Goal: Task Accomplishment & Management: Manage account settings

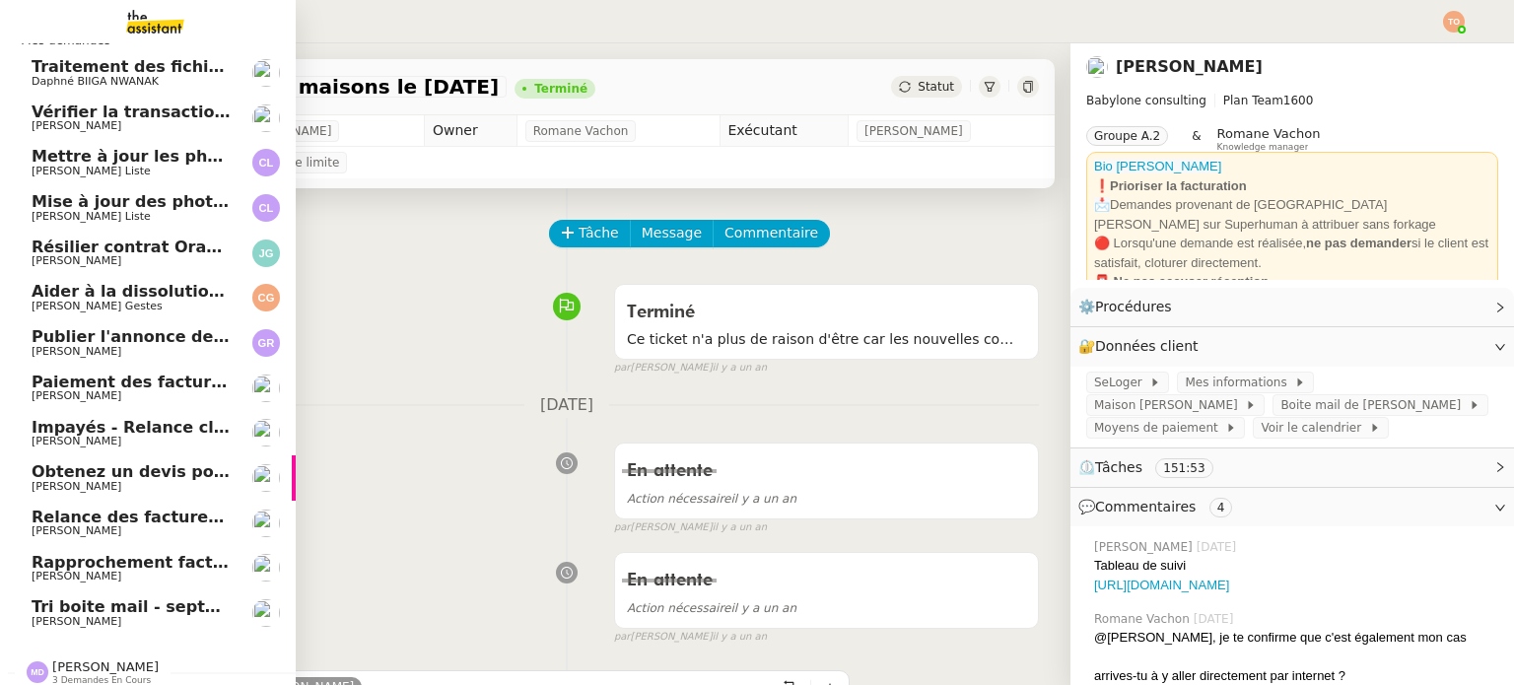
scroll to position [52, 0]
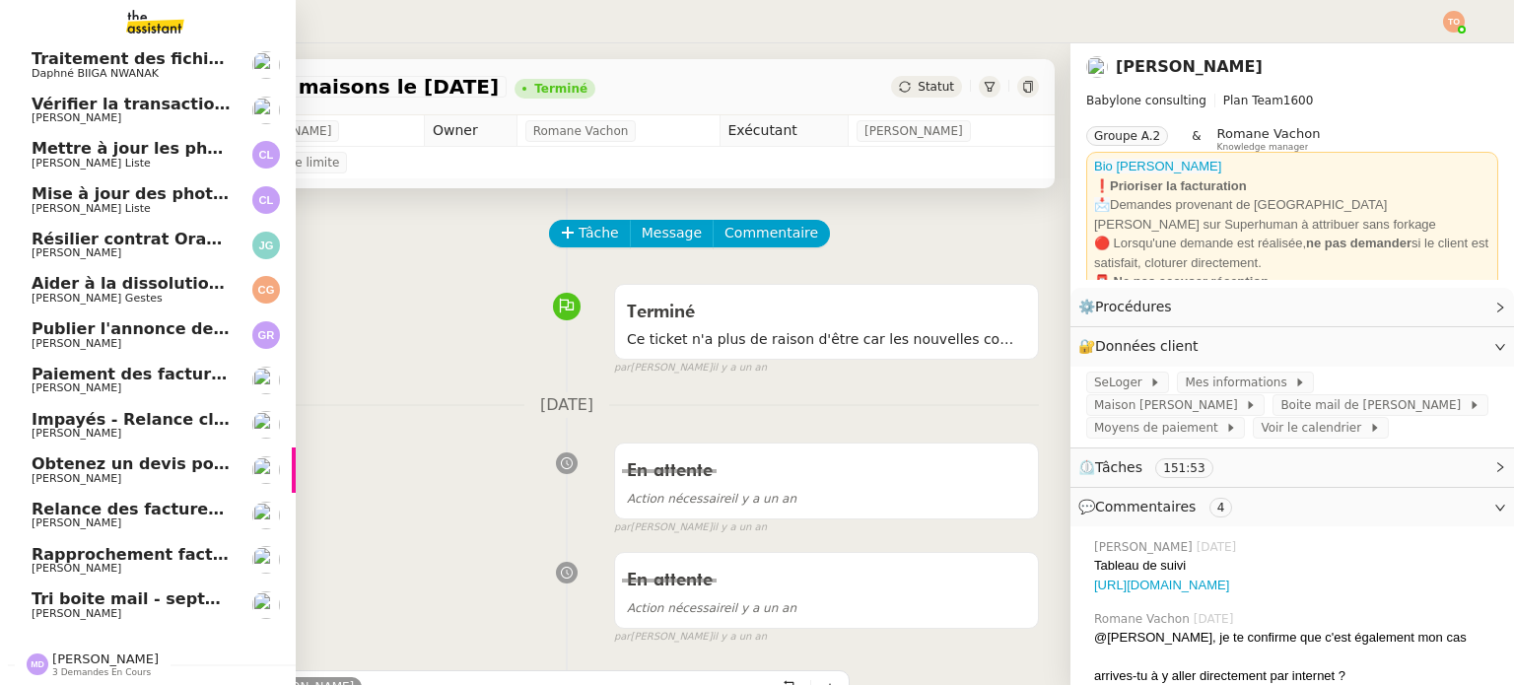
click at [83, 607] on span "[PERSON_NAME]" at bounding box center [77, 613] width 90 height 13
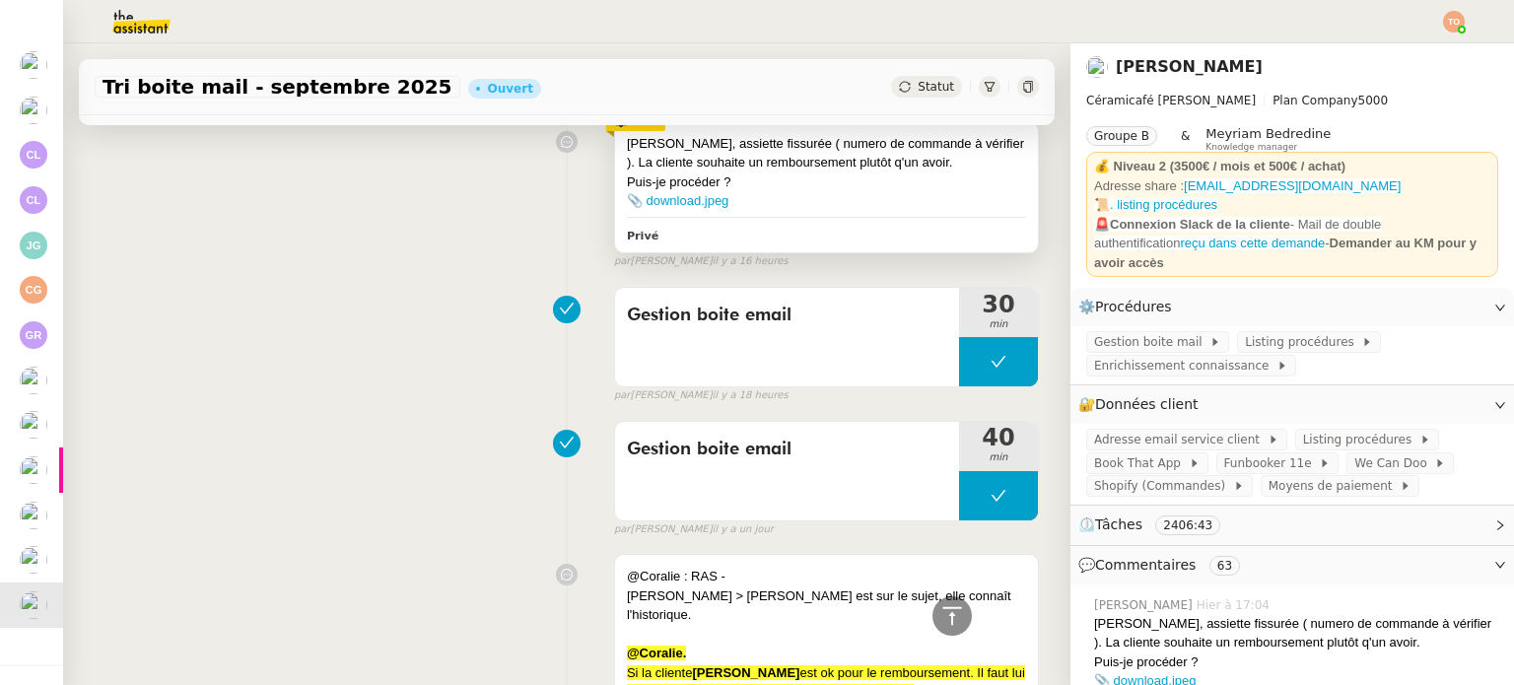
scroll to position [591, 0]
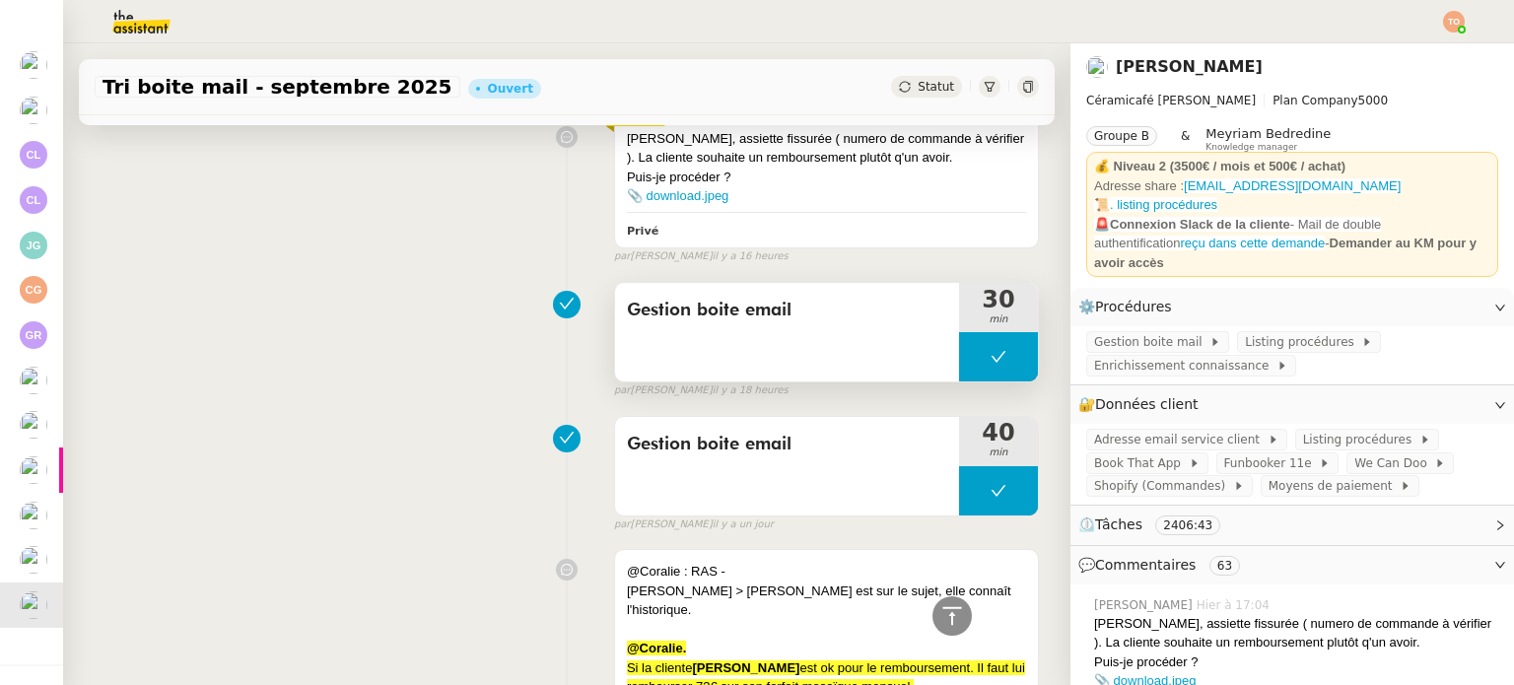
click at [779, 328] on div "Gestion boite email" at bounding box center [787, 332] width 344 height 99
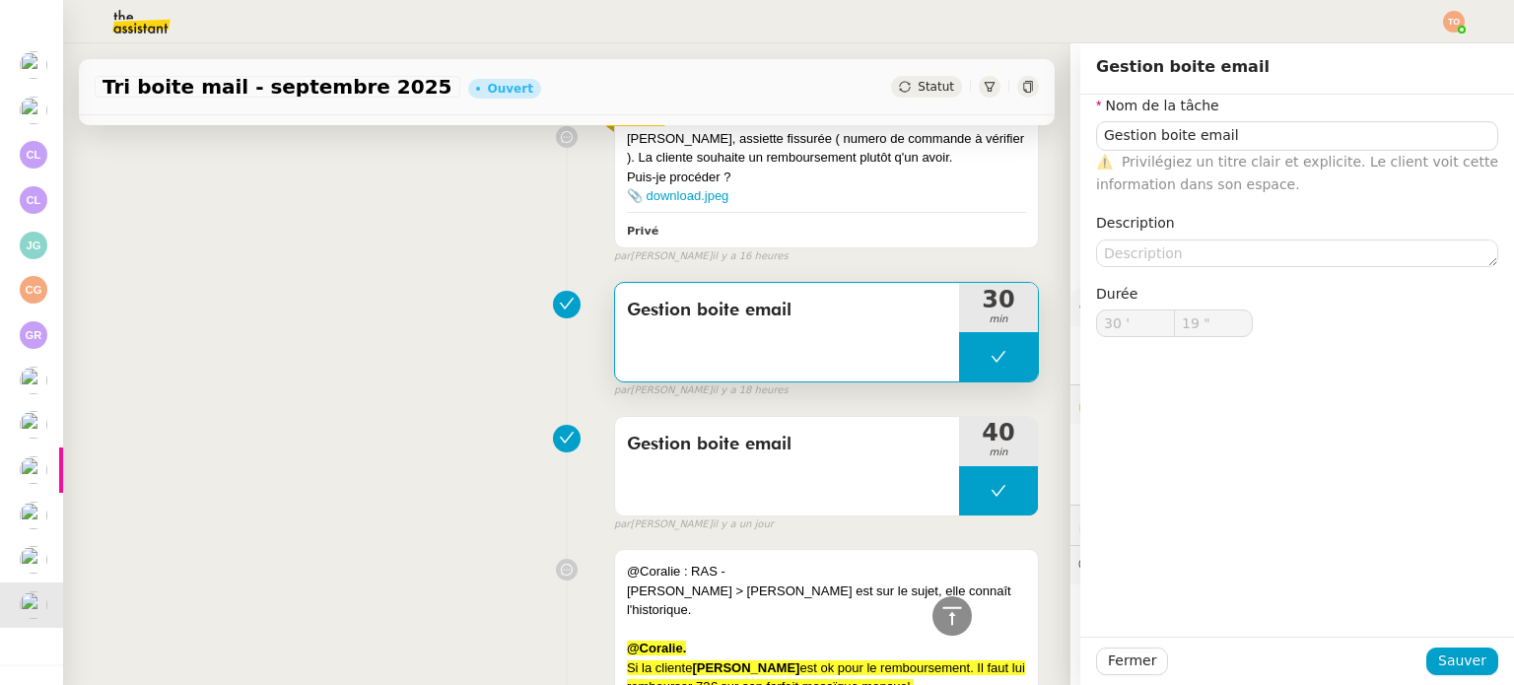
click at [1156, 154] on span "Privilégiez un titre clair et explicite. Le client voit cette information dans …" at bounding box center [1297, 173] width 402 height 38
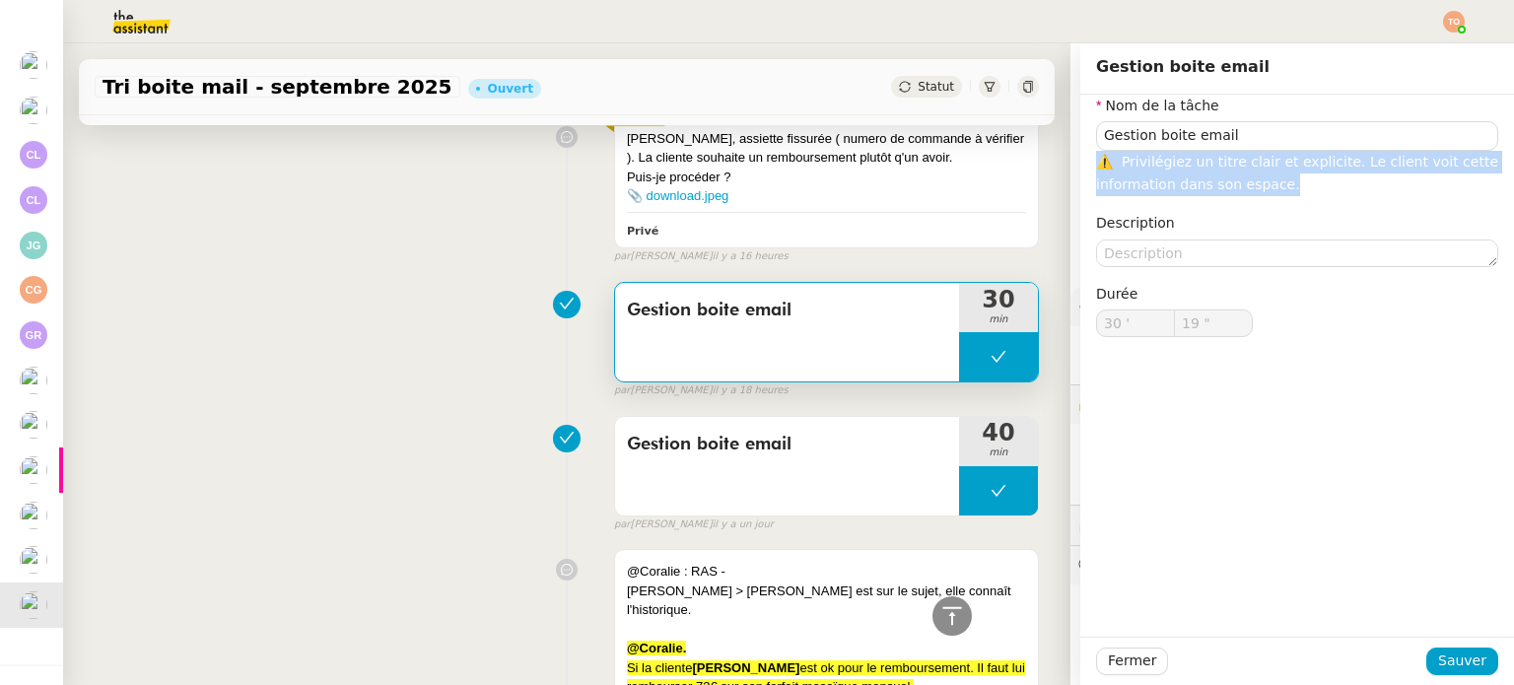
click at [1156, 154] on span "Privilégiez un titre clair et explicite. Le client voit cette information dans …" at bounding box center [1297, 173] width 402 height 38
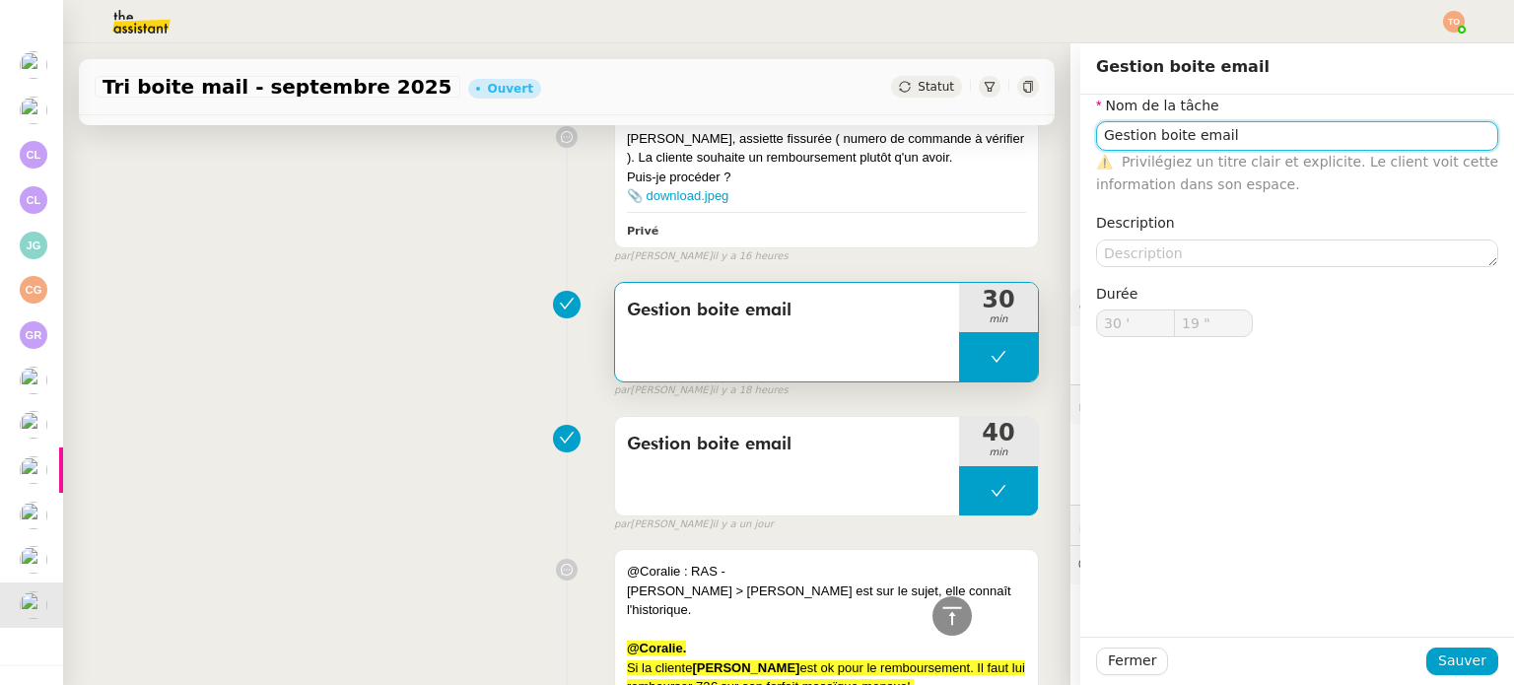
click at [1170, 137] on input "Gestion boite email" at bounding box center [1297, 135] width 402 height 29
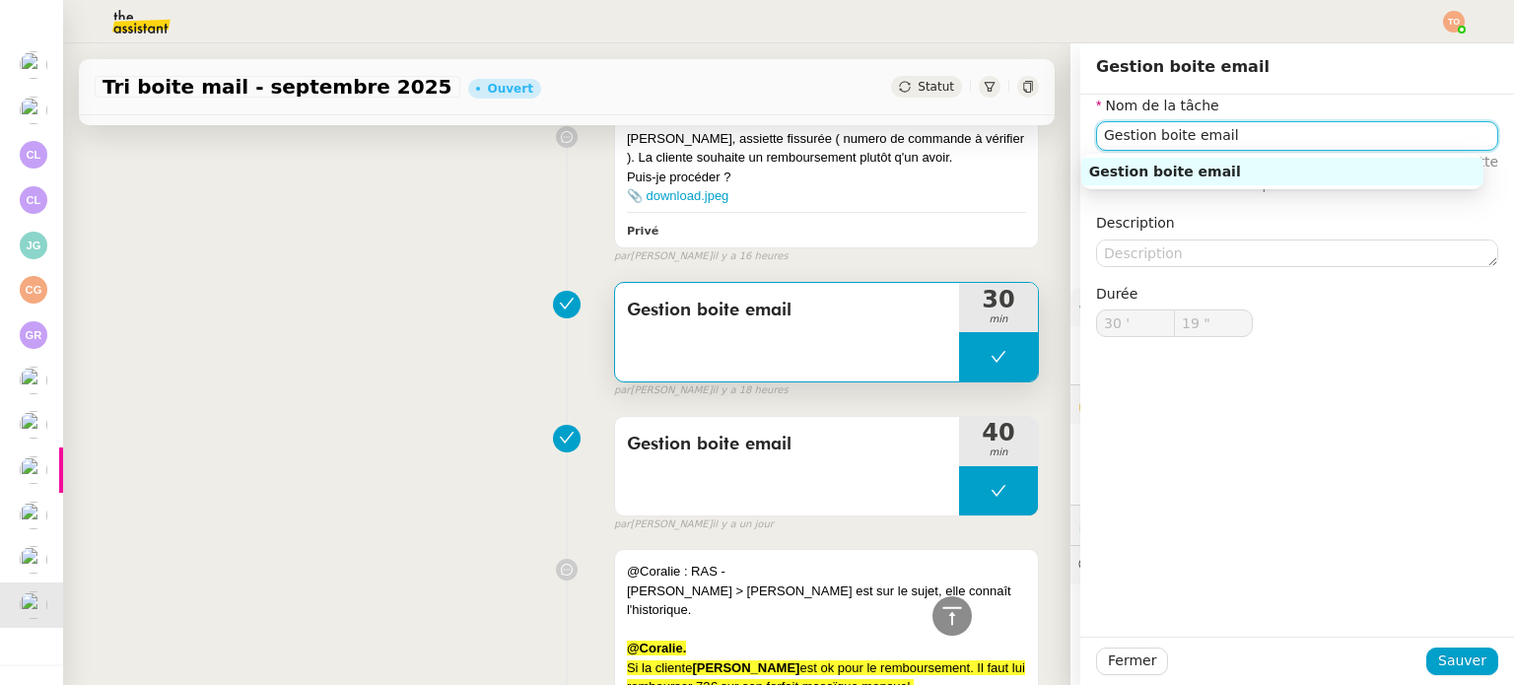
click at [1170, 137] on input "Gestion boite email" at bounding box center [1297, 135] width 402 height 29
click at [410, 287] on div "Gestion boite email 30 min false par Coralie B. il y a 18 heures" at bounding box center [567, 336] width 944 height 126
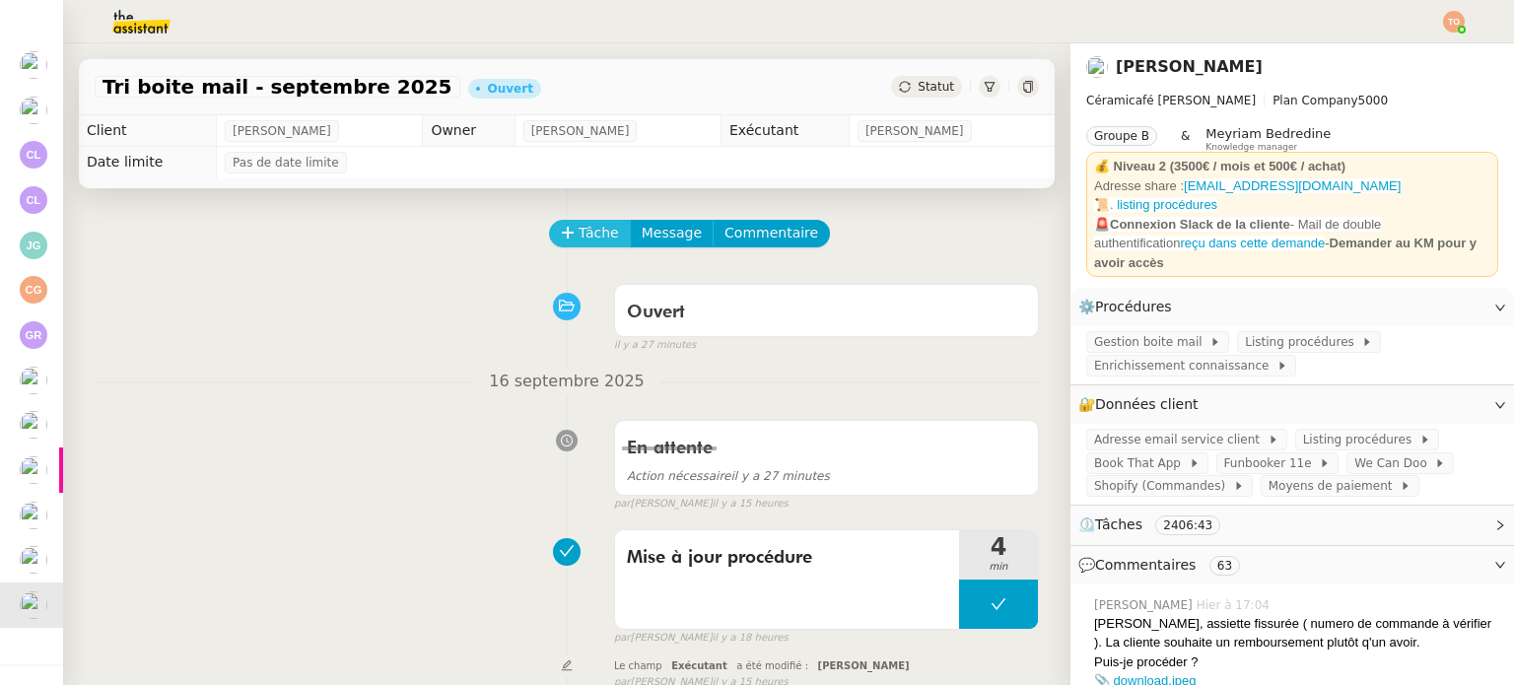
click at [579, 237] on span "Tâche" at bounding box center [599, 233] width 40 height 23
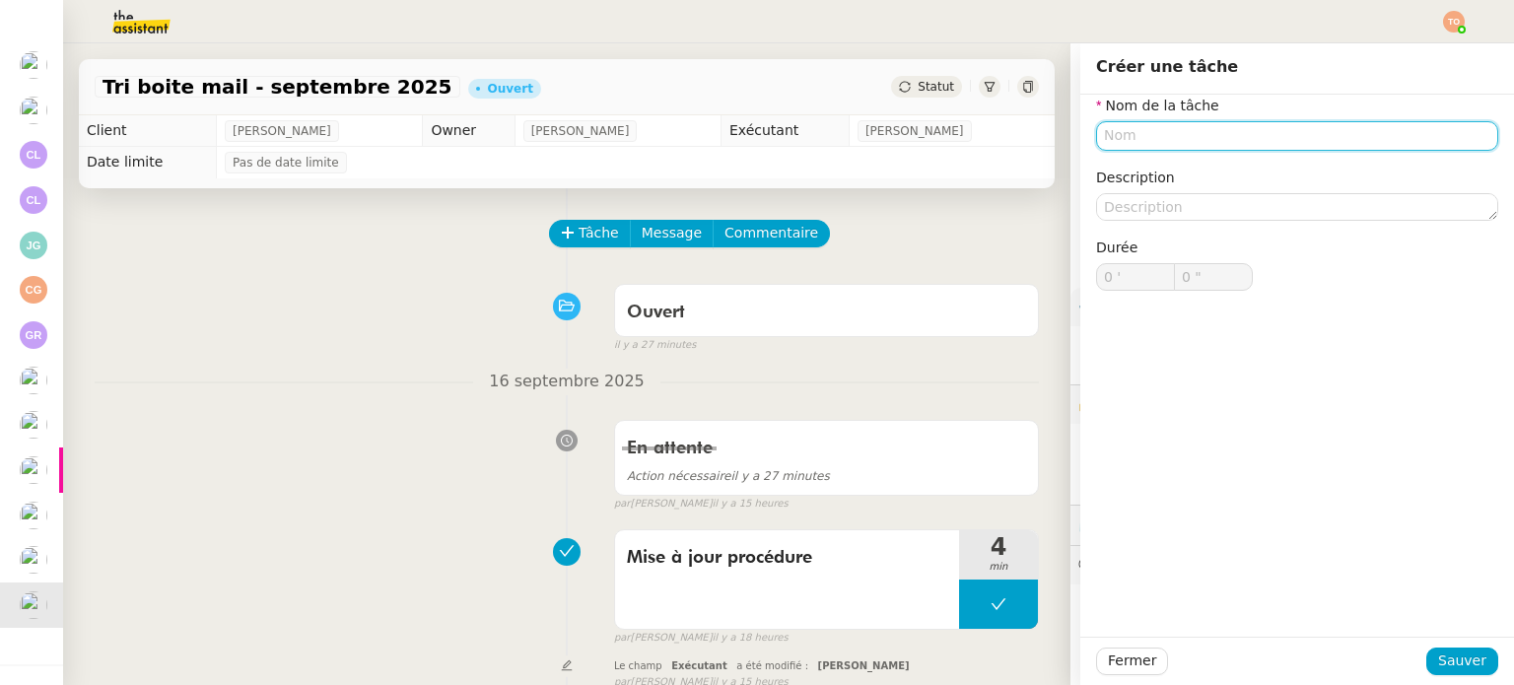
click at [1135, 145] on input "text" at bounding box center [1297, 135] width 402 height 29
paste input "Gestion boite email"
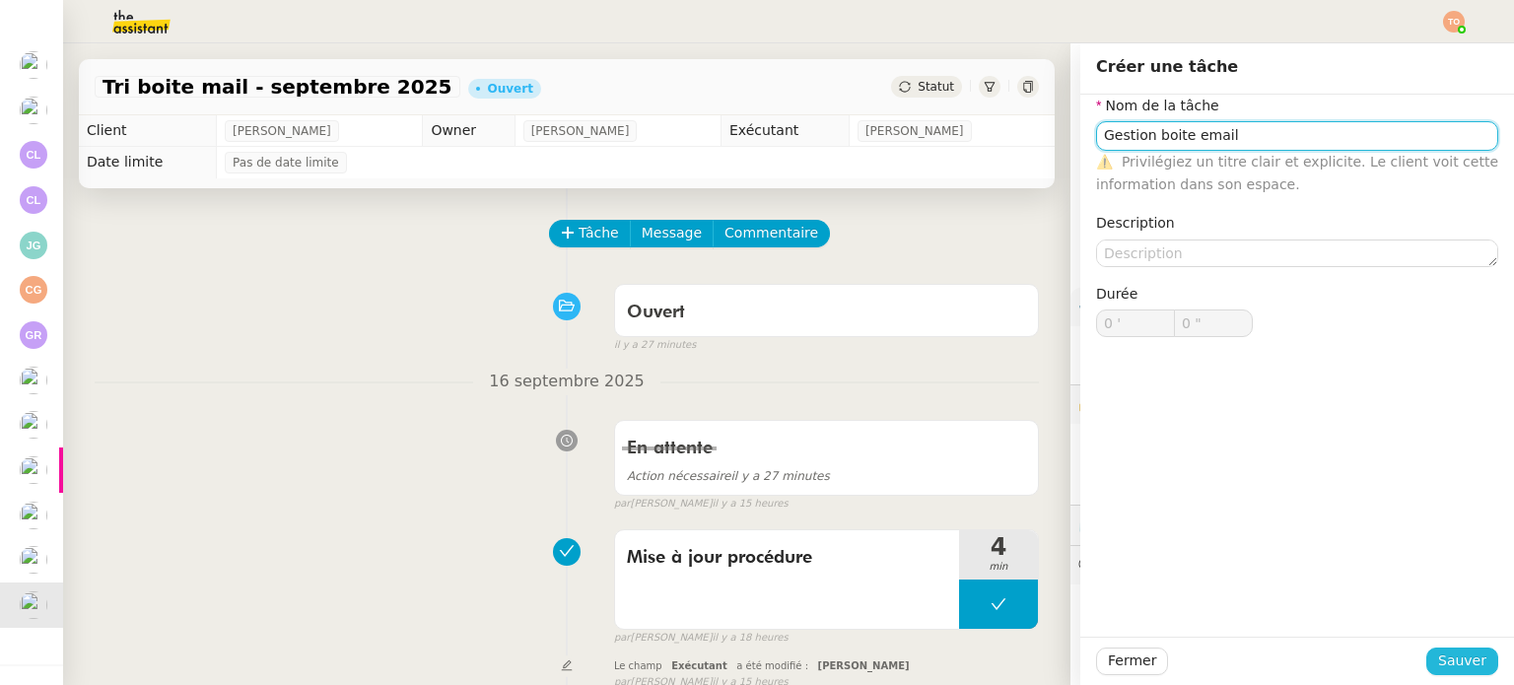
type input "Gestion boite email"
click at [1438, 651] on span "Sauver" at bounding box center [1462, 661] width 48 height 23
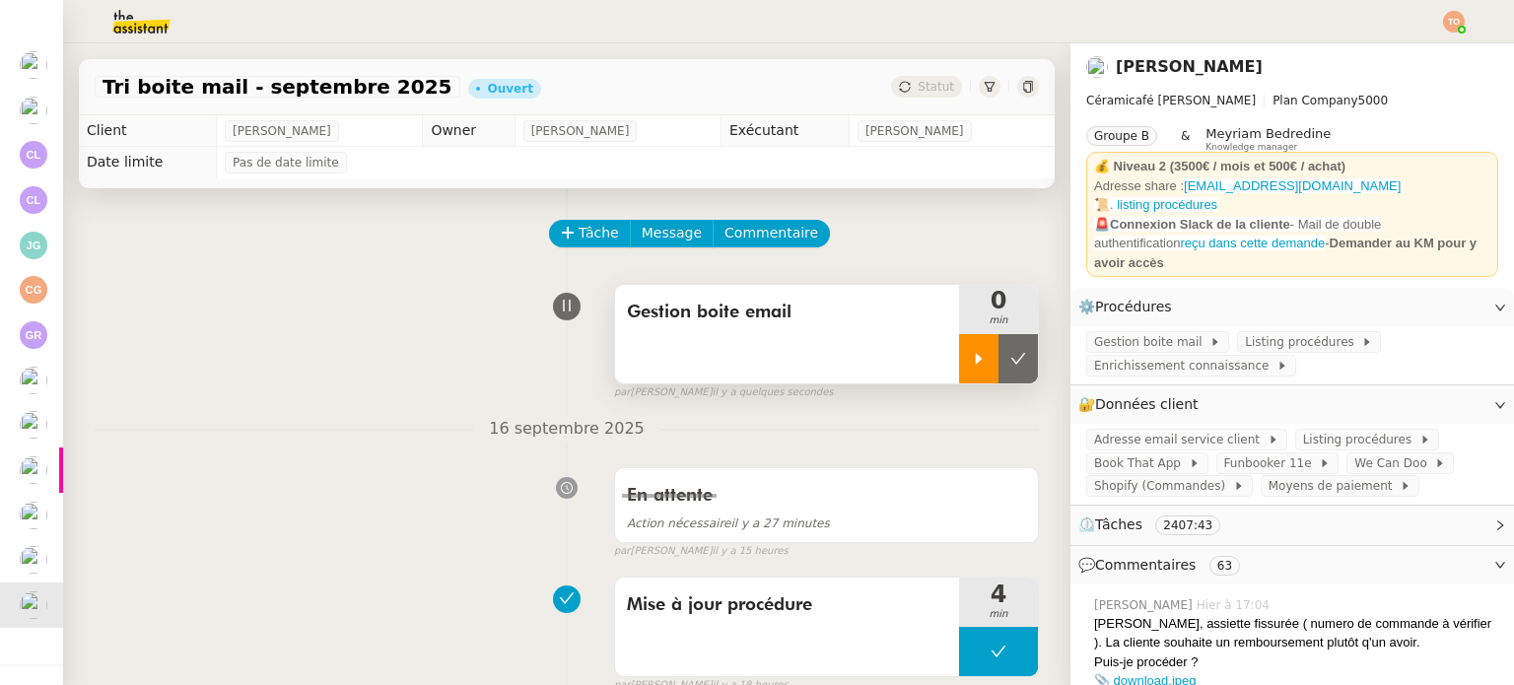
click at [959, 344] on div at bounding box center [978, 358] width 39 height 49
click at [923, 236] on div "Tâche Message Commentaire" at bounding box center [795, 243] width 488 height 47
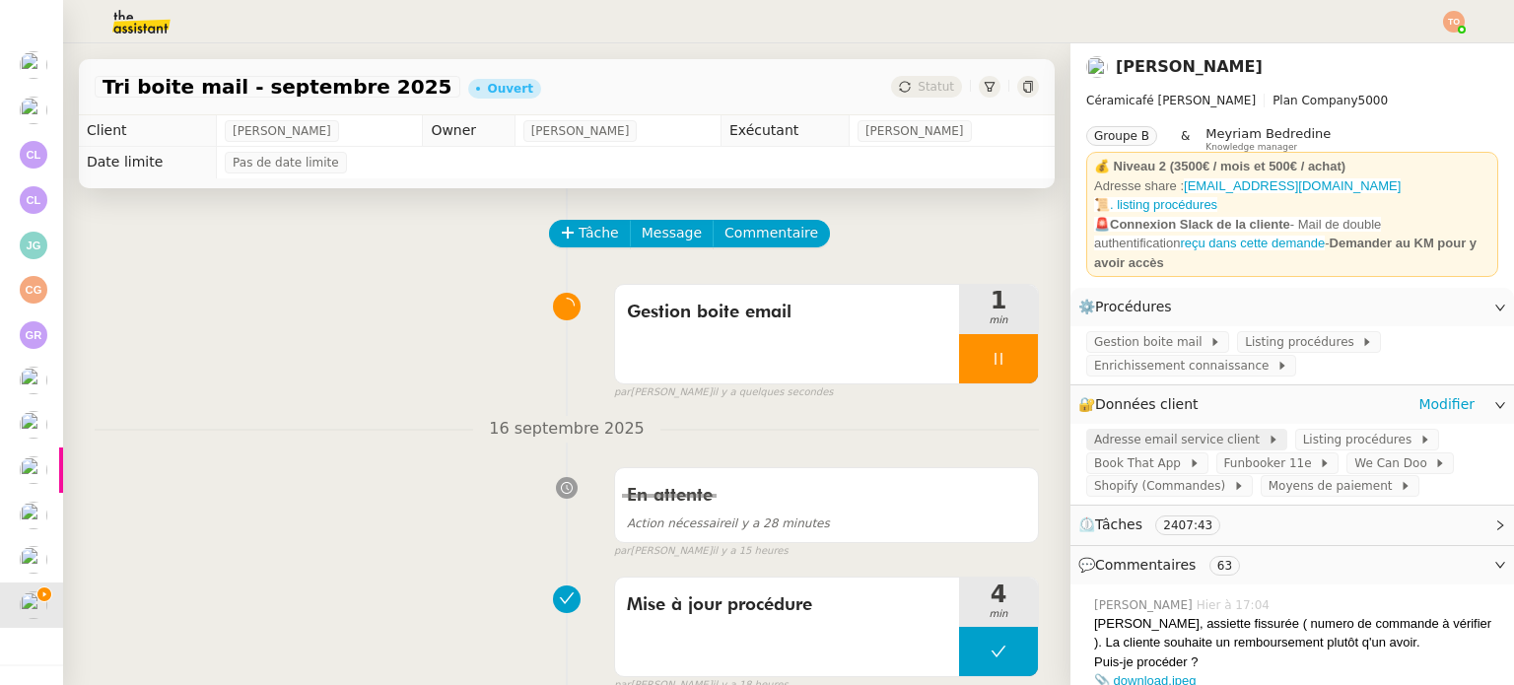
click at [1101, 430] on span "Adresse email service client" at bounding box center [1180, 440] width 173 height 20
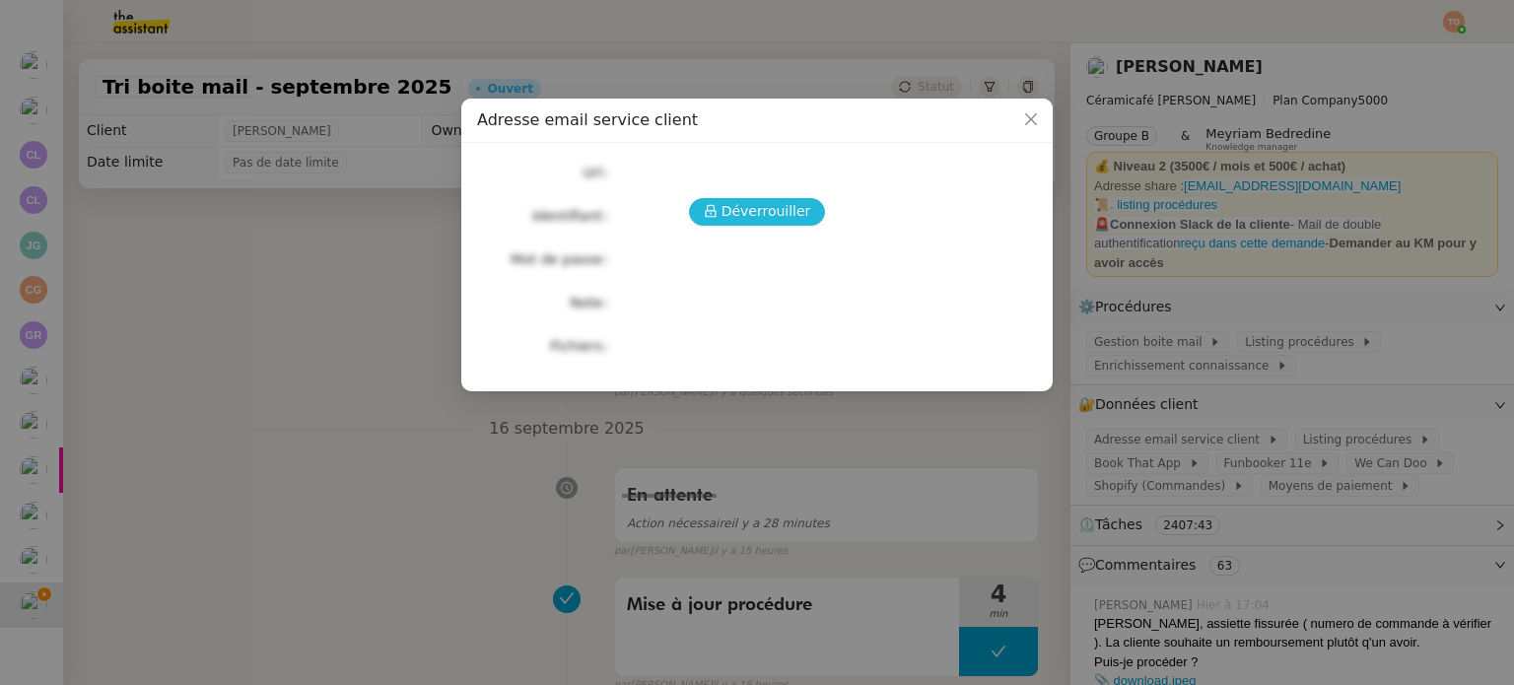
click at [806, 212] on button "Déverrouiller" at bounding box center [757, 212] width 137 height 28
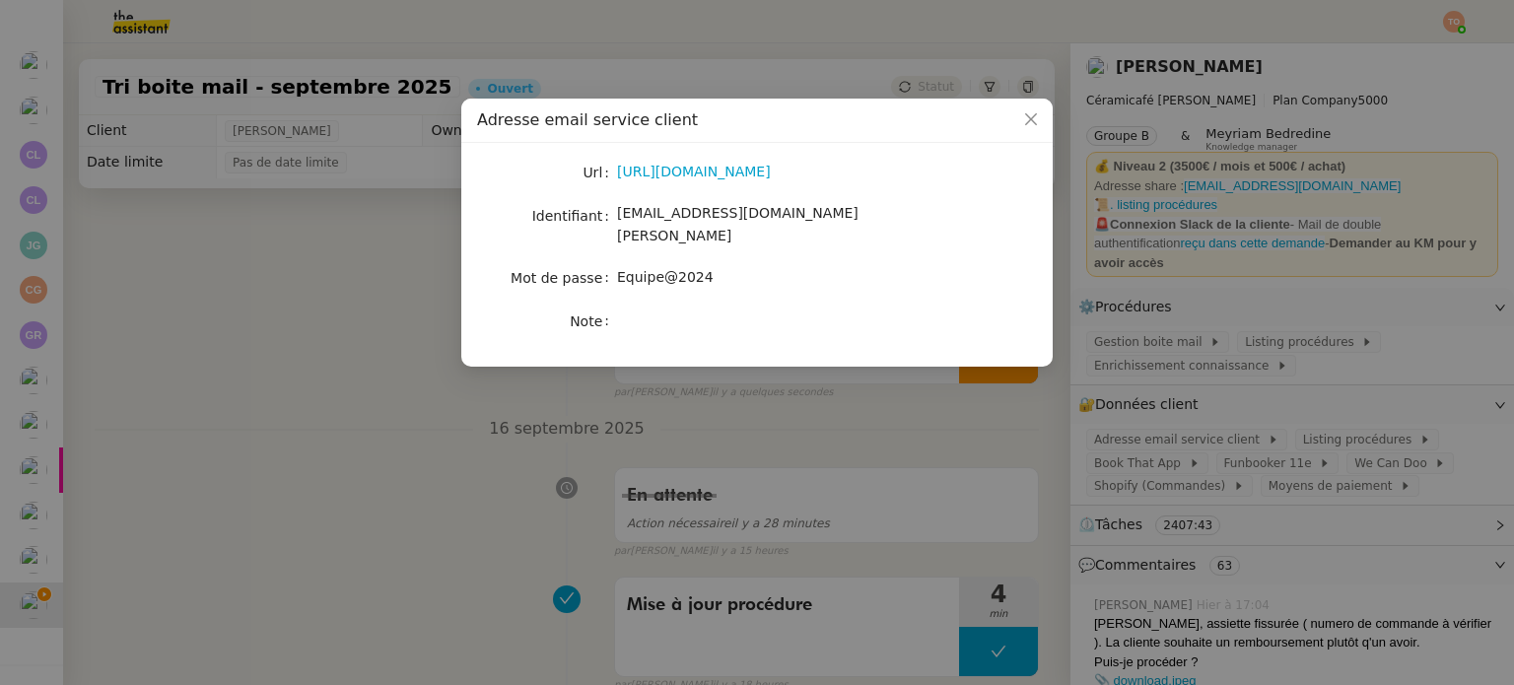
drag, startPoint x: 798, startPoint y: 429, endPoint x: 981, endPoint y: 418, distance: 182.7
click at [800, 431] on nz-modal-container "Adresse email service client Url https://ex4.mail.ovh.net/owa/#path=/mail Ident…" at bounding box center [757, 342] width 1514 height 685
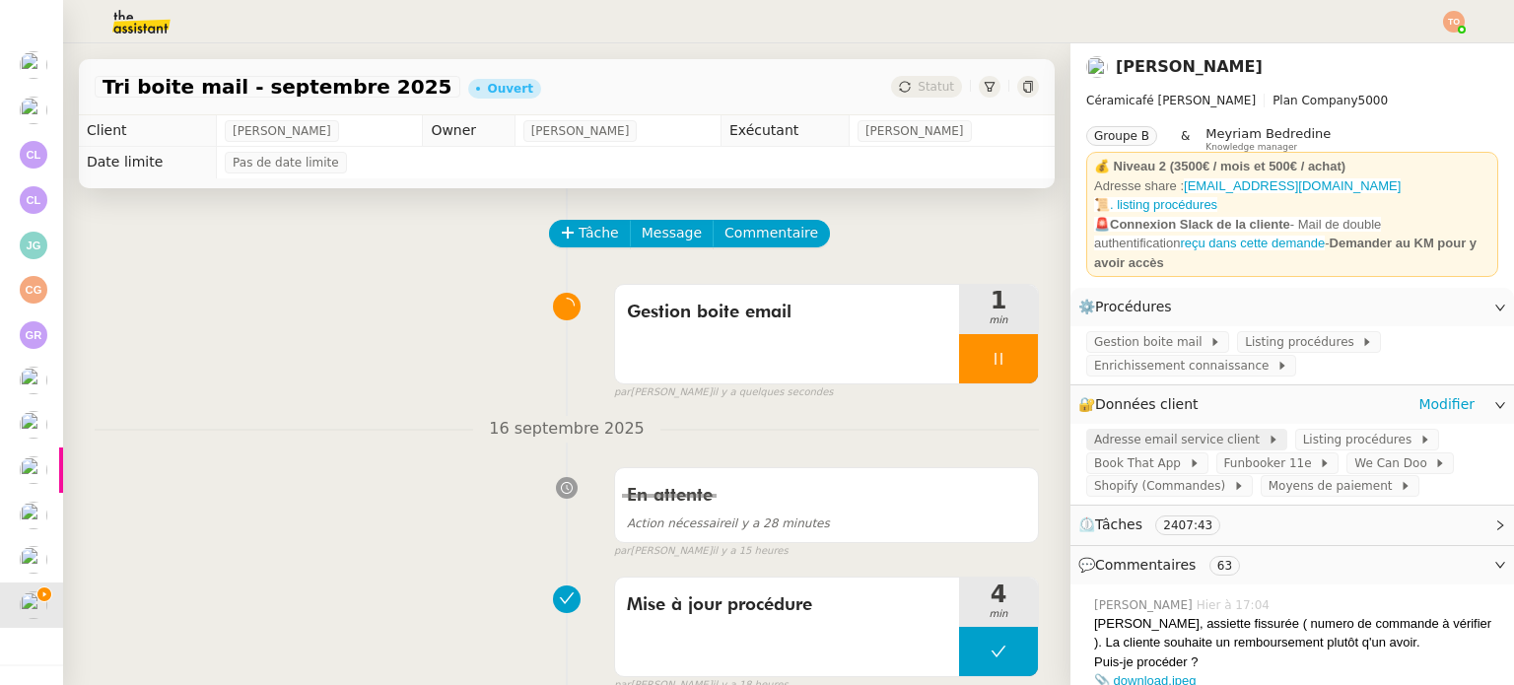
click at [1142, 430] on span "Adresse email service client" at bounding box center [1180, 440] width 173 height 20
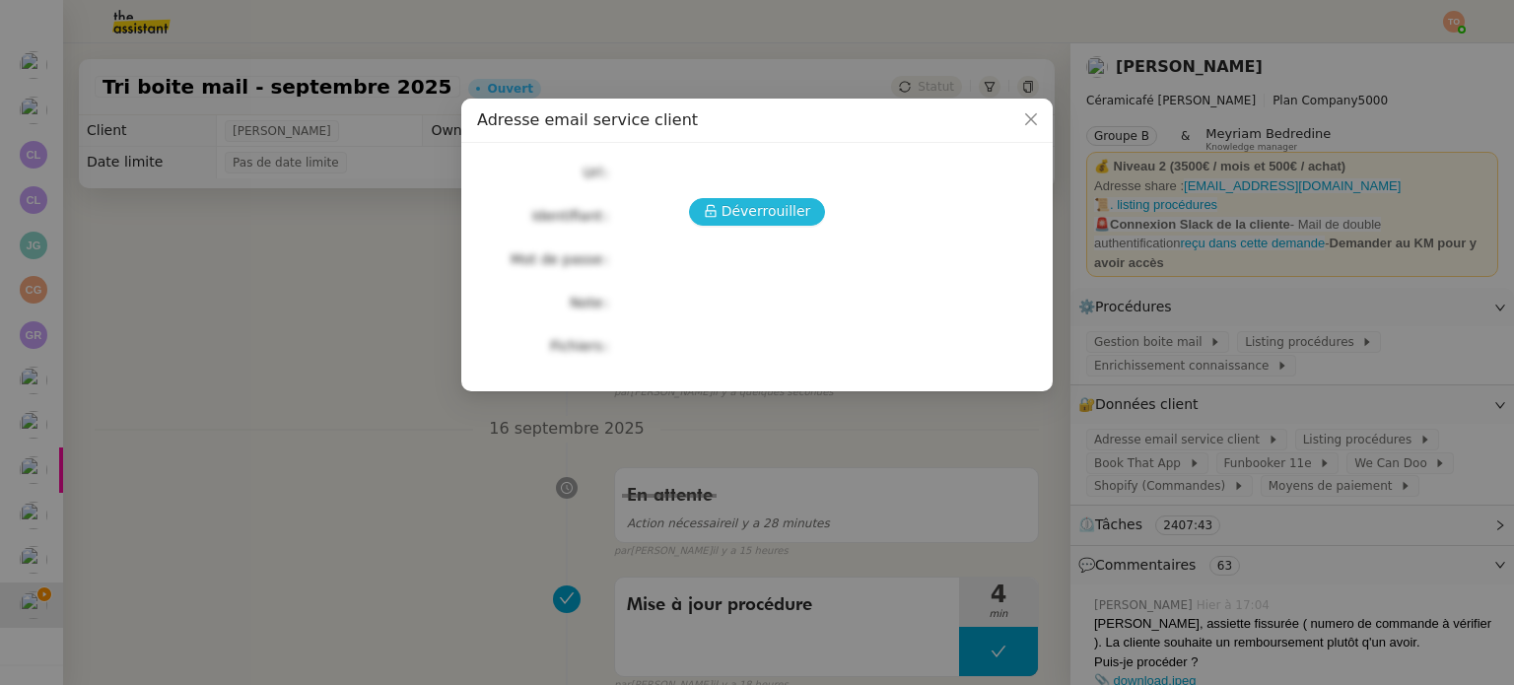
click at [766, 214] on span "Déverrouiller" at bounding box center [766, 211] width 90 height 23
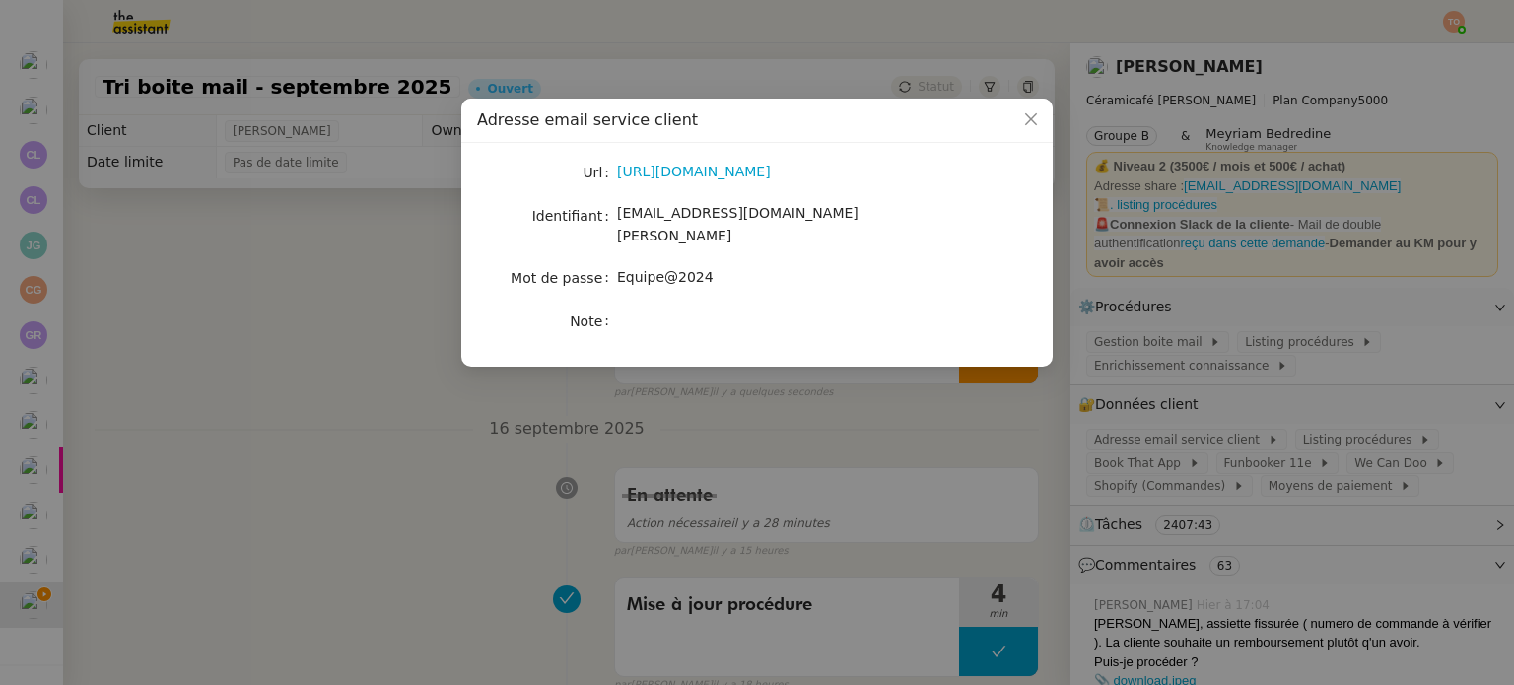
click at [773, 145] on div "Url https://ex4.mail.ovh.net/owa/#path=/mail Identifiant bonjour@ceramicafe-gen…" at bounding box center [756, 255] width 591 height 224
click at [771, 171] on link "https://ex4.mail.ovh.net/owa/#path=/mail" at bounding box center [694, 172] width 154 height 16
click at [671, 212] on span "bonjour@ceramicafe-genevieve.fr" at bounding box center [737, 224] width 241 height 38
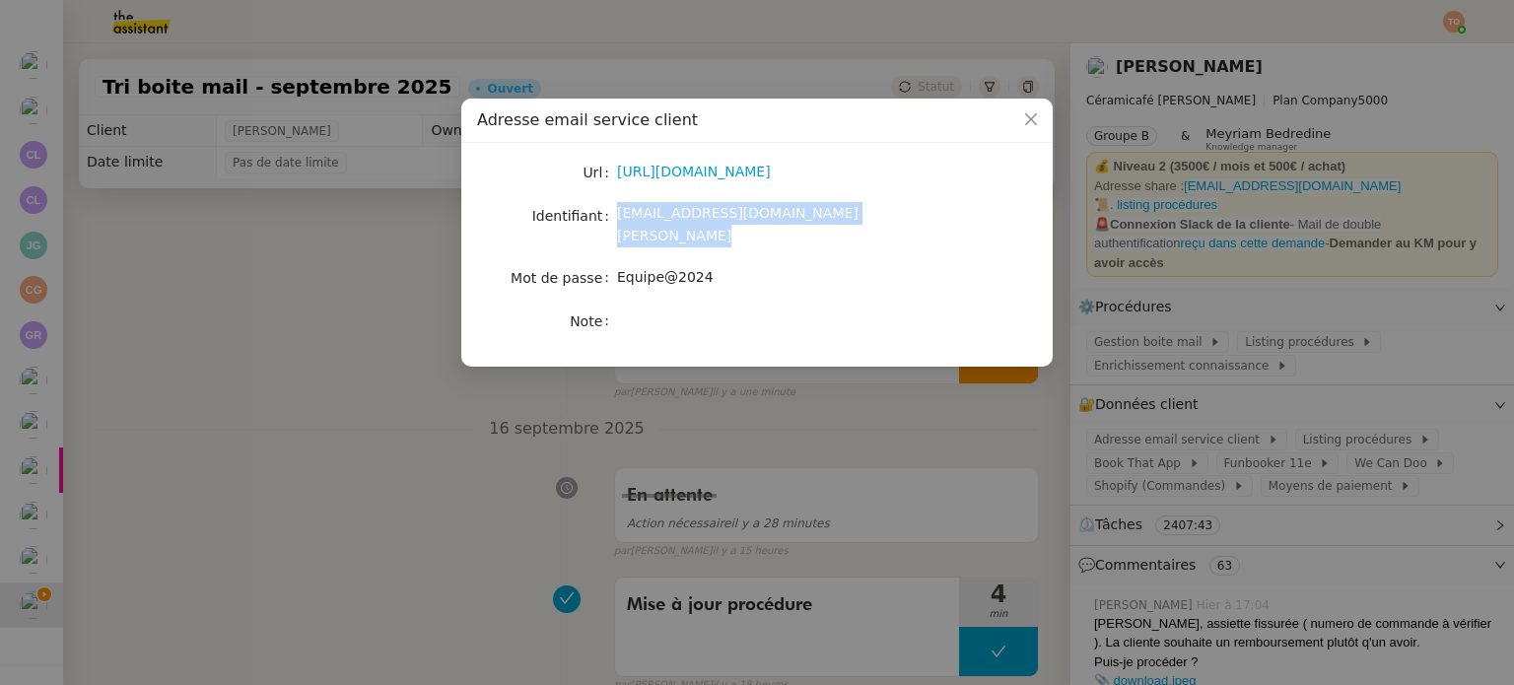
copy span "bonjour@ceramicafe-genevieve.fr"
click at [1078, 388] on nz-modal-container "Adresse email service client Url https://ex4.mail.ovh.net/owa/#path=/mail Ident…" at bounding box center [757, 342] width 1514 height 685
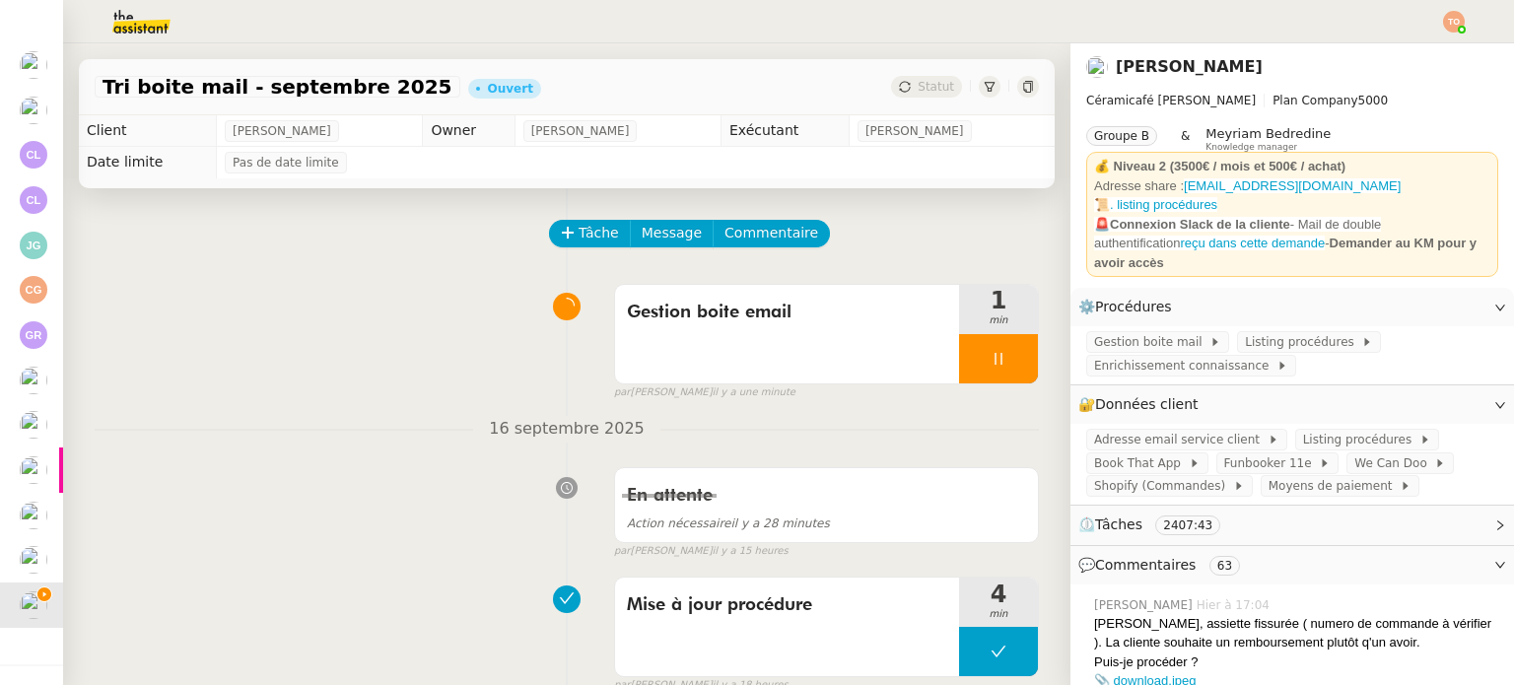
click at [1140, 433] on span "Adresse email service client" at bounding box center [1180, 440] width 173 height 20
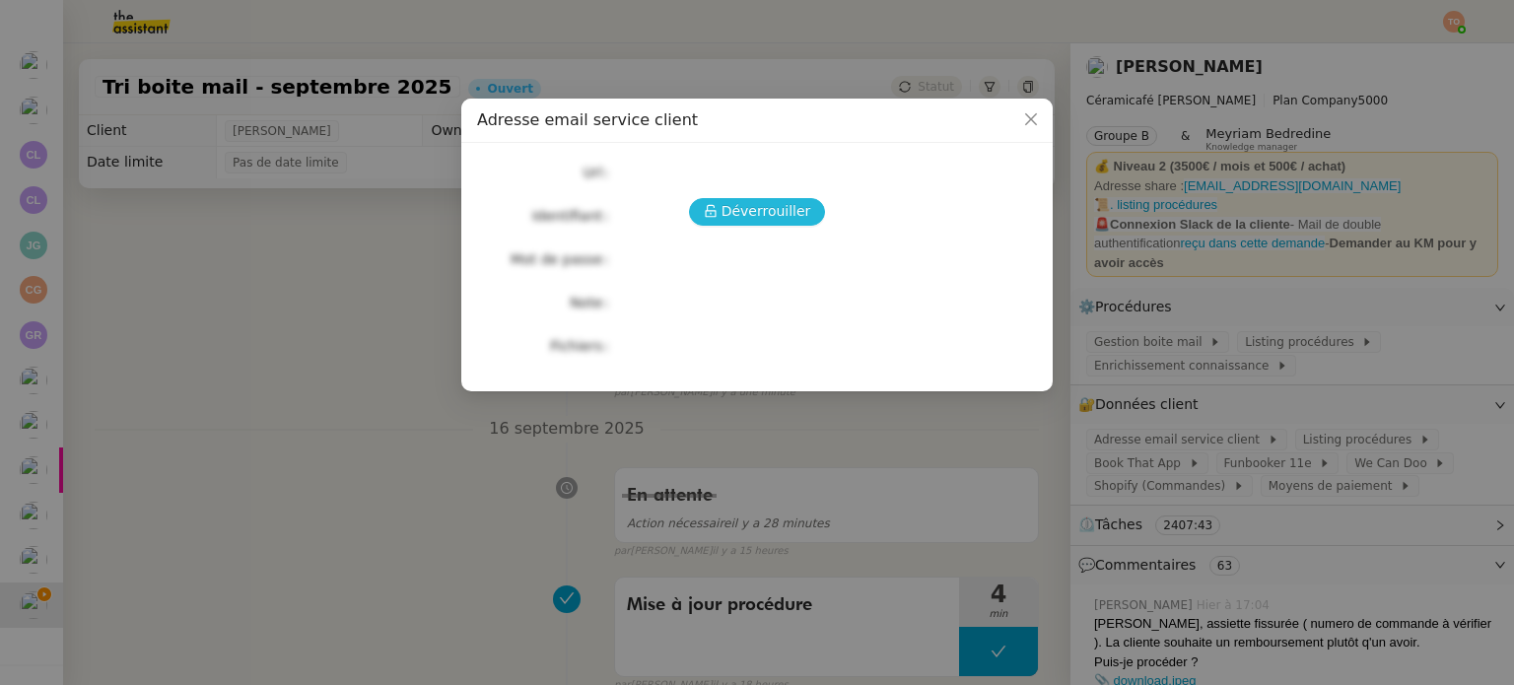
click at [812, 216] on button "Déverrouiller" at bounding box center [757, 212] width 137 height 28
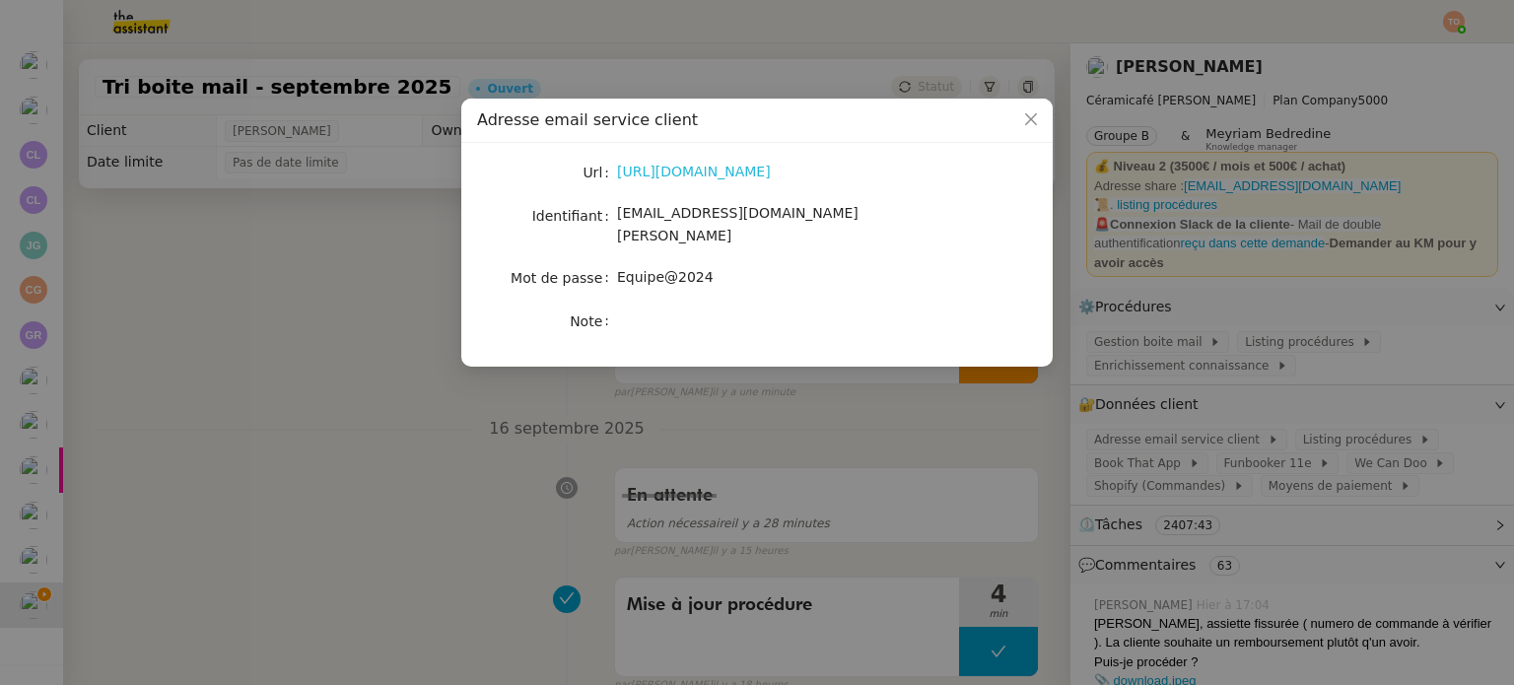
click at [771, 169] on link "https://ex4.mail.ovh.net/owa/#path=/mail" at bounding box center [694, 172] width 154 height 16
click at [654, 269] on span "Equipe@2024" at bounding box center [665, 277] width 97 height 16
copy span "Equipe@2024"
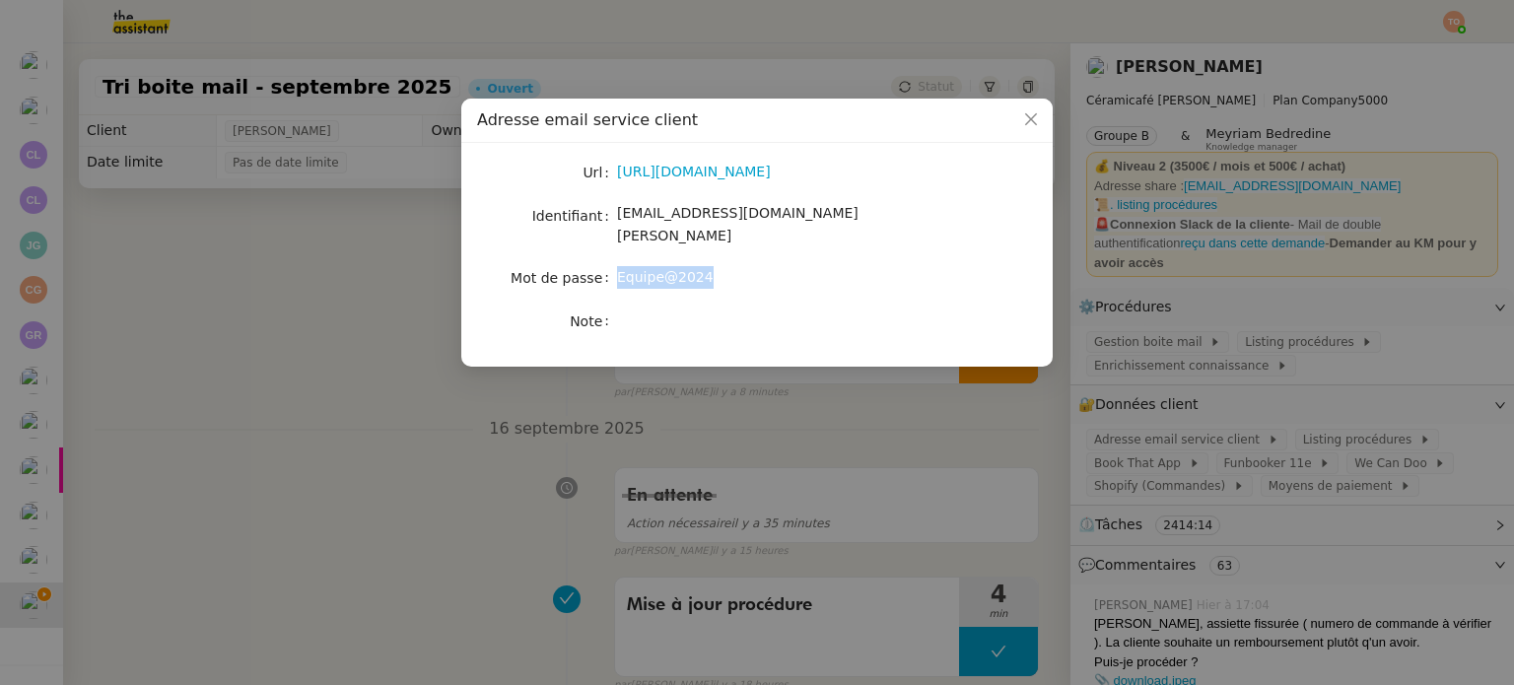
click at [1110, 274] on nz-modal-container "Adresse email service client Url https://ex4.mail.ovh.net/owa/#path=/mail Ident…" at bounding box center [757, 342] width 1514 height 685
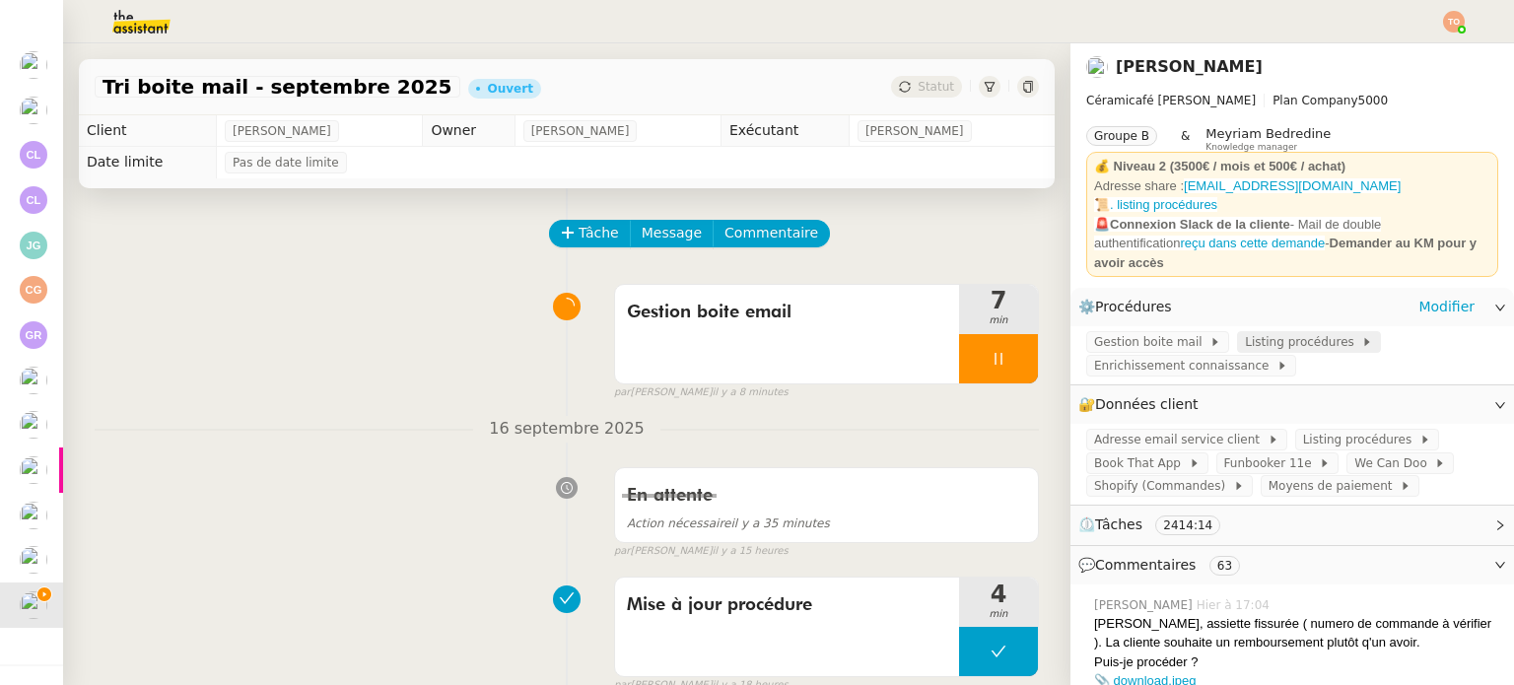
click at [1245, 334] on span "Listing procédures" at bounding box center [1303, 342] width 116 height 20
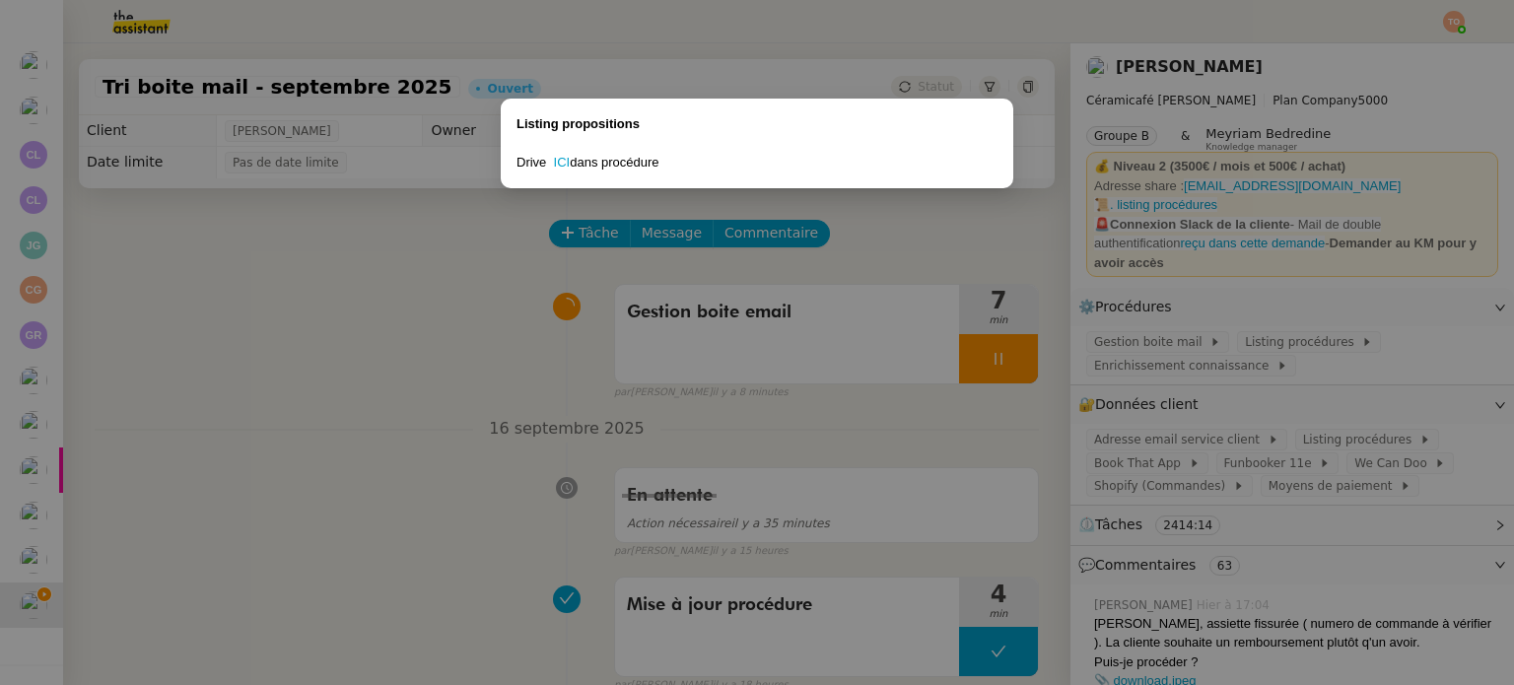
click at [575, 157] on div "Drive ICI dans procédure" at bounding box center [756, 163] width 481 height 20
click at [559, 160] on link "ICI" at bounding box center [562, 162] width 17 height 15
click at [475, 315] on nz-modal-container "Listing propositions Drive ICI dans procédure" at bounding box center [757, 342] width 1514 height 685
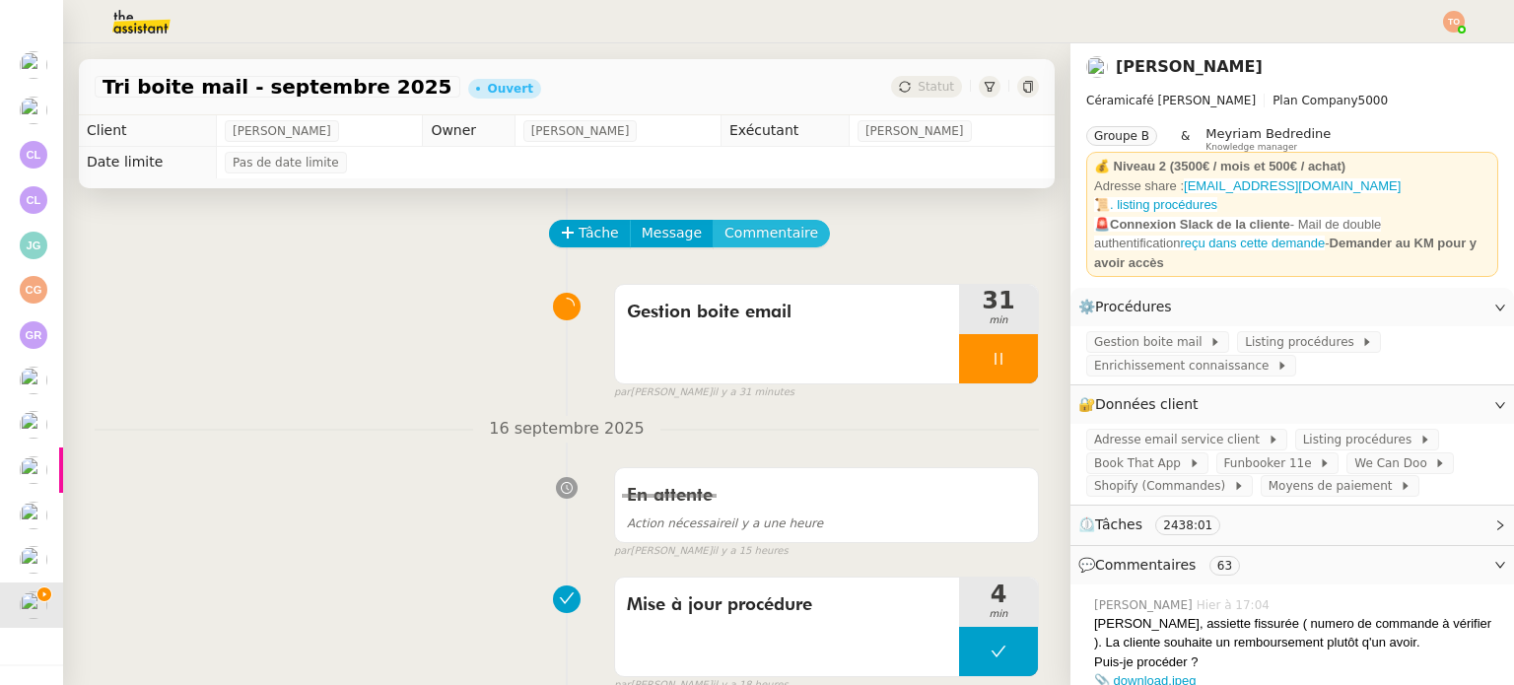
click at [737, 230] on span "Commentaire" at bounding box center [771, 233] width 94 height 23
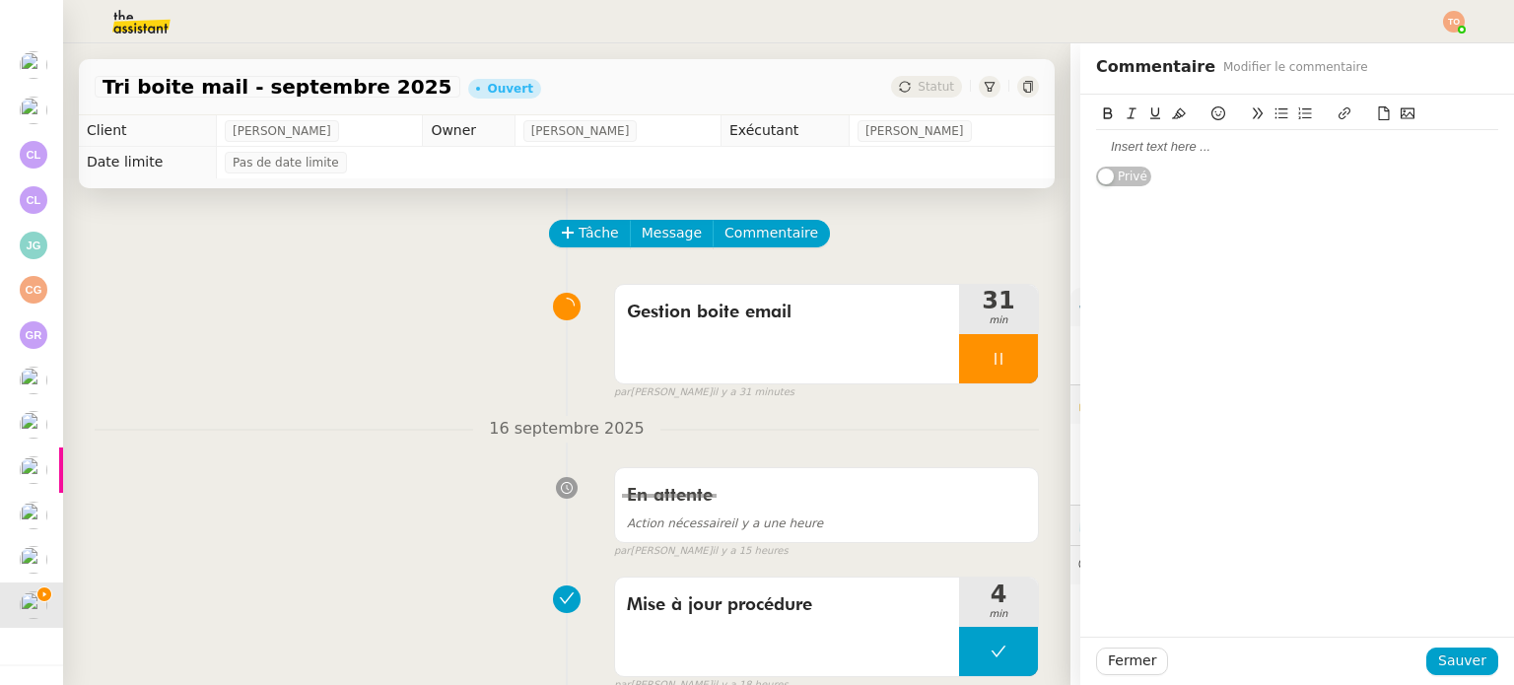
click at [1151, 157] on div at bounding box center [1297, 147] width 402 height 34
click at [1461, 656] on span "Sauver" at bounding box center [1462, 661] width 48 height 23
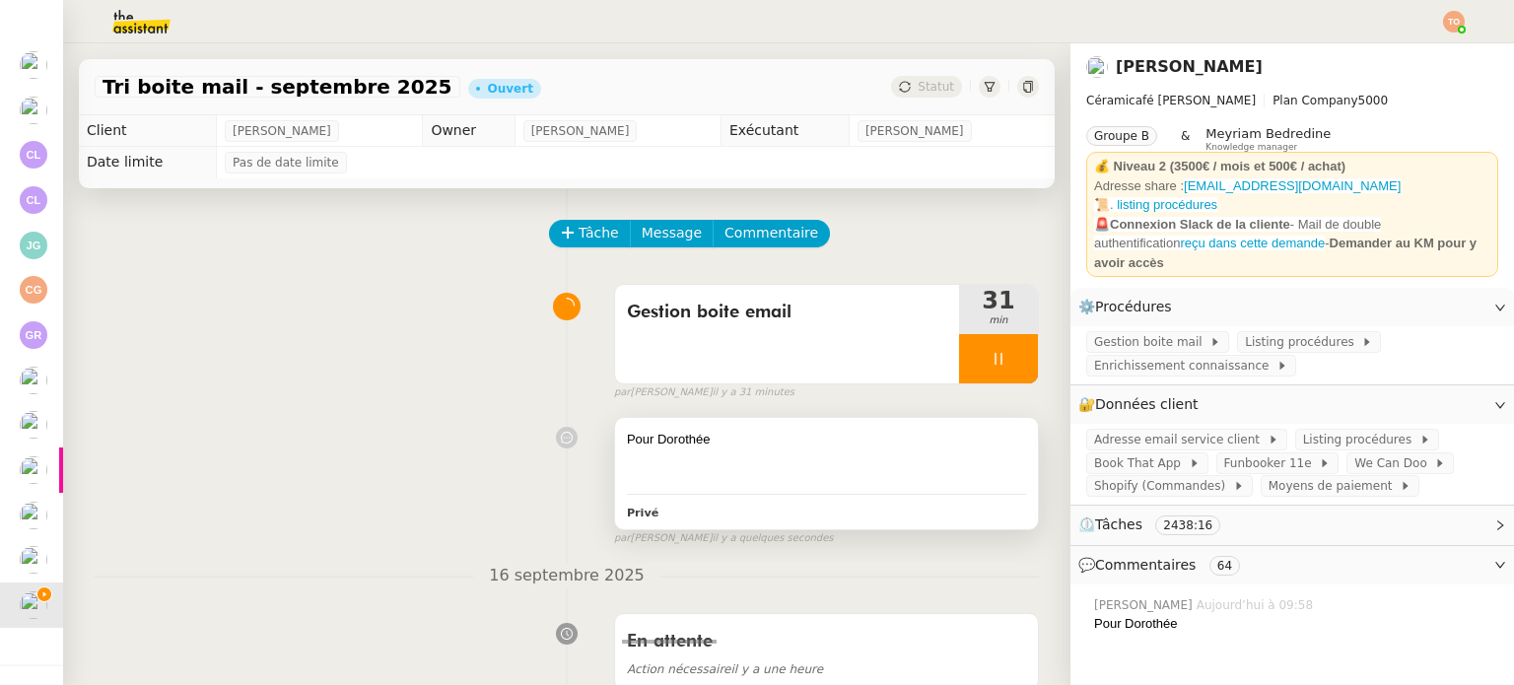
click at [874, 475] on div at bounding box center [826, 478] width 399 height 20
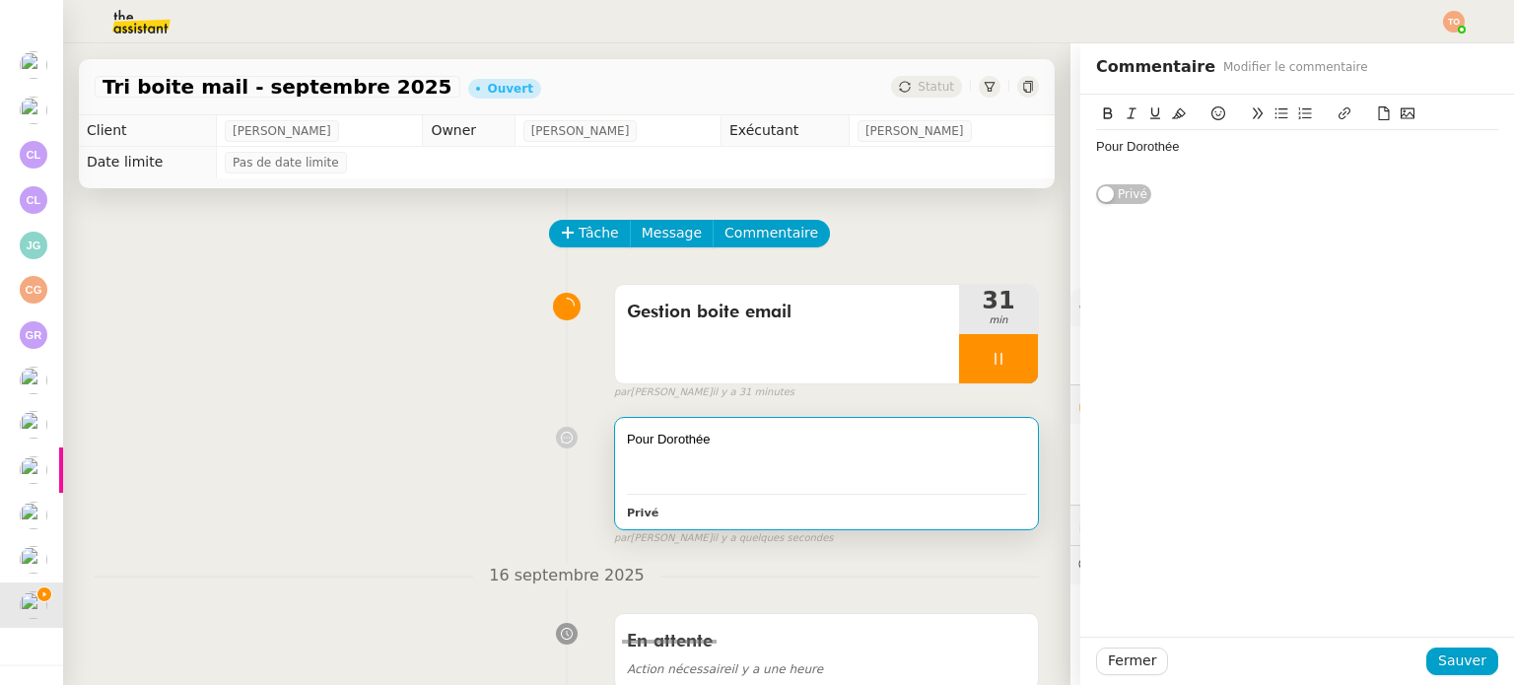
click at [1186, 153] on div "Pour Dorothée" at bounding box center [1297, 147] width 402 height 18
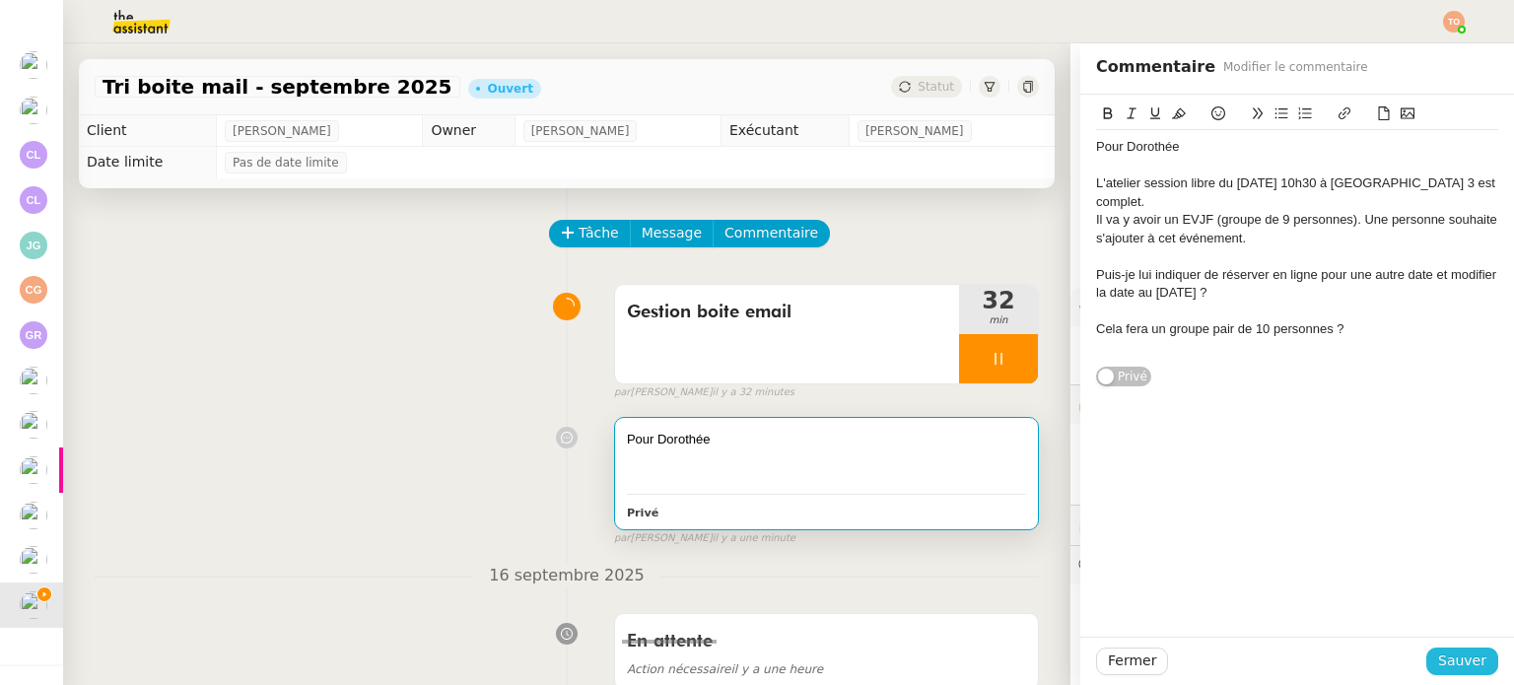
click at [1463, 653] on span "Sauver" at bounding box center [1462, 661] width 48 height 23
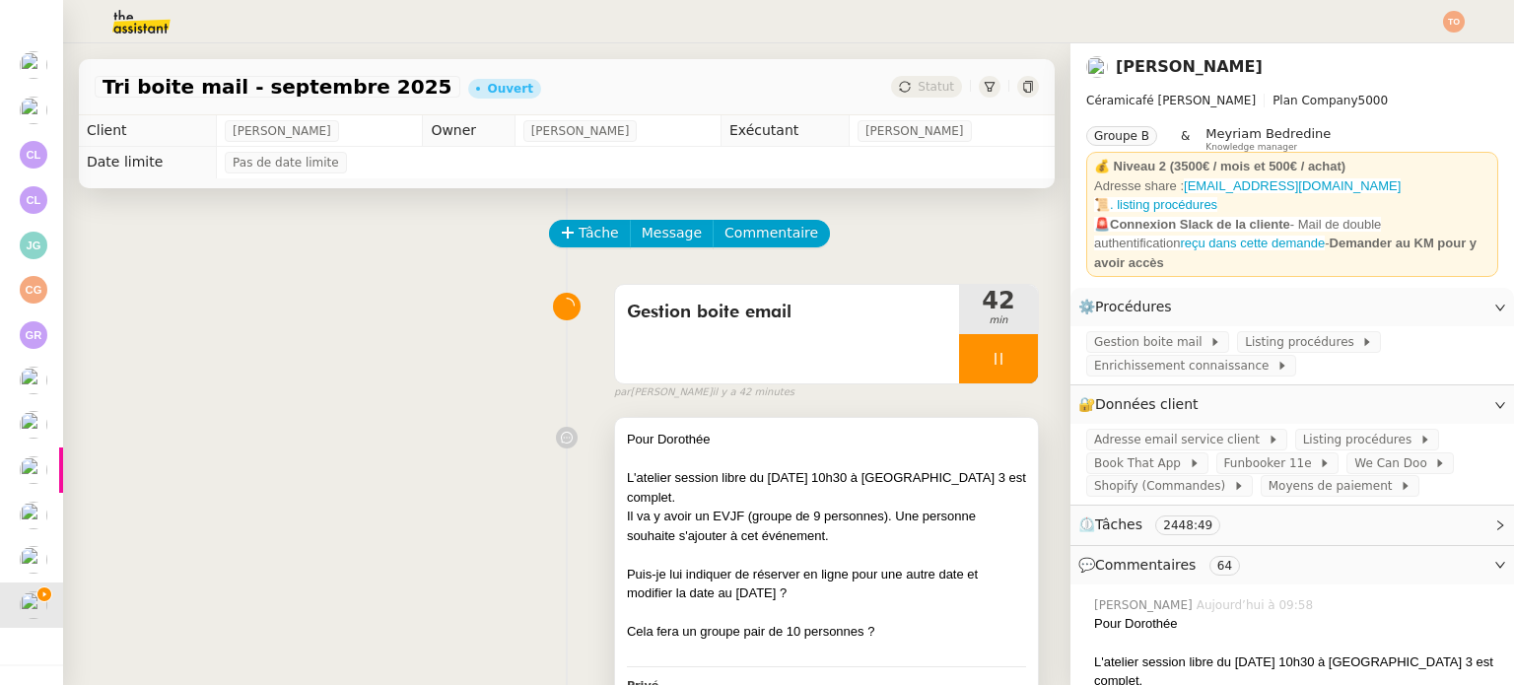
click at [815, 486] on div "L'atelier session libre du [DATE] 10h30 à [GEOGRAPHIC_DATA] 3 est complet." at bounding box center [826, 487] width 399 height 38
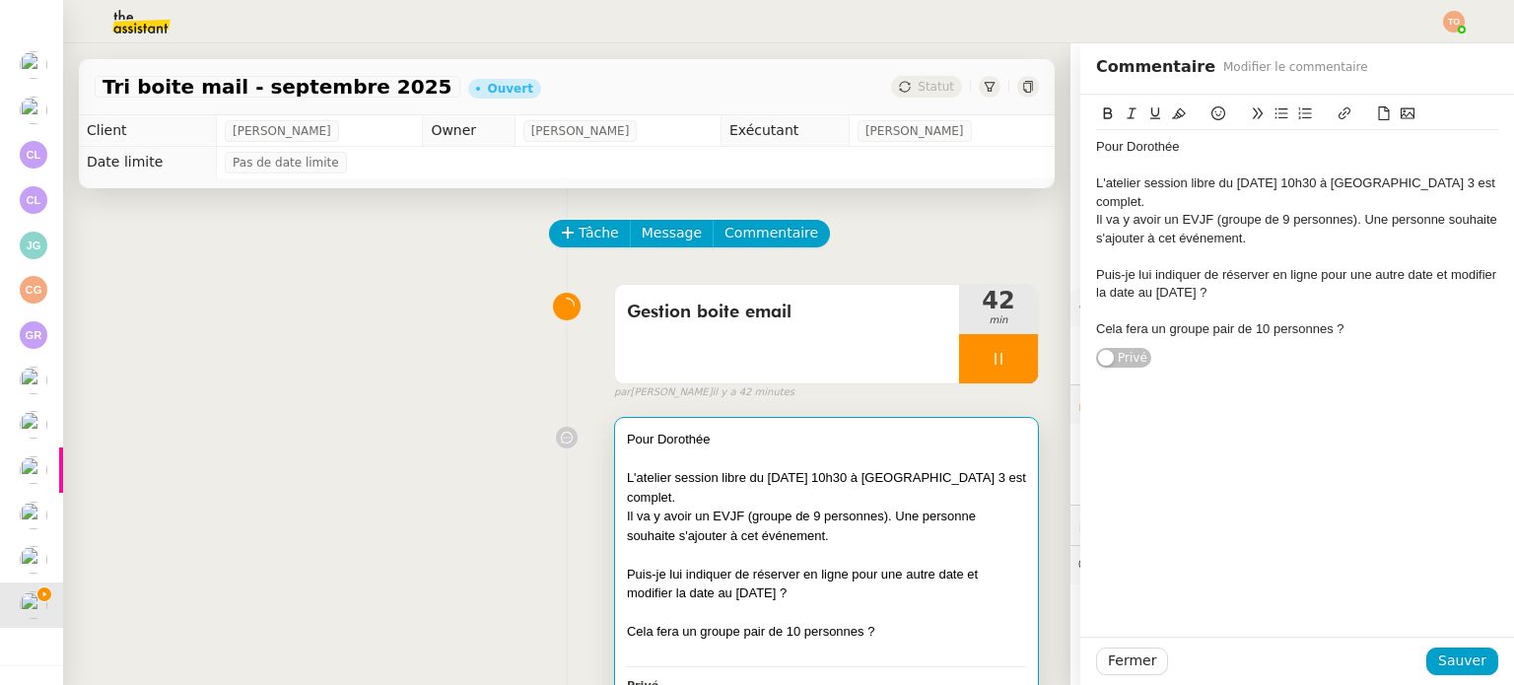
click at [1356, 320] on div "Cela fera un groupe pair de 10 personnes ?" at bounding box center [1297, 329] width 402 height 18
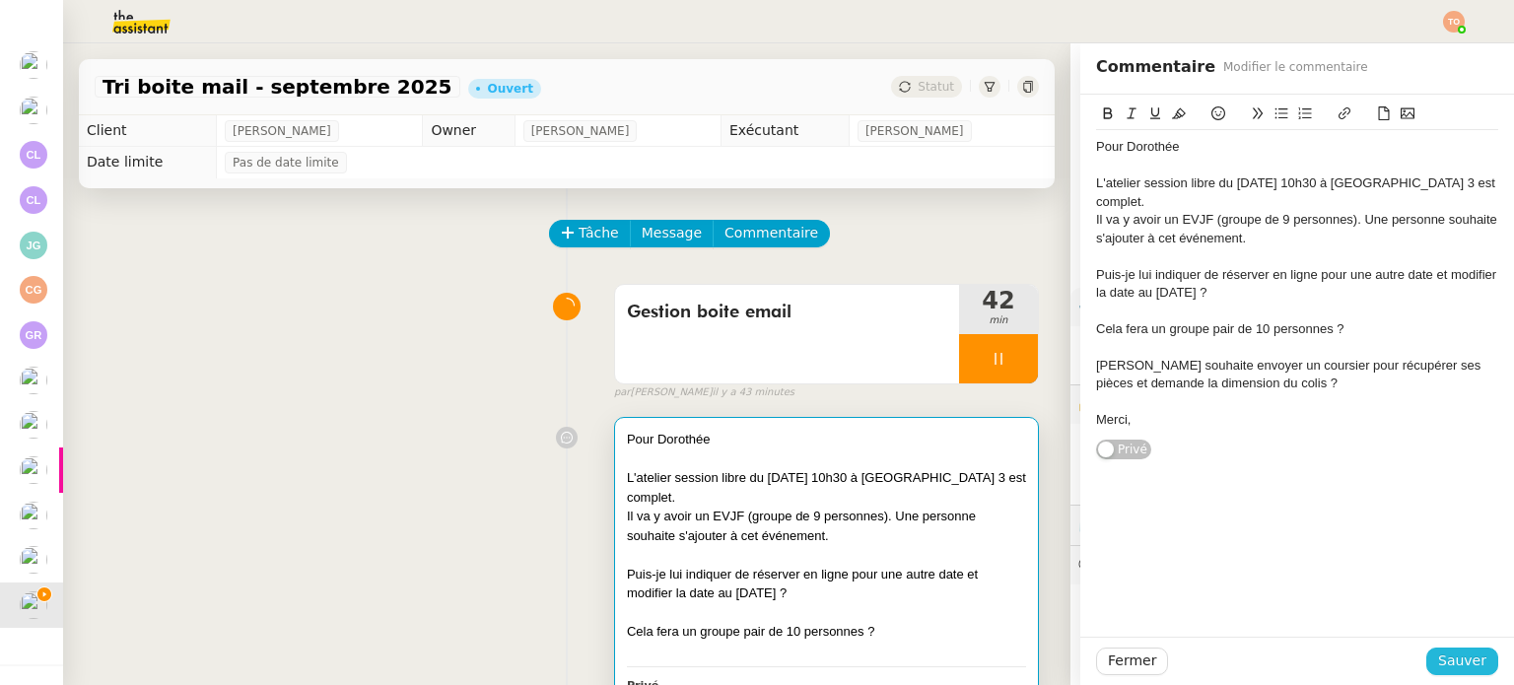
click at [1455, 657] on span "Sauver" at bounding box center [1462, 661] width 48 height 23
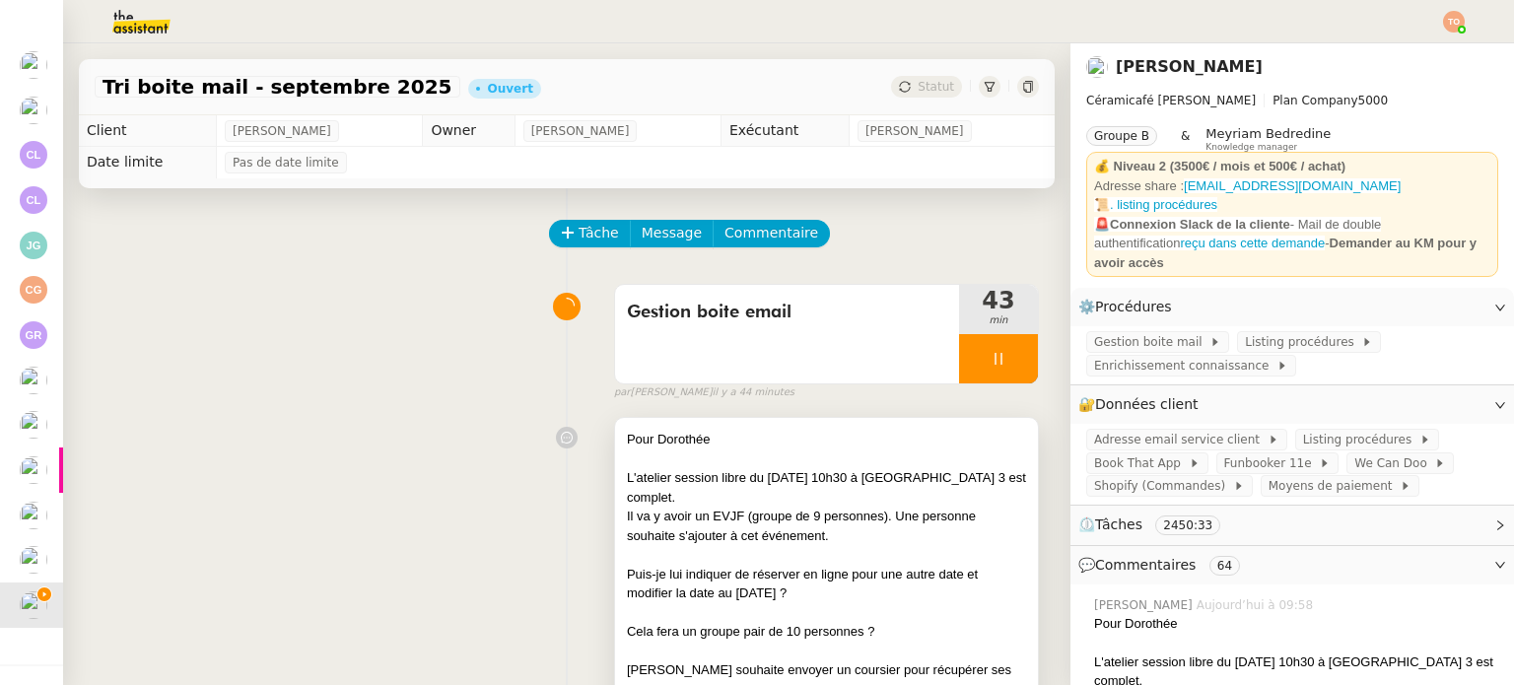
click at [809, 513] on div "Il va y avoir un EVJF (groupe de 9 personnes). Une personne souhaite s'ajouter …" at bounding box center [826, 526] width 399 height 38
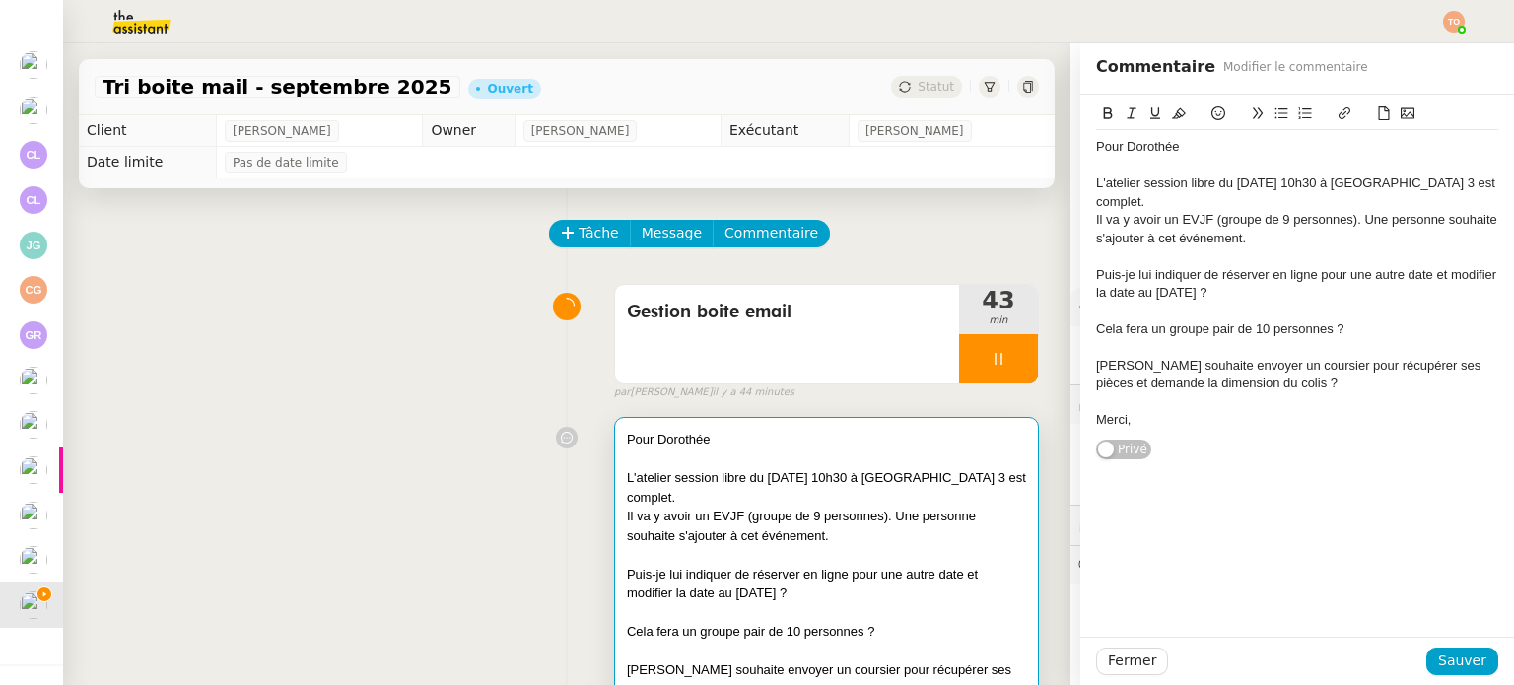
click at [1346, 367] on div "Julia Mercedes Dąbrowska souhaite envoyer un coursier pour récupérer ses pièces…" at bounding box center [1297, 375] width 402 height 36
click at [1449, 662] on span "Sauver" at bounding box center [1462, 661] width 48 height 23
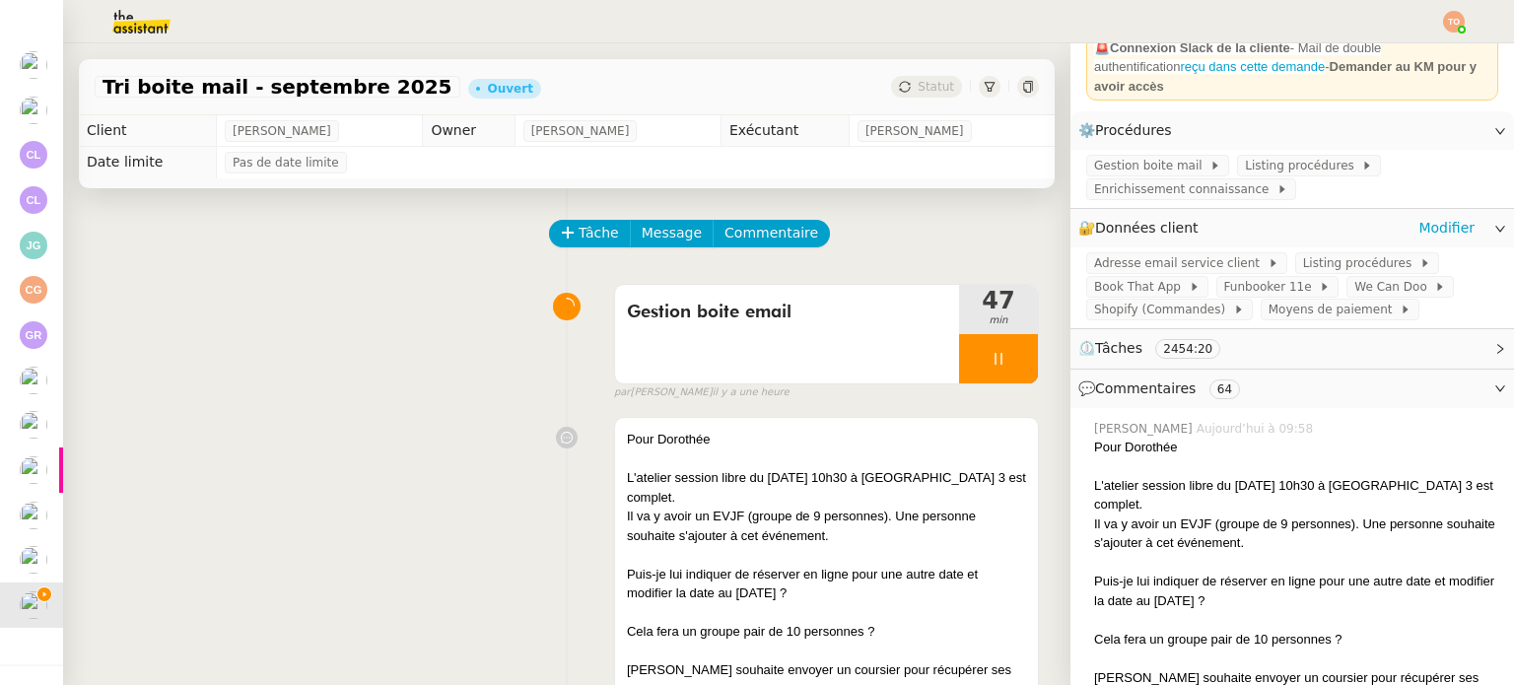
scroll to position [296, 0]
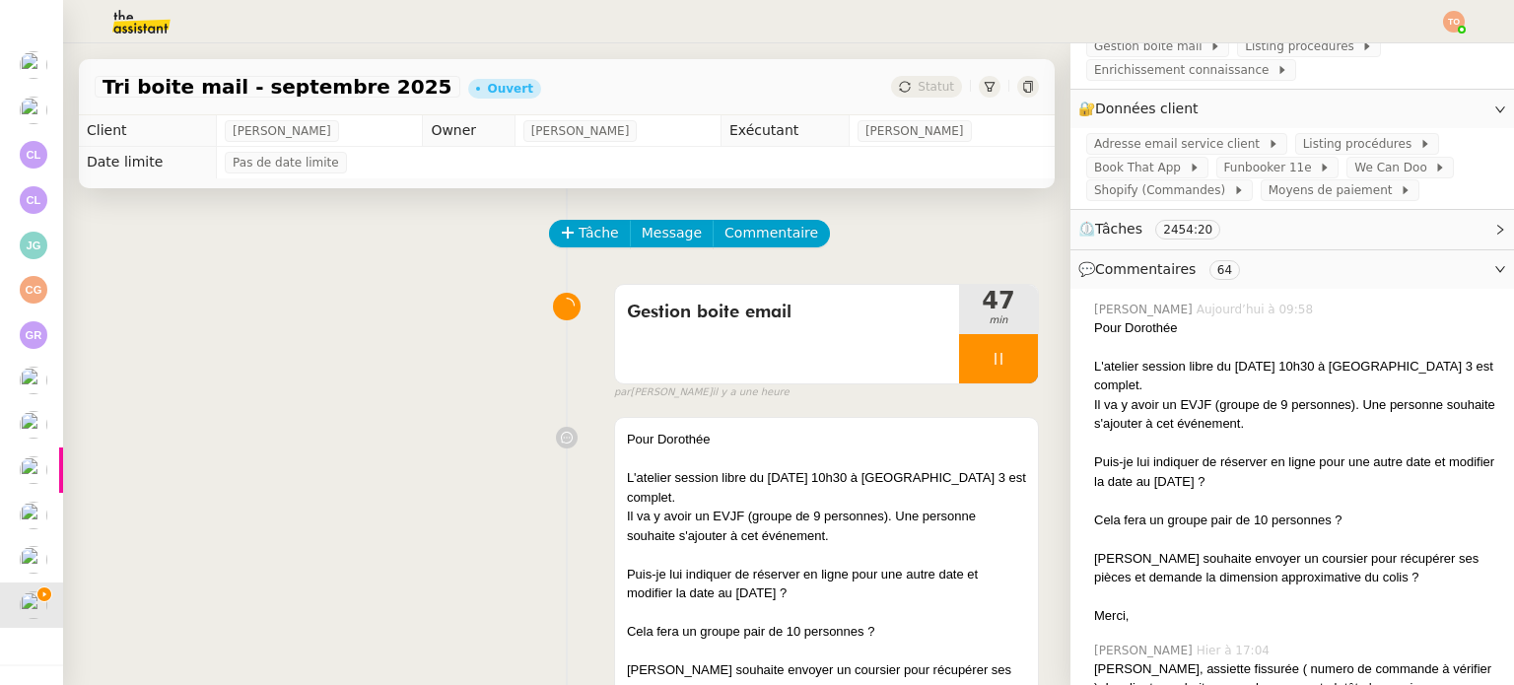
drag, startPoint x: 1078, startPoint y: 374, endPoint x: 1180, endPoint y: 610, distance: 257.4
click at [1180, 610] on div "Pour Dorothée L'atelier session libre du 20 septembre à 10h30 à Paris 3 est com…" at bounding box center [1296, 472] width 404 height 308
copy div "L'atelier session libre du 20 septembre à 10h30 à Paris 3 est complet. Il va y …"
click at [961, 342] on div at bounding box center [998, 358] width 79 height 49
click at [1010, 366] on icon at bounding box center [1018, 359] width 16 height 16
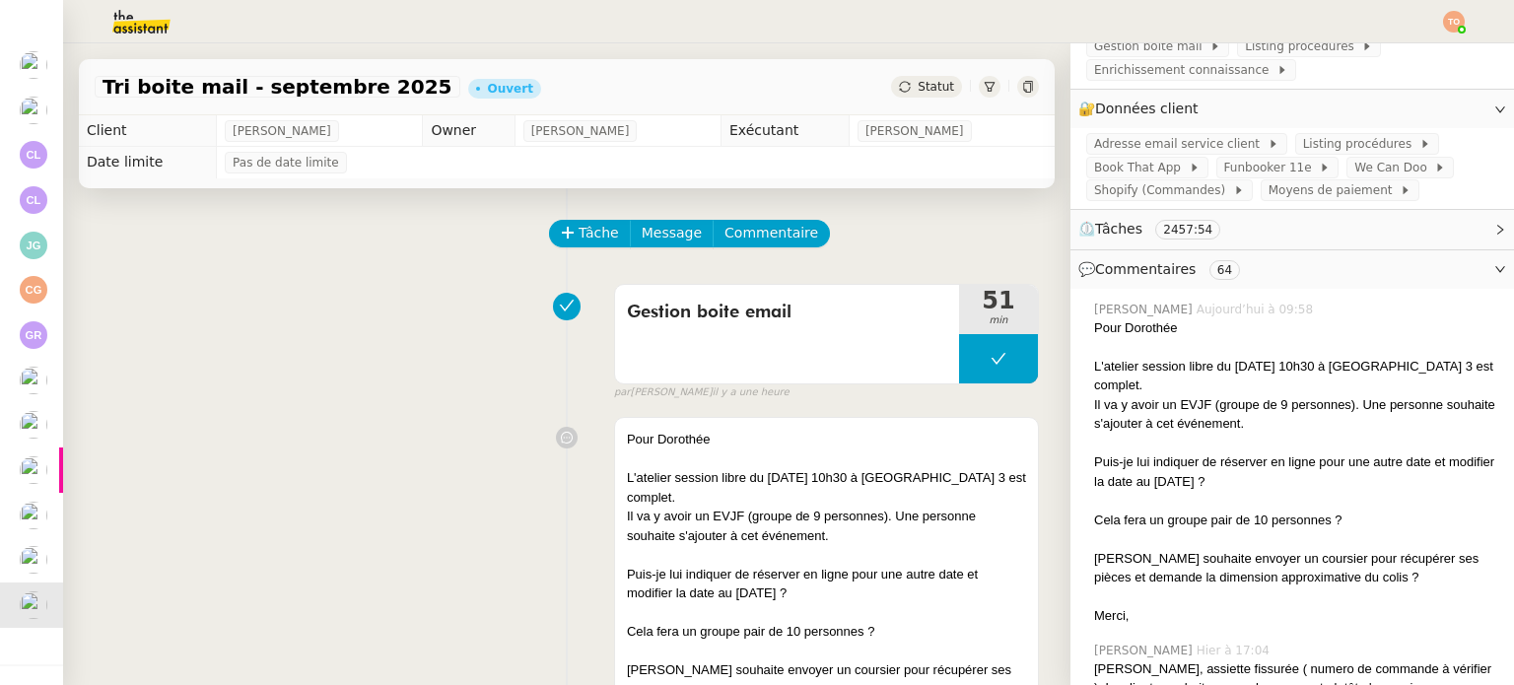
click at [924, 91] on span "Statut" at bounding box center [936, 87] width 36 height 14
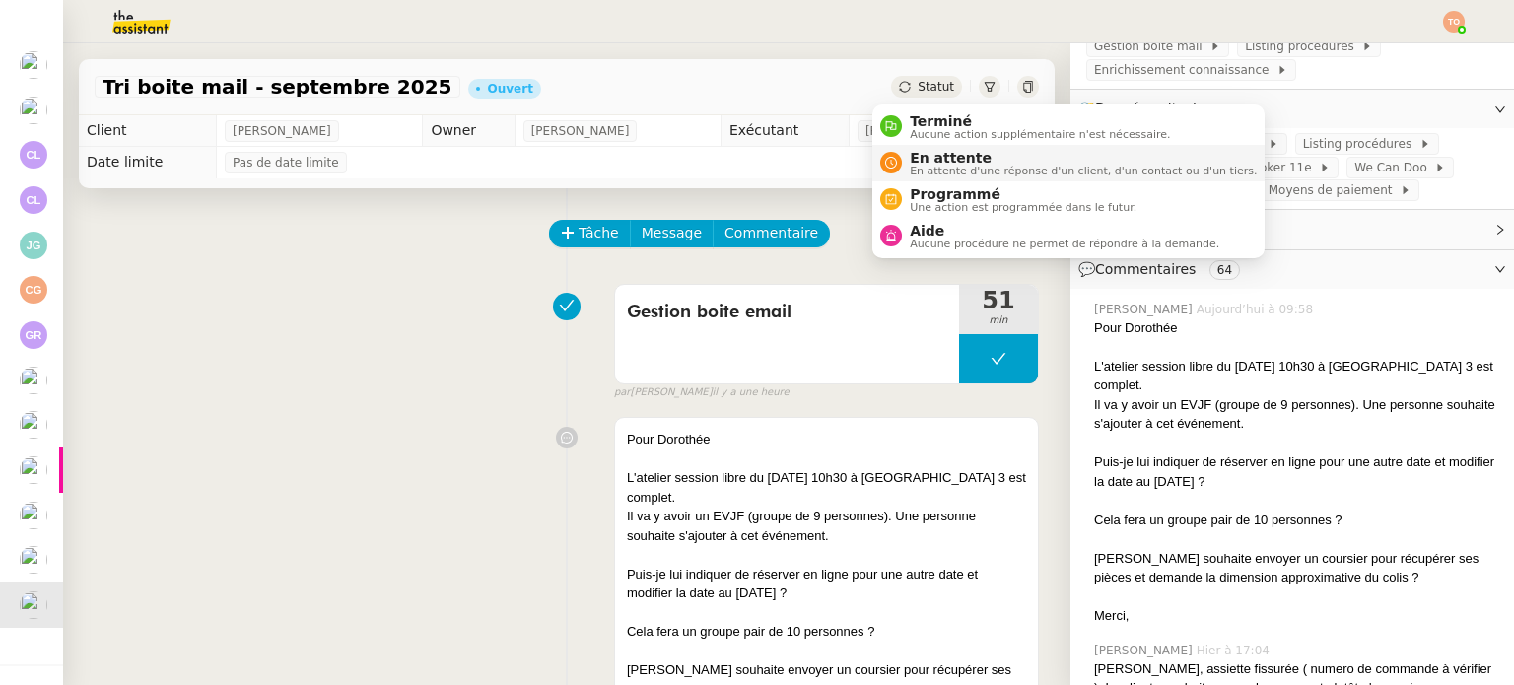
click at [948, 162] on span "En attente" at bounding box center [1083, 158] width 347 height 16
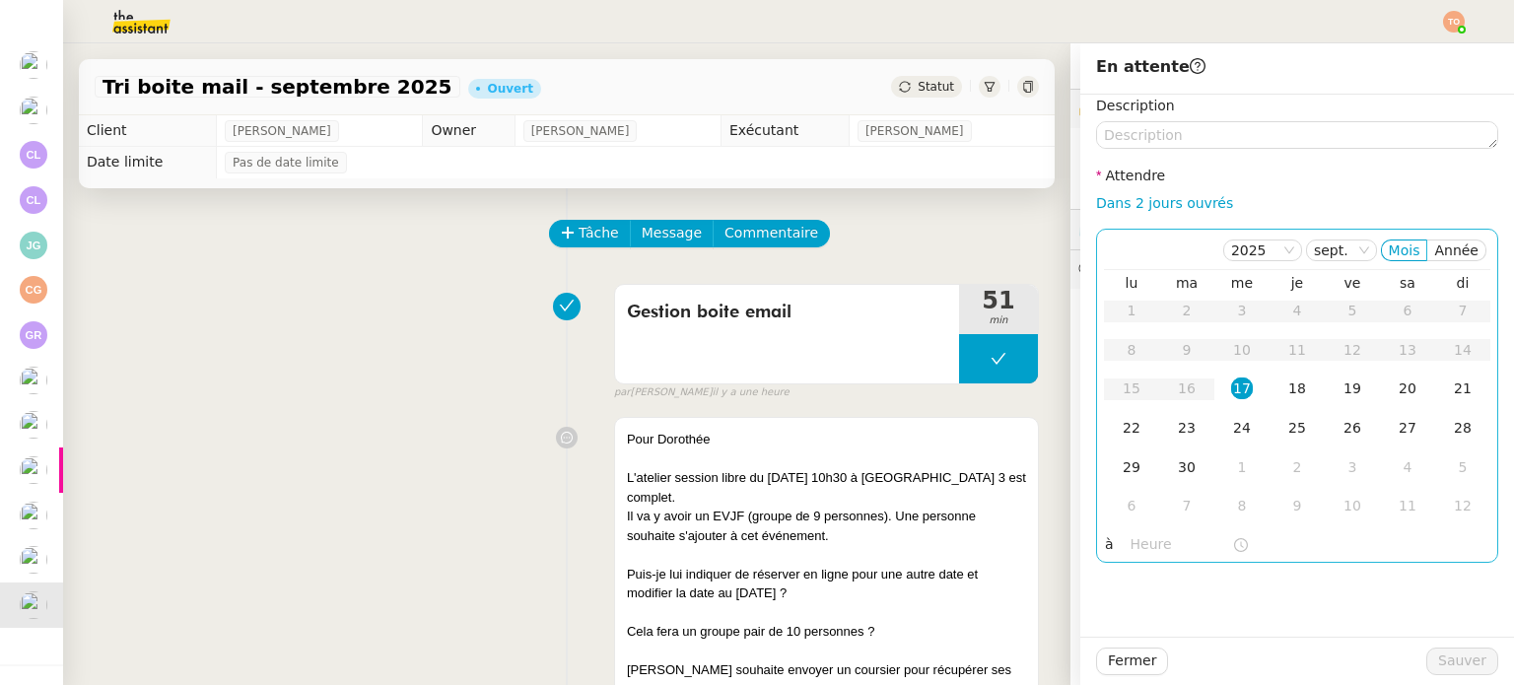
click at [1235, 390] on div "17" at bounding box center [1242, 388] width 22 height 22
click at [1163, 545] on input "text" at bounding box center [1181, 544] width 102 height 23
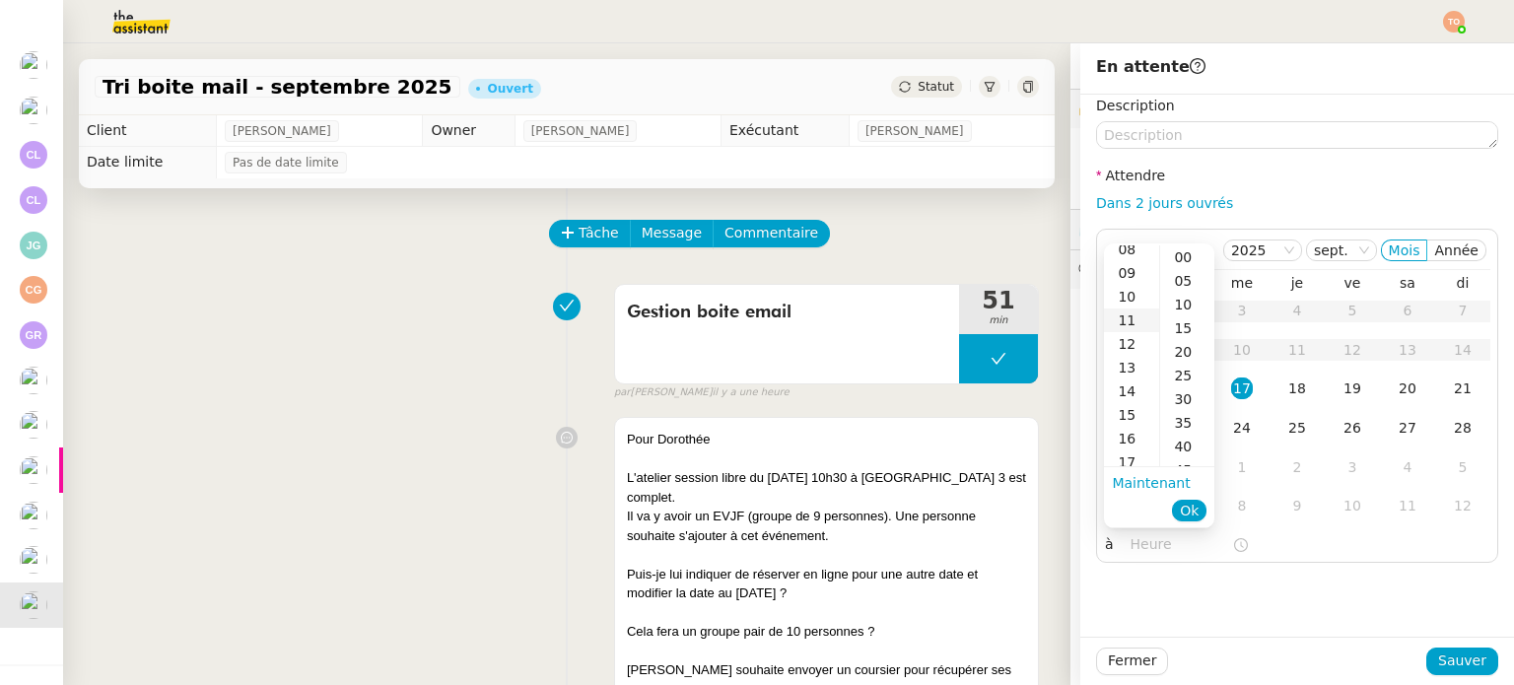
click at [1140, 318] on div "11" at bounding box center [1131, 320] width 55 height 24
click at [1135, 334] on div "10" at bounding box center [1131, 332] width 55 height 24
click at [1195, 443] on div "40" at bounding box center [1187, 447] width 54 height 24
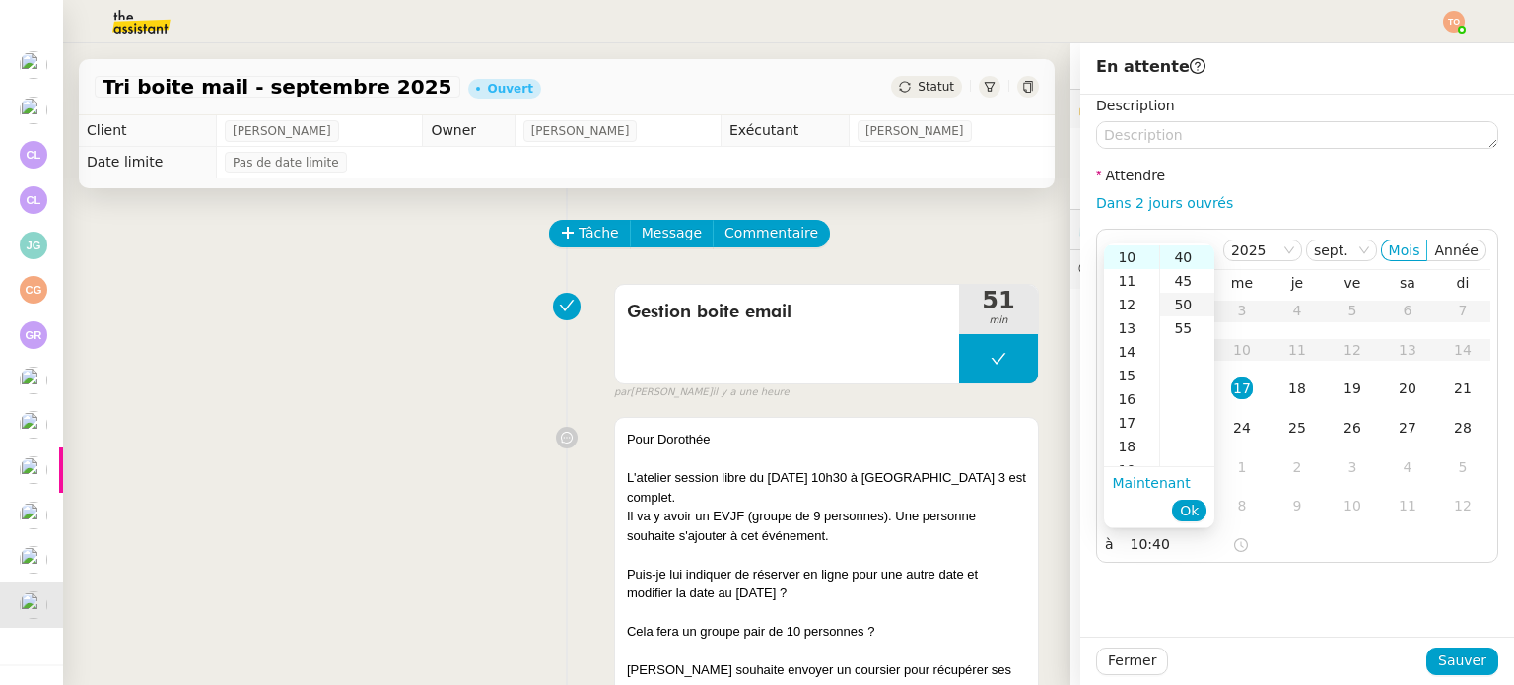
click at [1188, 298] on div "50" at bounding box center [1187, 305] width 54 height 24
type input "10:50"
click at [1185, 512] on span "Ok" at bounding box center [1189, 511] width 19 height 20
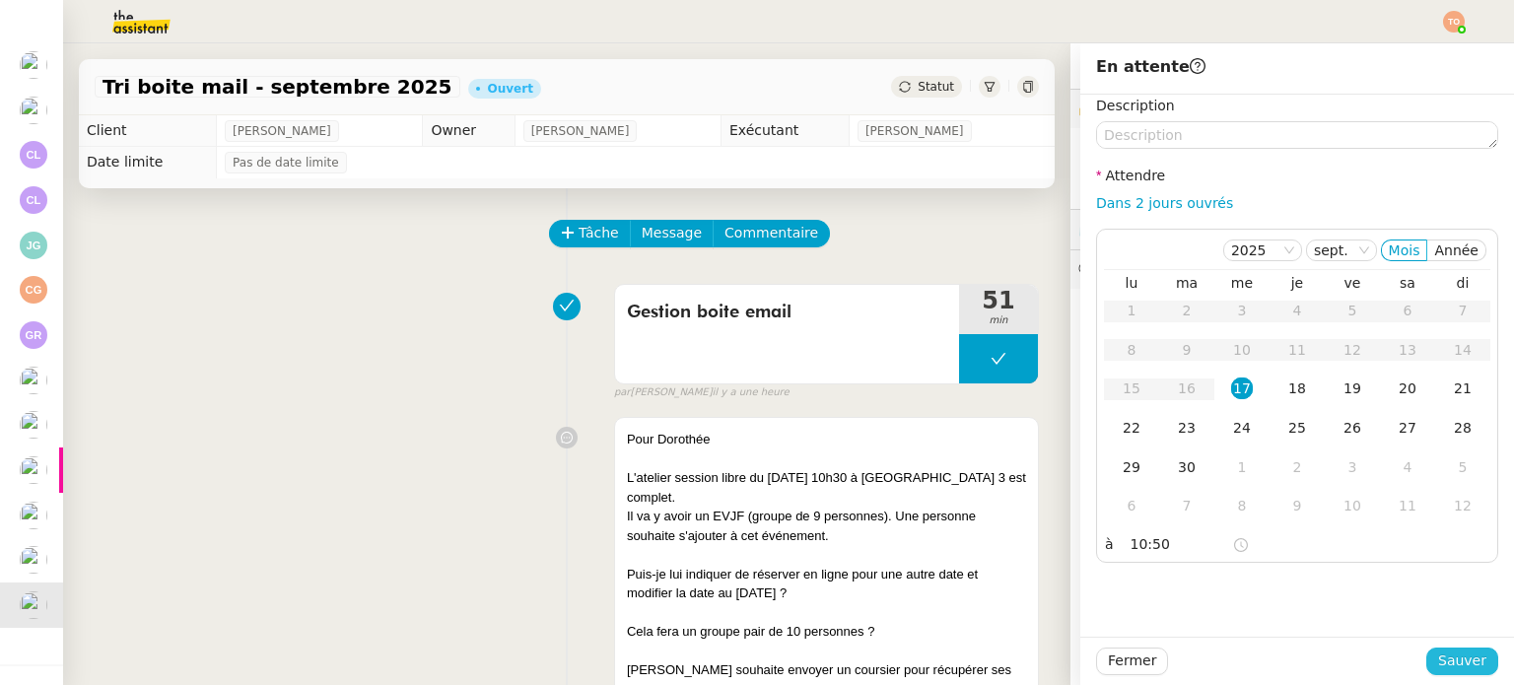
click at [1438, 655] on span "Sauver" at bounding box center [1462, 661] width 48 height 23
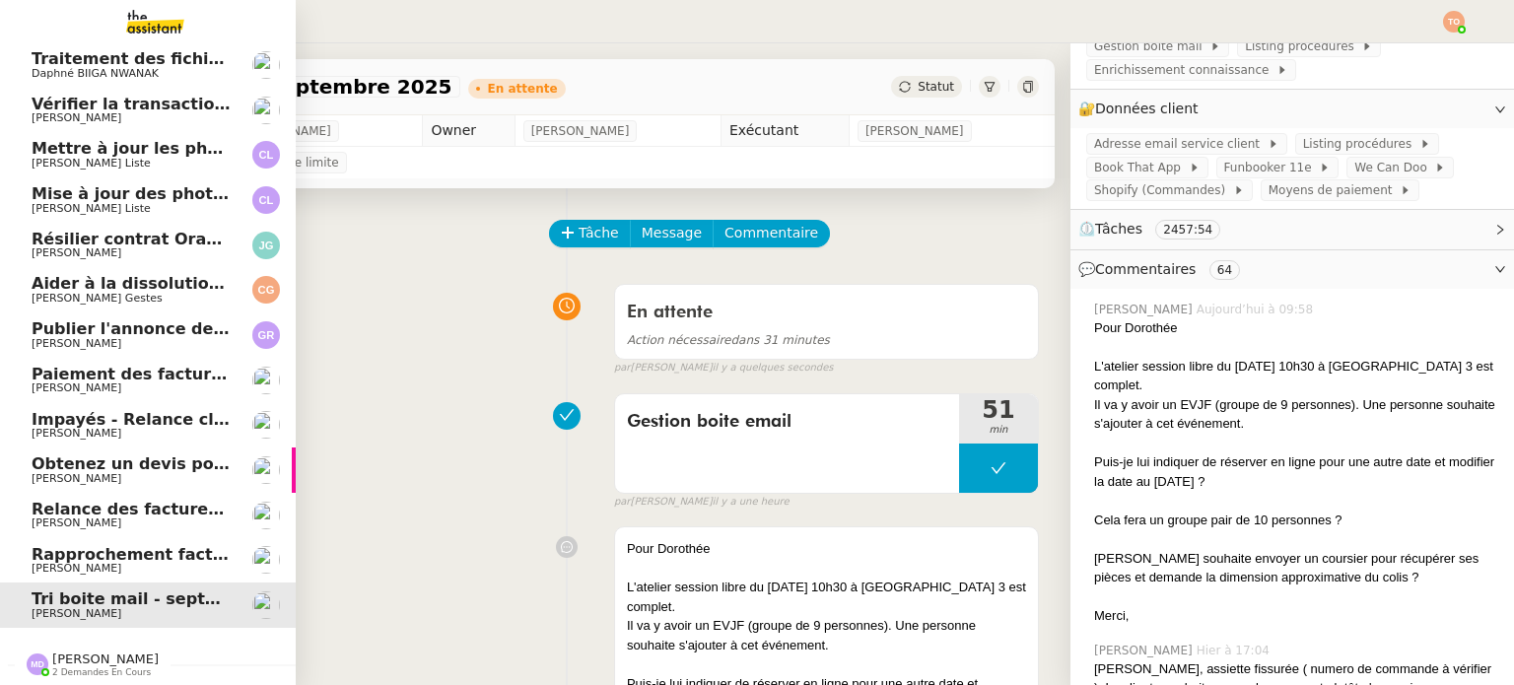
scroll to position [8, 0]
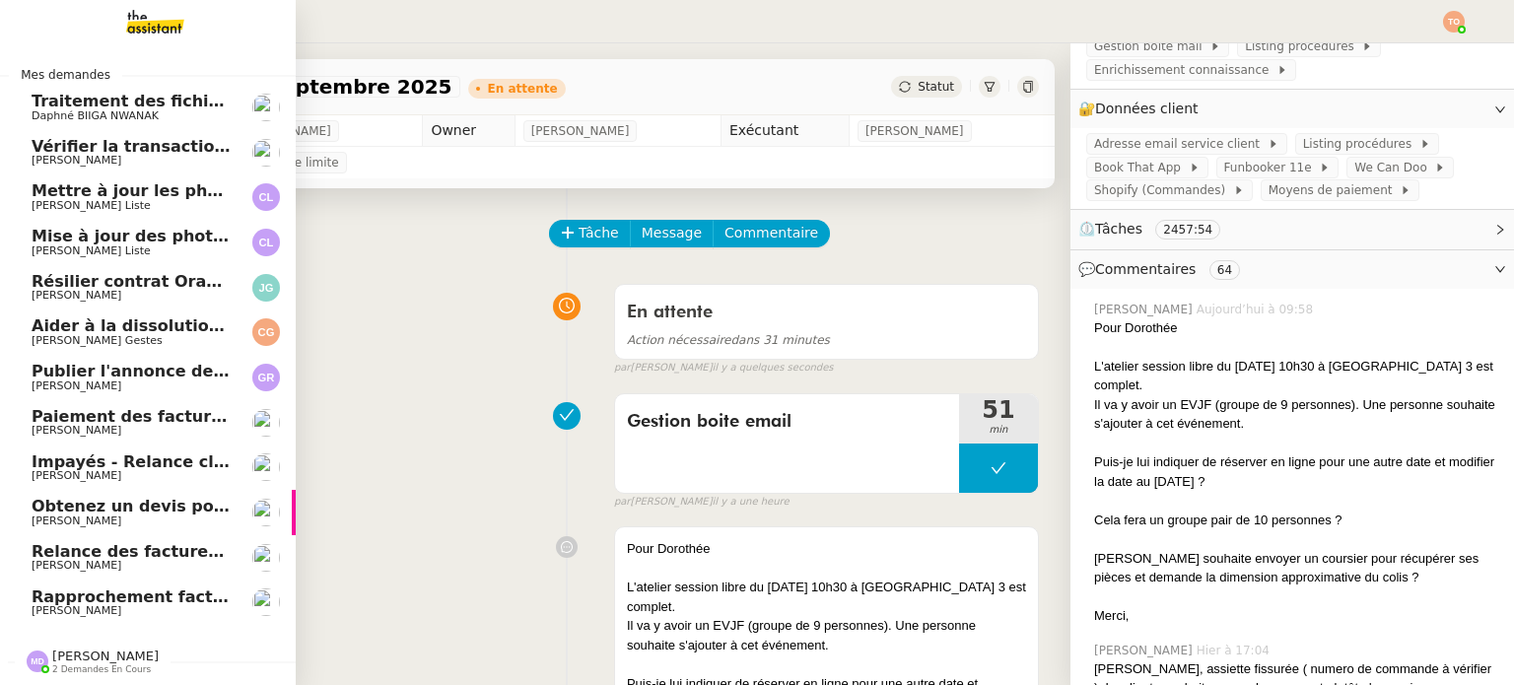
click at [54, 587] on span "Rapprochement factures/paiements clients - 1 septembre 2025" at bounding box center [313, 596] width 563 height 19
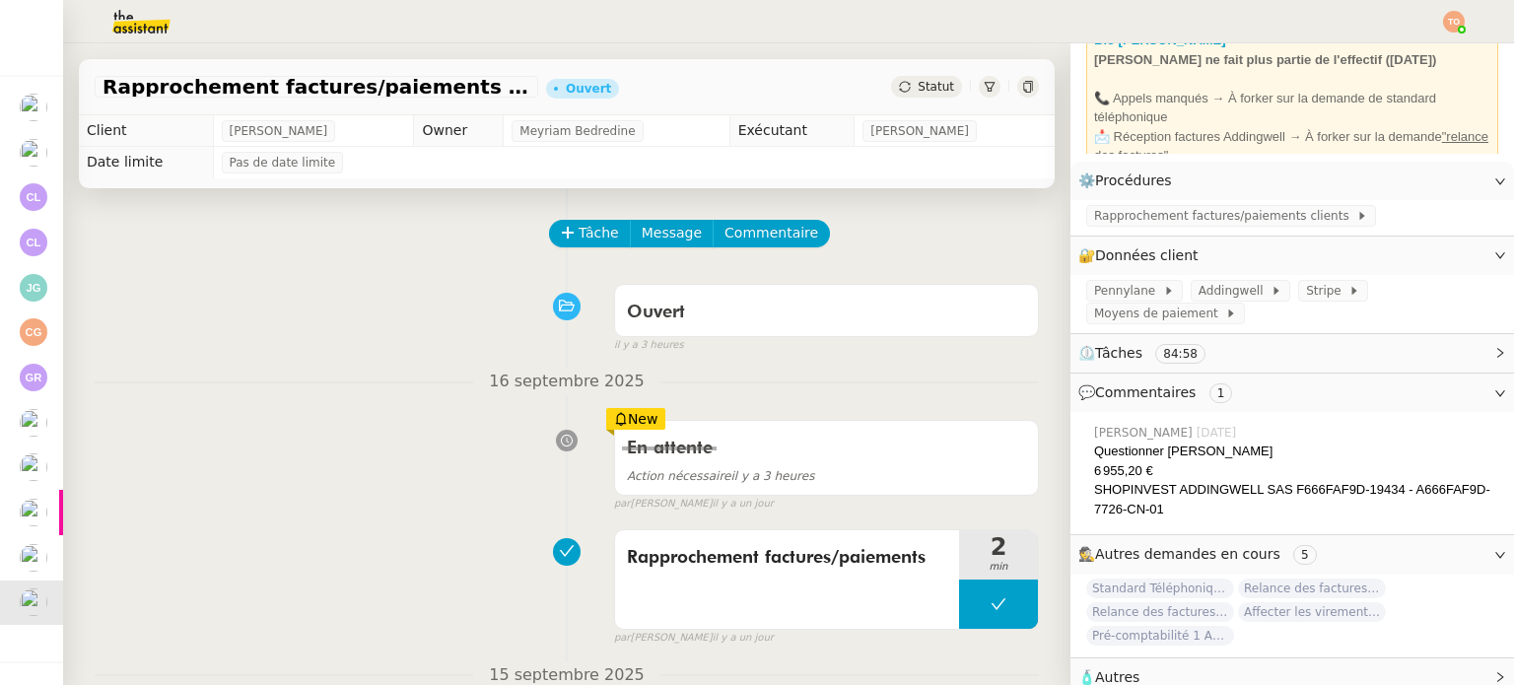
scroll to position [151, 0]
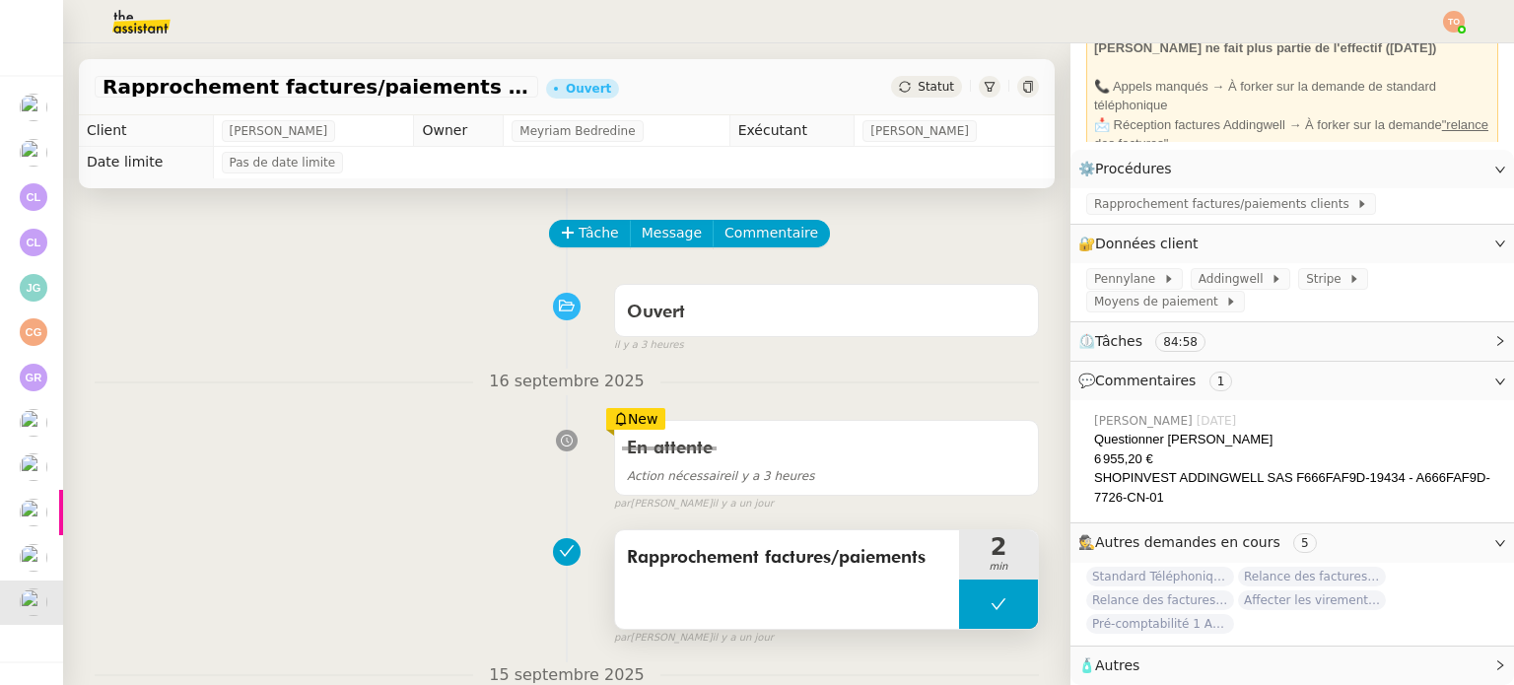
click at [791, 562] on span "Rapprochement factures/paiements" at bounding box center [787, 558] width 320 height 30
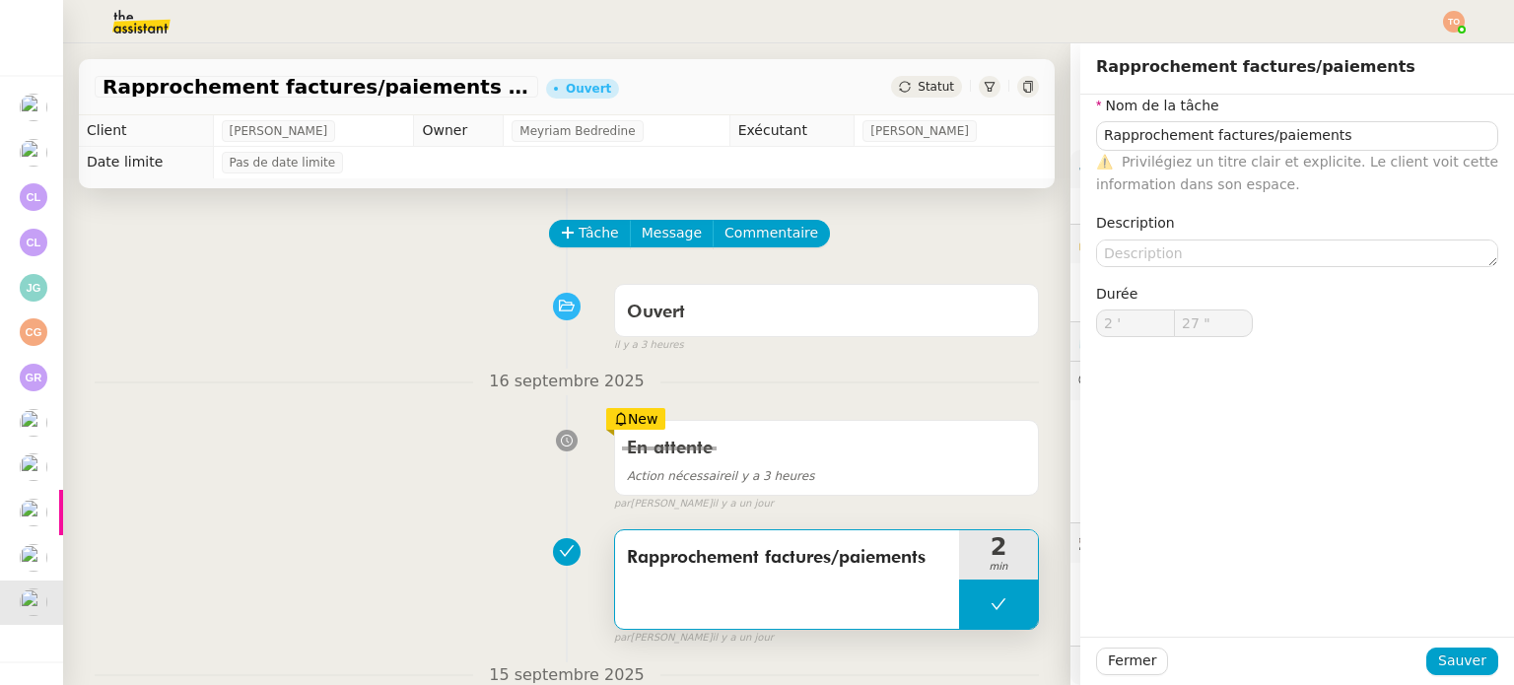
scroll to position [151, 0]
click at [1200, 144] on input "Rapprochement factures/paiements" at bounding box center [1297, 135] width 402 height 29
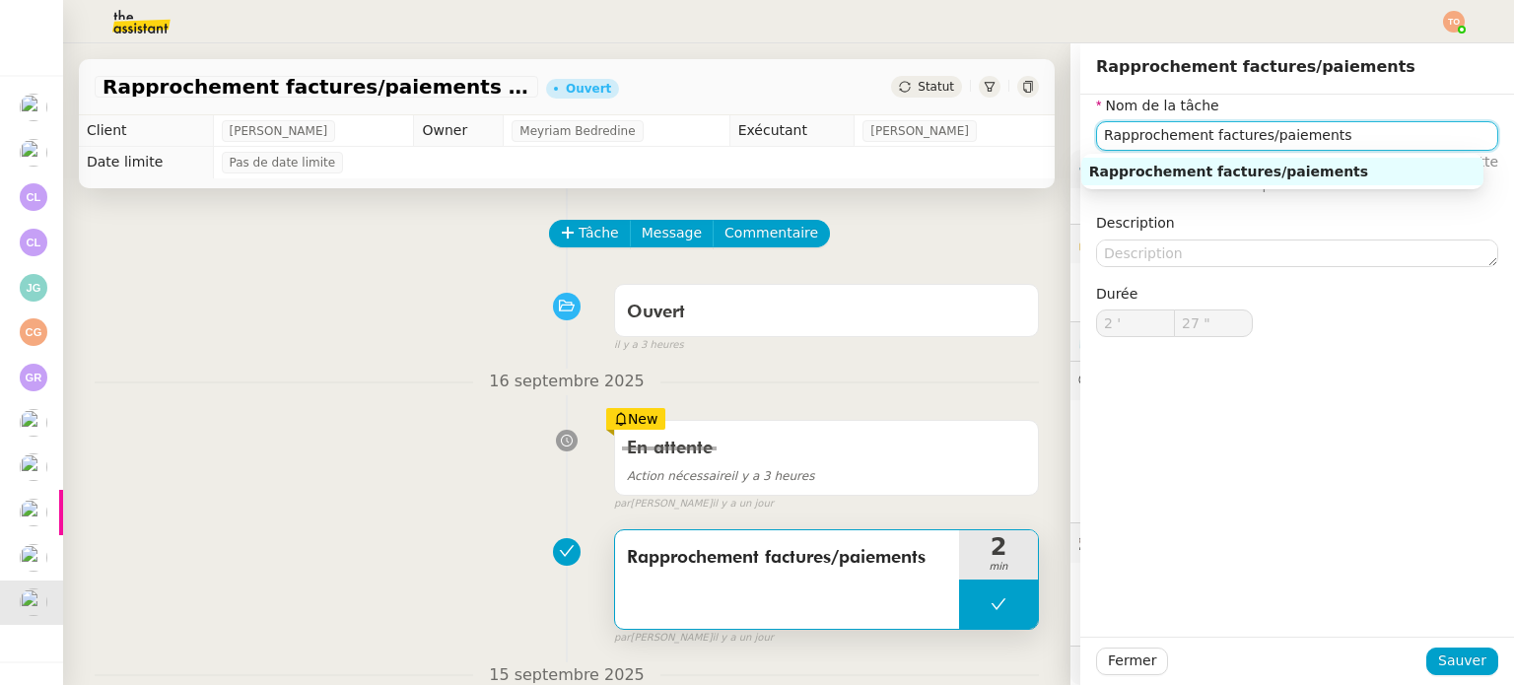
click at [1203, 144] on input "Rapprochement factures/paiements" at bounding box center [1297, 135] width 402 height 29
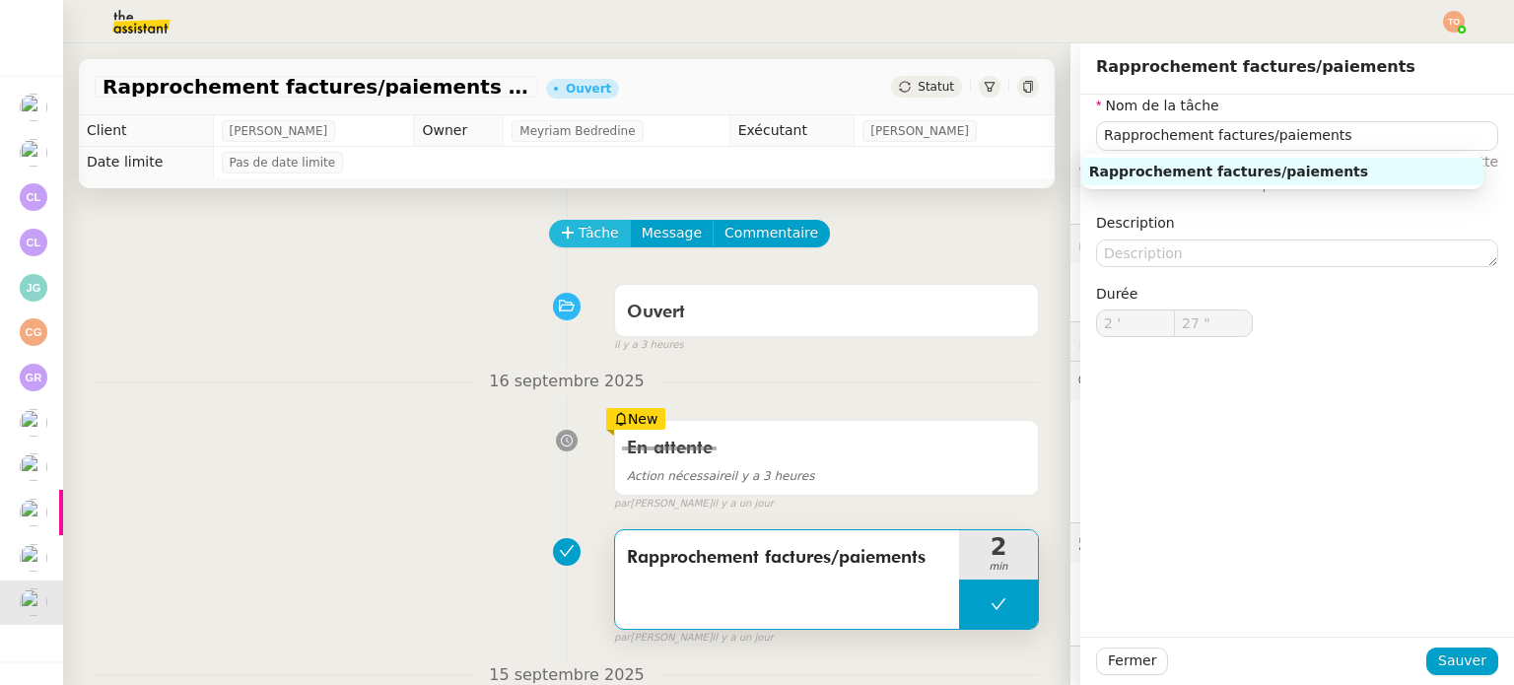
click at [583, 228] on span "Tâche" at bounding box center [599, 233] width 40 height 23
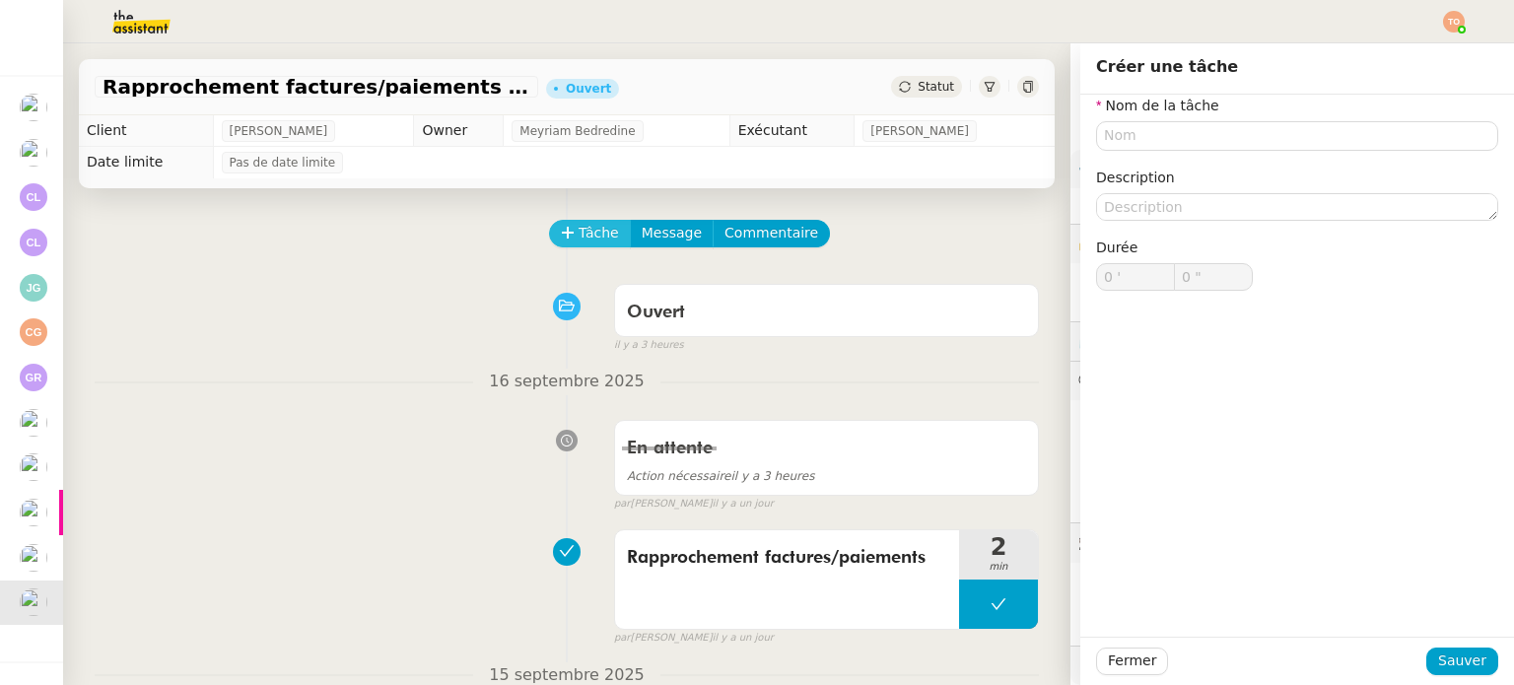
scroll to position [151, 0]
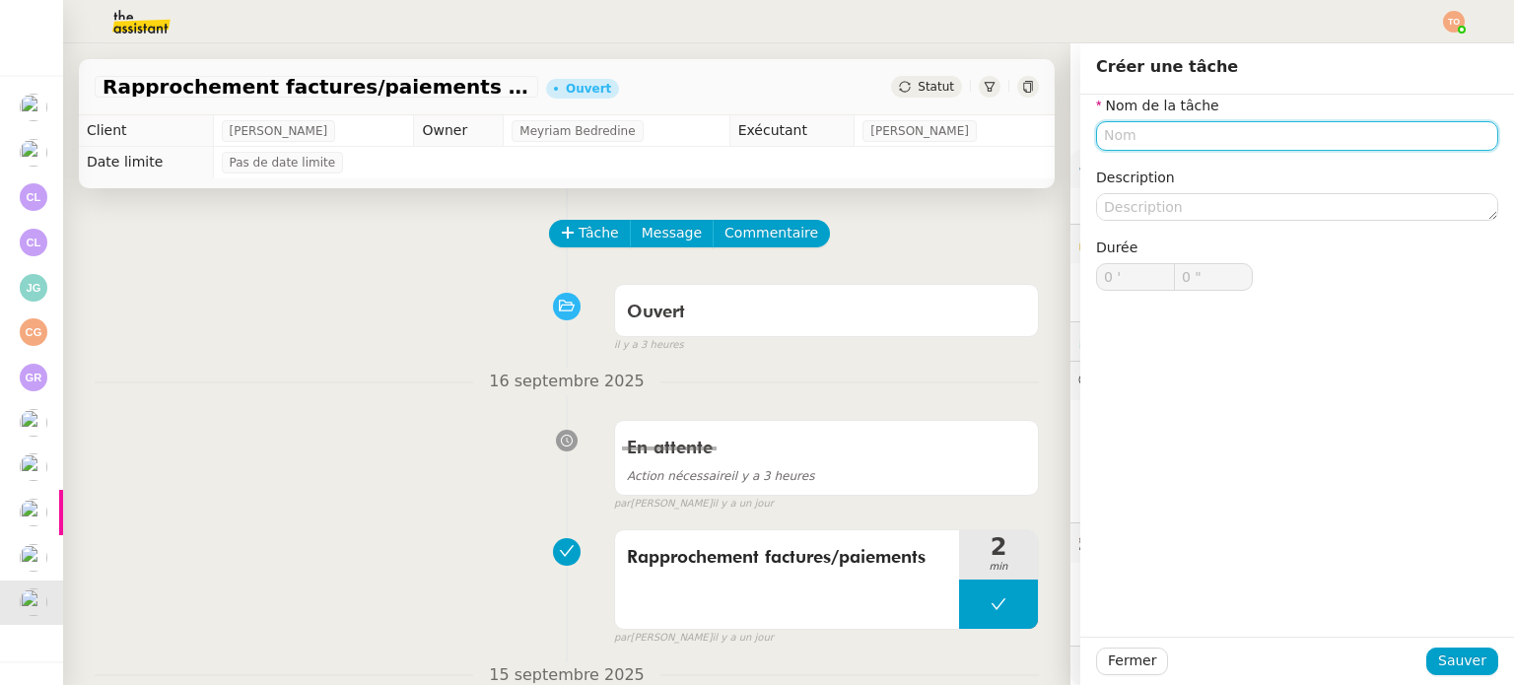
click at [1176, 139] on input "text" at bounding box center [1297, 135] width 402 height 29
paste input "Rapprochement factures/paiements"
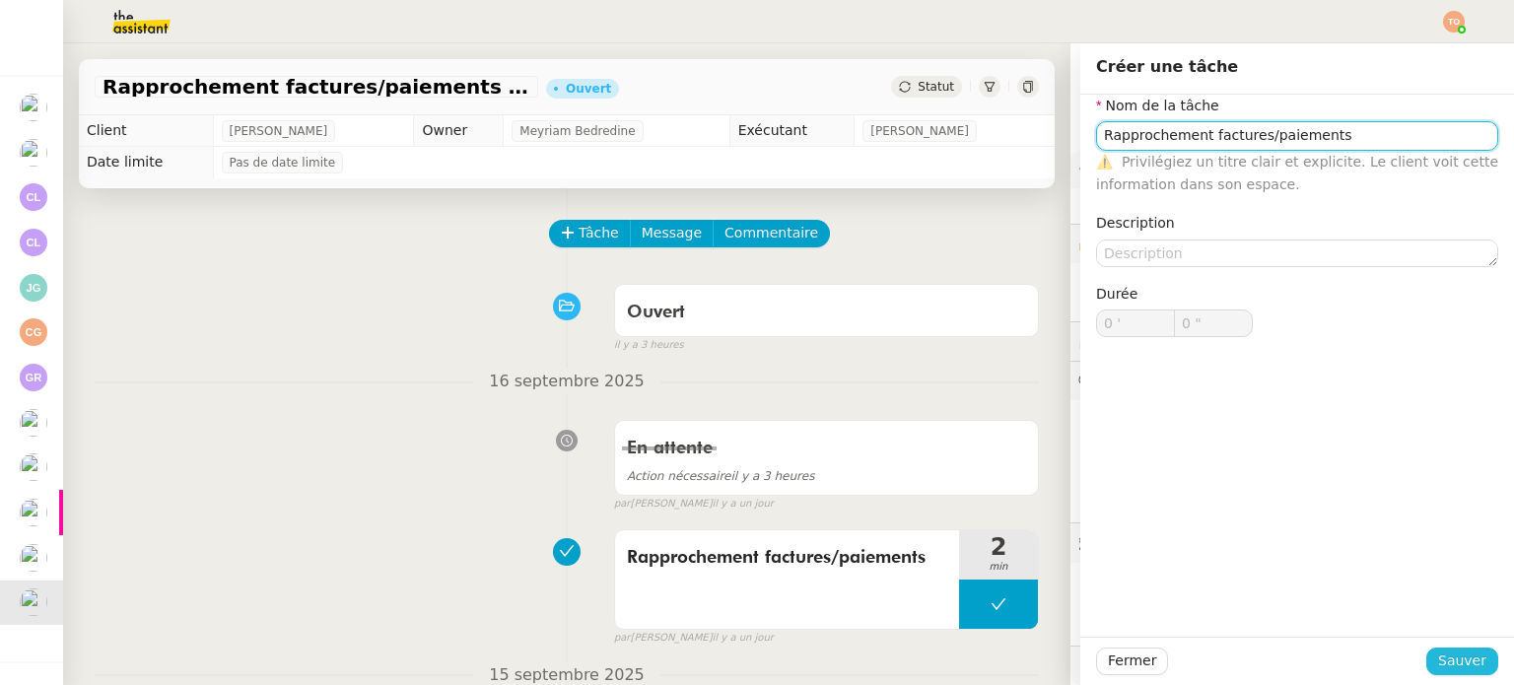
type input "Rapprochement factures/paiements"
click at [1450, 656] on span "Sauver" at bounding box center [1462, 661] width 48 height 23
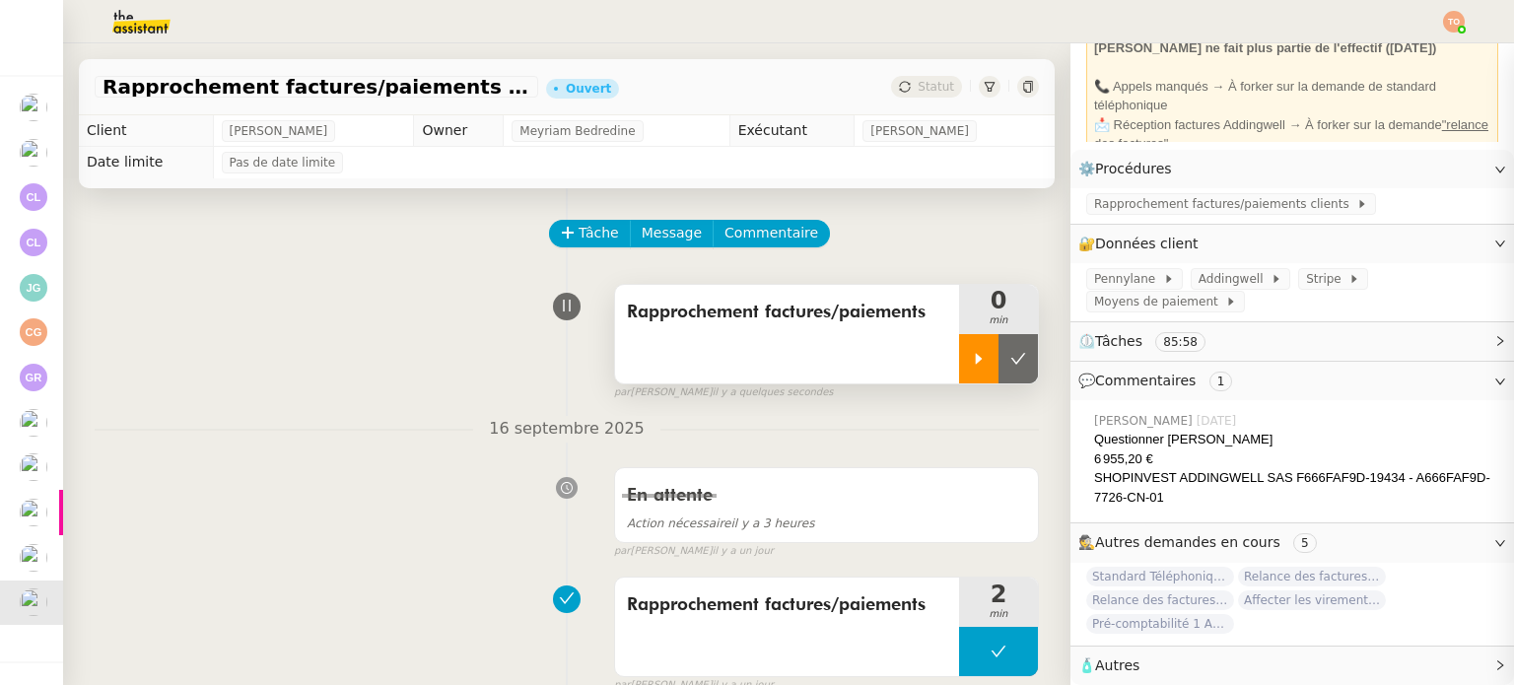
click at [959, 349] on div at bounding box center [978, 358] width 39 height 49
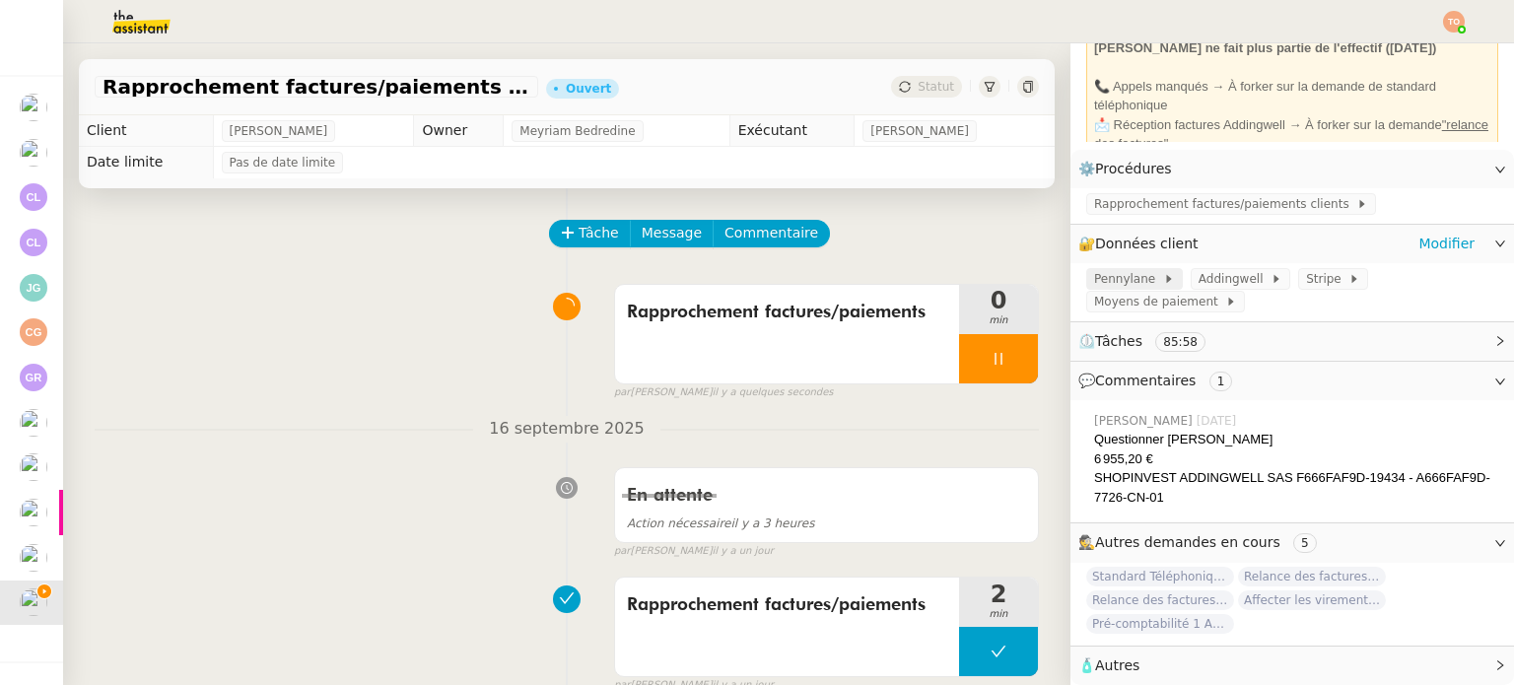
click at [1155, 272] on span at bounding box center [1159, 279] width 8 height 14
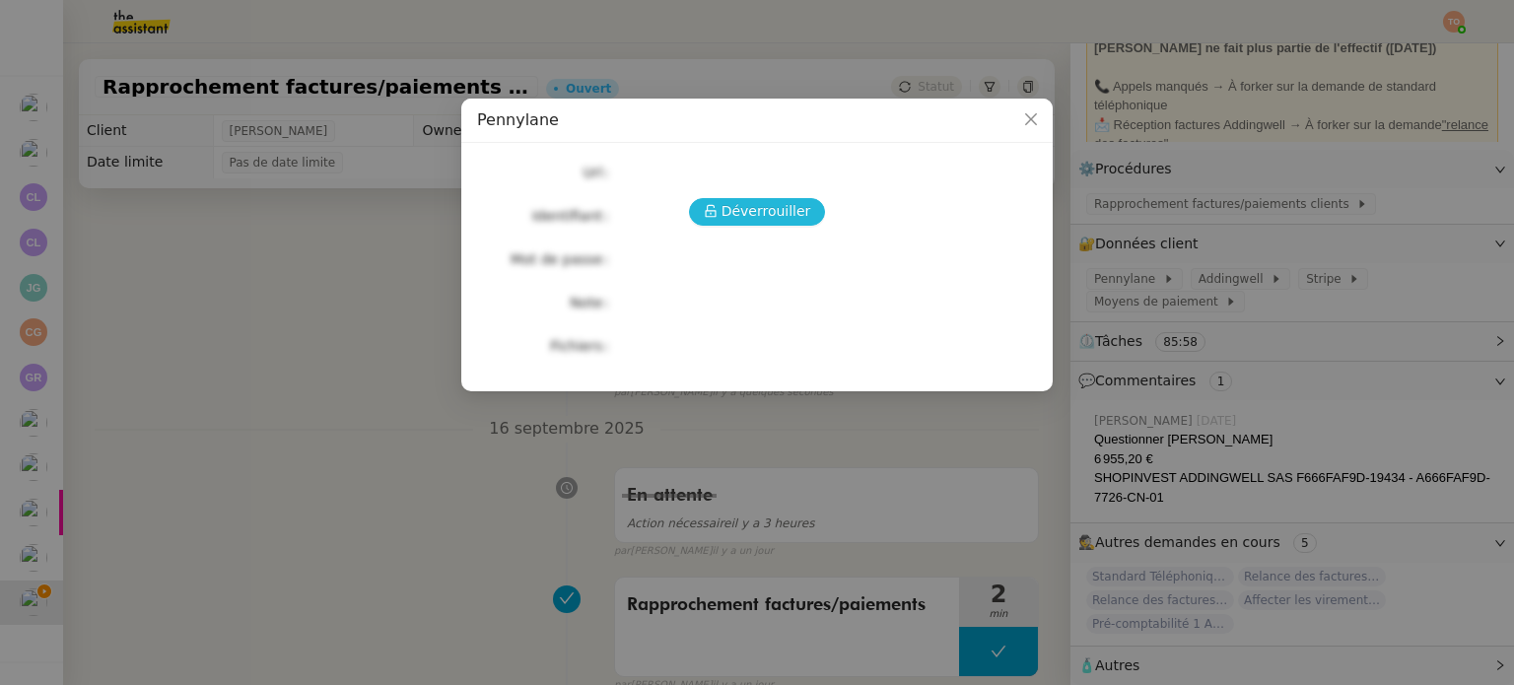
click at [800, 208] on span "Déverrouiller" at bounding box center [766, 211] width 90 height 23
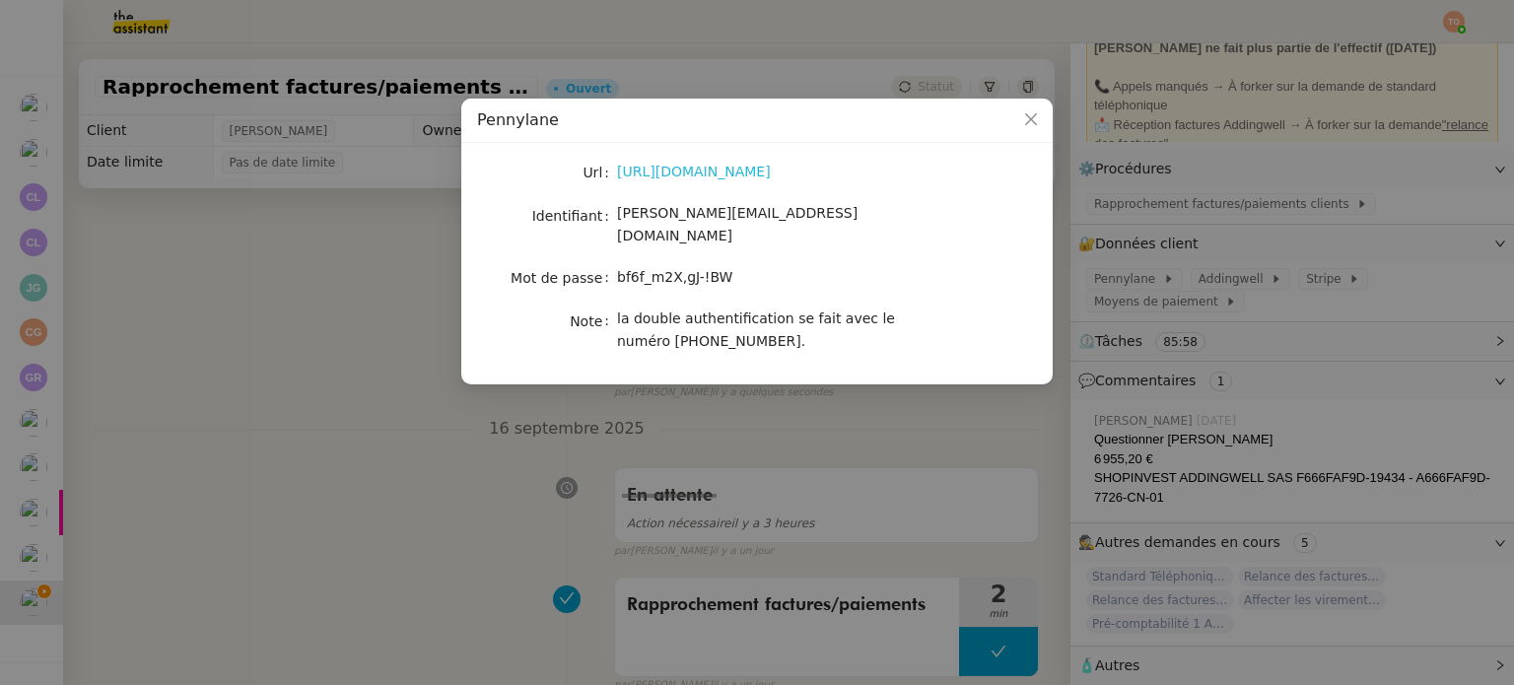
click at [771, 171] on link "https://app.pennylane.com/users/invitation/accept?invitation_token=Q4Cbsys_cJ2s…" at bounding box center [694, 172] width 154 height 16
click at [740, 218] on span "[PERSON_NAME][EMAIL_ADDRESS][DOMAIN_NAME]" at bounding box center [737, 224] width 240 height 38
copy span "[PERSON_NAME][EMAIL_ADDRESS][DOMAIN_NAME]"
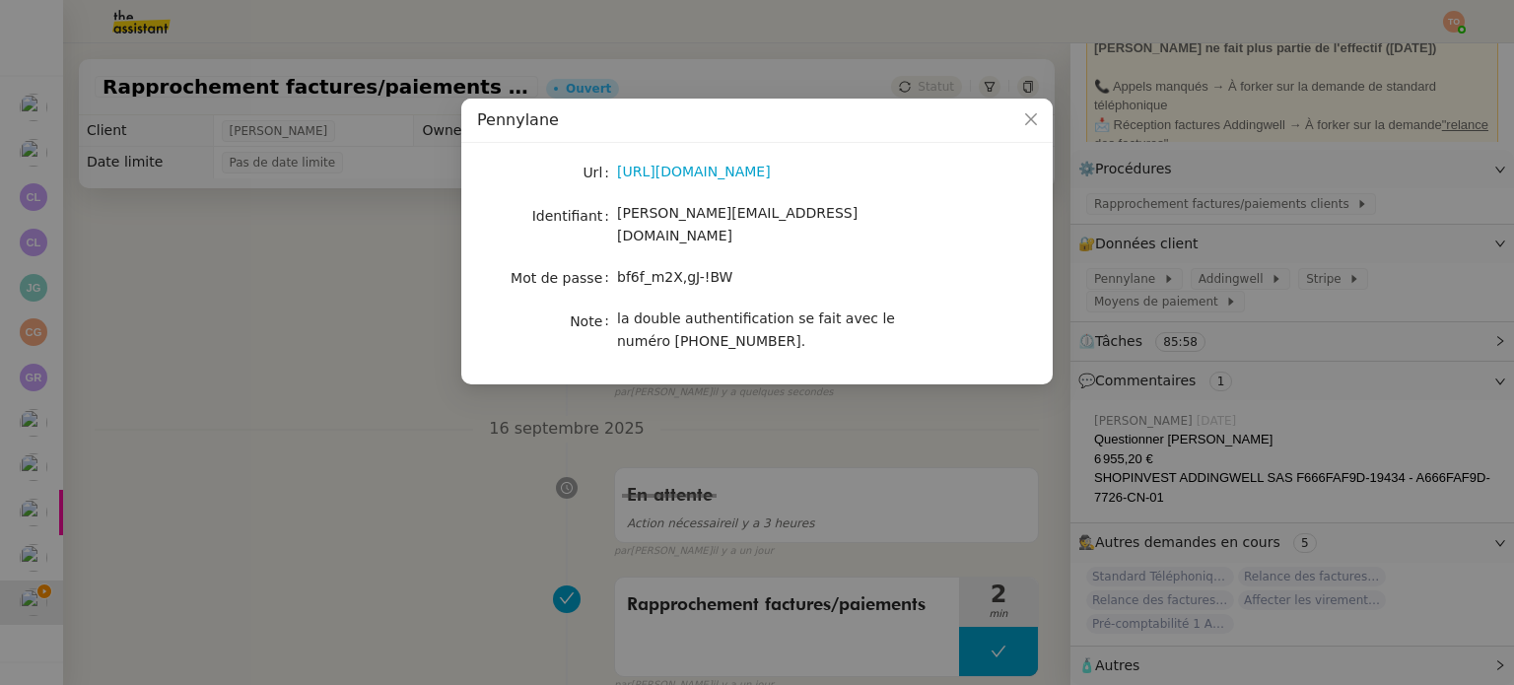
click at [705, 269] on span "bf6f_m2X,gJ-!BW" at bounding box center [674, 277] width 115 height 16
copy span "bf6f_m2X,gJ-!BW"
click at [719, 465] on nz-modal-container "Pennylane Url https://app.pennylane.com/users/invitation/accept?invitation_toke…" at bounding box center [757, 342] width 1514 height 685
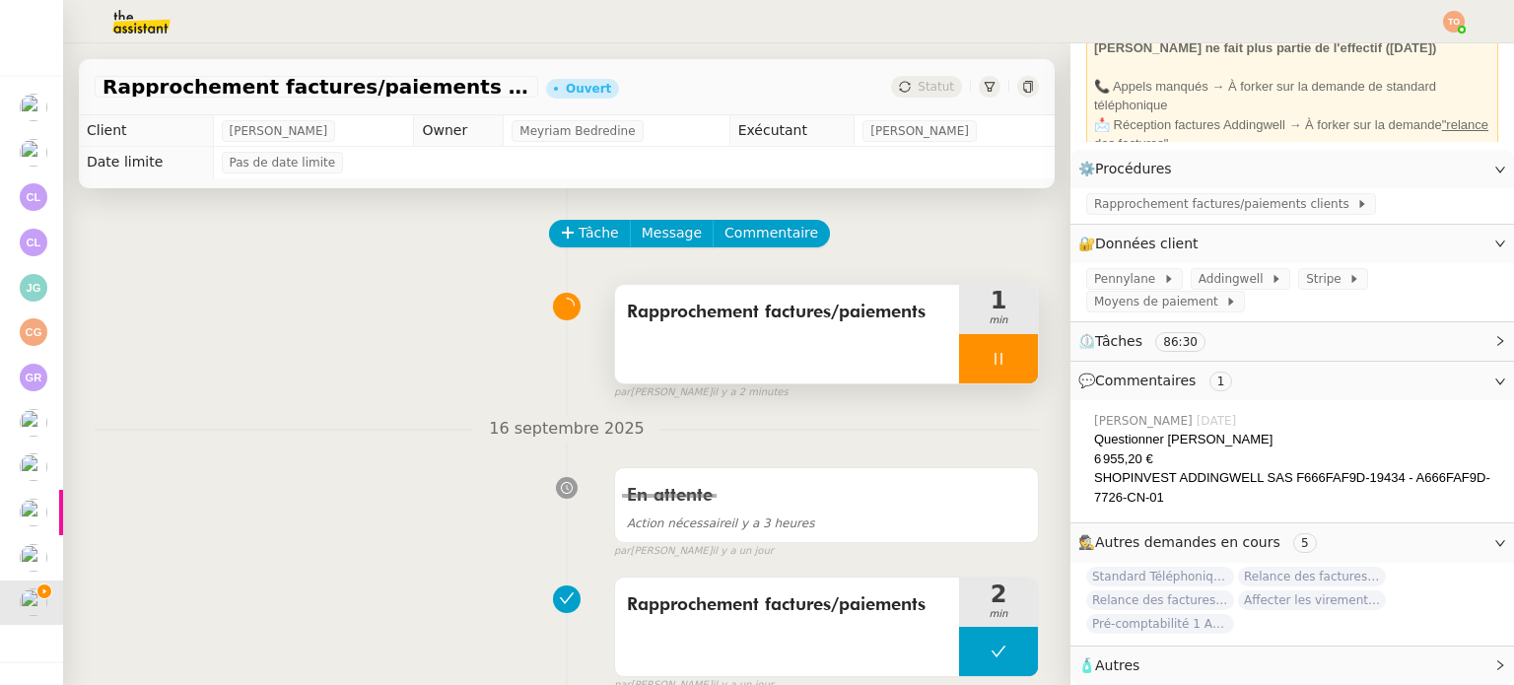
click at [997, 370] on div at bounding box center [998, 358] width 79 height 49
click at [1010, 364] on icon at bounding box center [1018, 359] width 16 height 16
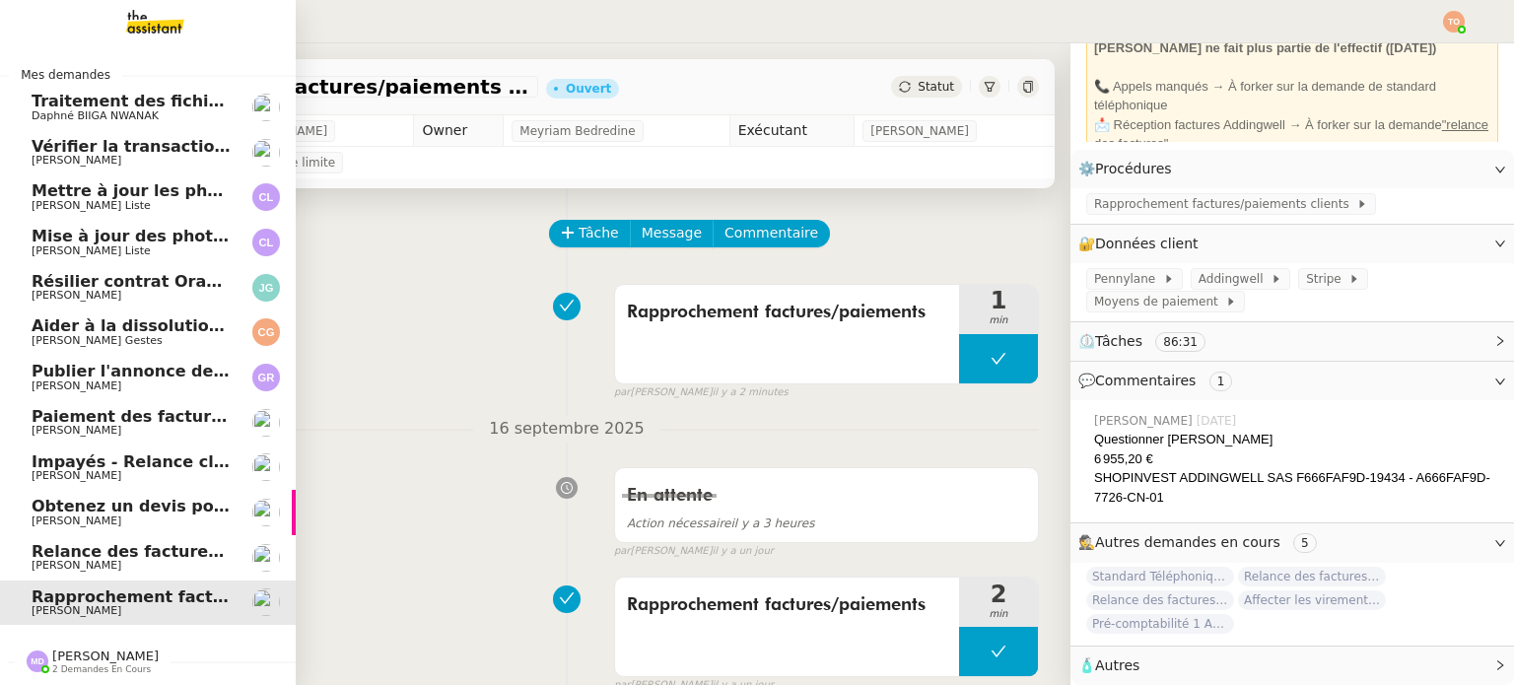
click at [167, 407] on span "Paiement des factures Deel - septembre 2025" at bounding box center [193, 416] width 322 height 19
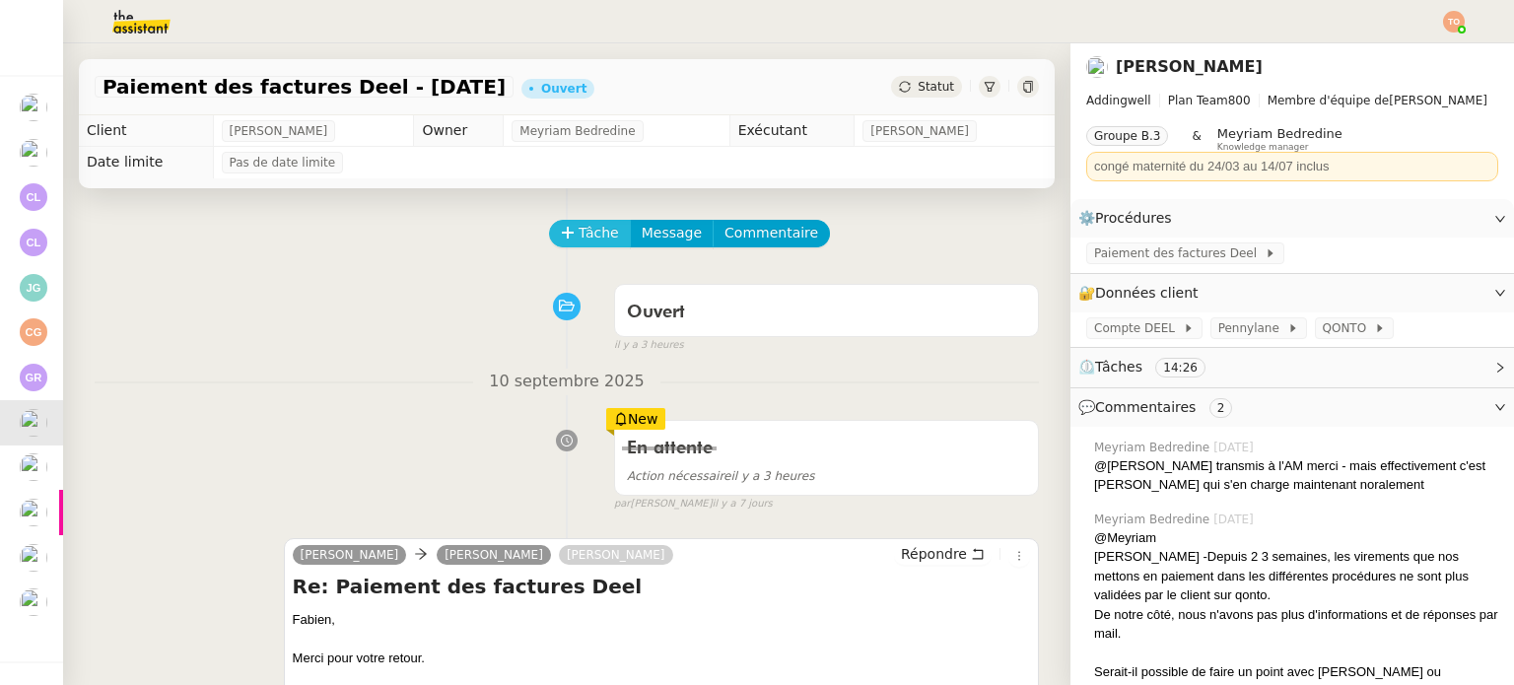
click at [585, 237] on span "Tâche" at bounding box center [599, 233] width 40 height 23
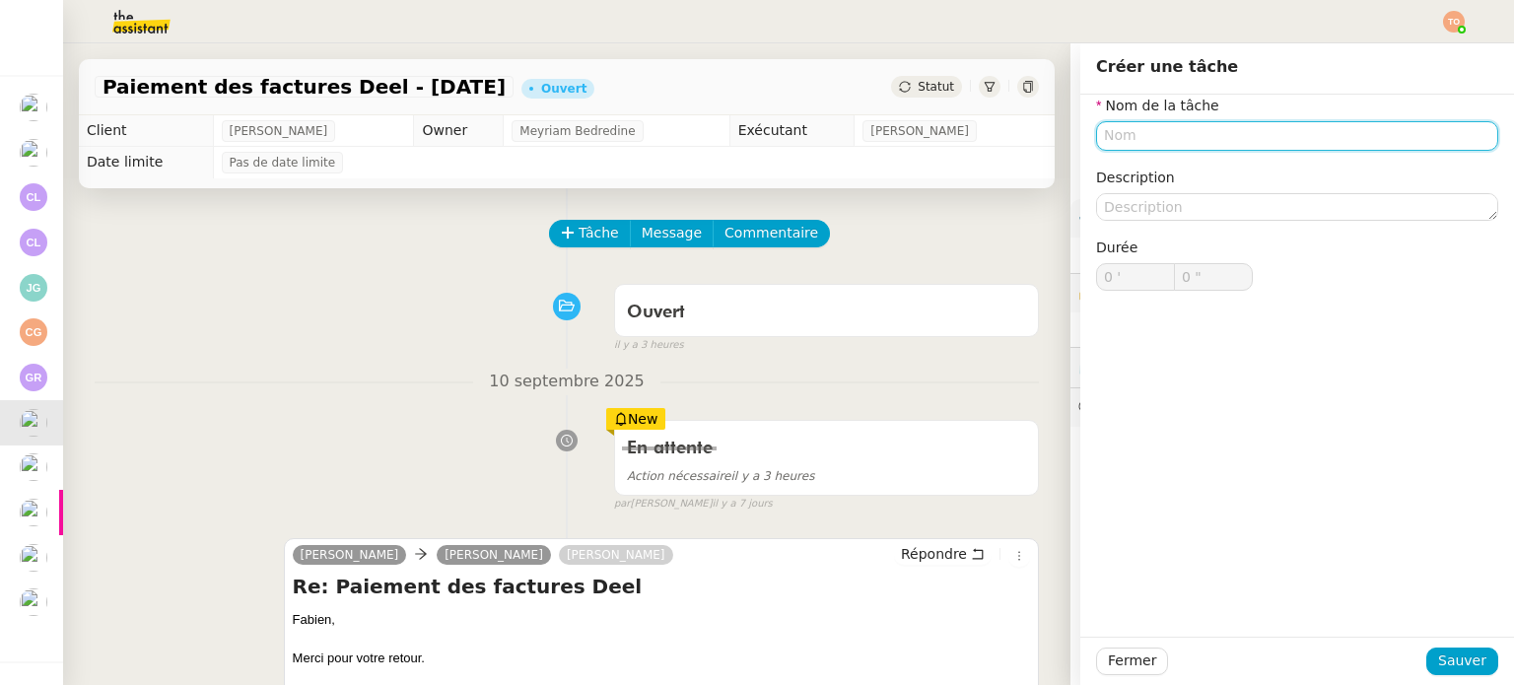
click at [1230, 148] on input "text" at bounding box center [1297, 135] width 402 height 29
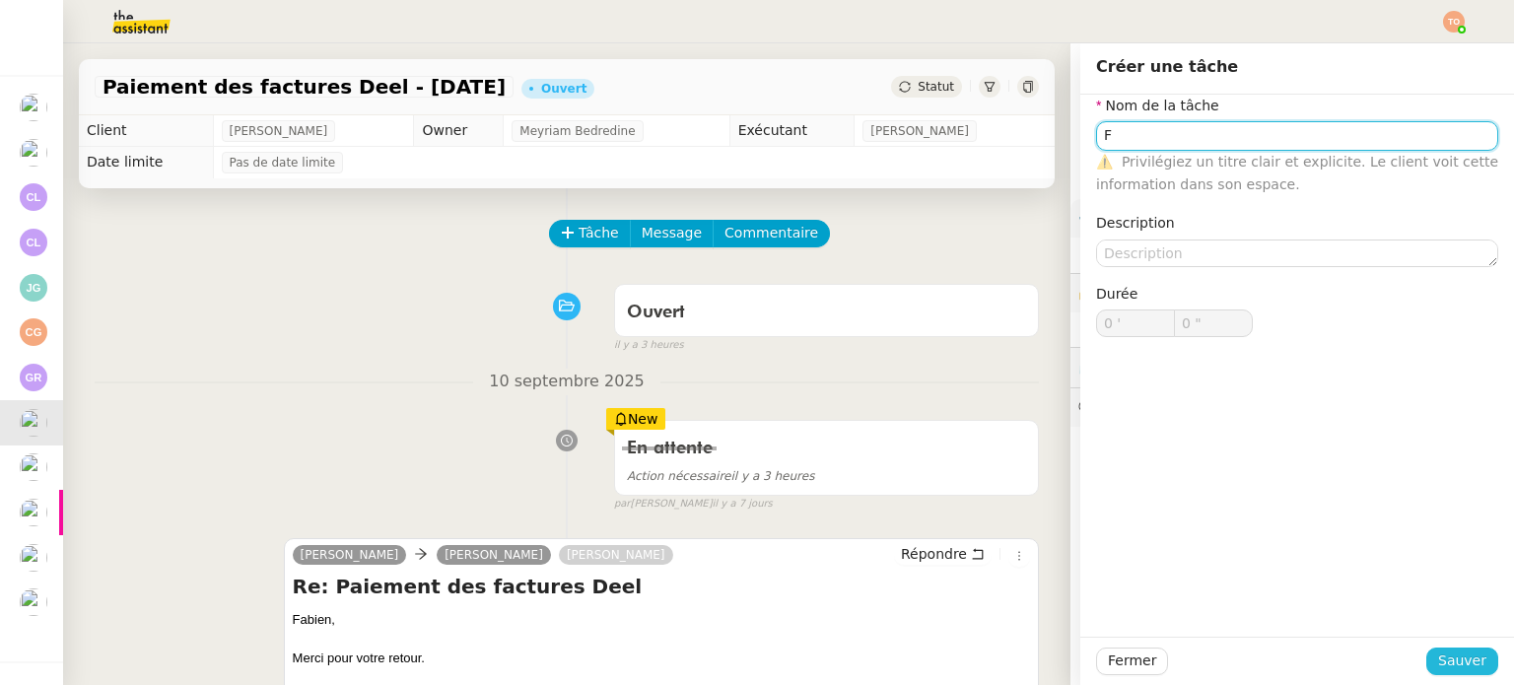
type input "F"
click at [1471, 665] on span "Sauver" at bounding box center [1462, 661] width 48 height 23
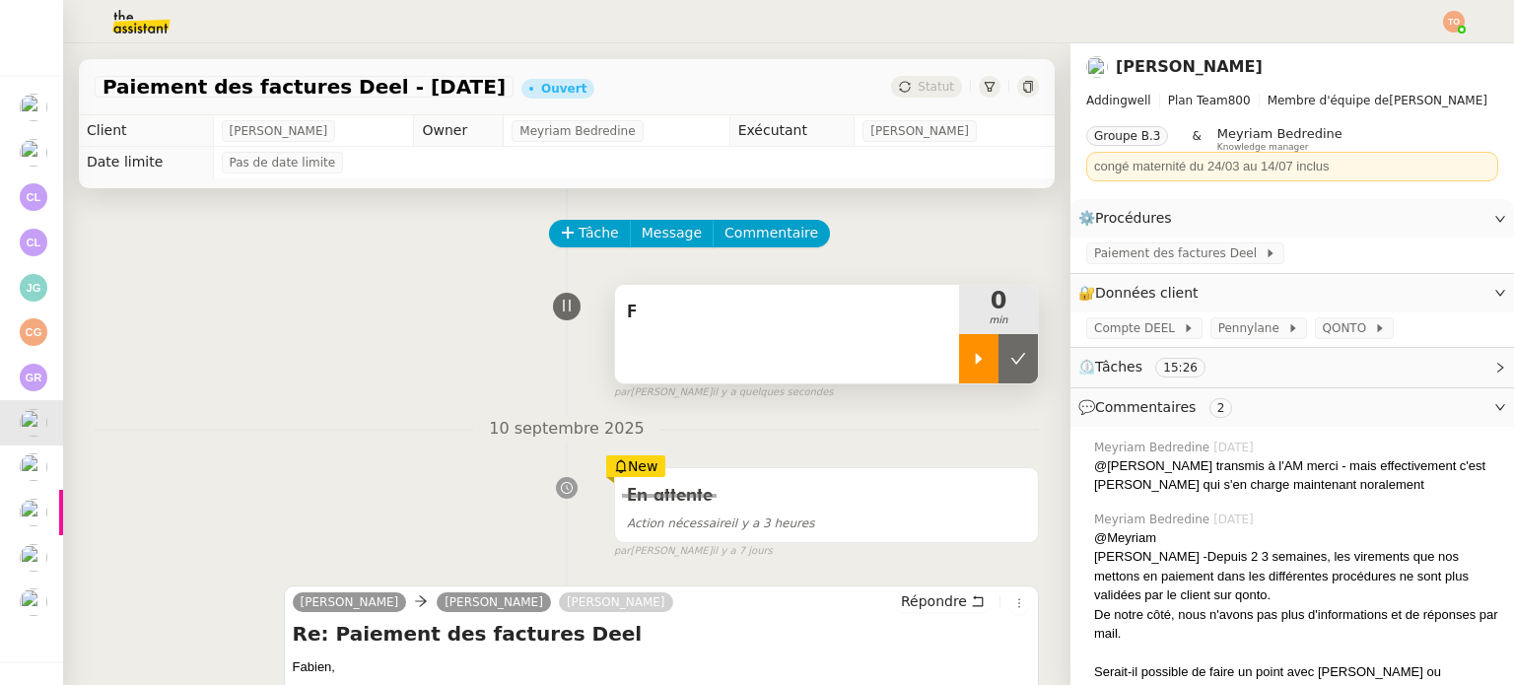
click at [971, 366] on icon at bounding box center [979, 359] width 16 height 16
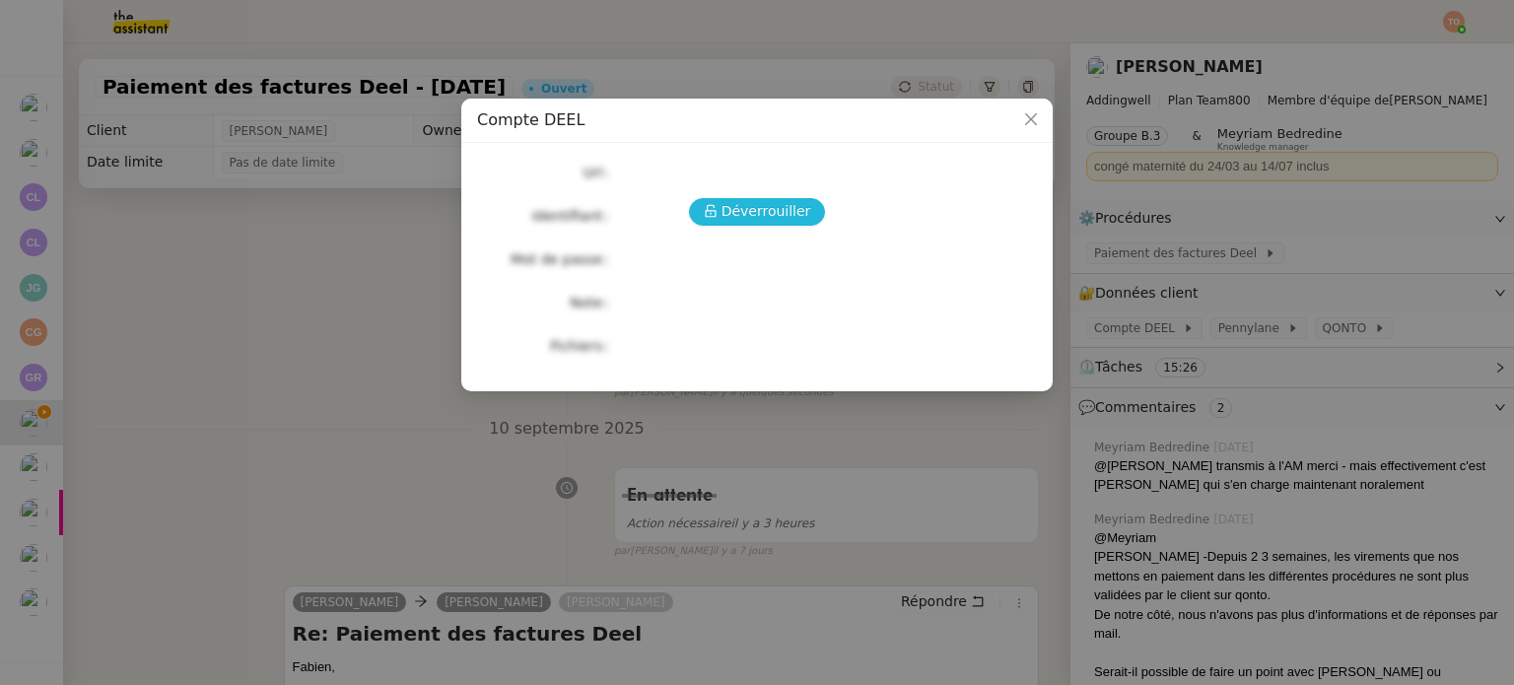
click at [781, 223] on button "Déverrouiller" at bounding box center [757, 212] width 137 height 28
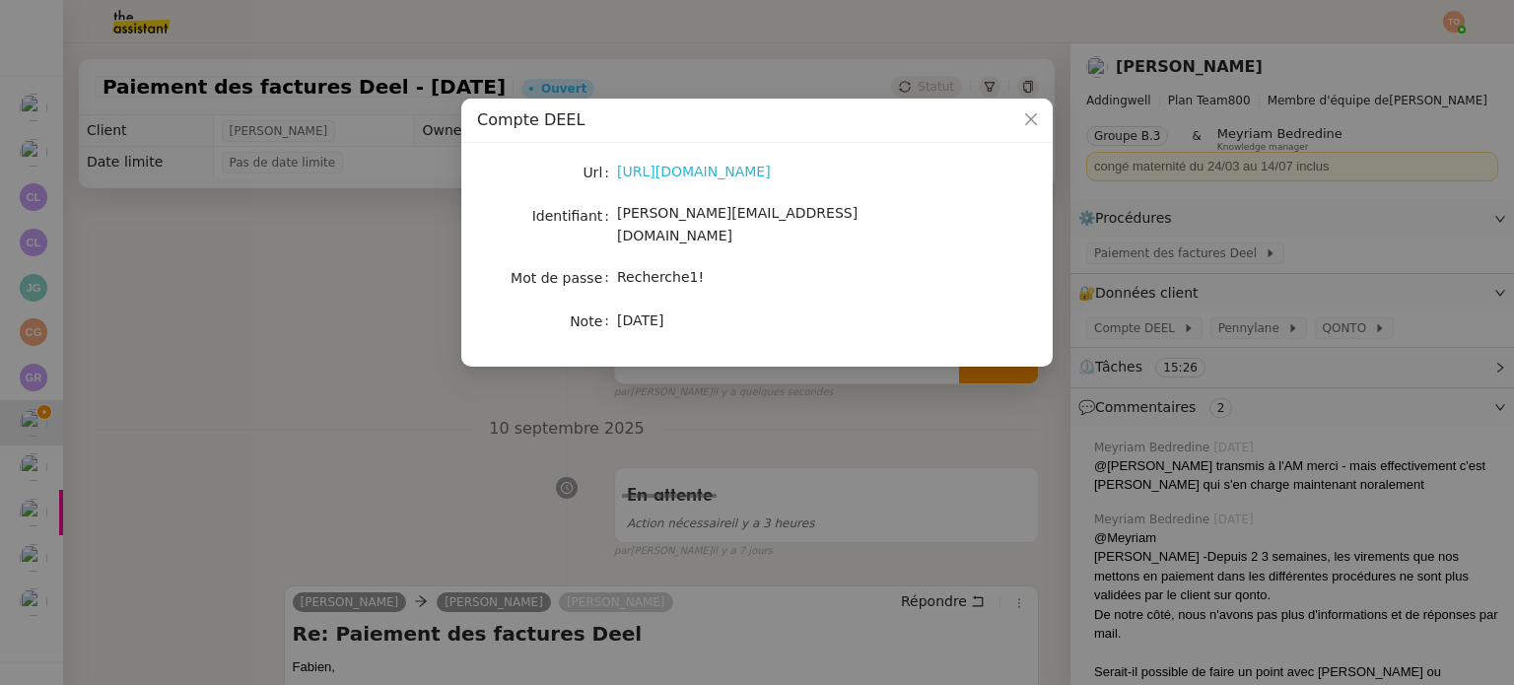
click at [718, 173] on link "https://app.deel.com/" at bounding box center [694, 172] width 154 height 16
click at [741, 216] on span "[PERSON_NAME][EMAIL_ADDRESS][DOMAIN_NAME]" at bounding box center [737, 224] width 240 height 38
copy span "[PERSON_NAME][EMAIL_ADDRESS][DOMAIN_NAME]"
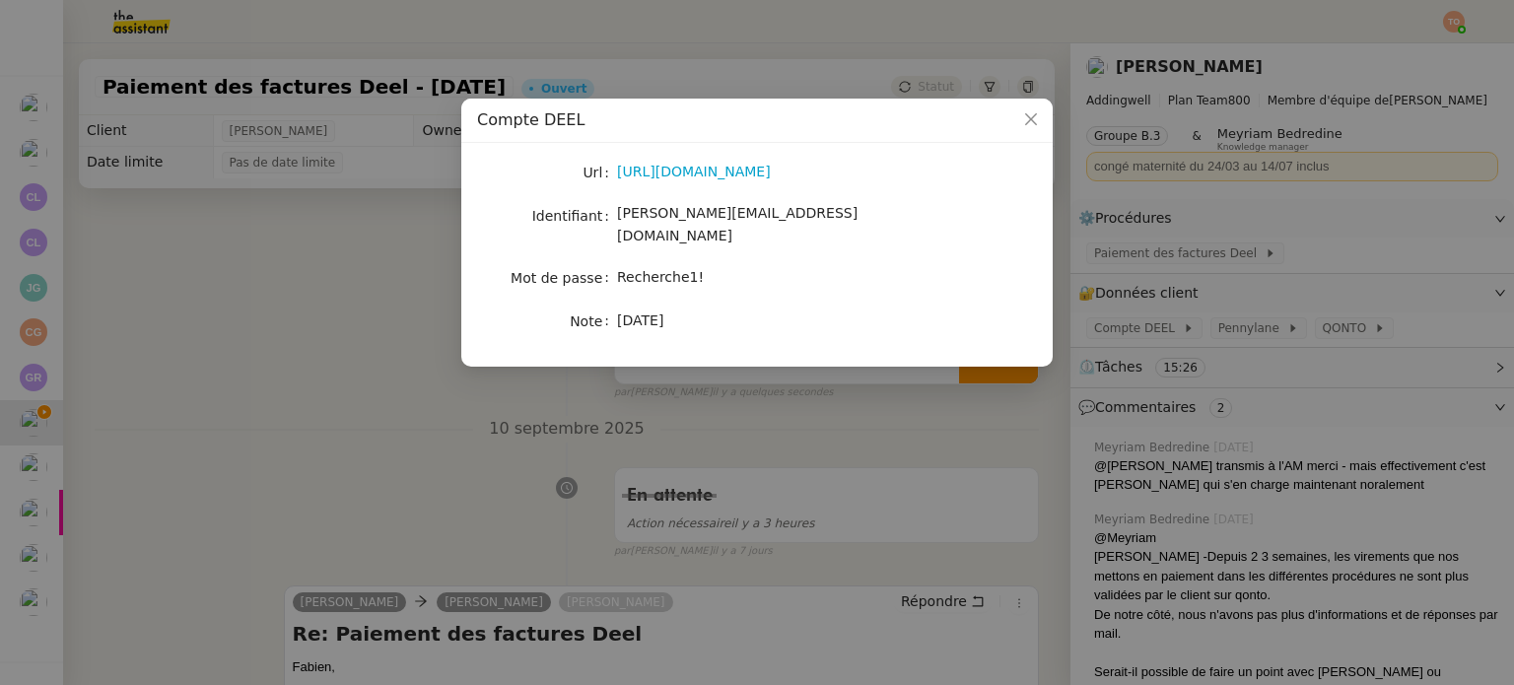
click at [669, 269] on span "Recherche1!" at bounding box center [660, 277] width 87 height 16
click at [693, 217] on span "[PERSON_NAME][EMAIL_ADDRESS][DOMAIN_NAME]" at bounding box center [737, 224] width 240 height 38
copy span "[PERSON_NAME][EMAIL_ADDRESS][DOMAIN_NAME]"
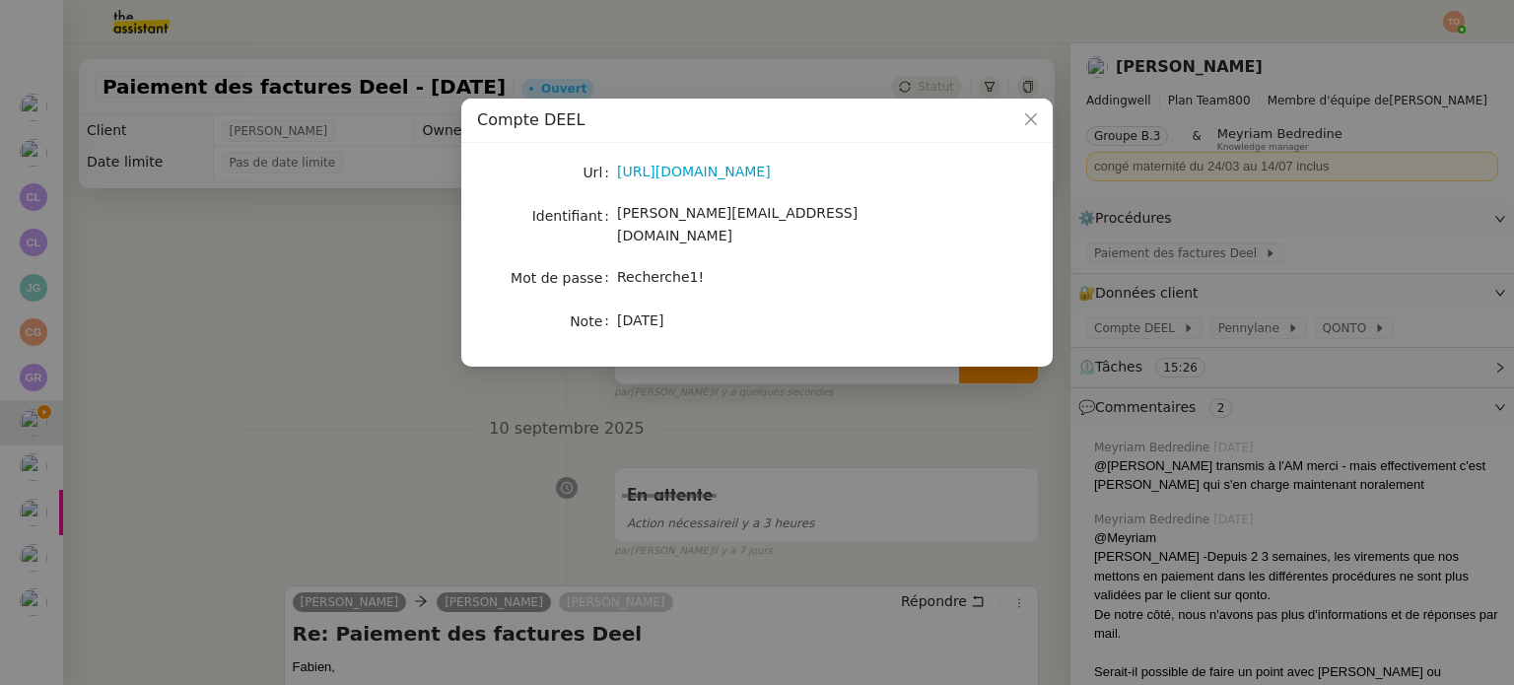
click at [663, 269] on span "Recherche1!" at bounding box center [660, 277] width 87 height 16
copy span "Recherche1!"
click at [566, 402] on nz-modal-container "Compte DEEL Url https://app.deel.com/ Identifiant camille@addingwell.com Mot de…" at bounding box center [757, 342] width 1514 height 685
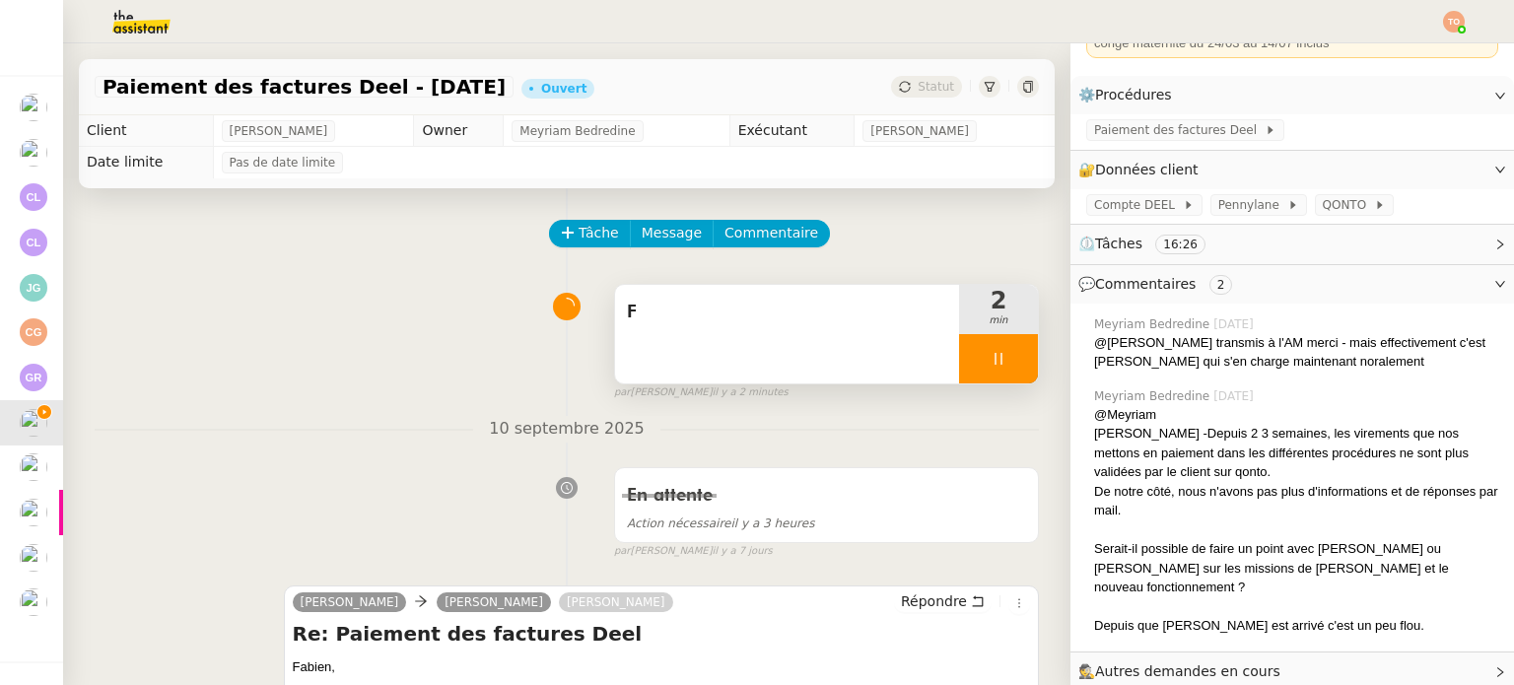
scroll to position [162, 0]
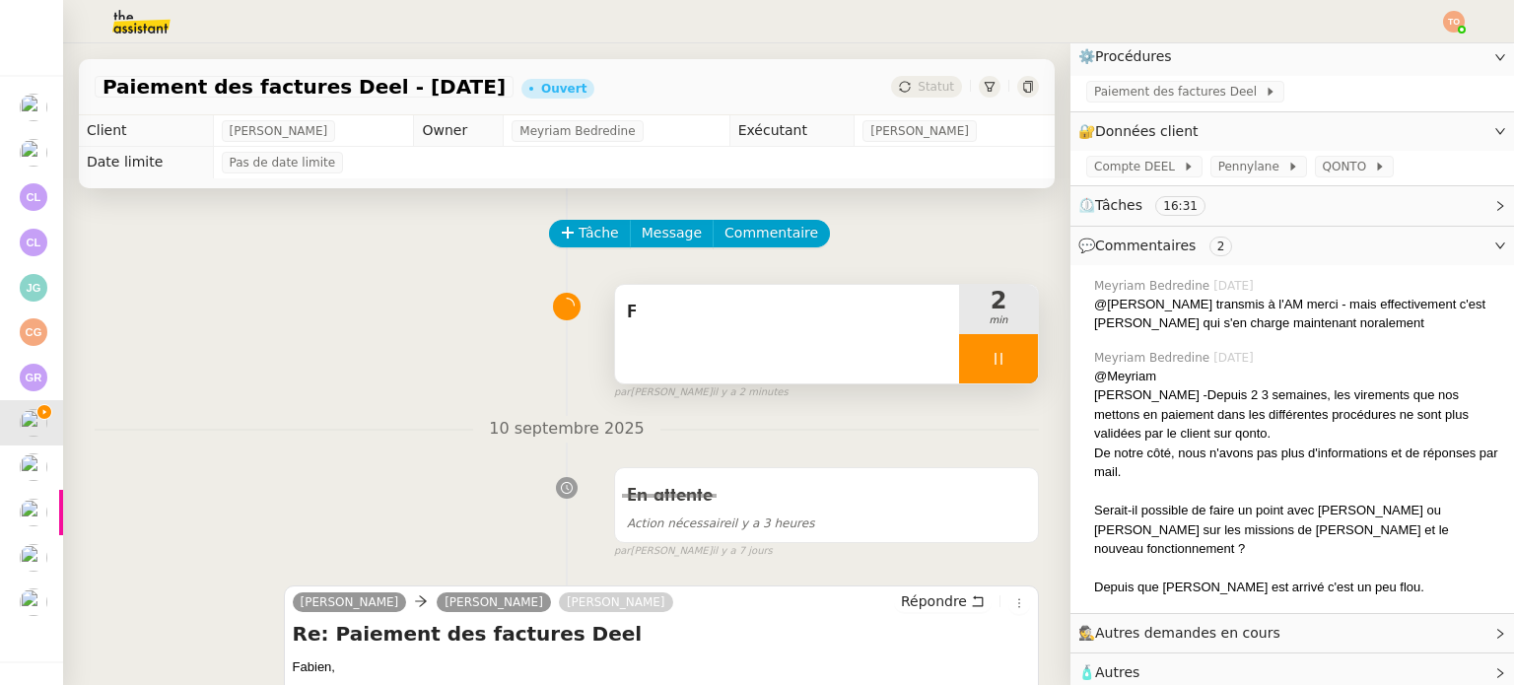
click at [1216, 625] on span "Autres demandes en cours" at bounding box center [1187, 633] width 185 height 16
click at [1135, 90] on span "Paiement des factures Deel" at bounding box center [1179, 92] width 171 height 20
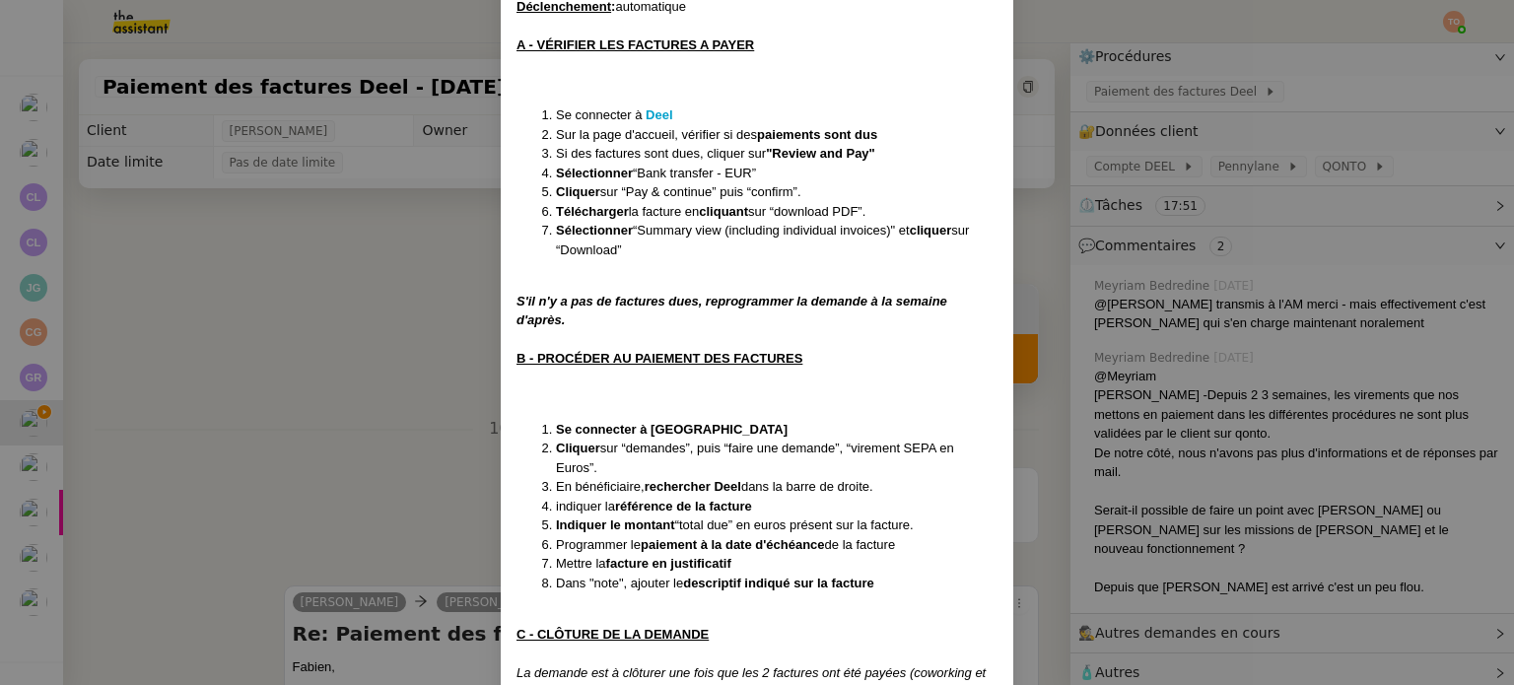
scroll to position [290, 0]
click at [1129, 375] on nz-modal-container "Créé le 07/03/2025 , MAJ le 24/03/25 et MAJ LE 1/07/25 puis le 11/08/2025 Conte…" at bounding box center [757, 342] width 1514 height 685
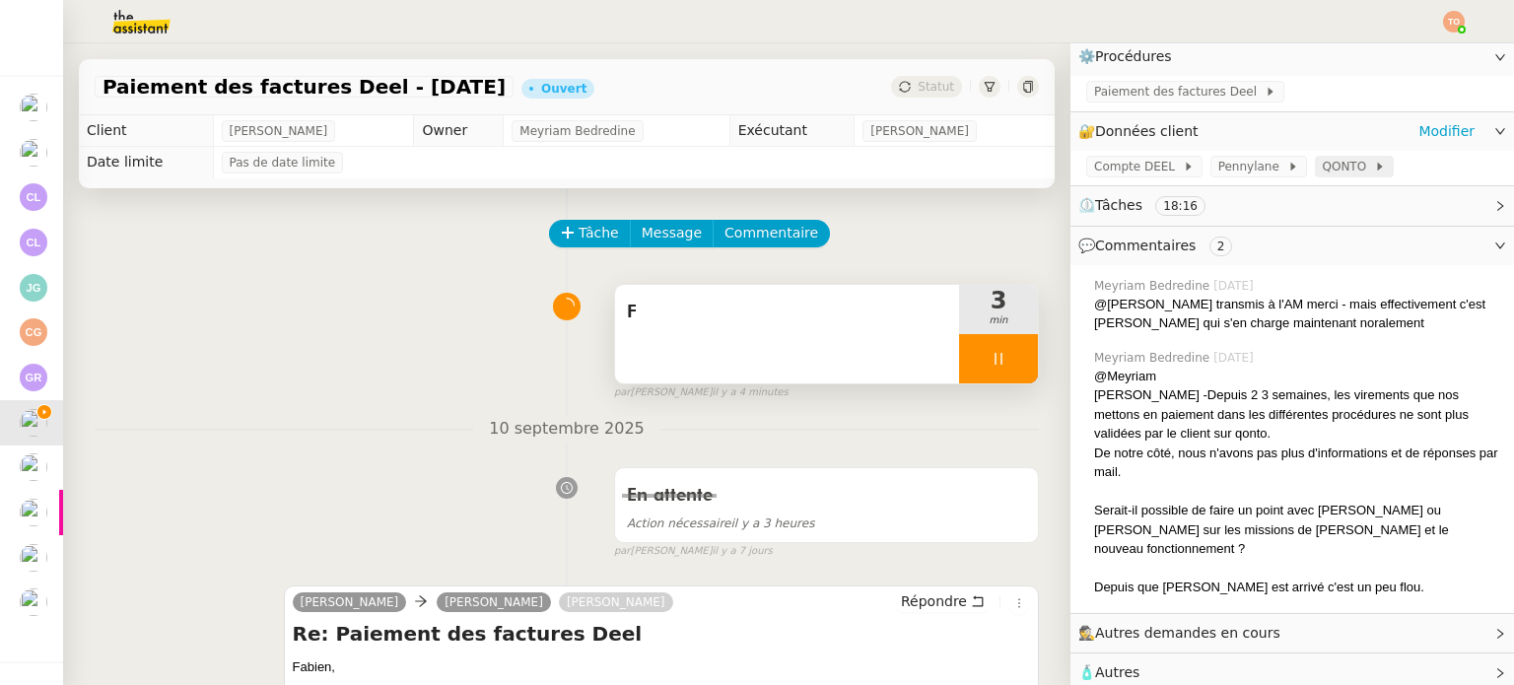
click at [1317, 158] on div "QONTO" at bounding box center [1354, 167] width 79 height 22
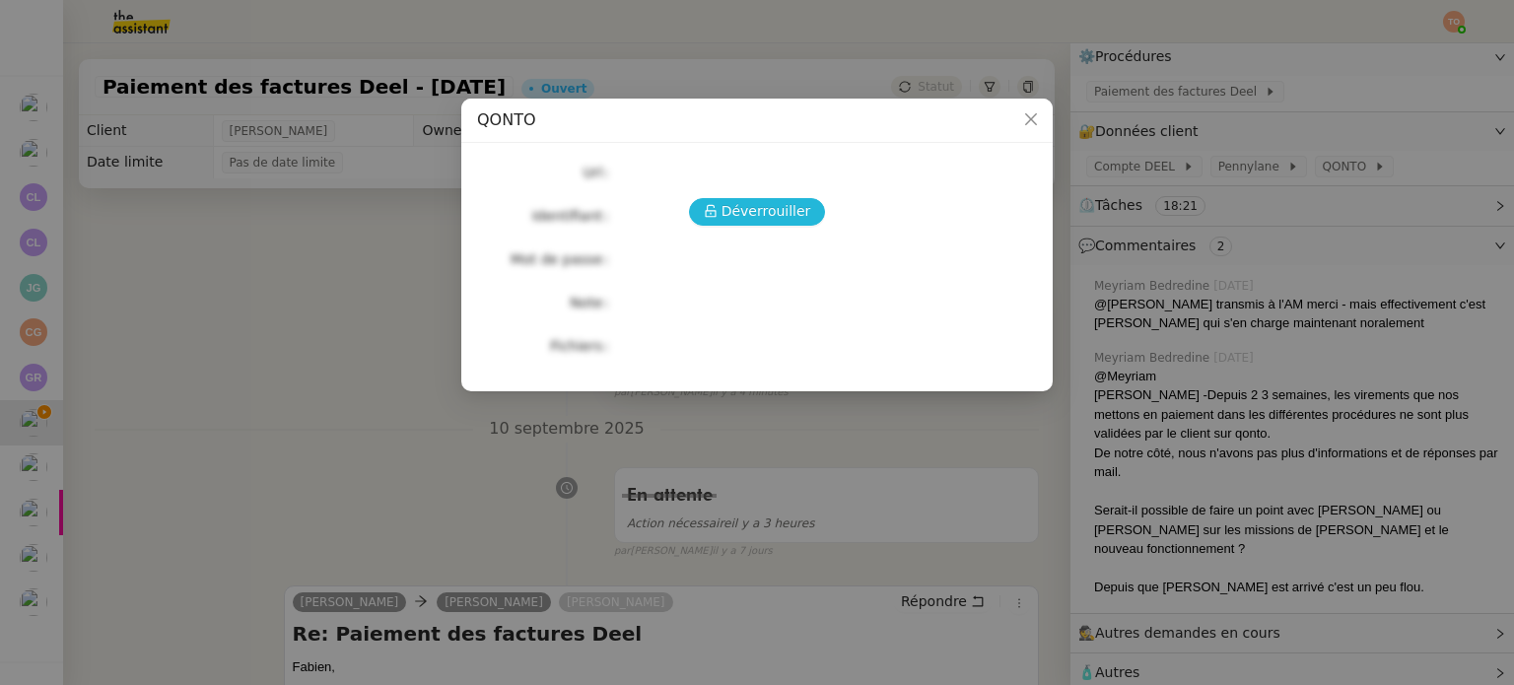
click at [777, 205] on span "Déverrouiller" at bounding box center [766, 211] width 90 height 23
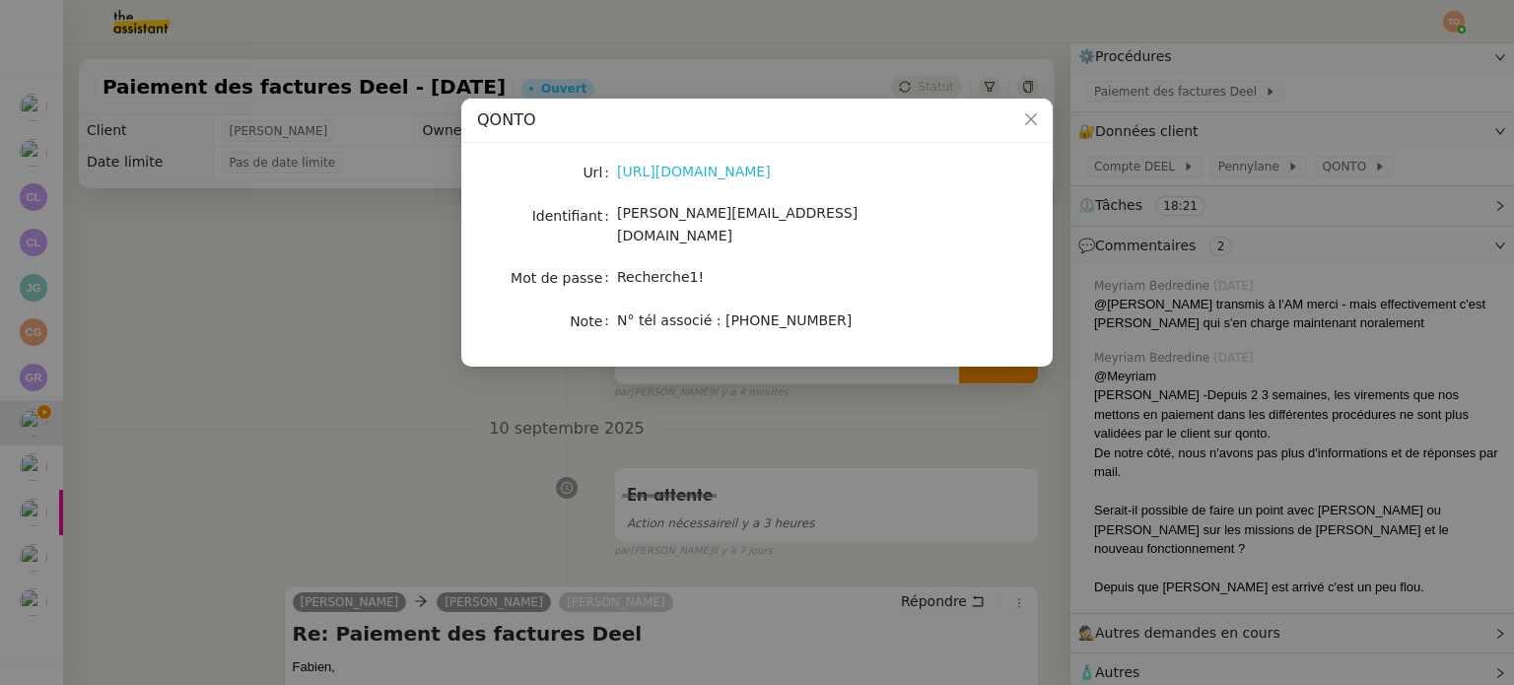
click at [759, 177] on link "https://app.qonto.com/signin" at bounding box center [694, 172] width 154 height 16
click at [670, 220] on span "[PERSON_NAME][EMAIL_ADDRESS][DOMAIN_NAME]" at bounding box center [737, 224] width 240 height 38
copy span "[PERSON_NAME][EMAIL_ADDRESS][DOMAIN_NAME]"
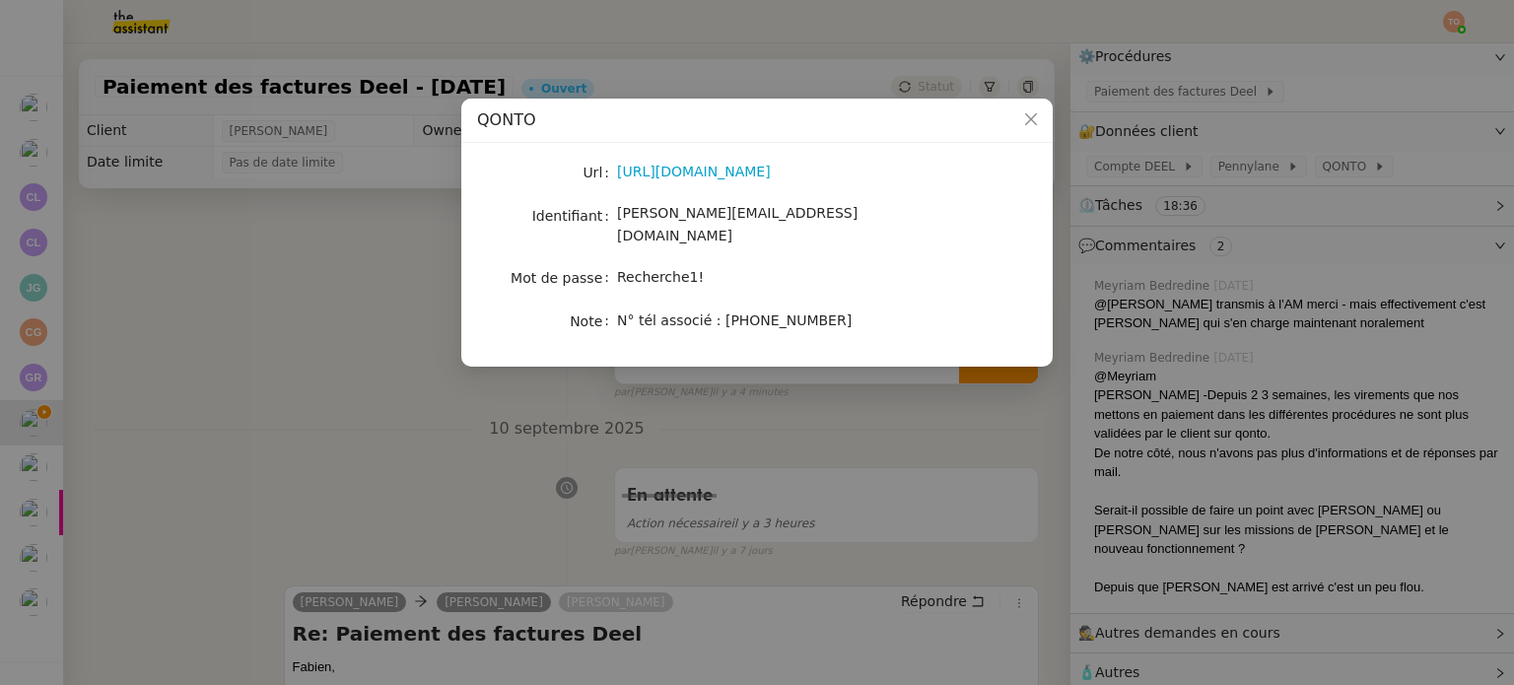
click at [675, 269] on span "Recherche1!" at bounding box center [660, 277] width 87 height 16
copy span "Recherche1!"
click at [788, 463] on nz-modal-container "QONTO Url https://app.qonto.com/signin Identifiant camille@addingwell.com Mot d…" at bounding box center [757, 342] width 1514 height 685
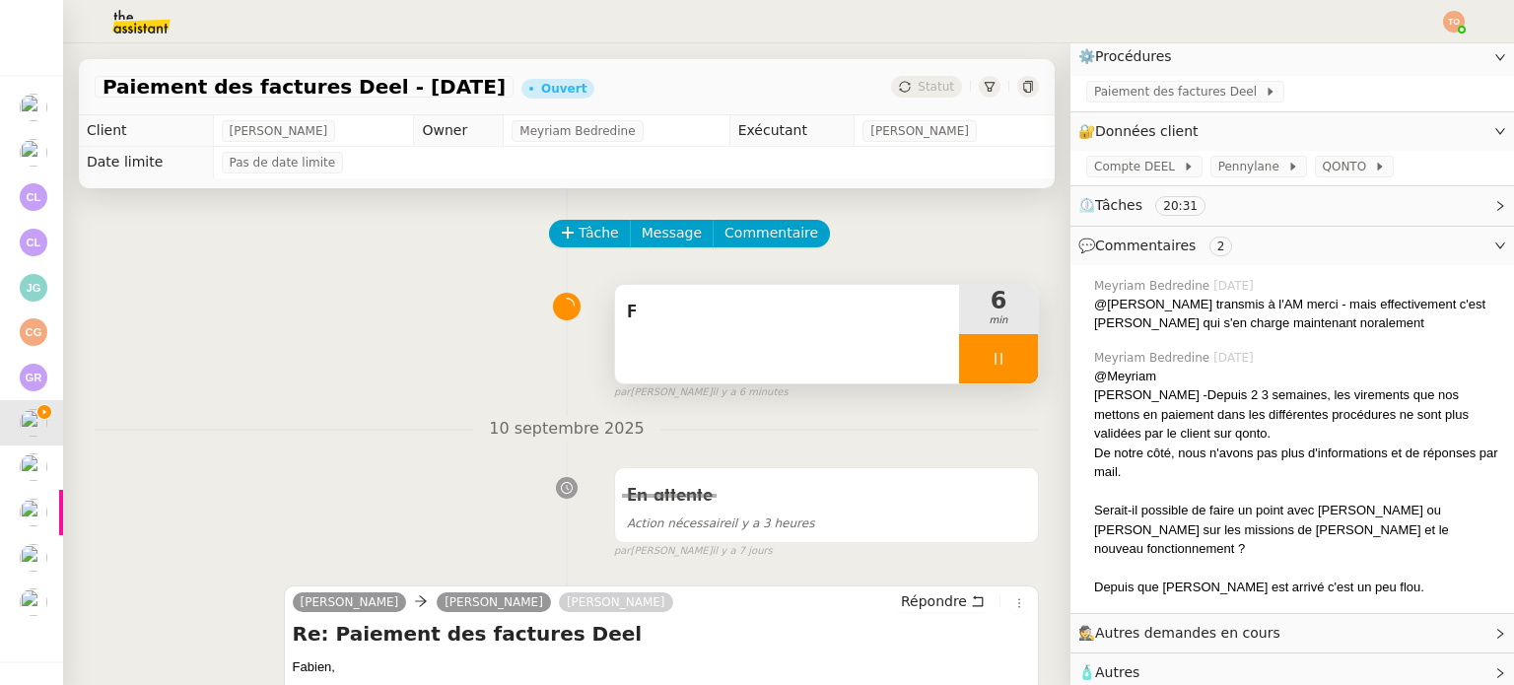
click at [820, 342] on div "F" at bounding box center [787, 334] width 344 height 99
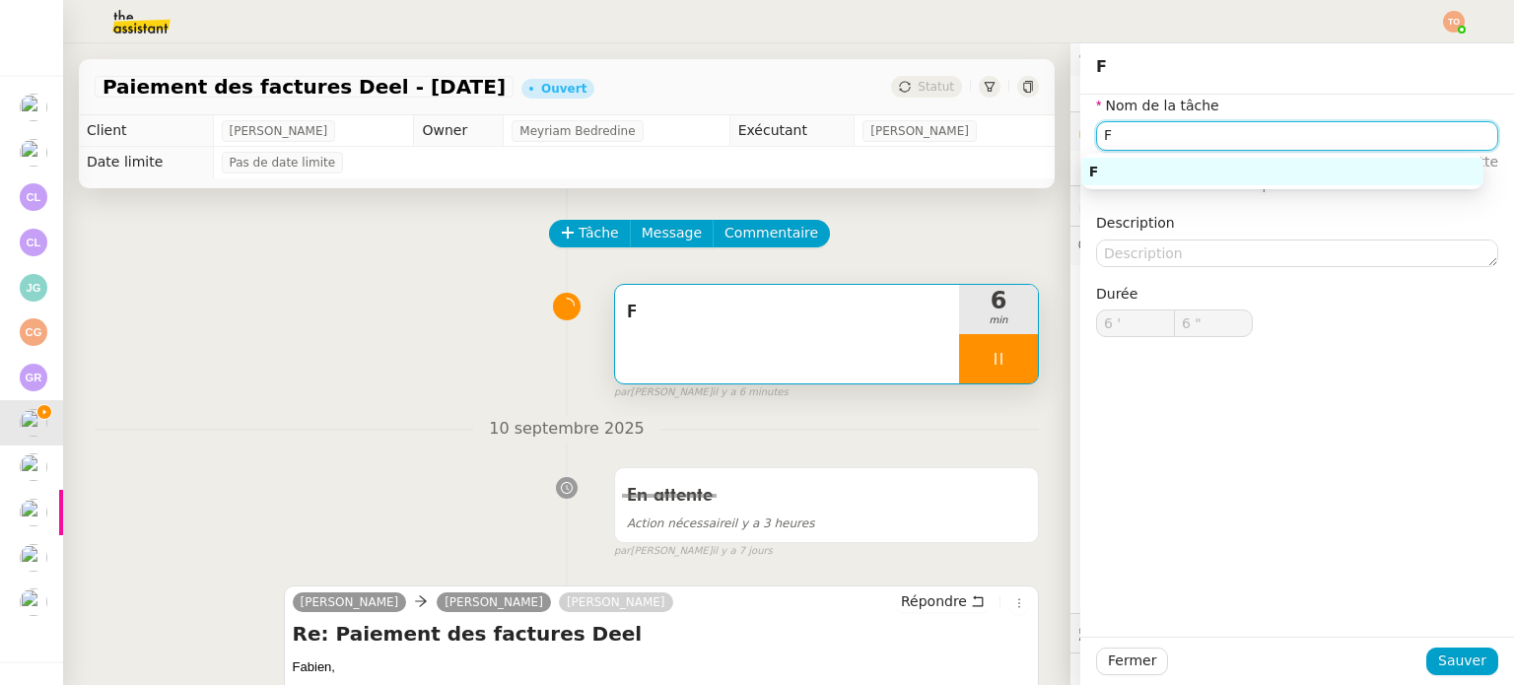
click at [1178, 128] on input "F" at bounding box center [1297, 135] width 402 height 29
type input "7 ""
type input "Vérific"
type input "8 ""
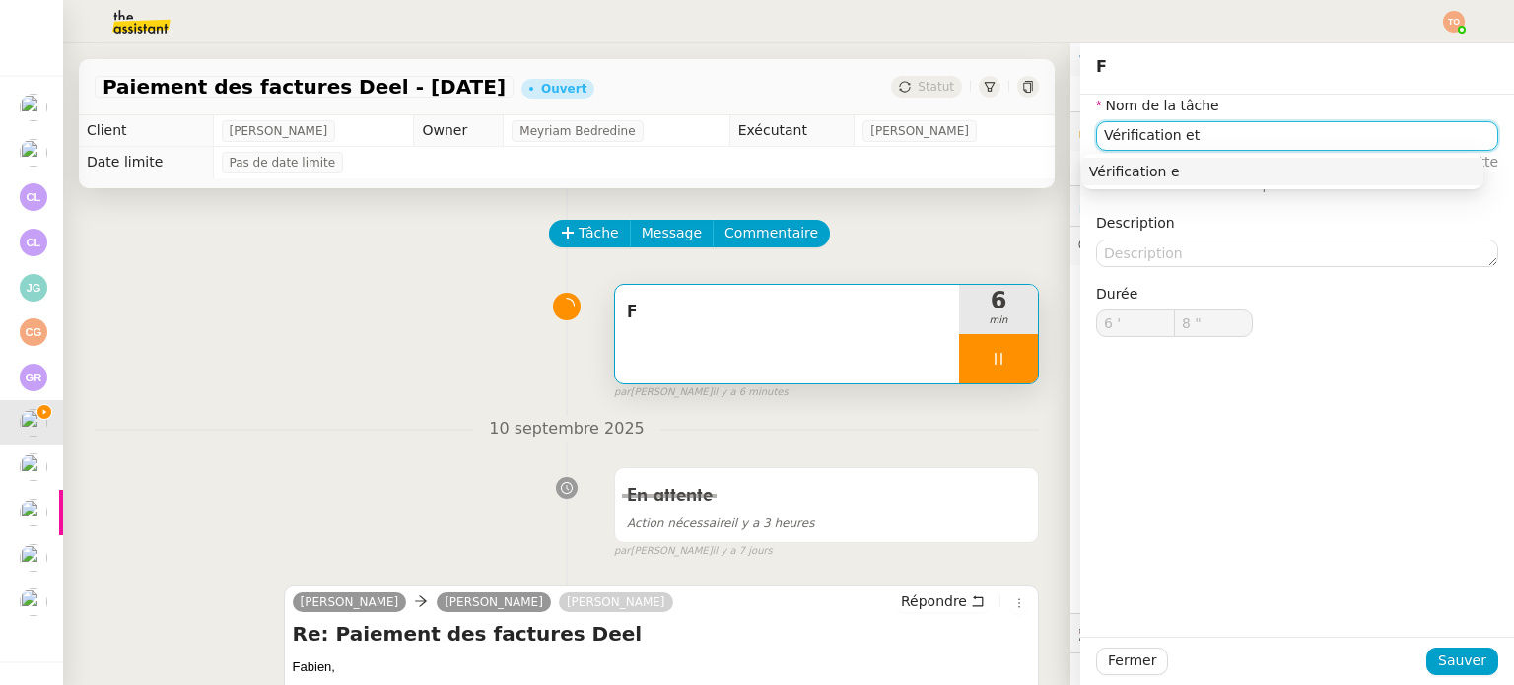
type input "Vérification et"
type input "9 ""
type input "Vérification et paiement"
type input "10 ""
type input "Vérification et paiement de fac"
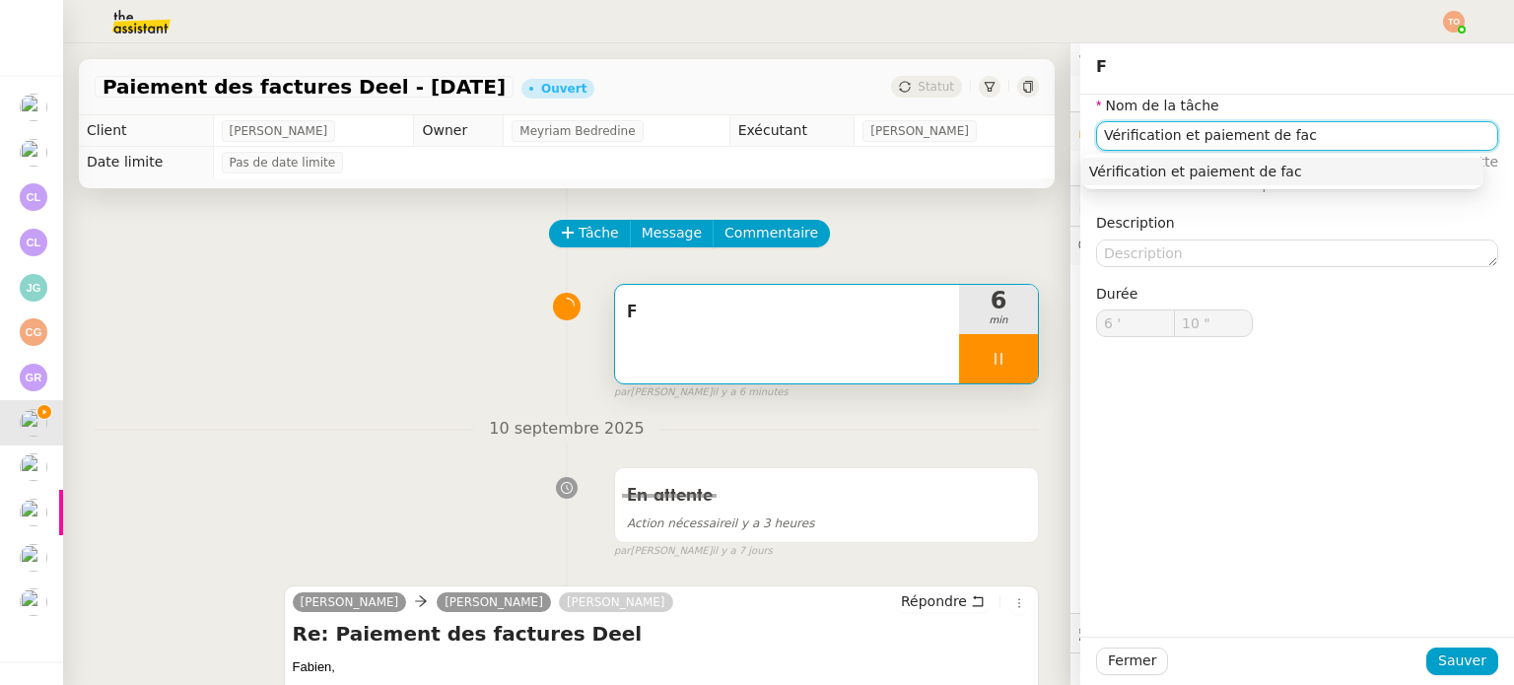
type input "11 ""
type input "Vérification et paiement de factures"
type input "12 ""
type input "Vérification et paiement de factures Deel"
type input "14 ""
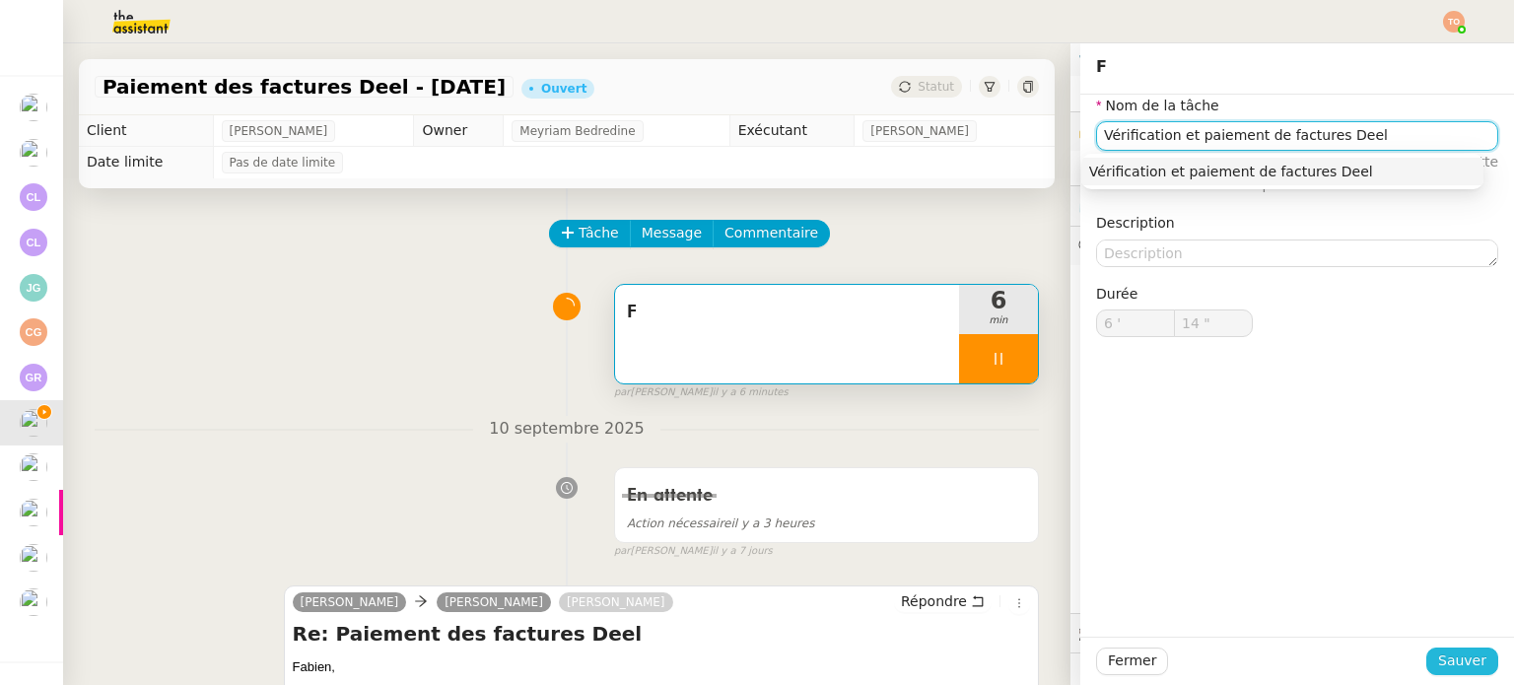
type input "Vérification et paiement de factures Deel"
click at [1455, 673] on button "Sauver" at bounding box center [1462, 662] width 72 height 28
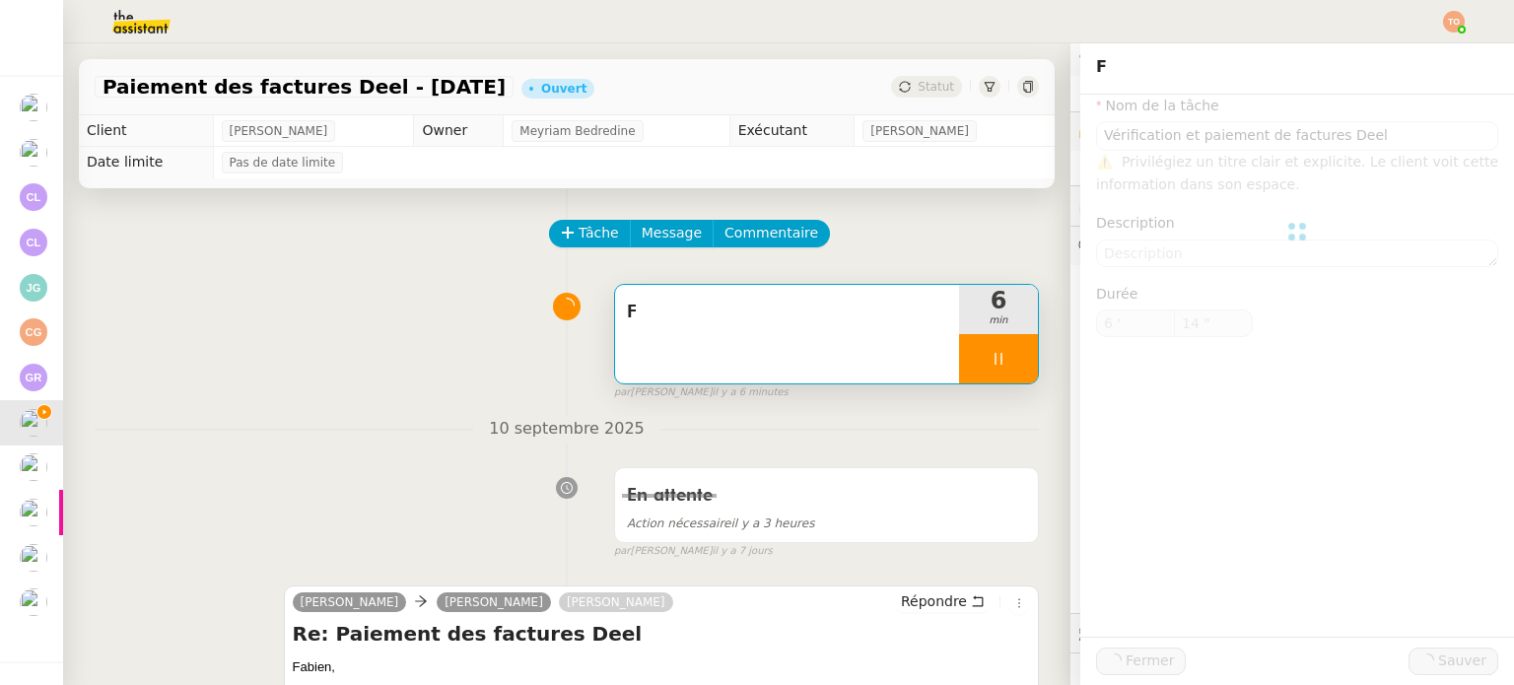
type input "15 ""
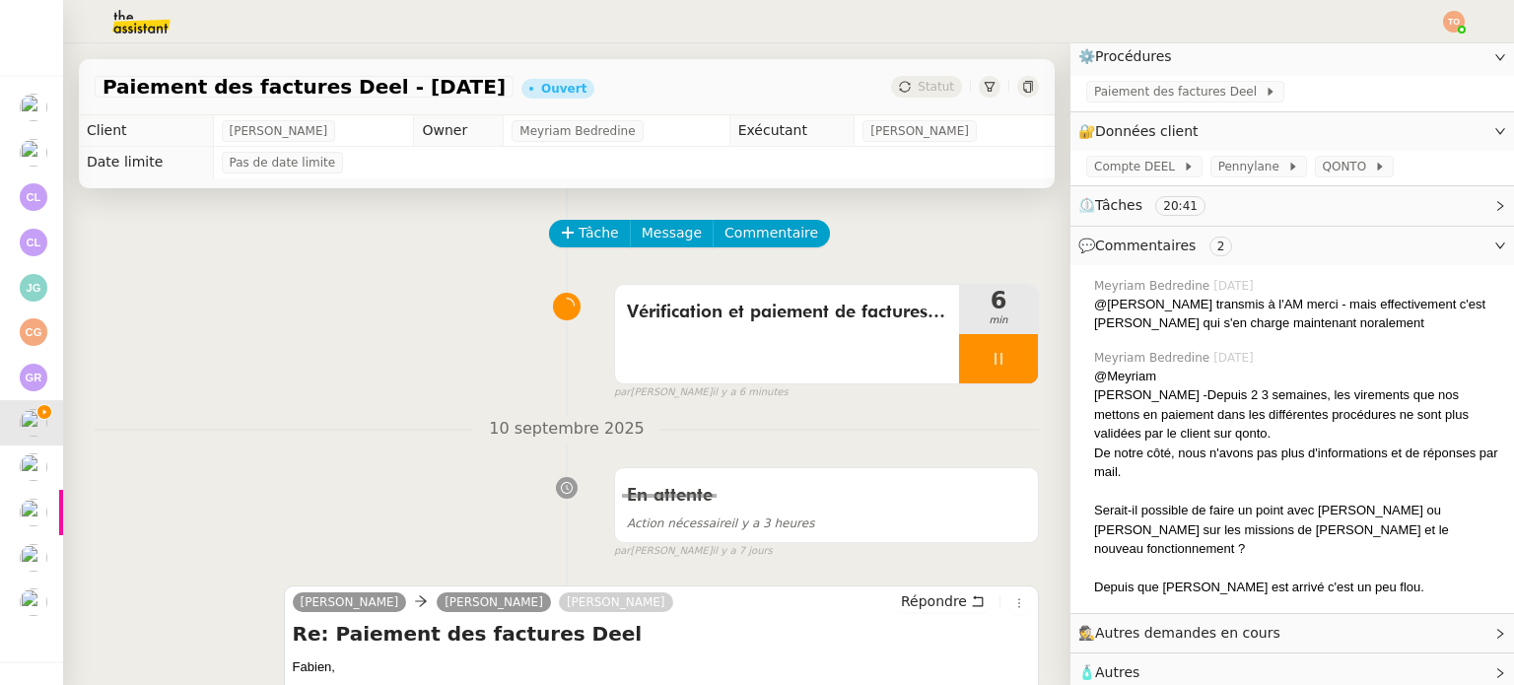
click at [994, 353] on div at bounding box center [998, 358] width 79 height 49
click at [1010, 353] on icon at bounding box center [1018, 359] width 16 height 16
click at [926, 86] on span "Statut" at bounding box center [936, 87] width 36 height 14
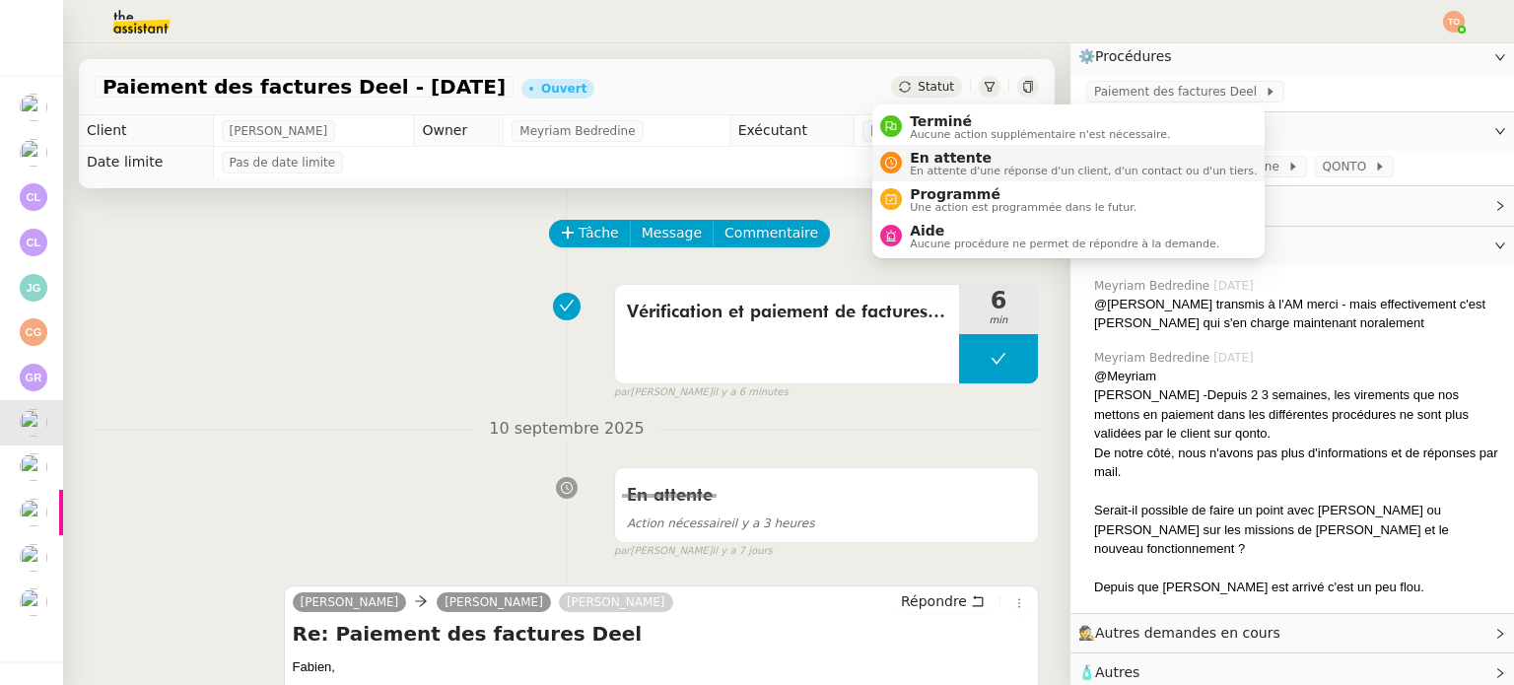
click at [931, 155] on span "En attente" at bounding box center [1083, 158] width 347 height 16
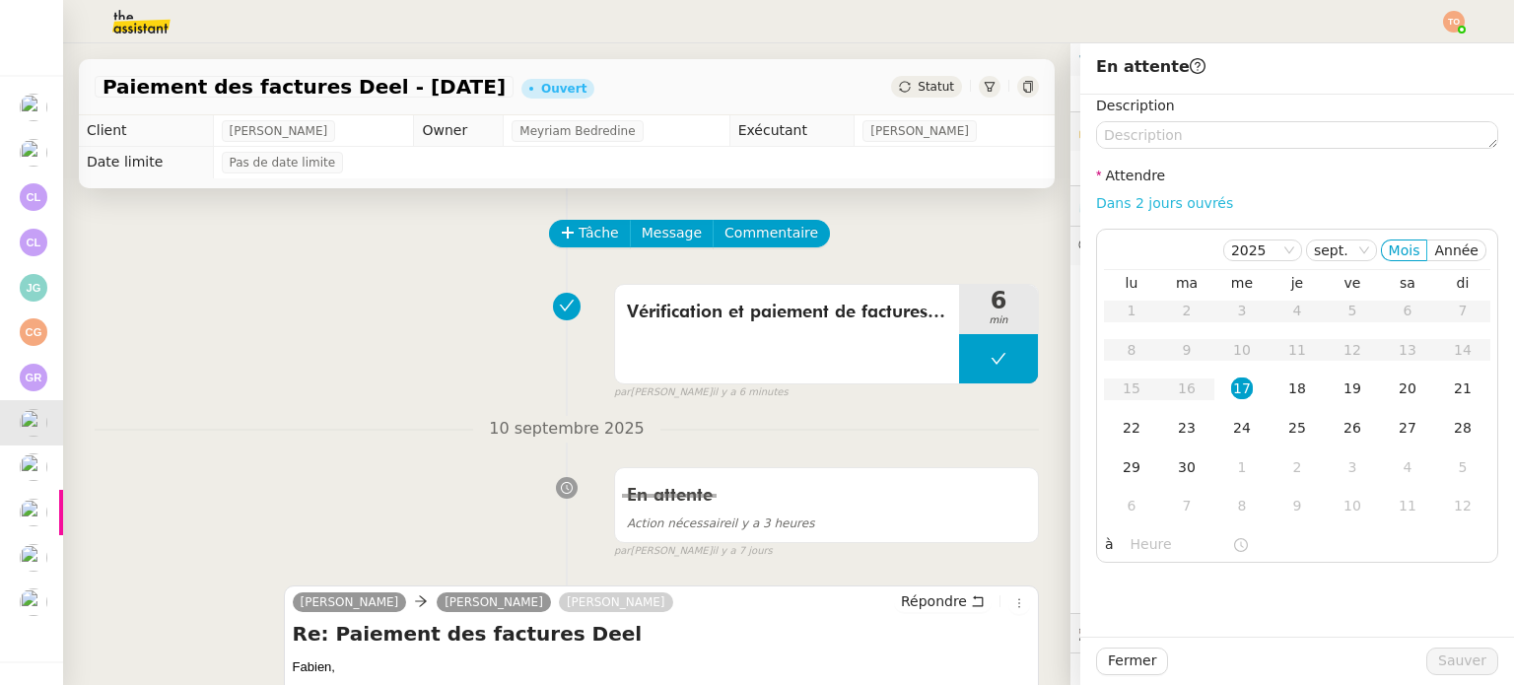
click at [1147, 198] on link "Dans 2 jours ouvrés" at bounding box center [1164, 203] width 137 height 16
type input "07:00"
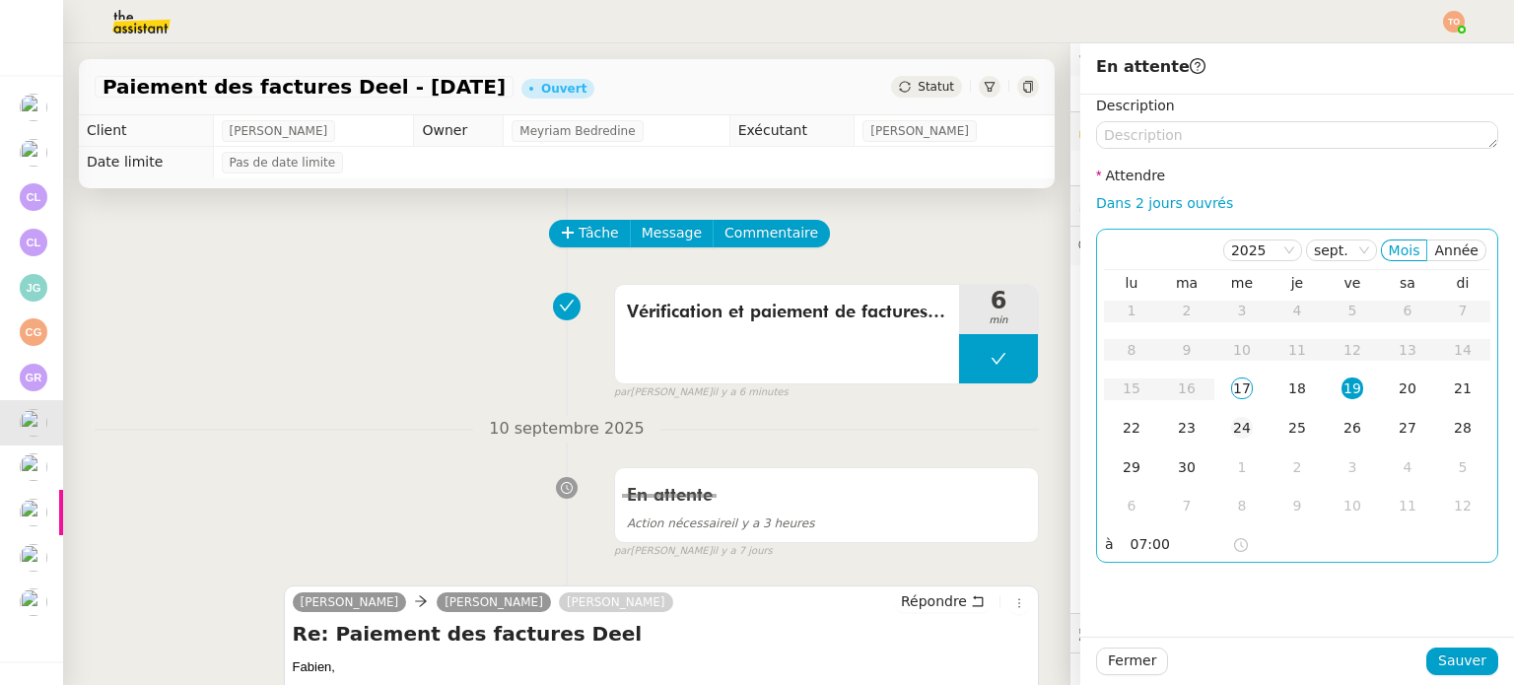
click at [1242, 429] on td "24" at bounding box center [1241, 428] width 55 height 39
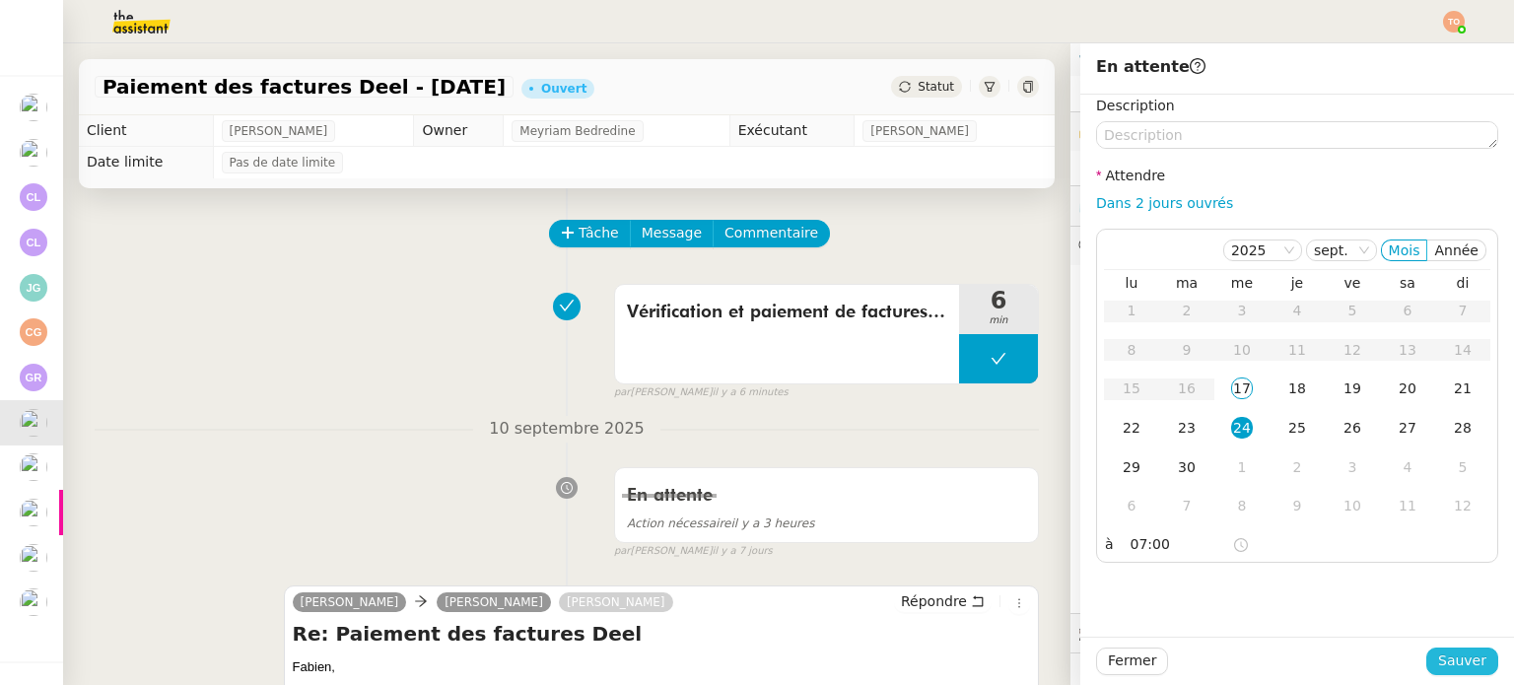
click at [1439, 653] on span "Sauver" at bounding box center [1462, 661] width 48 height 23
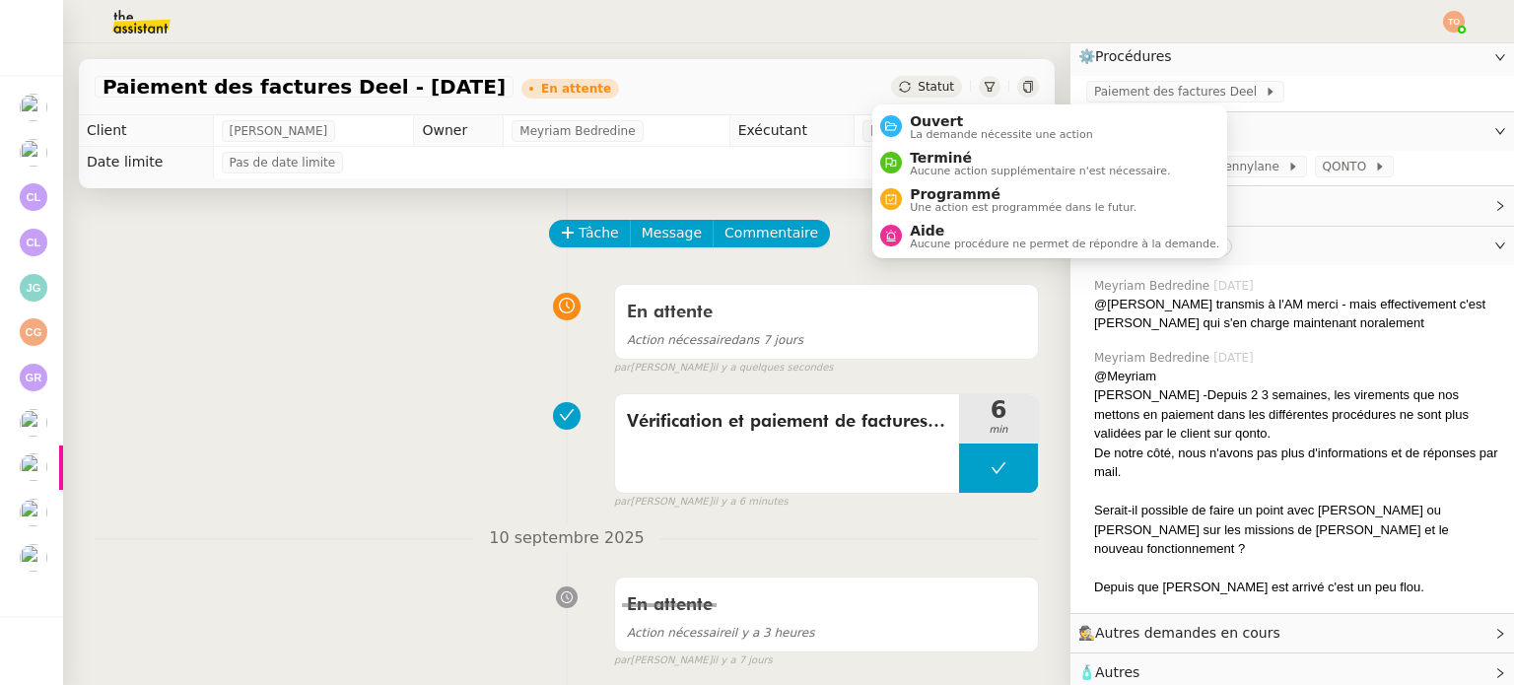
click at [932, 86] on div "Statut" at bounding box center [926, 87] width 71 height 22
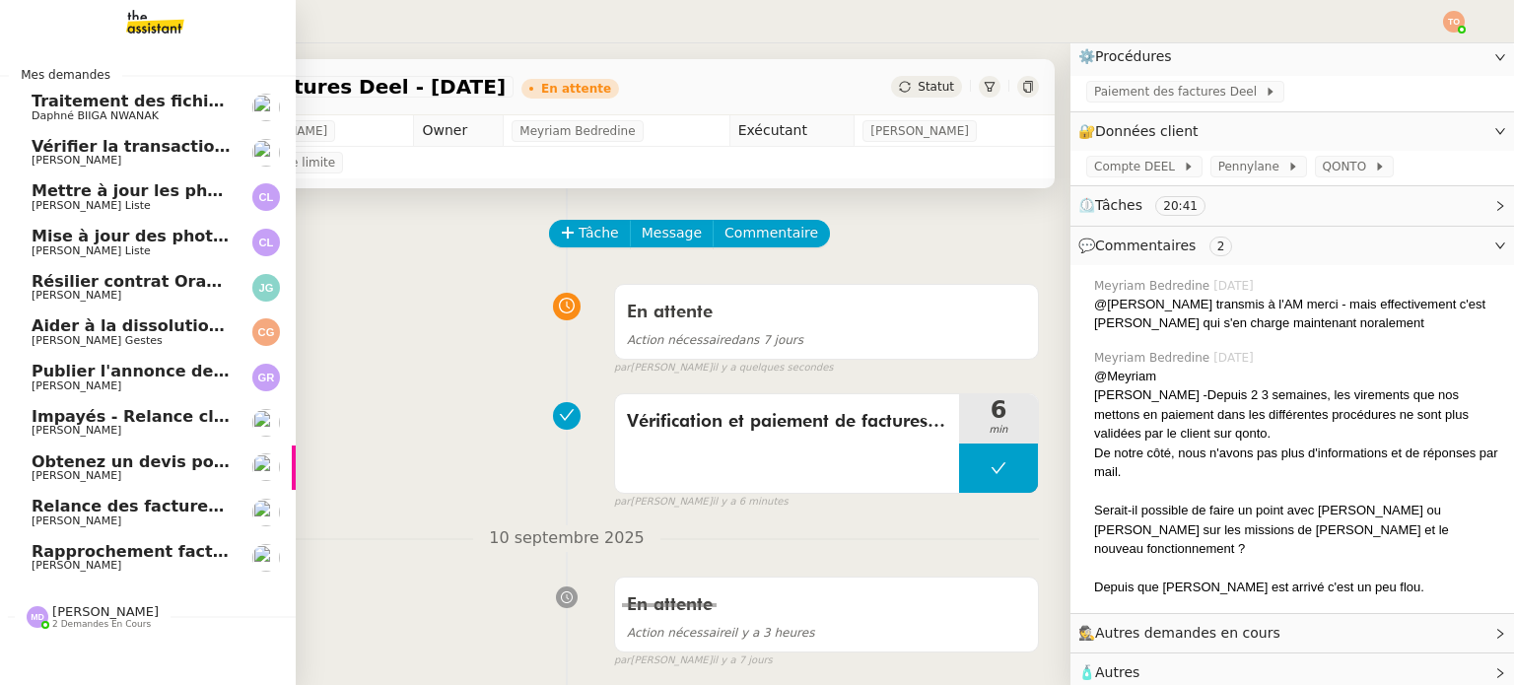
click at [100, 547] on span "Rapprochement factures/paiements clients - 1 septembre 2025" at bounding box center [313, 551] width 563 height 19
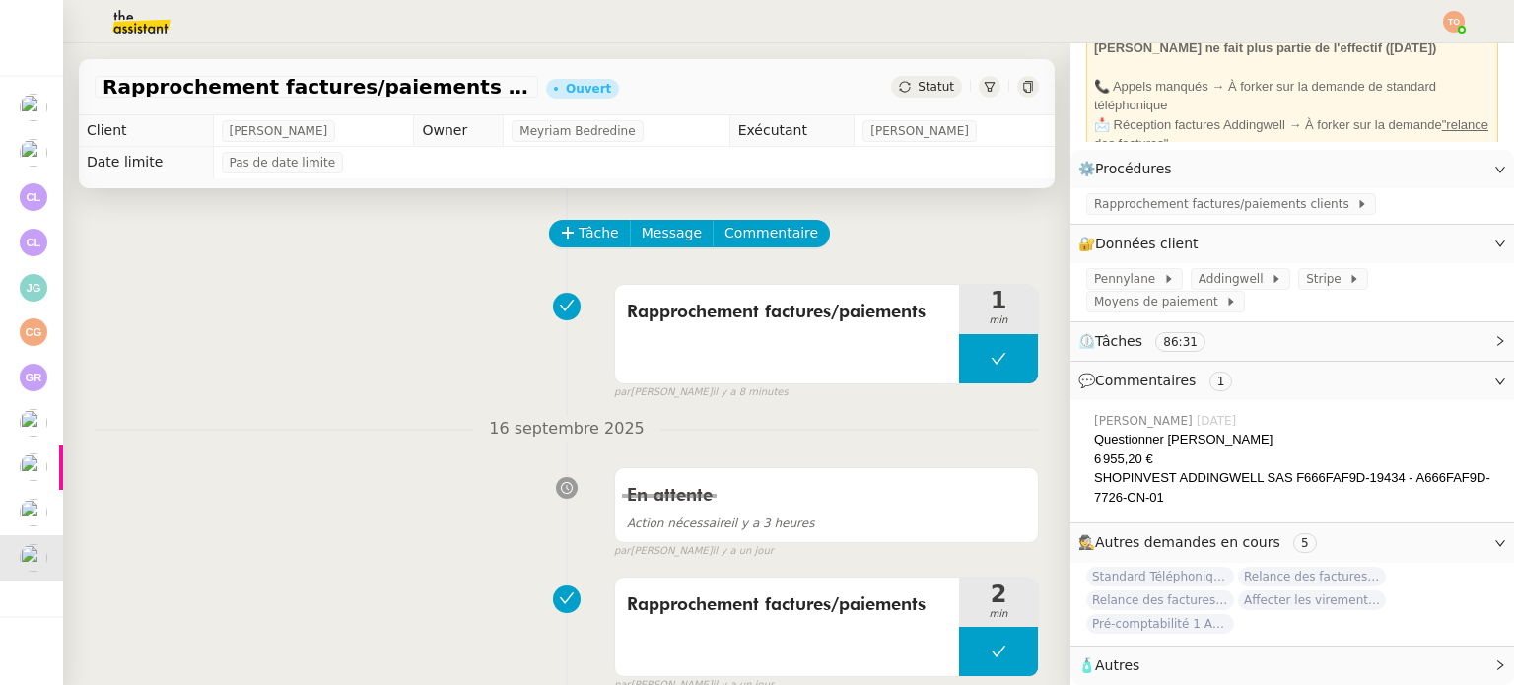
scroll to position [151, 0]
click at [991, 354] on icon at bounding box center [999, 359] width 16 height 16
click at [971, 363] on icon at bounding box center [979, 359] width 16 height 16
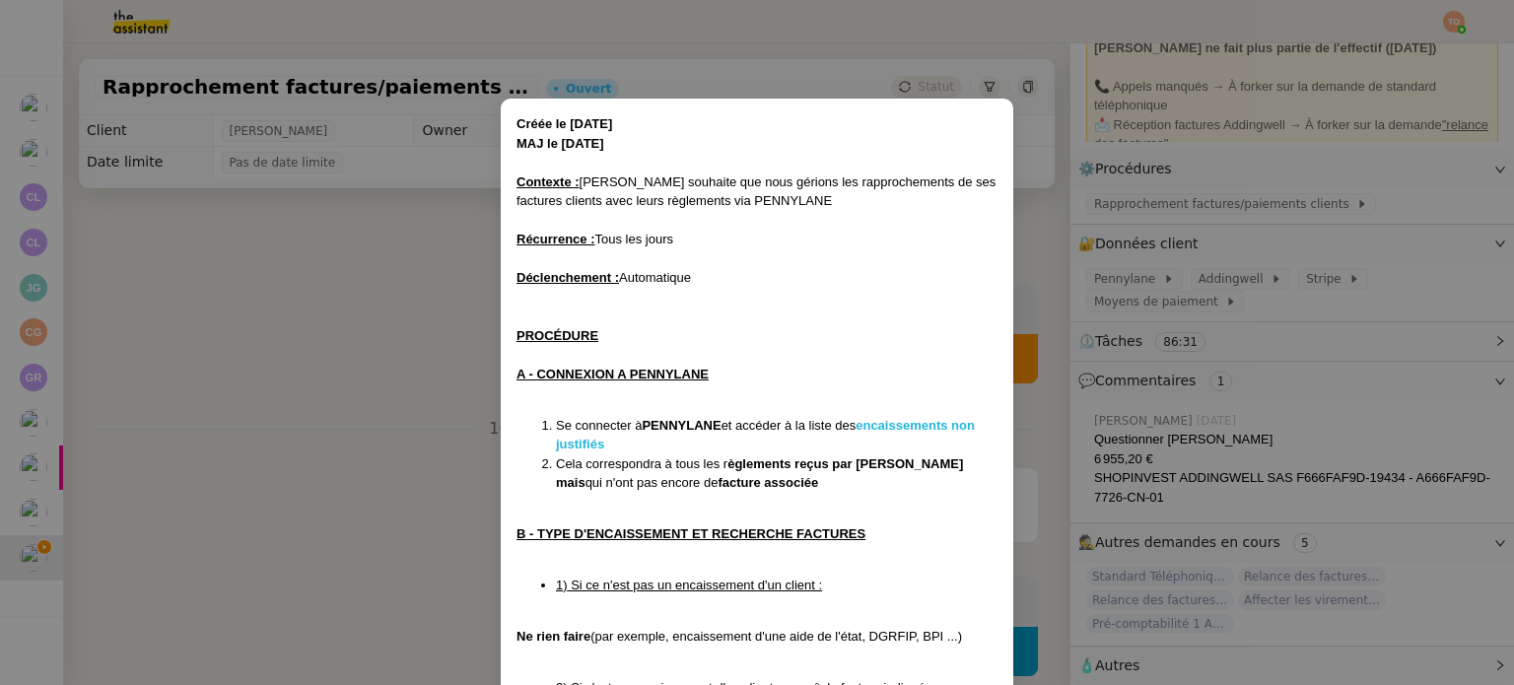
click at [875, 418] on strong "encaissements non justifiés" at bounding box center [765, 435] width 419 height 34
click at [422, 292] on nz-modal-container "Créée le 08/07/24 MAJ le 18/03/2025 Contexte : Julien souhaite que nous gérions…" at bounding box center [757, 342] width 1514 height 685
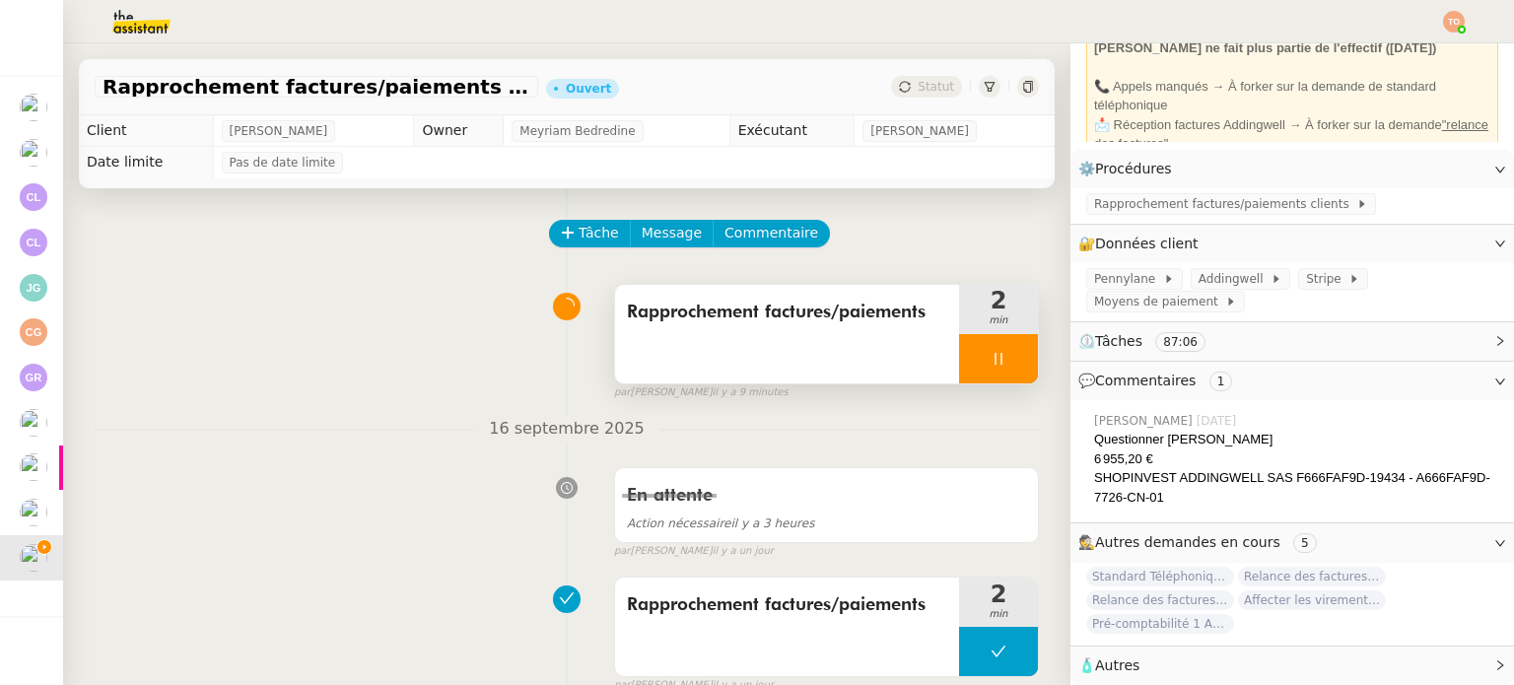
click at [989, 353] on div at bounding box center [998, 358] width 79 height 49
click at [1010, 358] on icon at bounding box center [1018, 359] width 16 height 16
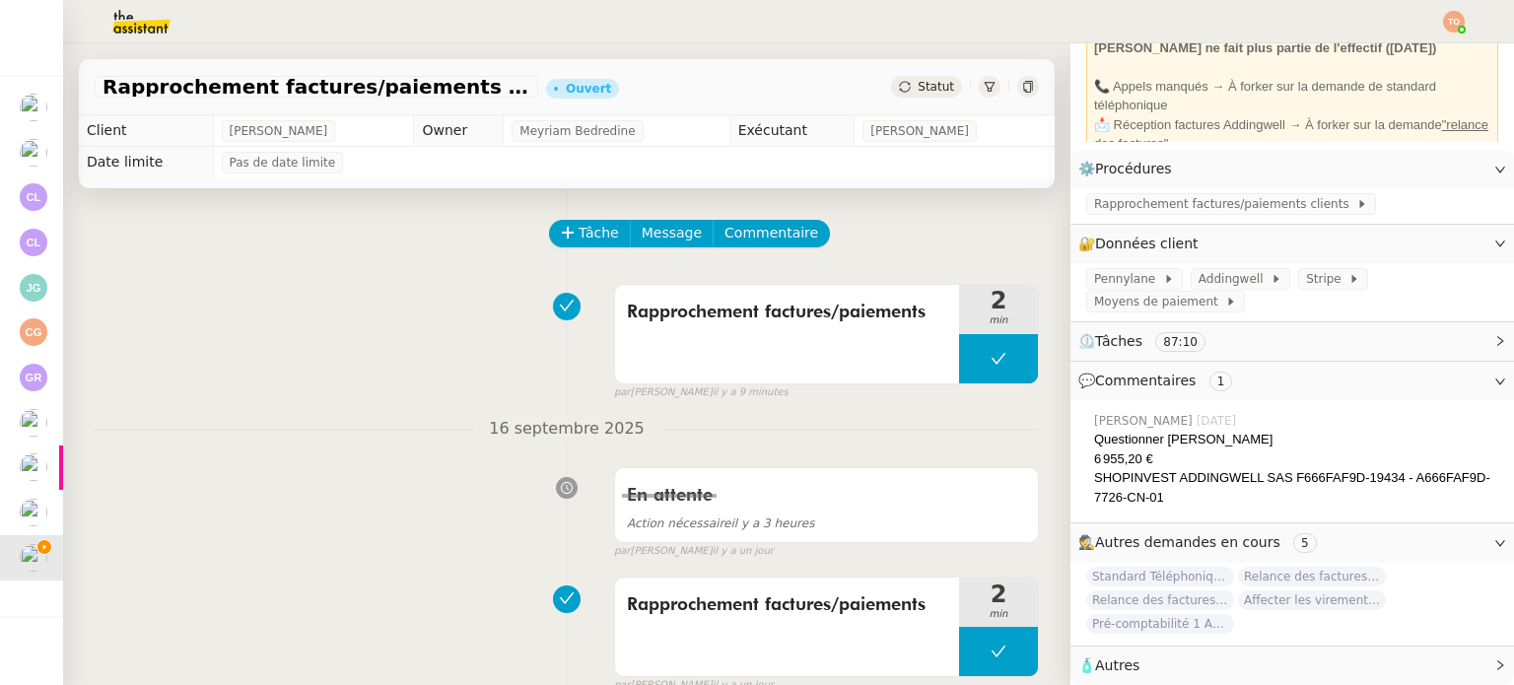
click at [919, 90] on span "Statut" at bounding box center [936, 87] width 36 height 14
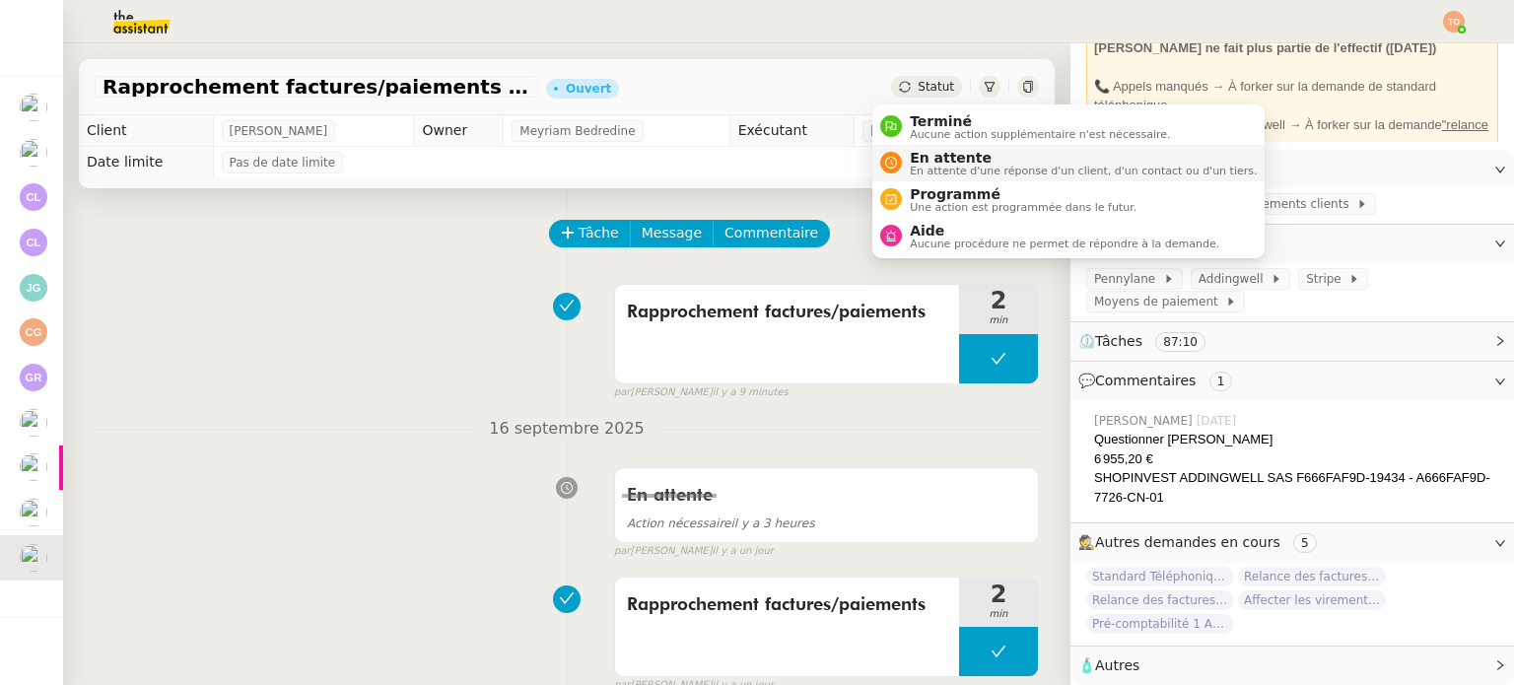
click at [937, 166] on span "En attente d'une réponse d'un client, d'un contact ou d'un tiers." at bounding box center [1083, 171] width 347 height 11
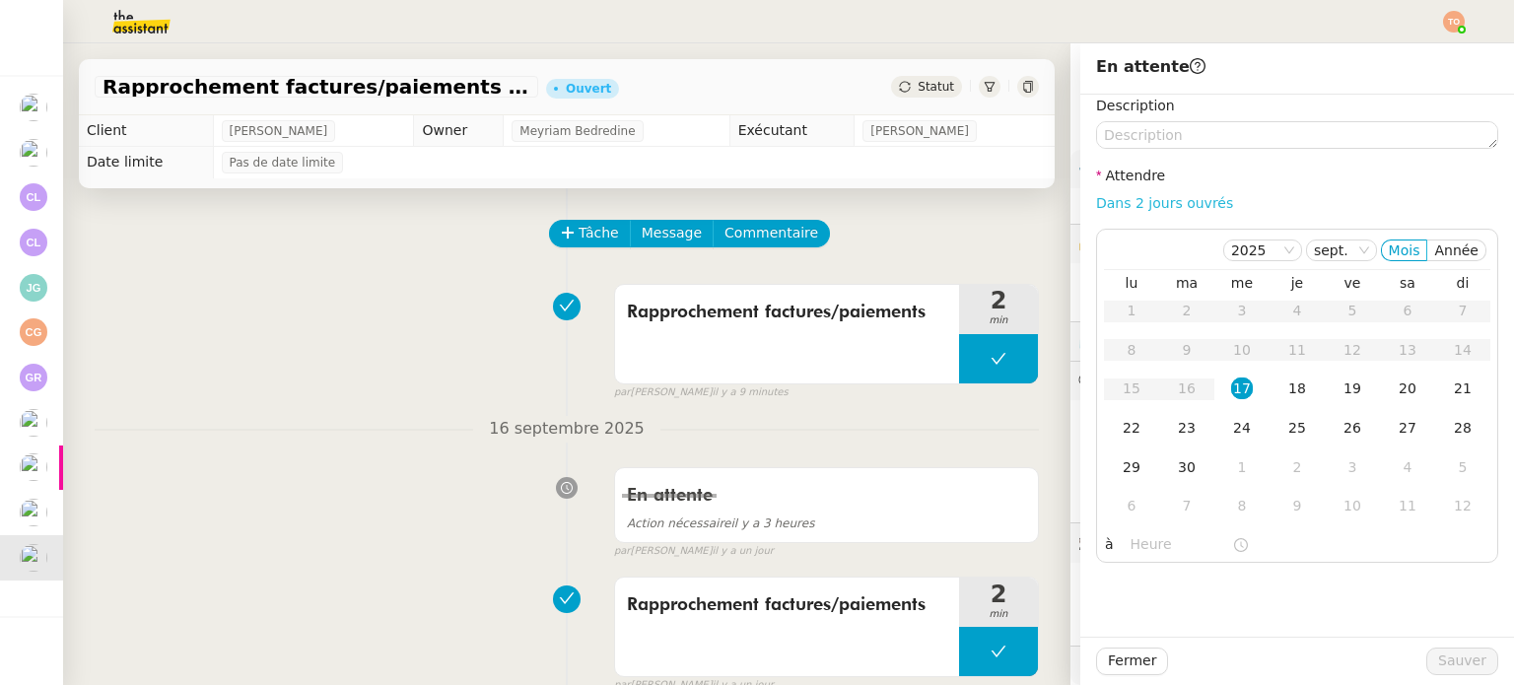
scroll to position [151, 0]
click at [1109, 204] on link "Dans 2 jours ouvrés" at bounding box center [1164, 203] width 137 height 16
type input "07:00"
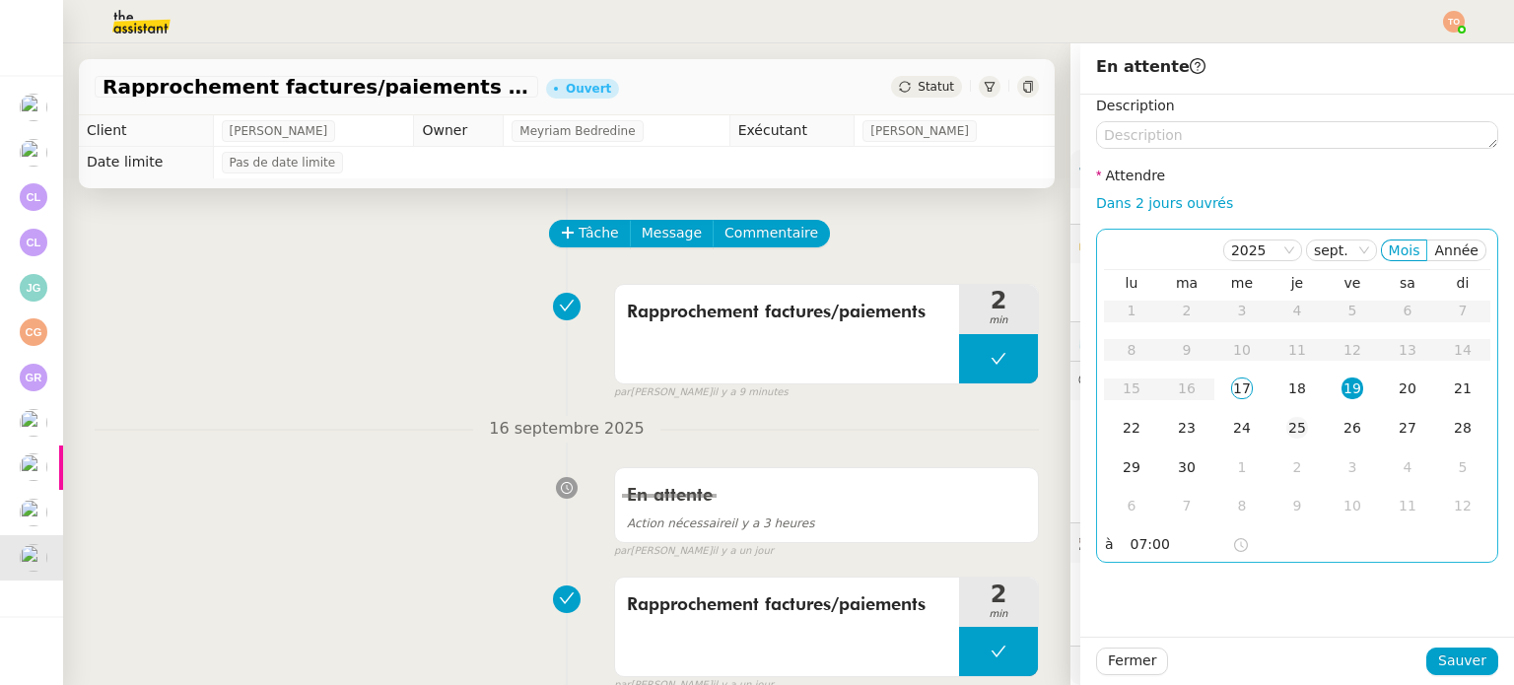
drag, startPoint x: 1303, startPoint y: 397, endPoint x: 1309, endPoint y: 409, distance: 13.2
click at [1303, 397] on td "18" at bounding box center [1296, 389] width 55 height 39
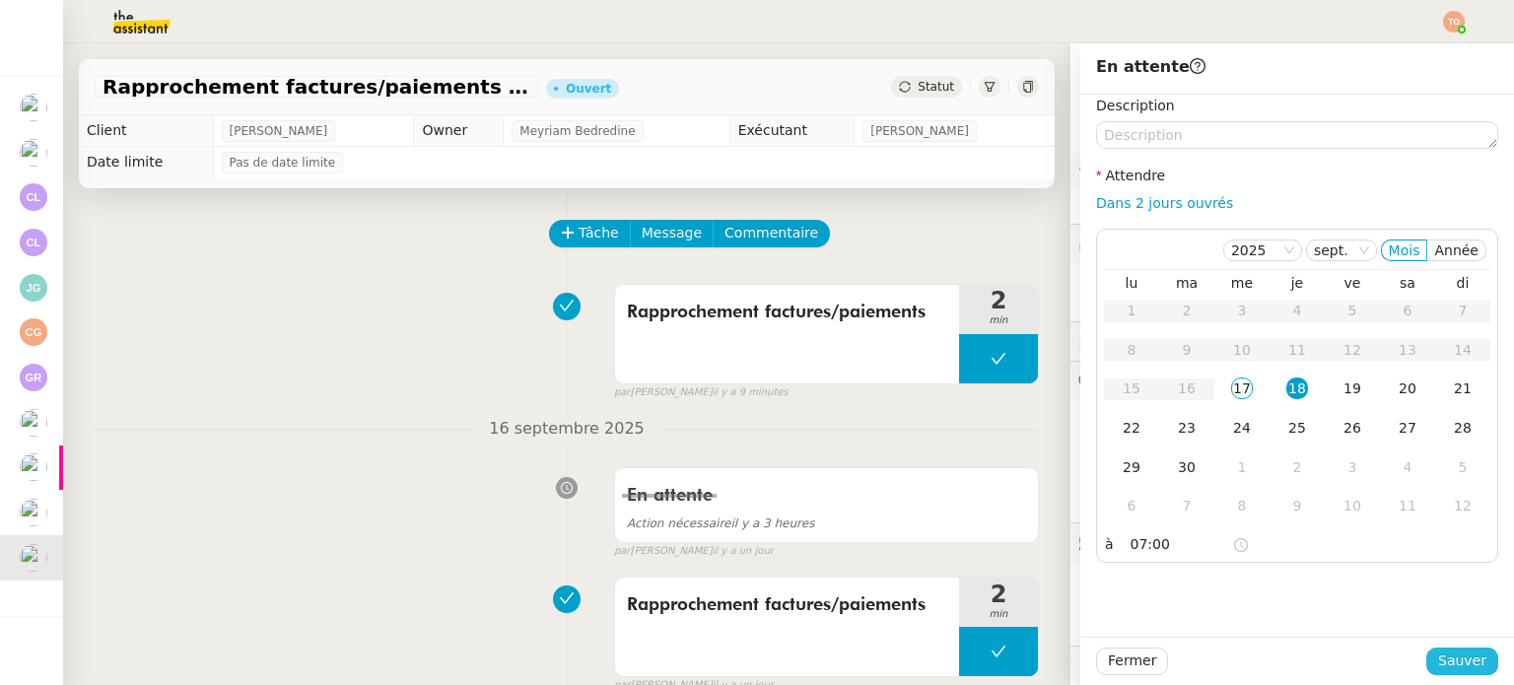
click at [1446, 658] on span "Sauver" at bounding box center [1462, 661] width 48 height 23
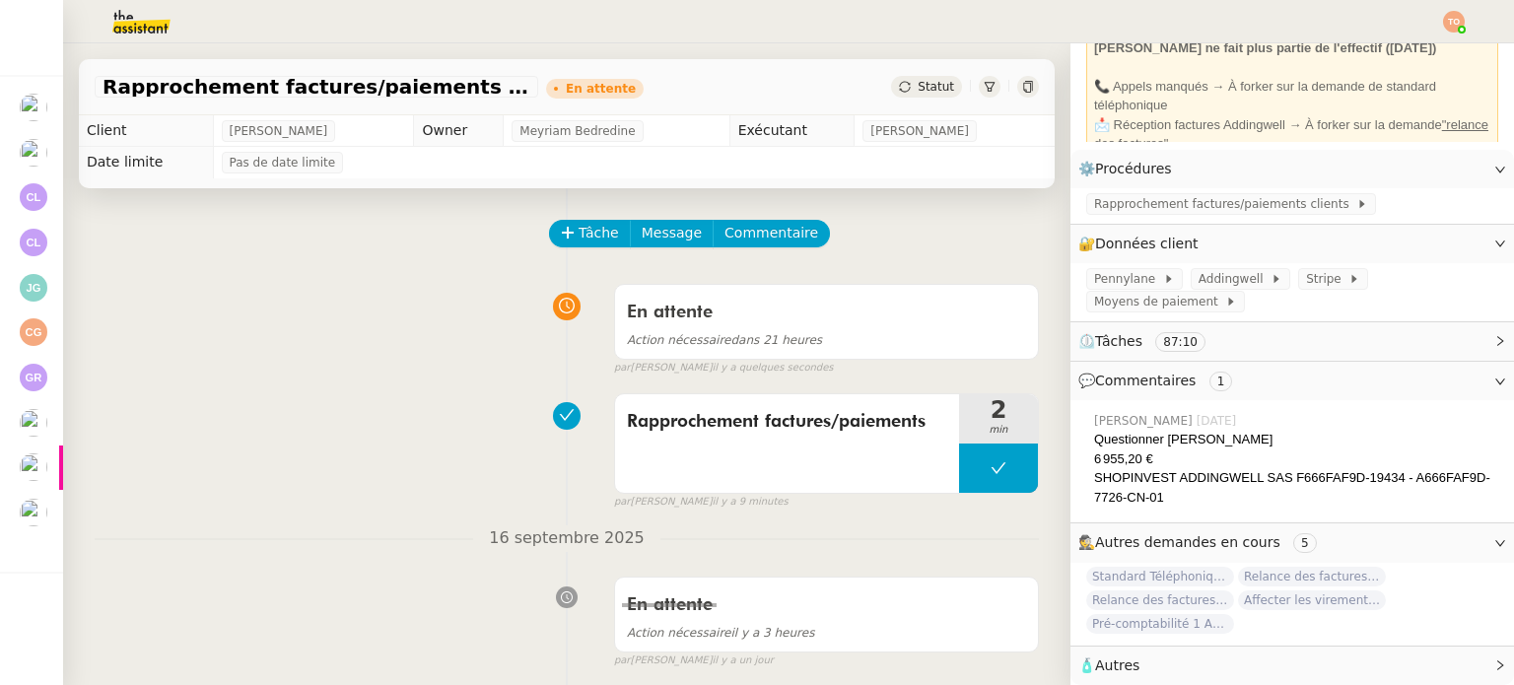
scroll to position [151, 0]
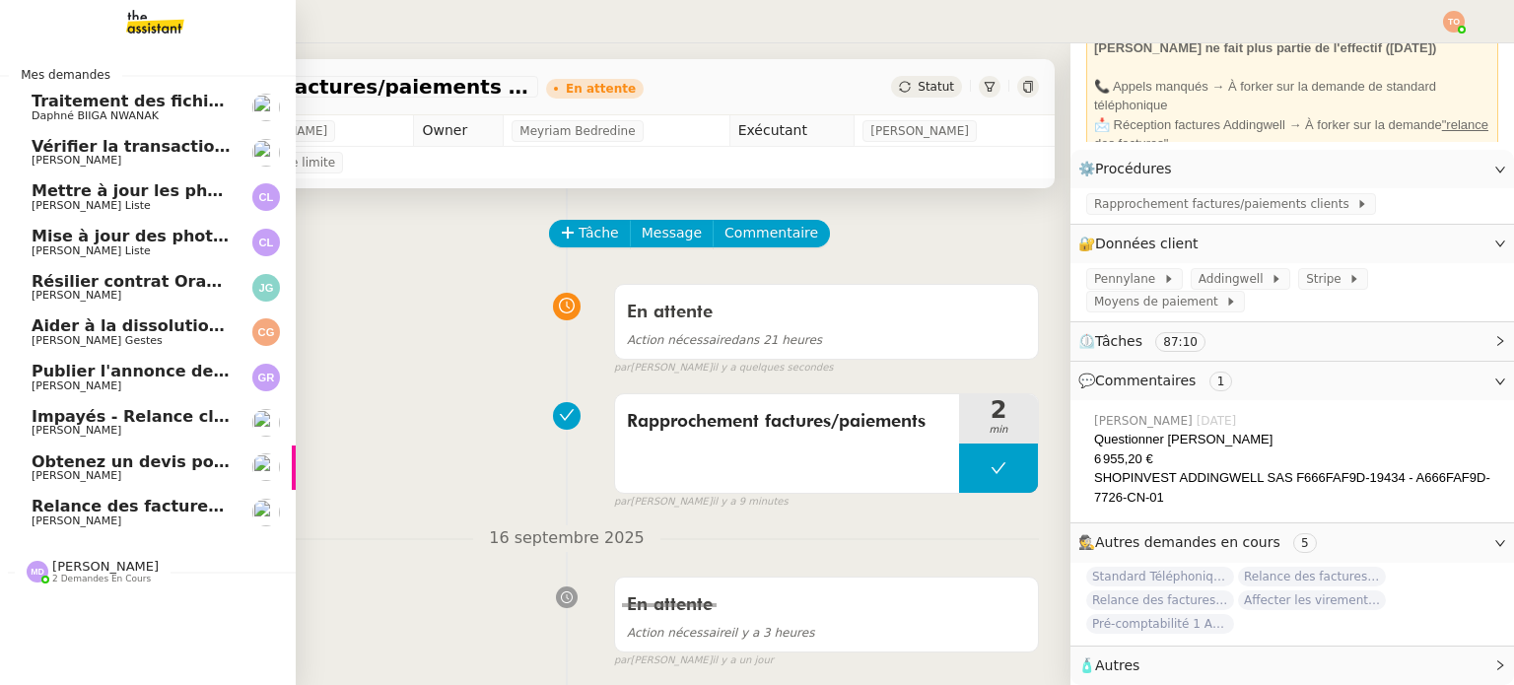
click at [170, 408] on span "Impayés - Relance client - 1 septembre 2025" at bounding box center [230, 416] width 396 height 19
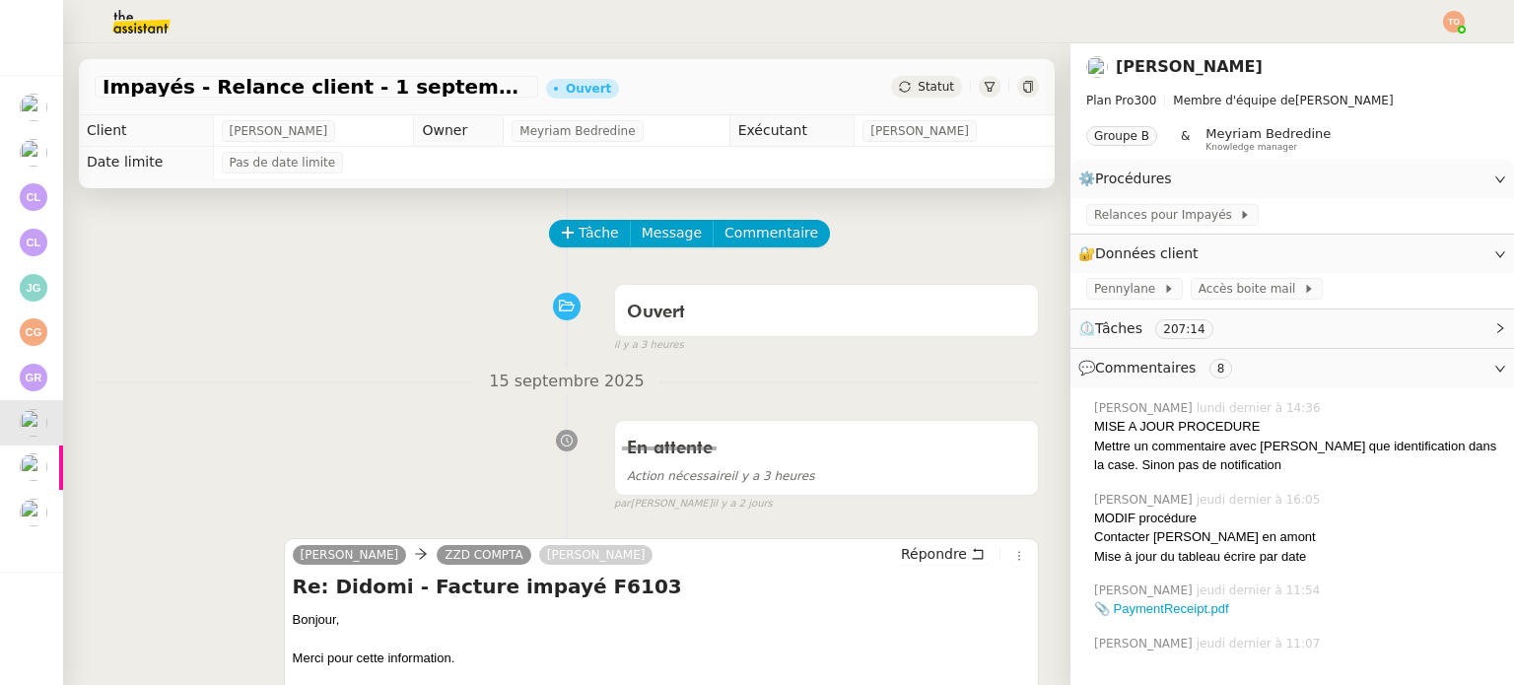
scroll to position [197, 0]
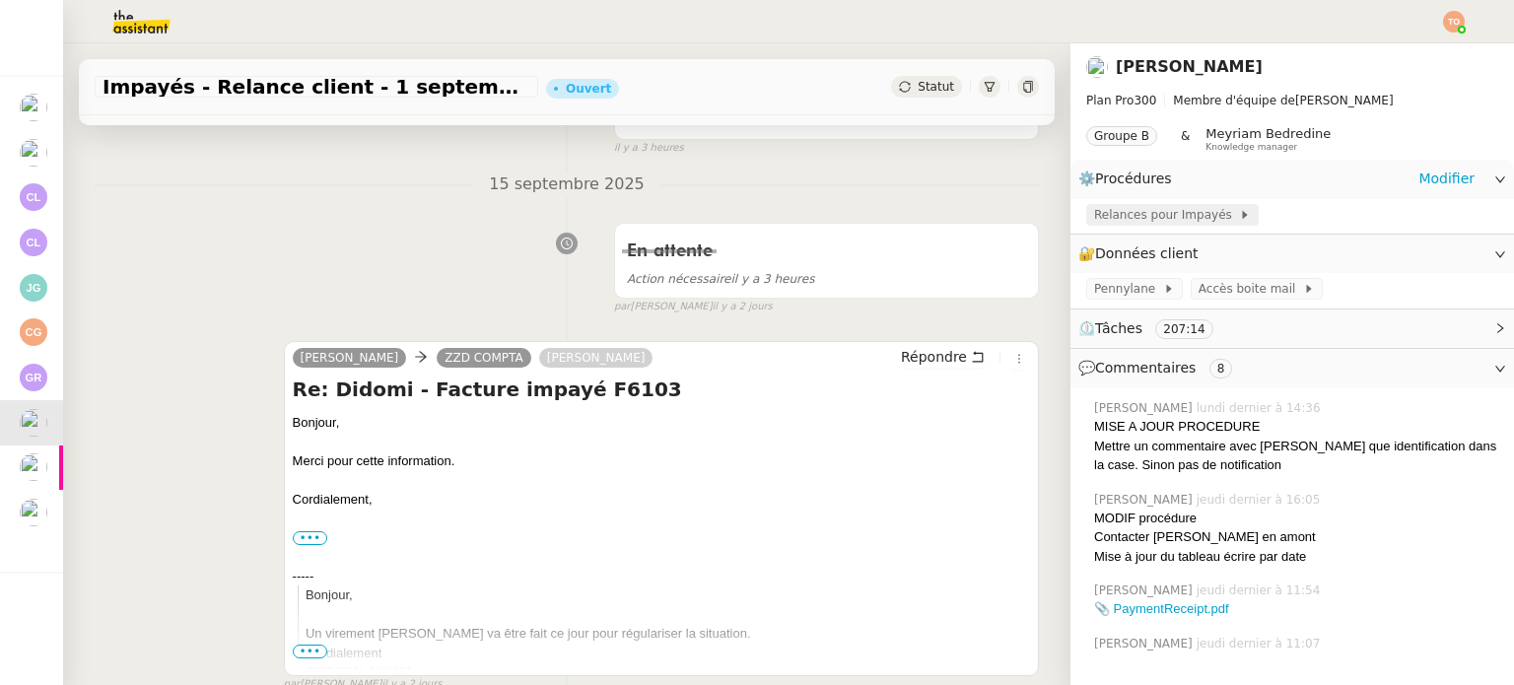
click at [1139, 205] on div "Relances pour Impayés" at bounding box center [1172, 215] width 172 height 22
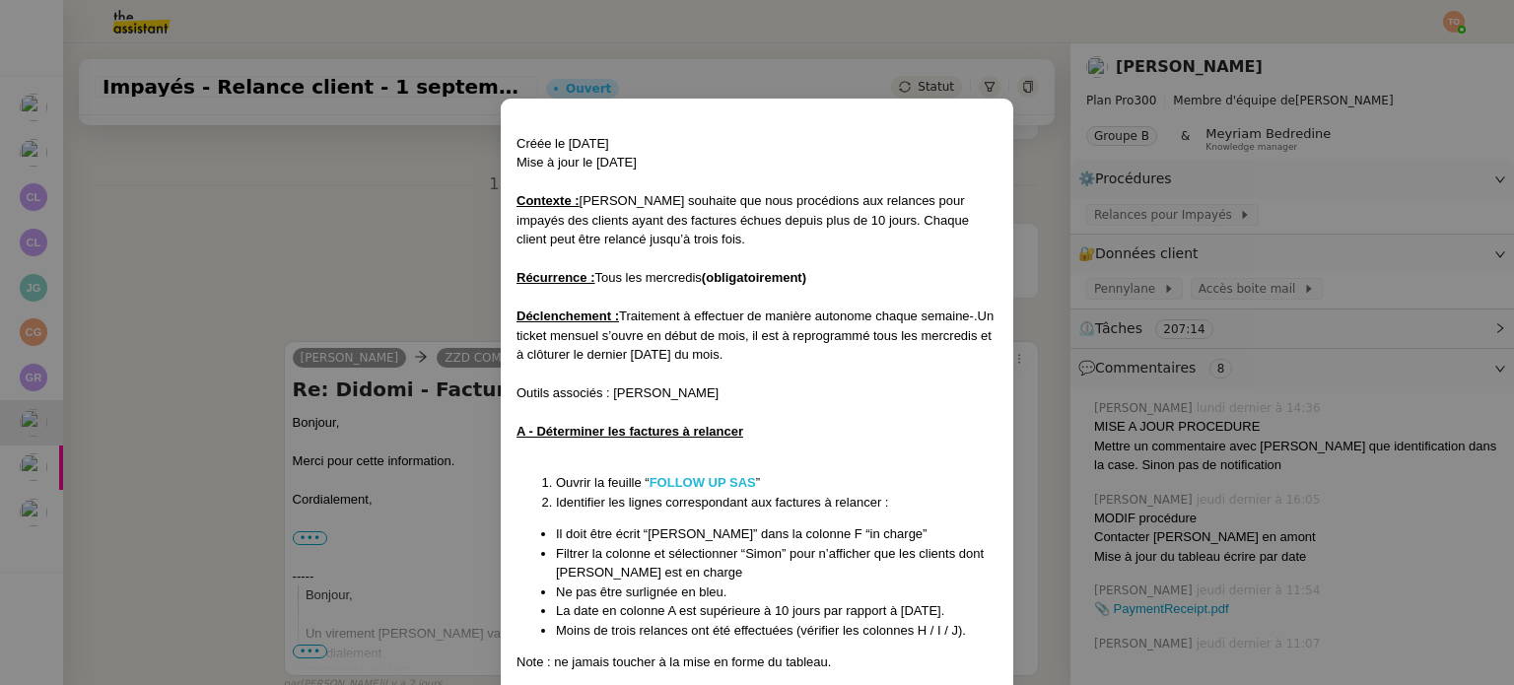
click at [749, 476] on strong "FOLLOW UP SAS" at bounding box center [703, 482] width 106 height 15
click at [382, 199] on nz-modal-container "Créée le 30/07/2025 Mise à jour le 13/08/2025 Contexte : Mathilde souhaite que …" at bounding box center [757, 342] width 1514 height 685
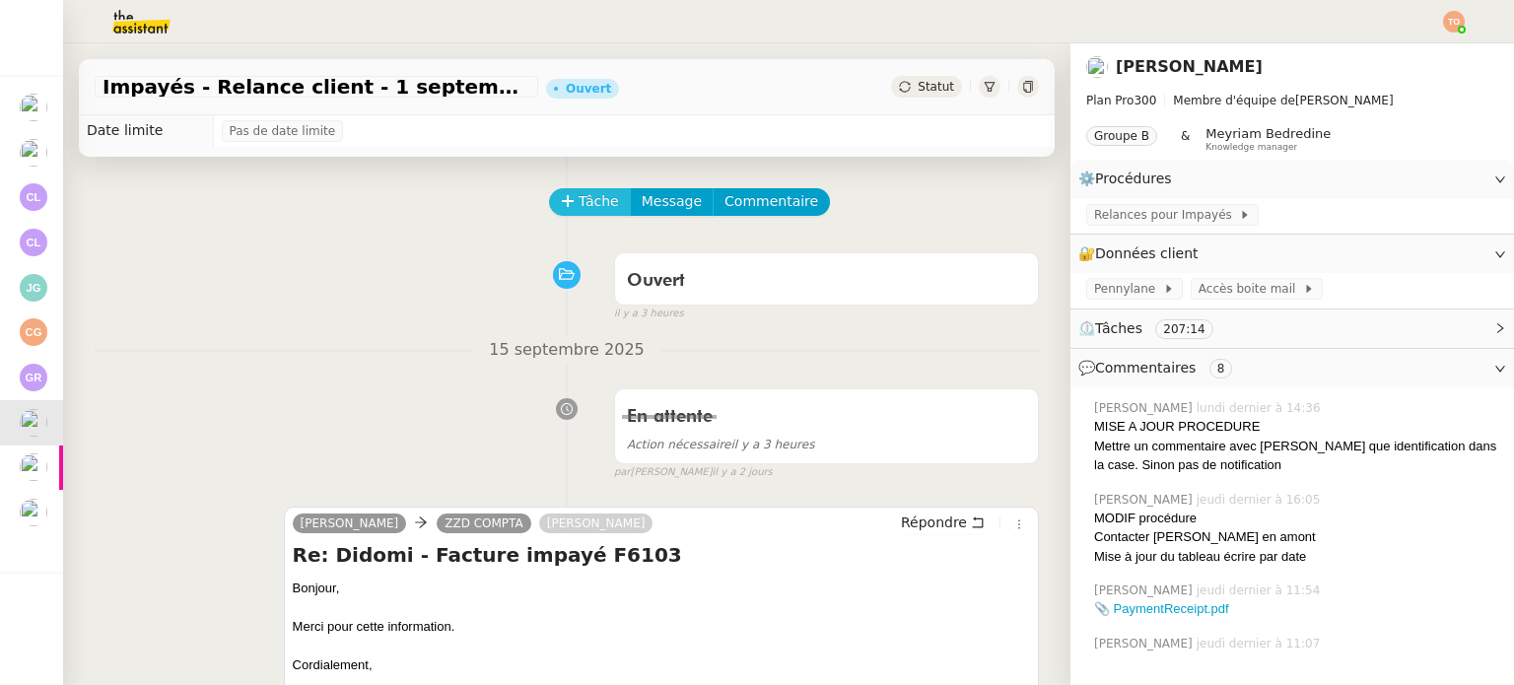
scroll to position [0, 0]
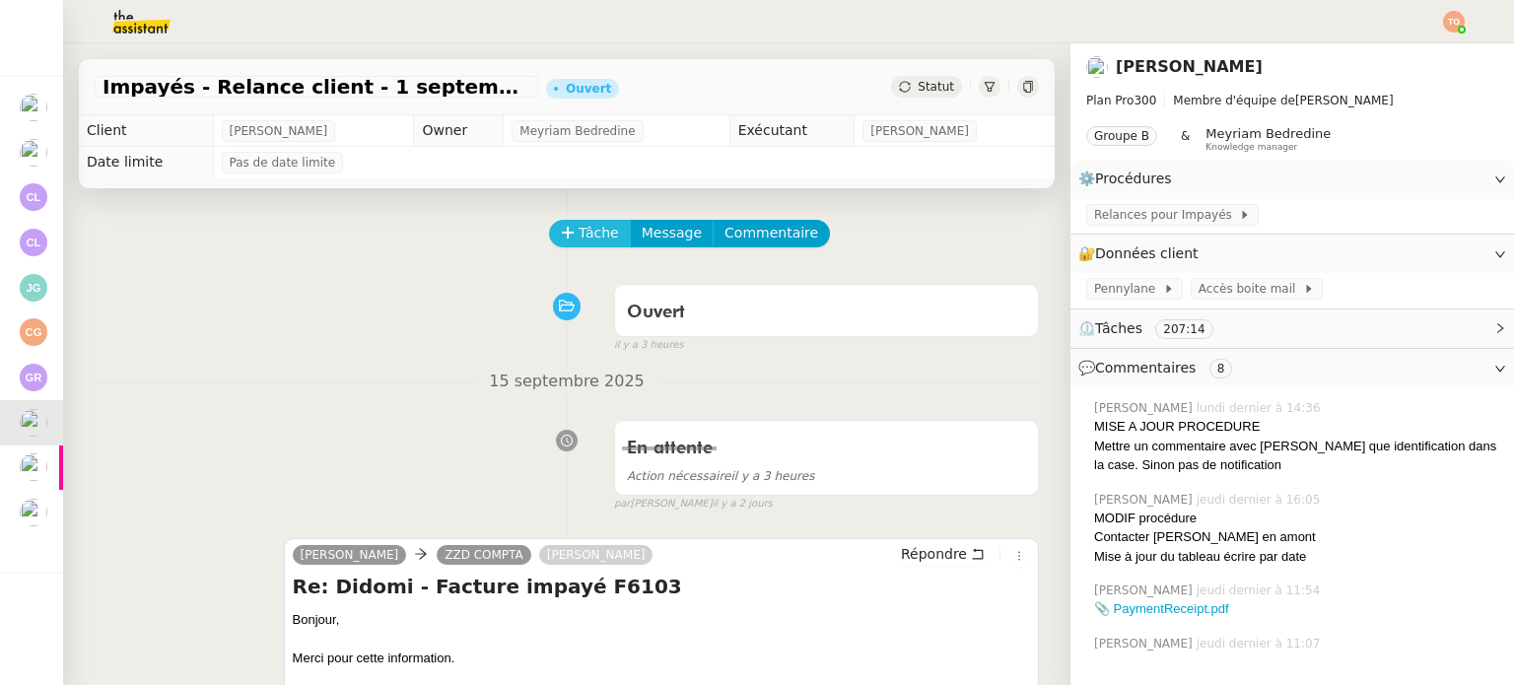
click at [595, 232] on span "Tâche" at bounding box center [599, 233] width 40 height 23
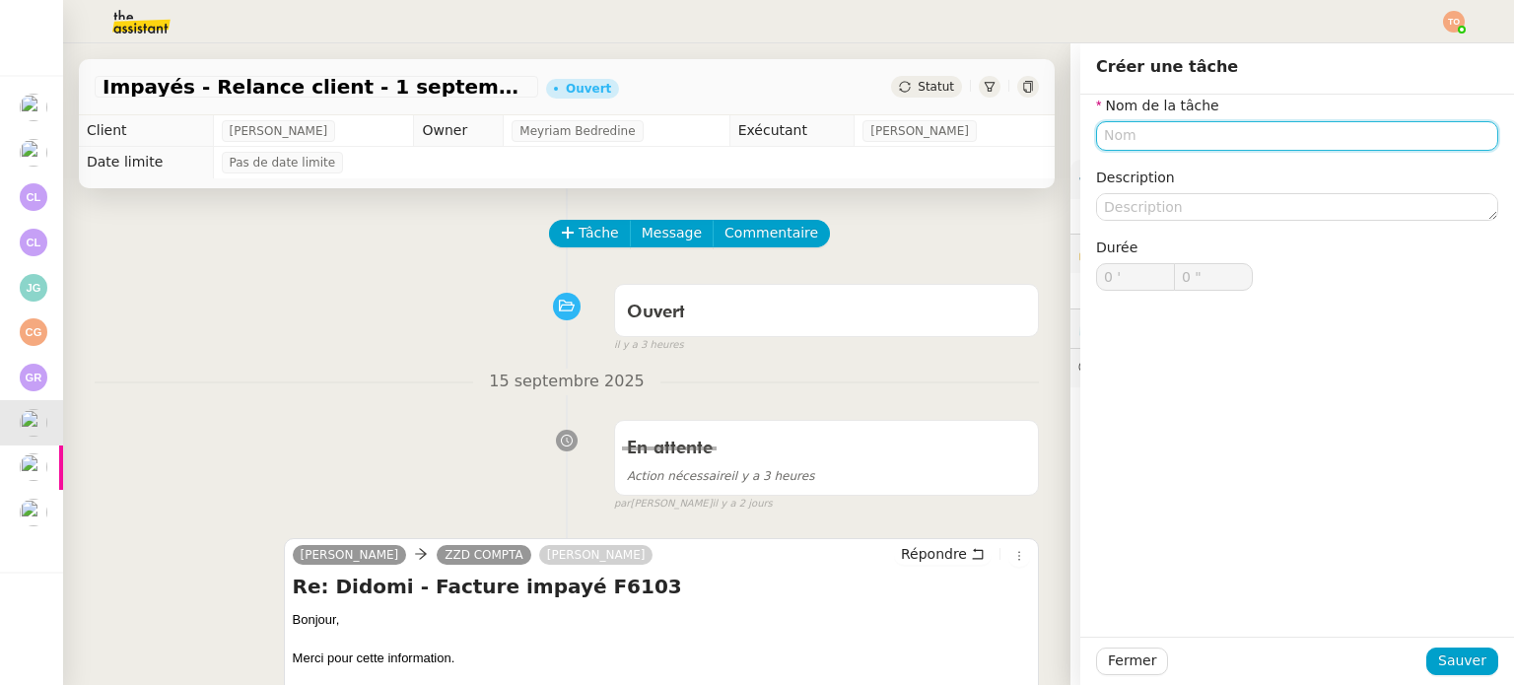
click at [1151, 136] on input "text" at bounding box center [1297, 135] width 402 height 29
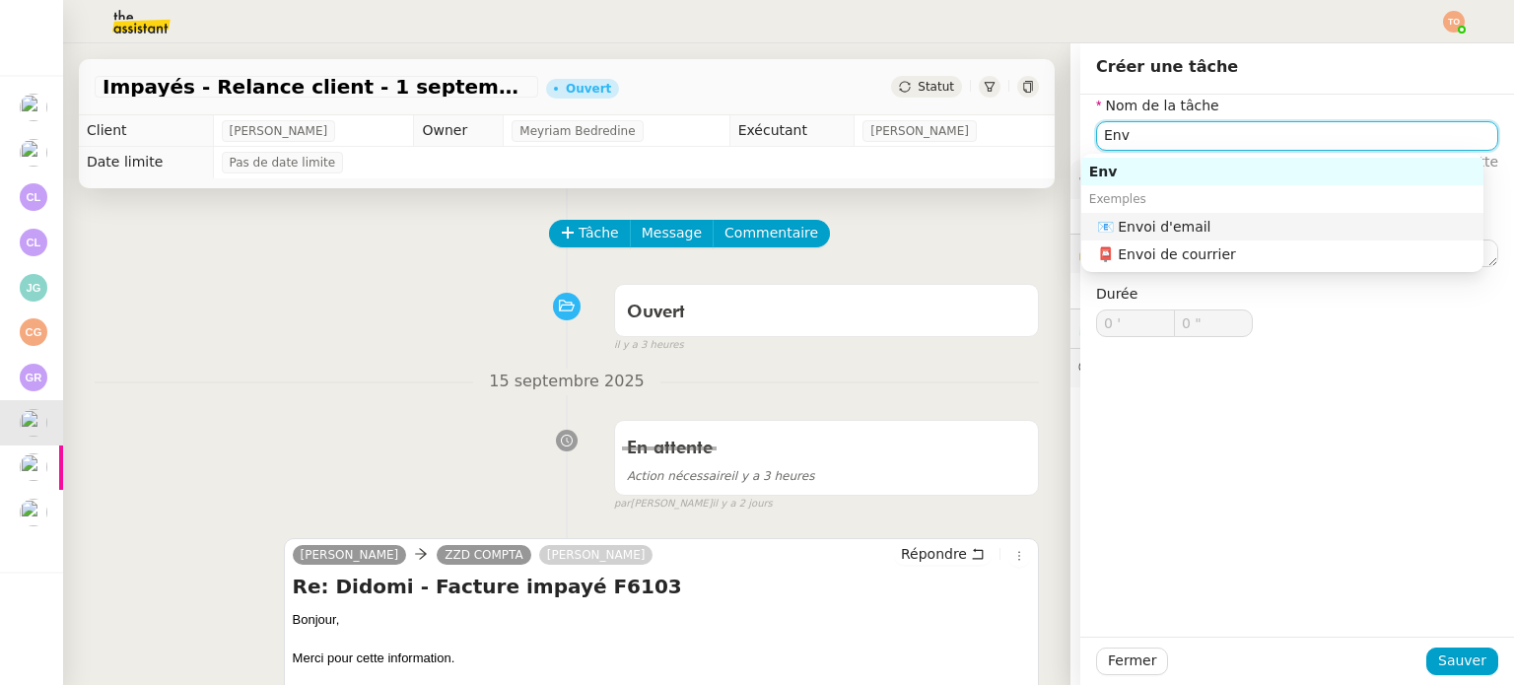
click at [1179, 222] on div "📧 Envoi d'email" at bounding box center [1286, 227] width 378 height 18
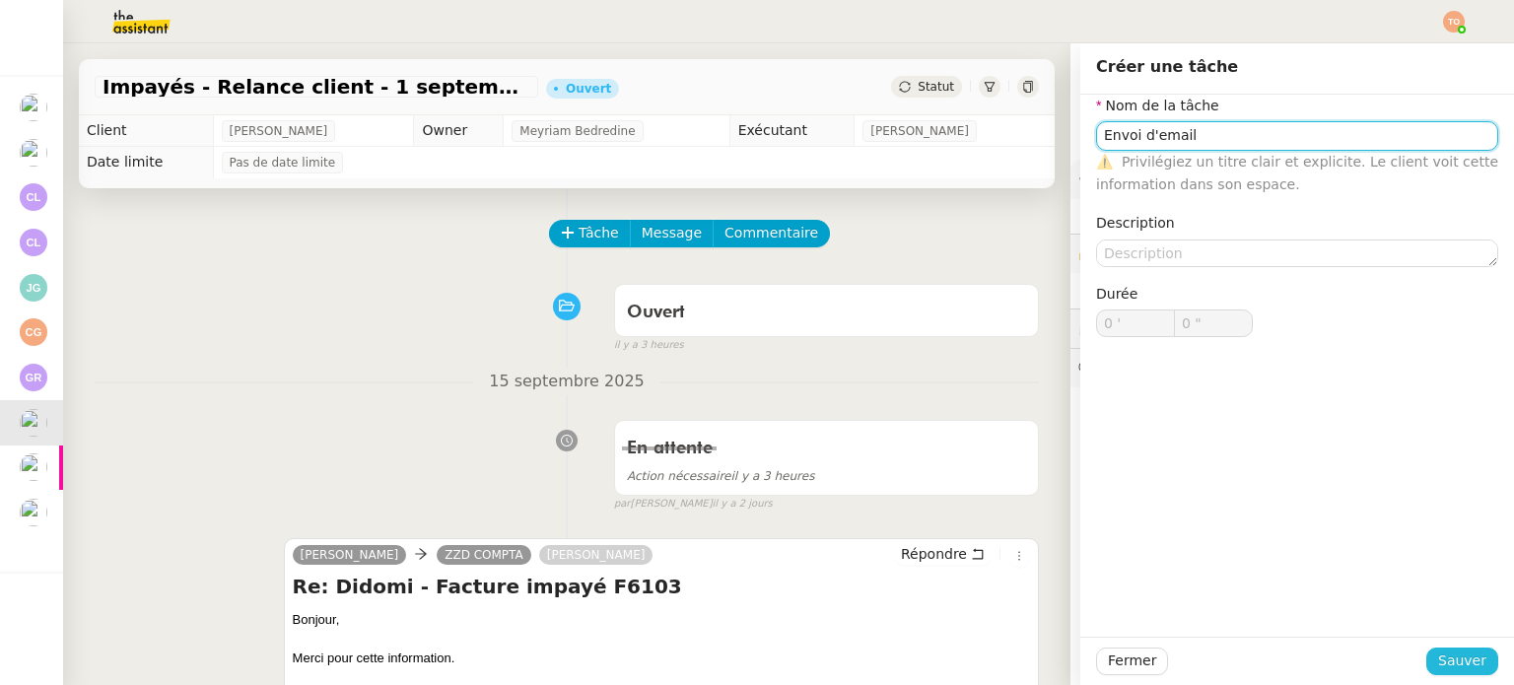
type input "Envoi d'email"
click at [1427, 661] on button "Sauver" at bounding box center [1462, 662] width 72 height 28
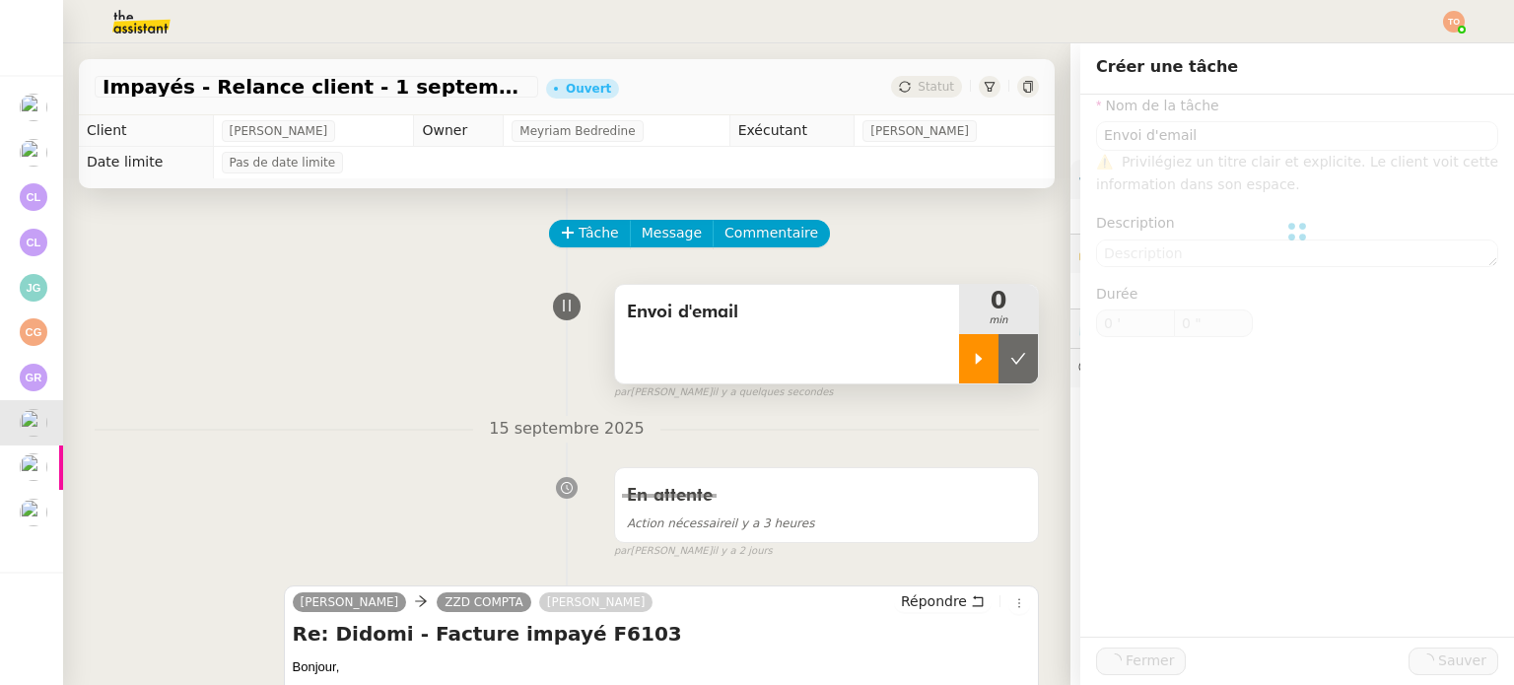
click at [971, 354] on icon at bounding box center [979, 359] width 16 height 16
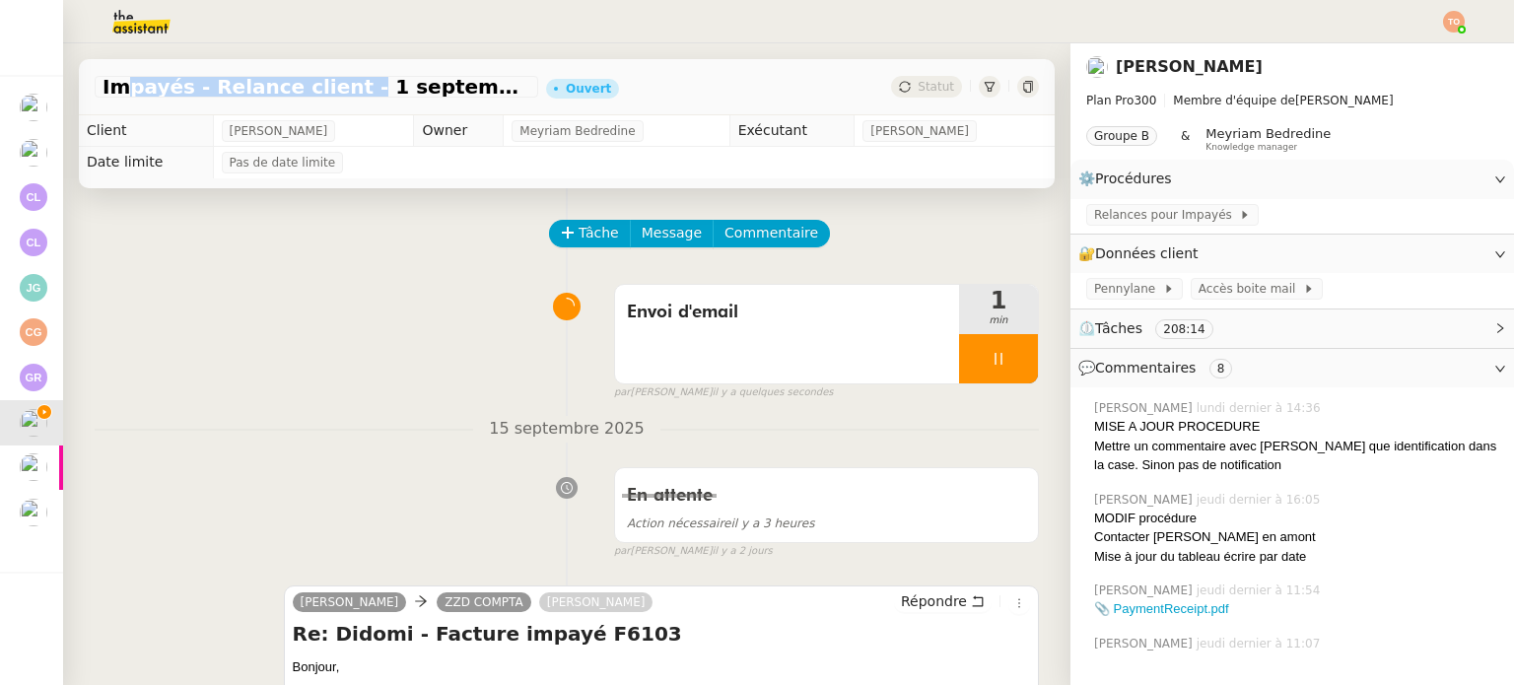
drag, startPoint x: 87, startPoint y: 83, endPoint x: 317, endPoint y: 92, distance: 230.8
click at [317, 92] on div "Impayés - Relance client - 1 septembre 2025 Ouvert Statut" at bounding box center [567, 87] width 976 height 56
click at [652, 237] on span "Message" at bounding box center [672, 233] width 60 height 23
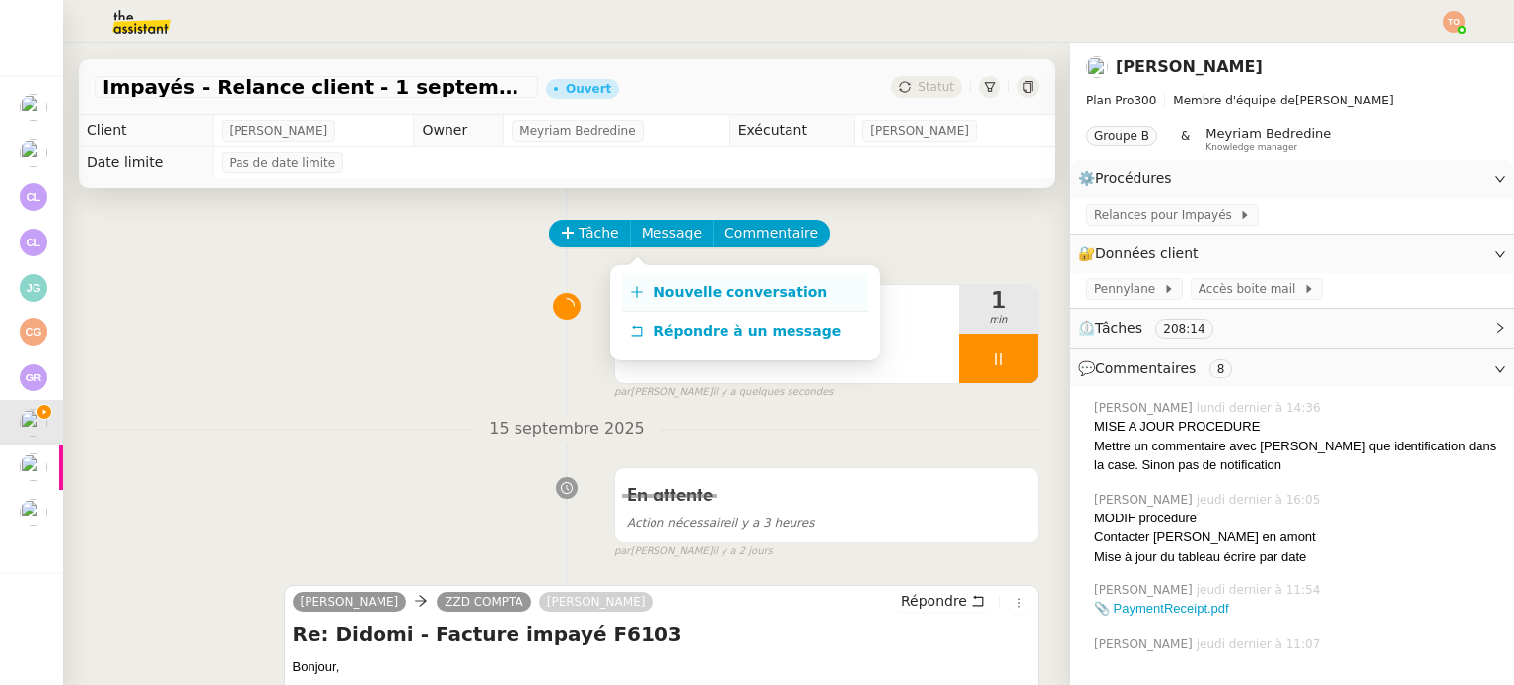
click at [675, 287] on span "Nouvelle conversation" at bounding box center [739, 292] width 173 height 16
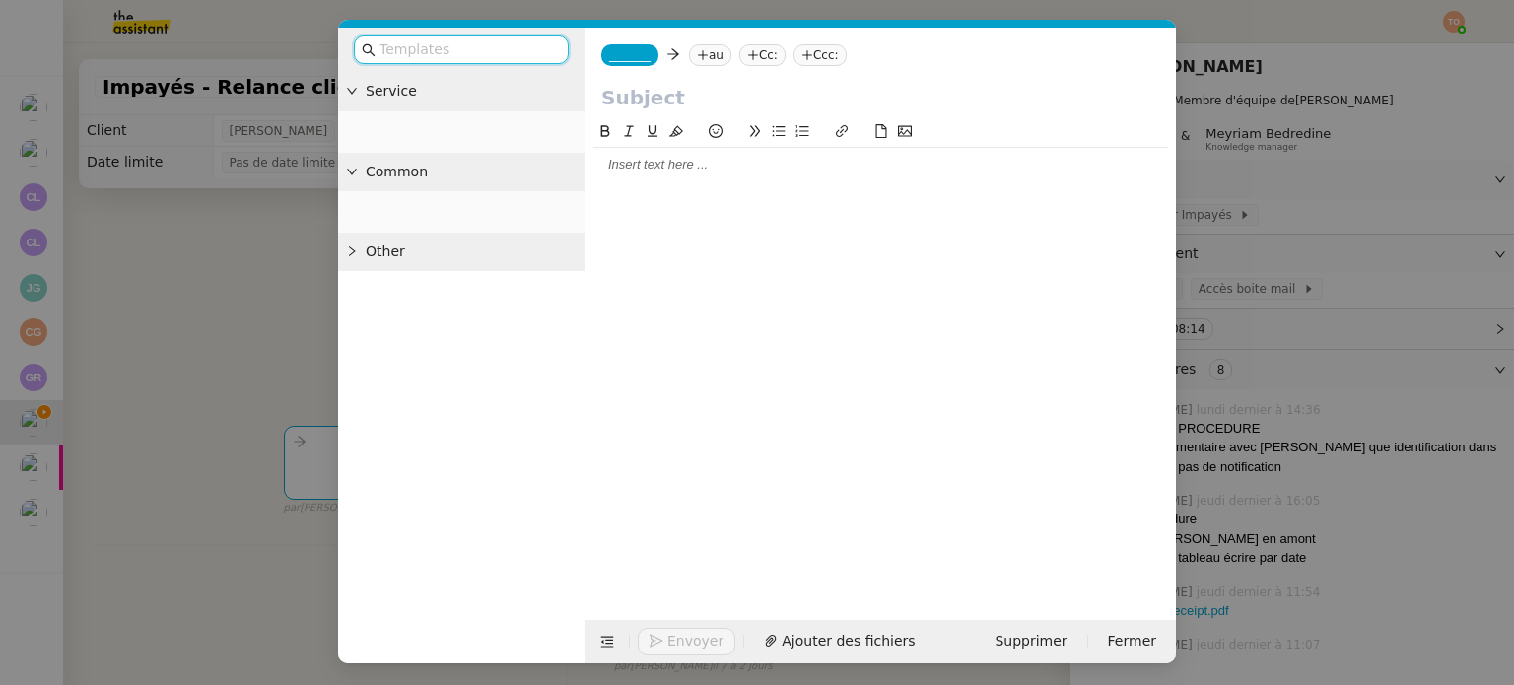
click at [720, 98] on input "text" at bounding box center [880, 98] width 559 height 30
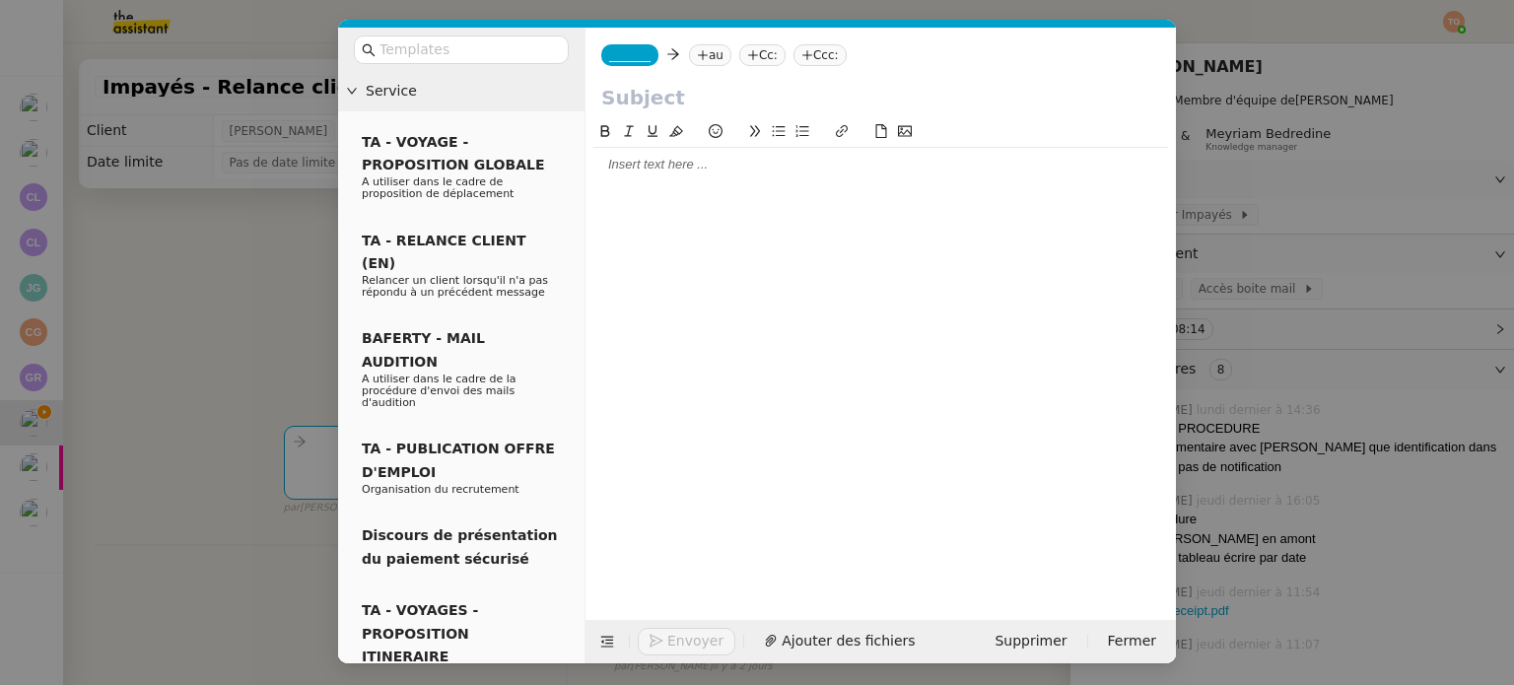
paste input "Impayés - Relance client"
type input "Impayés - Relance client"
click at [630, 65] on nz-tag "_______" at bounding box center [629, 55] width 57 height 22
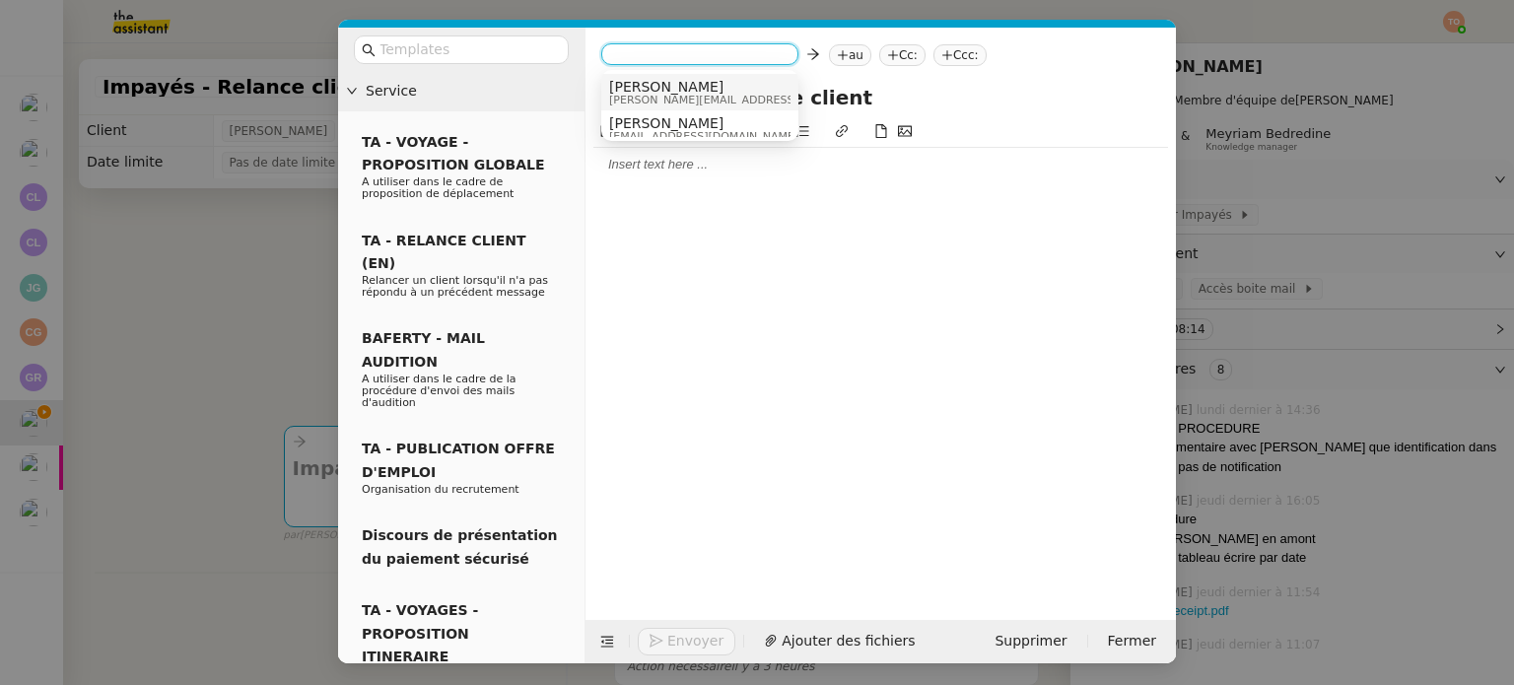
click at [654, 95] on span "simon.georges-ext@didomi.io" at bounding box center [749, 100] width 280 height 11
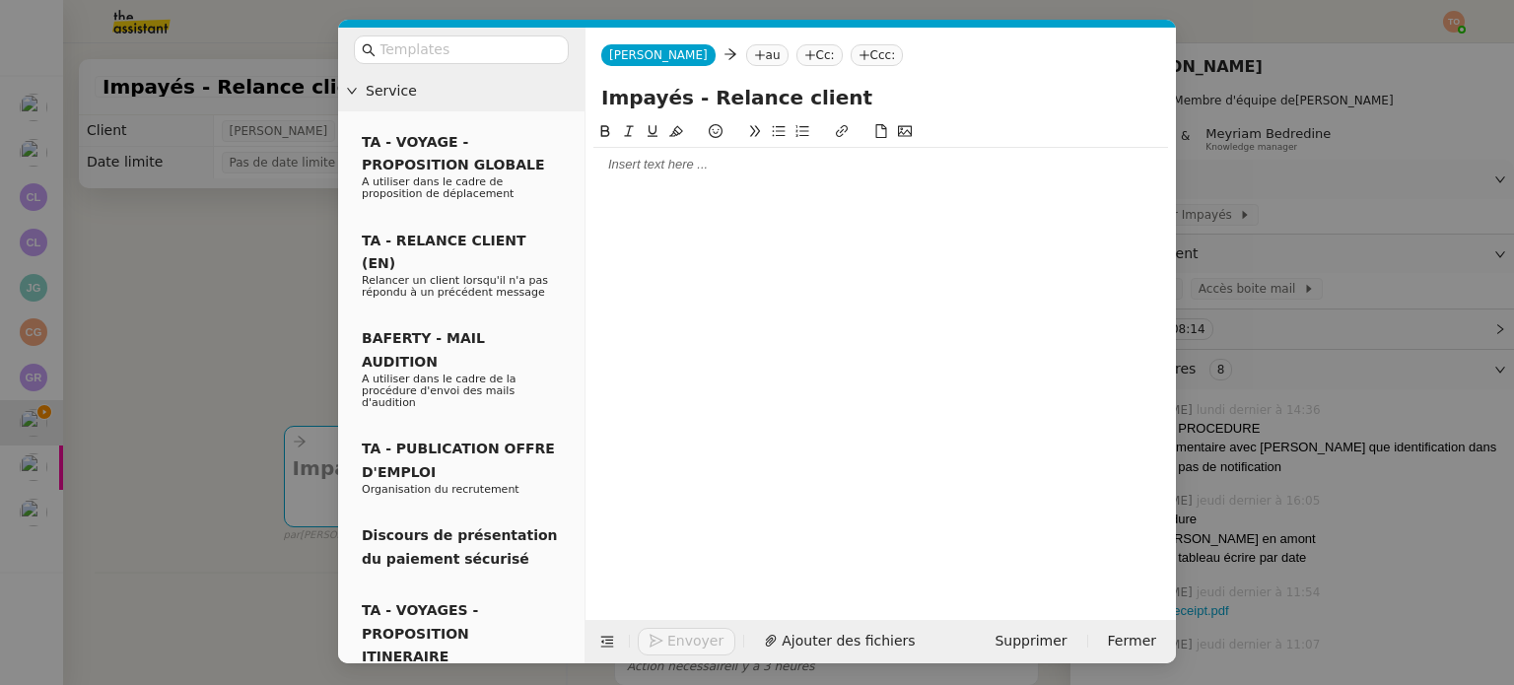
click at [746, 54] on nz-tag "au" at bounding box center [767, 55] width 42 height 22
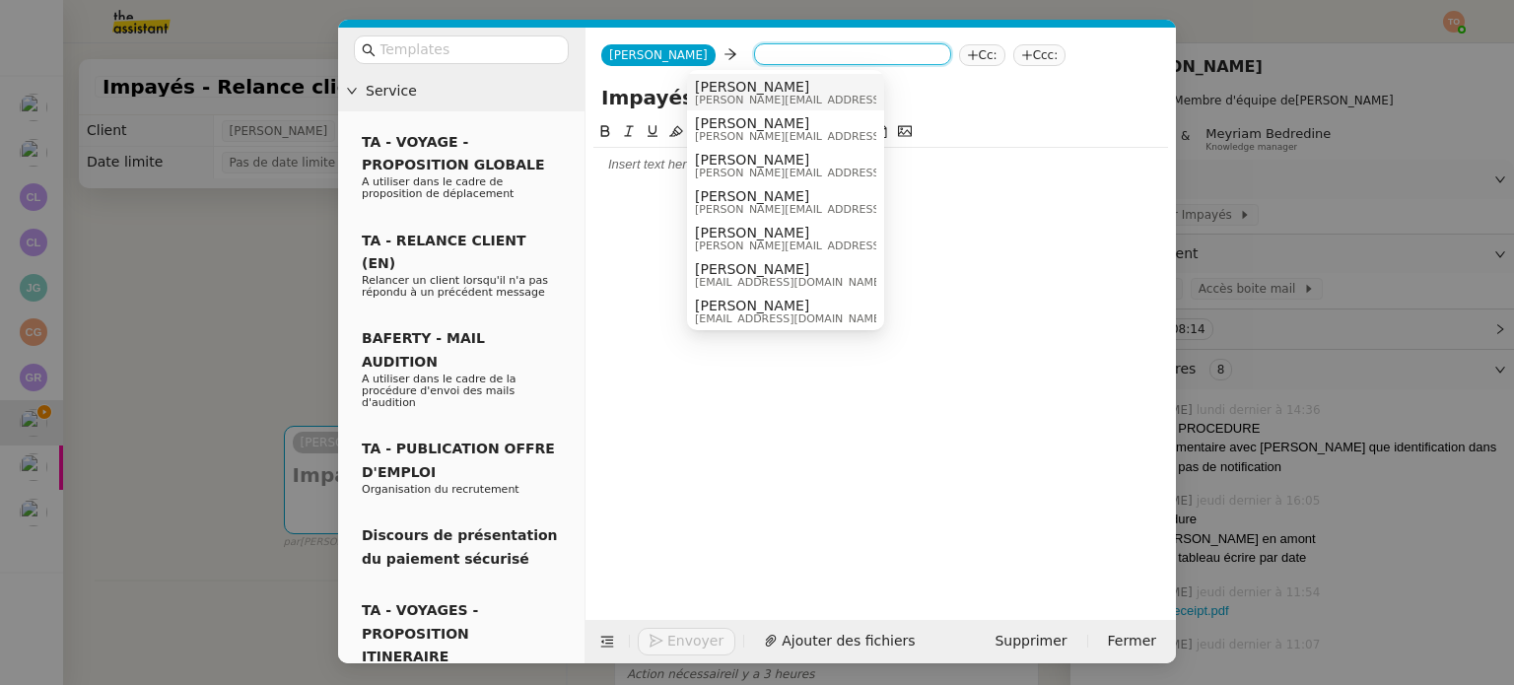
click at [756, 90] on span "[PERSON_NAME]" at bounding box center [835, 87] width 280 height 16
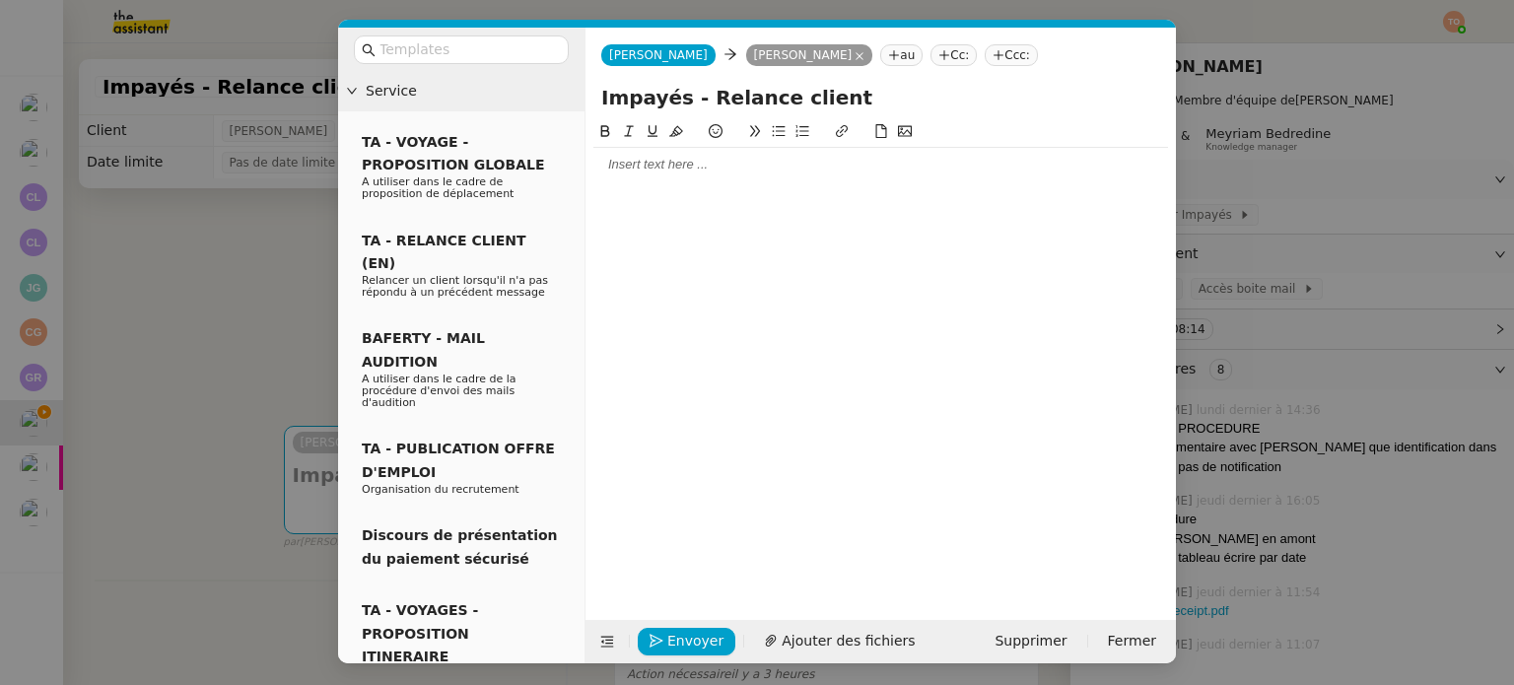
click at [749, 158] on div at bounding box center [880, 165] width 575 height 34
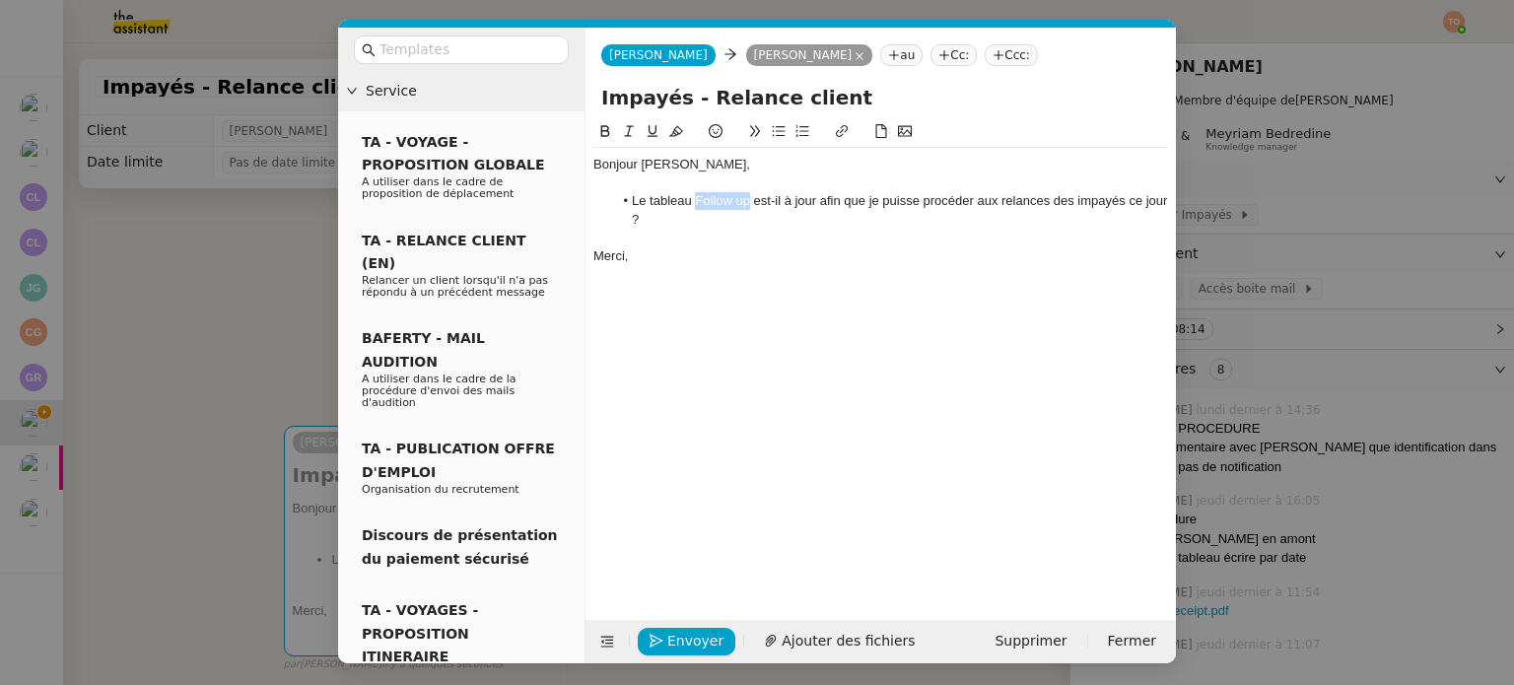
drag, startPoint x: 743, startPoint y: 205, endPoint x: 695, endPoint y: 205, distance: 48.3
click at [695, 205] on li "Le tableau Follow up est-il à jour afin que je puisse procéder aux relances des…" at bounding box center [891, 210] width 556 height 36
click at [850, 133] on button at bounding box center [842, 131] width 24 height 23
paste input "https://docs.google.com/spreadsheets/d/1y16hWQe1gSw5bhYvF_dFm6sRsk3C0iqjVcLi9Lu…"
type input "https://docs.google.com/spreadsheets/d/1y16hWQe1gSw5bhYvF_dFm6sRsk3C0iqjVcLi9Lu…"
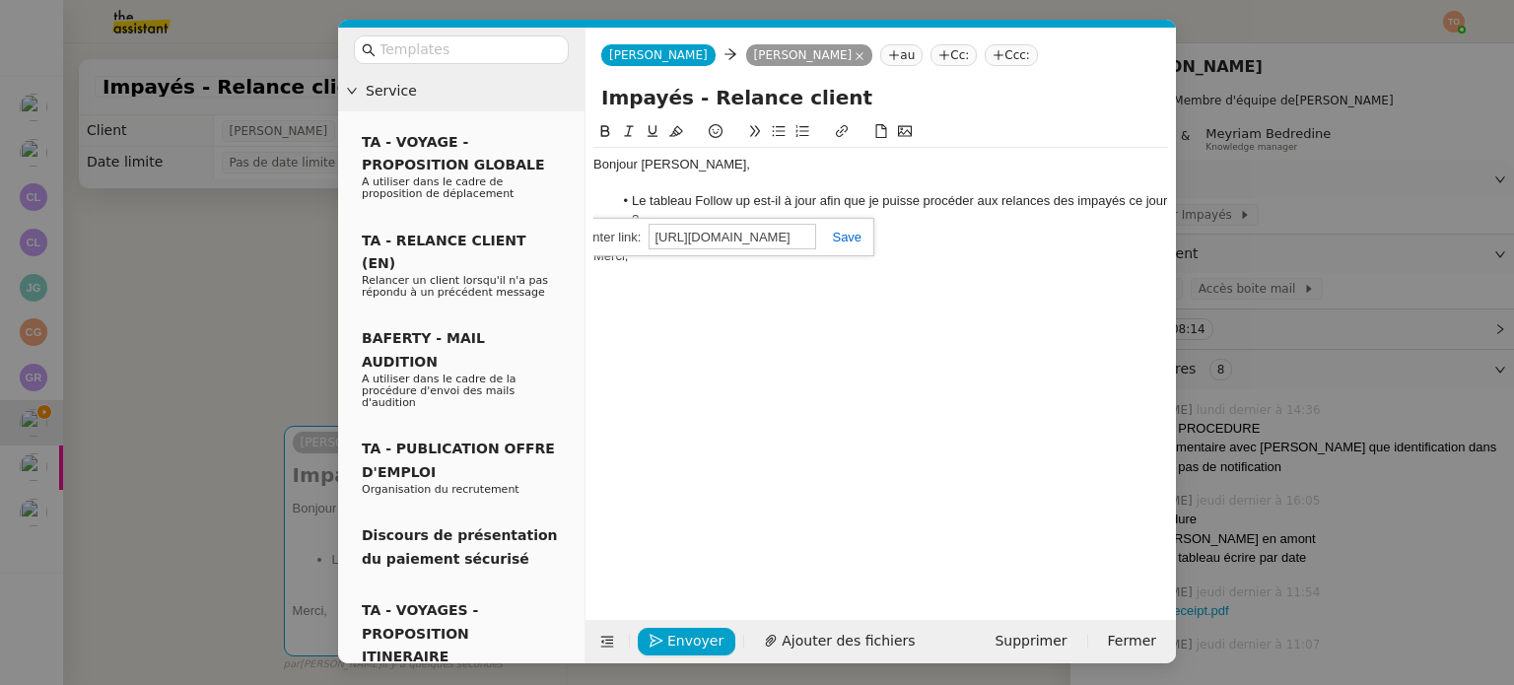
scroll to position [0, 625]
click at [839, 239] on link at bounding box center [838, 237] width 45 height 15
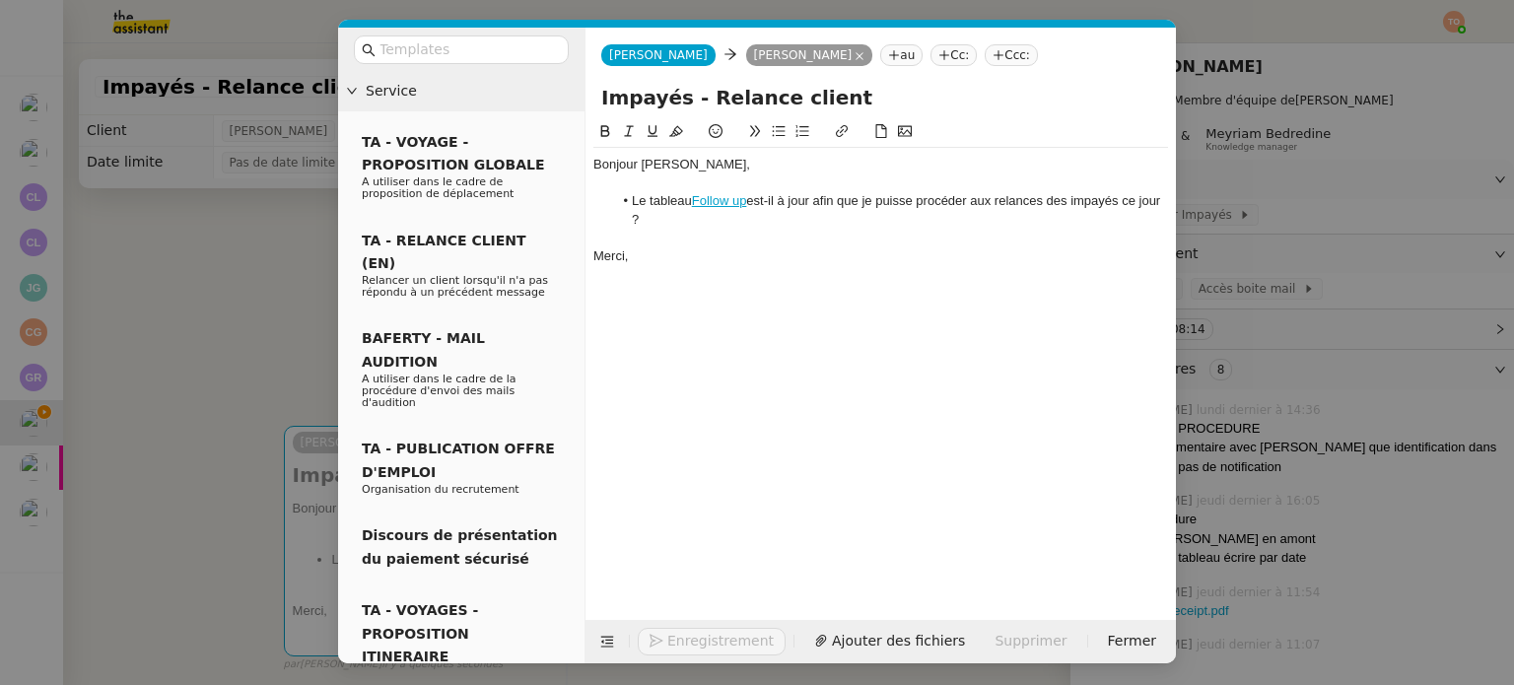
click at [604, 135] on icon at bounding box center [605, 131] width 14 height 14
click at [678, 648] on span "Envoyer" at bounding box center [695, 641] width 56 height 23
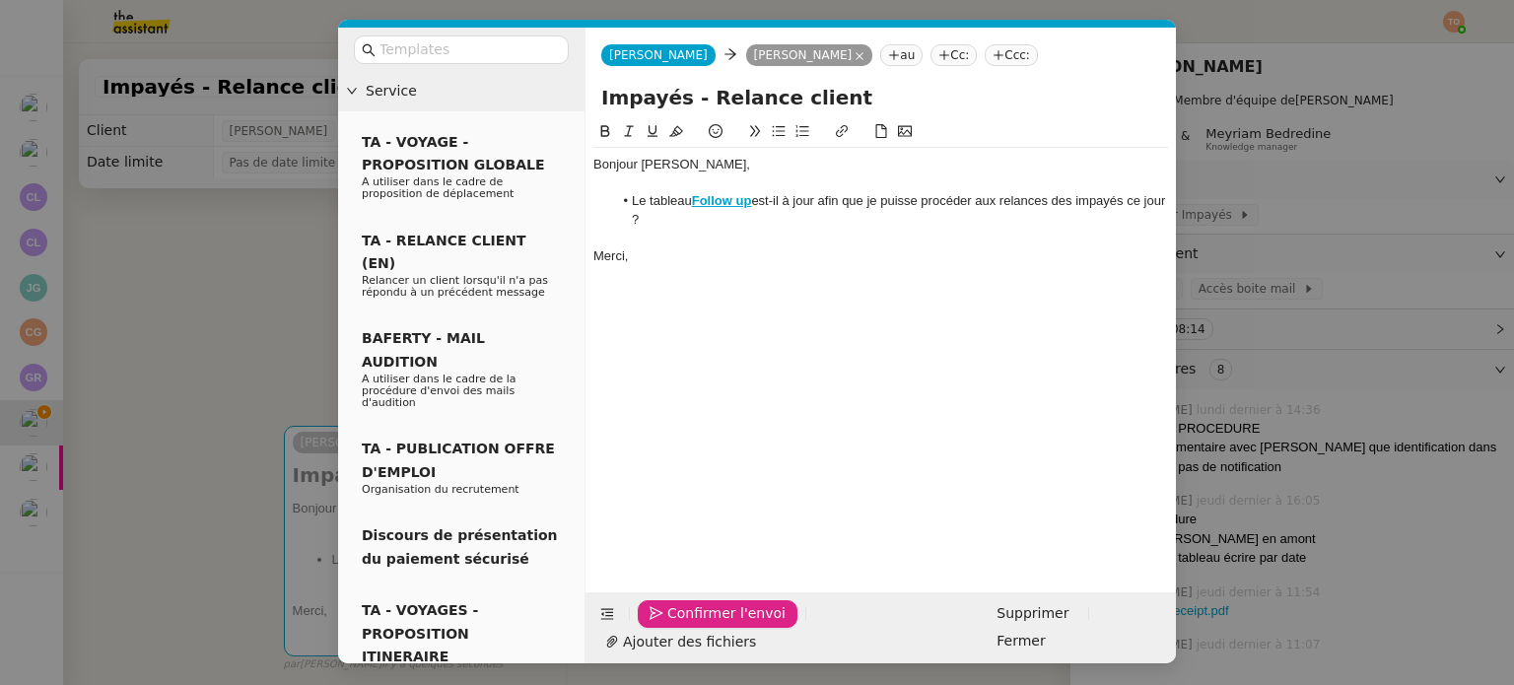
click at [678, 625] on span "Confirmer l'envoi" at bounding box center [726, 613] width 118 height 23
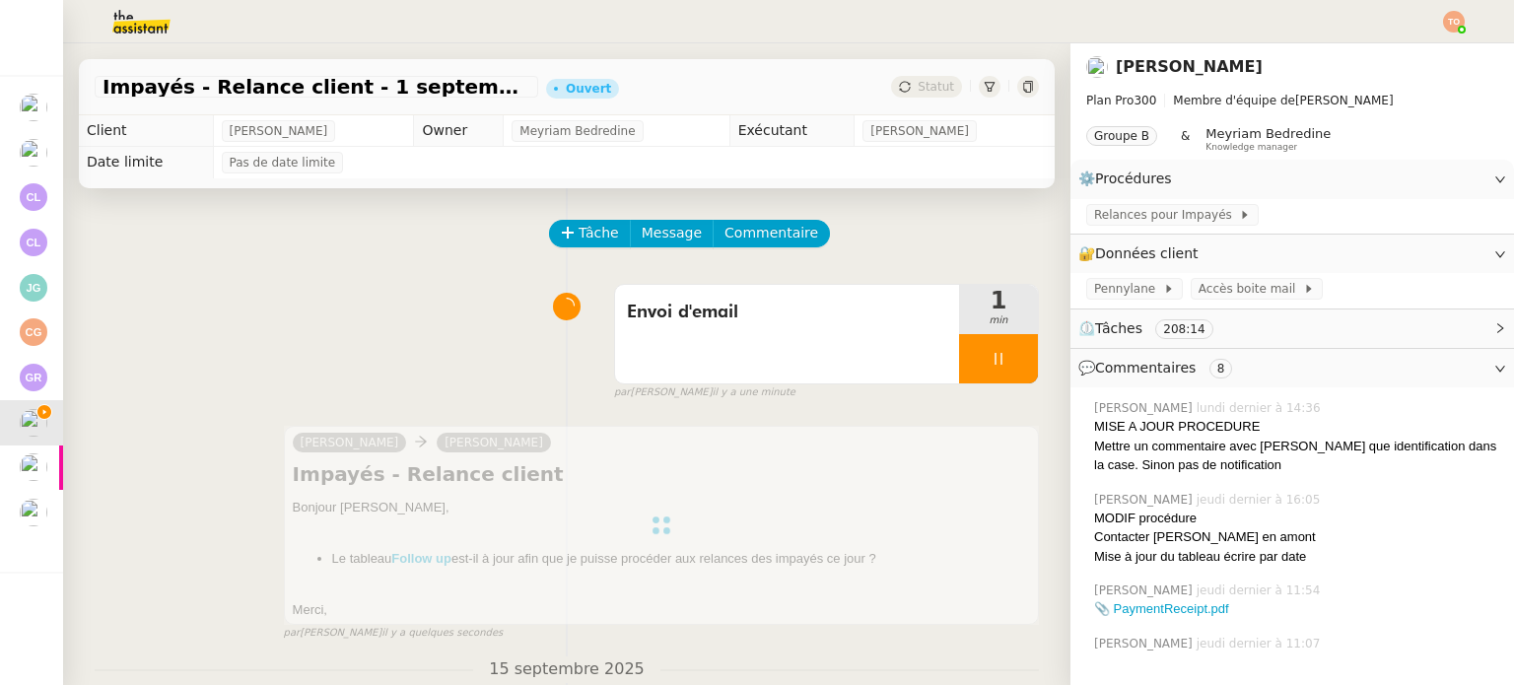
click at [974, 374] on div at bounding box center [998, 358] width 79 height 49
click at [1010, 358] on icon at bounding box center [1018, 359] width 16 height 16
click at [918, 90] on span "Statut" at bounding box center [936, 87] width 36 height 14
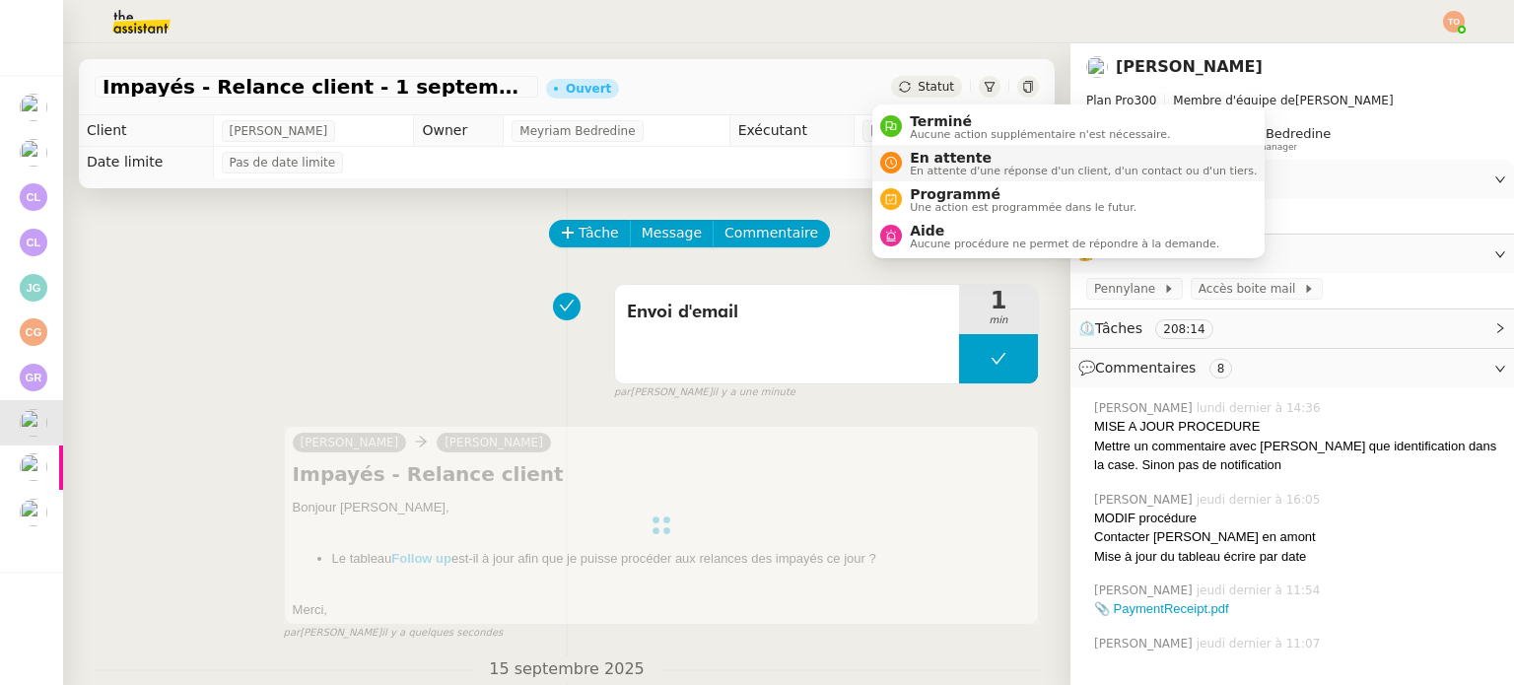
click at [939, 150] on span "En attente" at bounding box center [1083, 158] width 347 height 16
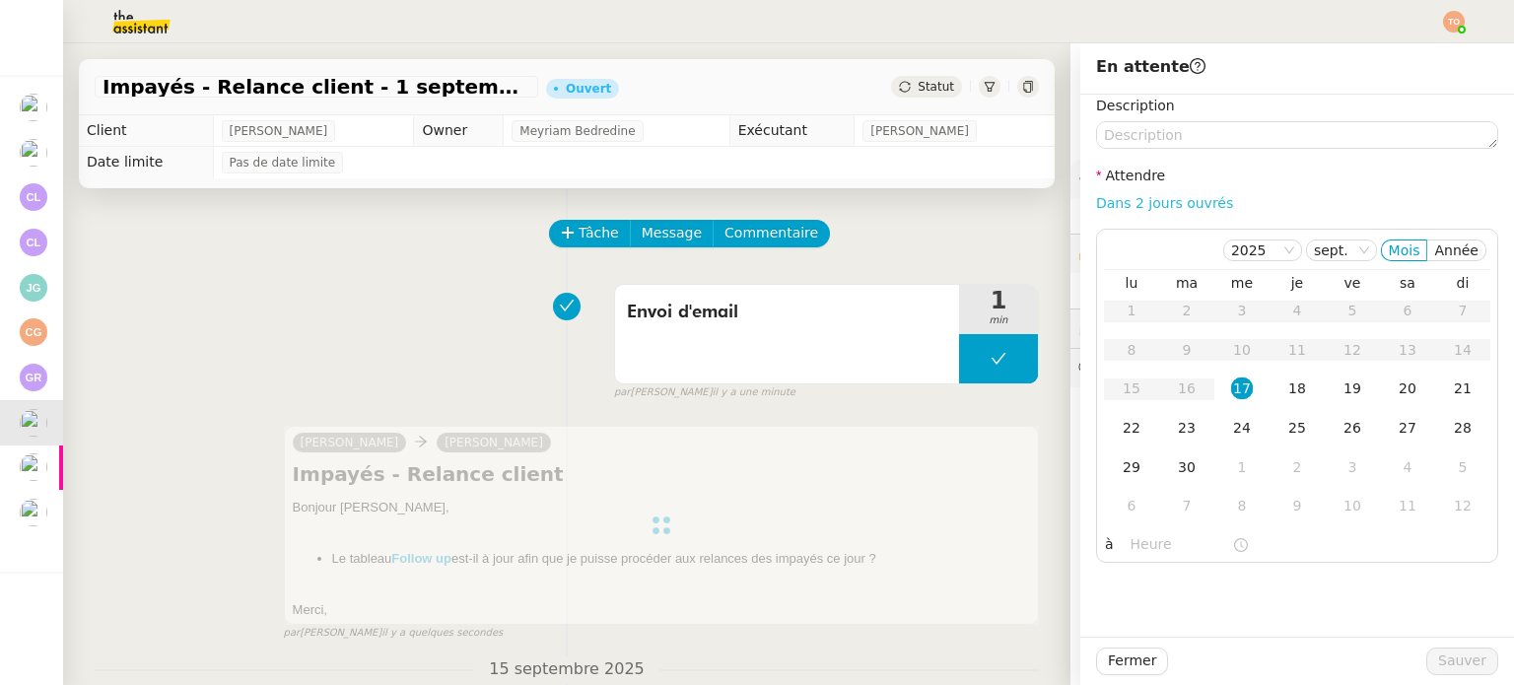
click at [1119, 200] on link "Dans 2 jours ouvrés" at bounding box center [1164, 203] width 137 height 16
type input "07:00"
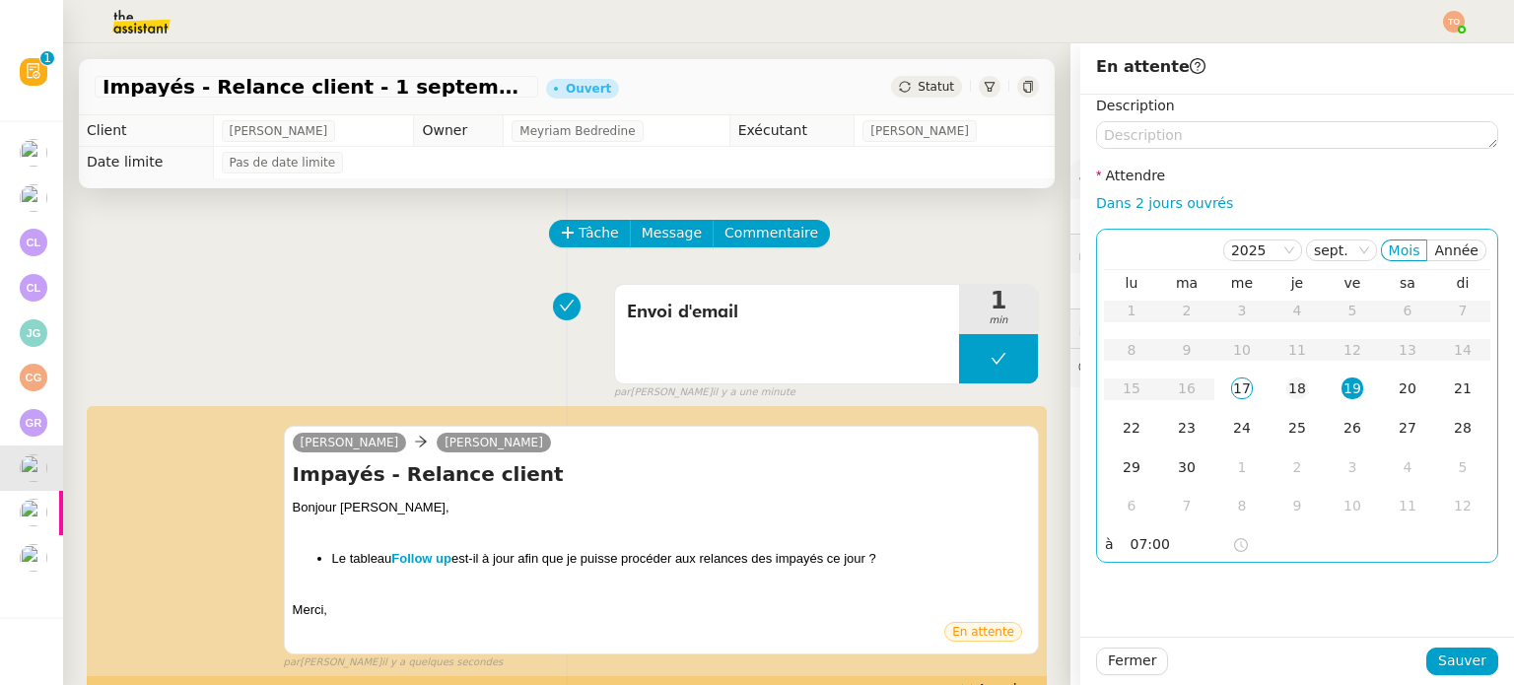
click at [1302, 401] on td "18" at bounding box center [1296, 389] width 55 height 39
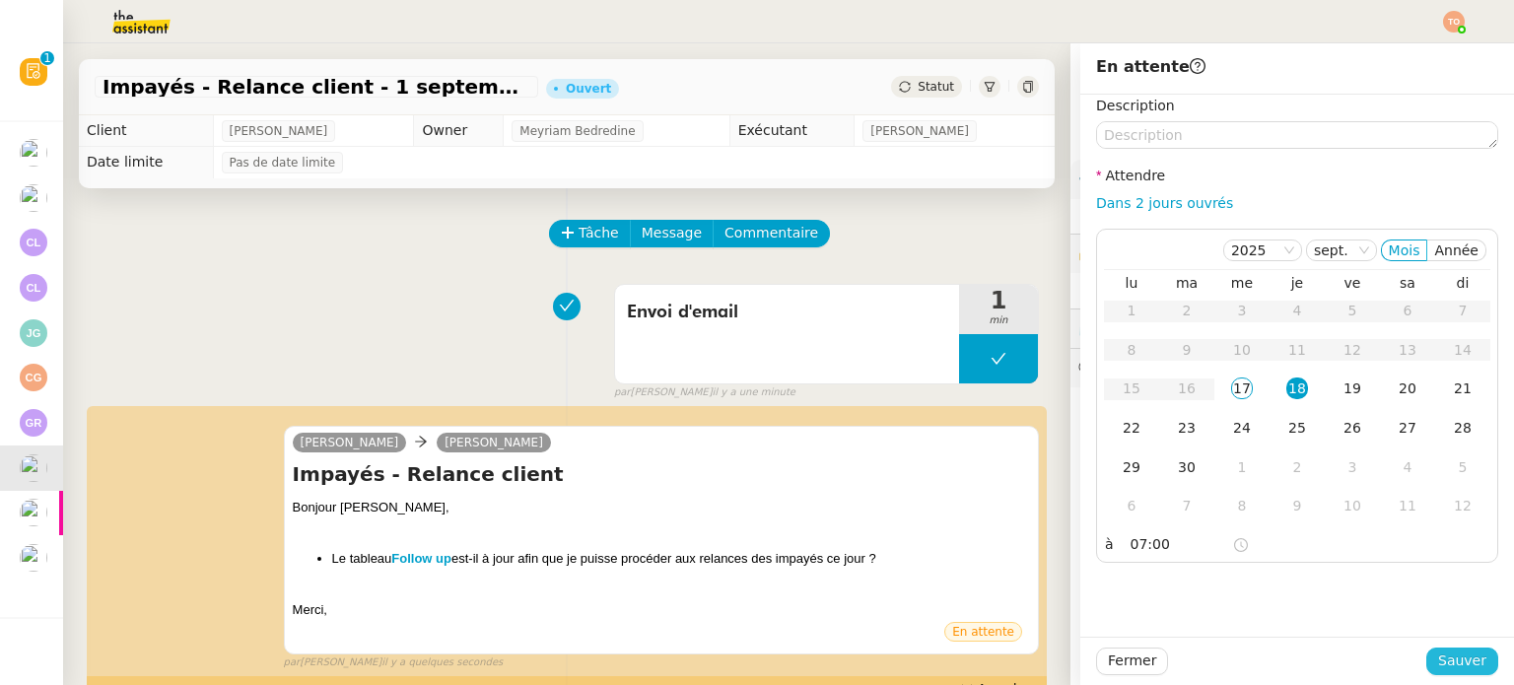
click at [1443, 652] on span "Sauver" at bounding box center [1462, 661] width 48 height 23
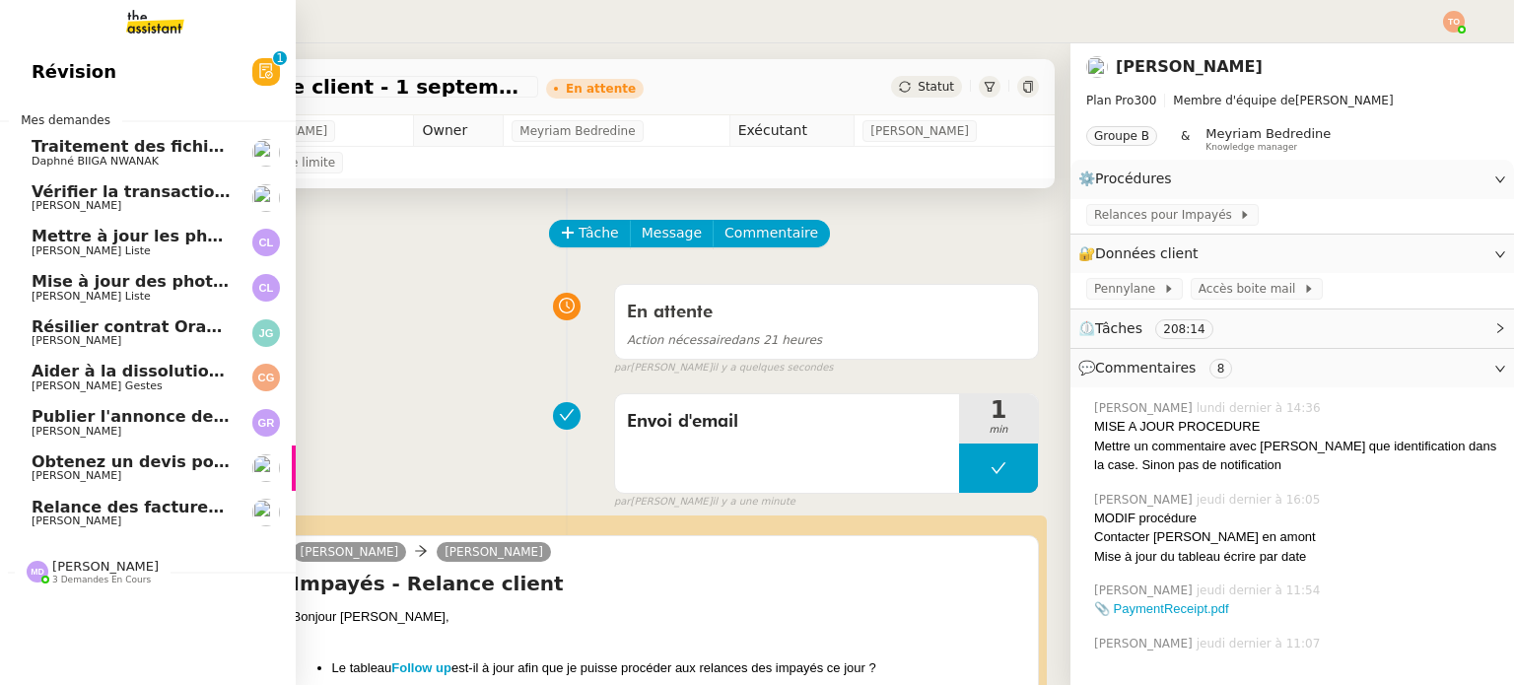
click at [98, 510] on span "Relance des factures- septembre 2025" at bounding box center [203, 507] width 343 height 19
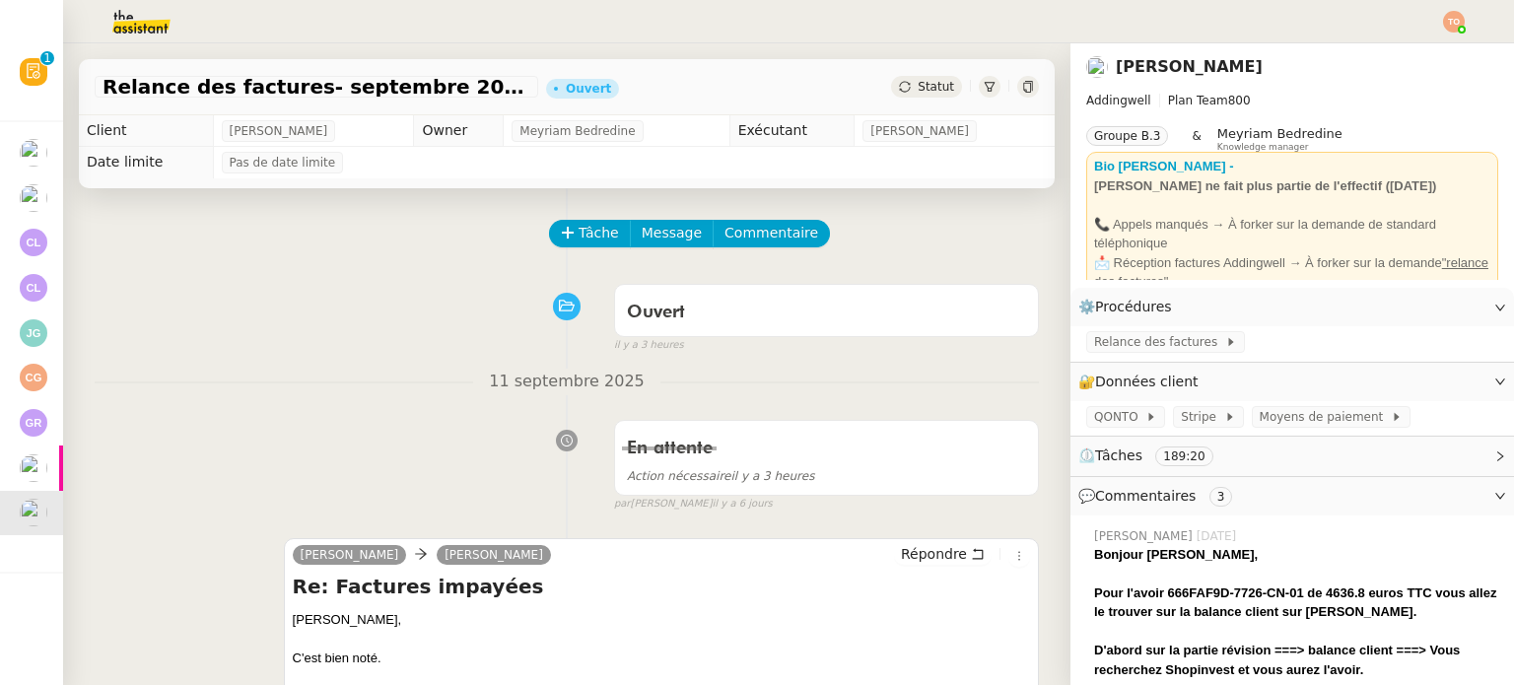
click at [1463, 11] on div at bounding box center [1454, 22] width 22 height 22
click at [1443, 51] on li "Suivi" at bounding box center [1400, 56] width 128 height 28
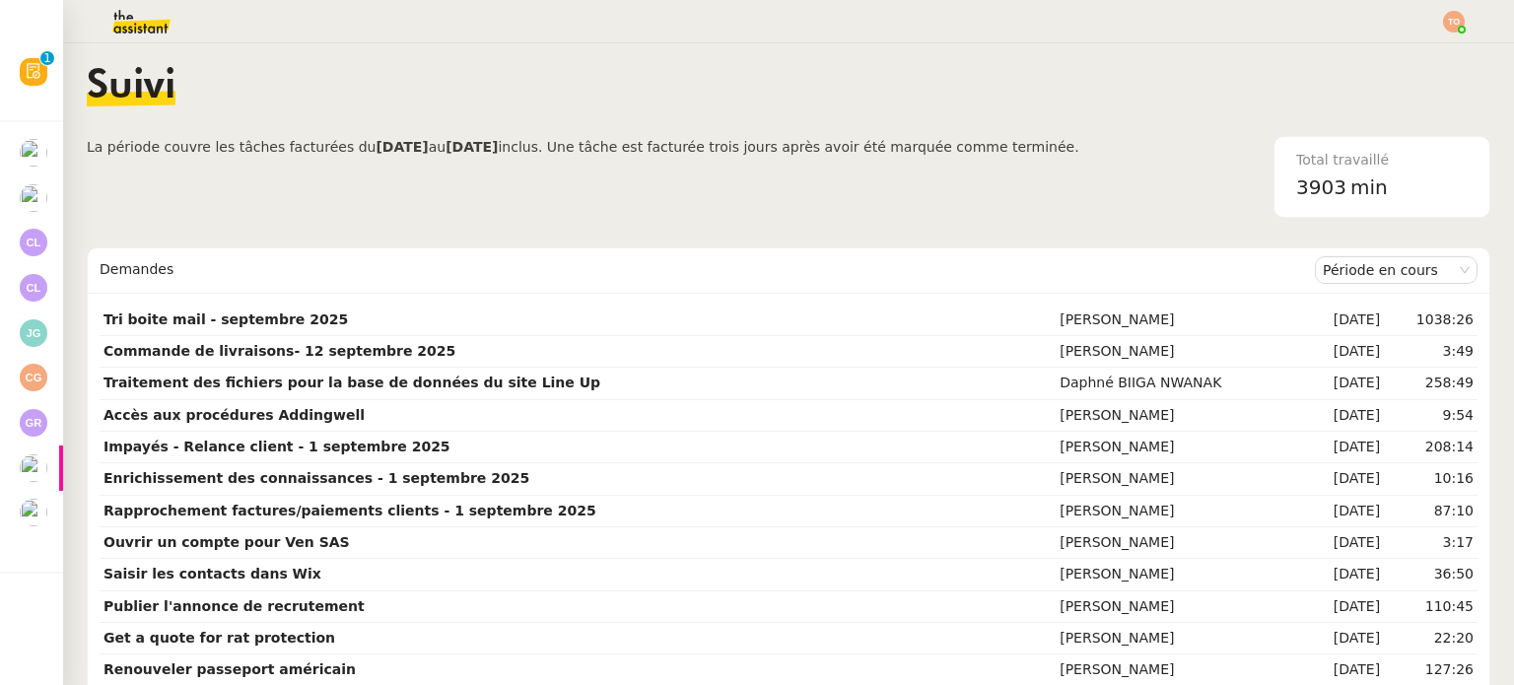
click at [122, 10] on img at bounding box center [125, 21] width 153 height 43
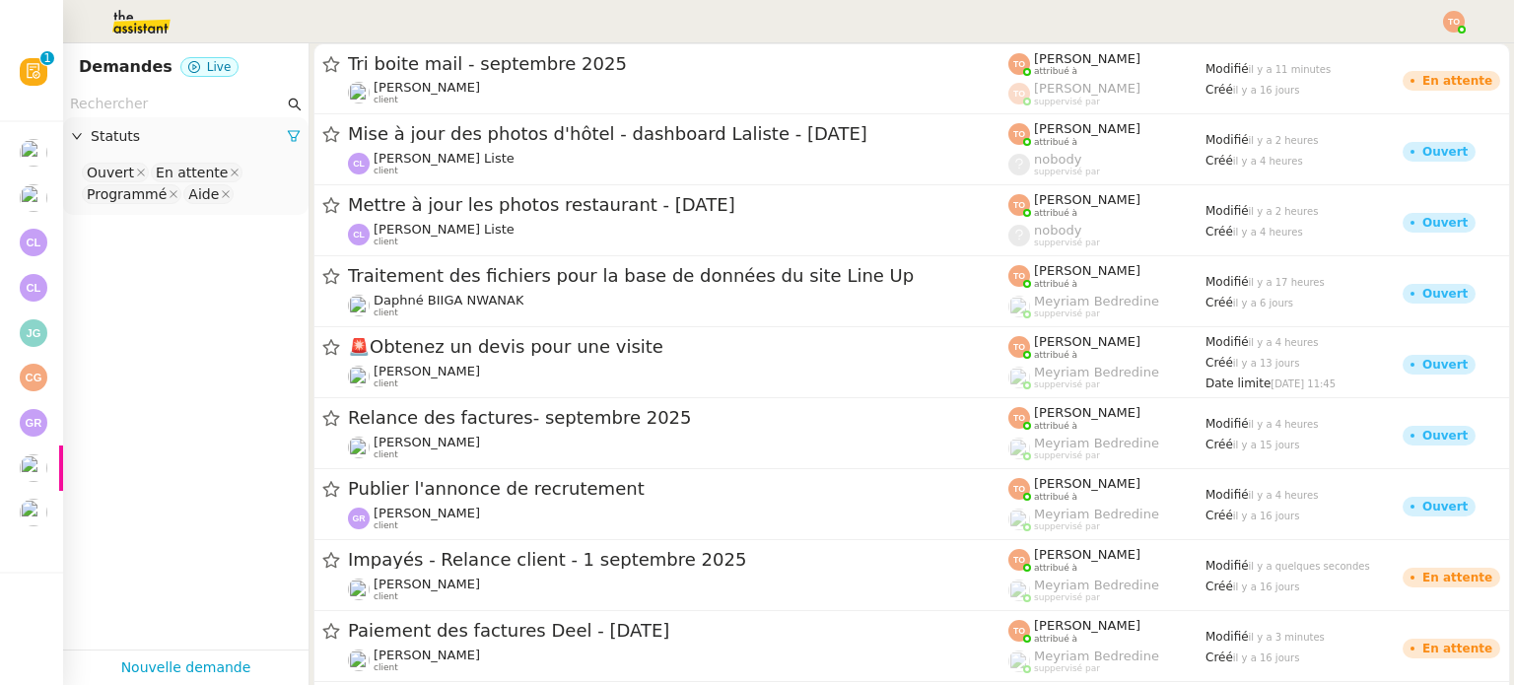
click at [138, 94] on input "text" at bounding box center [177, 104] width 214 height 23
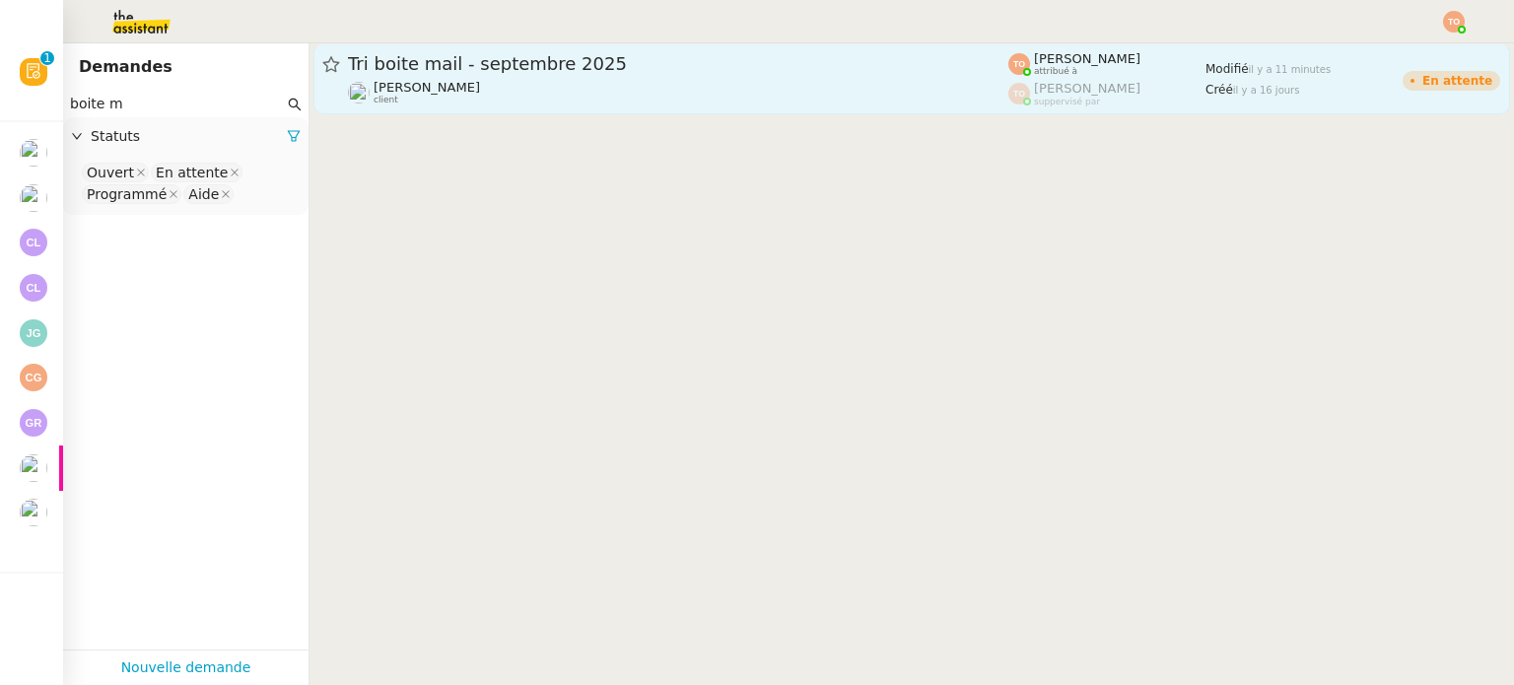
type input "boite m"
click at [636, 46] on link "Tri boite mail - septembre 2025 Genevieve Landsmann client Tatyana Orec attribu…" at bounding box center [911, 78] width 1197 height 71
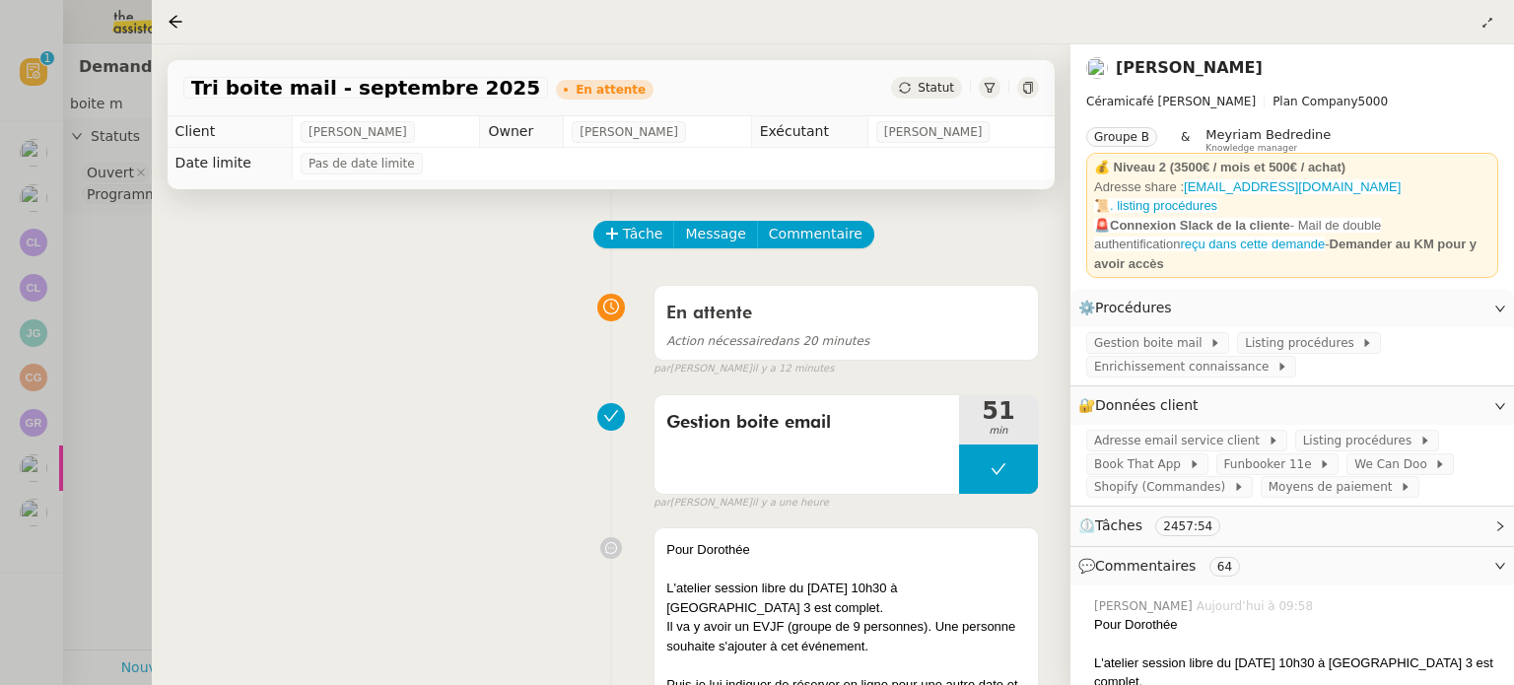
click at [23, 509] on div at bounding box center [757, 342] width 1514 height 685
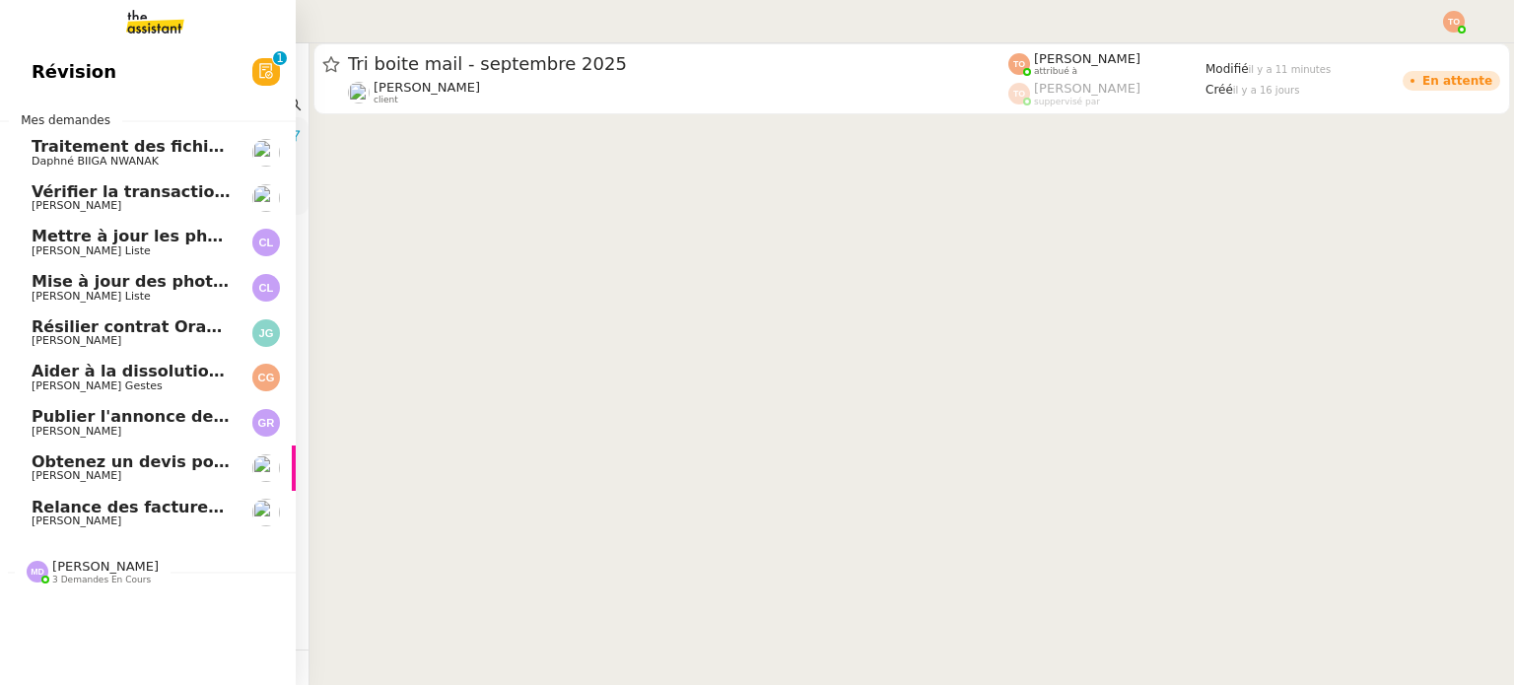
click at [32, 512] on span "Relance des factures- septembre 2025" at bounding box center [203, 507] width 343 height 19
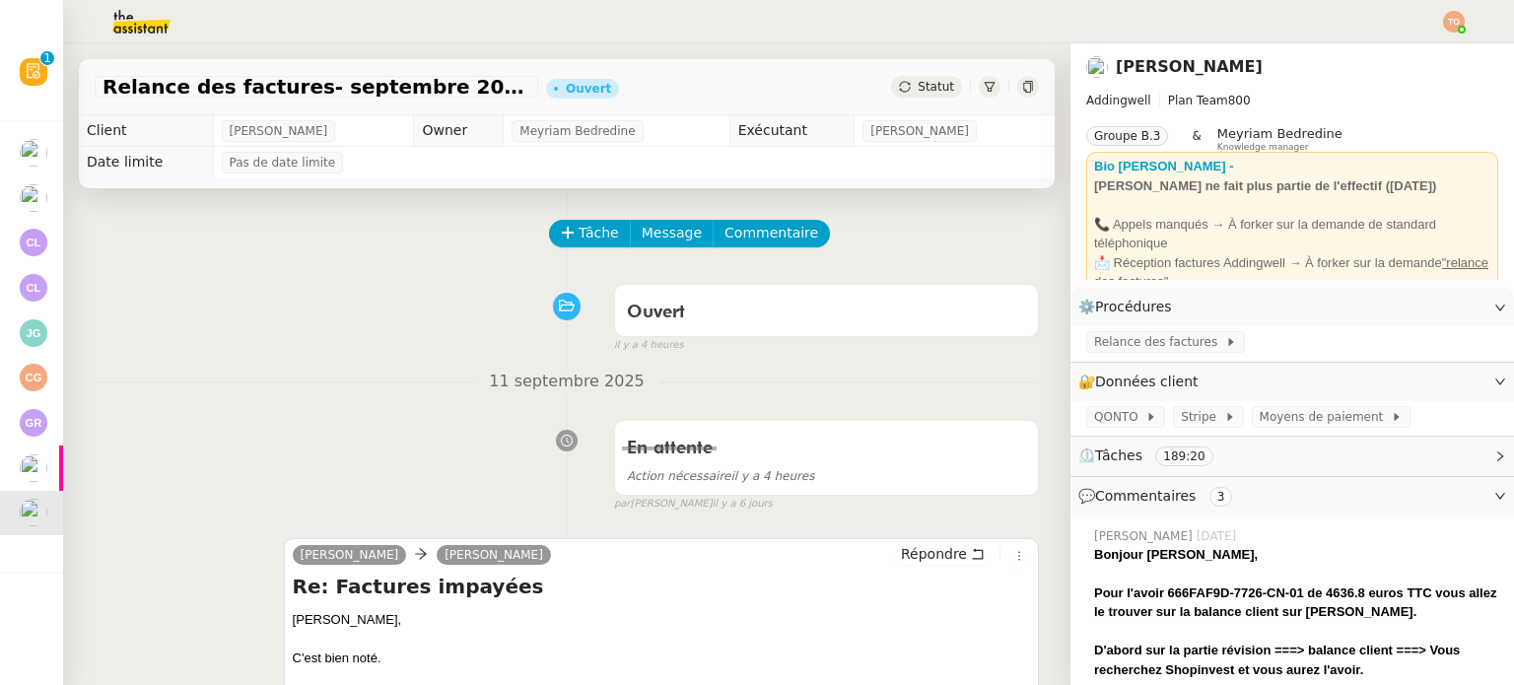
click at [1451, 20] on img at bounding box center [1454, 22] width 22 height 22
click at [1434, 46] on li "Suivi" at bounding box center [1400, 56] width 128 height 28
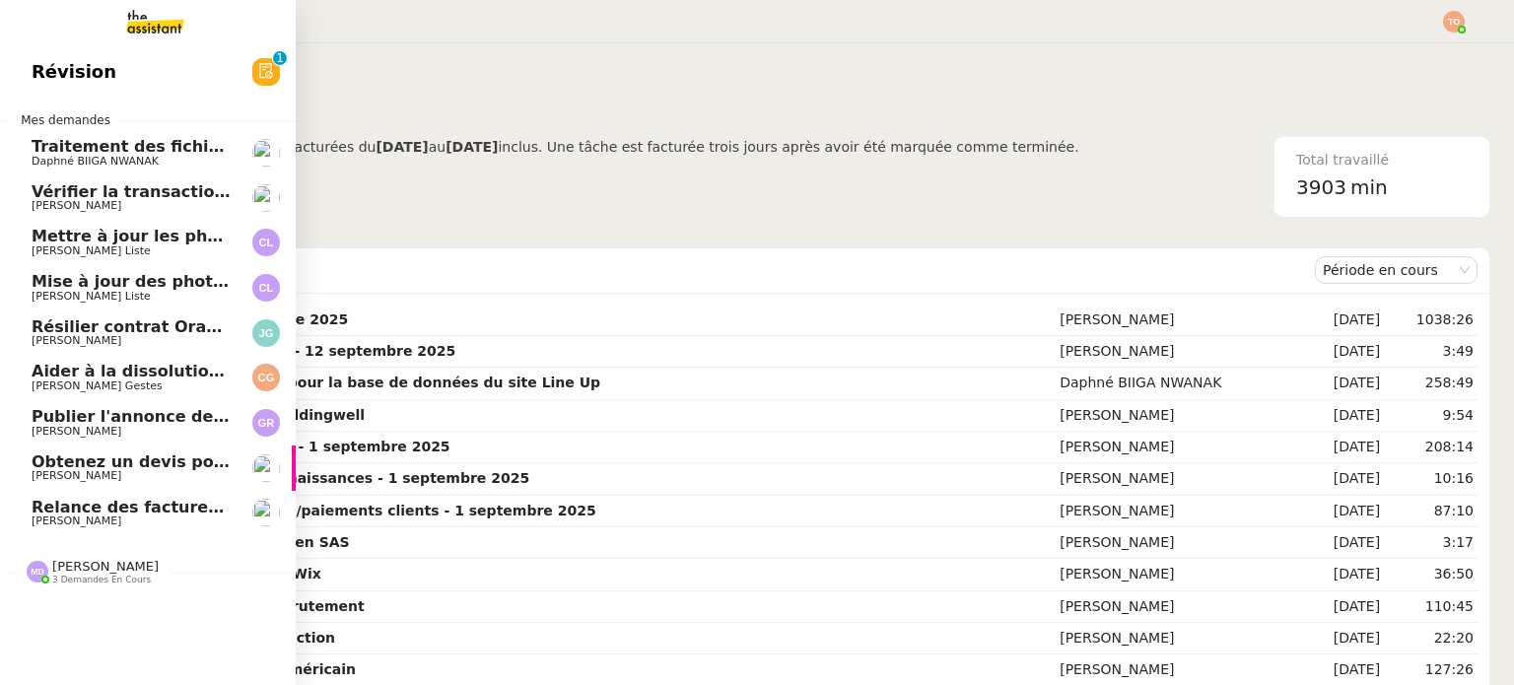
click at [32, 523] on span "[PERSON_NAME]" at bounding box center [77, 520] width 90 height 13
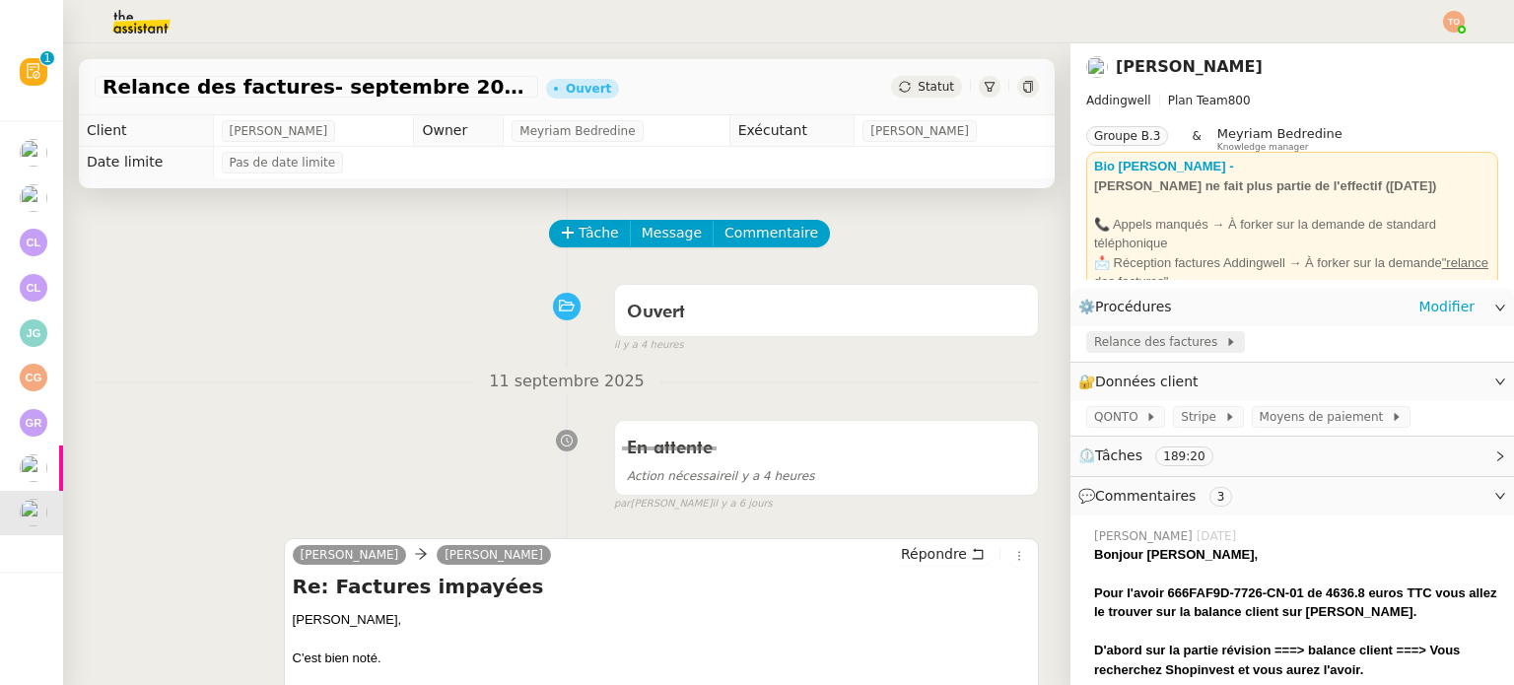
click at [1155, 340] on span "Relance des factures" at bounding box center [1159, 342] width 131 height 20
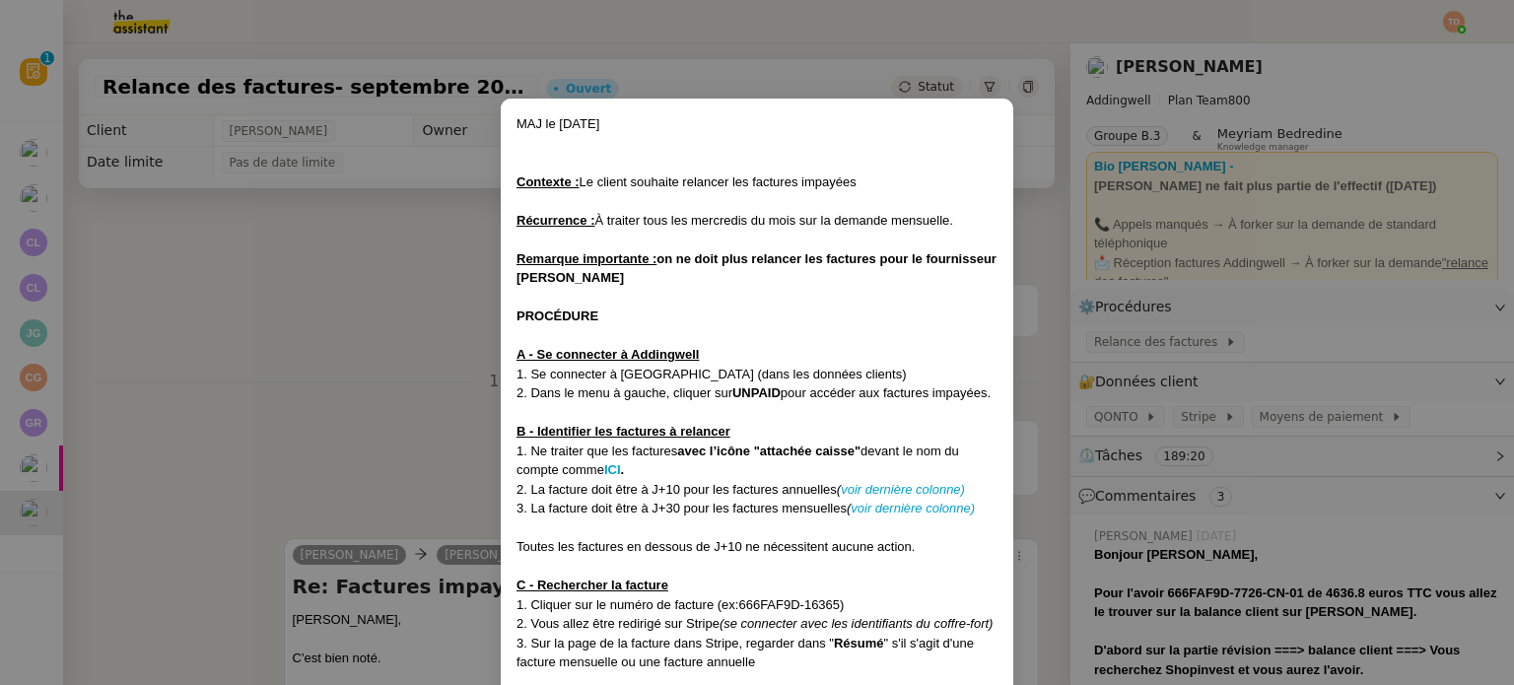
click at [454, 326] on nz-modal-container "MAJ le 11/07/25 Contexte : Le client souhaite relancer les factures impayées Ré…" at bounding box center [757, 342] width 1514 height 685
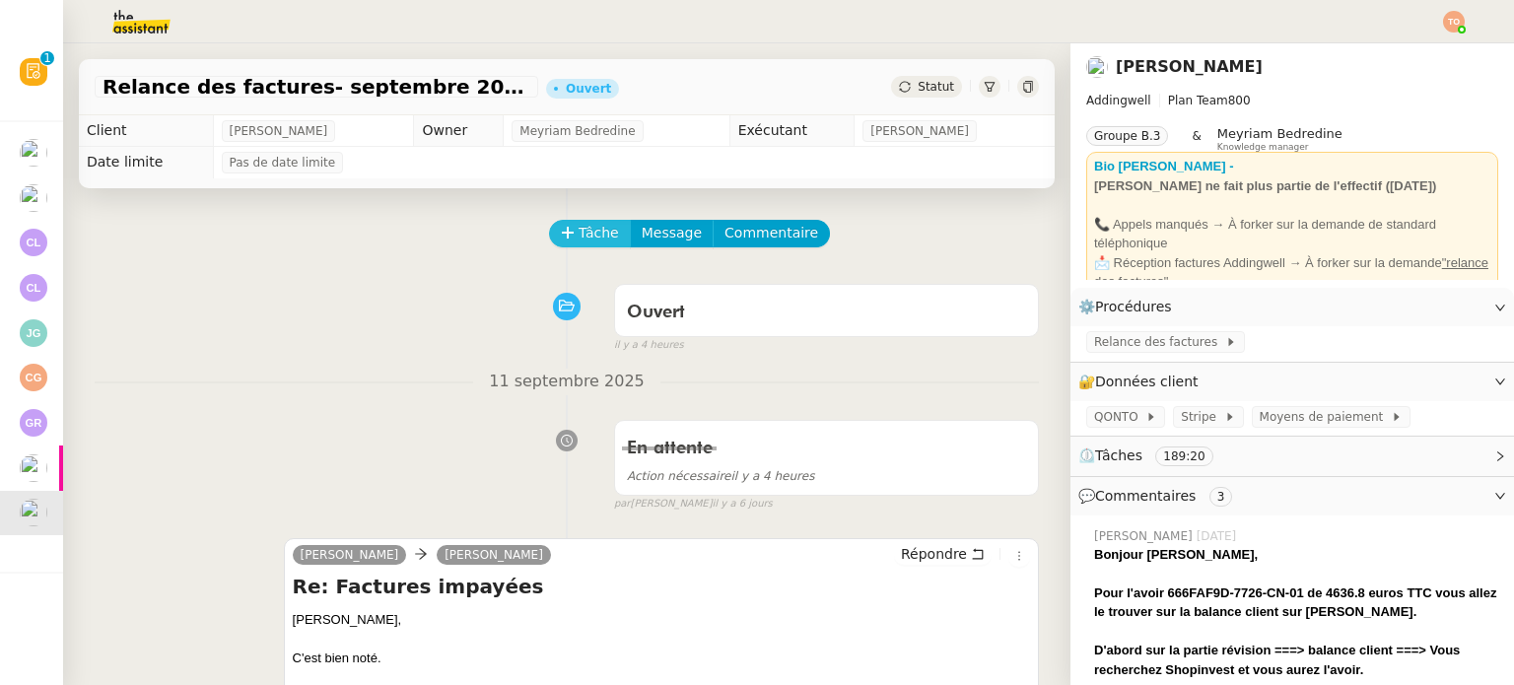
click at [565, 225] on button "Tâche" at bounding box center [590, 234] width 82 height 28
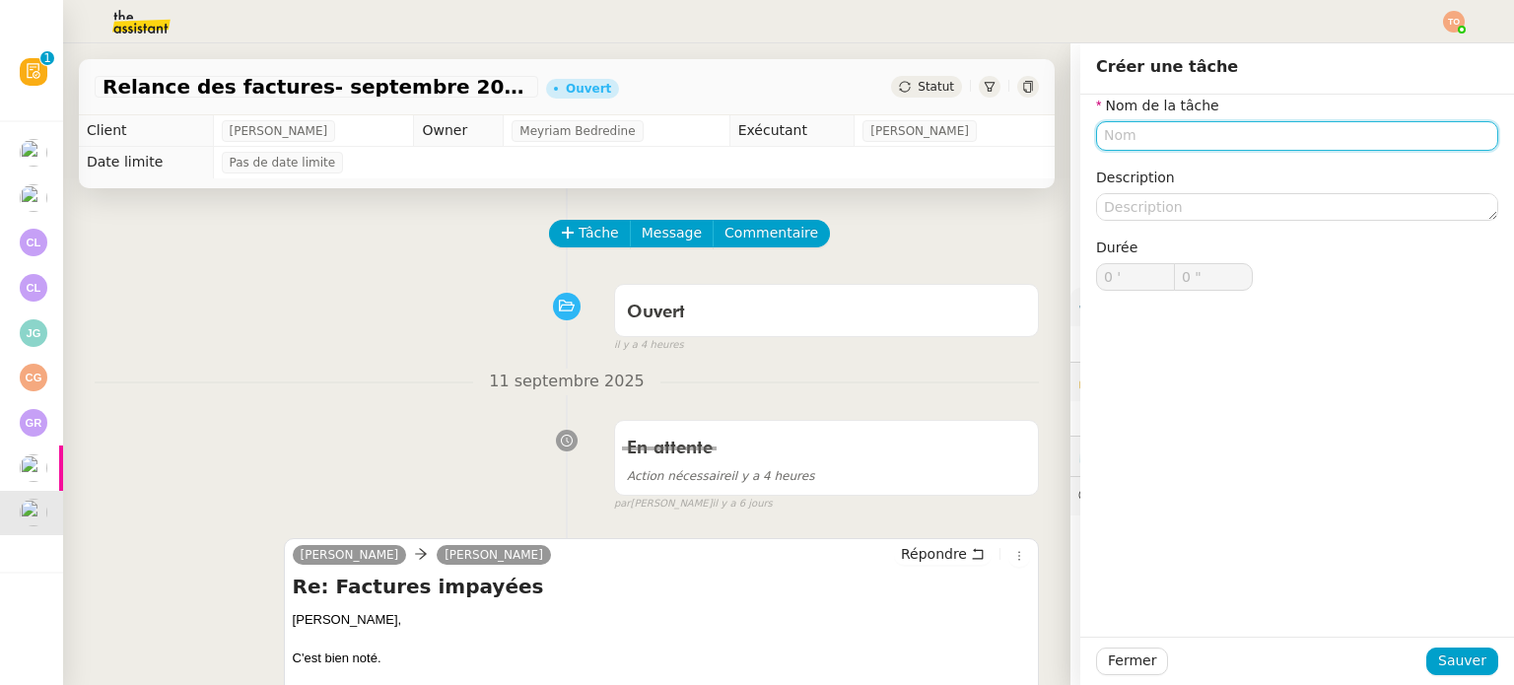
click at [1225, 141] on input "text" at bounding box center [1297, 135] width 402 height 29
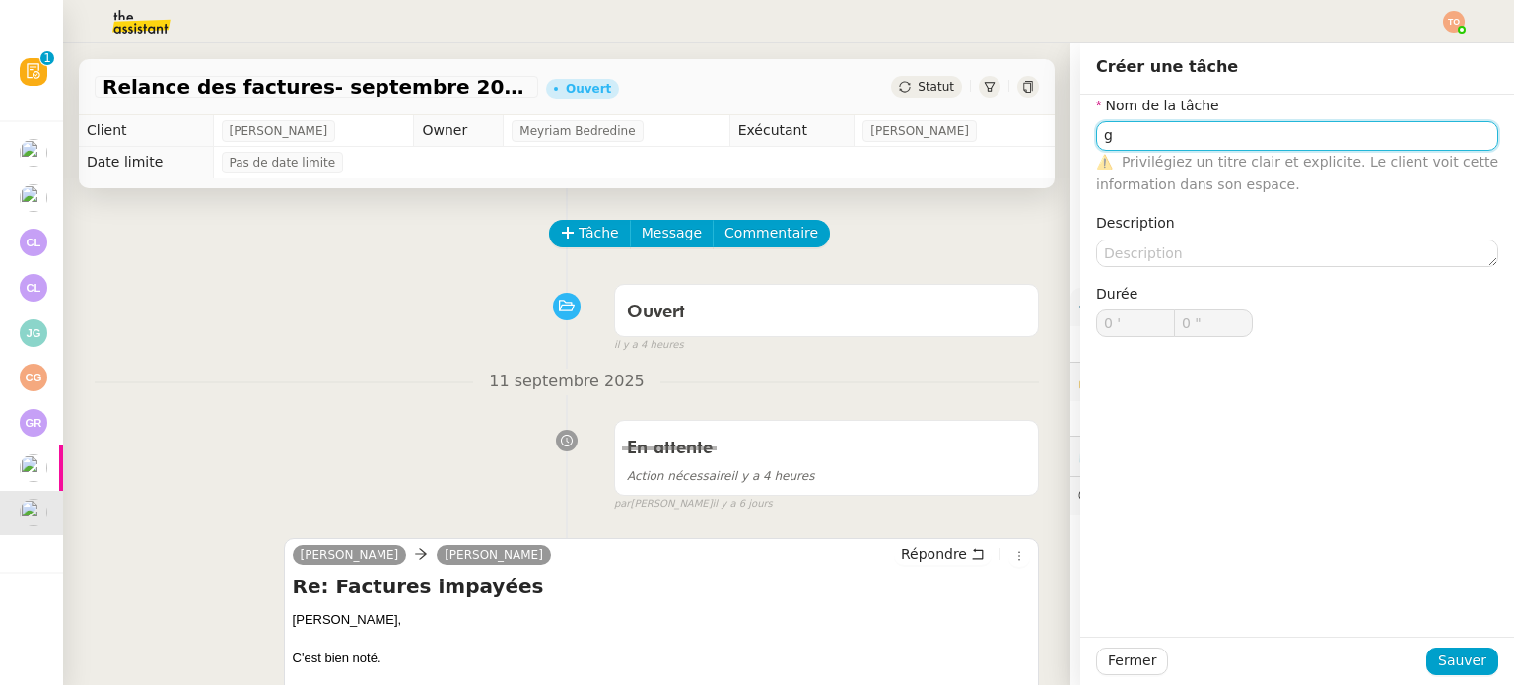
type input "g"
click at [1449, 646] on div "Fermer Sauver" at bounding box center [1297, 661] width 434 height 48
click at [1449, 648] on div "Fermer Sauver" at bounding box center [1297, 662] width 402 height 28
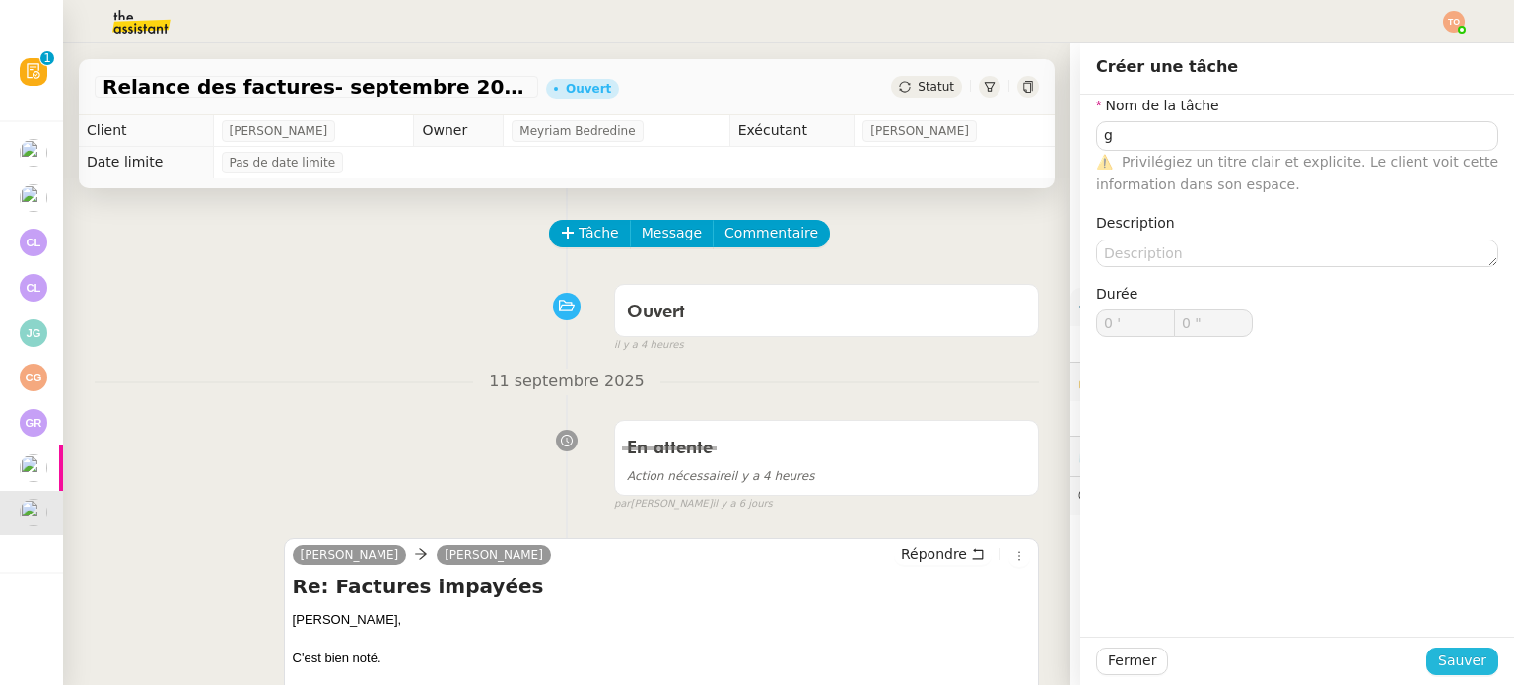
click at [1447, 652] on span "Sauver" at bounding box center [1462, 661] width 48 height 23
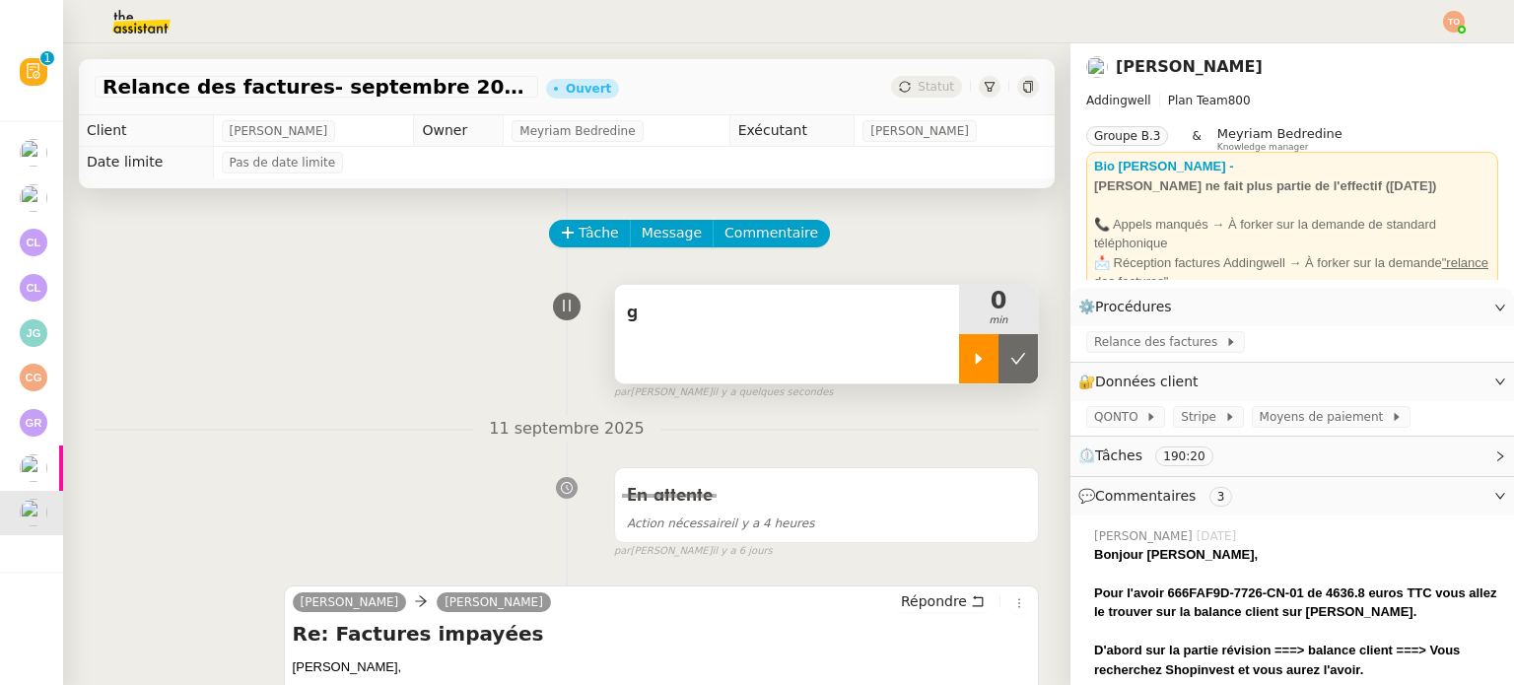
click at [959, 353] on div at bounding box center [978, 358] width 39 height 49
click at [1226, 475] on div "⏲️ Tâches 190:20" at bounding box center [1292, 456] width 444 height 38
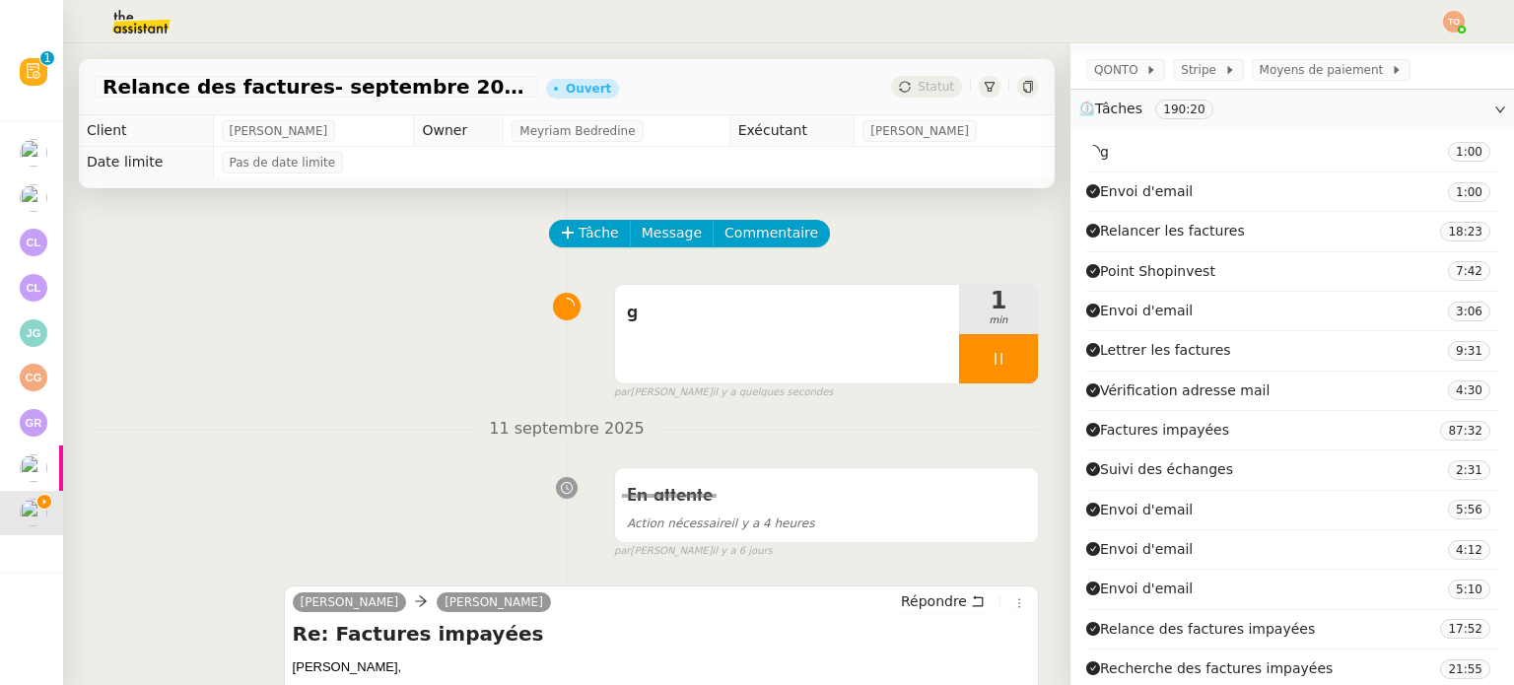
scroll to position [394, 0]
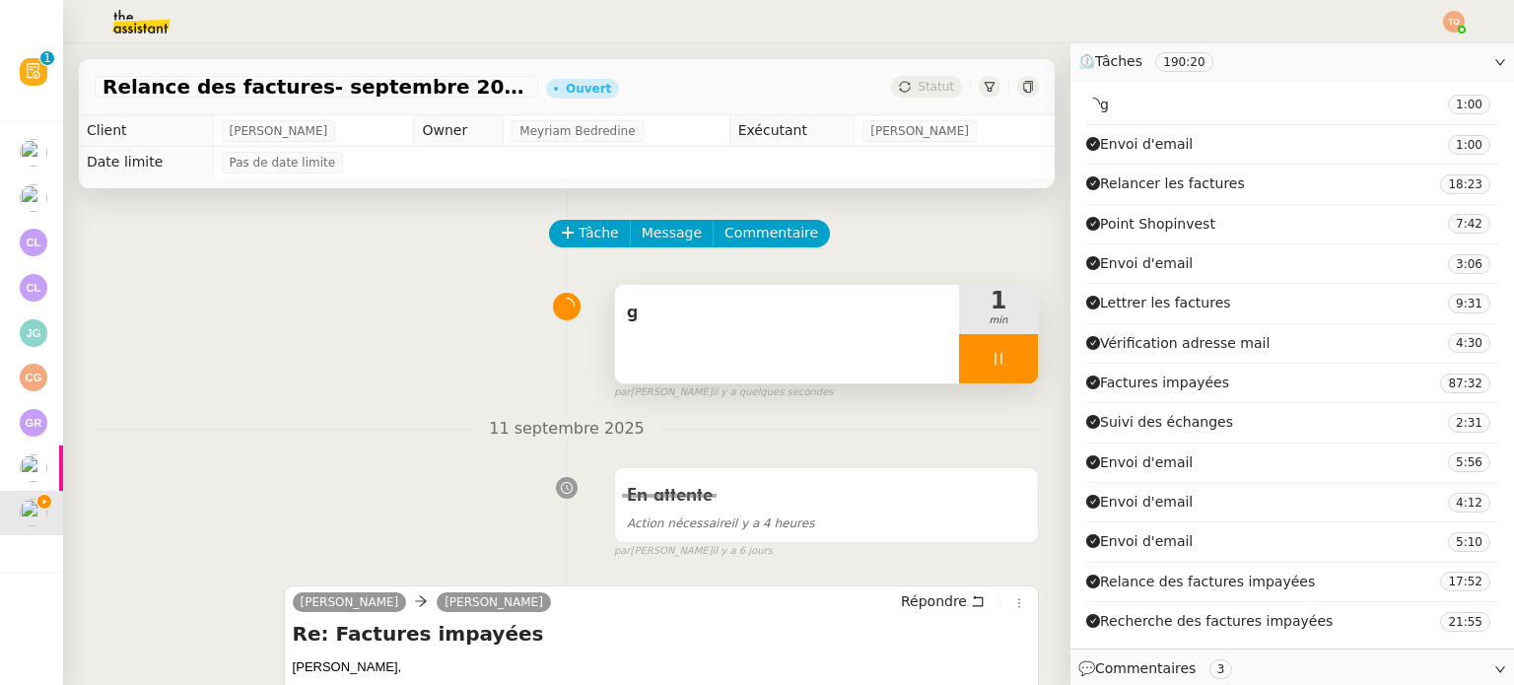
click at [855, 327] on span "g" at bounding box center [787, 313] width 320 height 30
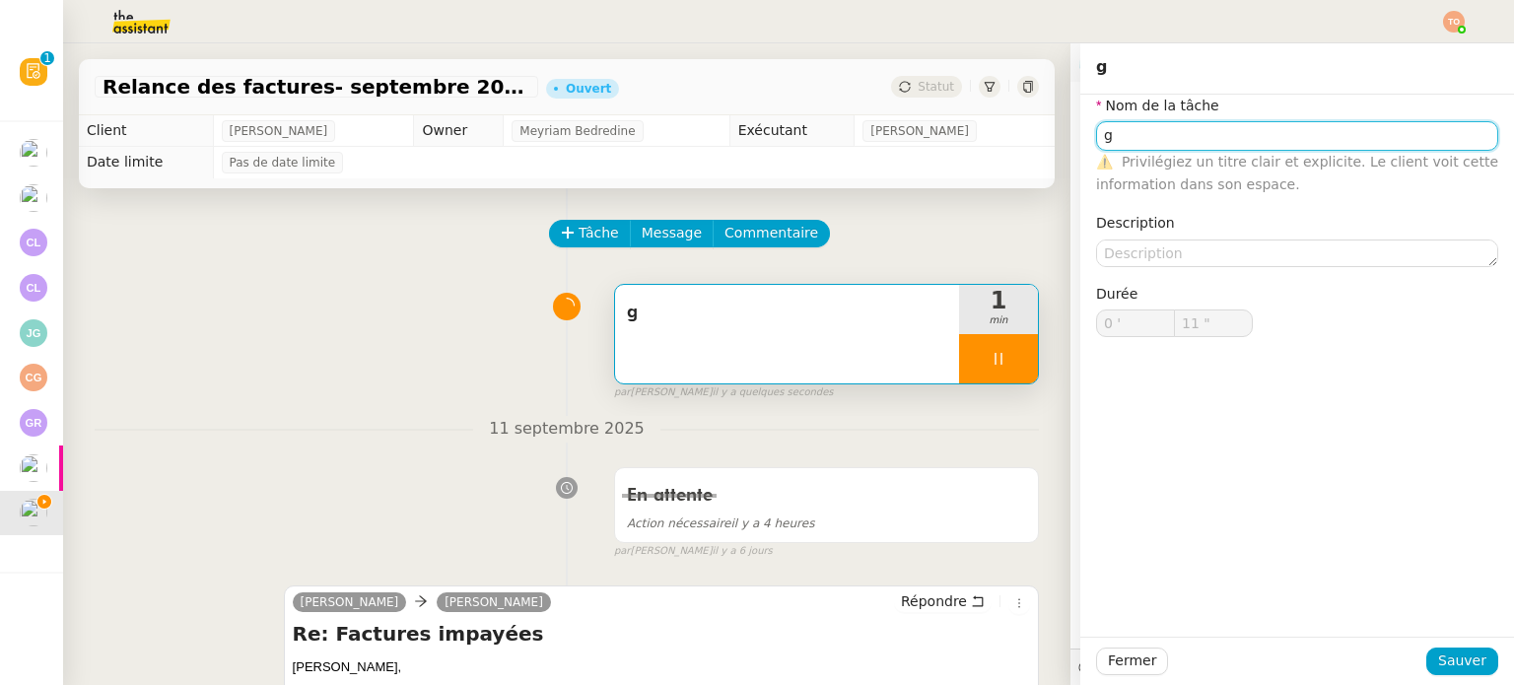
click at [1158, 147] on input "g" at bounding box center [1297, 135] width 402 height 29
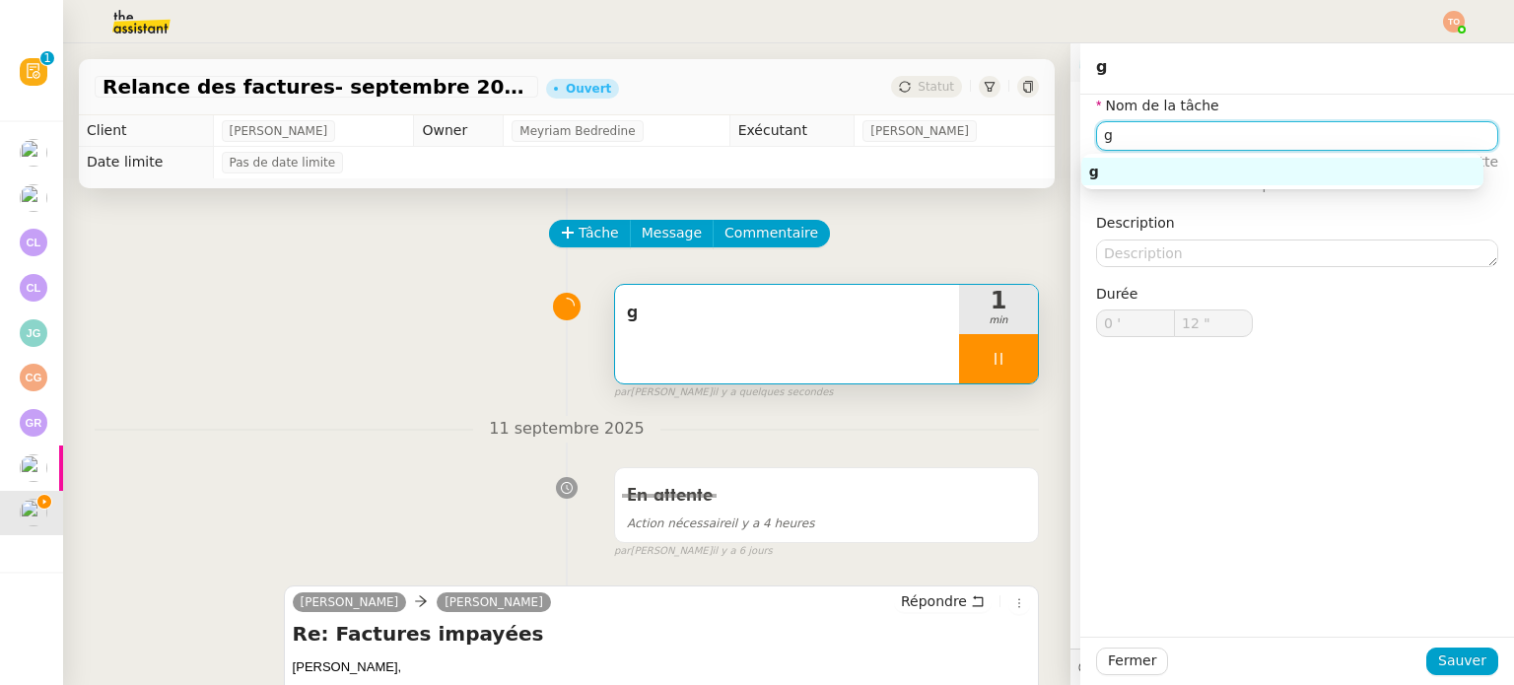
click at [1158, 147] on input "g" at bounding box center [1297, 135] width 402 height 29
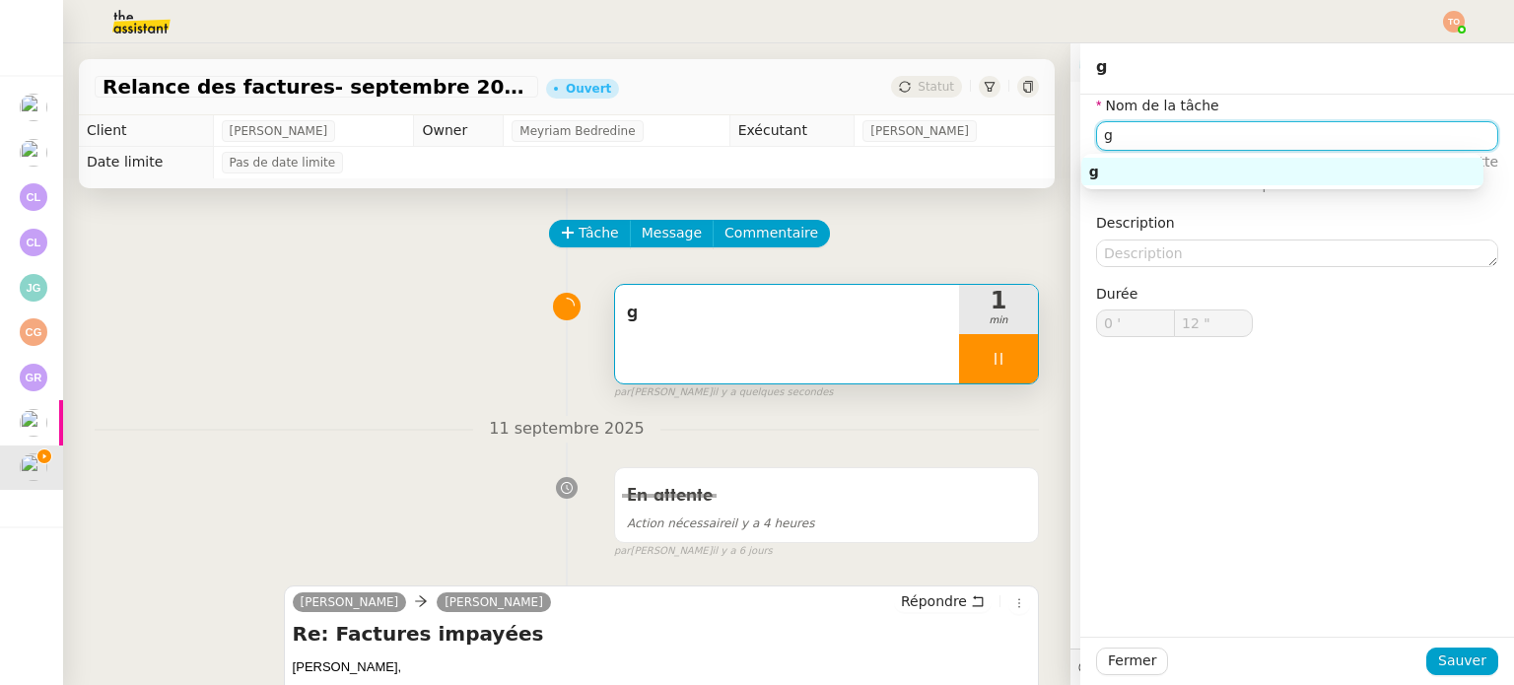
type input "13 ""
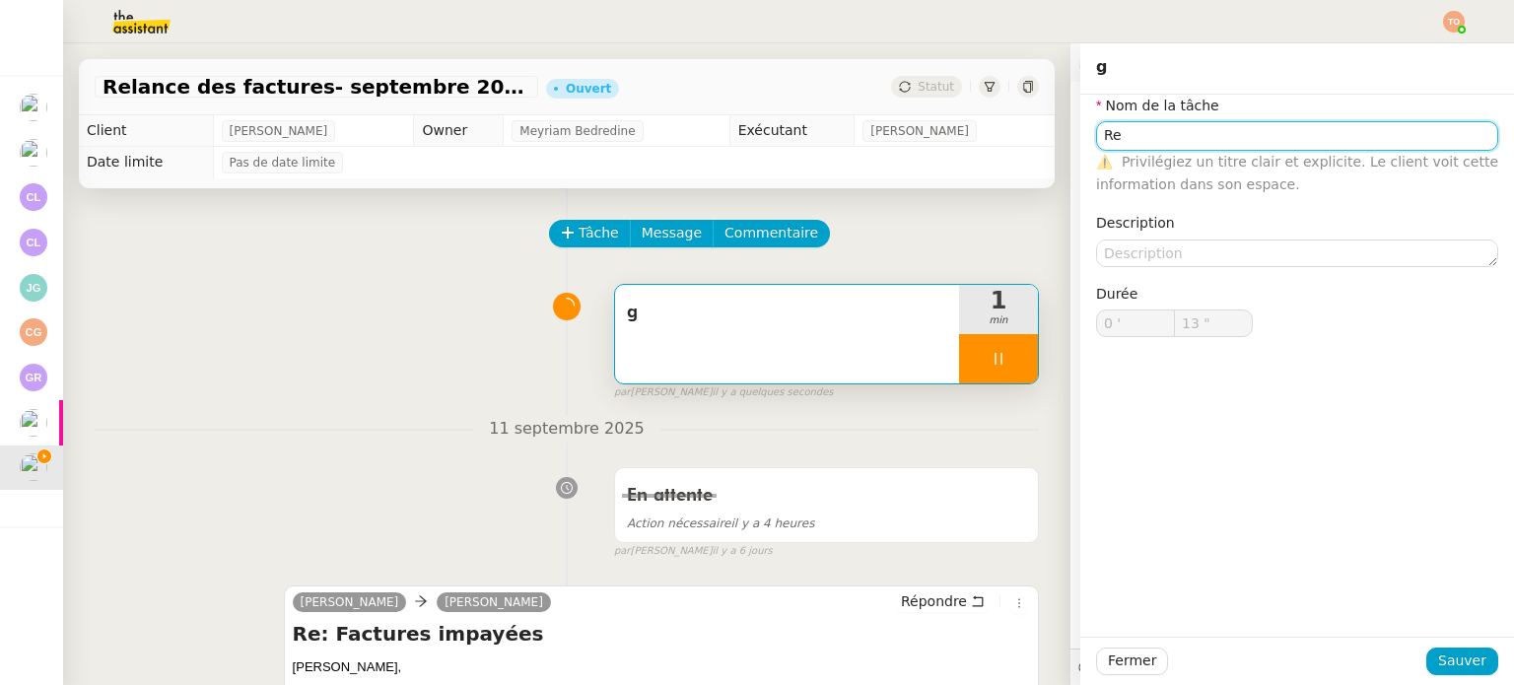
type input "Rec"
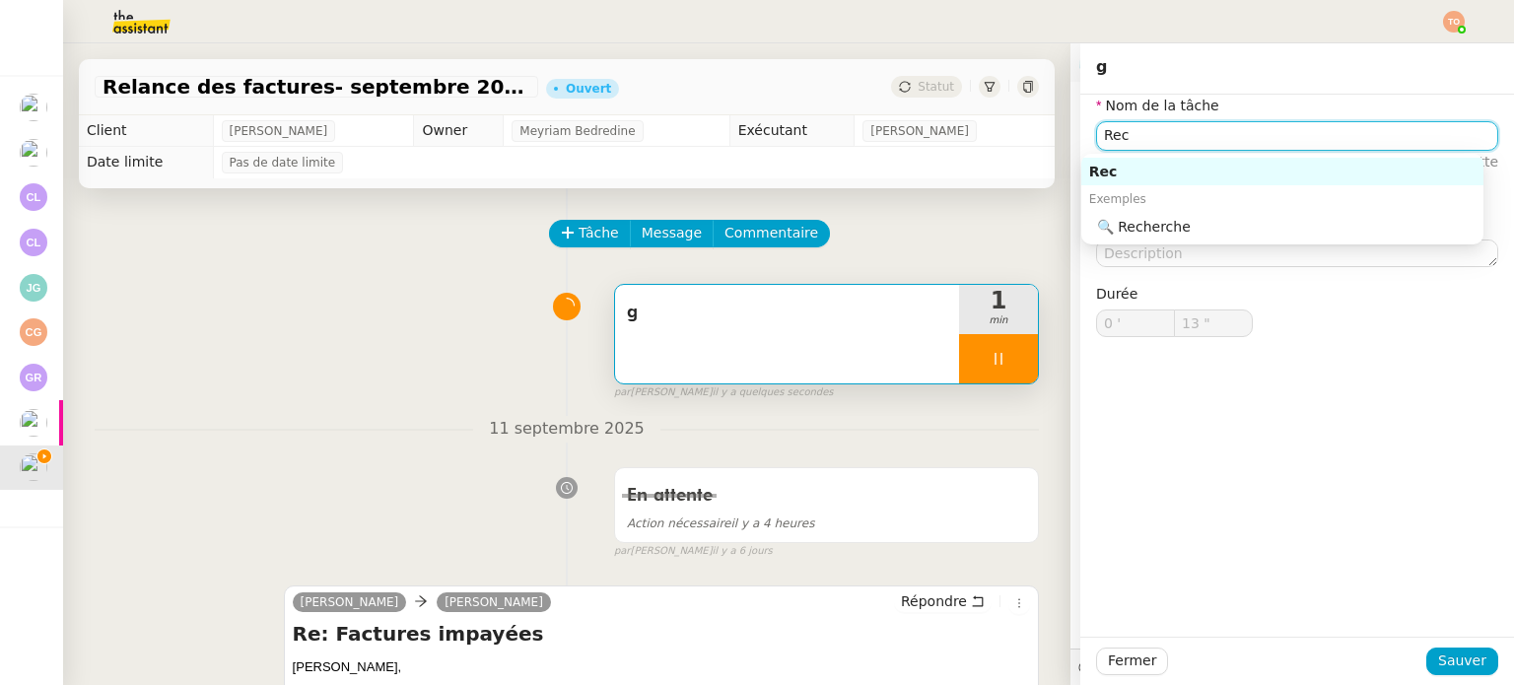
type input "14 ""
type input "Relan"
type input "15 ""
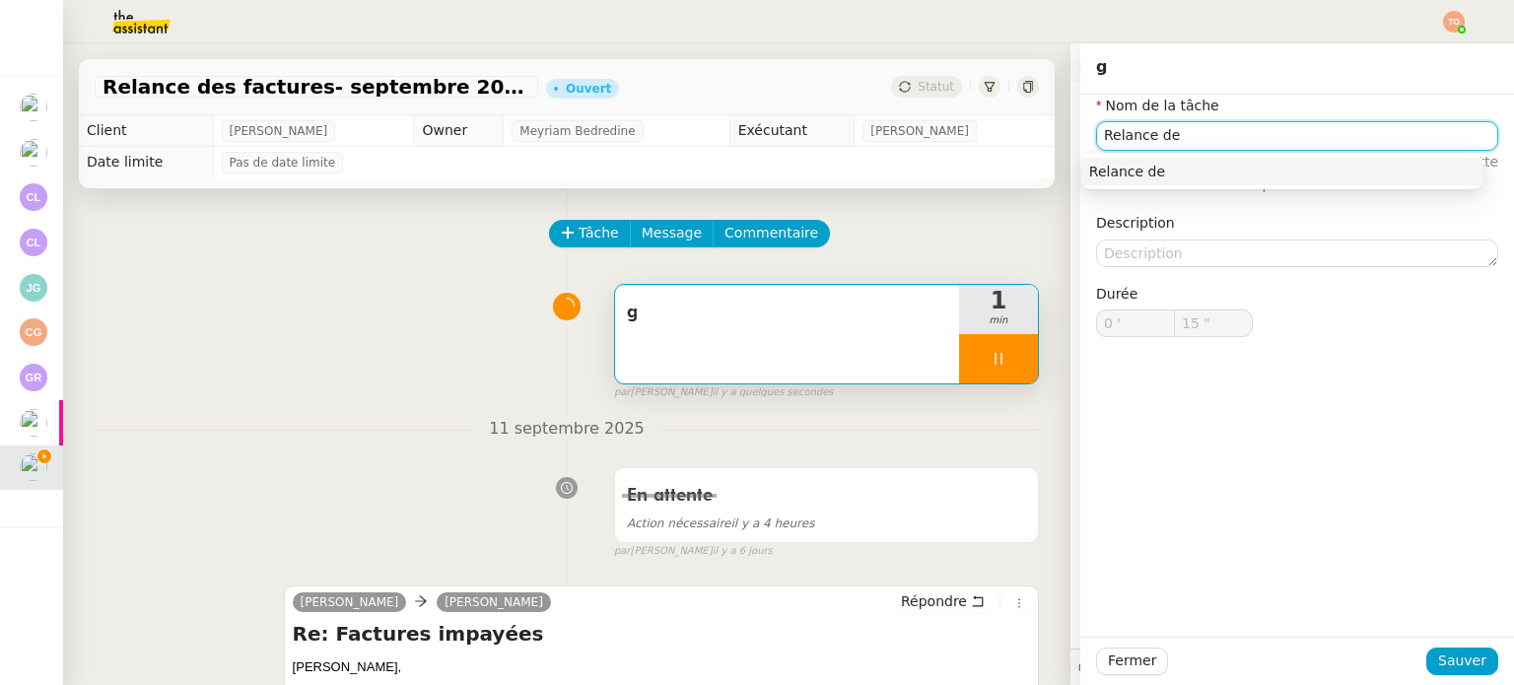
type input "Relance des"
type input "16 ""
type input "Relance des impay"
type input "17 ""
type input "Relance des impayés"
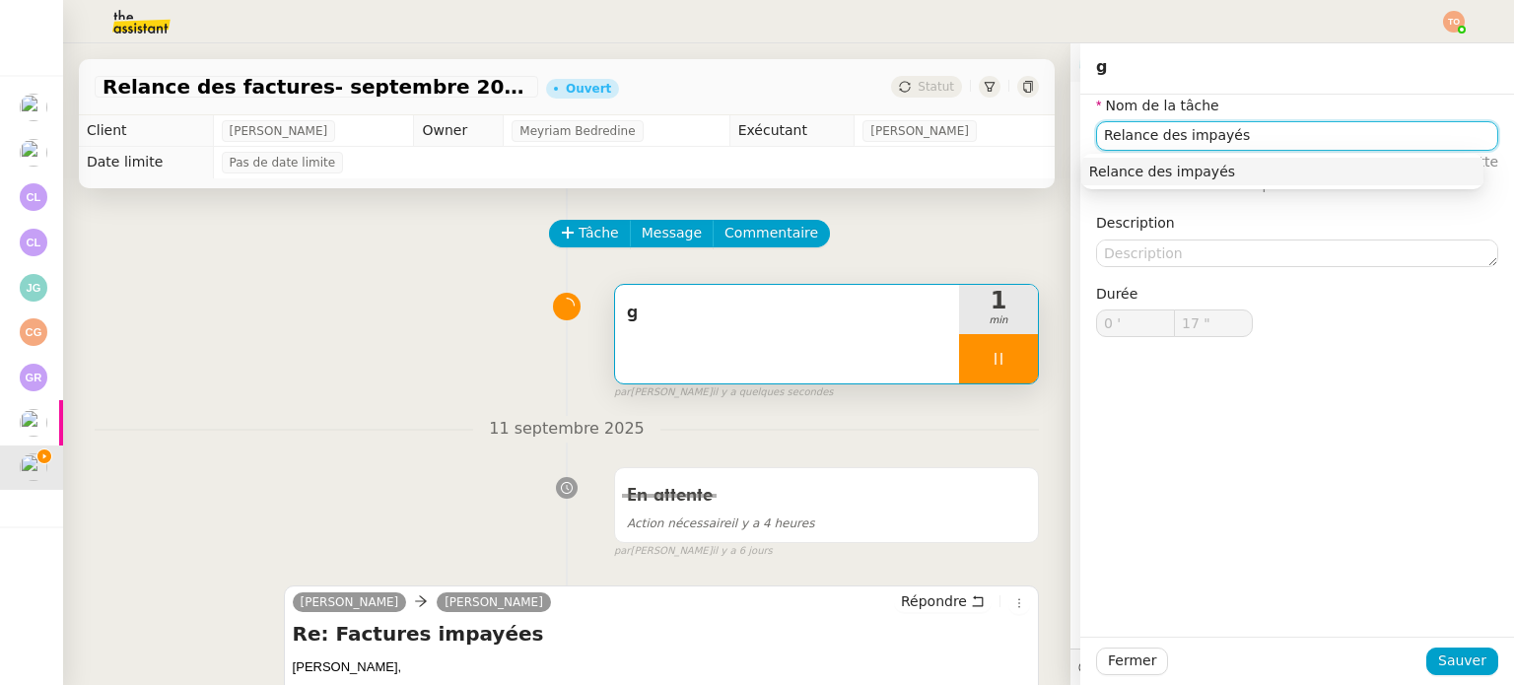
type input "18 ""
type input "Relance des impayés"
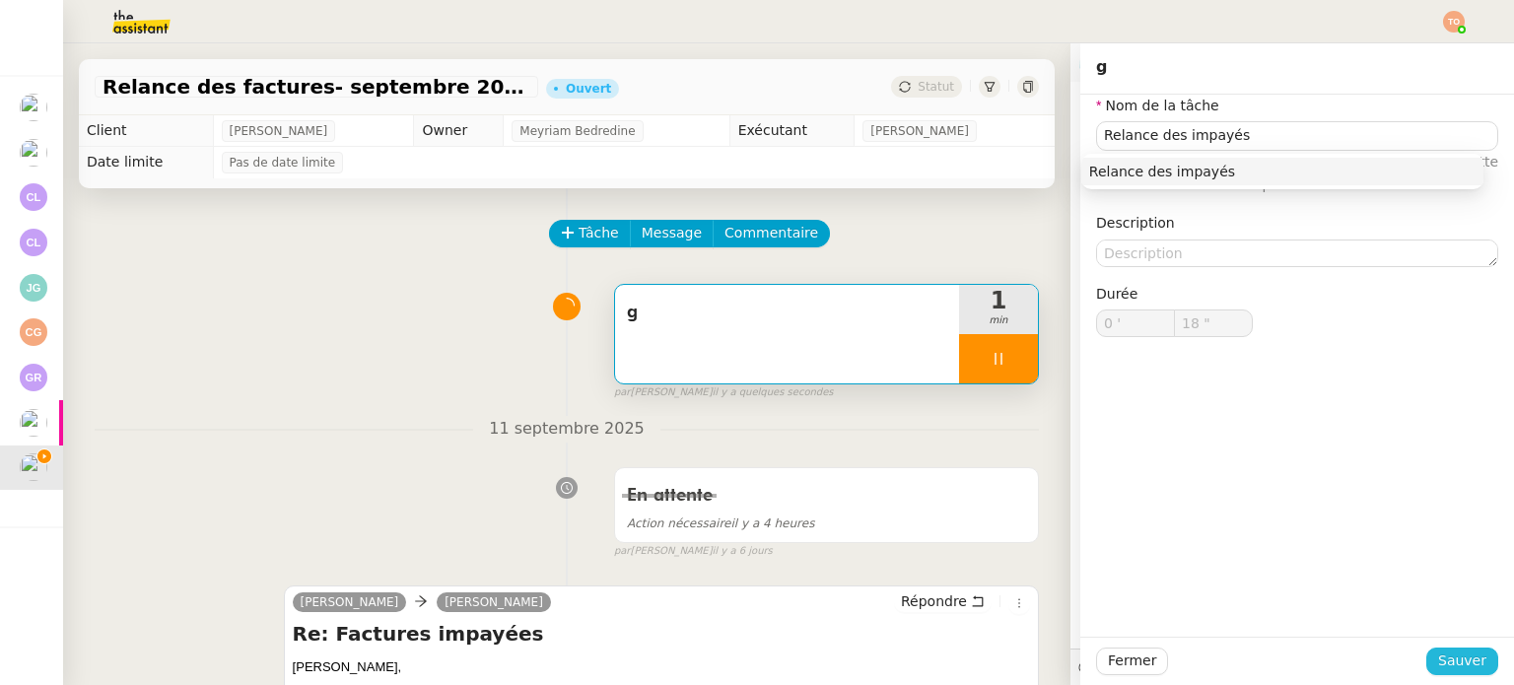
click at [1439, 653] on span "Sauver" at bounding box center [1462, 661] width 48 height 23
type input "19 ""
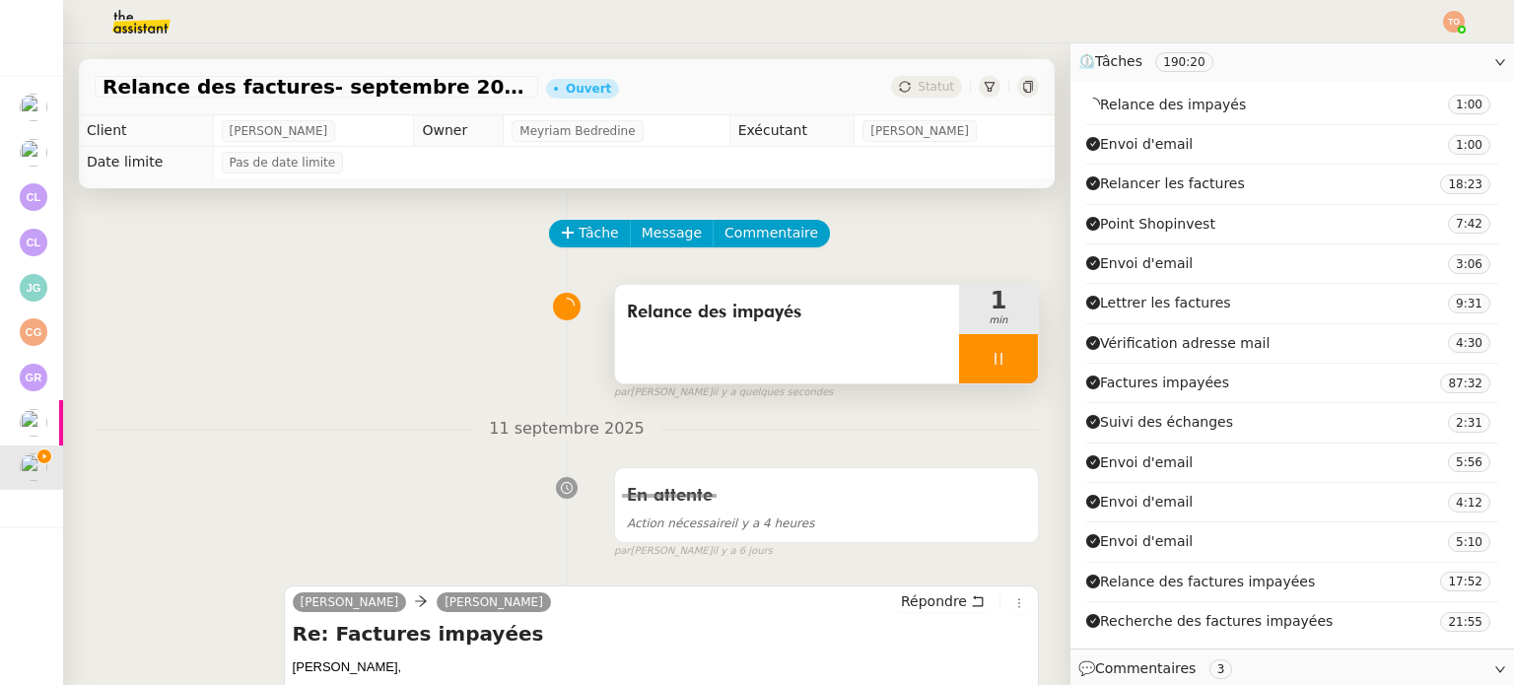
click at [967, 360] on div at bounding box center [998, 358] width 79 height 49
click at [971, 360] on icon at bounding box center [979, 359] width 16 height 16
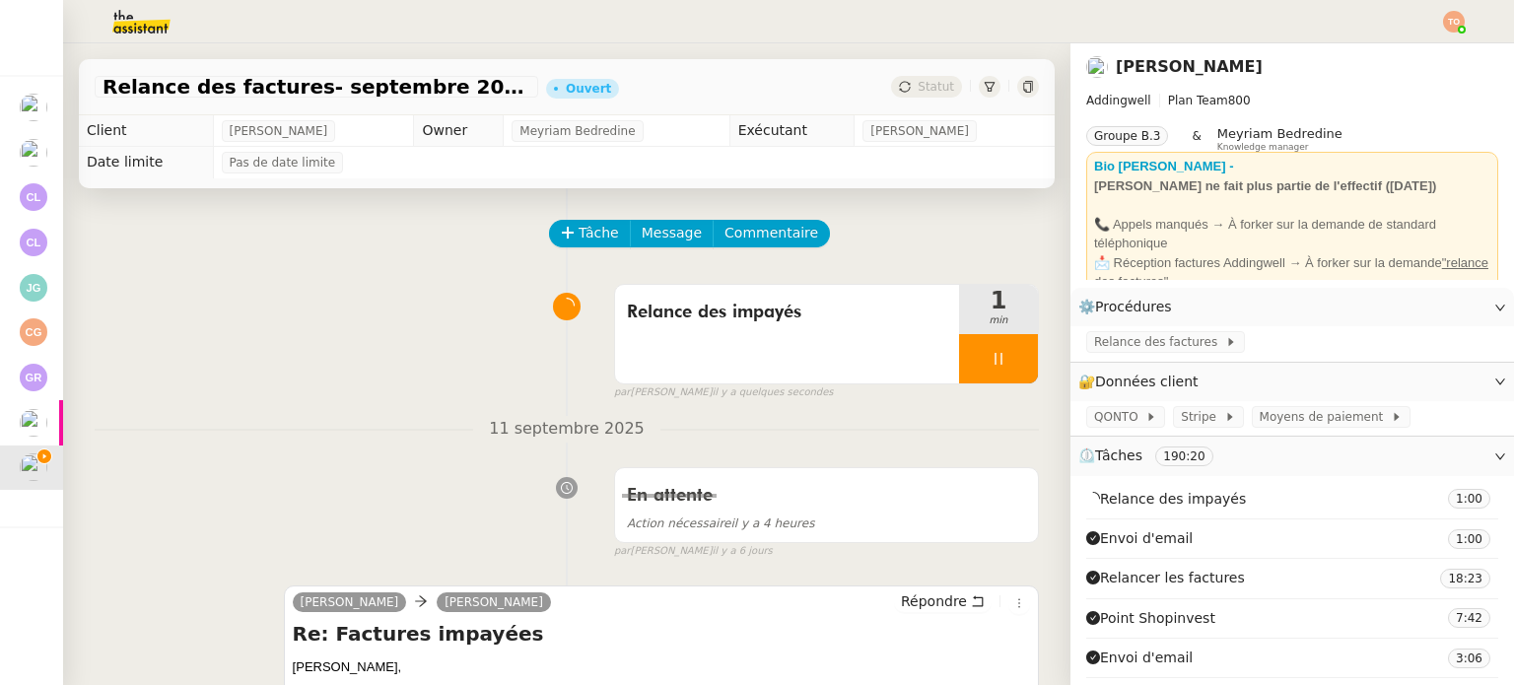
click at [1262, 450] on span "⏲️ Tâches 190:20" at bounding box center [1276, 456] width 396 height 23
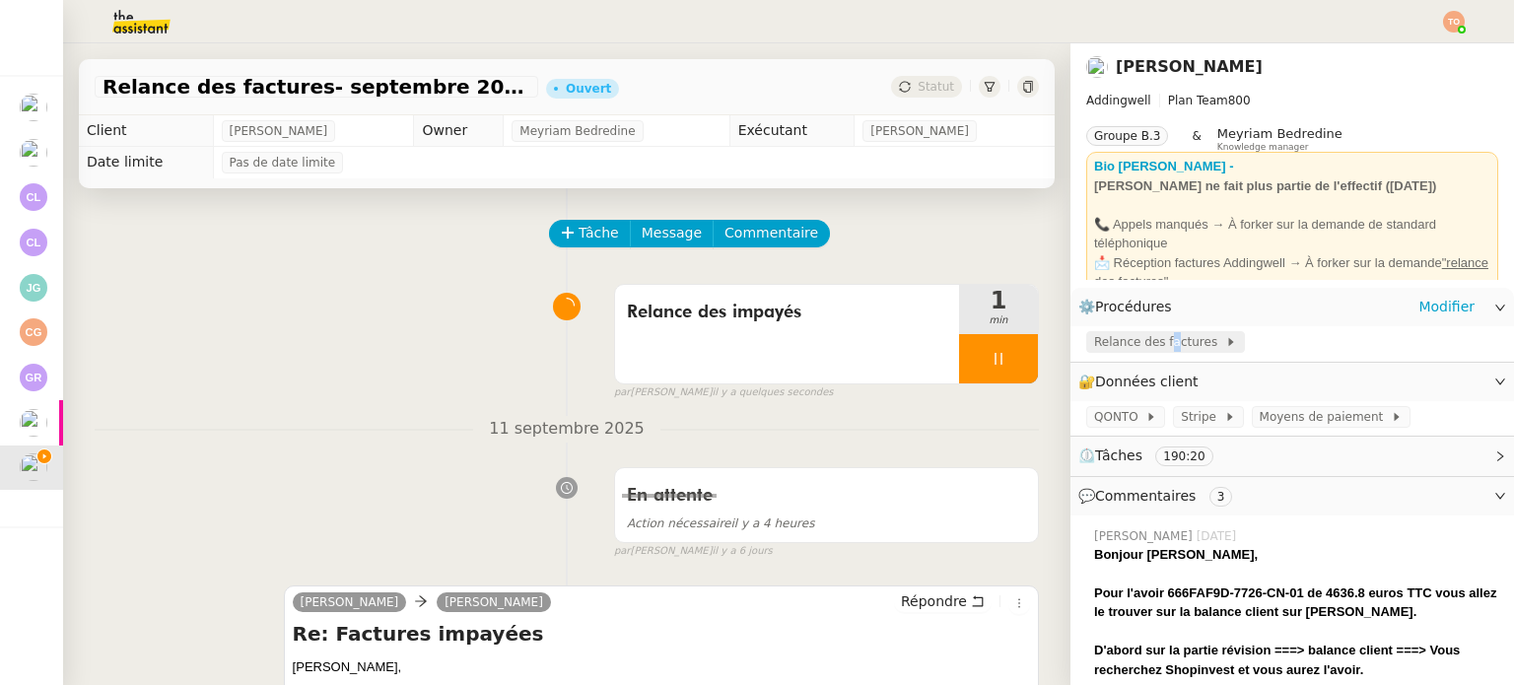
click at [1149, 341] on span "Relance des factures" at bounding box center [1159, 342] width 131 height 20
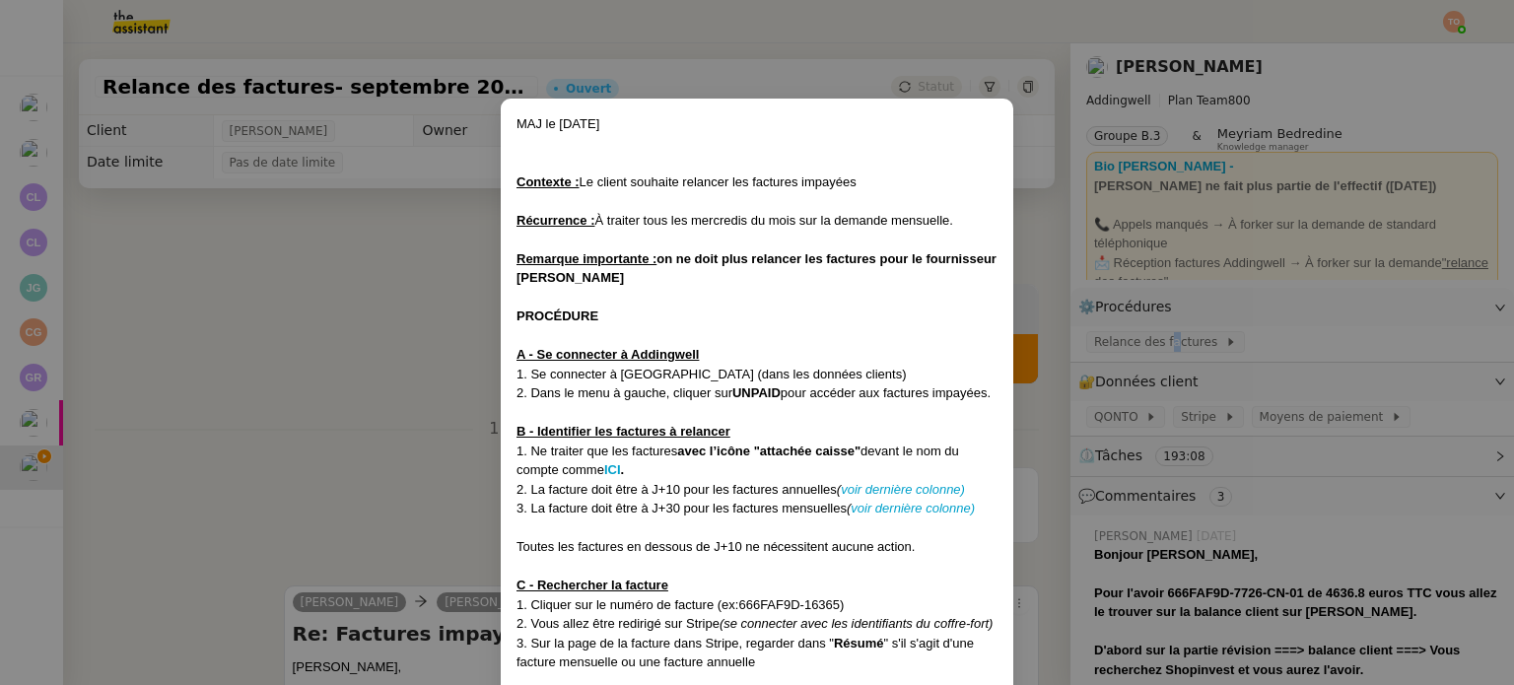
click at [386, 260] on nz-modal-container "MAJ le 11/07/25 Contexte : Le client souhaite relancer les factures impayées Ré…" at bounding box center [757, 342] width 1514 height 685
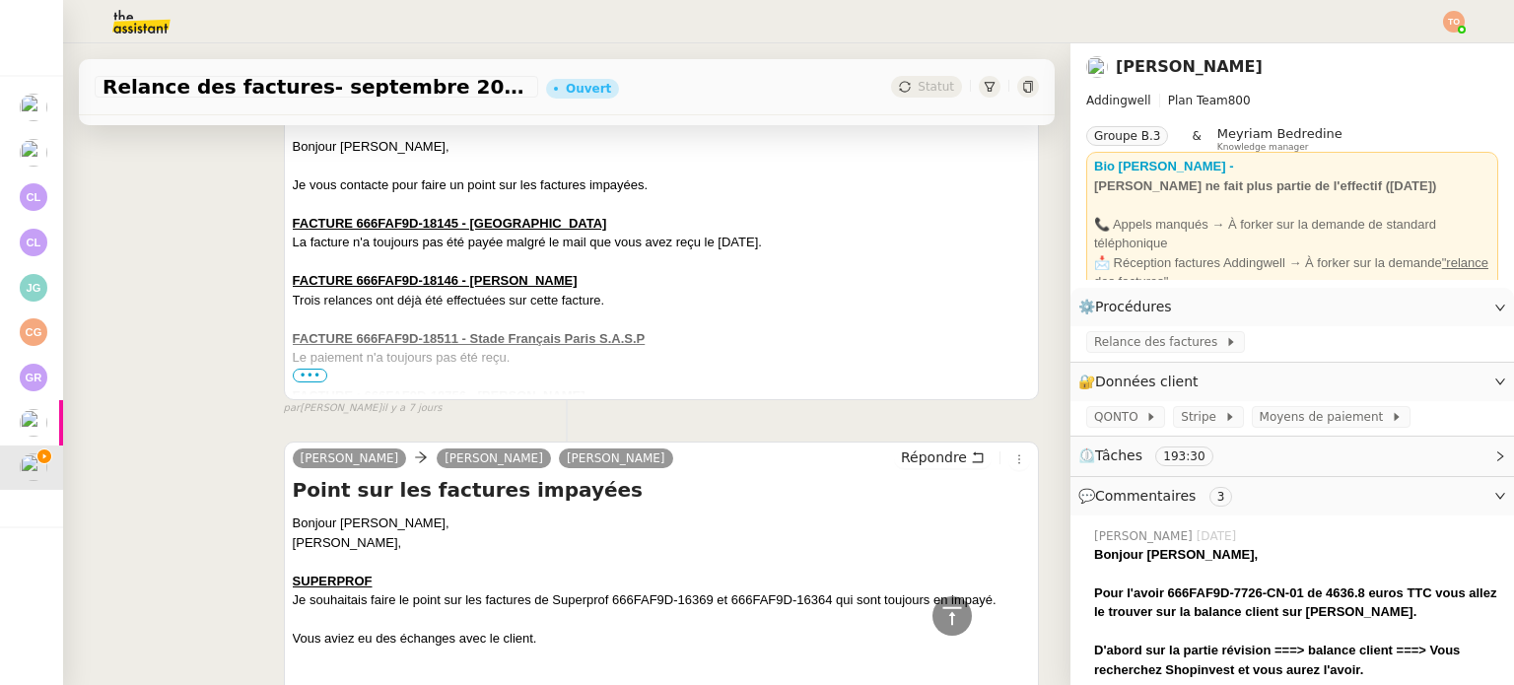
scroll to position [10053, 0]
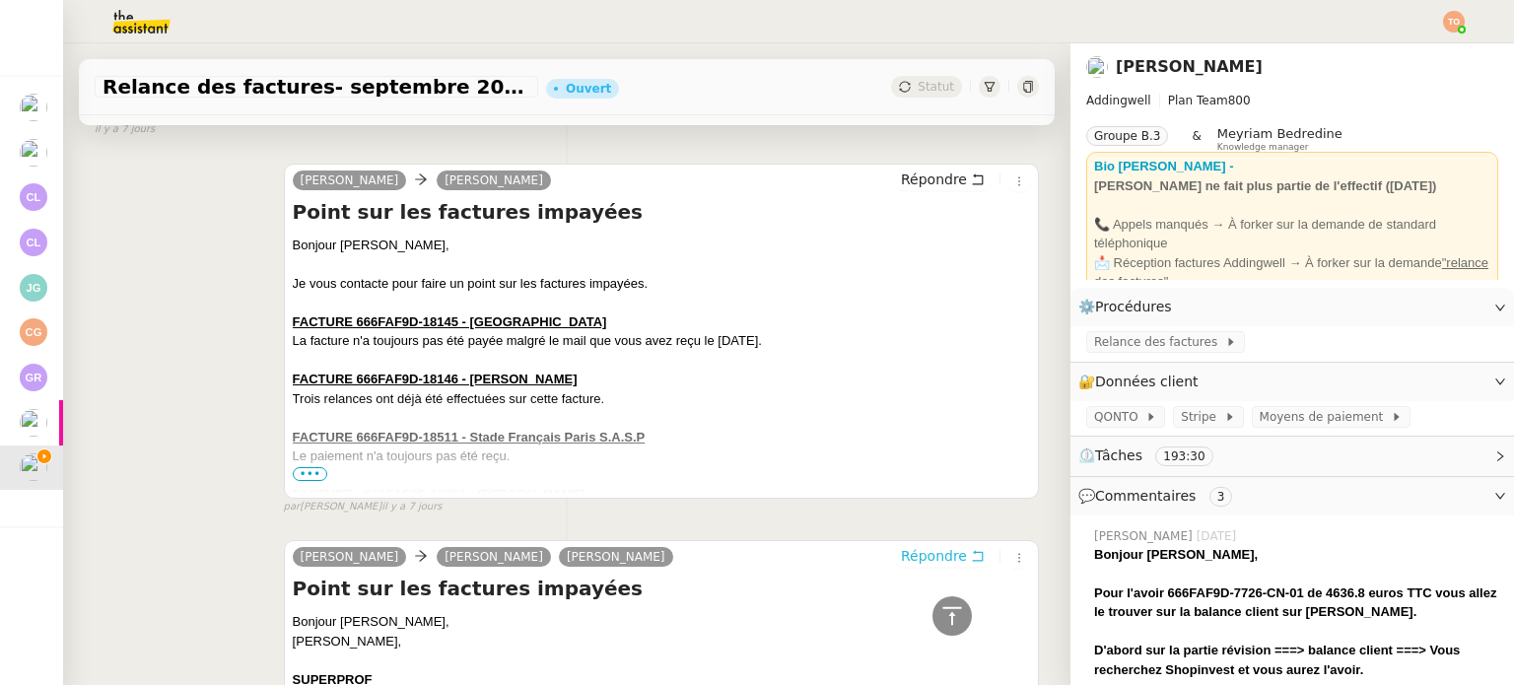
click at [901, 566] on span "Répondre" at bounding box center [934, 556] width 66 height 20
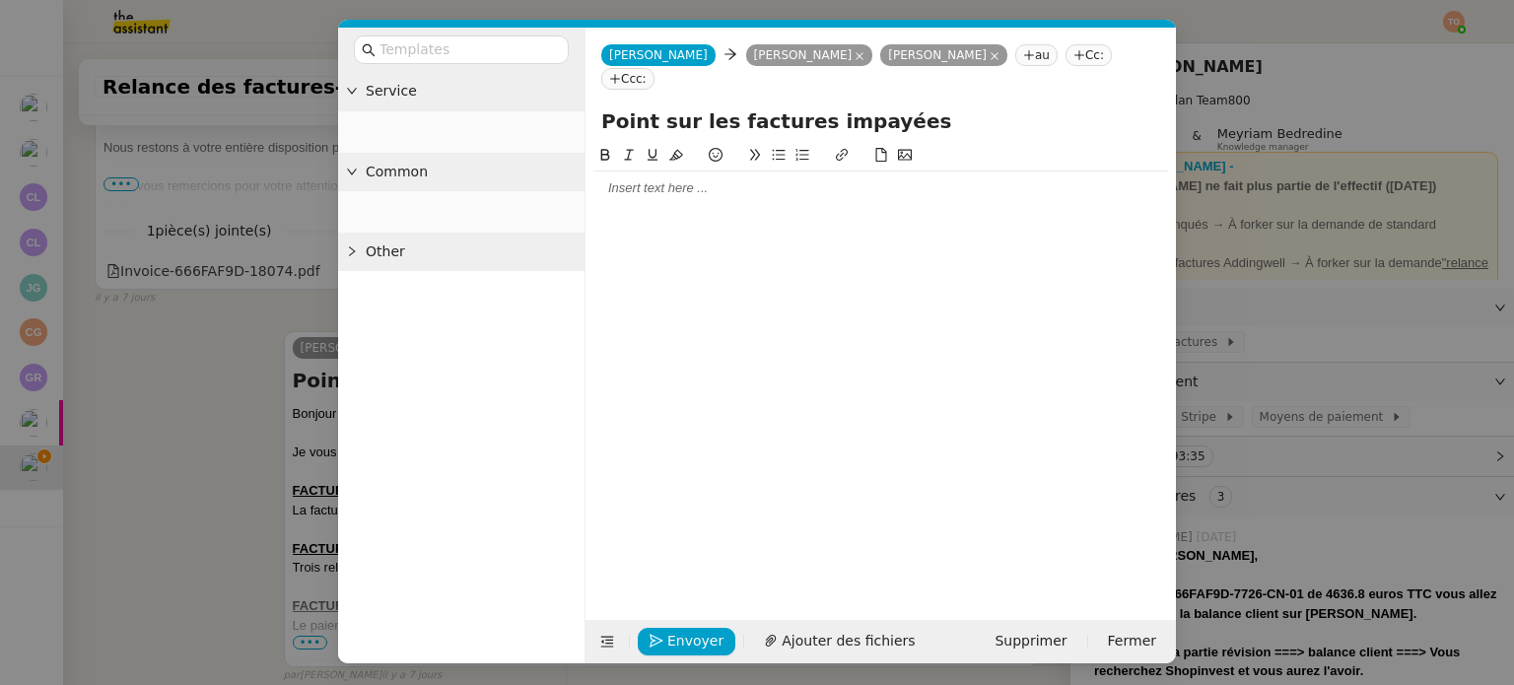
click at [225, 355] on nz-modal-container "Service Common Other Camille Joséphine Bonpain Mohamed Bennani au Cc: Ccc: Poin…" at bounding box center [757, 342] width 1514 height 685
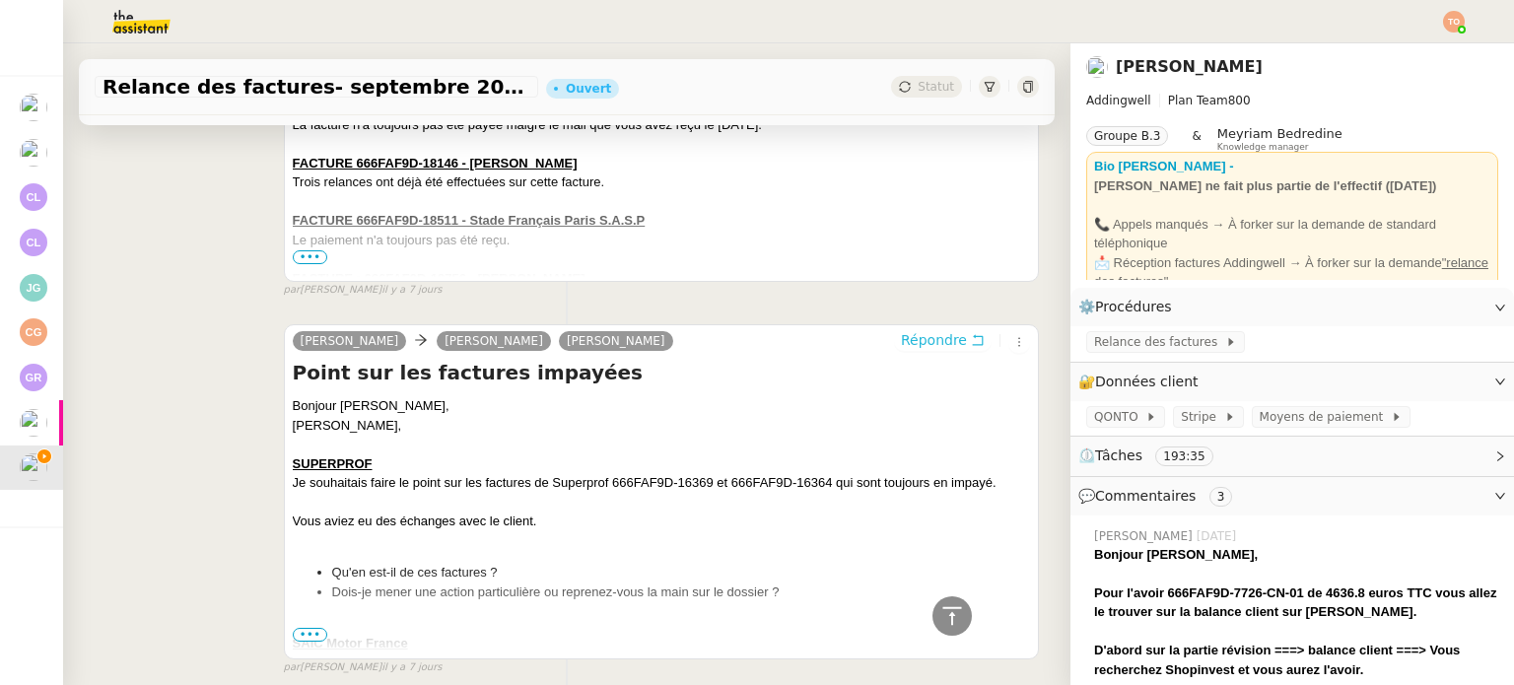
scroll to position [10499, 0]
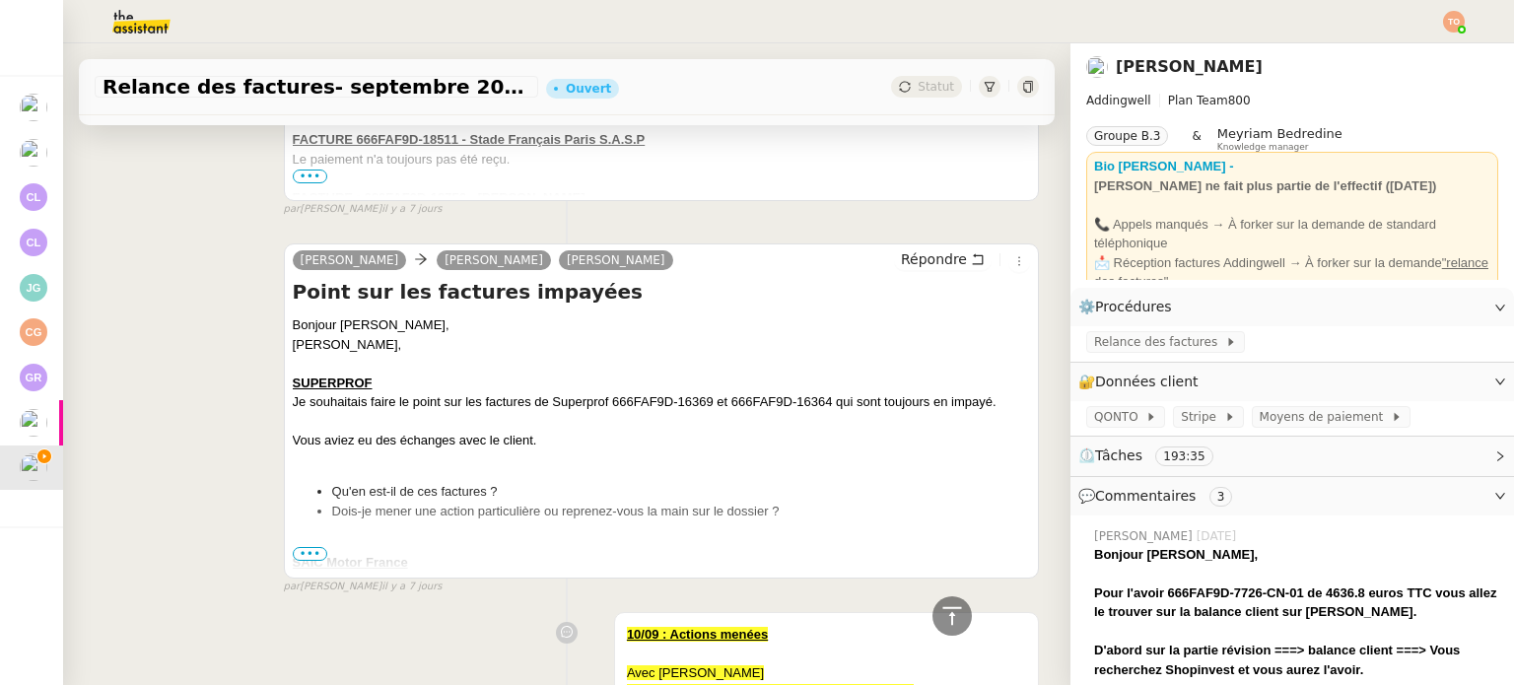
click at [312, 561] on span "•••" at bounding box center [310, 554] width 35 height 14
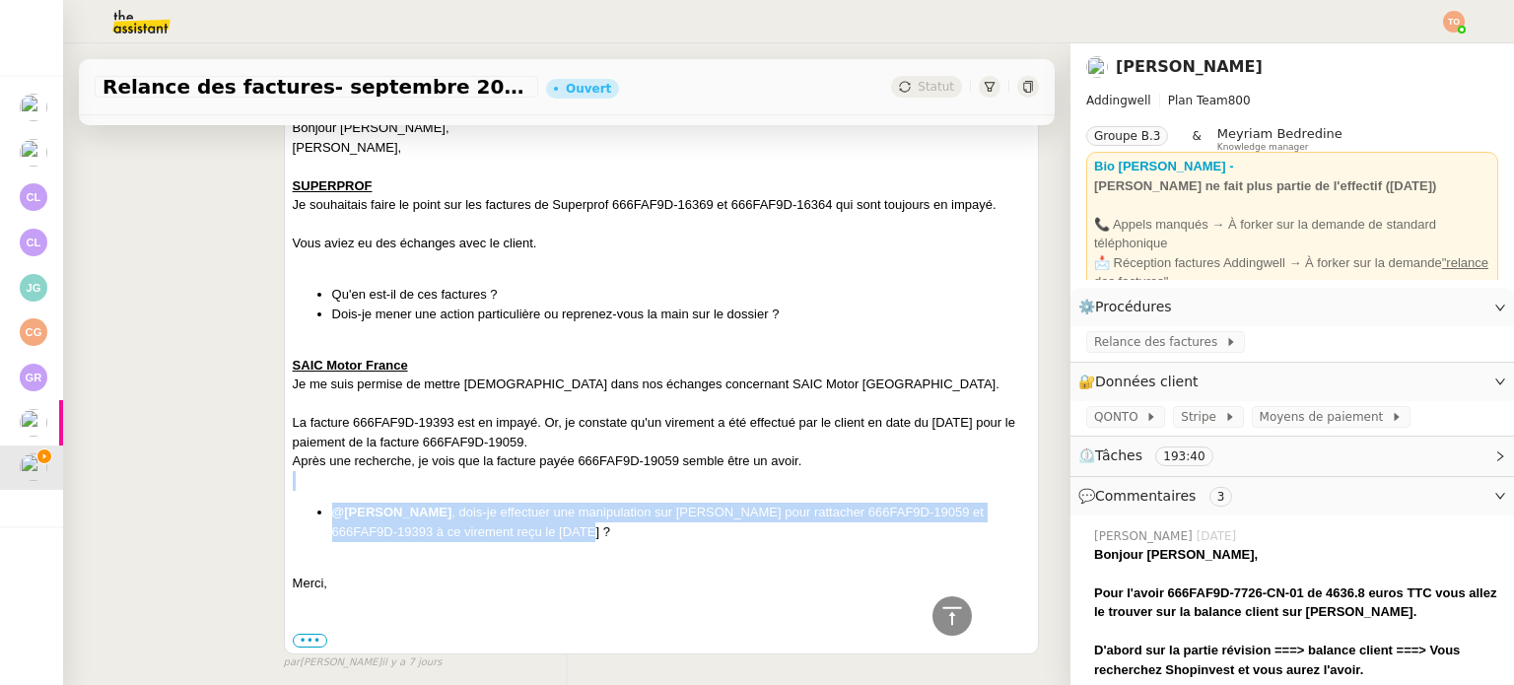
scroll to position [10597, 0]
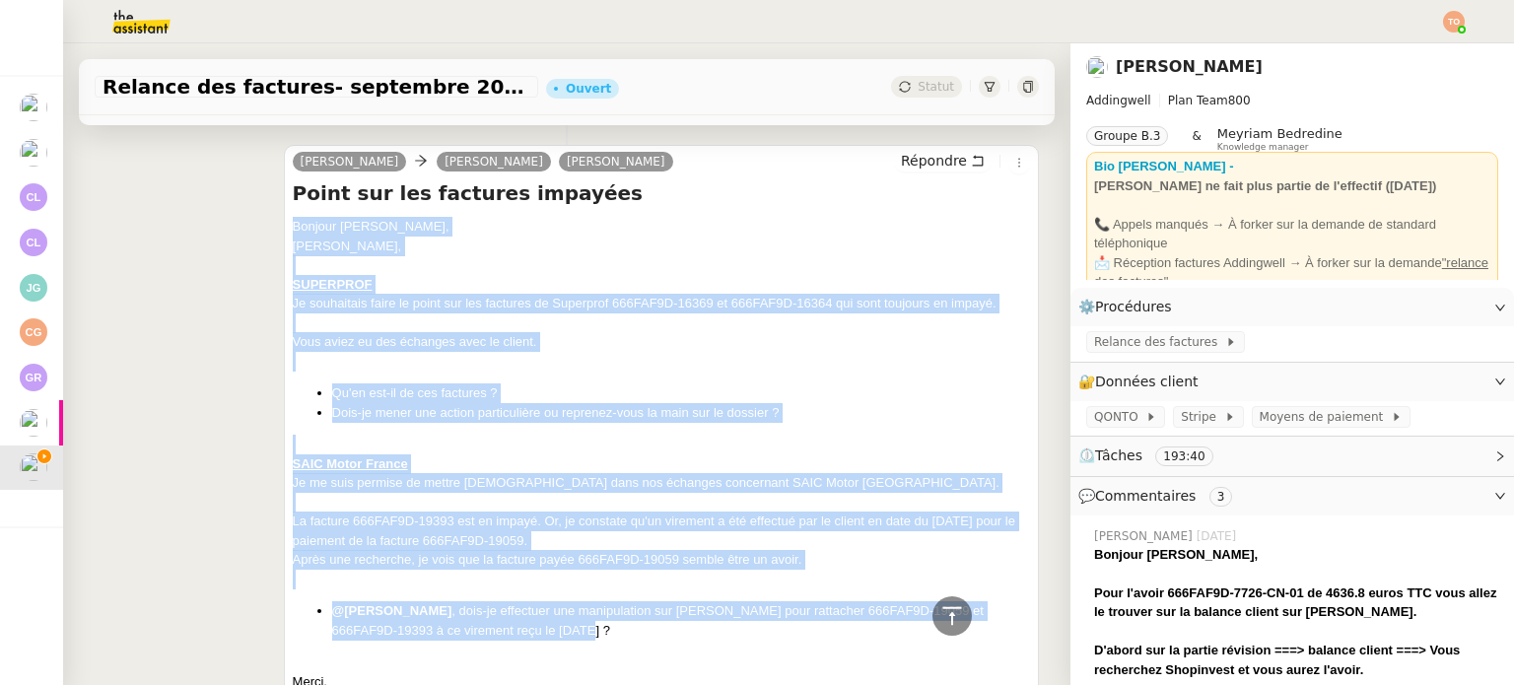
drag, startPoint x: 517, startPoint y: 560, endPoint x: 282, endPoint y: 250, distance: 388.9
click at [284, 250] on div "Camille Joséphine Bonpain Mohamed Bennani Répondre Point sur les factures impay…" at bounding box center [661, 449] width 755 height 608
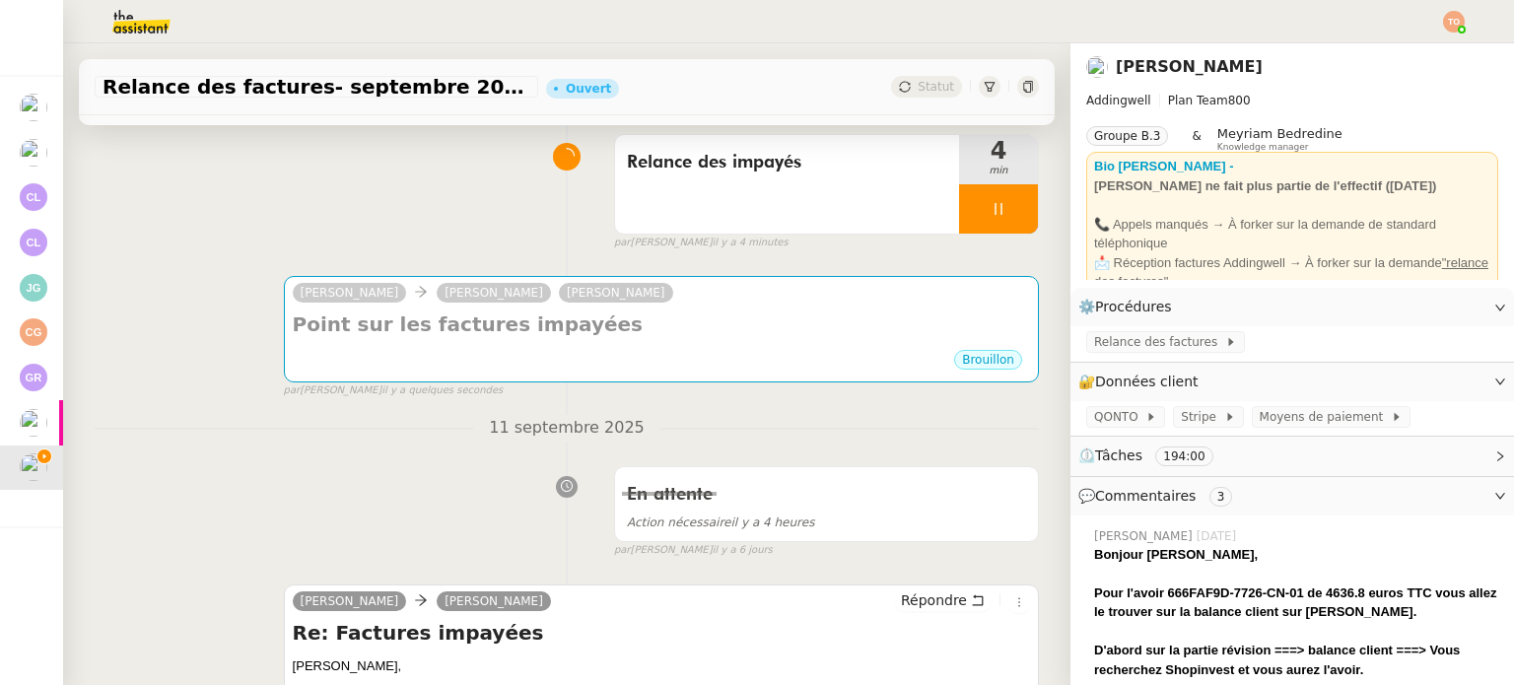
scroll to position [0, 0]
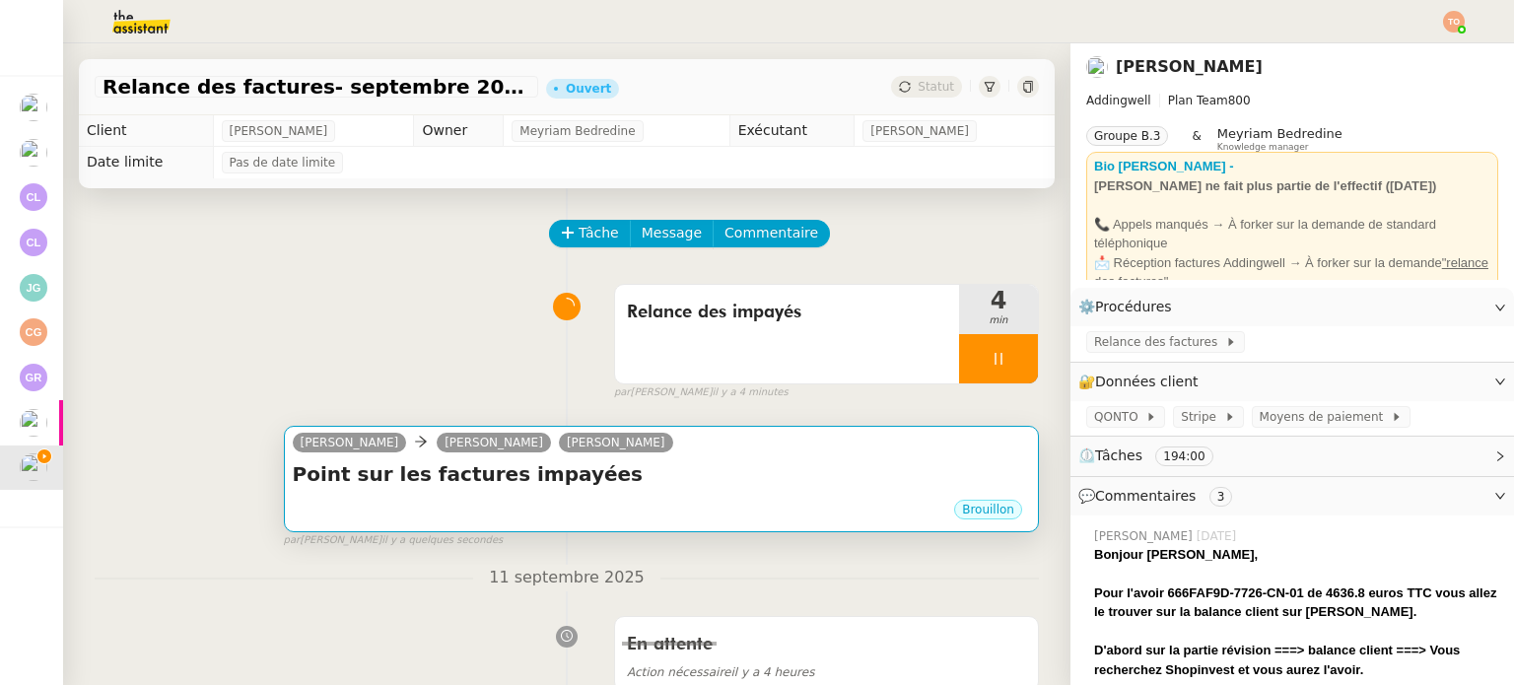
click at [644, 478] on h4 "Point sur les factures impayées" at bounding box center [661, 474] width 737 height 28
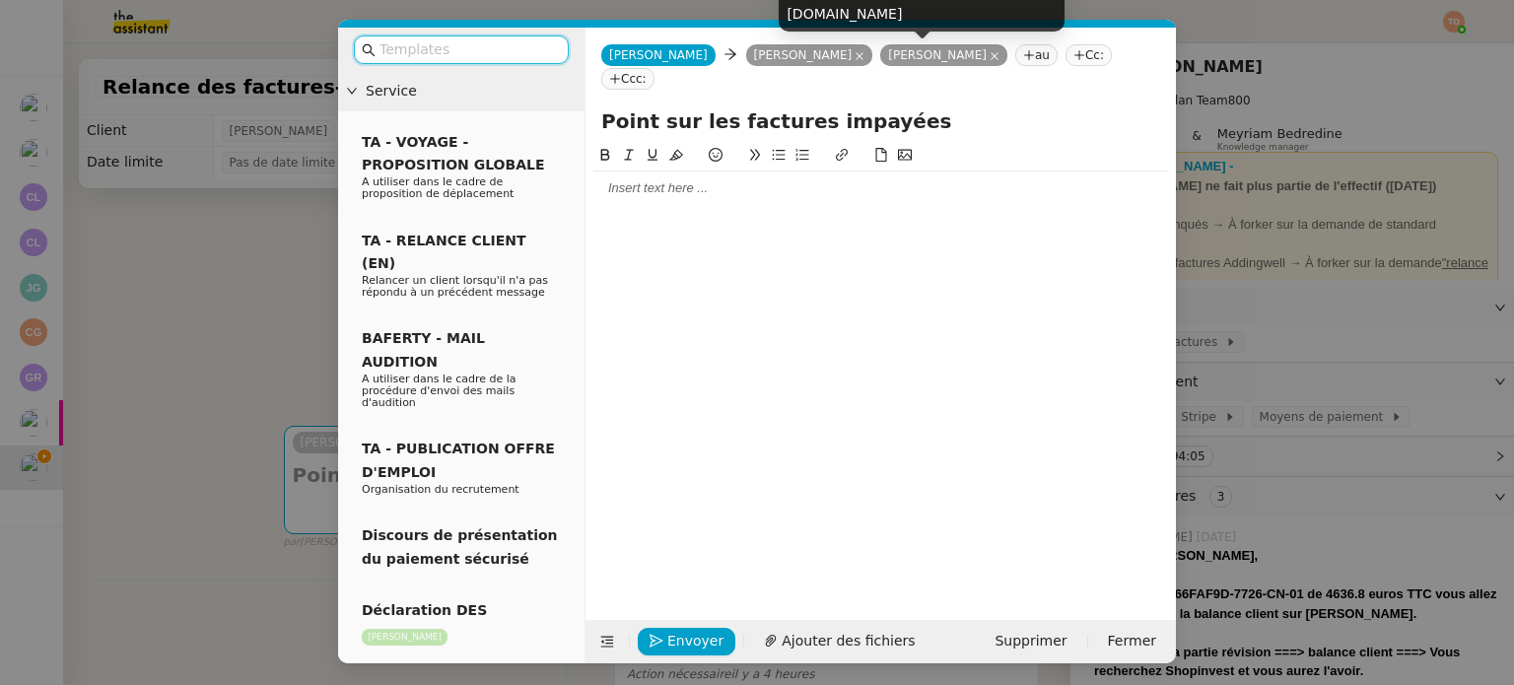
click at [991, 54] on icon at bounding box center [995, 56] width 8 height 8
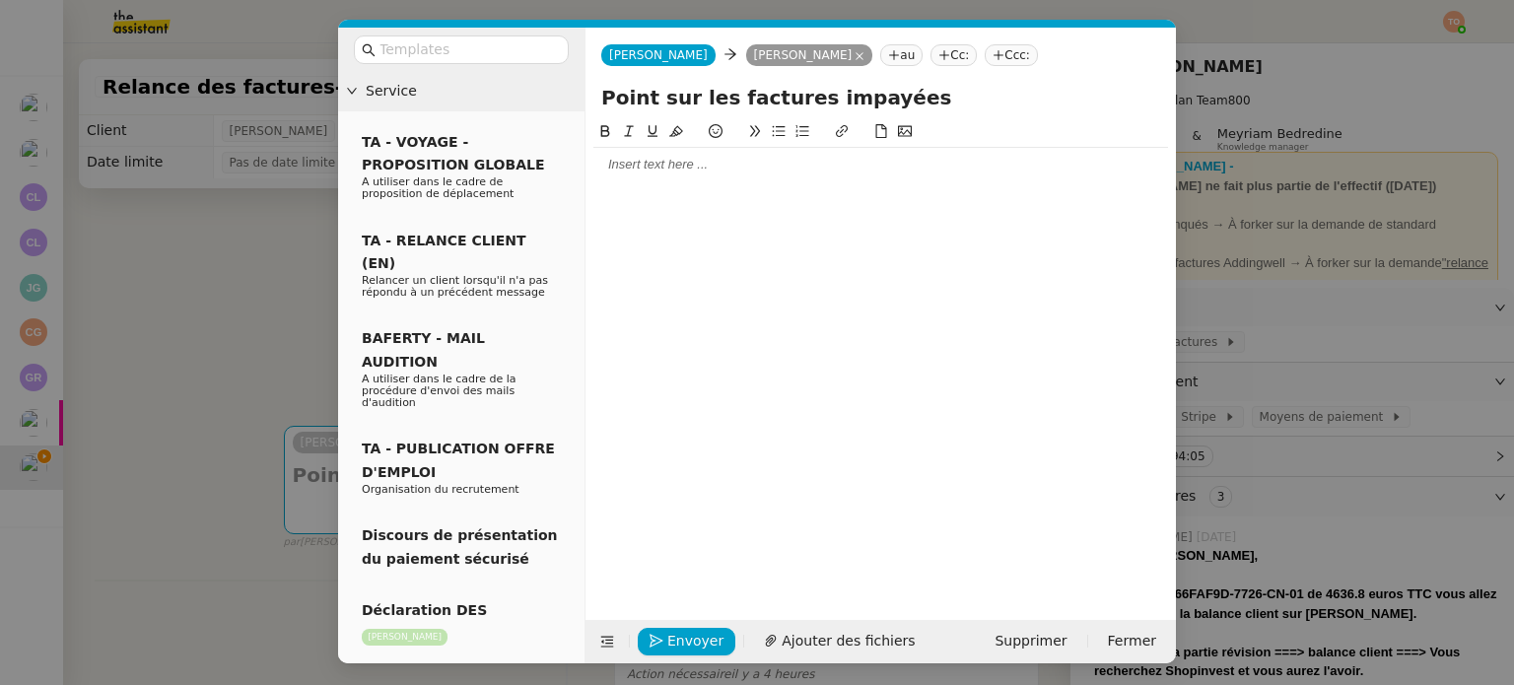
click at [810, 171] on div at bounding box center [880, 165] width 575 height 18
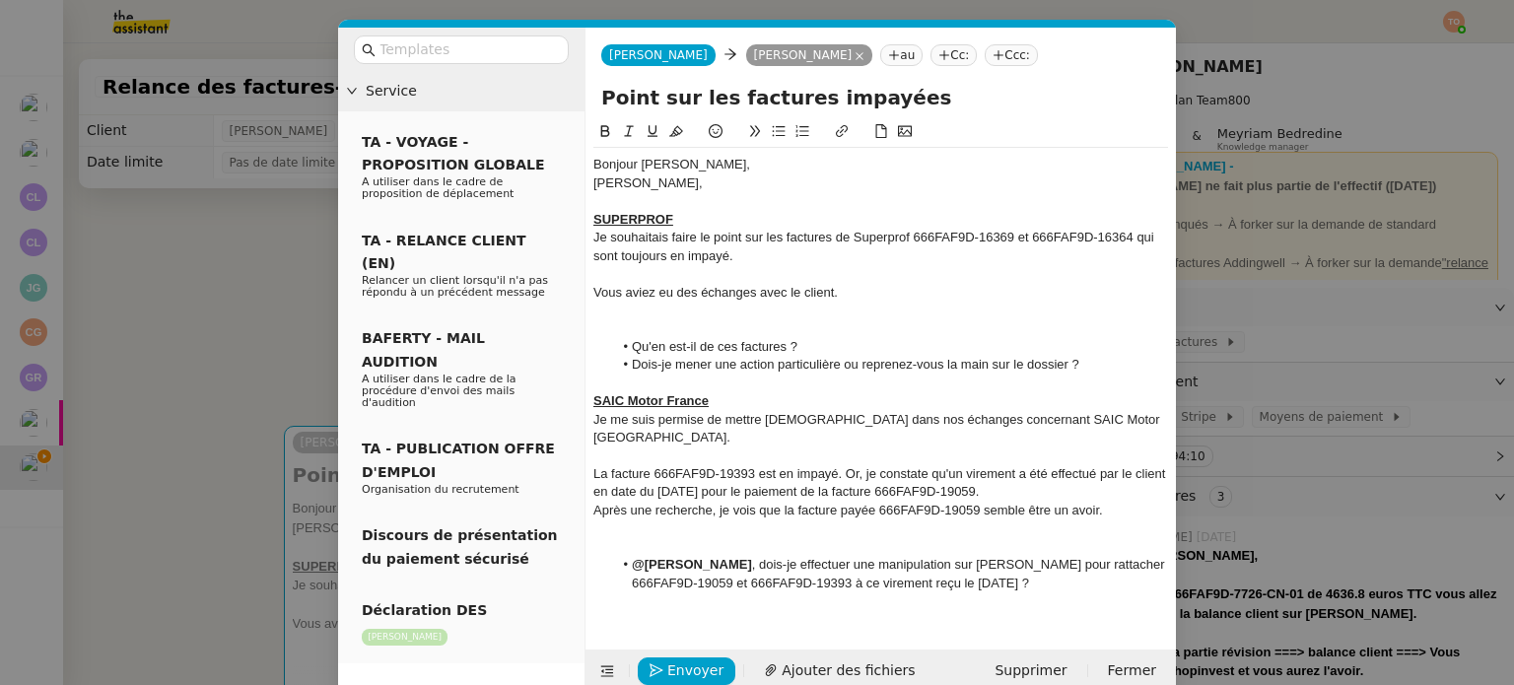
drag, startPoint x: 720, startPoint y: 187, endPoint x: 595, endPoint y: 180, distance: 125.4
click at [595, 180] on div "[PERSON_NAME]," at bounding box center [880, 183] width 575 height 18
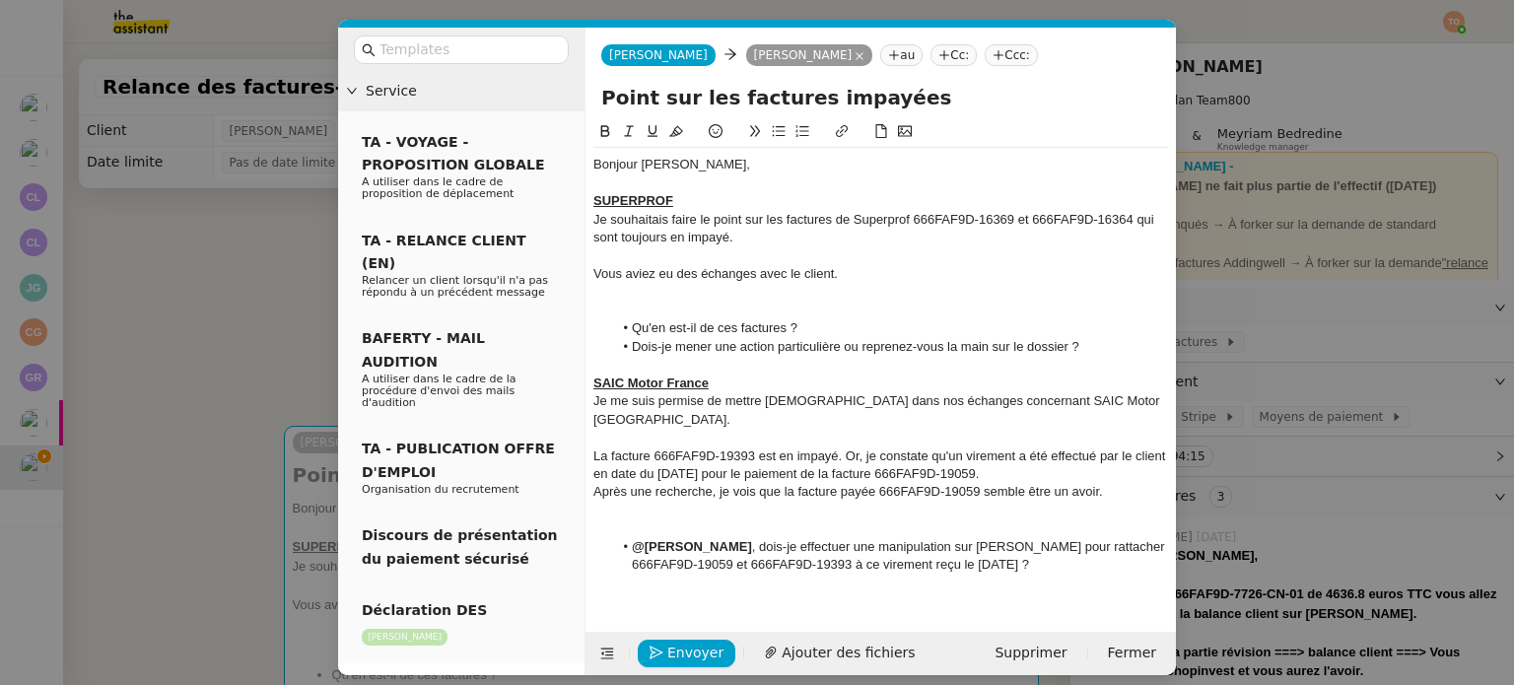
click at [816, 299] on div at bounding box center [880, 293] width 575 height 18
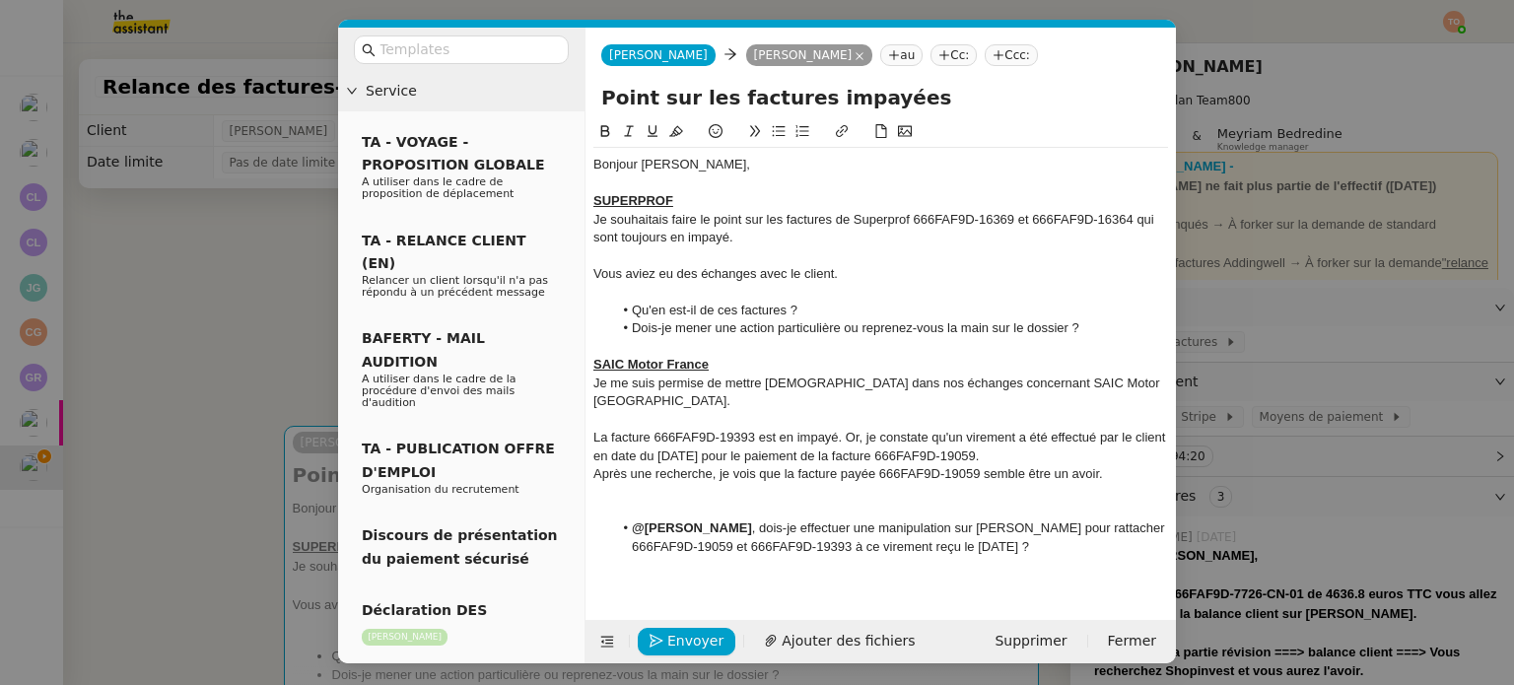
click at [284, 300] on nz-modal-container "Service TA - VOYAGE - PROPOSITION GLOBALE A utiliser dans le cadre de propositi…" at bounding box center [757, 342] width 1514 height 685
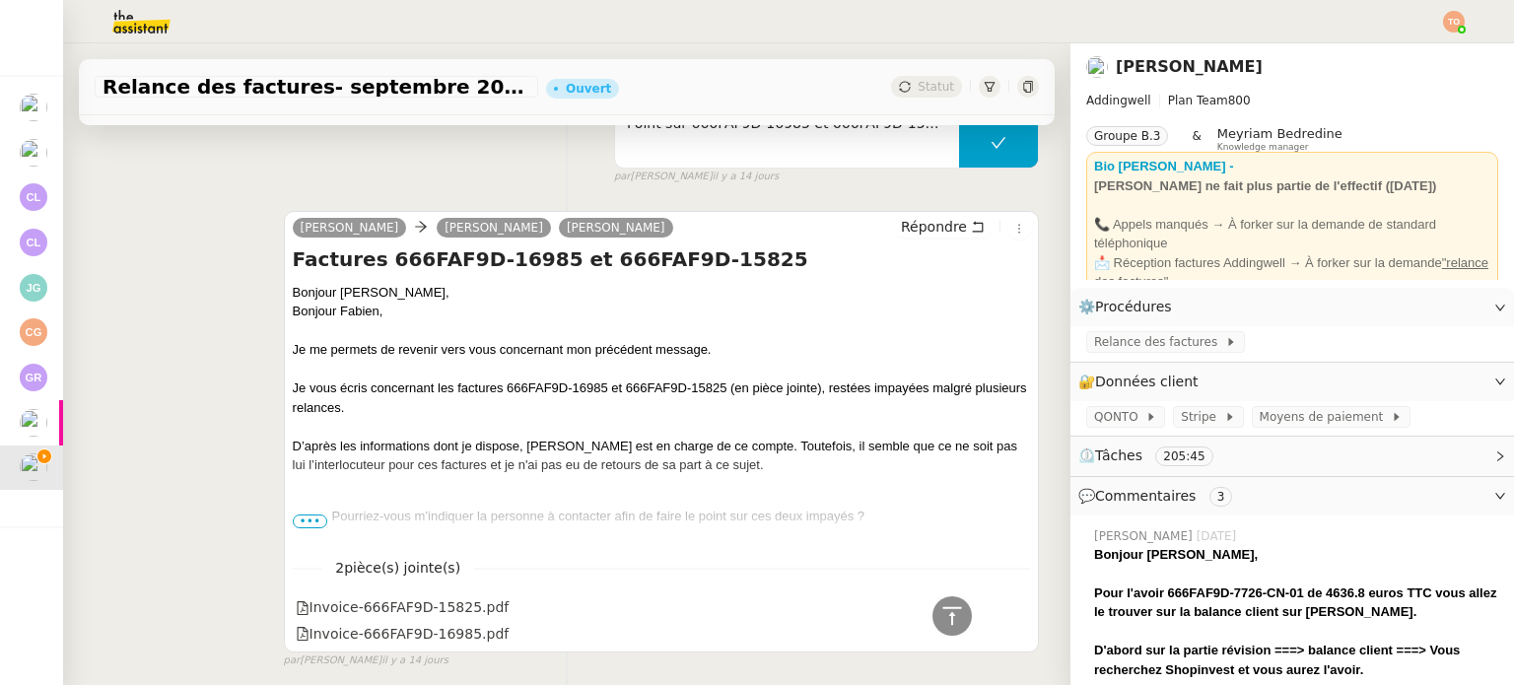
scroll to position [13412, 0]
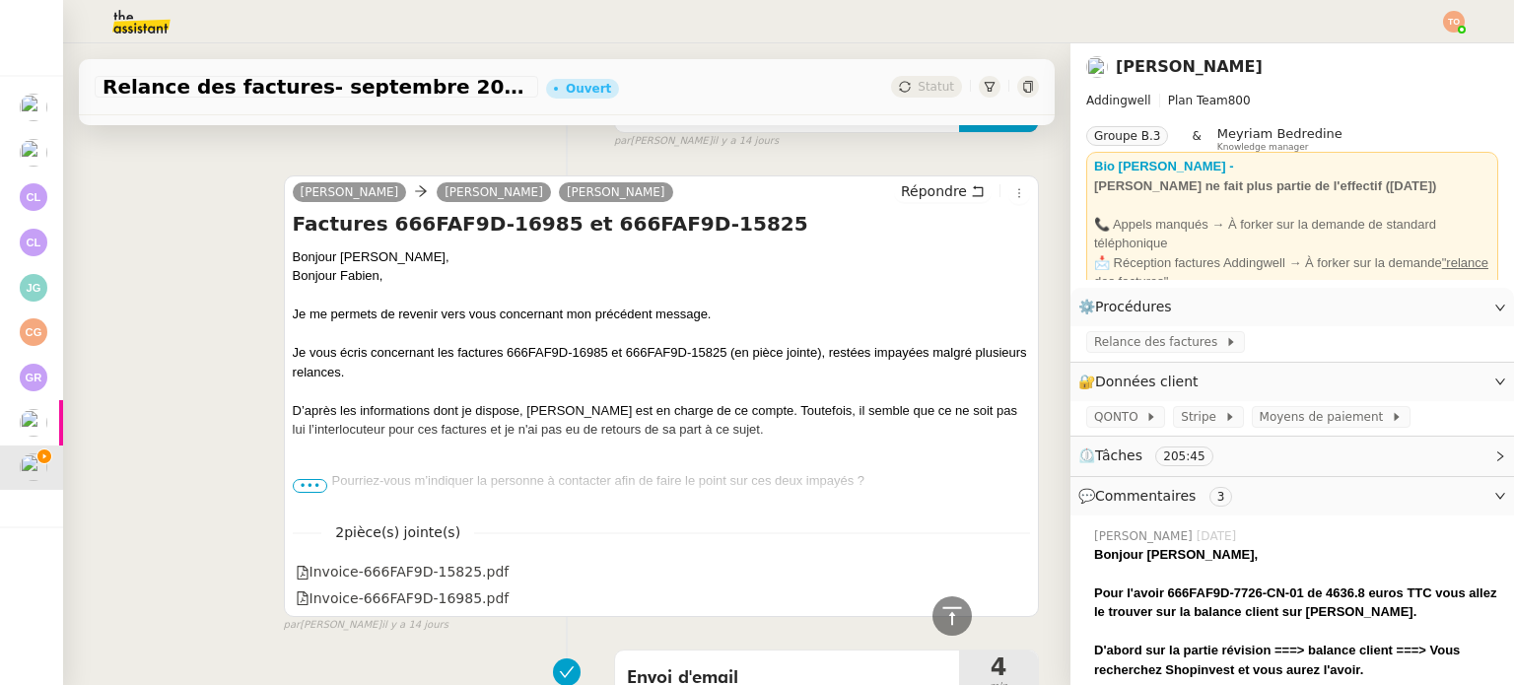
click at [299, 493] on span "•••" at bounding box center [310, 486] width 35 height 14
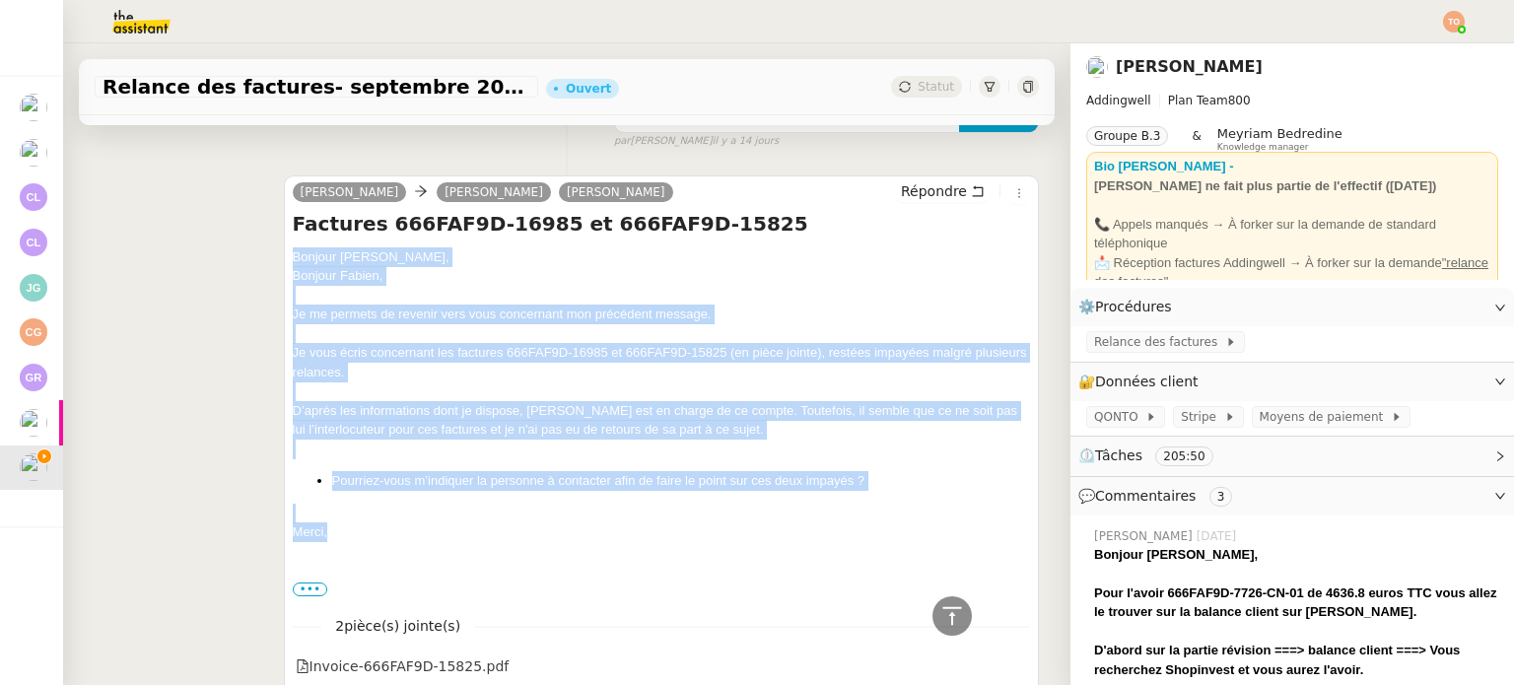
drag, startPoint x: 410, startPoint y: 571, endPoint x: 288, endPoint y: 303, distance: 294.6
click at [293, 303] on div "Bonjour Mathilde, Bonjour Fabien, Je me permets de revenir vers vous concernant…" at bounding box center [661, 423] width 737 height 352
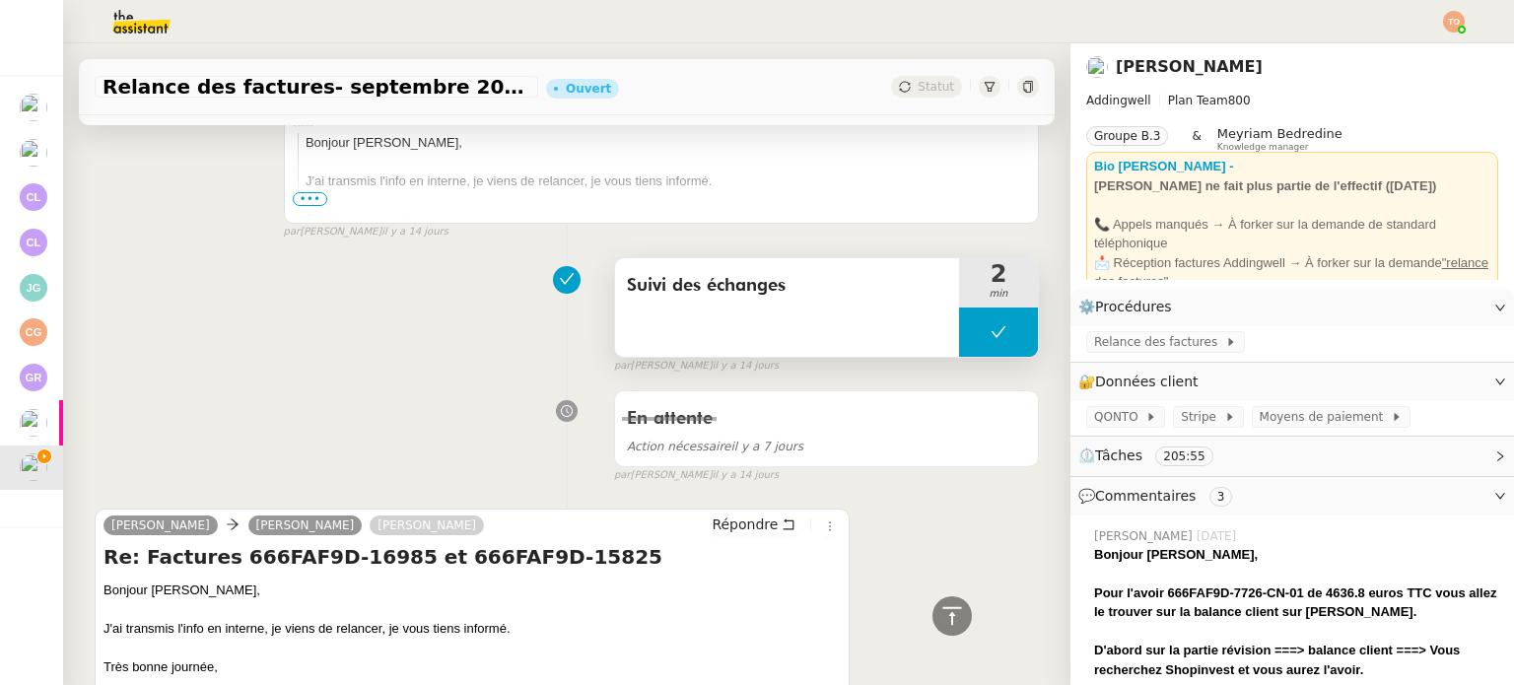
scroll to position [12821, 0]
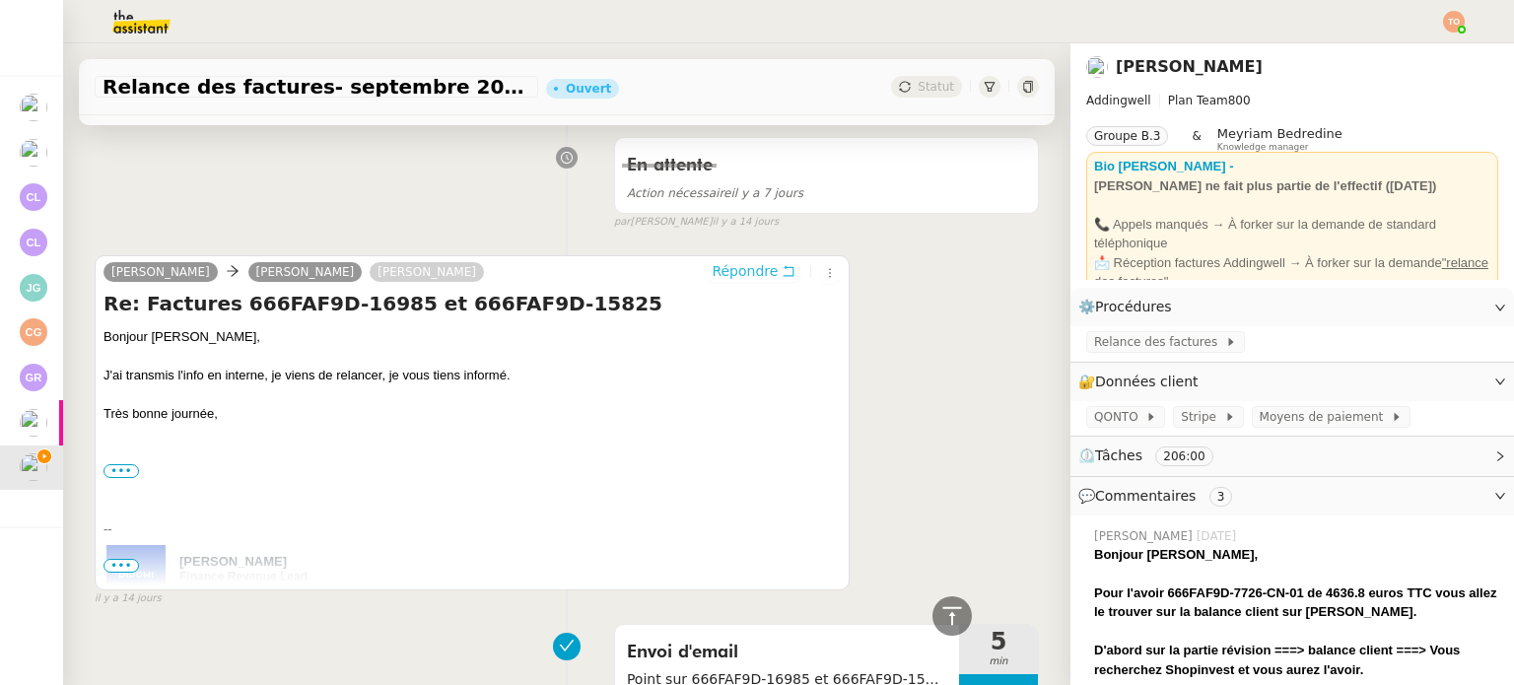
click at [782, 278] on icon at bounding box center [789, 271] width 14 height 14
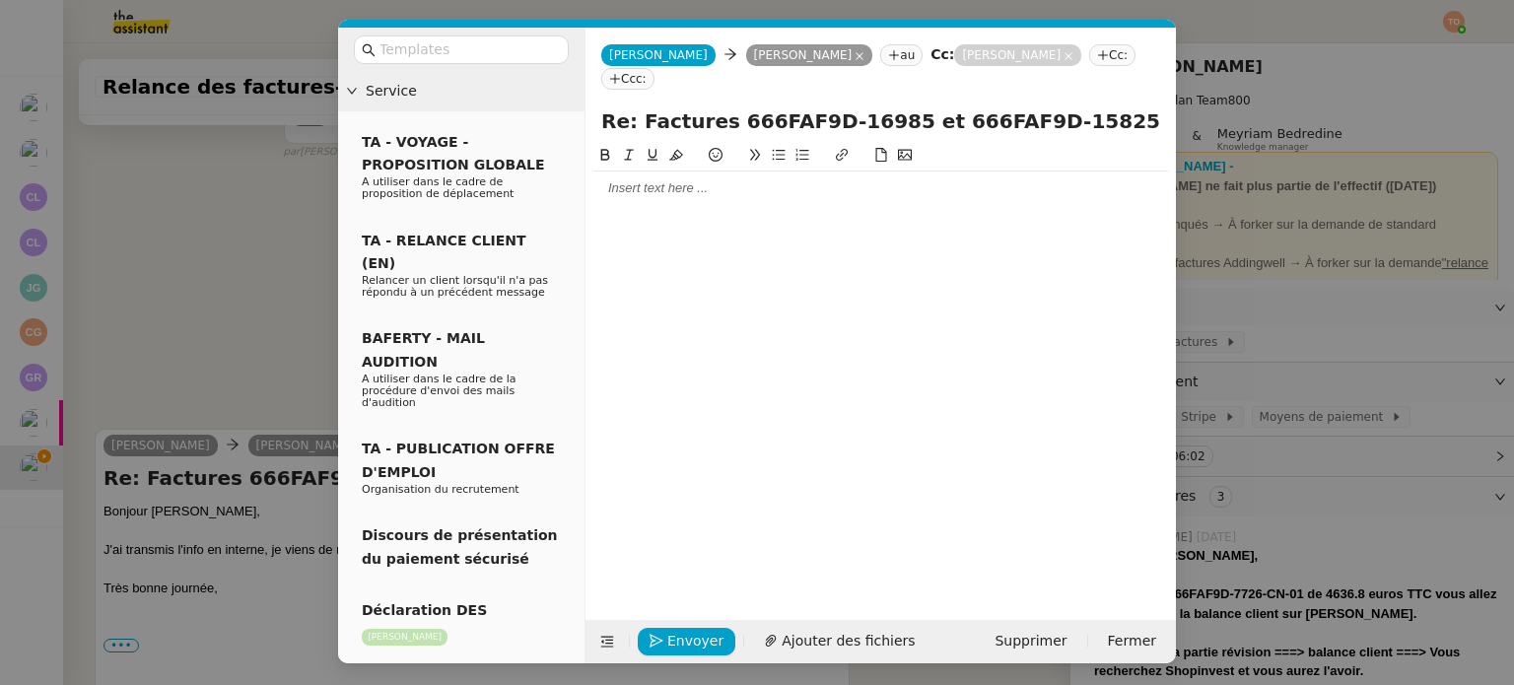
scroll to position [12994, 0]
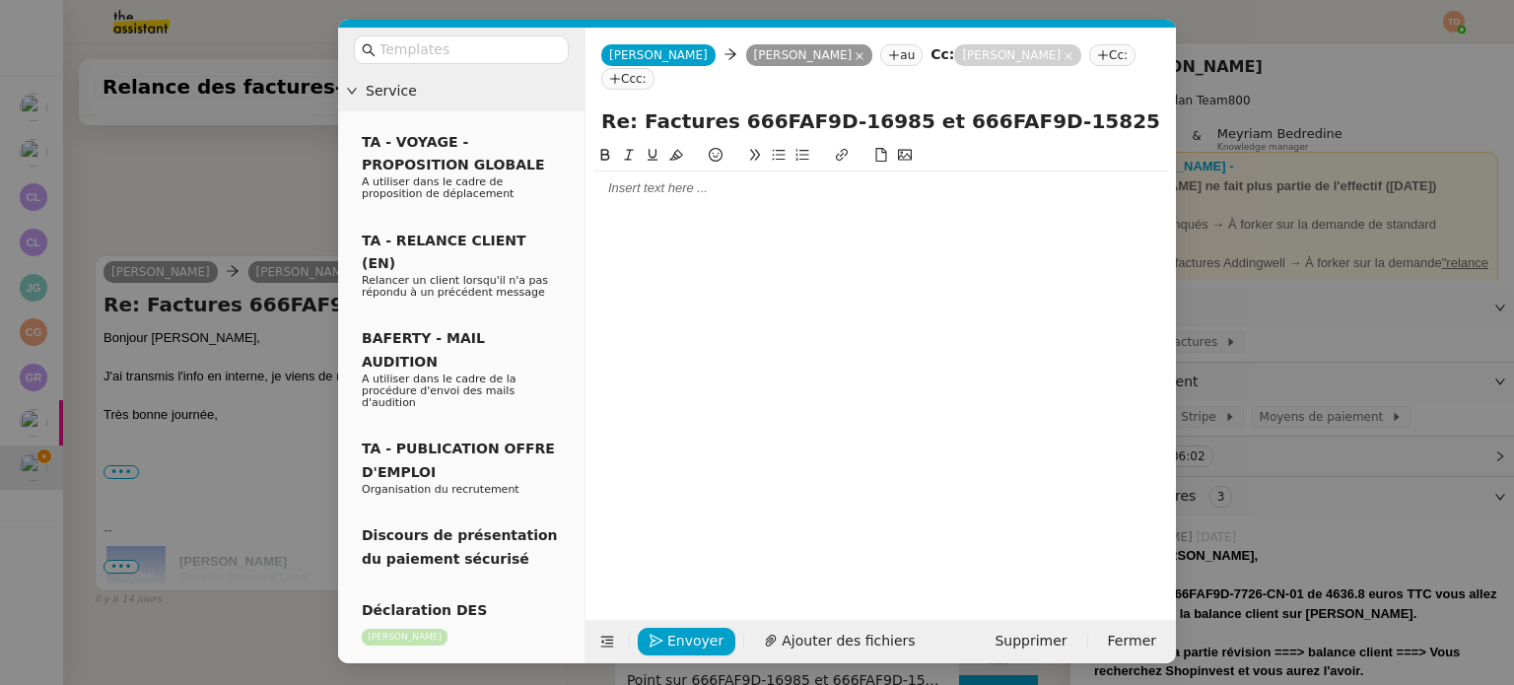
click at [721, 179] on div at bounding box center [880, 188] width 575 height 18
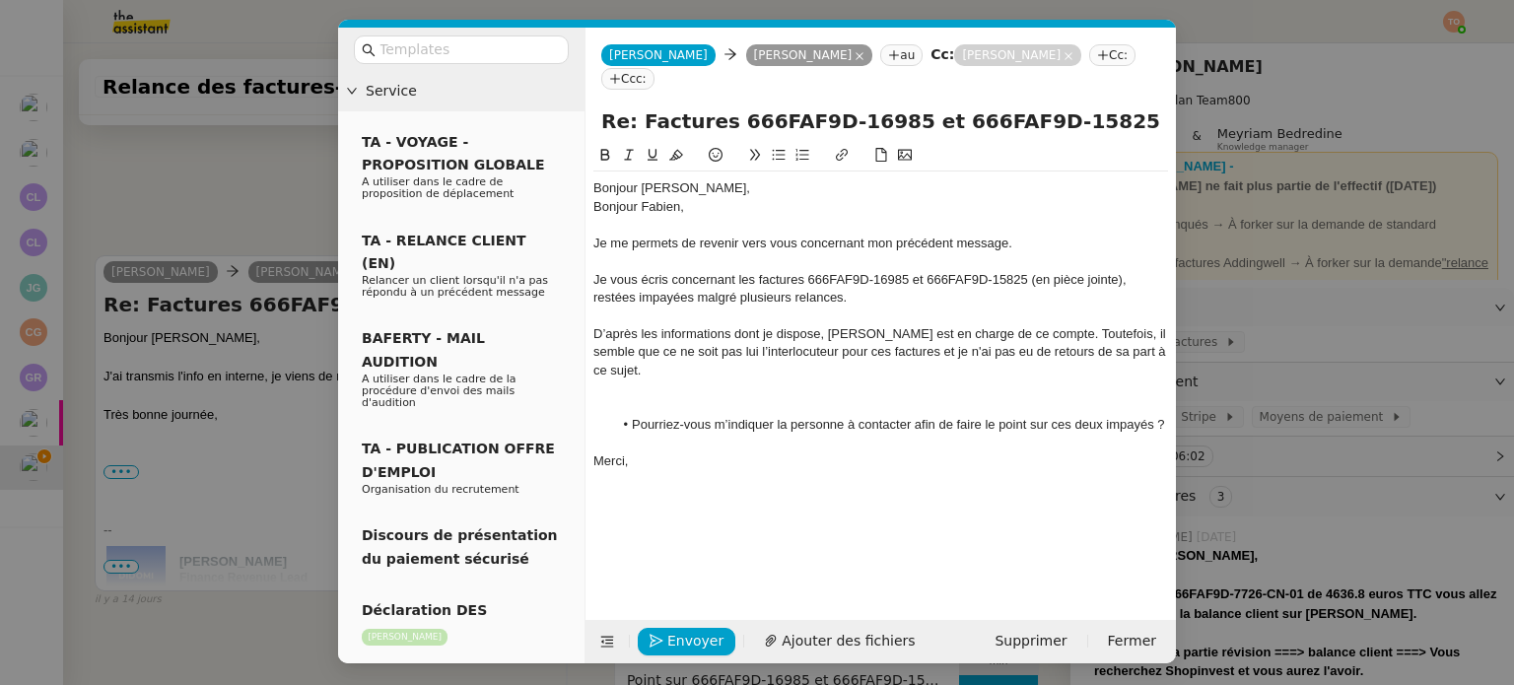
scroll to position [13252, 0]
drag, startPoint x: 1030, startPoint y: 216, endPoint x: 867, endPoint y: 221, distance: 162.7
click at [867, 235] on div "Je me permets de revenir vers vous concernant mon précédent message." at bounding box center [880, 244] width 575 height 18
drag, startPoint x: 737, startPoint y: 257, endPoint x: 867, endPoint y: 224, distance: 134.3
click at [867, 224] on div "Bonjour Mathilde, Bonjour Fabien, Je me permets de revenir vers vous concernant…" at bounding box center [880, 324] width 575 height 307
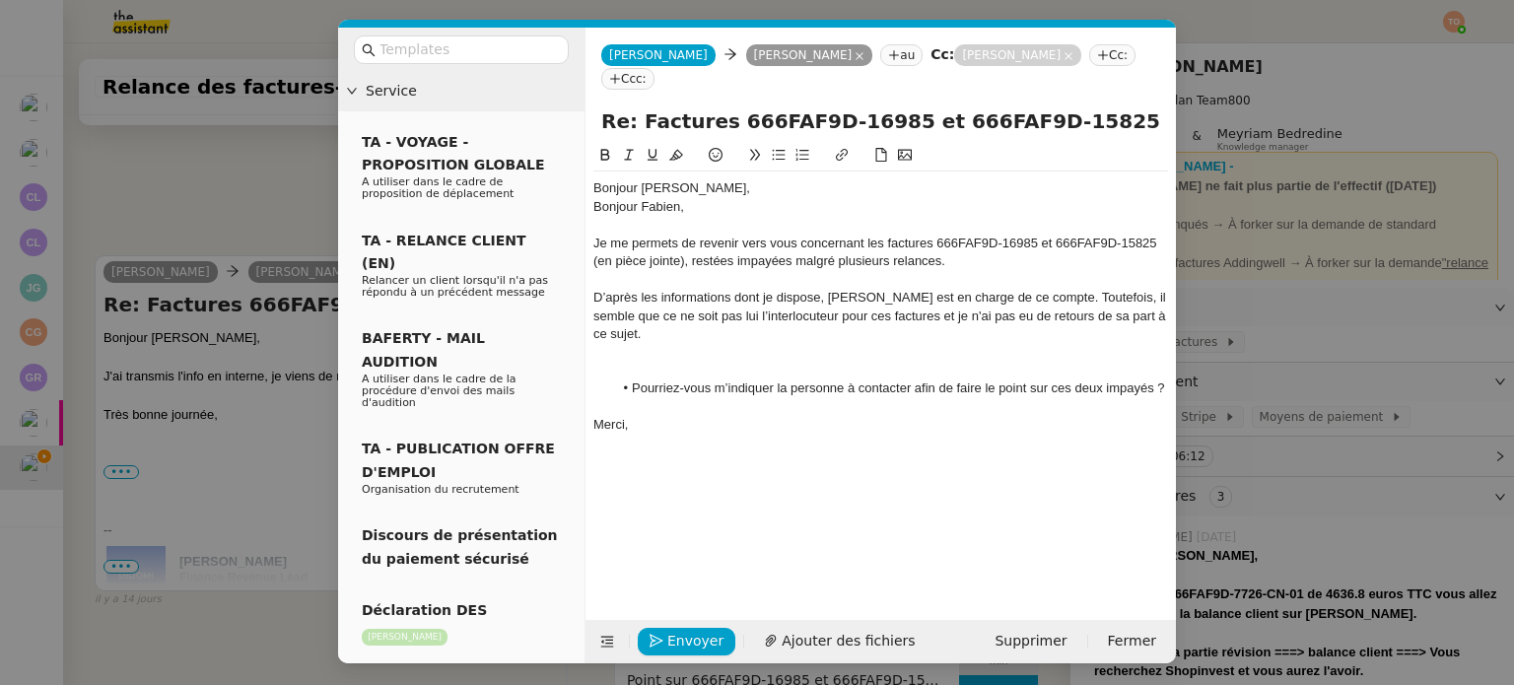
click at [935, 235] on div "Je me permets de revenir vers vous concernant les factures 666FAF9D-16985 et 66…" at bounding box center [880, 253] width 575 height 36
drag, startPoint x: 787, startPoint y: 236, endPoint x: 699, endPoint y: 239, distance: 88.8
click at [699, 239] on div "Je me permets de revenir vers vous concernant les factures Chronodrive 666FAF9D…" at bounding box center [880, 253] width 575 height 36
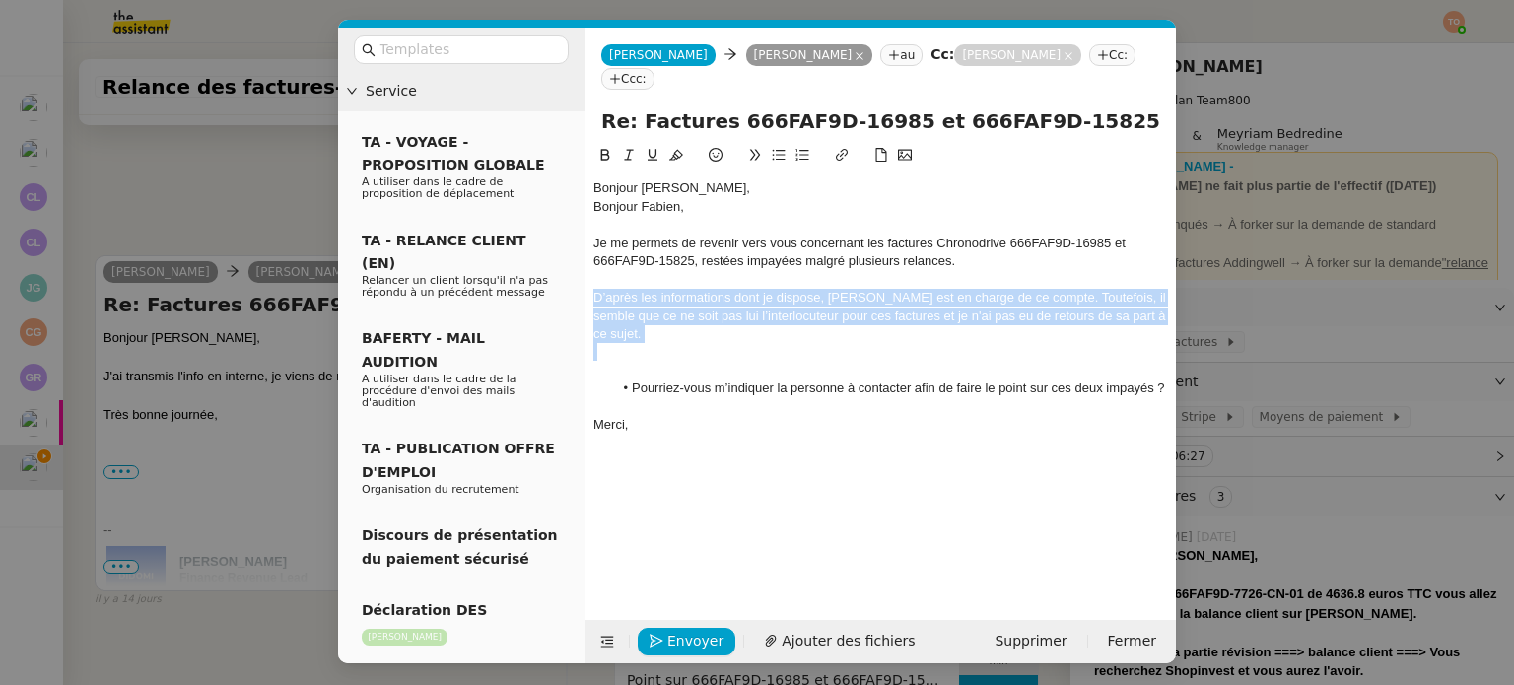
drag, startPoint x: 676, startPoint y: 338, endPoint x: 595, endPoint y: 269, distance: 106.3
click at [595, 269] on div "Bonjour Mathilde, Bonjour Fabien, Je me permets de revenir vers vous concernant…" at bounding box center [880, 306] width 575 height 270
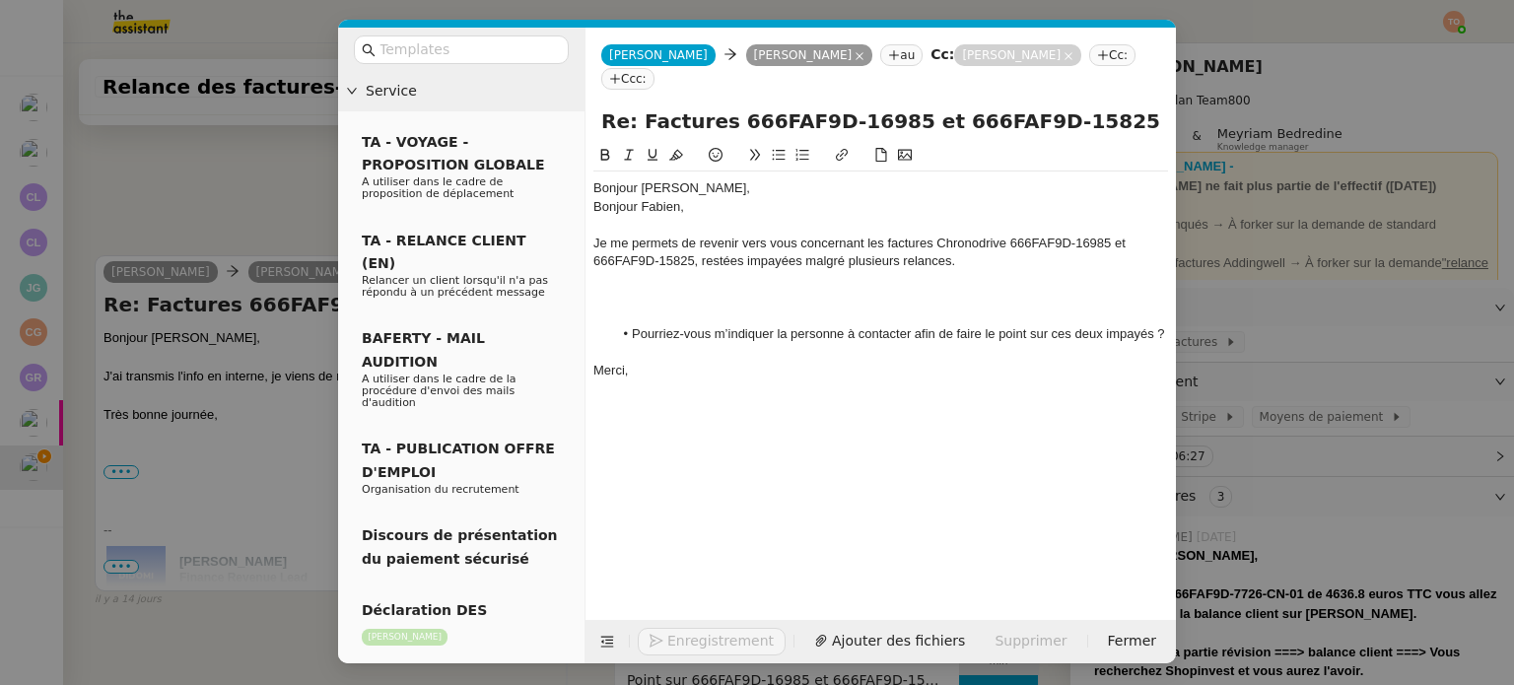
scroll to position [13231, 0]
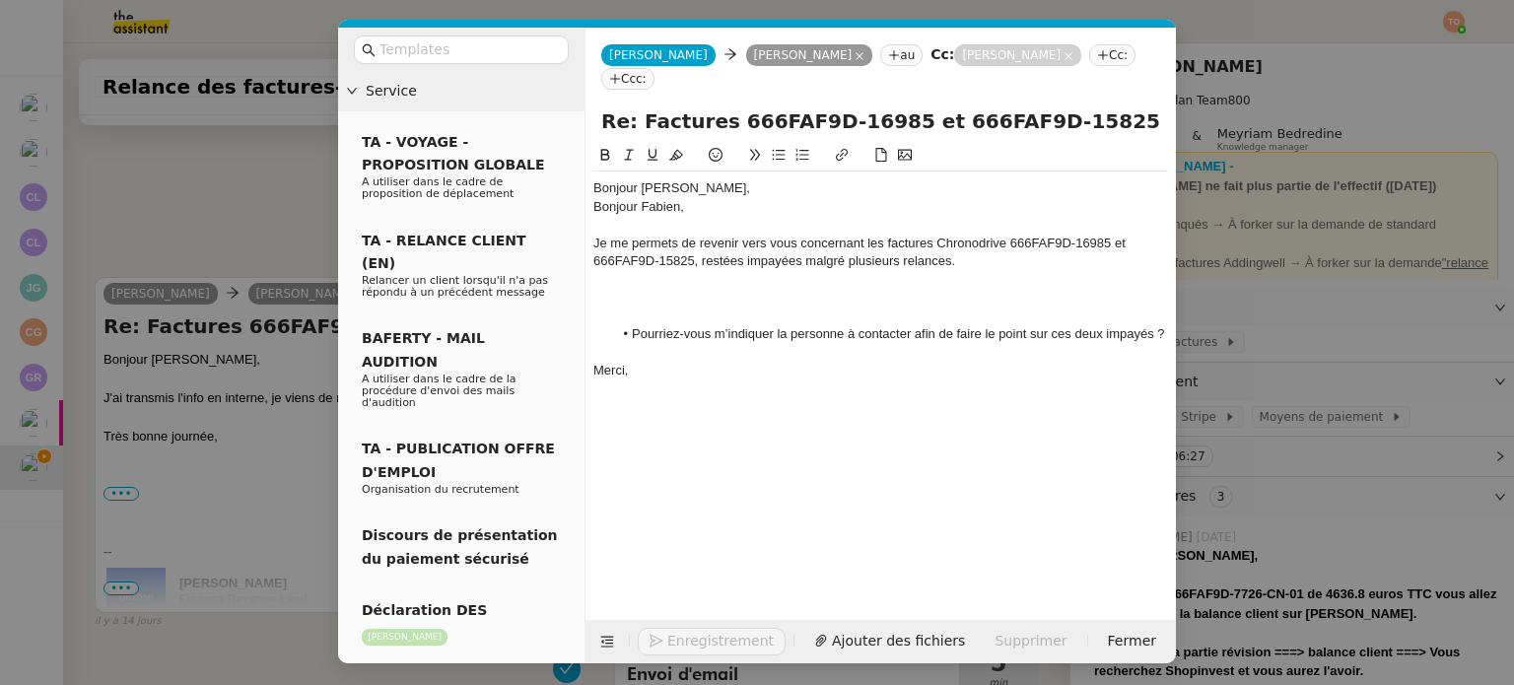
click at [675, 308] on div at bounding box center [880, 317] width 575 height 18
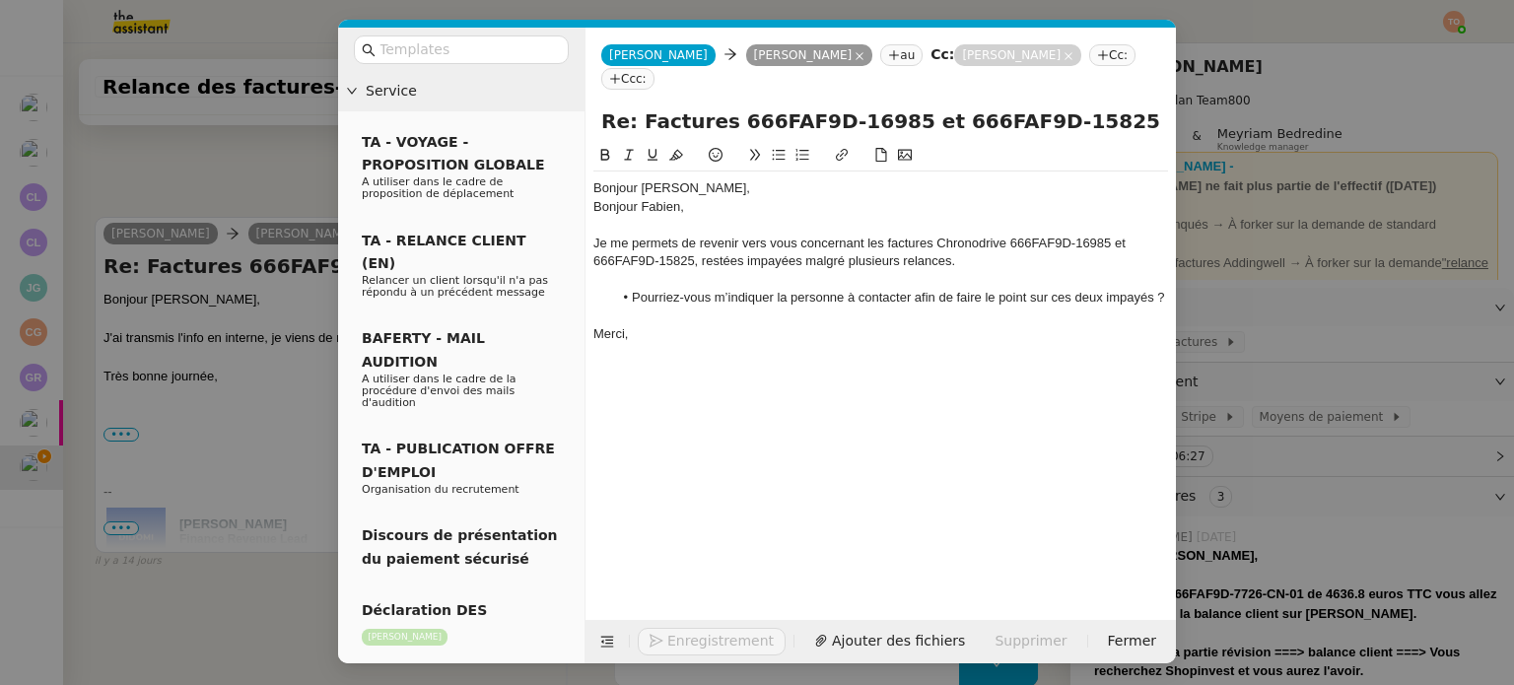
scroll to position [13192, 0]
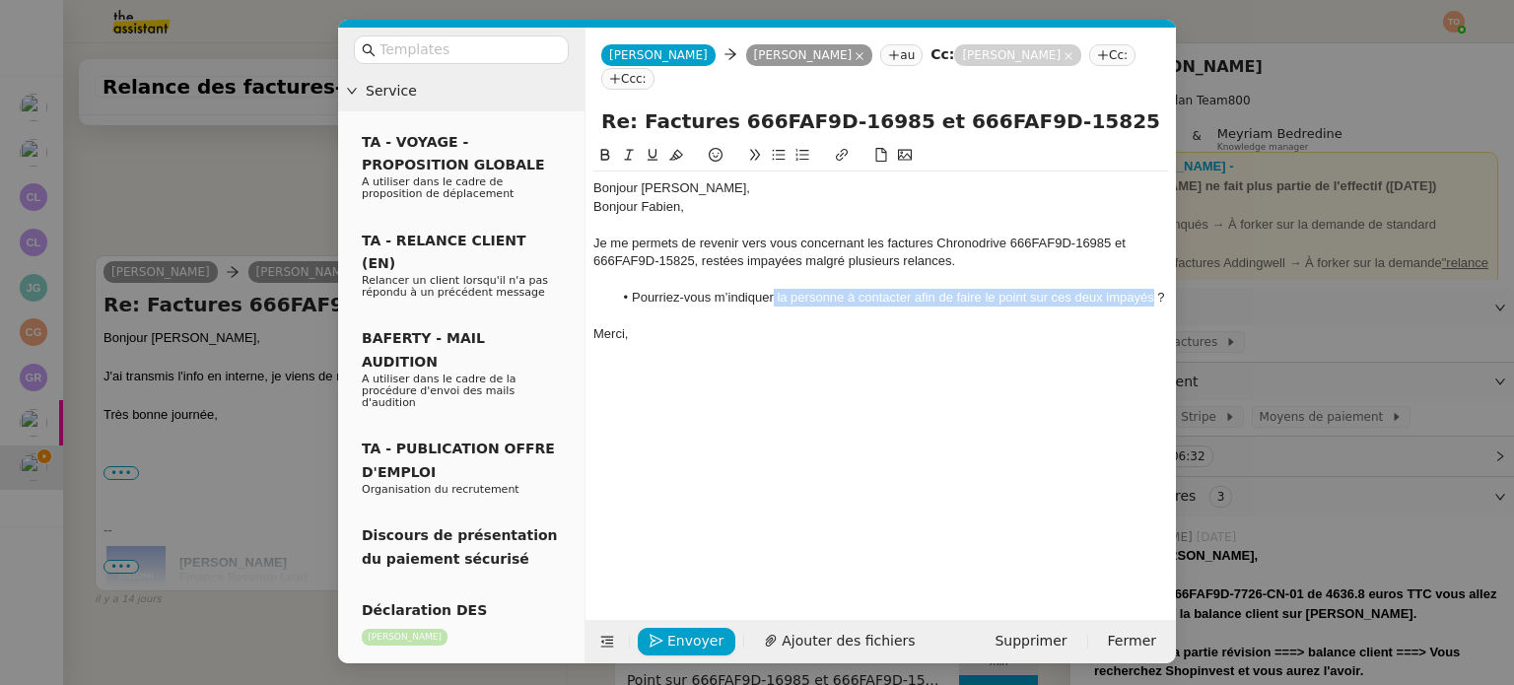
drag, startPoint x: 1118, startPoint y: 273, endPoint x: 773, endPoint y: 275, distance: 345.0
click at [773, 289] on li "Pourriez-vous m’indiquer la personne à contacter afin de faire le point sur ces…" at bounding box center [891, 298] width 556 height 18
drag, startPoint x: 871, startPoint y: 97, endPoint x: 718, endPoint y: 95, distance: 153.8
click at [718, 106] on input "Re: Factures 666FAF9D-16985 et 666FAF9D-15825" at bounding box center [880, 121] width 559 height 30
click at [234, 214] on nz-modal-container "Service TA - VOYAGE - PROPOSITION GLOBALE A utiliser dans le cadre de propositi…" at bounding box center [757, 342] width 1514 height 685
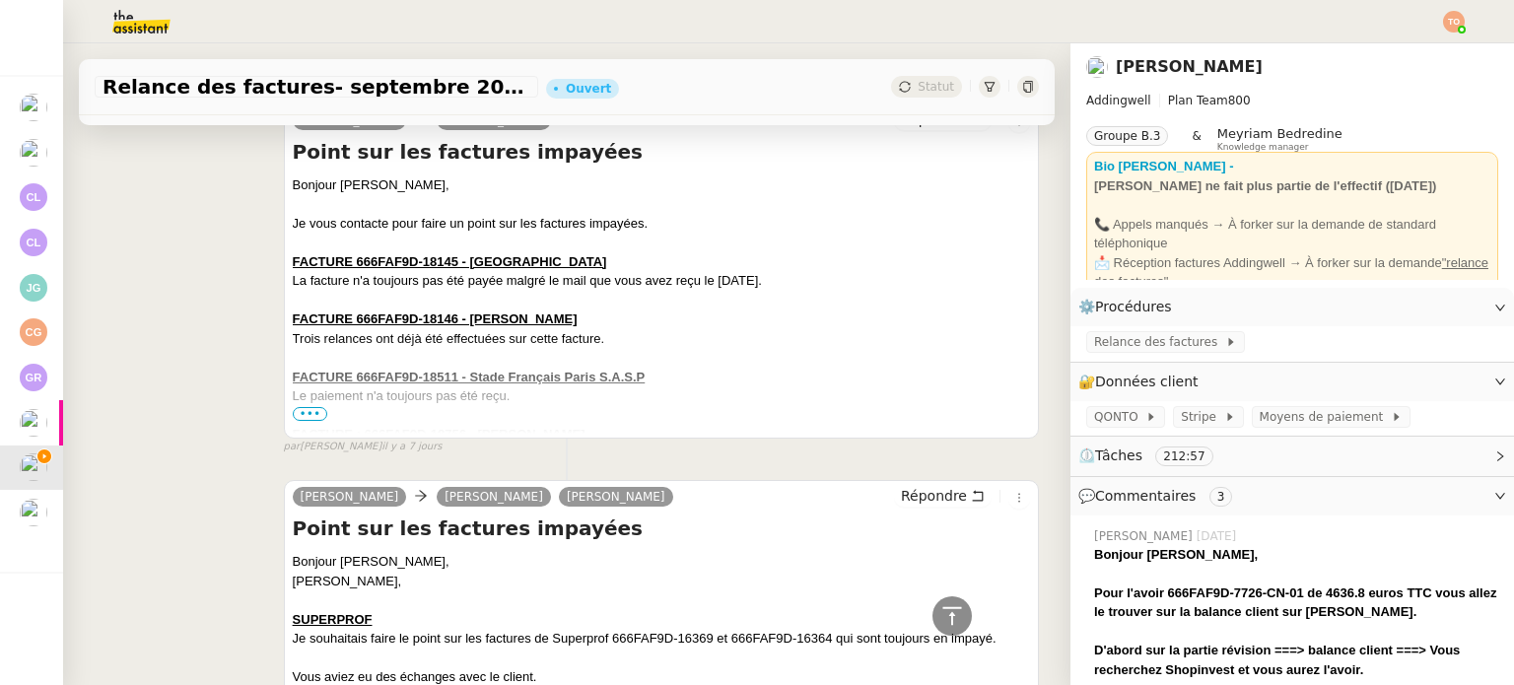
scroll to position [10798, 0]
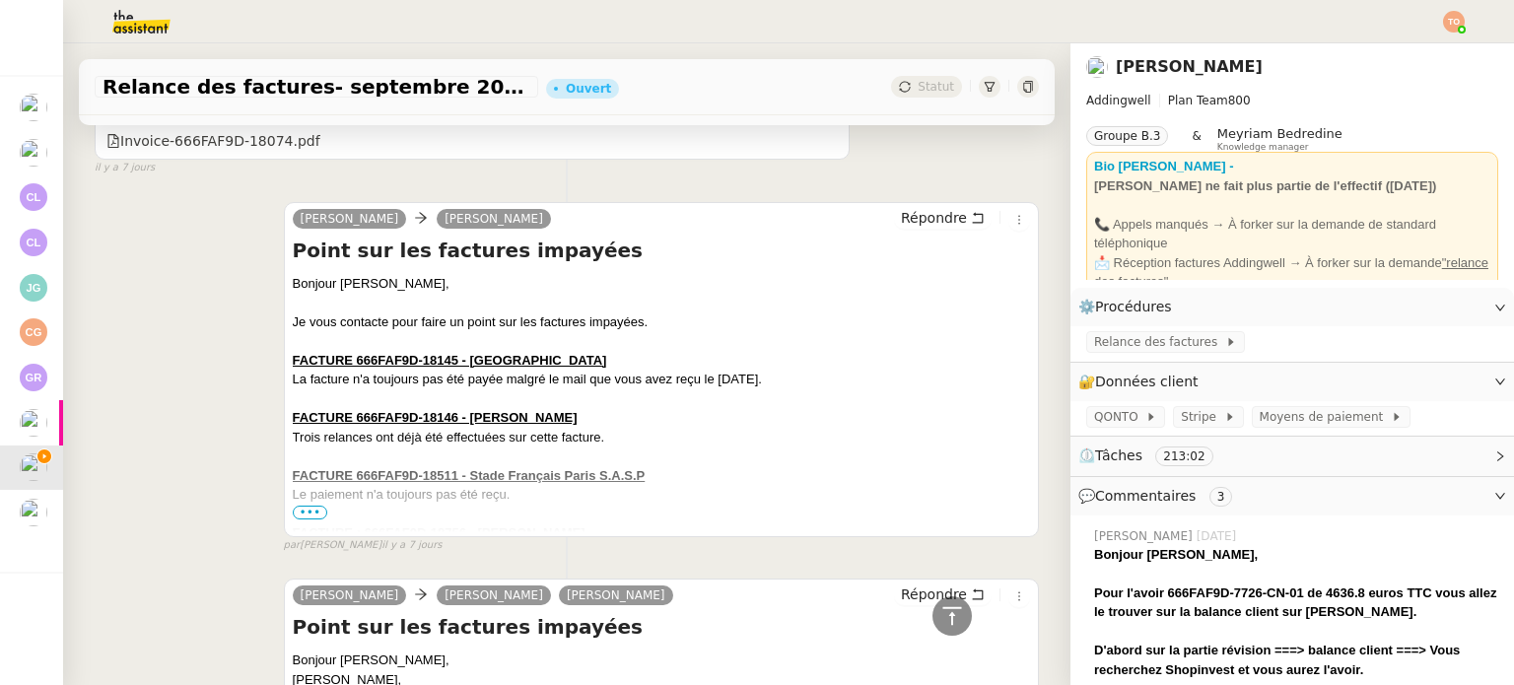
click at [311, 511] on span "•••" at bounding box center [310, 513] width 35 height 14
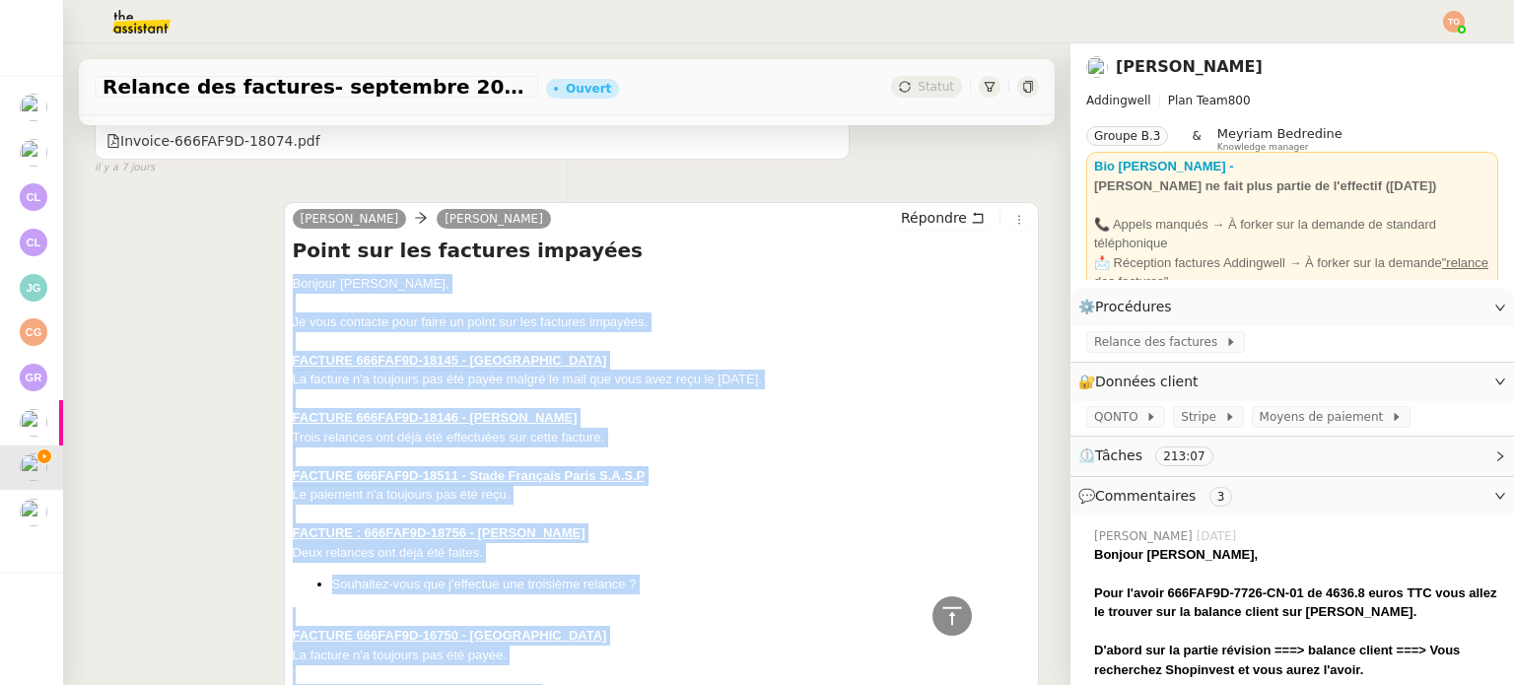
drag, startPoint x: 529, startPoint y: 423, endPoint x: 288, endPoint y: 281, distance: 280.1
click at [903, 220] on span "Répondre" at bounding box center [934, 218] width 66 height 20
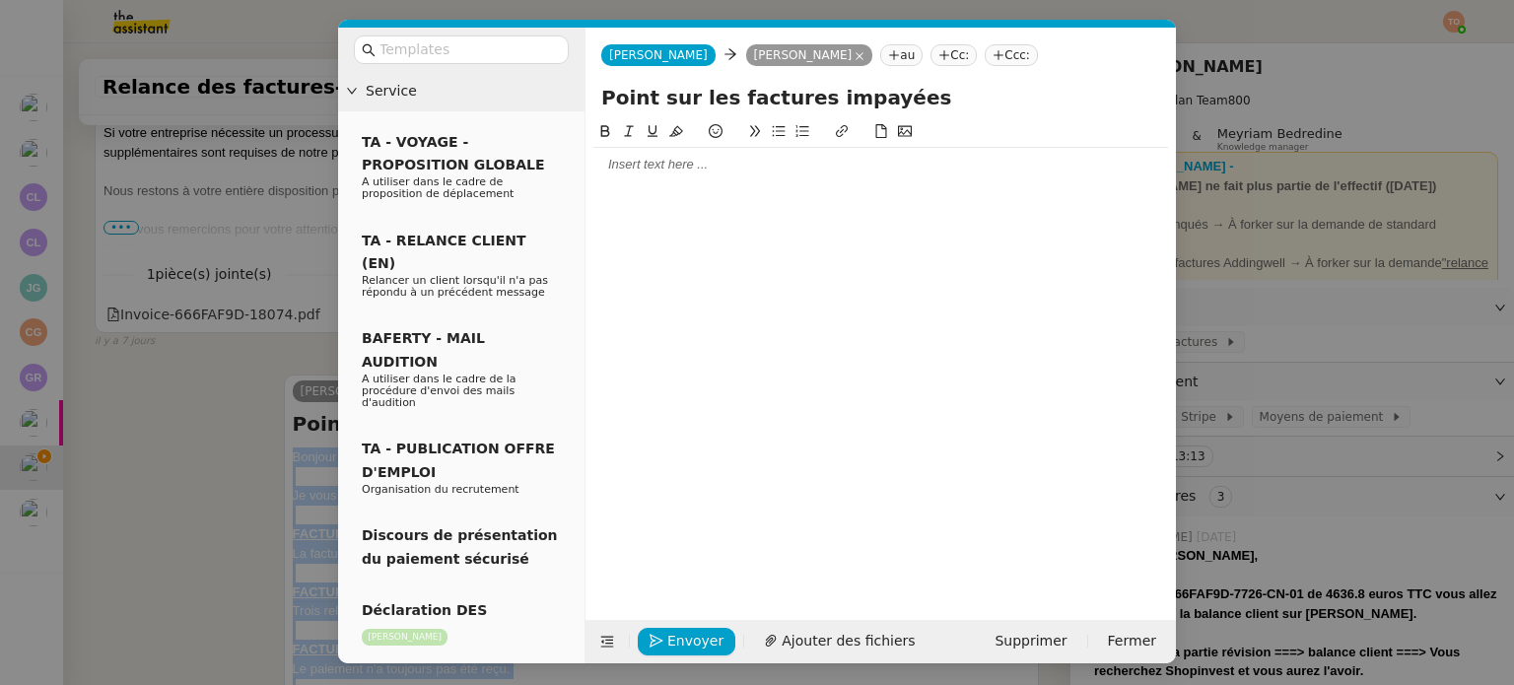
scroll to position [10972, 0]
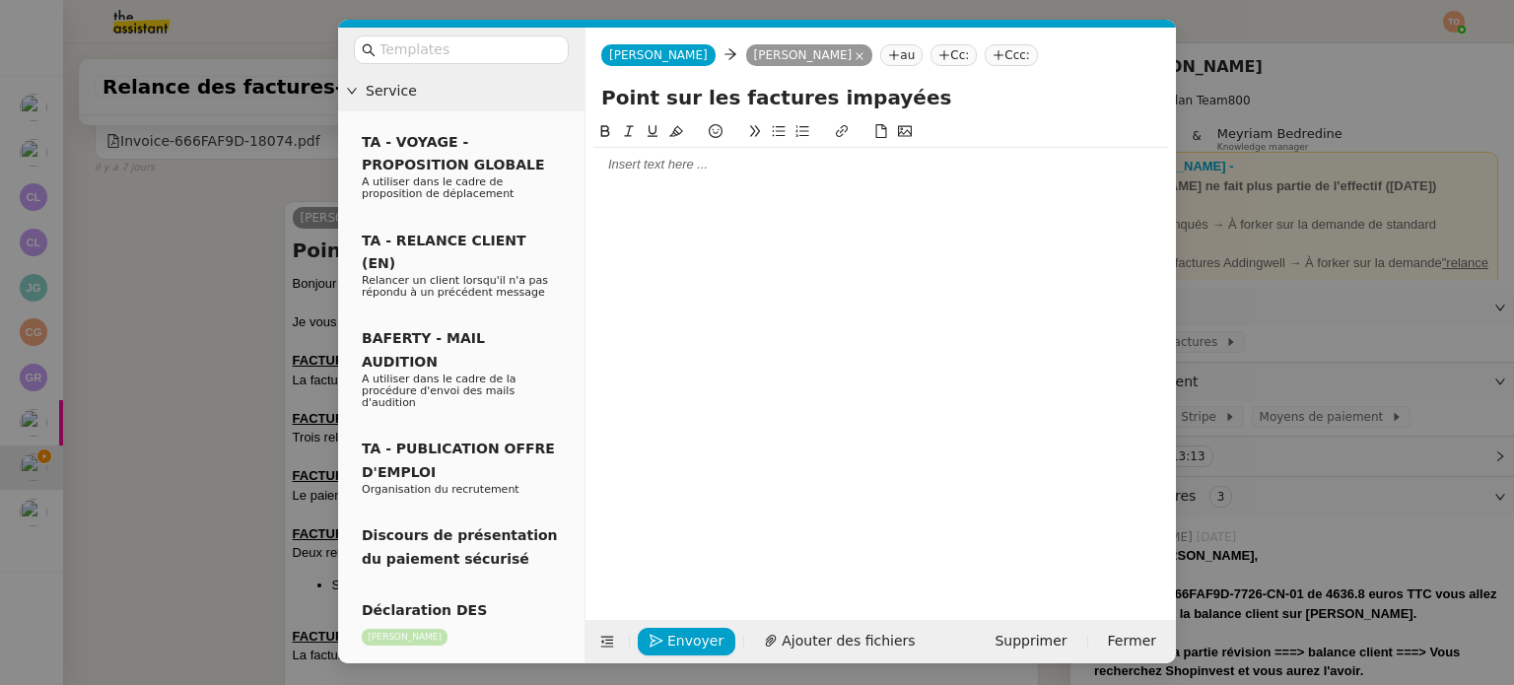
click at [757, 177] on div at bounding box center [880, 165] width 575 height 34
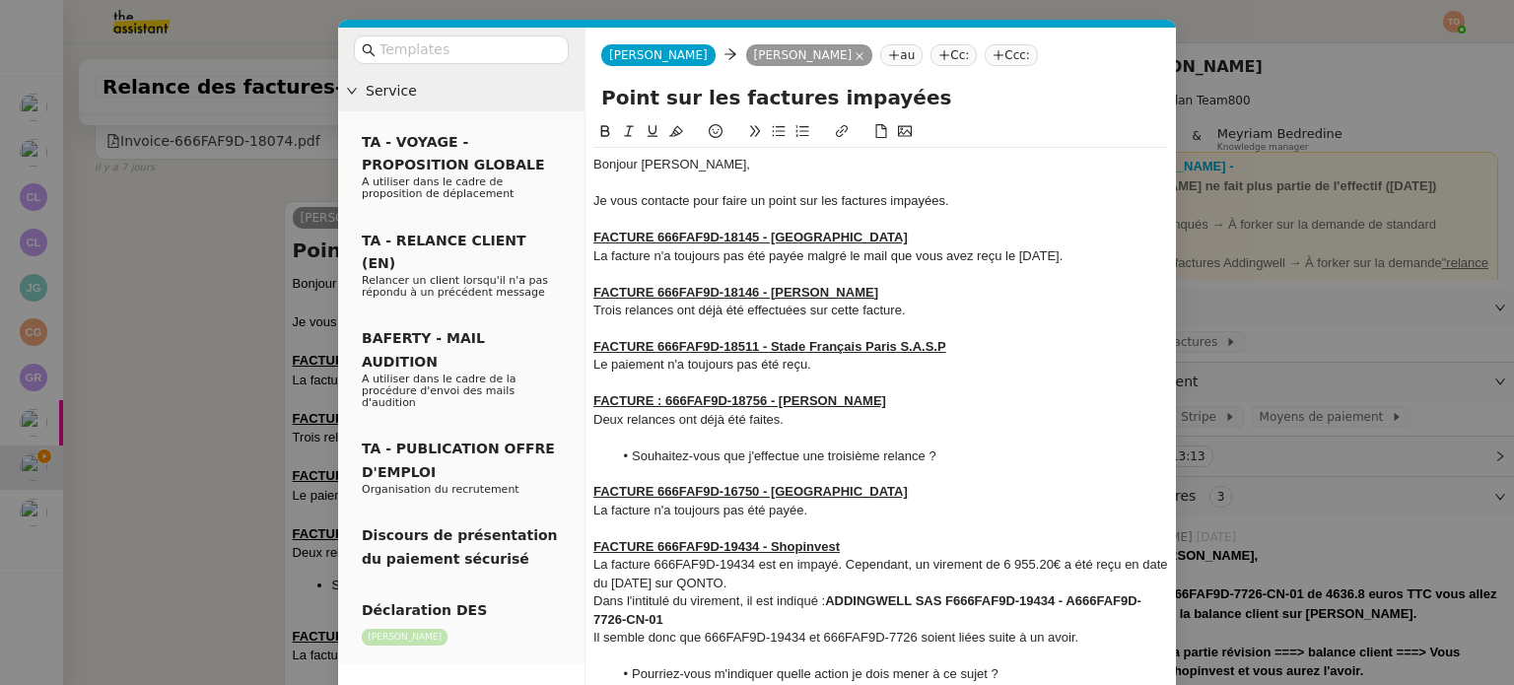
scroll to position [11230, 0]
drag, startPoint x: 1095, startPoint y: 255, endPoint x: 855, endPoint y: 255, distance: 240.5
click at [855, 255] on div "La facture n'a toujours pas été payée malgré le mail que vous avez reçu le [DAT…" at bounding box center [880, 256] width 575 height 18
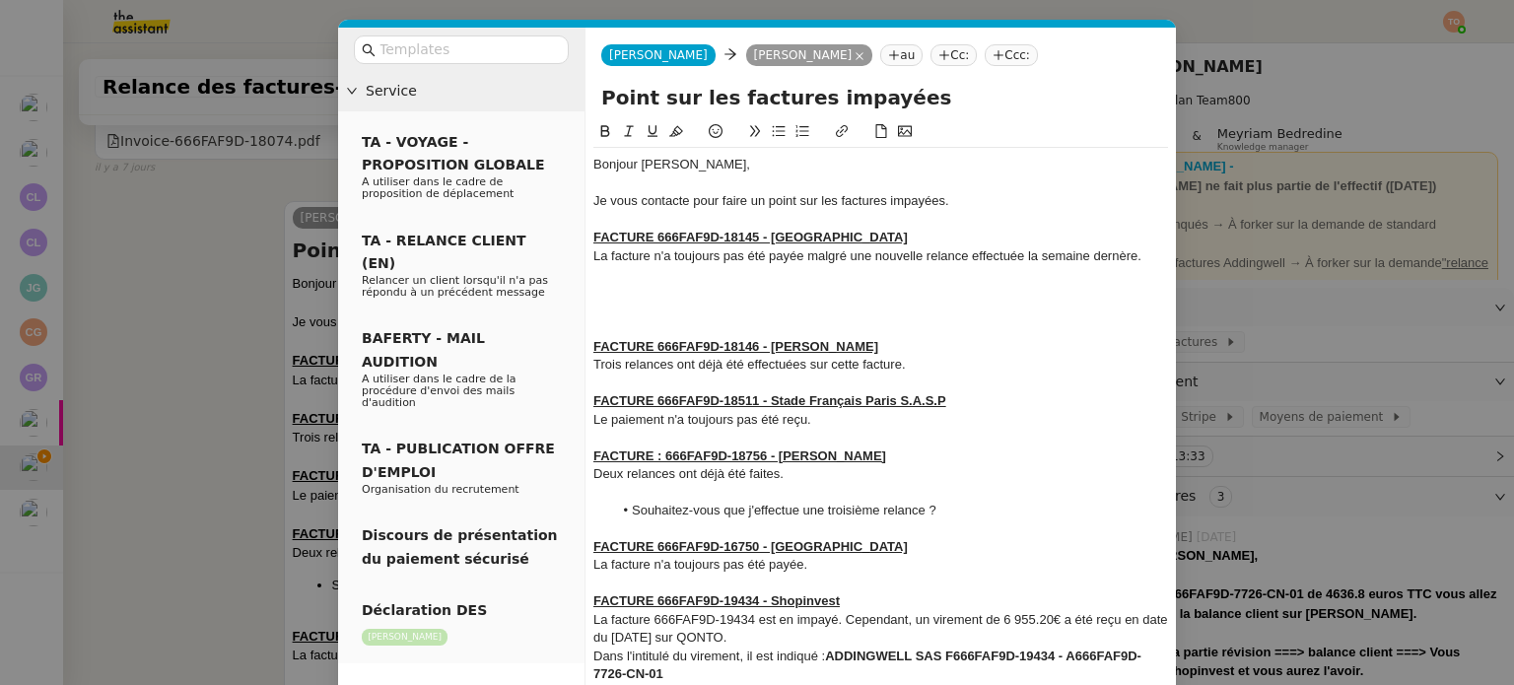
click at [227, 276] on nz-modal-container "Service TA - VOYAGE - PROPOSITION GLOBALE A utiliser dans le cadre de propositi…" at bounding box center [757, 342] width 1514 height 685
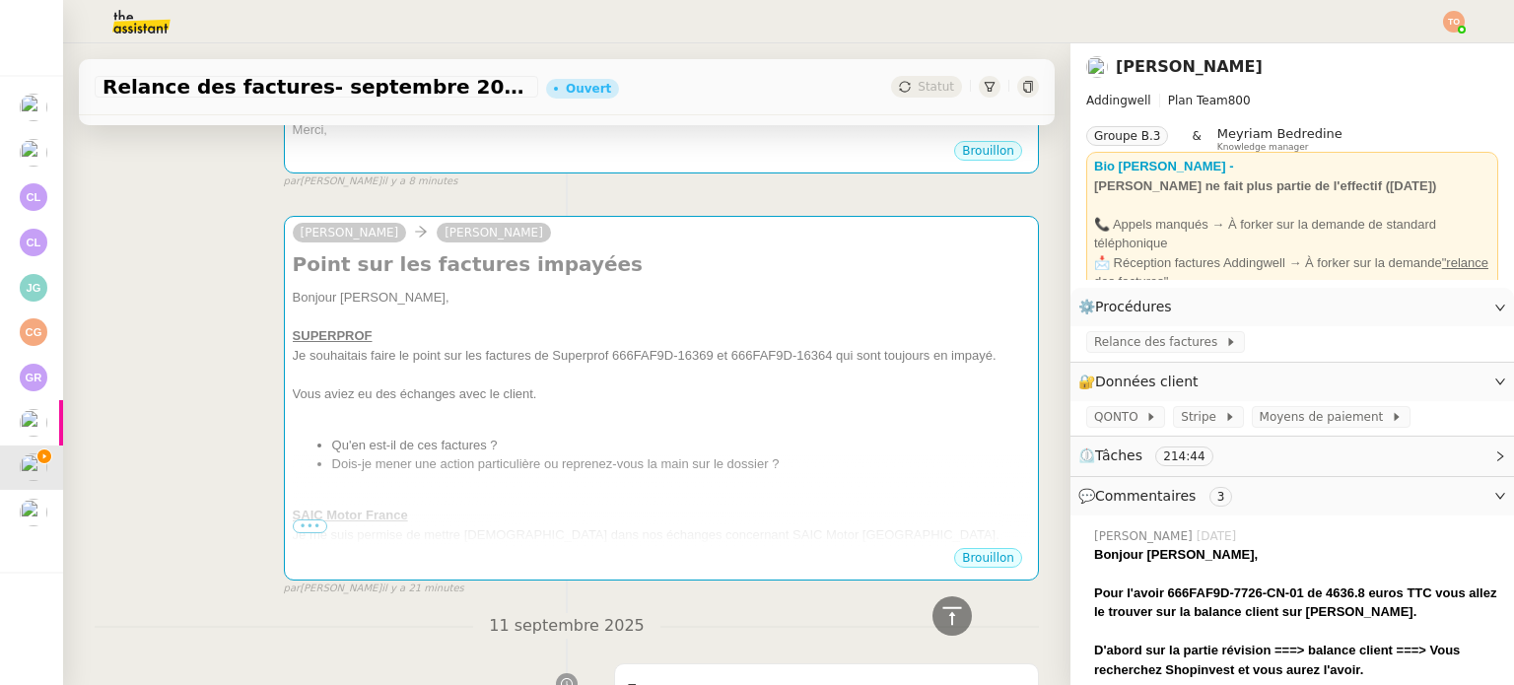
scroll to position [0, 0]
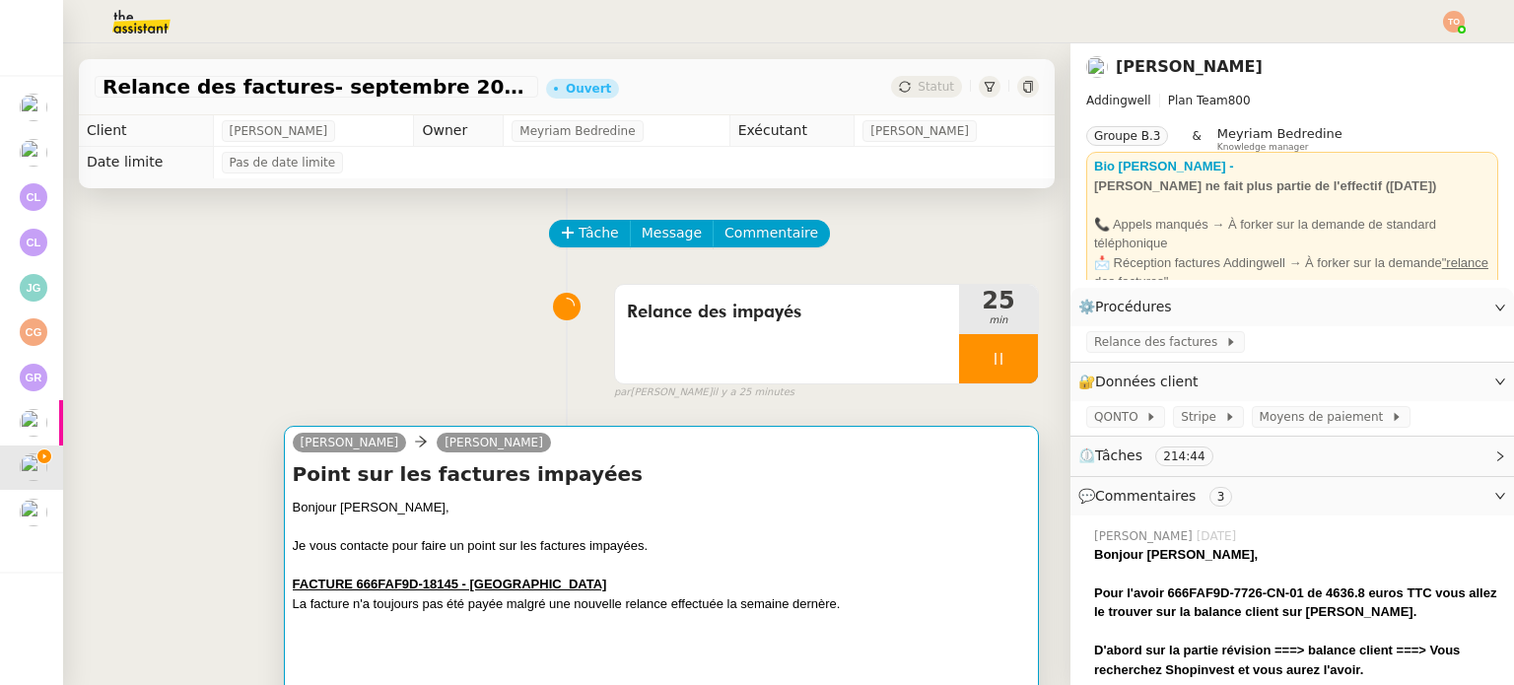
click at [782, 623] on div at bounding box center [661, 623] width 737 height 20
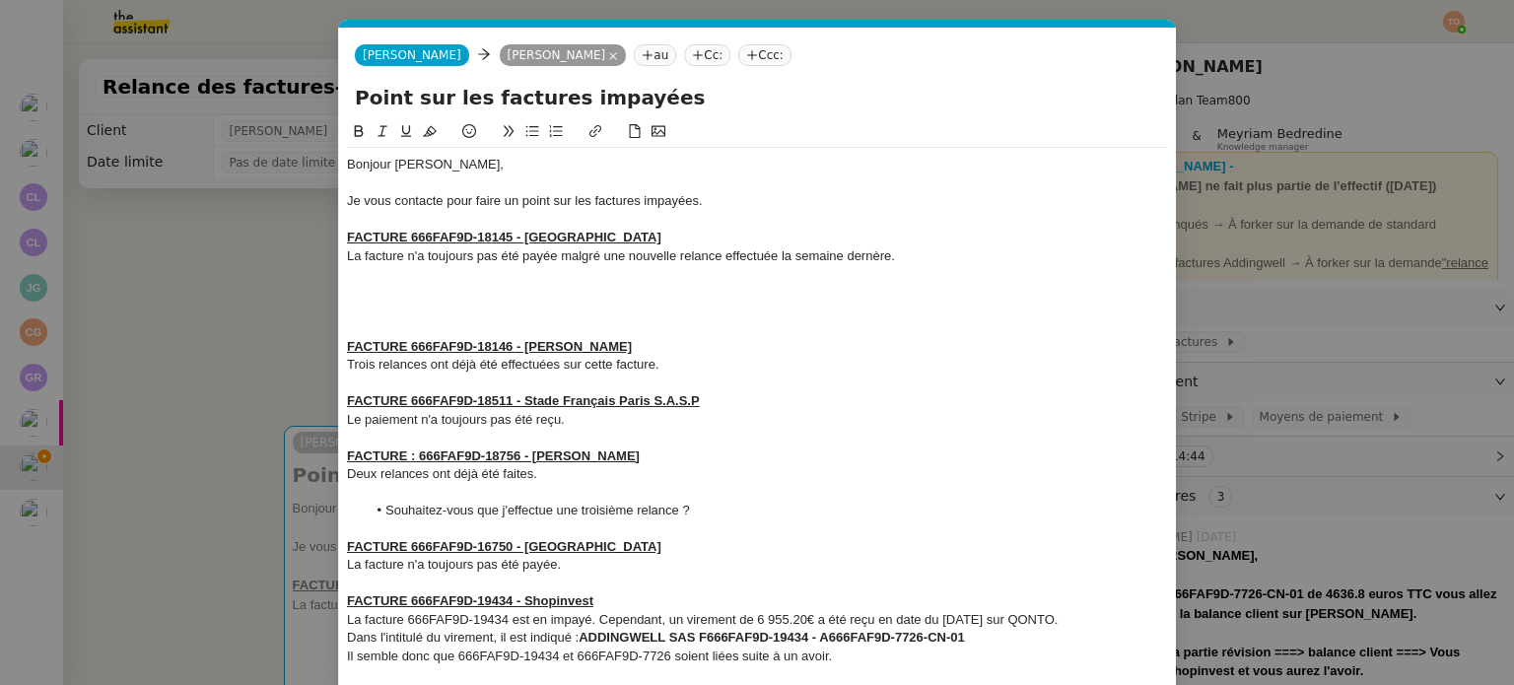
scroll to position [0, 41]
drag, startPoint x: 665, startPoint y: 362, endPoint x: 375, endPoint y: 303, distance: 296.7
click at [375, 303] on div "Bonjour Sabrina, Je vous contacte pour faire un point sur les factures impayées…" at bounding box center [757, 610] width 821 height 925
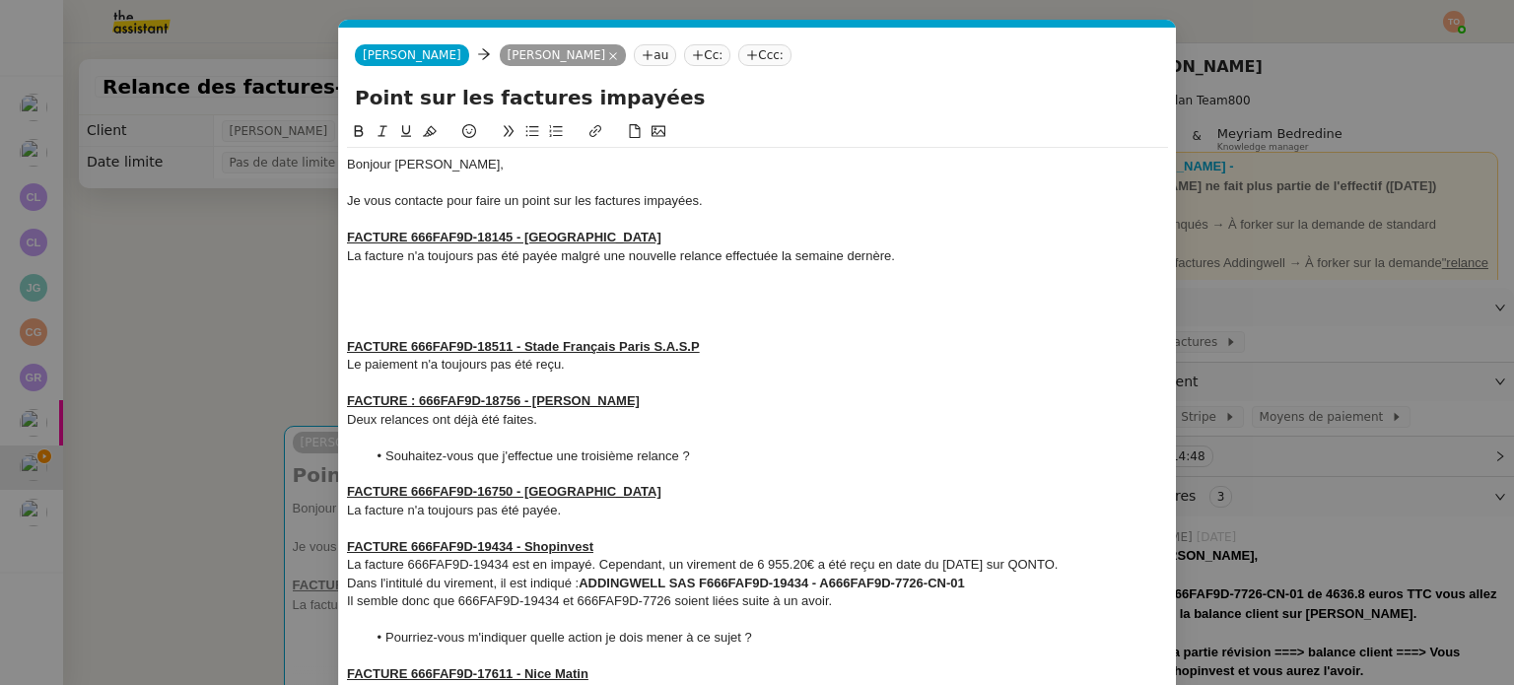
click at [269, 307] on nz-modal-container "Service TA - VOYAGE - PROPOSITION GLOBALE A utiliser dans le cadre de propositi…" at bounding box center [757, 342] width 1514 height 685
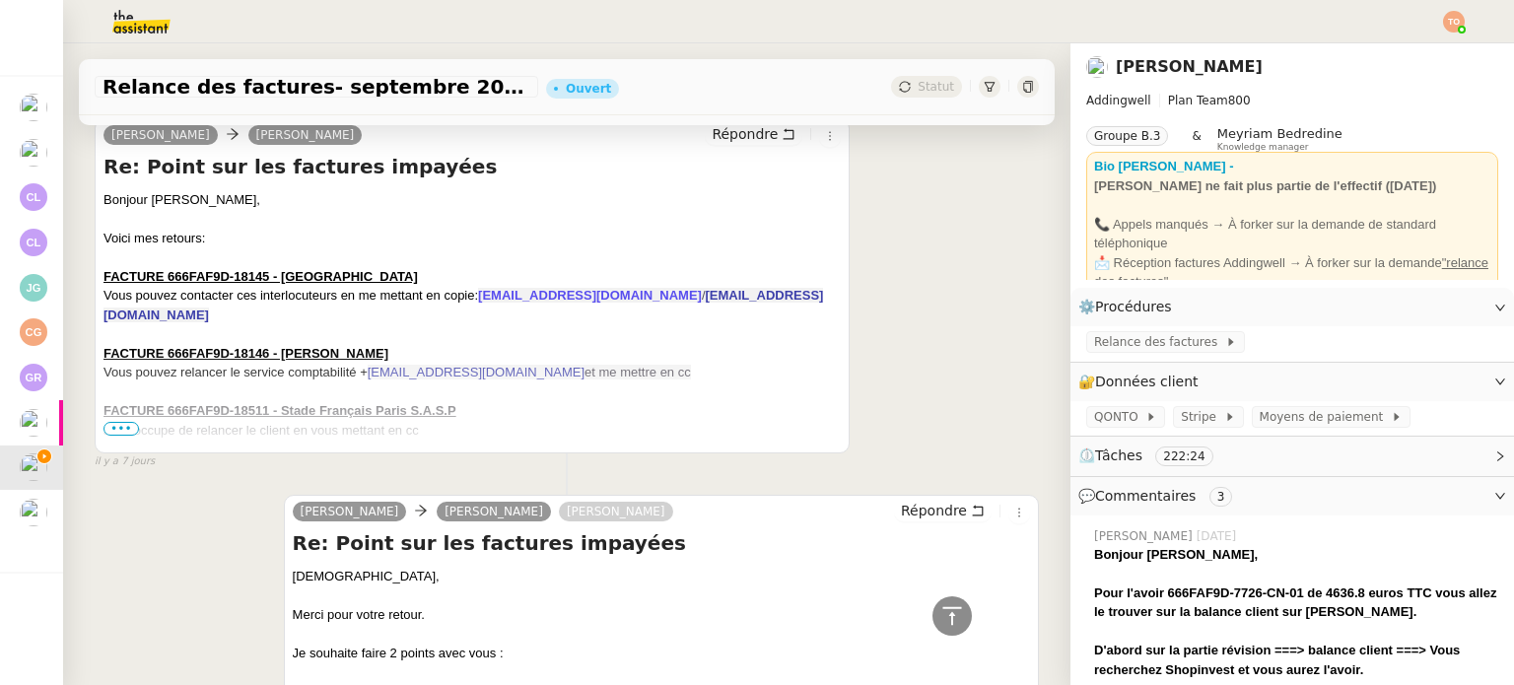
scroll to position [6308, 0]
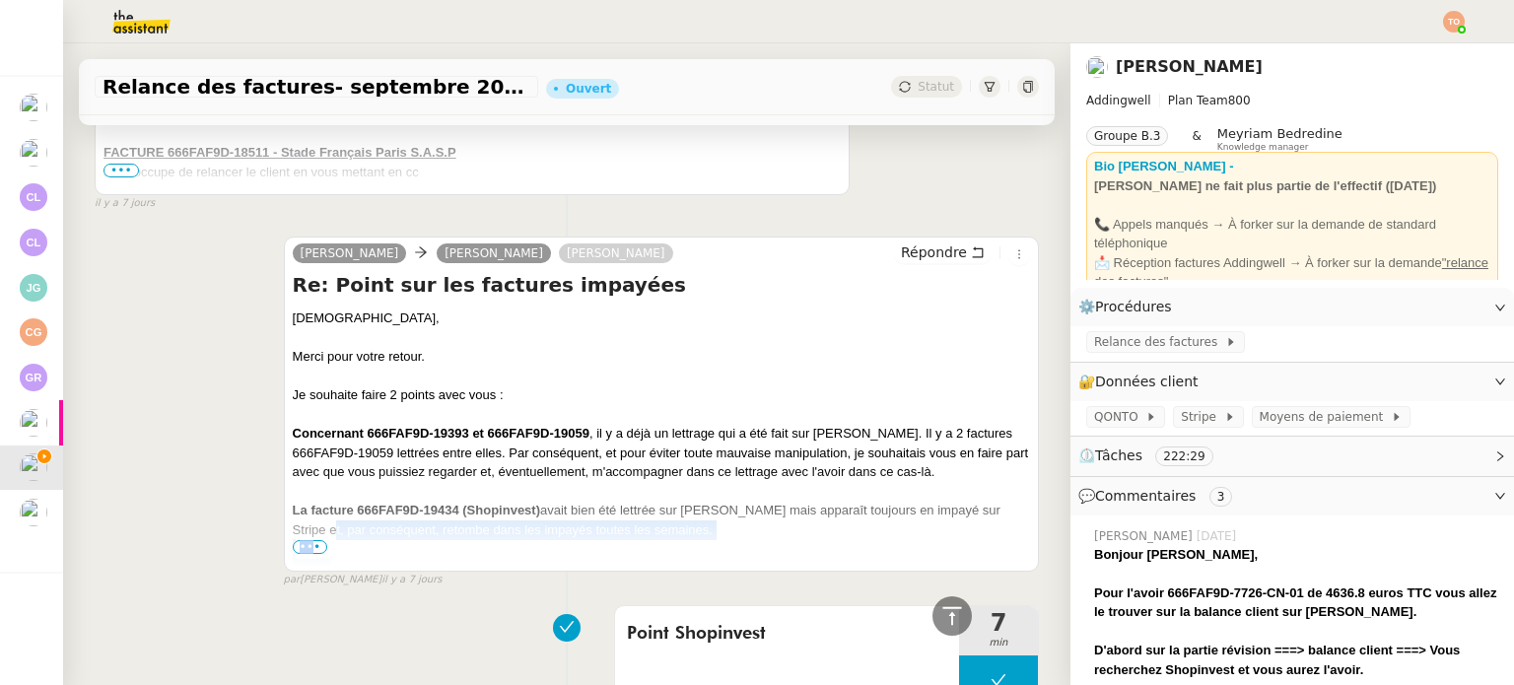
click at [308, 550] on div "Re: Point sur les factures impayées Mohamed, Merci pour votre retour. Je souhai…" at bounding box center [661, 419] width 737 height 296
click at [308, 550] on span "•••" at bounding box center [310, 547] width 35 height 14
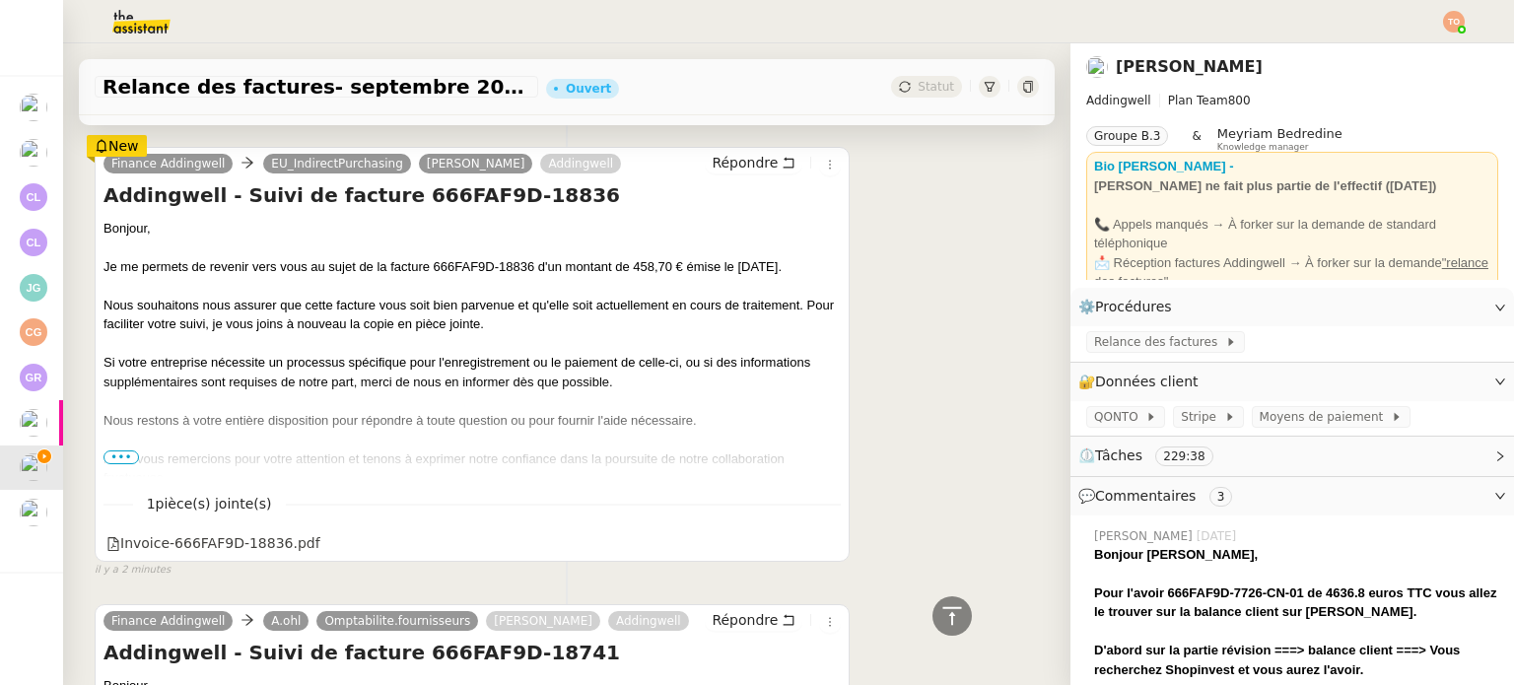
scroll to position [1281, 0]
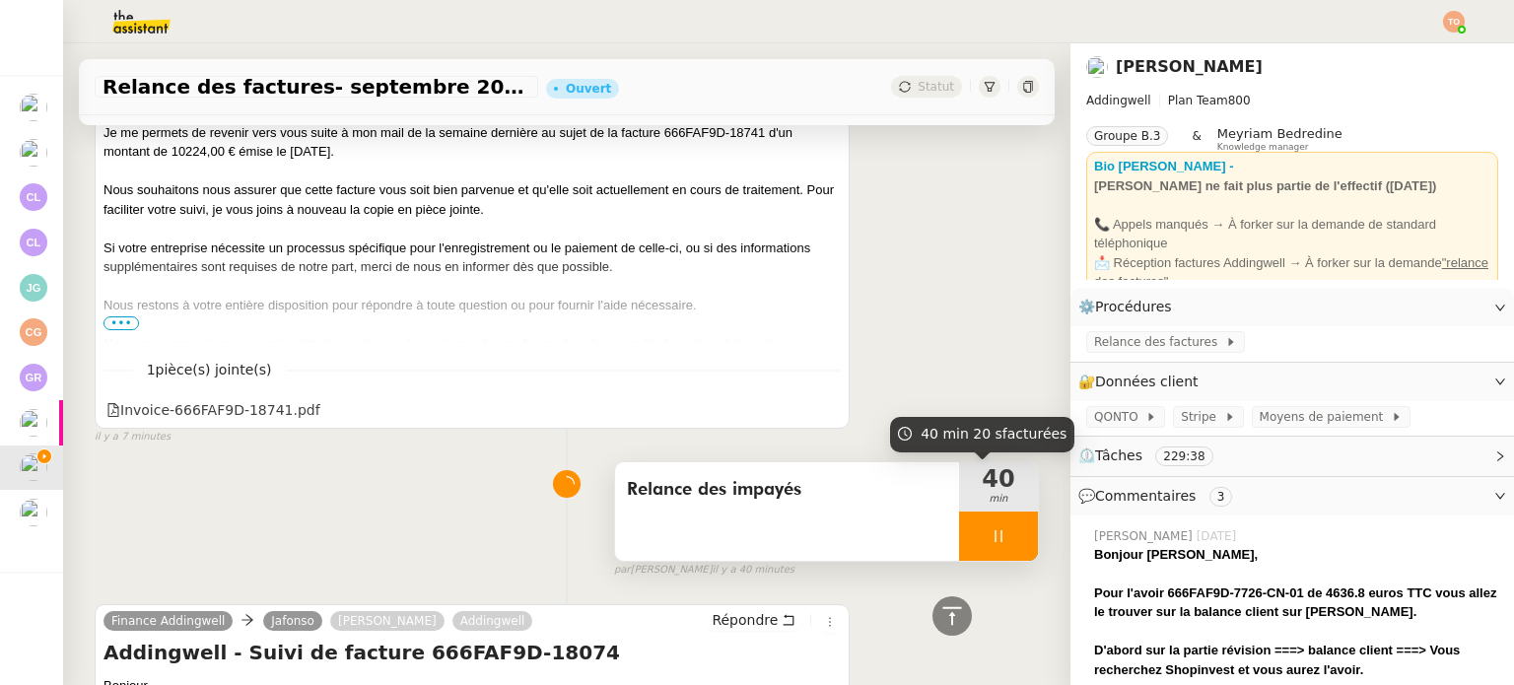
click at [986, 531] on div at bounding box center [998, 536] width 79 height 49
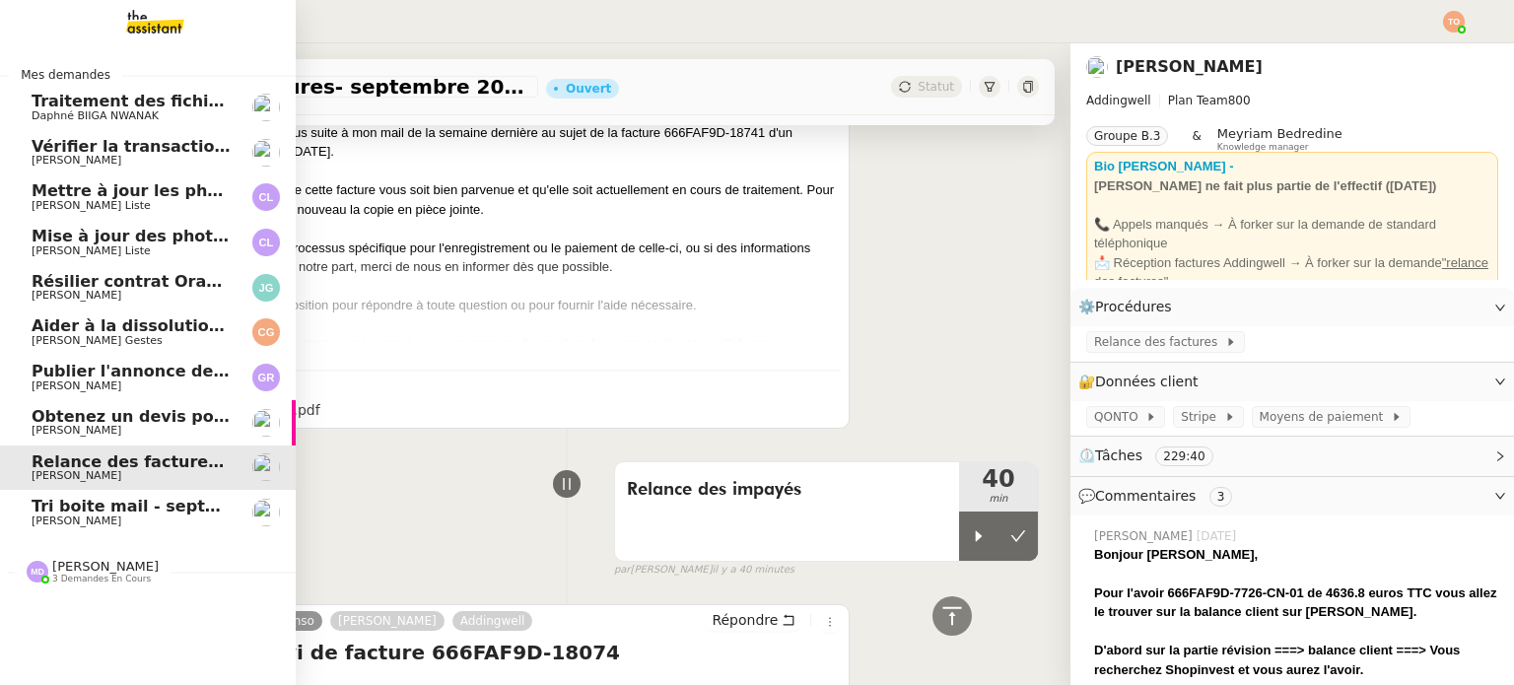
click at [41, 510] on span "Tri boite mail - septembre 2025" at bounding box center [172, 506] width 280 height 19
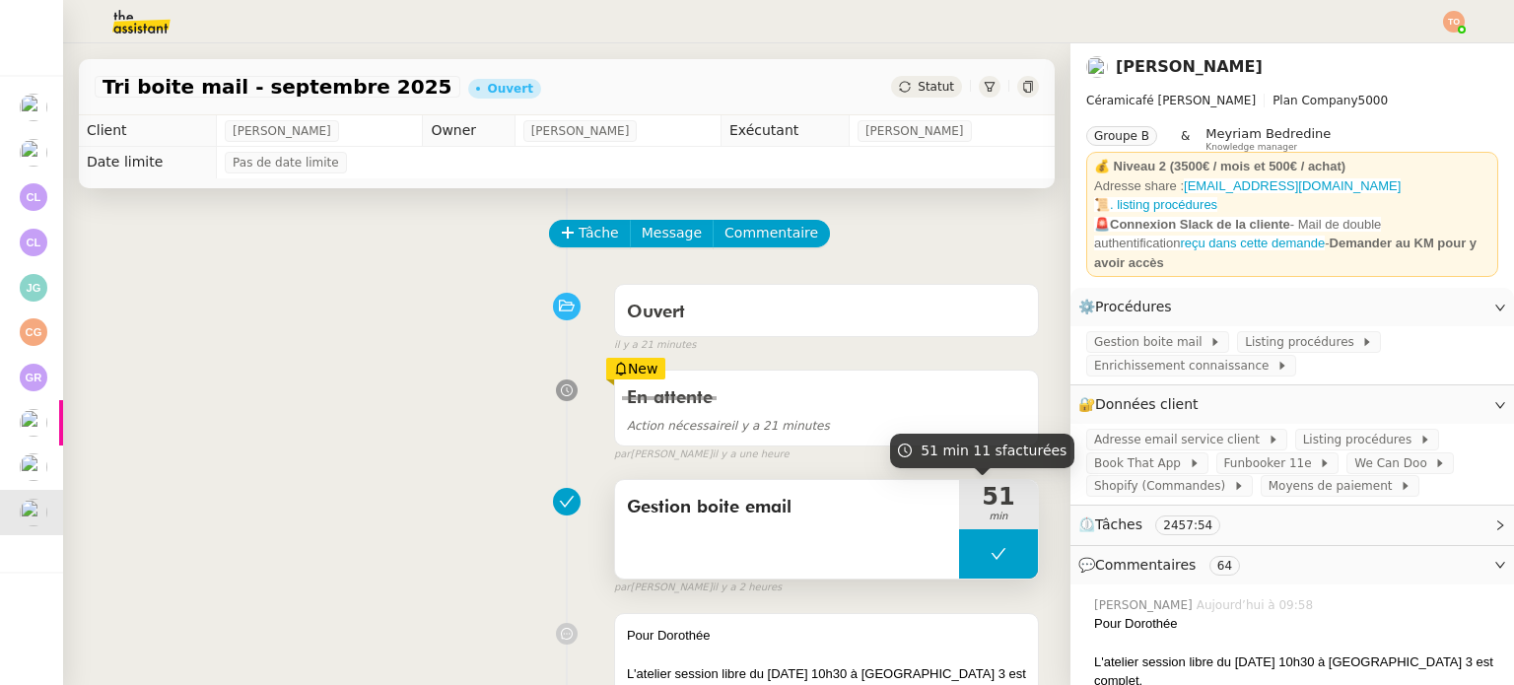
click at [959, 542] on button at bounding box center [998, 553] width 79 height 49
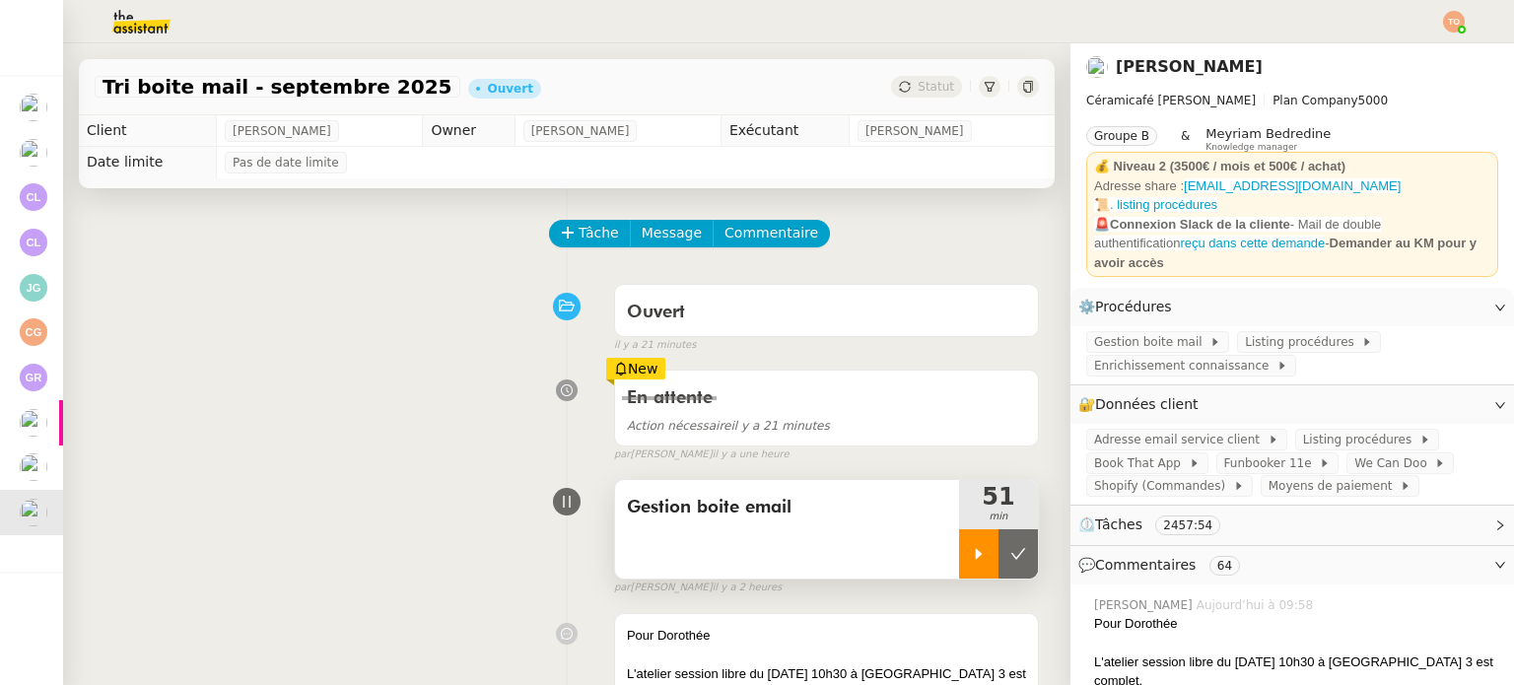
click at [971, 555] on icon at bounding box center [979, 554] width 16 height 16
click at [1131, 346] on span "Gestion boite mail" at bounding box center [1151, 342] width 115 height 20
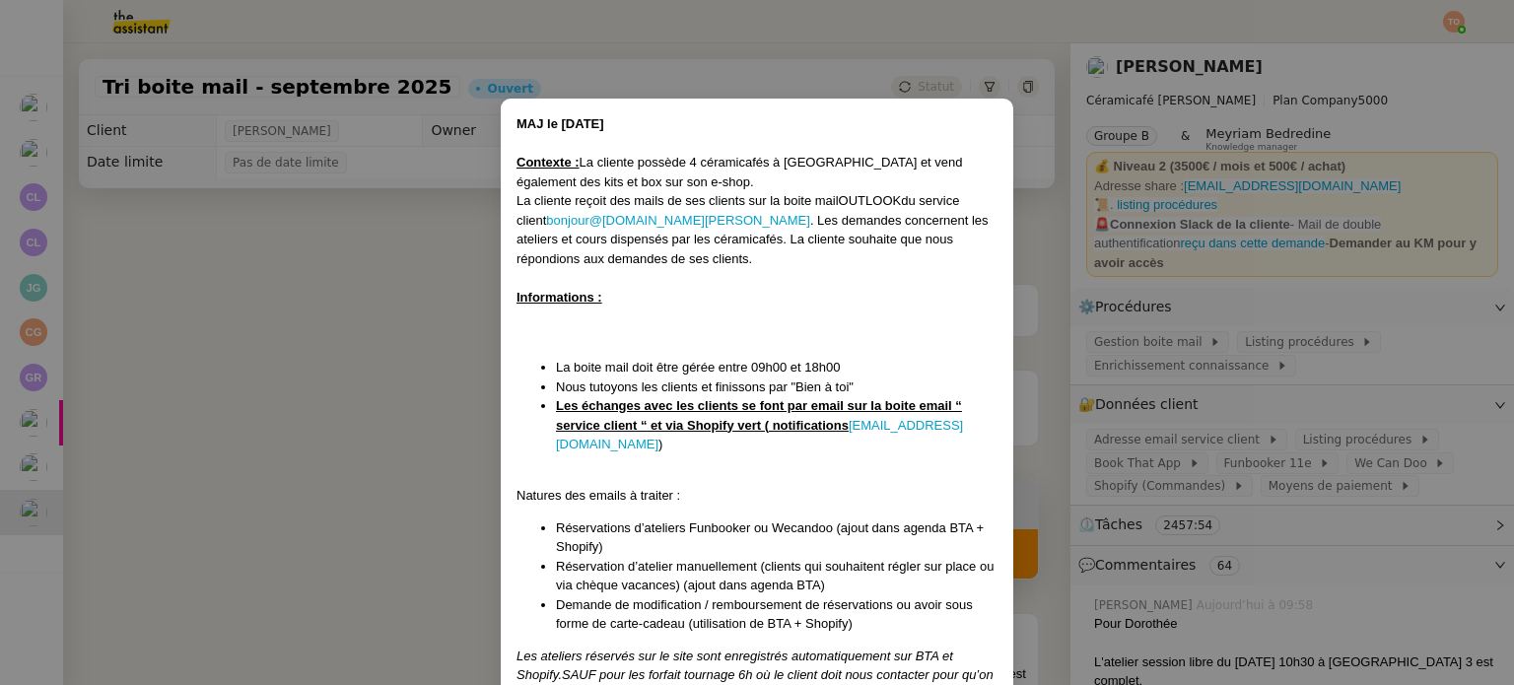
click at [1086, 440] on nz-modal-container "MAJ le 21/01/2025 Contexte : La cliente possède 4 céramicafés à Paris et vend é…" at bounding box center [757, 342] width 1514 height 685
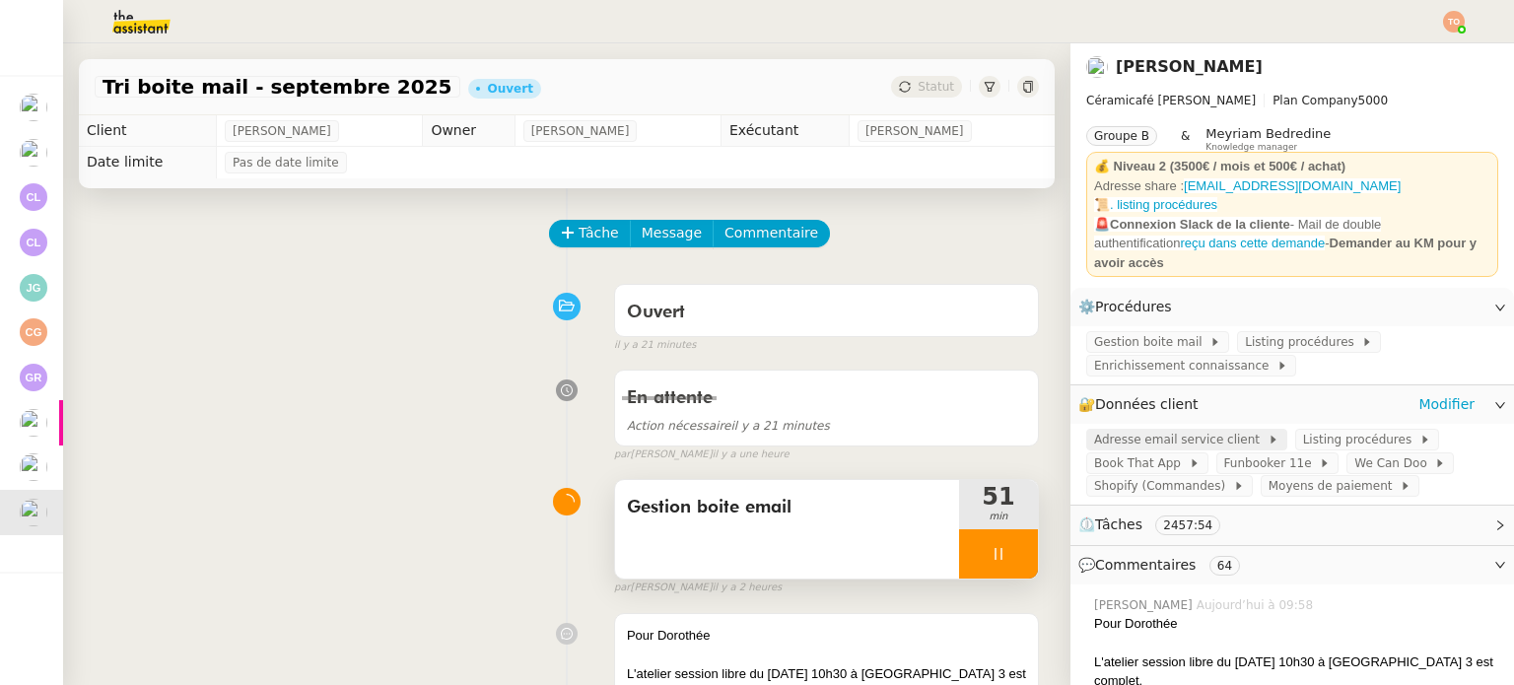
click at [1105, 444] on span "Adresse email service client" at bounding box center [1180, 440] width 173 height 20
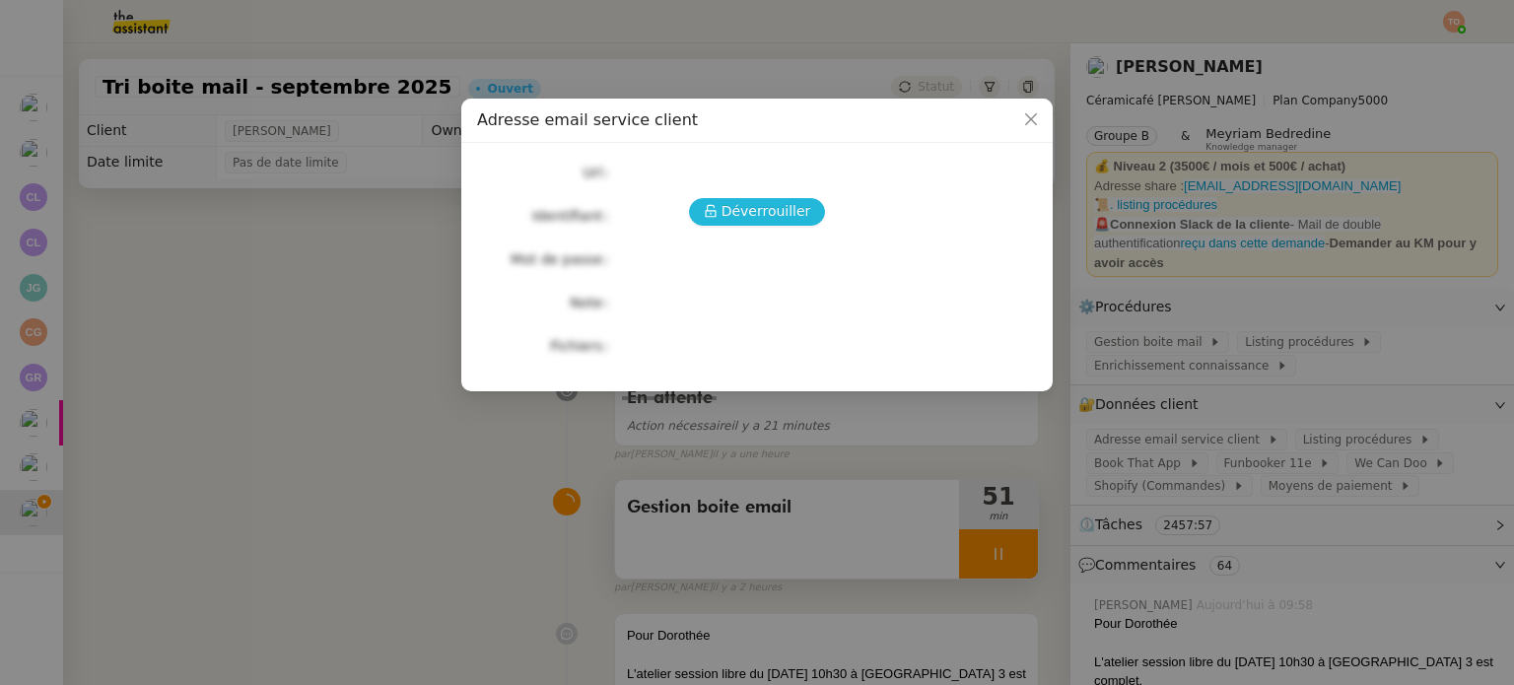
click at [740, 215] on span "Déverrouiller" at bounding box center [766, 211] width 90 height 23
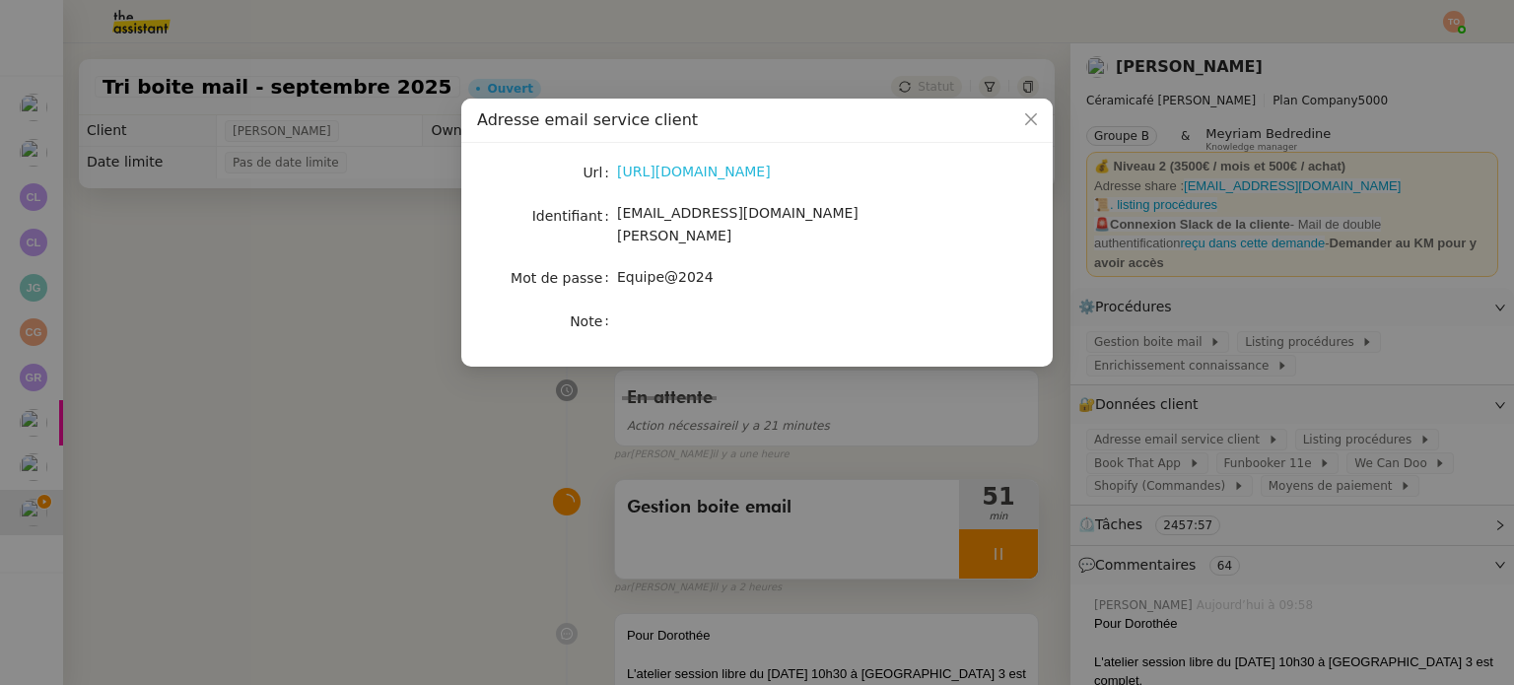
click at [752, 173] on link "https://ex4.mail.ovh.net/owa/#path=/mail" at bounding box center [694, 172] width 154 height 16
click at [1165, 339] on nz-modal-container "Adresse email service client Url [URL][DOMAIN_NAME] Identifiant [EMAIL_ADDRESS]…" at bounding box center [757, 342] width 1514 height 685
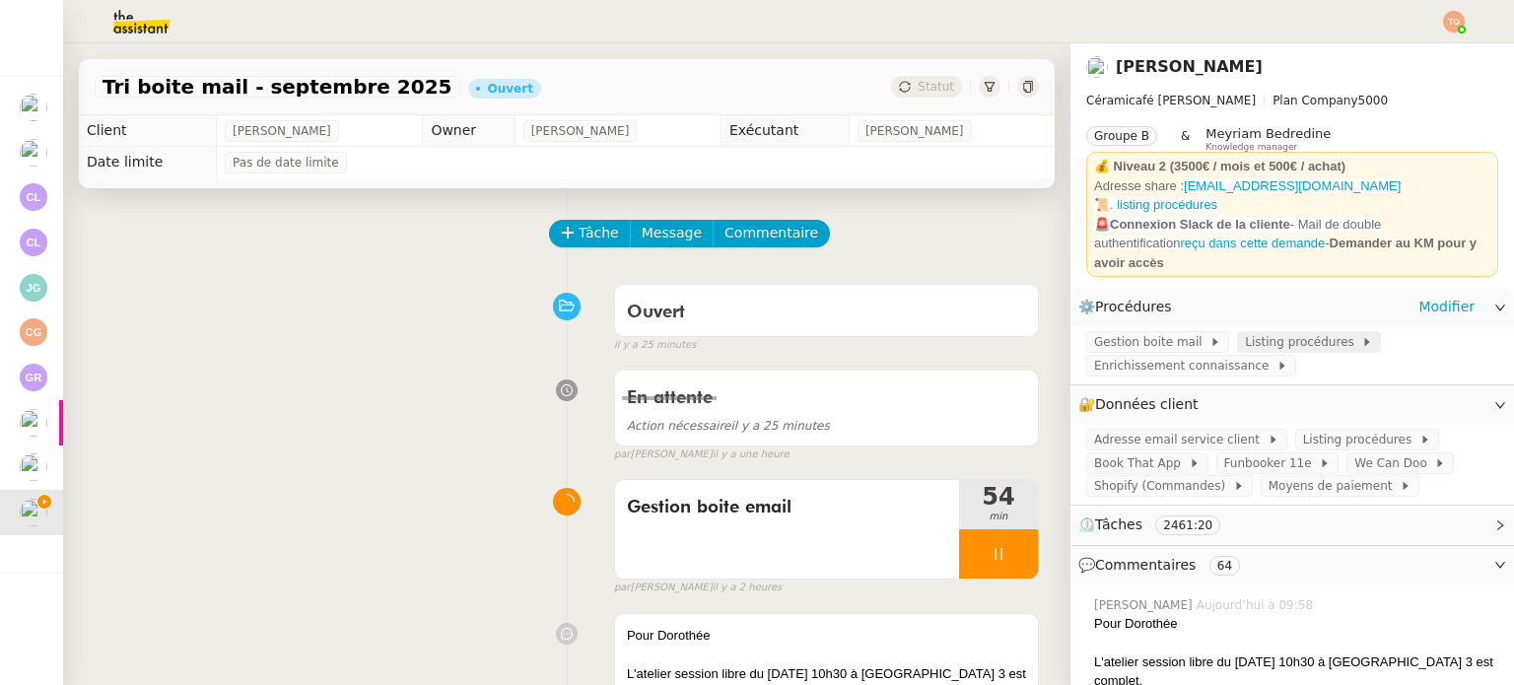
click at [1275, 344] on span "Listing procédures" at bounding box center [1303, 342] width 116 height 20
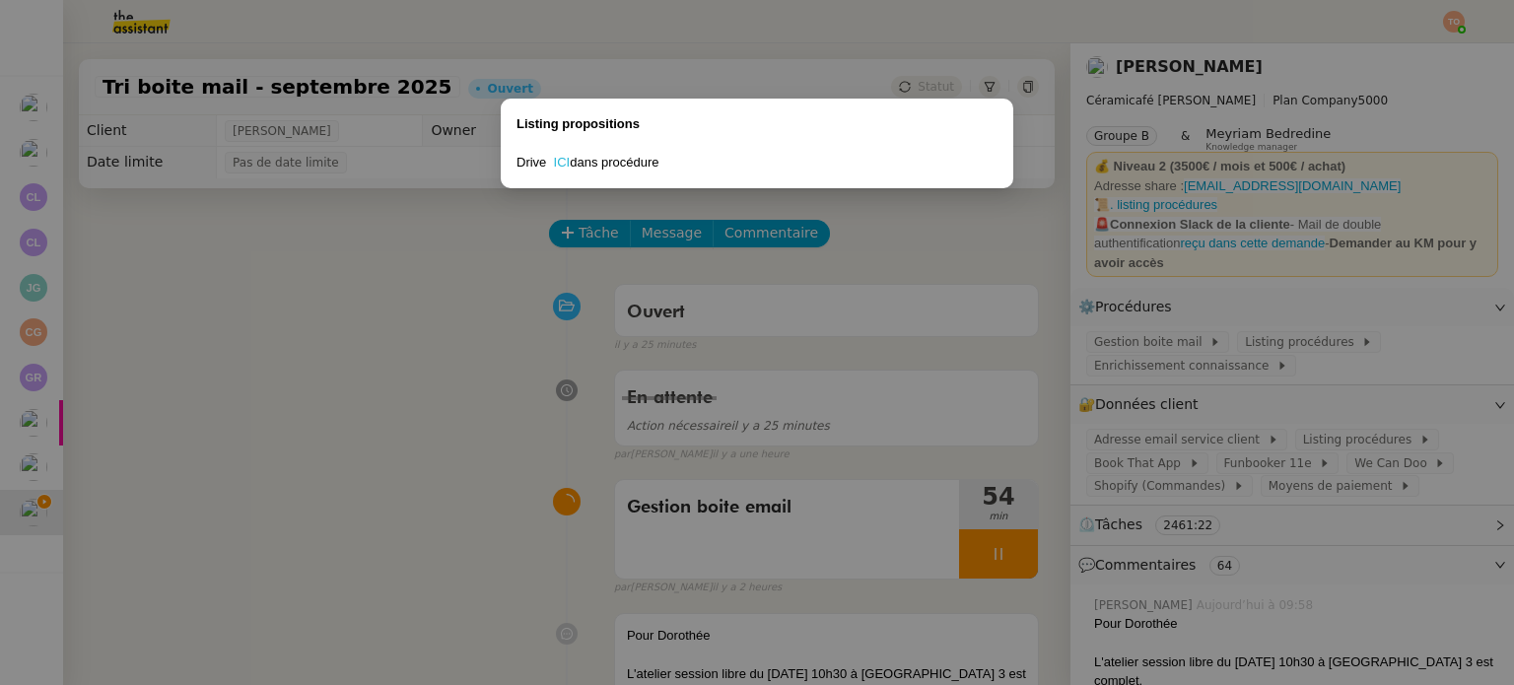
click at [557, 156] on link "ICI" at bounding box center [562, 162] width 17 height 15
click at [354, 310] on nz-modal-container "Listing propositions Drive ICI dans procédure" at bounding box center [757, 342] width 1514 height 685
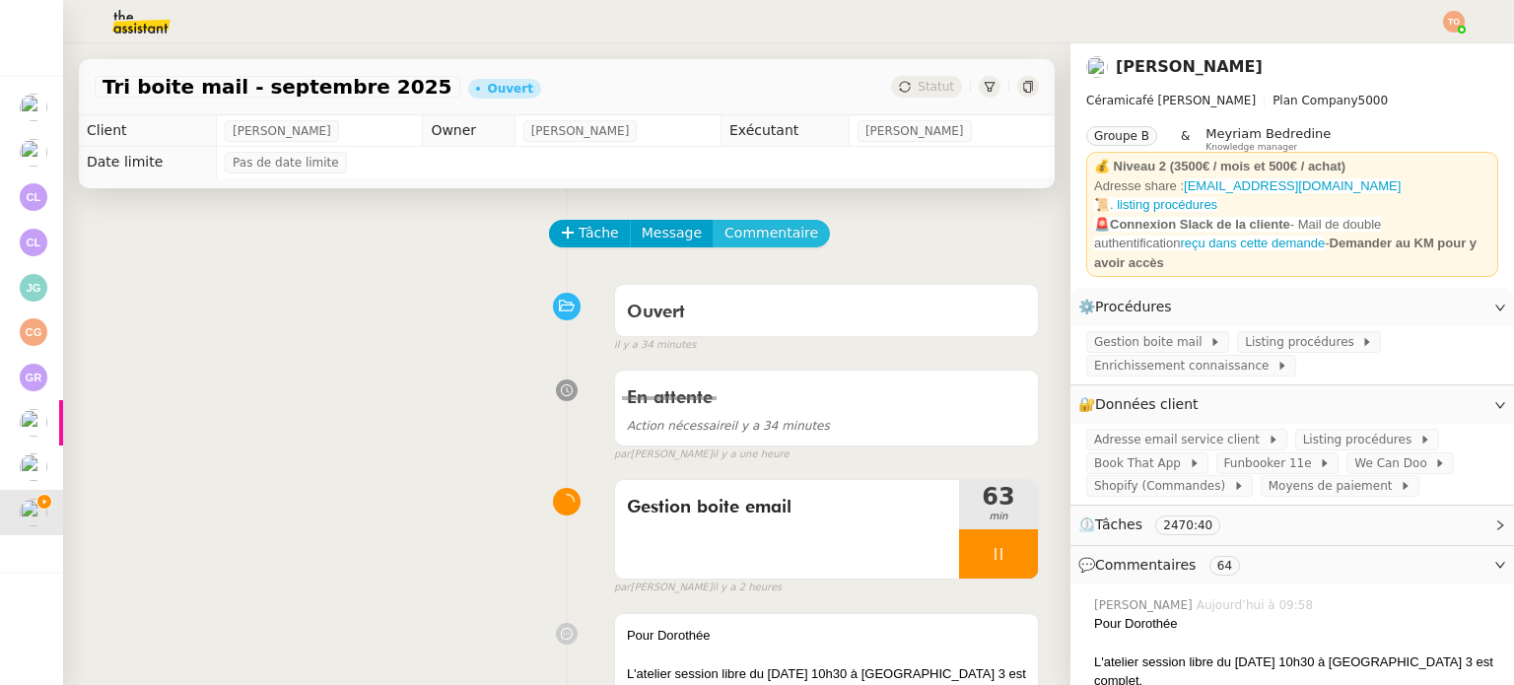
click at [763, 237] on span "Commentaire" at bounding box center [771, 233] width 94 height 23
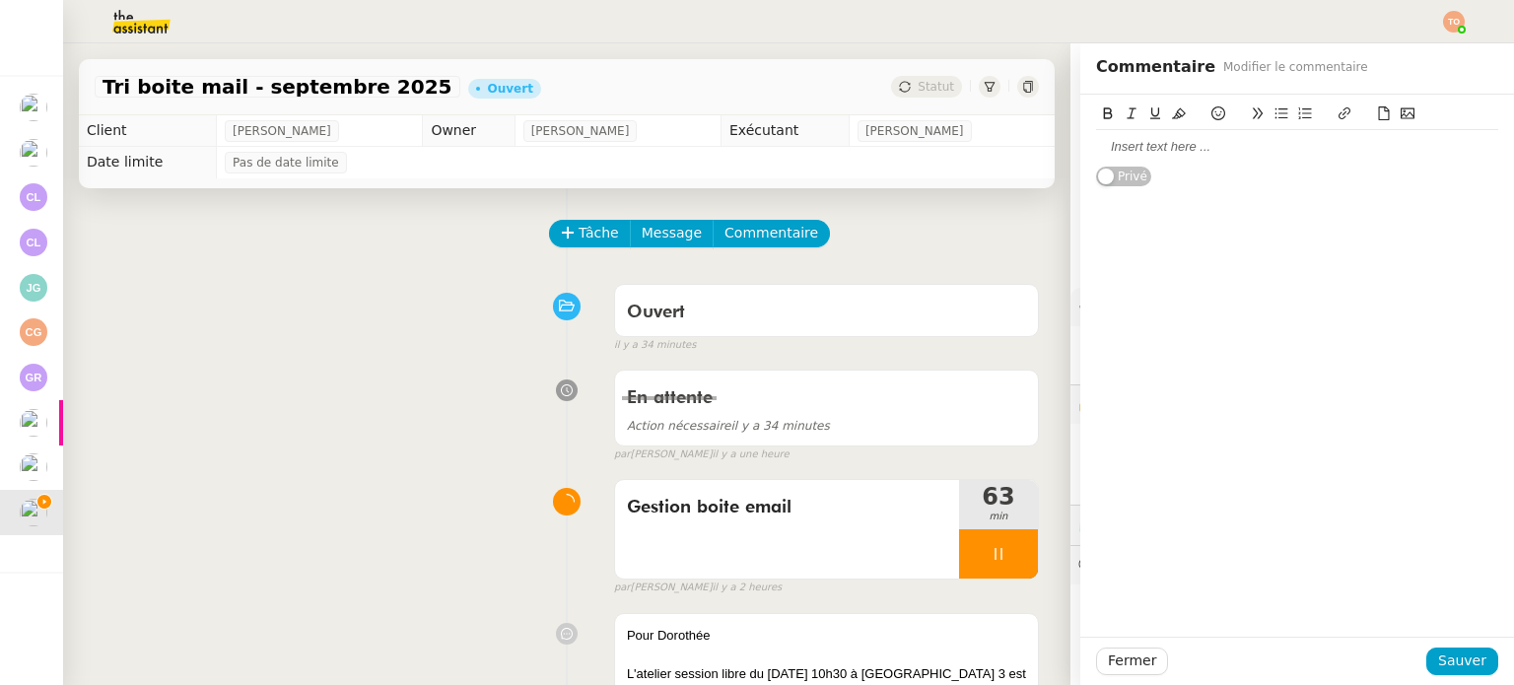
click at [1171, 141] on div at bounding box center [1297, 147] width 402 height 18
click at [1145, 146] on div "Pour [PERSON_NAME]" at bounding box center [1297, 147] width 402 height 18
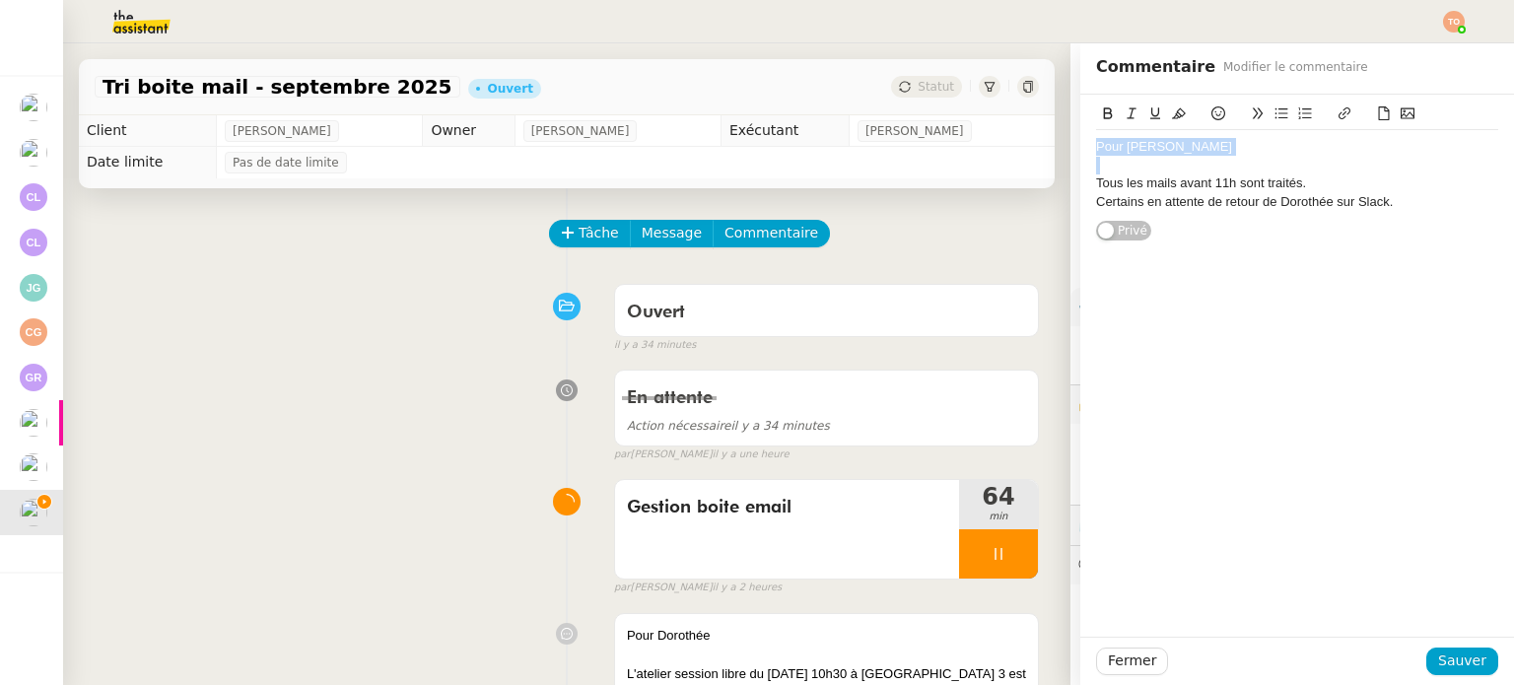
click at [1145, 146] on div "Pour [PERSON_NAME]" at bounding box center [1297, 147] width 402 height 18
click at [1172, 119] on icon at bounding box center [1179, 113] width 14 height 11
click at [1104, 115] on icon at bounding box center [1108, 113] width 9 height 12
click at [1119, 169] on div at bounding box center [1297, 166] width 402 height 18
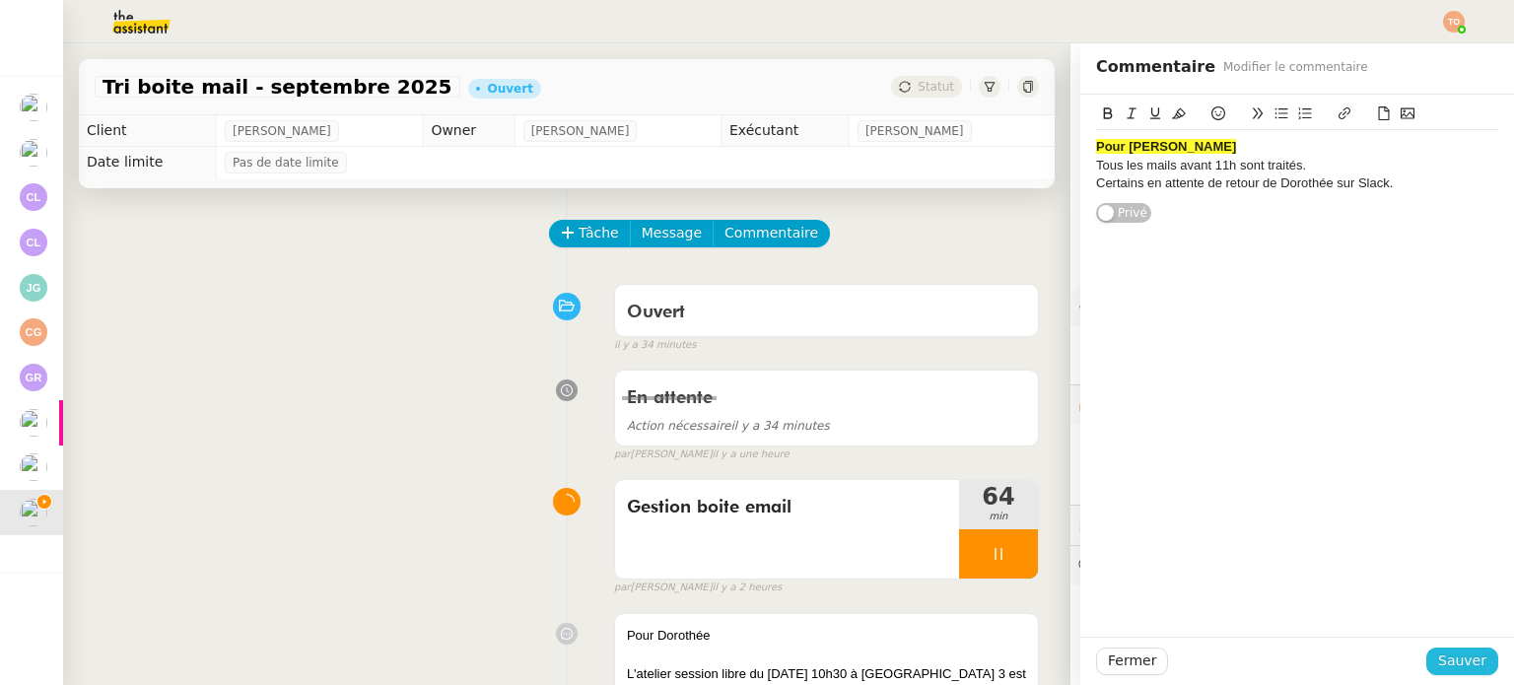
click at [1461, 670] on span "Sauver" at bounding box center [1462, 661] width 48 height 23
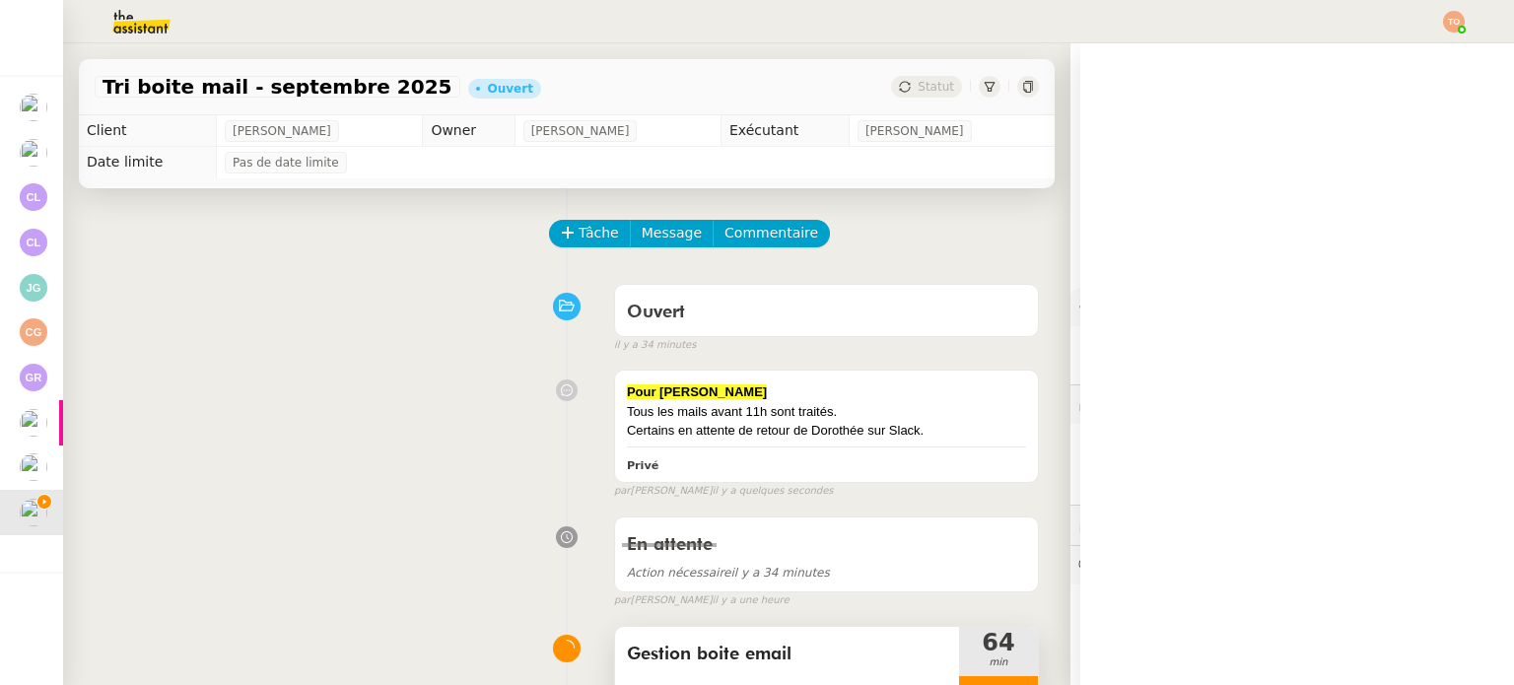
scroll to position [99, 0]
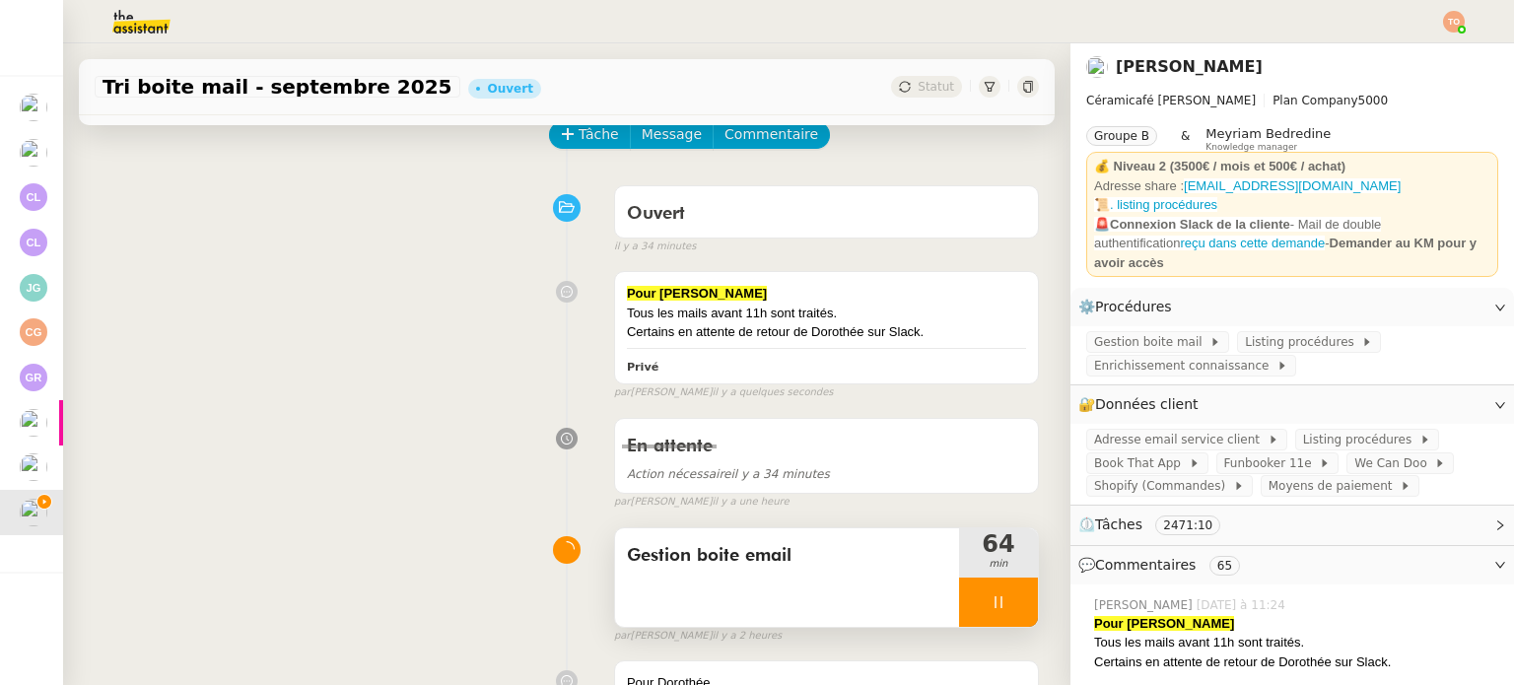
click at [985, 595] on div at bounding box center [998, 602] width 79 height 49
click at [998, 593] on button at bounding box center [1017, 602] width 39 height 49
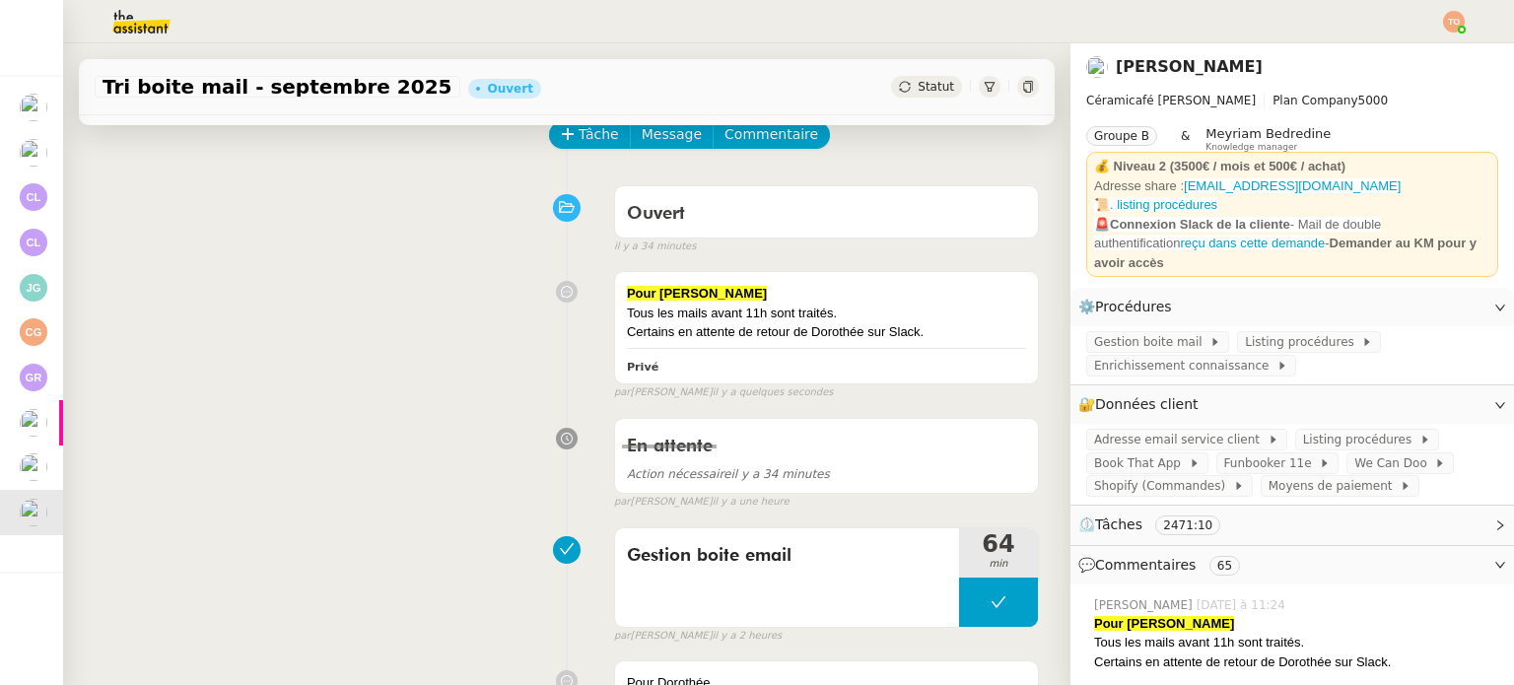
click at [918, 90] on span "Statut" at bounding box center [936, 87] width 36 height 14
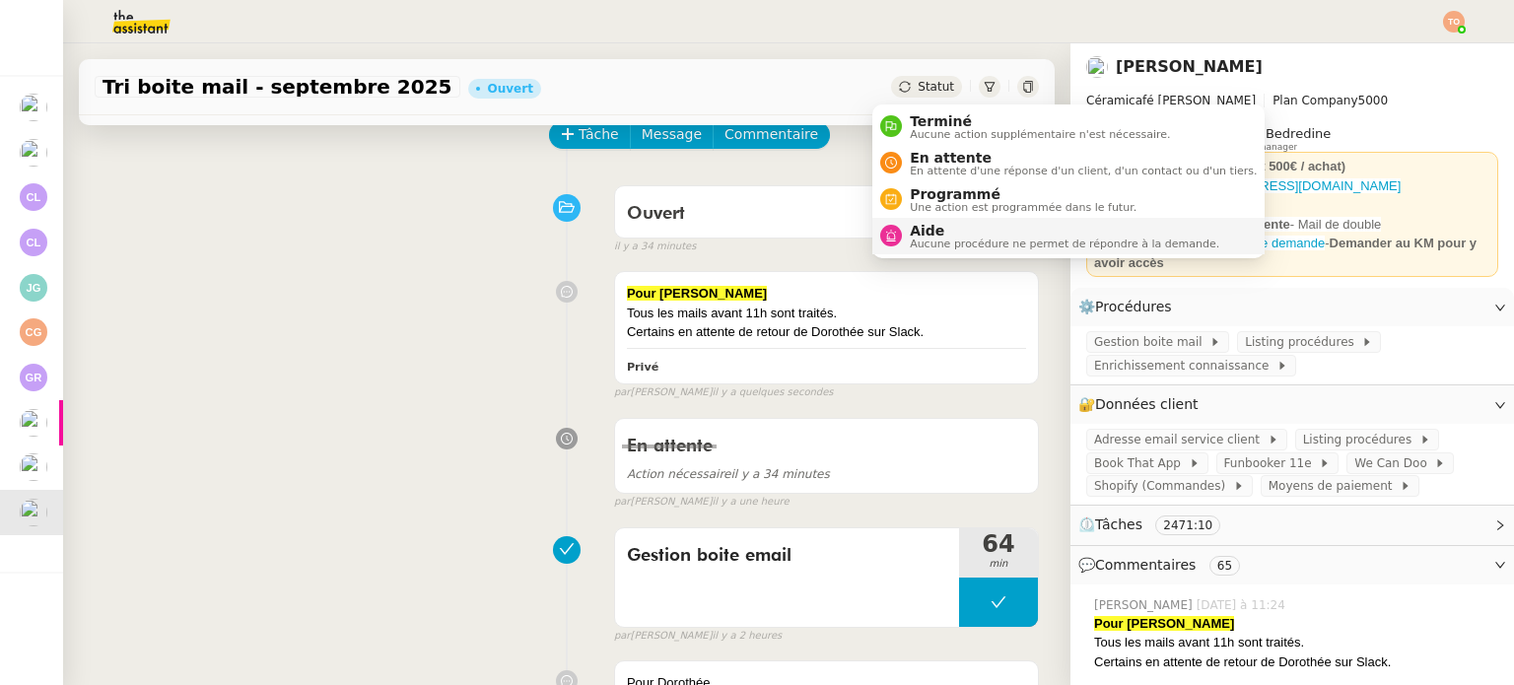
click at [950, 223] on span "Aide" at bounding box center [1064, 231] width 309 height 16
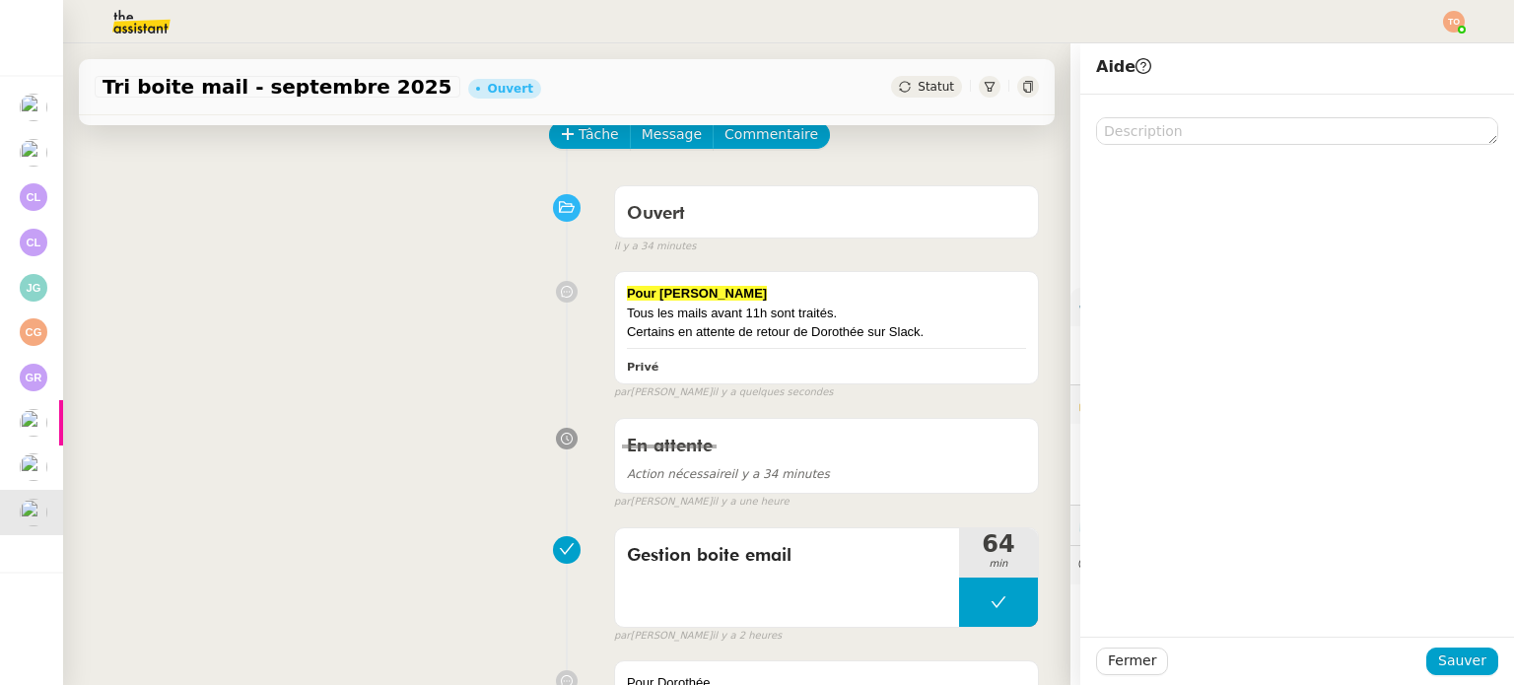
click at [1453, 646] on div "Fermer Sauver" at bounding box center [1297, 661] width 434 height 48
click at [1453, 648] on button "Sauver" at bounding box center [1462, 662] width 72 height 28
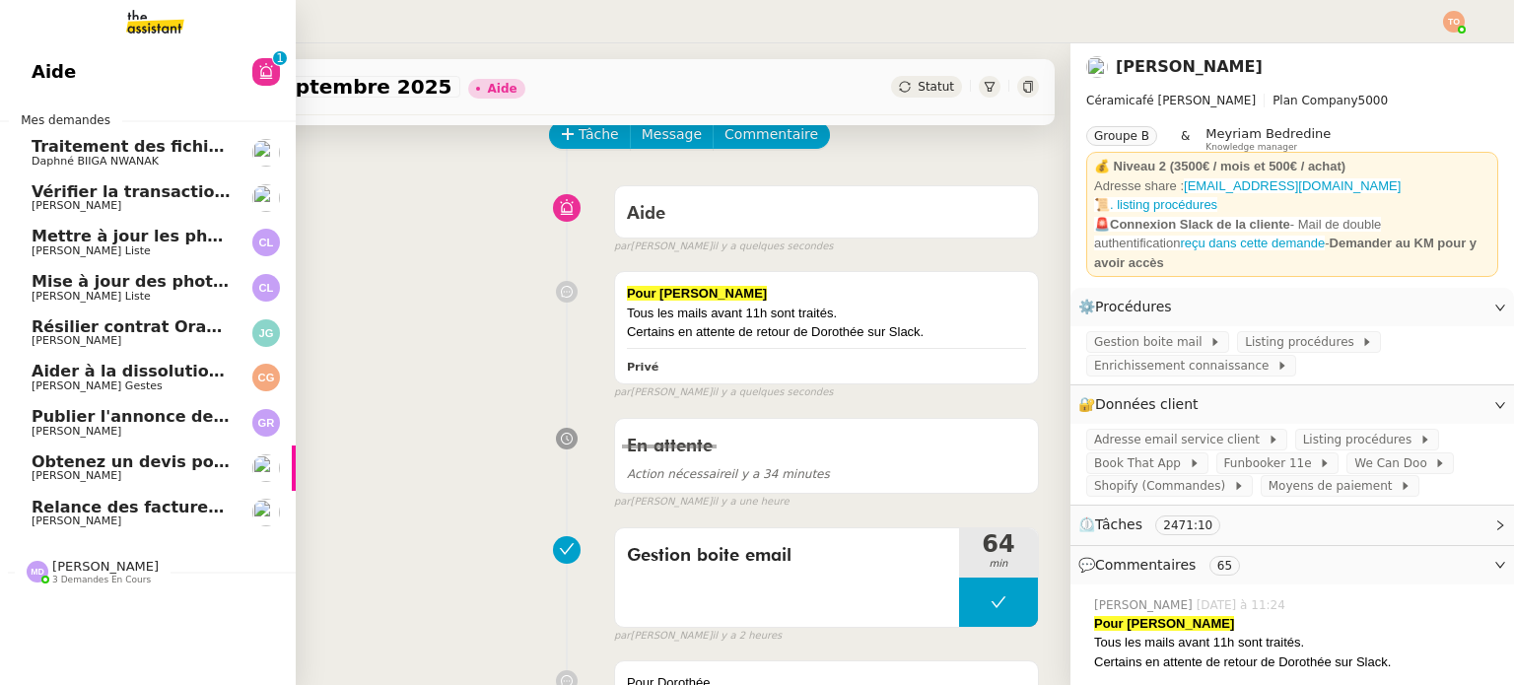
click at [99, 563] on span "[PERSON_NAME]" at bounding box center [105, 566] width 106 height 15
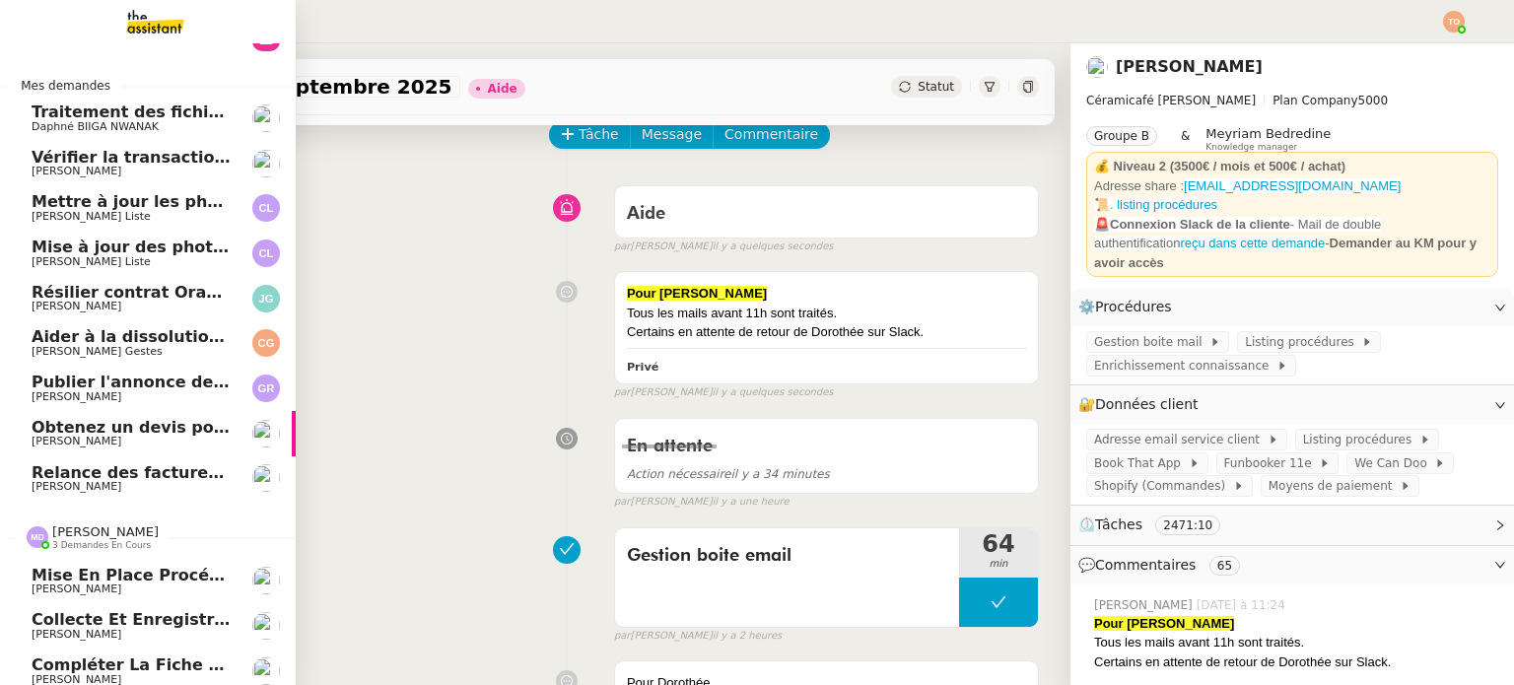
scroll to position [53, 0]
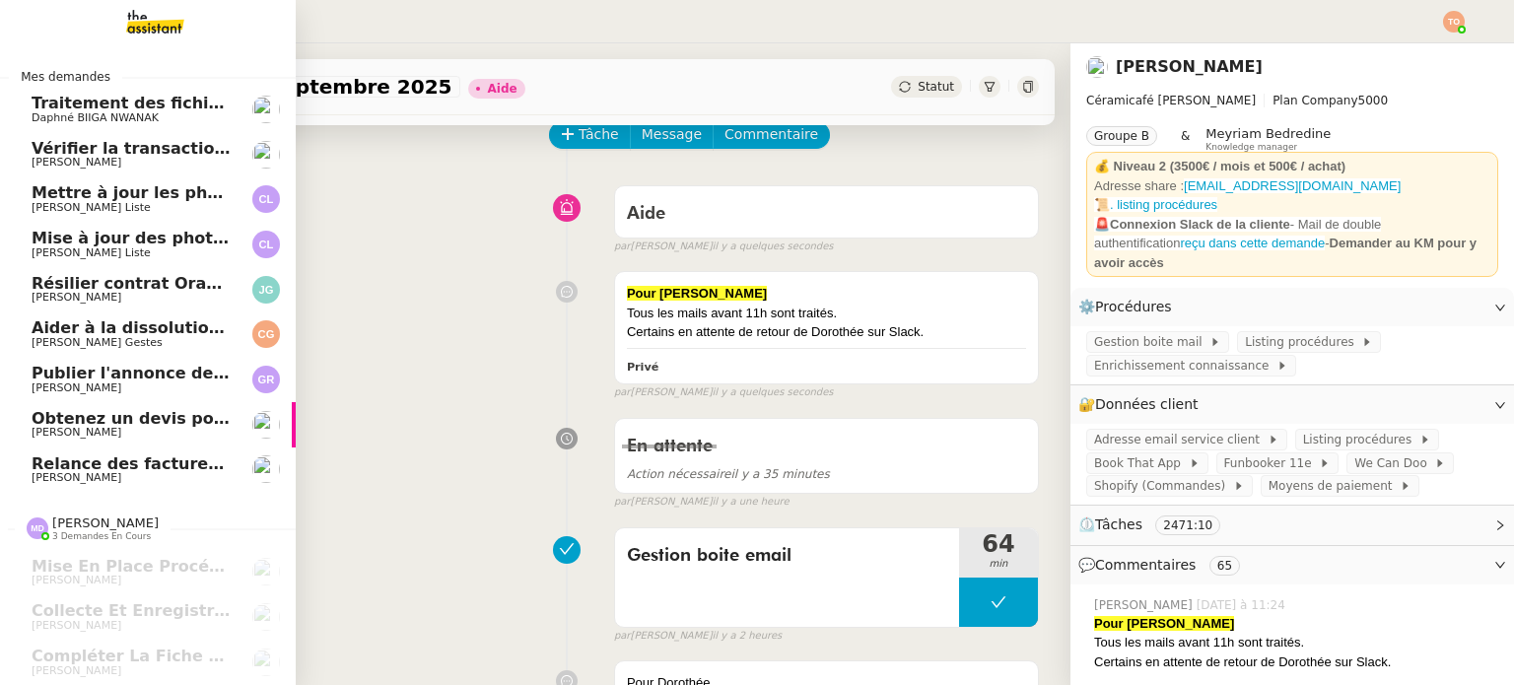
click at [154, 157] on span "Caroline Evans" at bounding box center [131, 163] width 199 height 12
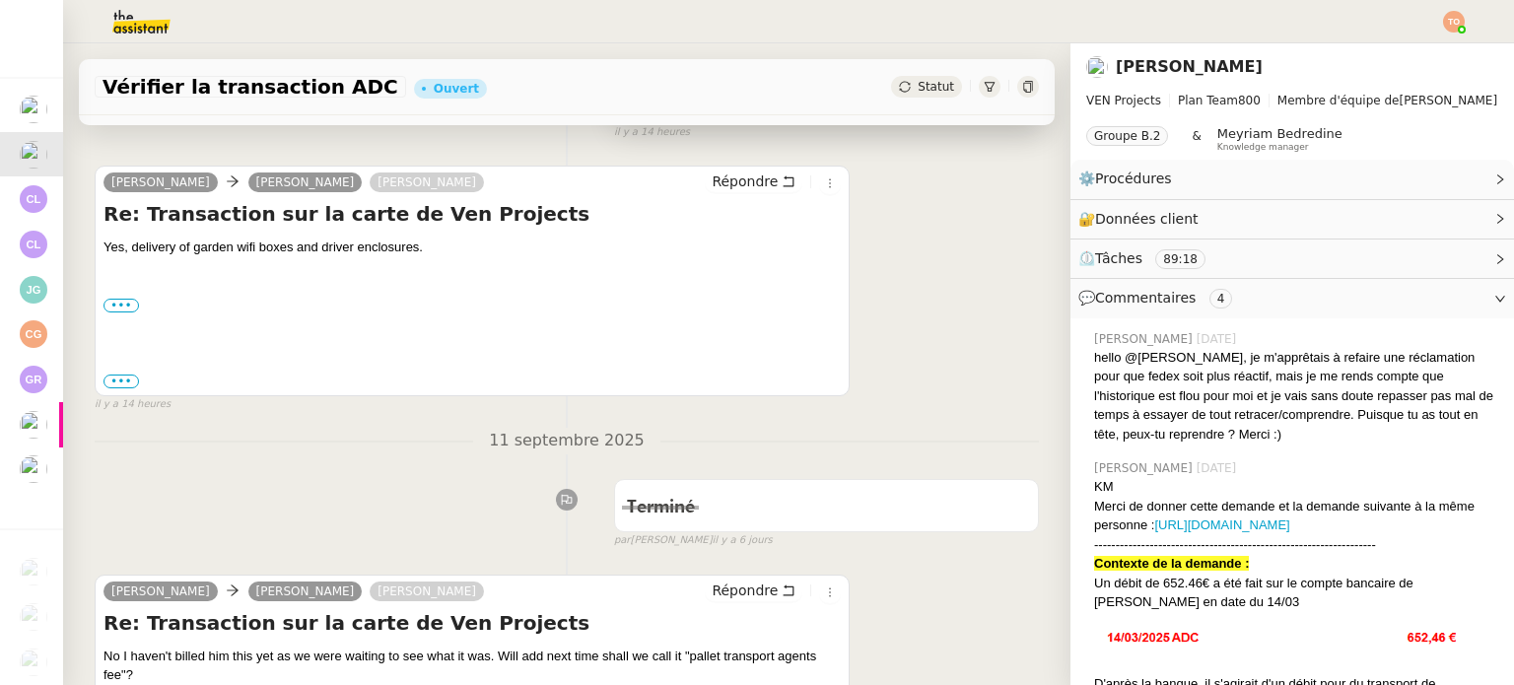
scroll to position [197, 0]
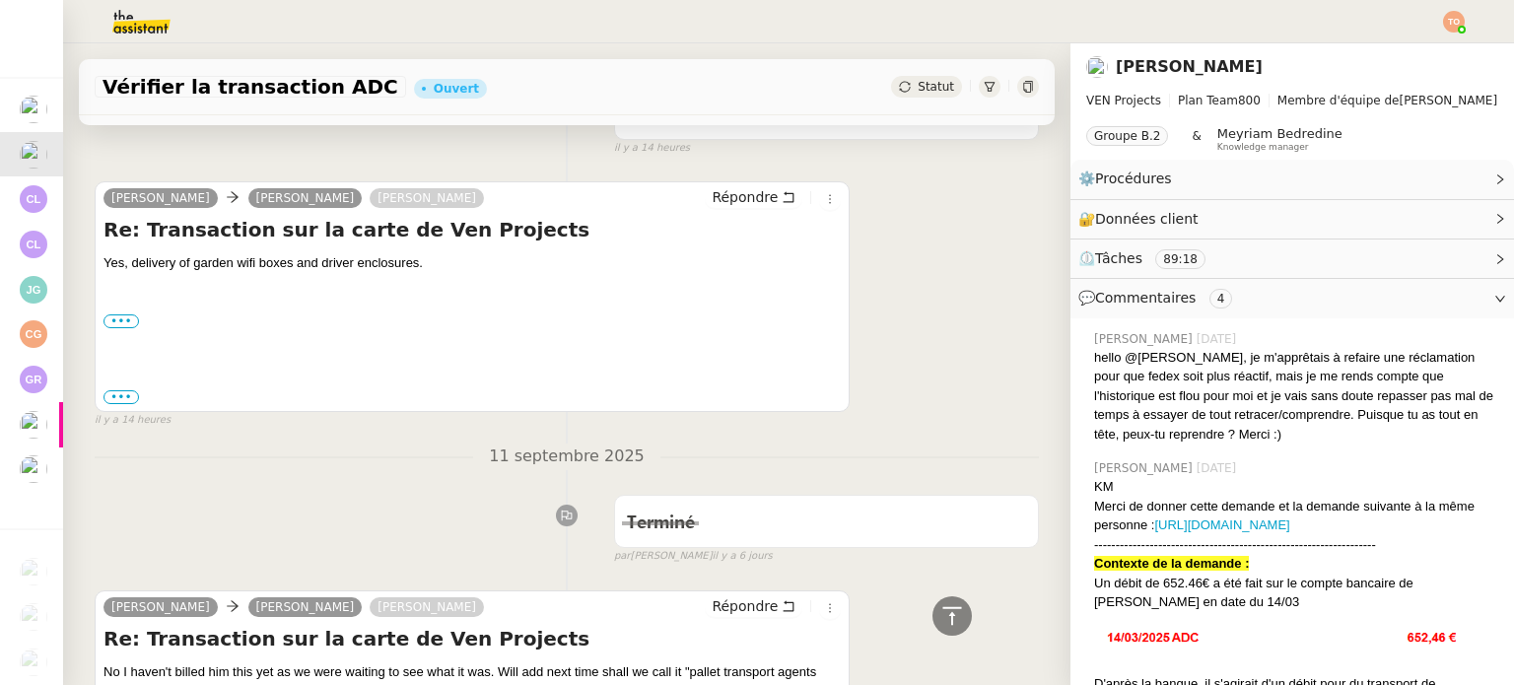
click at [921, 90] on span "Statut" at bounding box center [936, 87] width 36 height 14
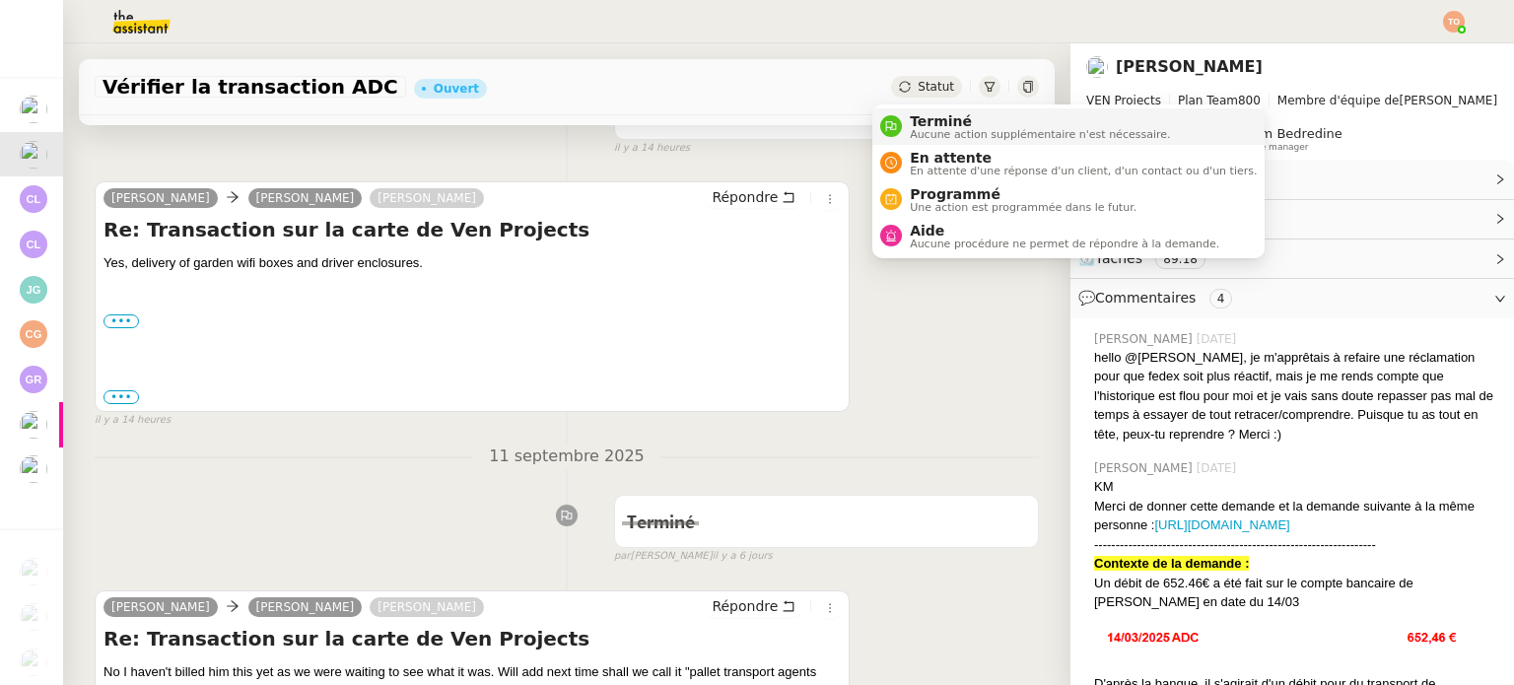
click at [931, 116] on span "Terminé" at bounding box center [1040, 121] width 260 height 16
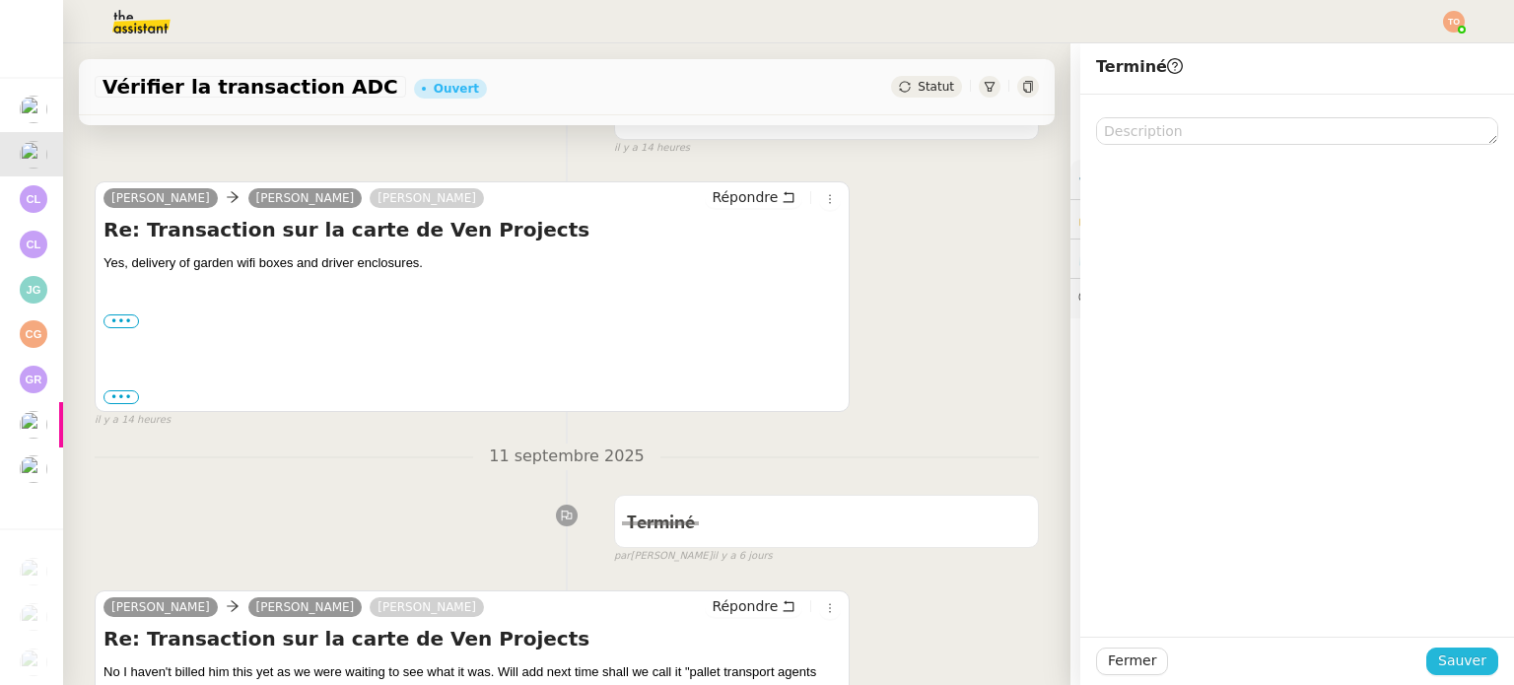
click at [1447, 652] on span "Sauver" at bounding box center [1462, 661] width 48 height 23
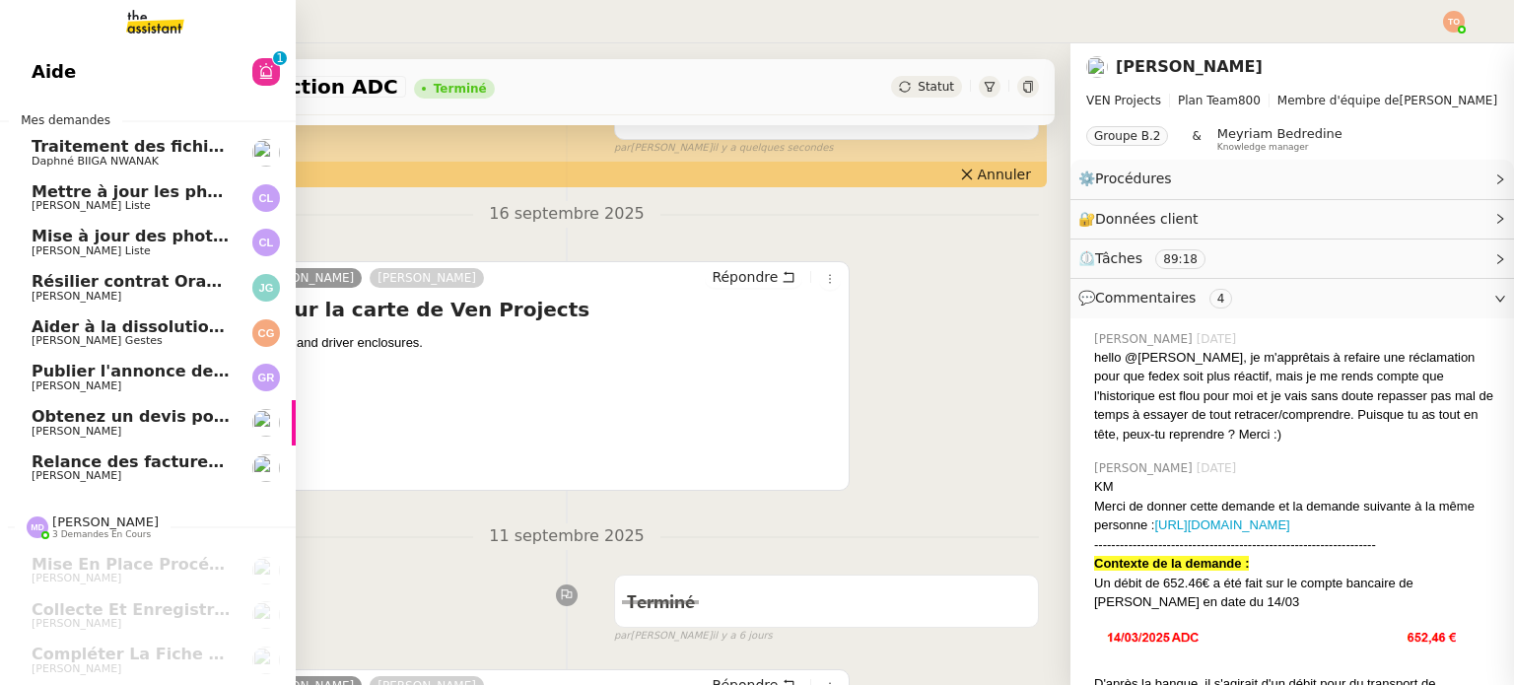
scroll to position [53, 0]
click at [178, 293] on span "Jordan GUERDER" at bounding box center [131, 299] width 199 height 12
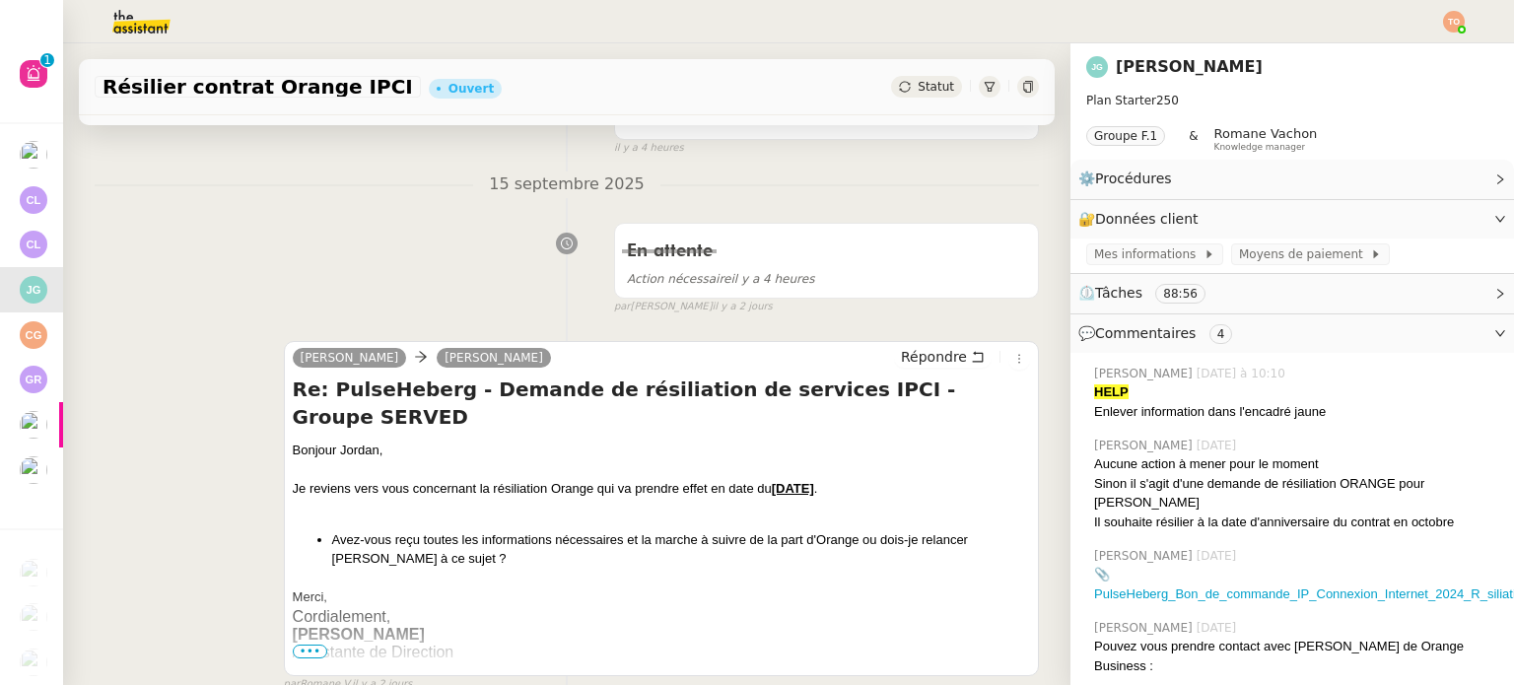
click at [582, 47] on span "Tâche" at bounding box center [599, 36] width 40 height 23
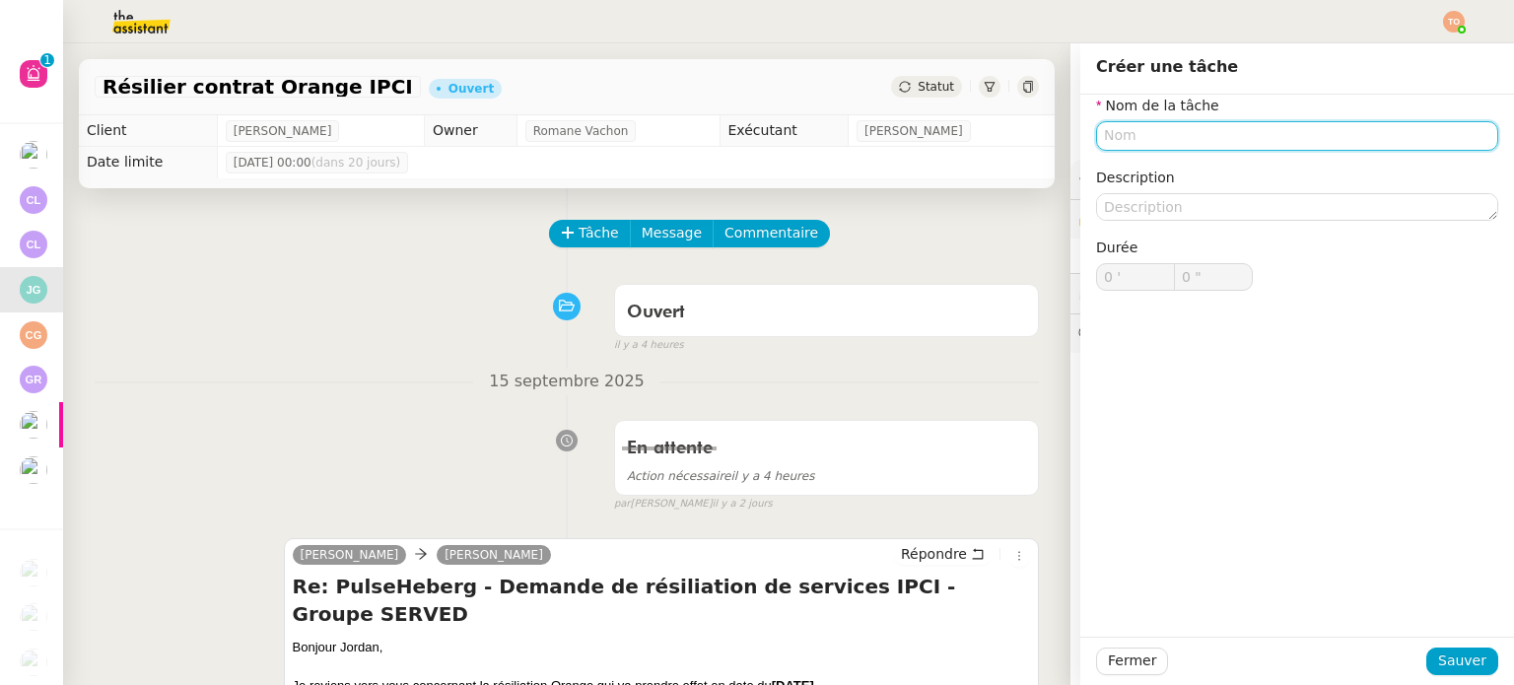
click at [1277, 122] on input "text" at bounding box center [1297, 135] width 402 height 29
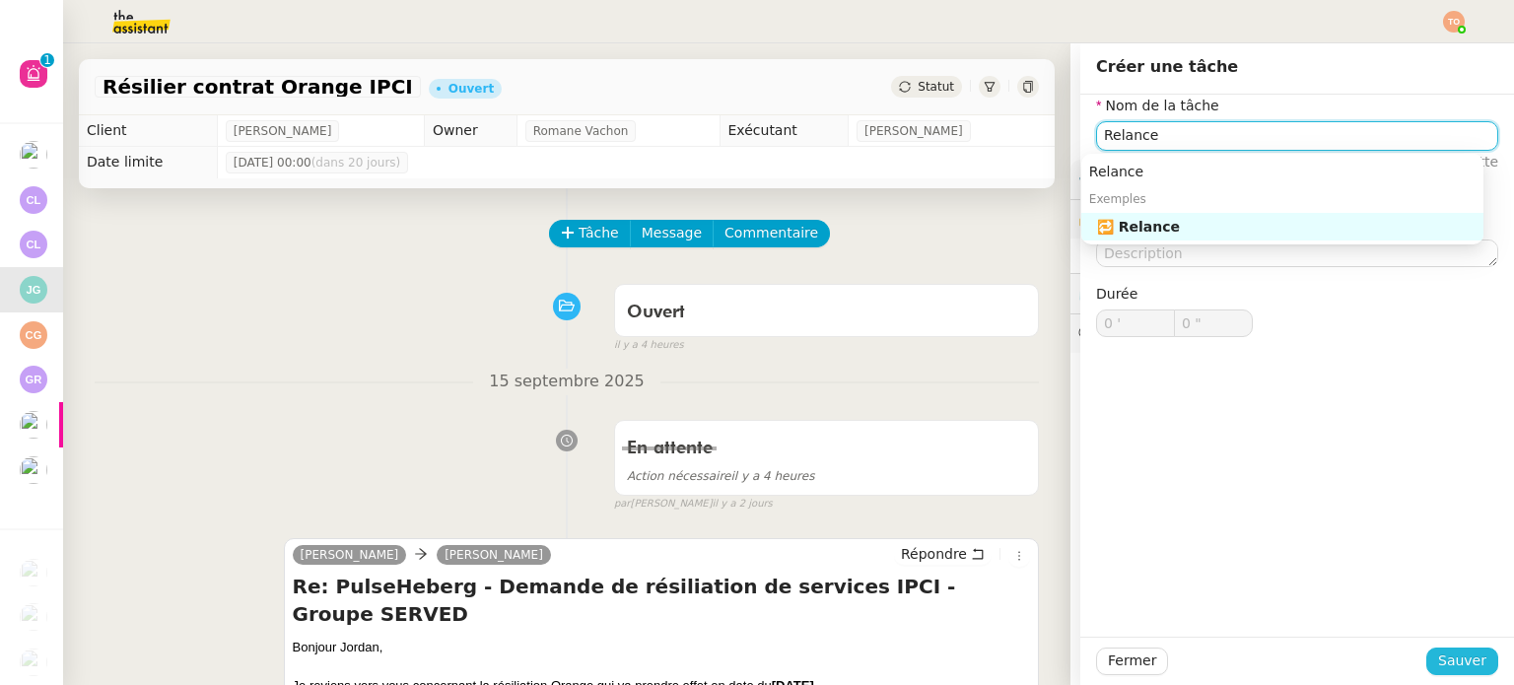
type input "Relance"
click at [1472, 653] on button "Sauver" at bounding box center [1462, 662] width 72 height 28
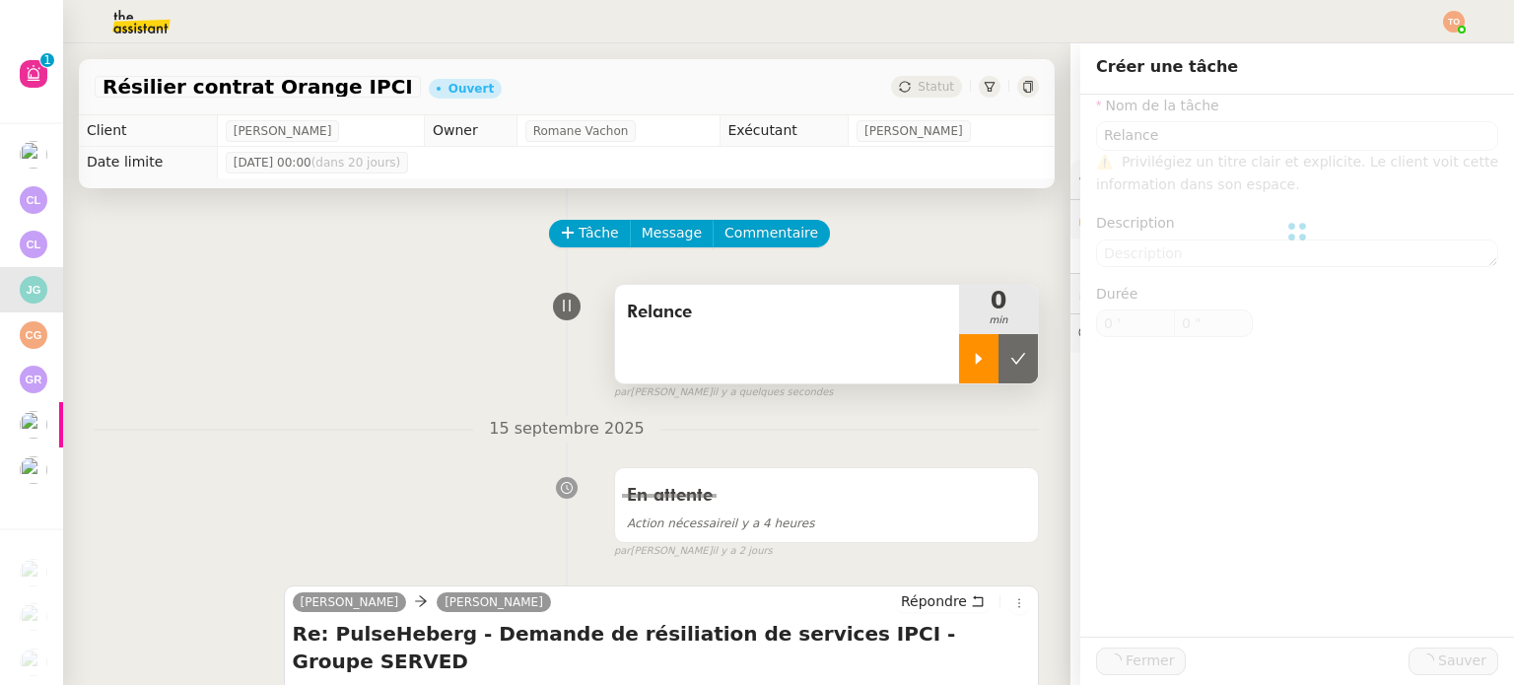
click at [959, 340] on div at bounding box center [978, 358] width 39 height 49
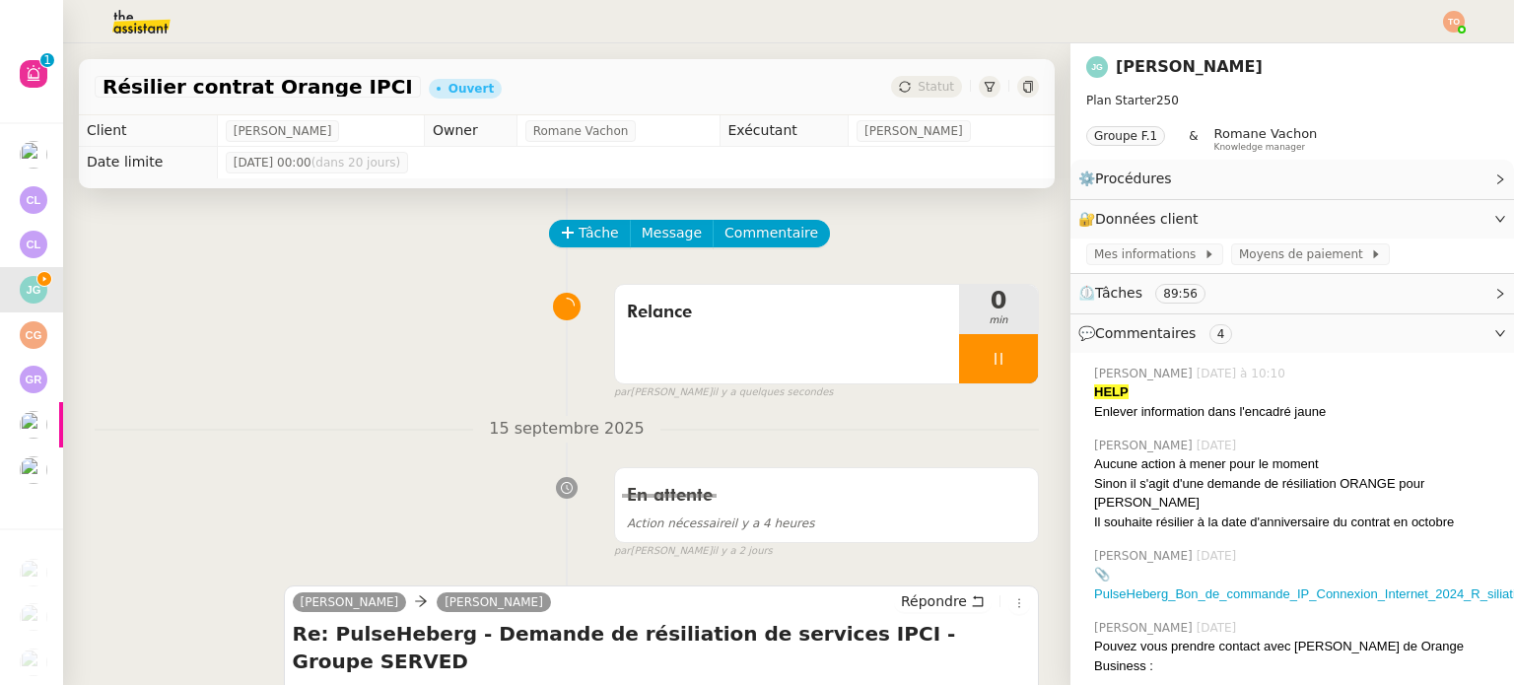
scroll to position [394, 0]
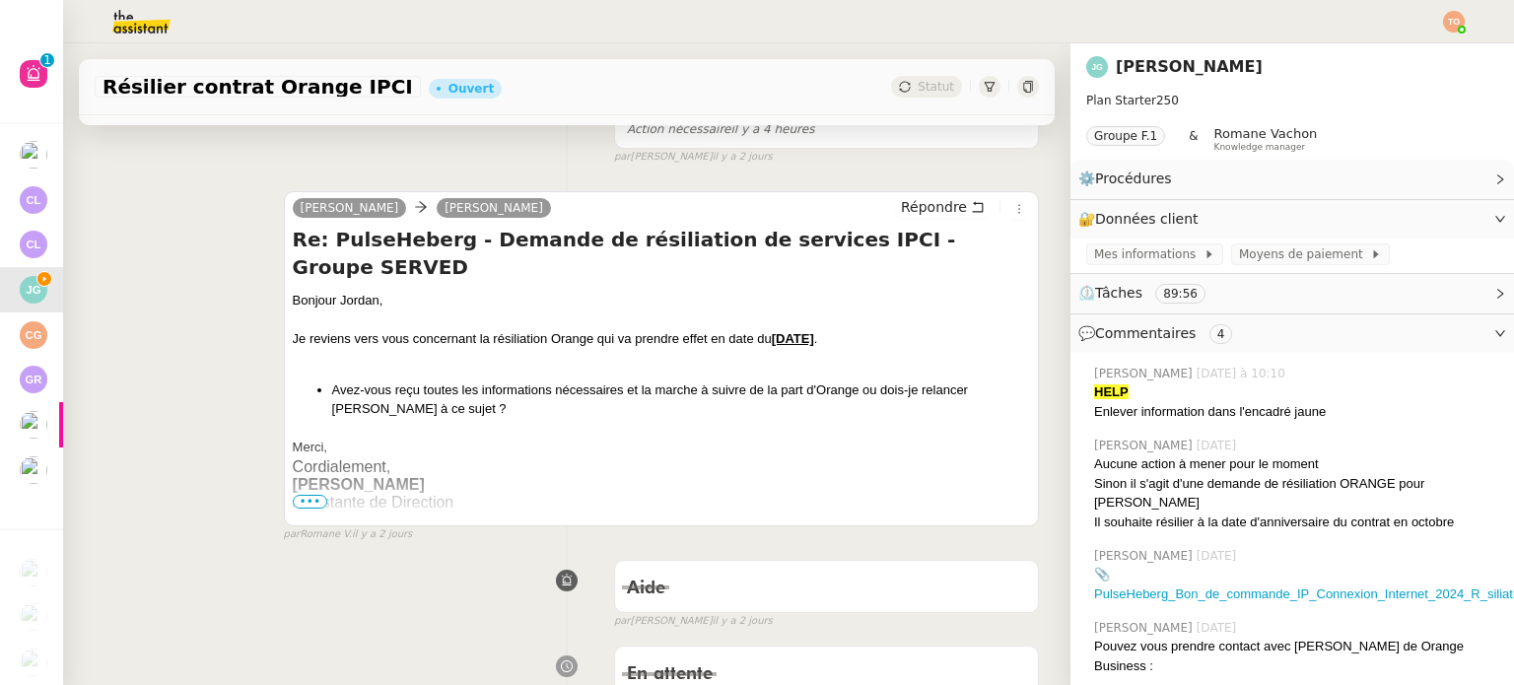
copy div "Je reviens vers vous concernant la résiliation Orange qui va prendre effet en d…"
drag, startPoint x: 378, startPoint y: 372, endPoint x: 272, endPoint y: 313, distance: 121.3
click at [272, 313] on div "Stéphanie Jordan GUERDER Répondre Re: PulseHeberg - Demande de résiliation de s…" at bounding box center [567, 358] width 944 height 370
click at [899, 218] on button "Répondre" at bounding box center [943, 207] width 98 height 22
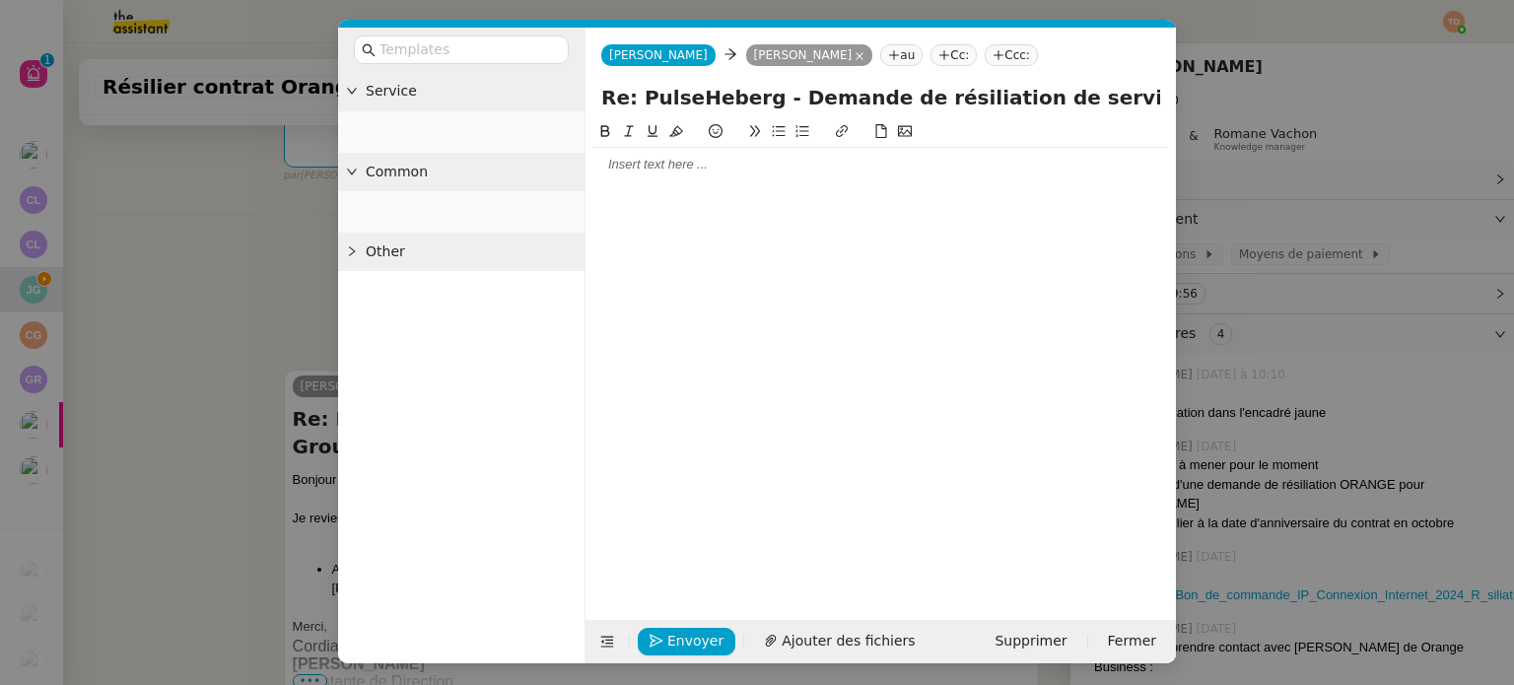
scroll to position [545, 0]
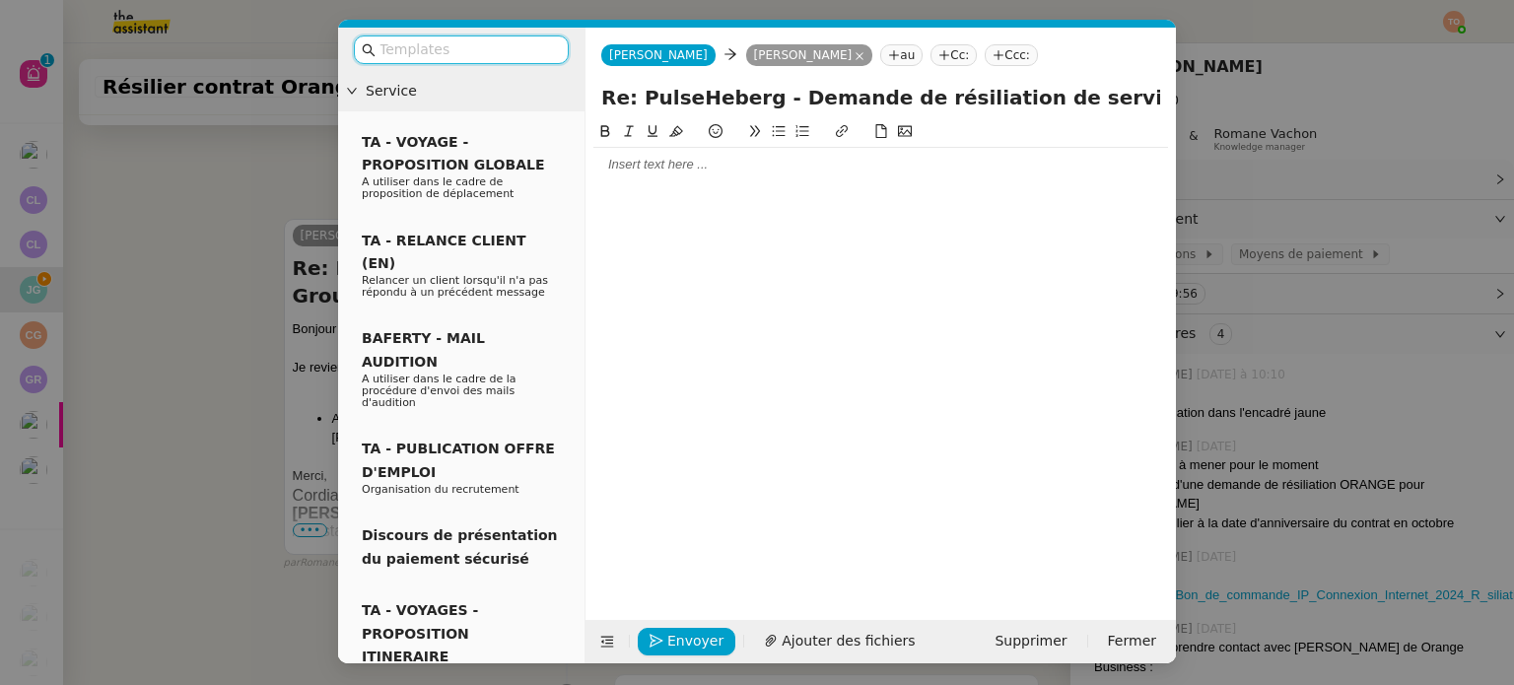
click at [481, 54] on input "text" at bounding box center [467, 49] width 177 height 23
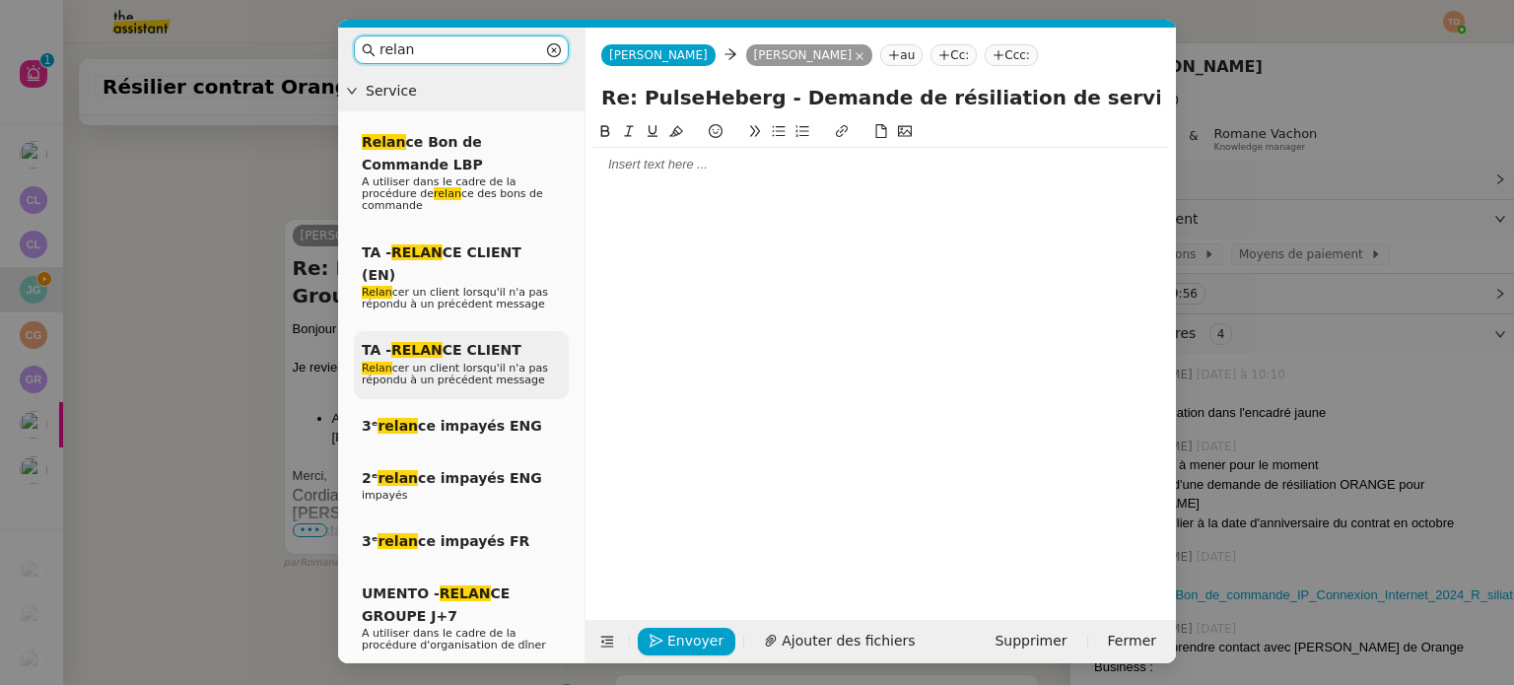
type input "relan"
click at [497, 342] on span "TA - RELAN CE CLIENT" at bounding box center [442, 350] width 160 height 16
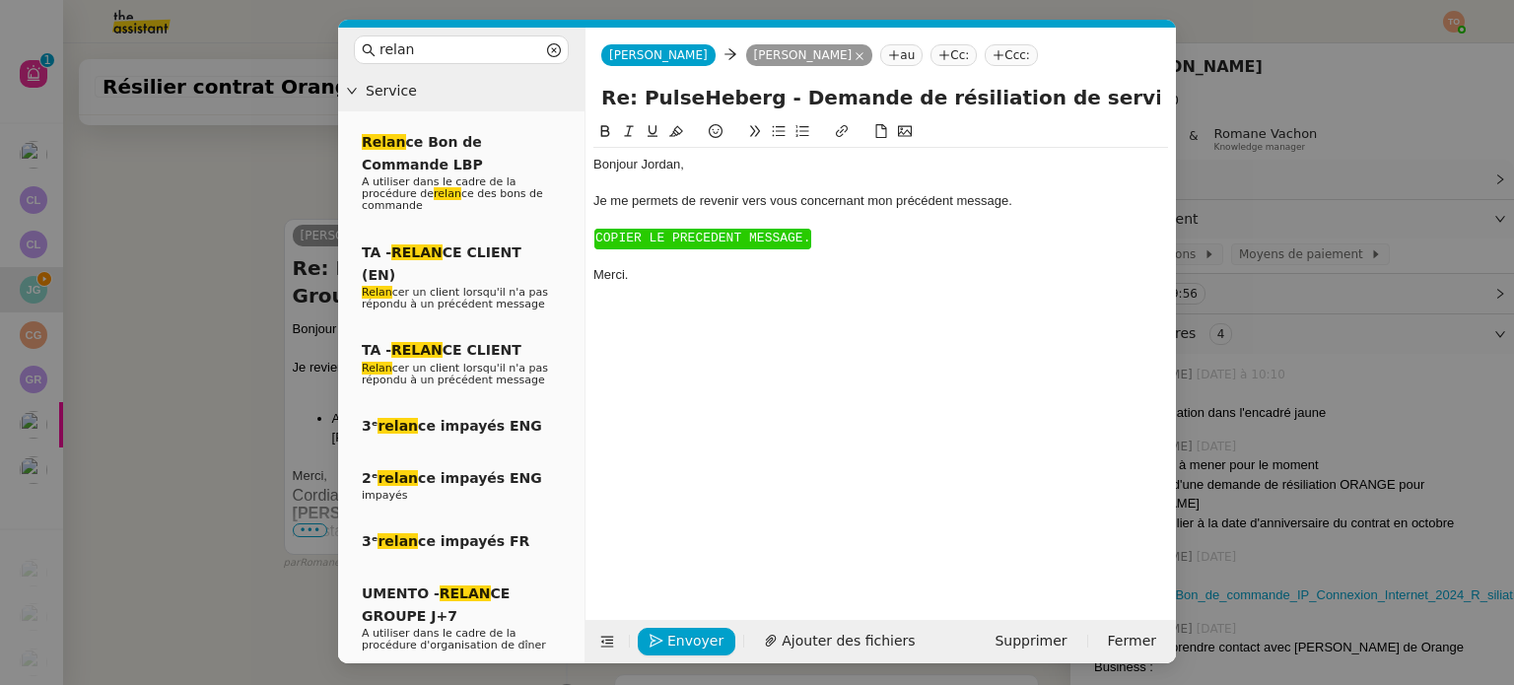
click at [642, 232] on span "COPIER LE PRECEDENT MESSAGE." at bounding box center [702, 238] width 215 height 15
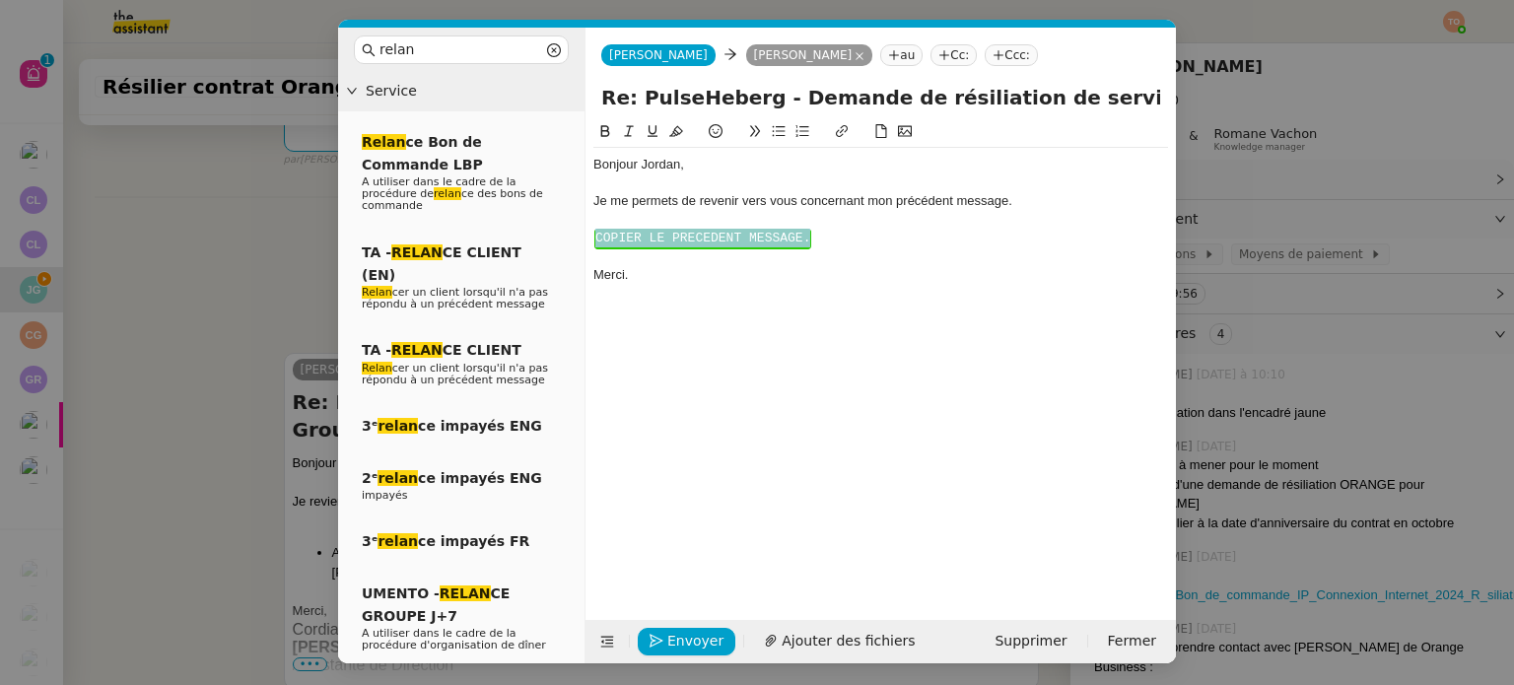
click at [642, 232] on span "COPIER LE PRECEDENT MESSAGE." at bounding box center [702, 238] width 215 height 15
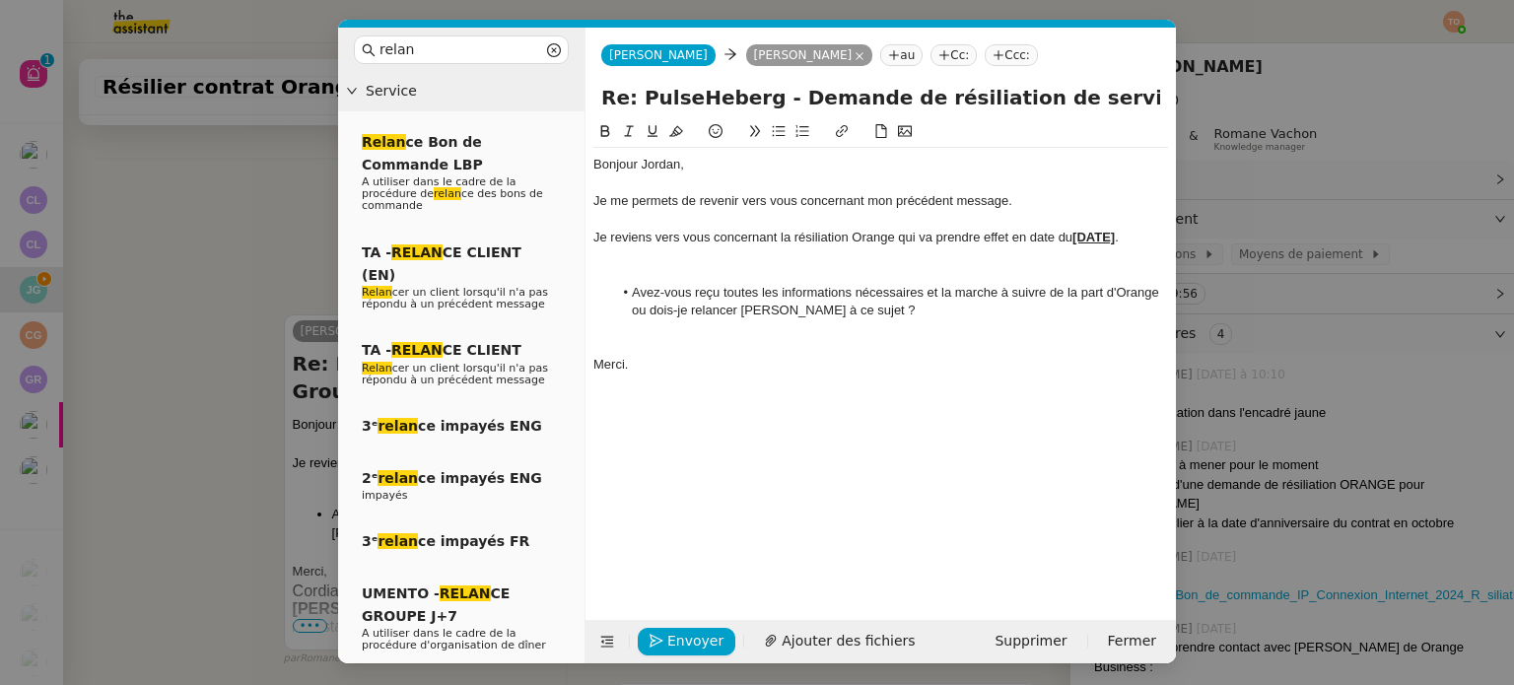
scroll to position [801, 0]
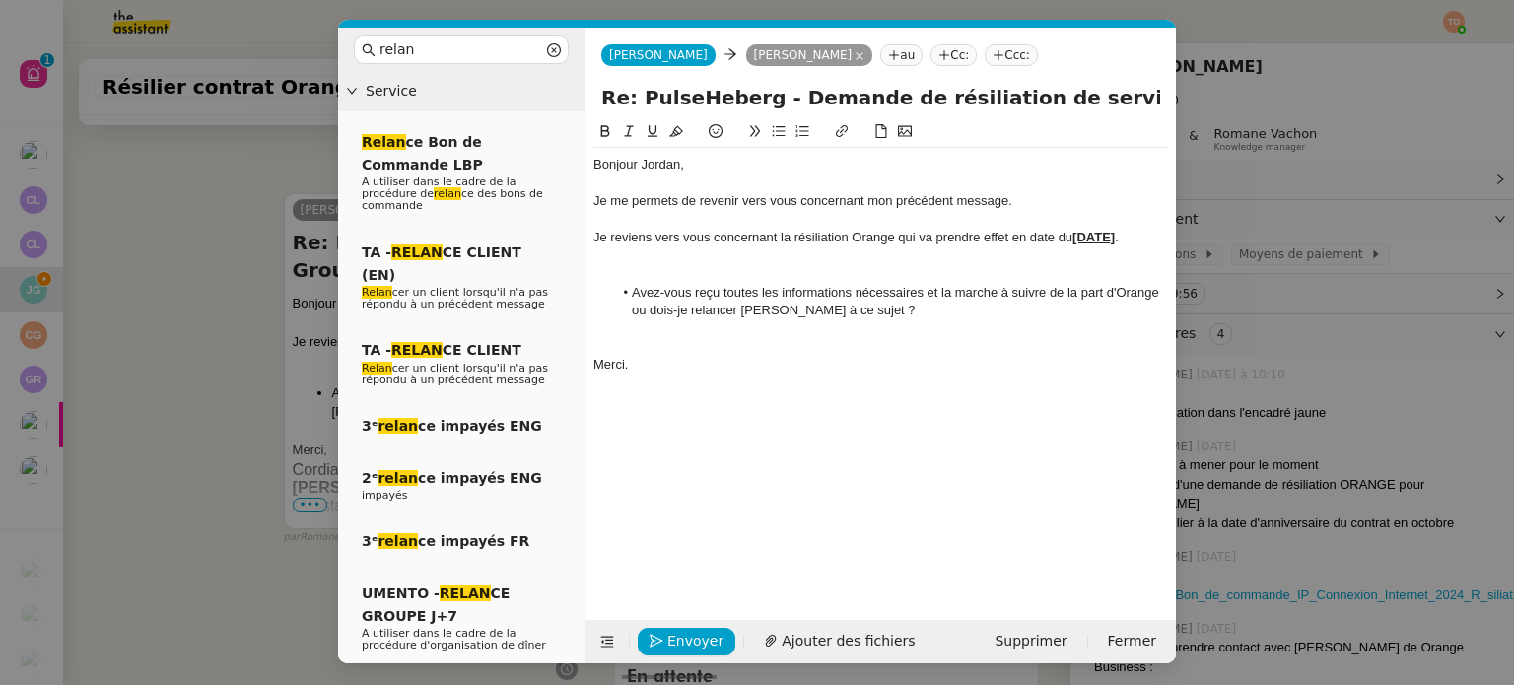
click at [647, 283] on div at bounding box center [880, 274] width 575 height 18
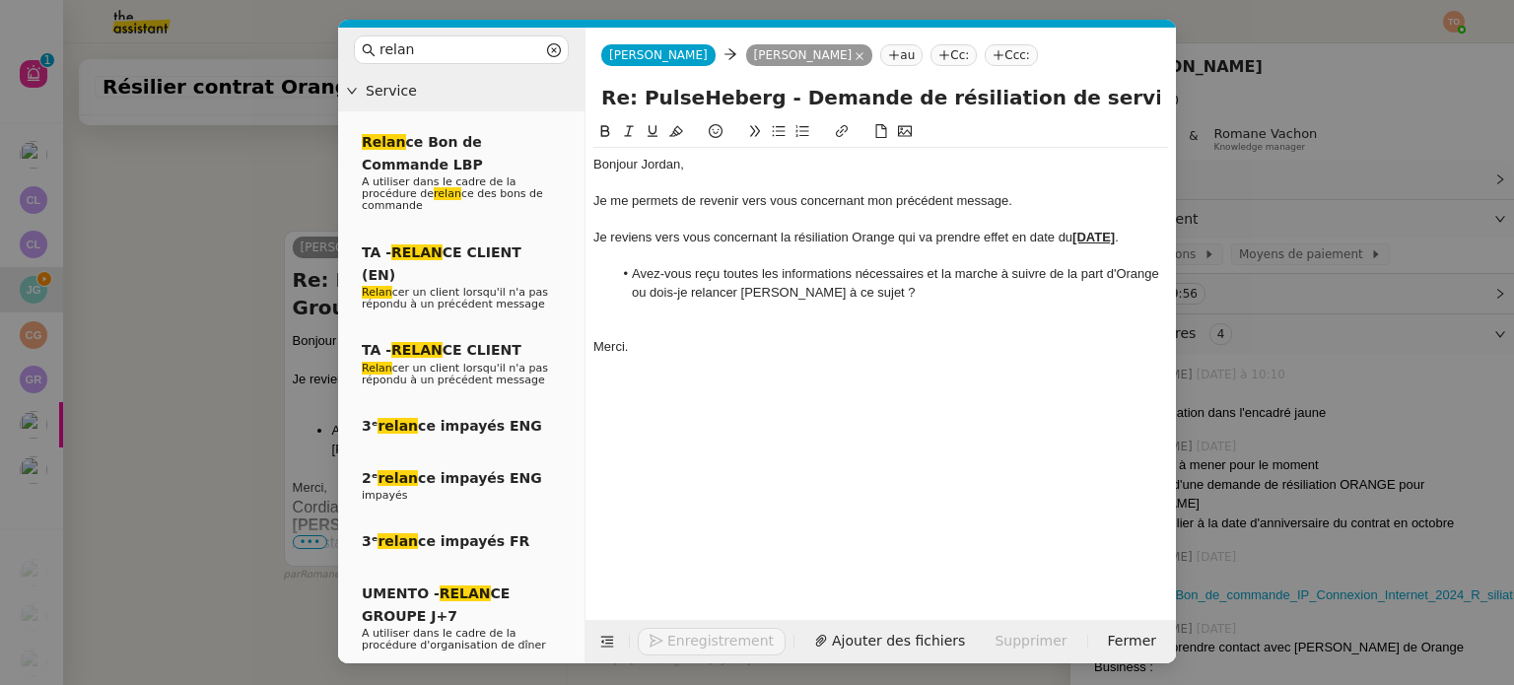
scroll to position [783, 0]
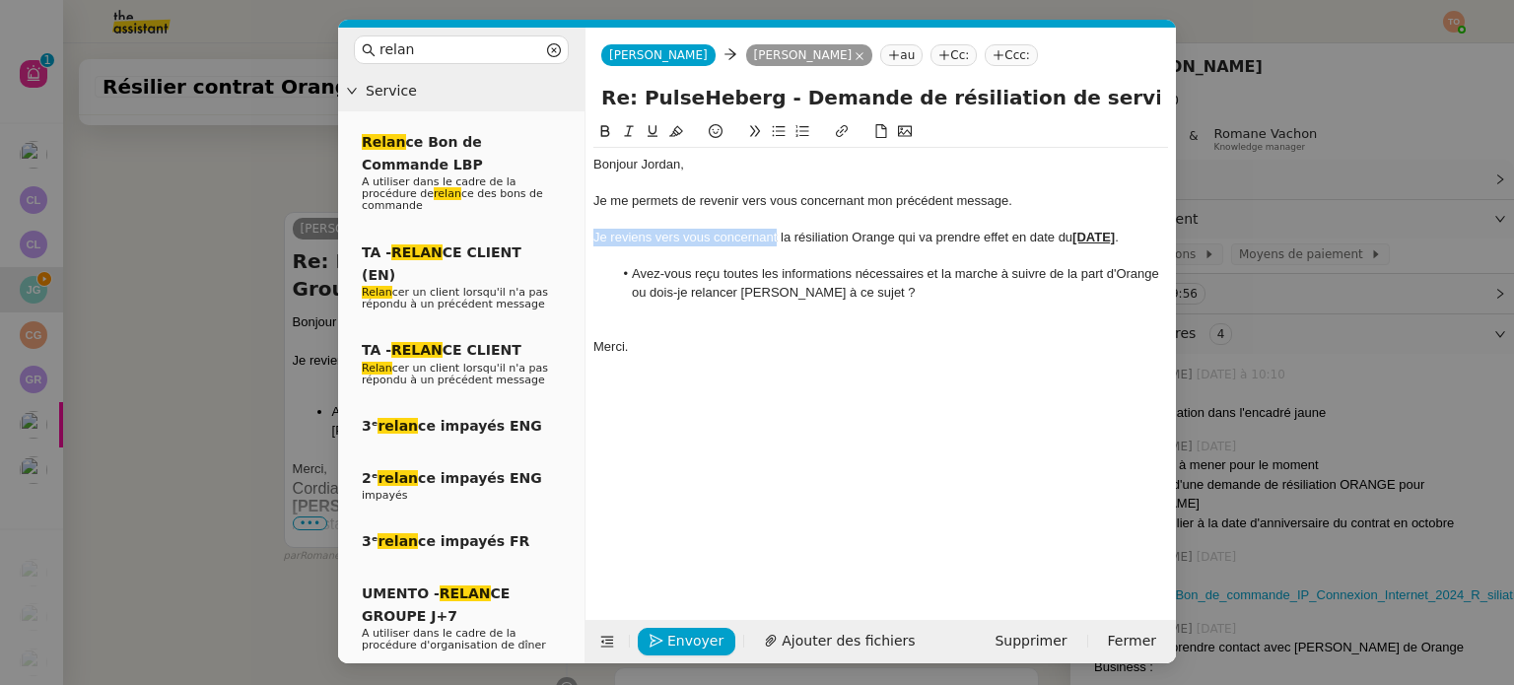
drag, startPoint x: 777, startPoint y: 242, endPoint x: 594, endPoint y: 239, distance: 182.4
click at [594, 239] on div "Je reviens vers vous concernant la résiliation Orange qui va prendre effet en d…" at bounding box center [880, 238] width 575 height 18
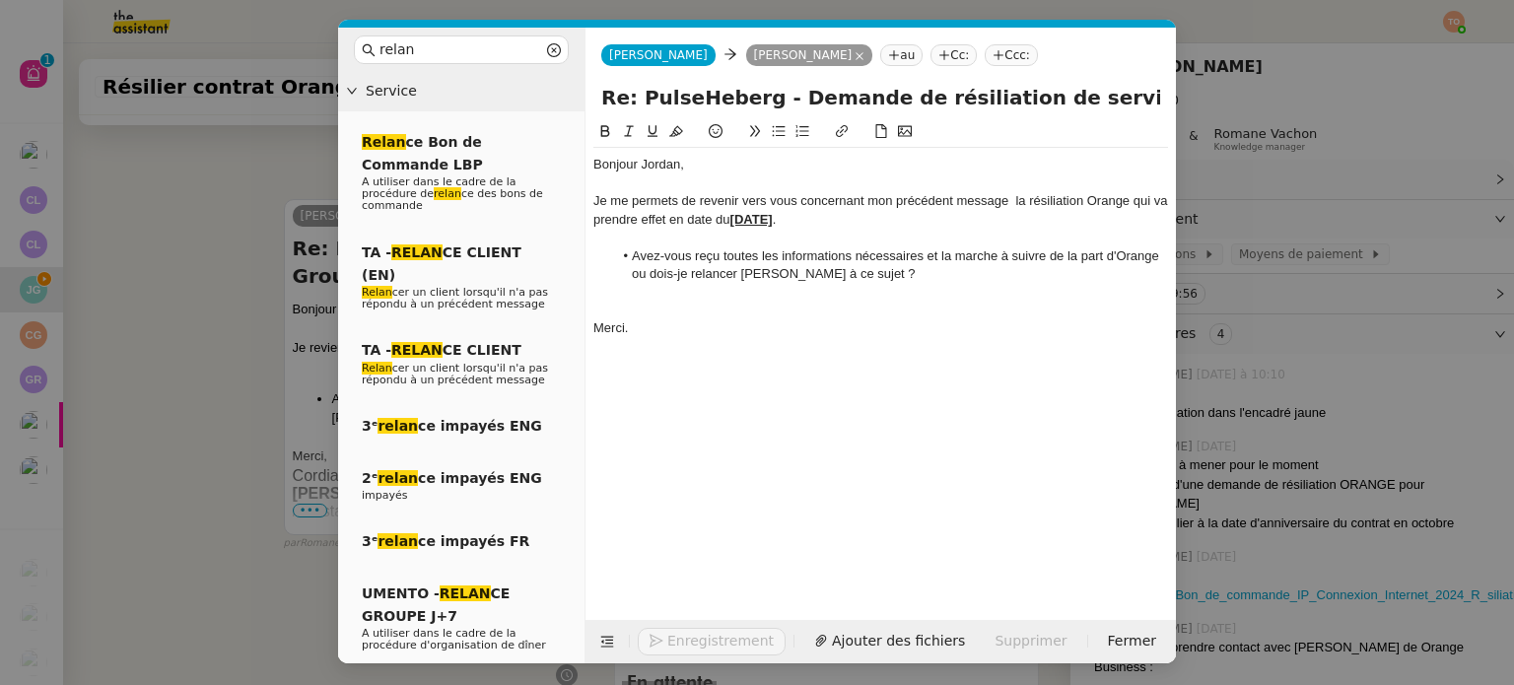
scroll to position [764, 0]
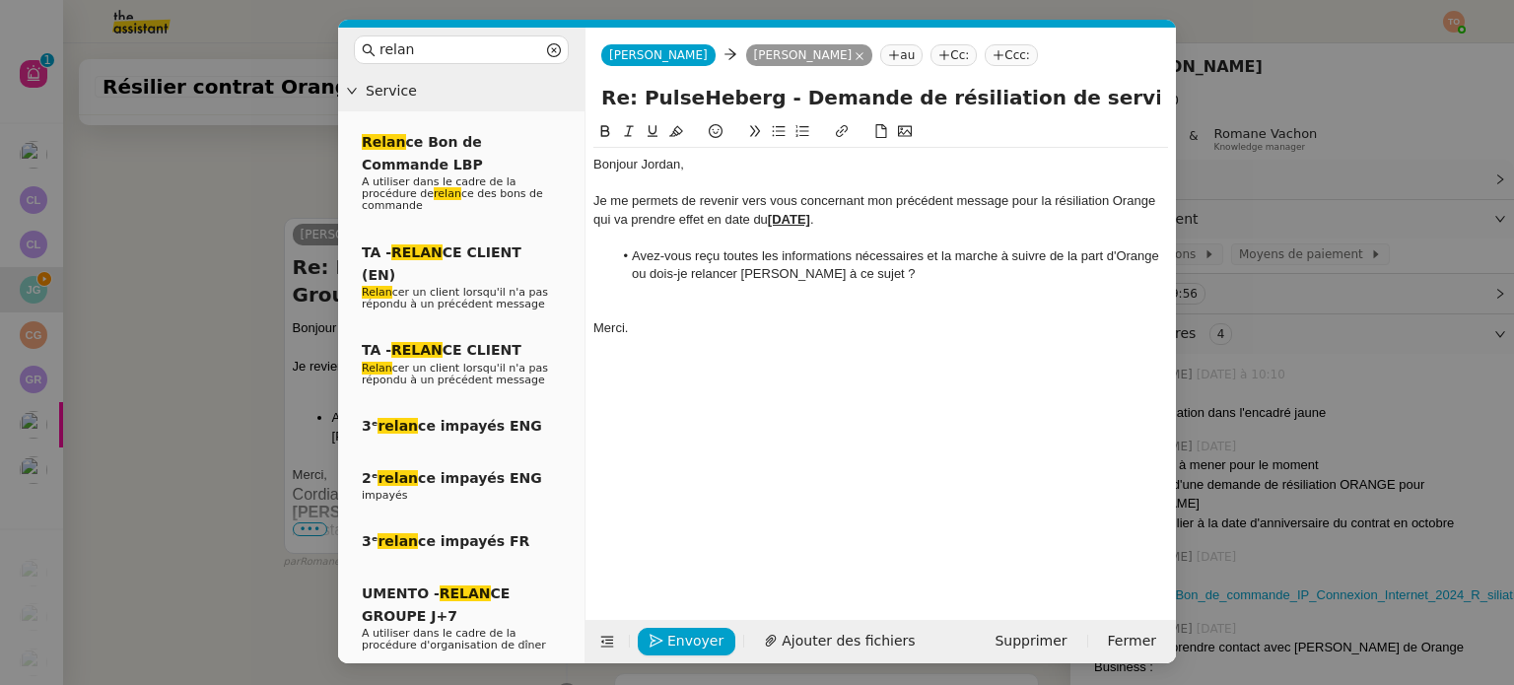
click at [837, 288] on div at bounding box center [880, 293] width 575 height 18
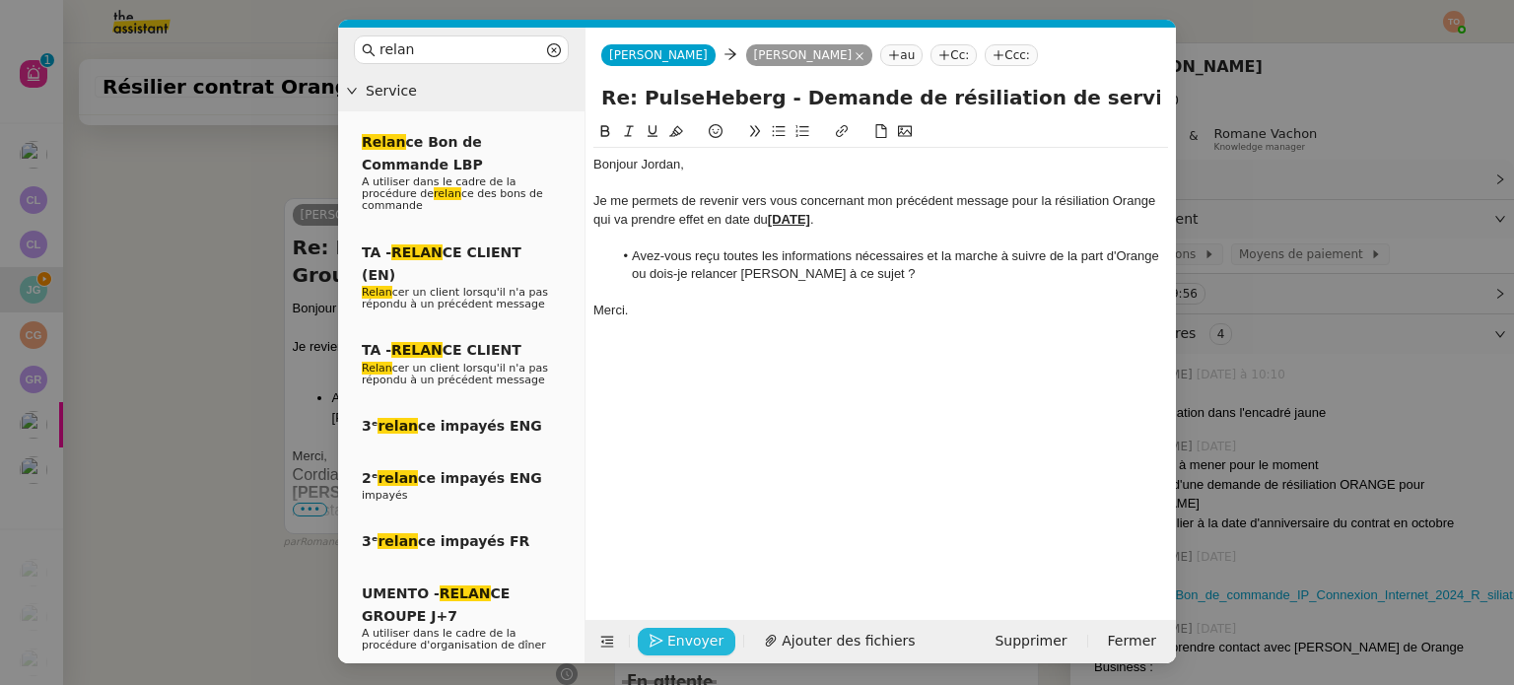
scroll to position [744, 0]
click at [698, 648] on span "Envoyer" at bounding box center [695, 641] width 56 height 23
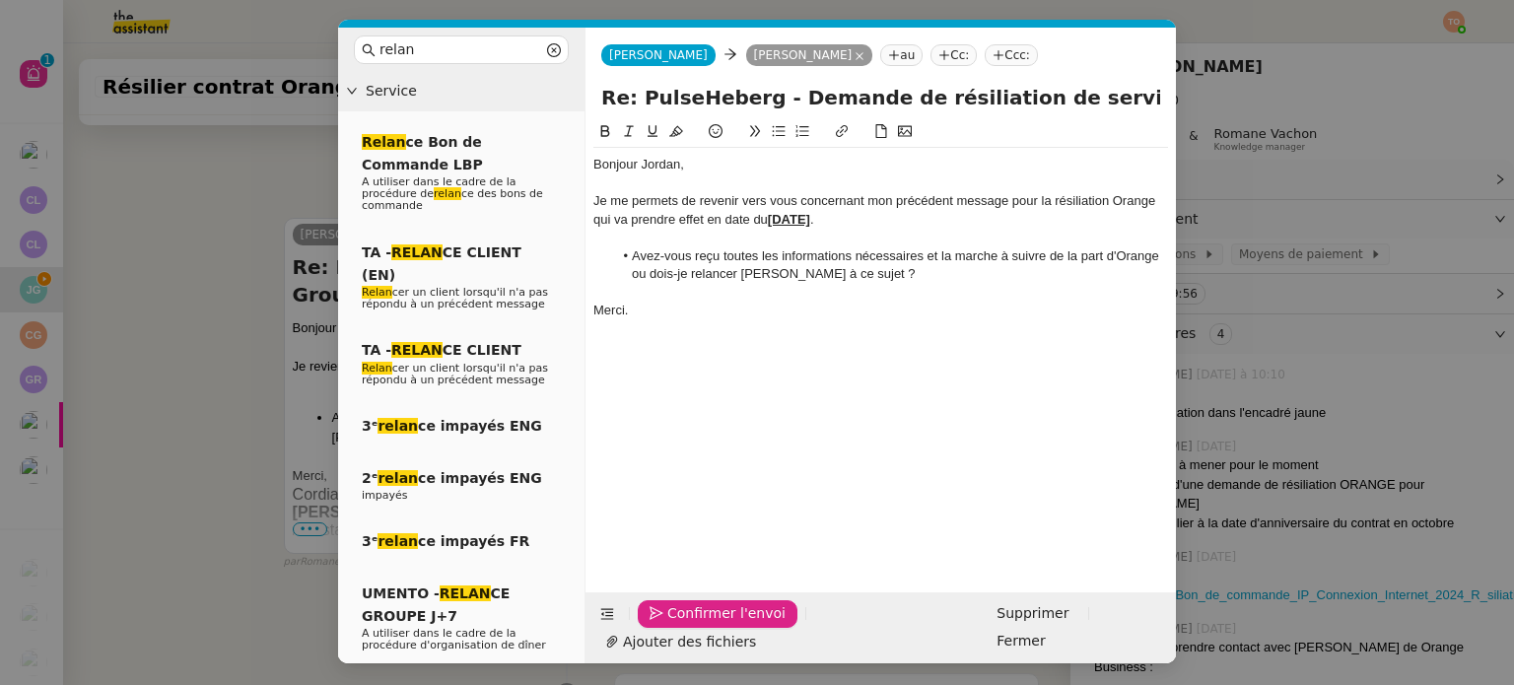
click at [698, 625] on span "Confirmer l'envoi" at bounding box center [726, 613] width 118 height 23
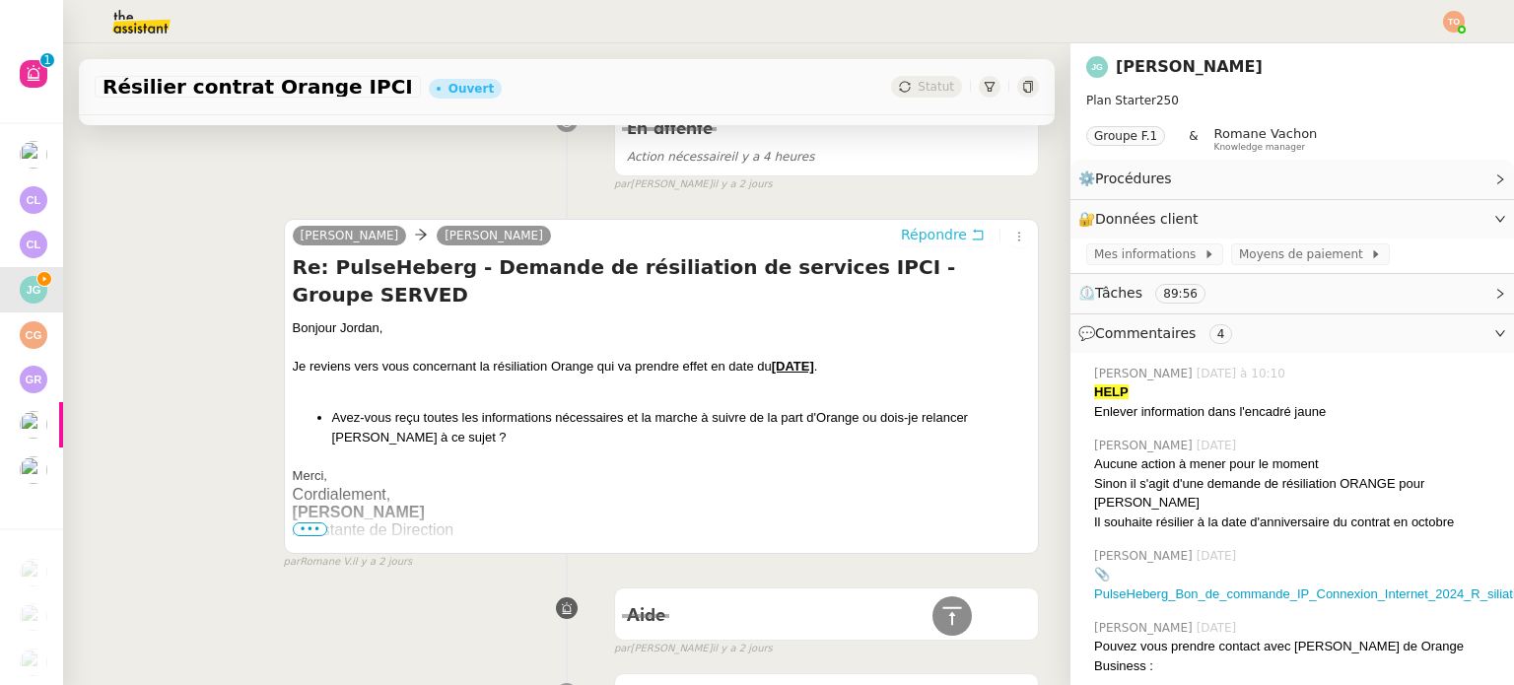
scroll to position [0, 0]
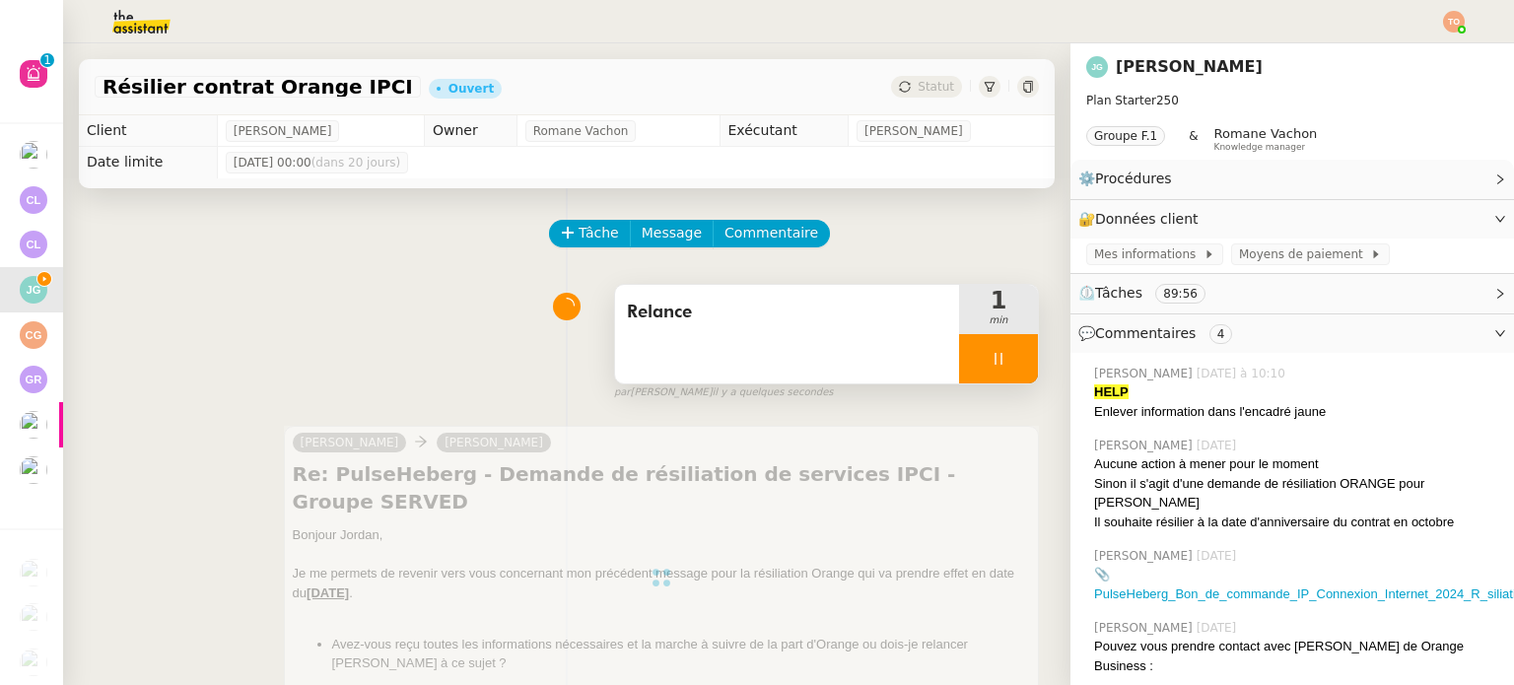
click at [995, 344] on div at bounding box center [998, 358] width 79 height 49
click at [1001, 363] on button at bounding box center [1017, 358] width 39 height 49
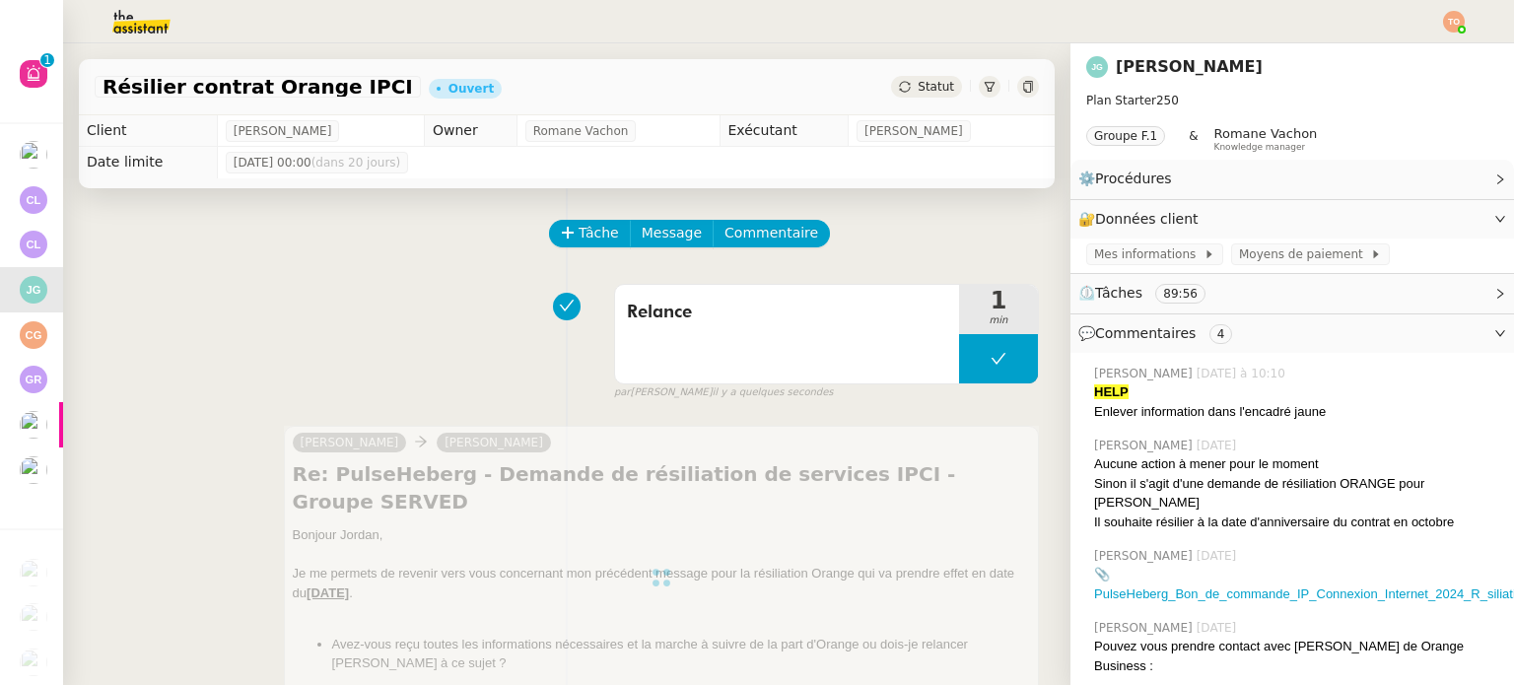
click at [918, 86] on span "Statut" at bounding box center [936, 87] width 36 height 14
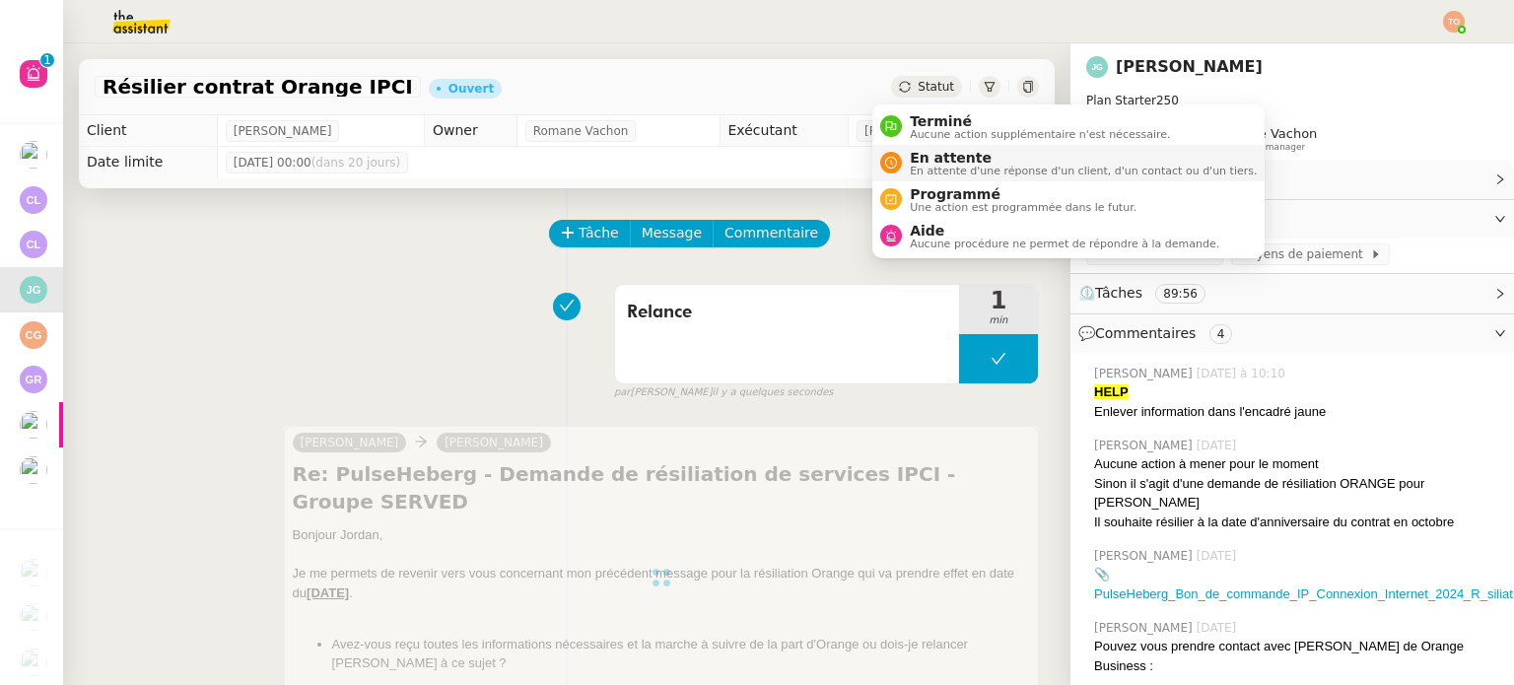
click at [946, 160] on span "En attente" at bounding box center [1083, 158] width 347 height 16
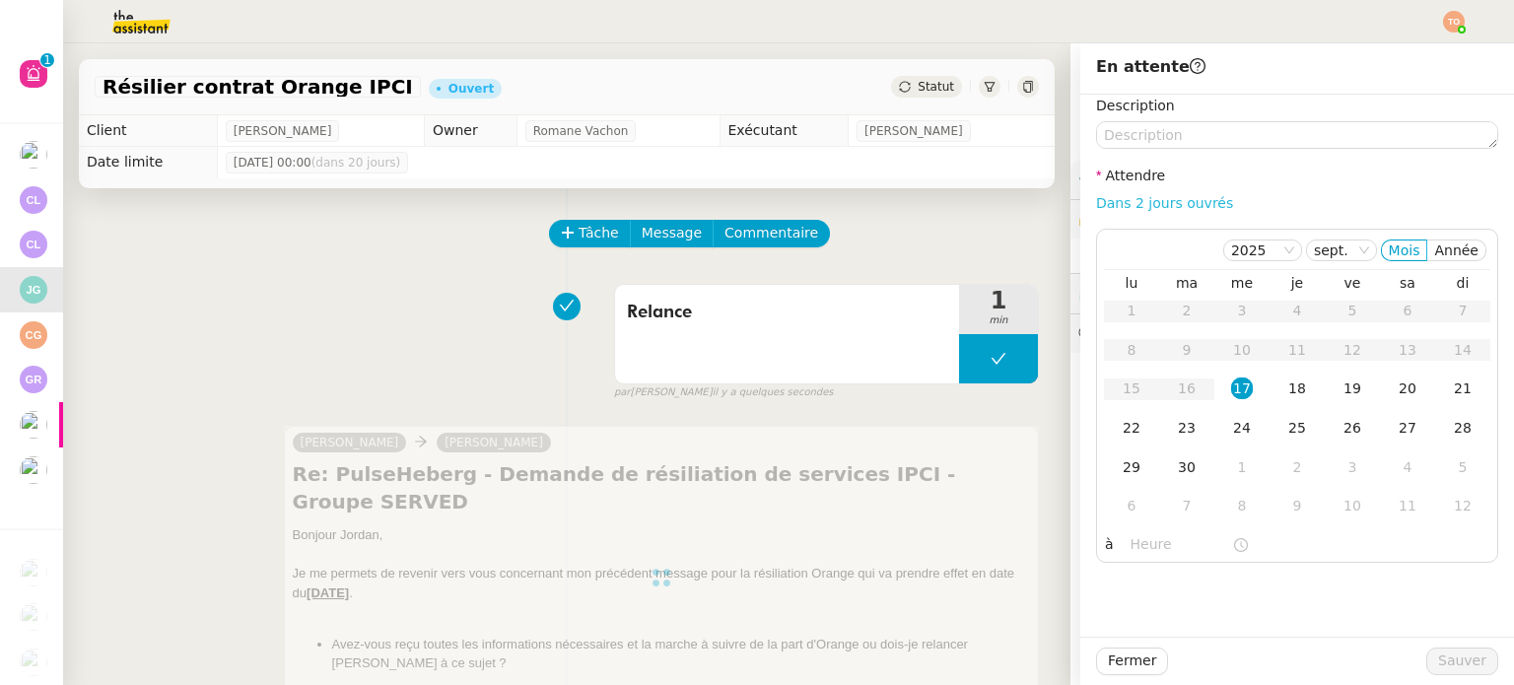
click at [1097, 209] on link "Dans 2 jours ouvrés" at bounding box center [1164, 203] width 137 height 16
type input "07:00"
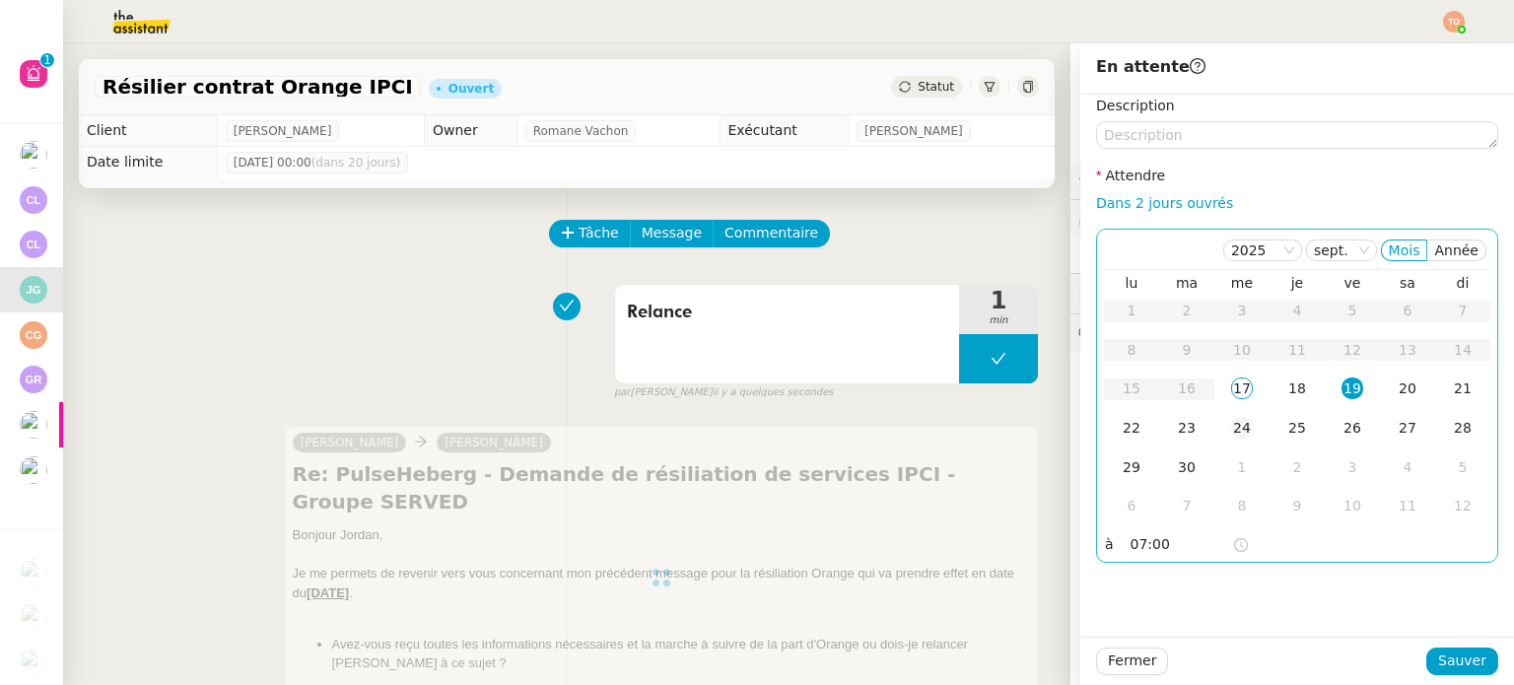
click at [1231, 425] on div "24" at bounding box center [1242, 428] width 22 height 22
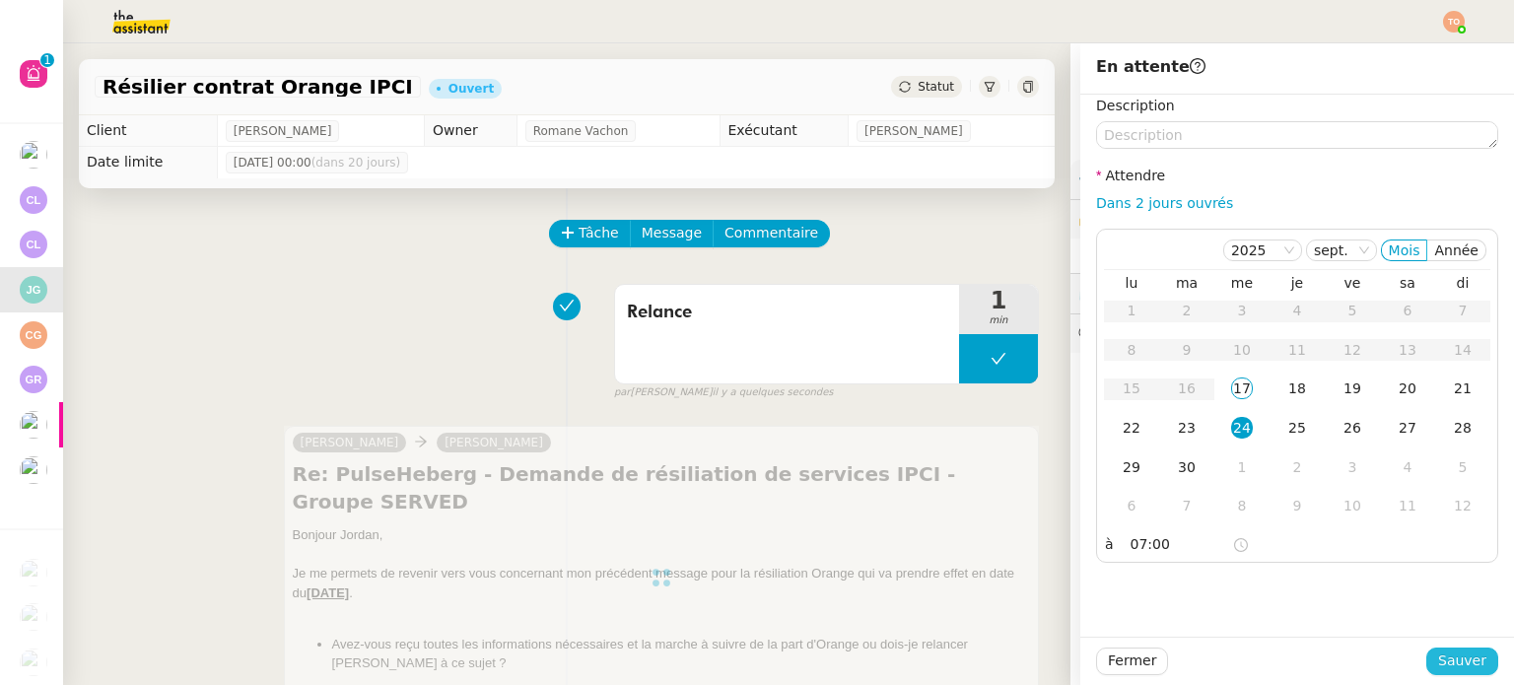
click at [1471, 664] on button "Sauver" at bounding box center [1462, 662] width 72 height 28
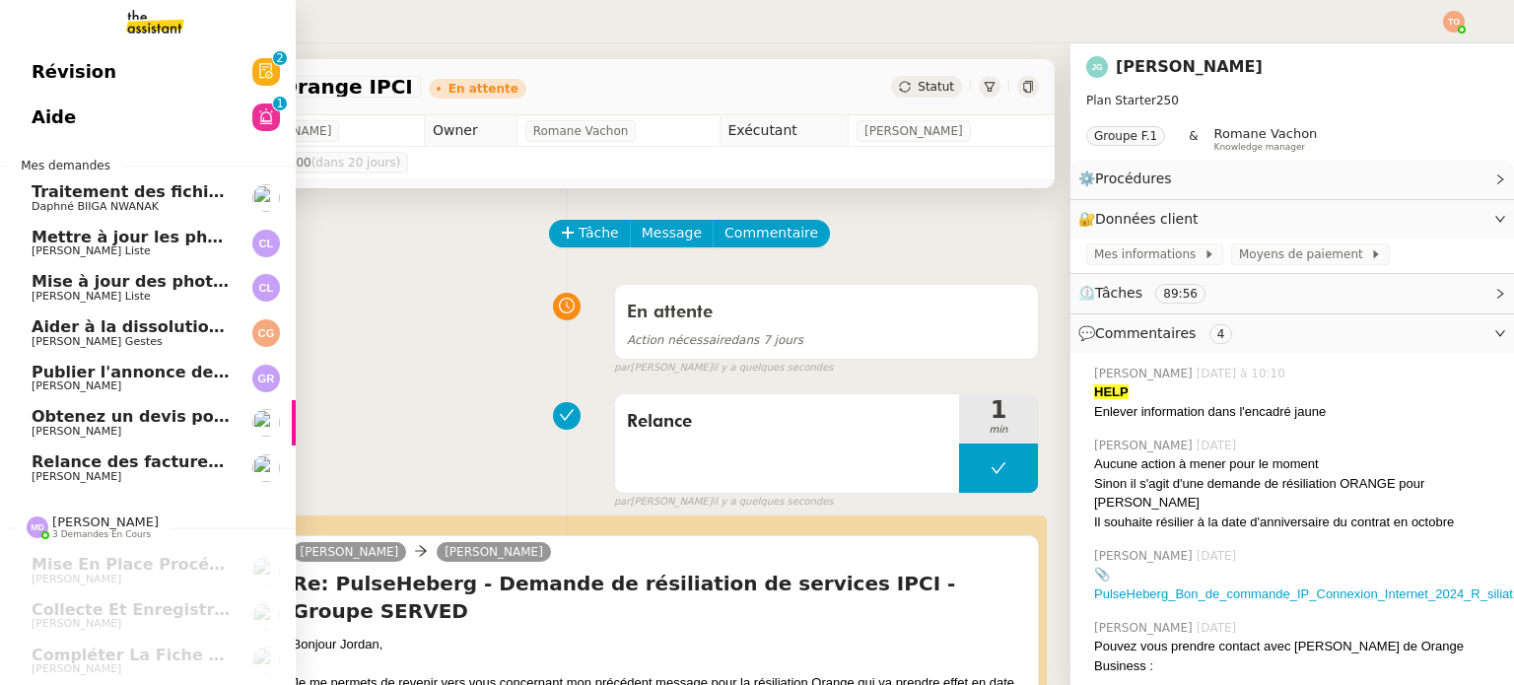
scroll to position [8, 0]
click at [66, 370] on span "Publier l'annonce de recrutement" at bounding box center [181, 372] width 299 height 19
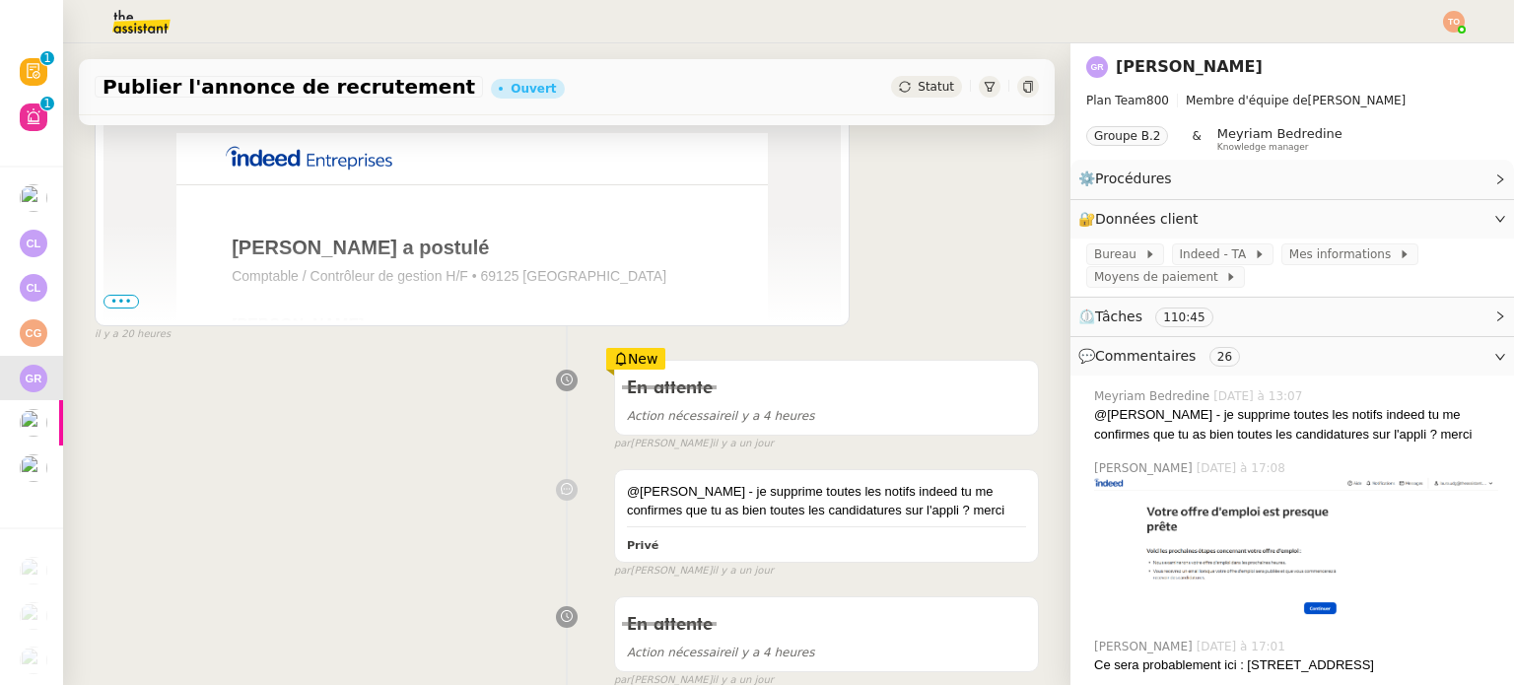
scroll to position [690, 0]
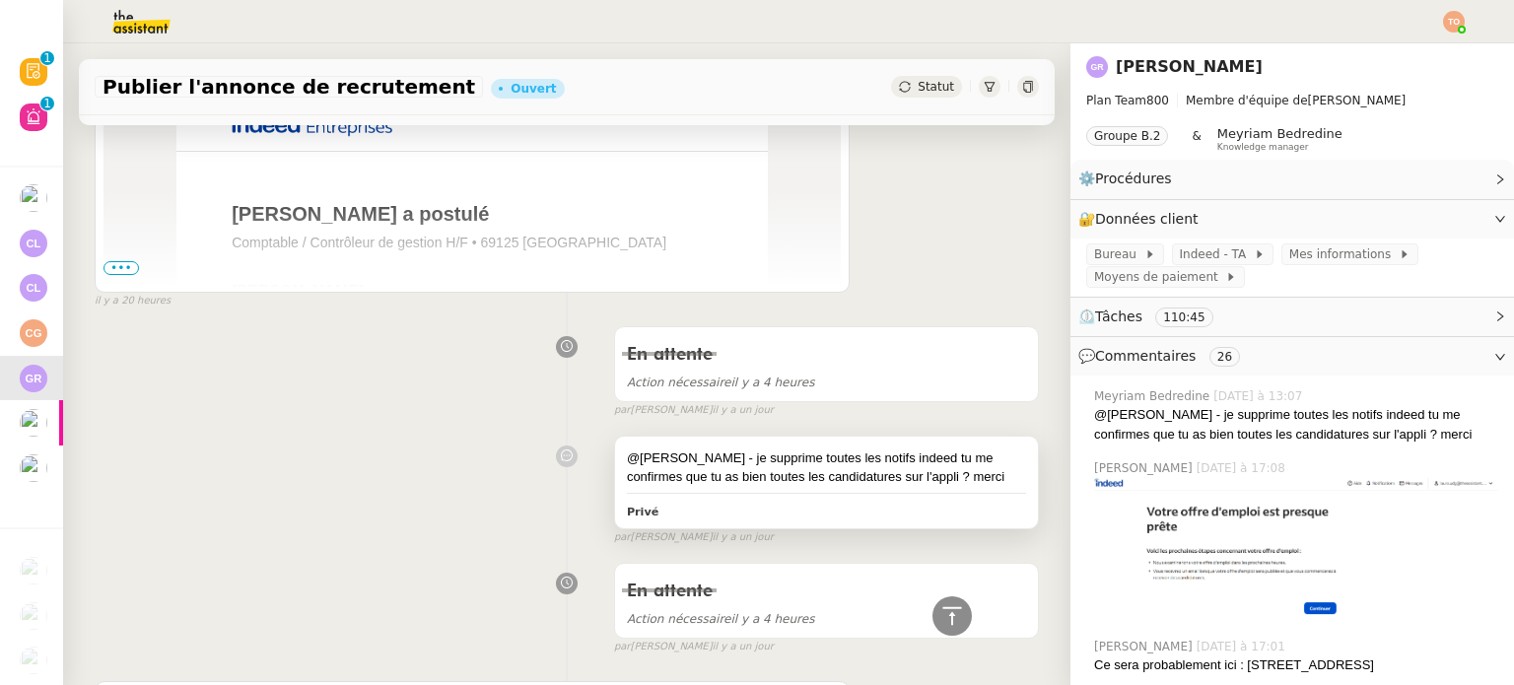
click at [855, 475] on div "@[PERSON_NAME] - je supprime toutes les notifs indeed tu me confirmes que tu as…" at bounding box center [826, 467] width 399 height 38
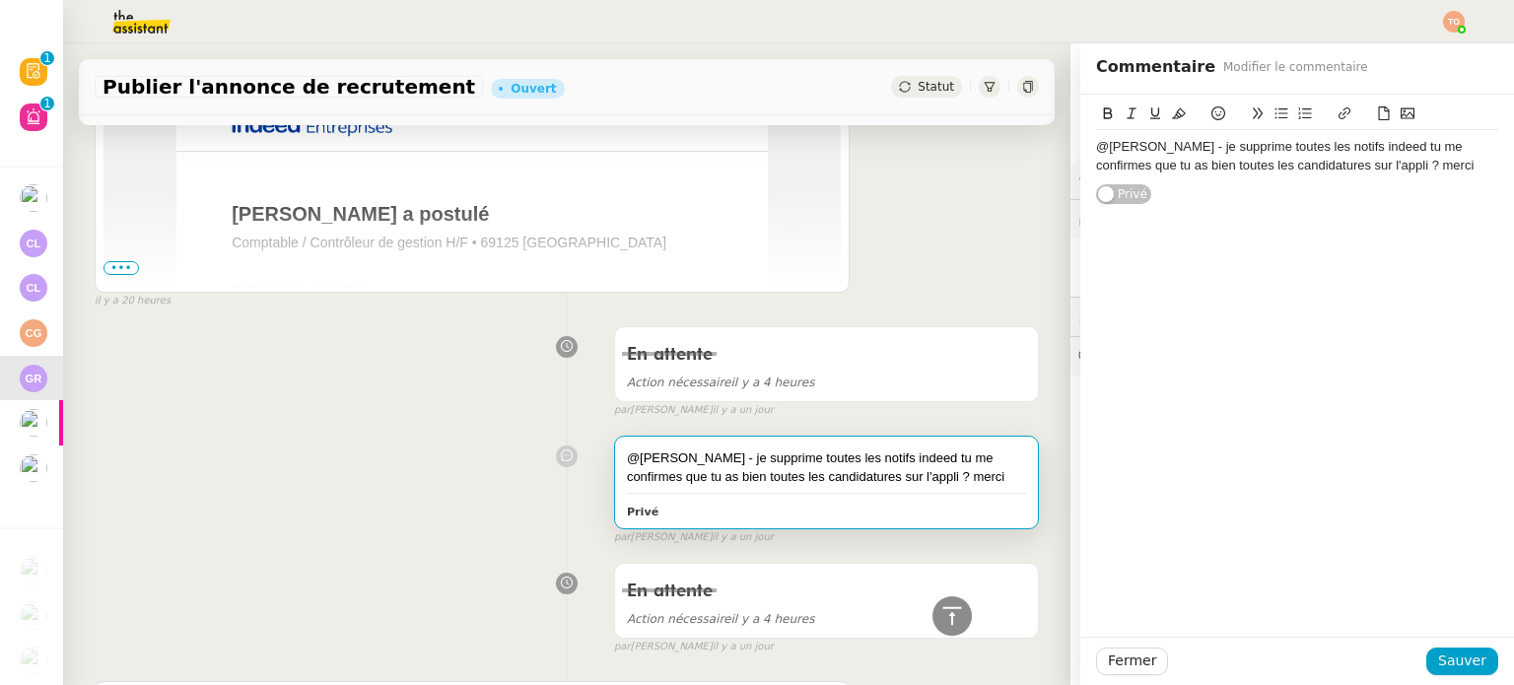
click at [1403, 169] on div "@[PERSON_NAME] - je supprime toutes les notifs indeed tu me confirmes que tu as…" at bounding box center [1297, 156] width 402 height 36
click at [1100, 198] on div "OUI :)" at bounding box center [1297, 202] width 402 height 18
click at [1100, 200] on div "OUI :)" at bounding box center [1297, 202] width 402 height 18
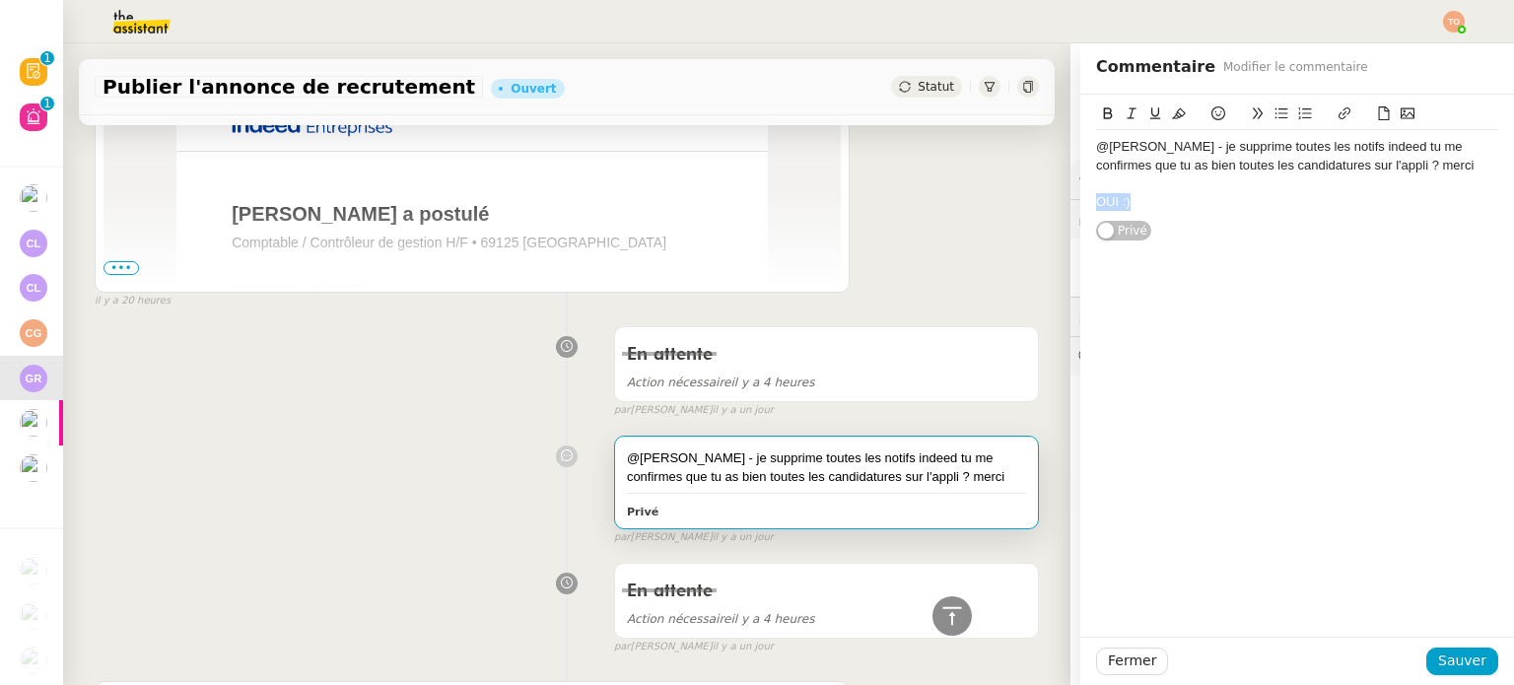
click at [1100, 200] on div "OUI :)" at bounding box center [1297, 202] width 402 height 18
click at [1172, 117] on icon at bounding box center [1179, 113] width 14 height 11
click at [1101, 112] on icon at bounding box center [1108, 113] width 14 height 14
click at [1465, 665] on span "Sauver" at bounding box center [1462, 661] width 48 height 23
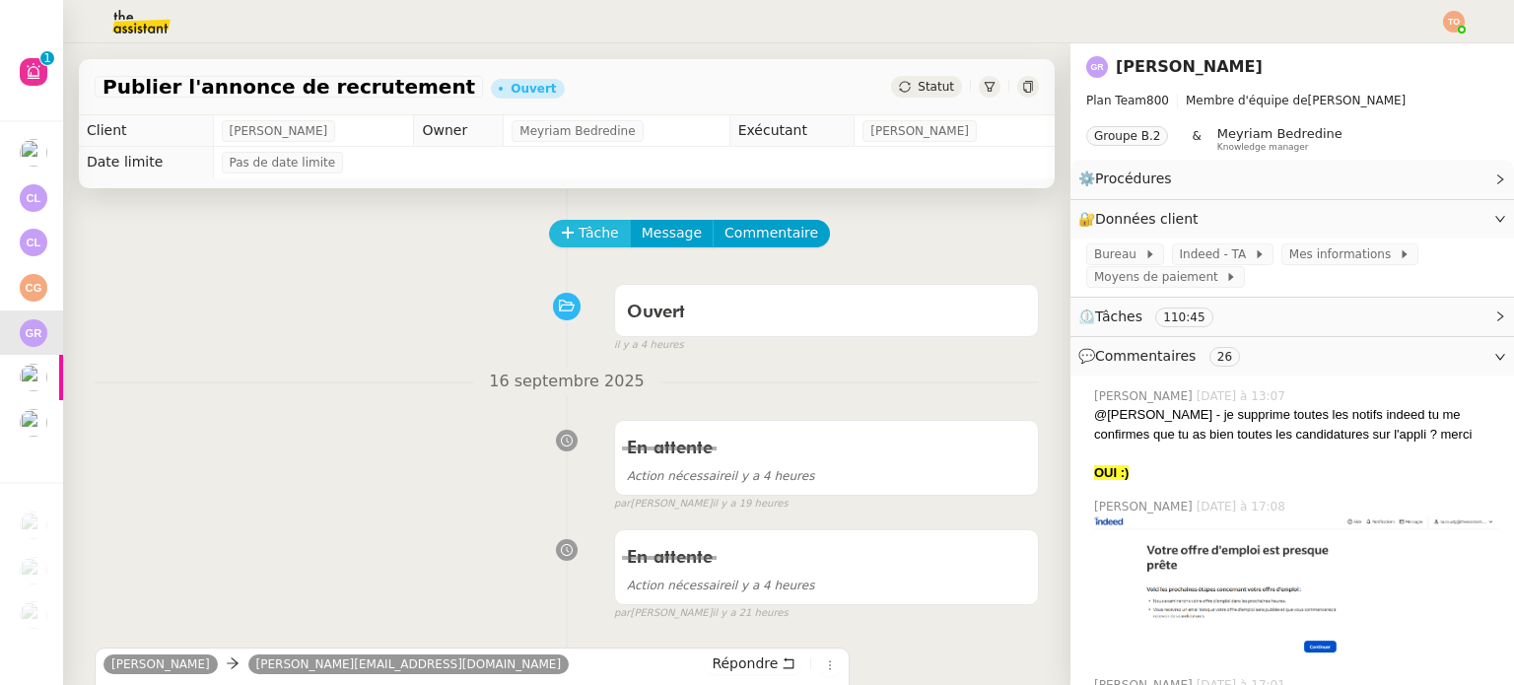
click at [591, 234] on span "Tâche" at bounding box center [599, 233] width 40 height 23
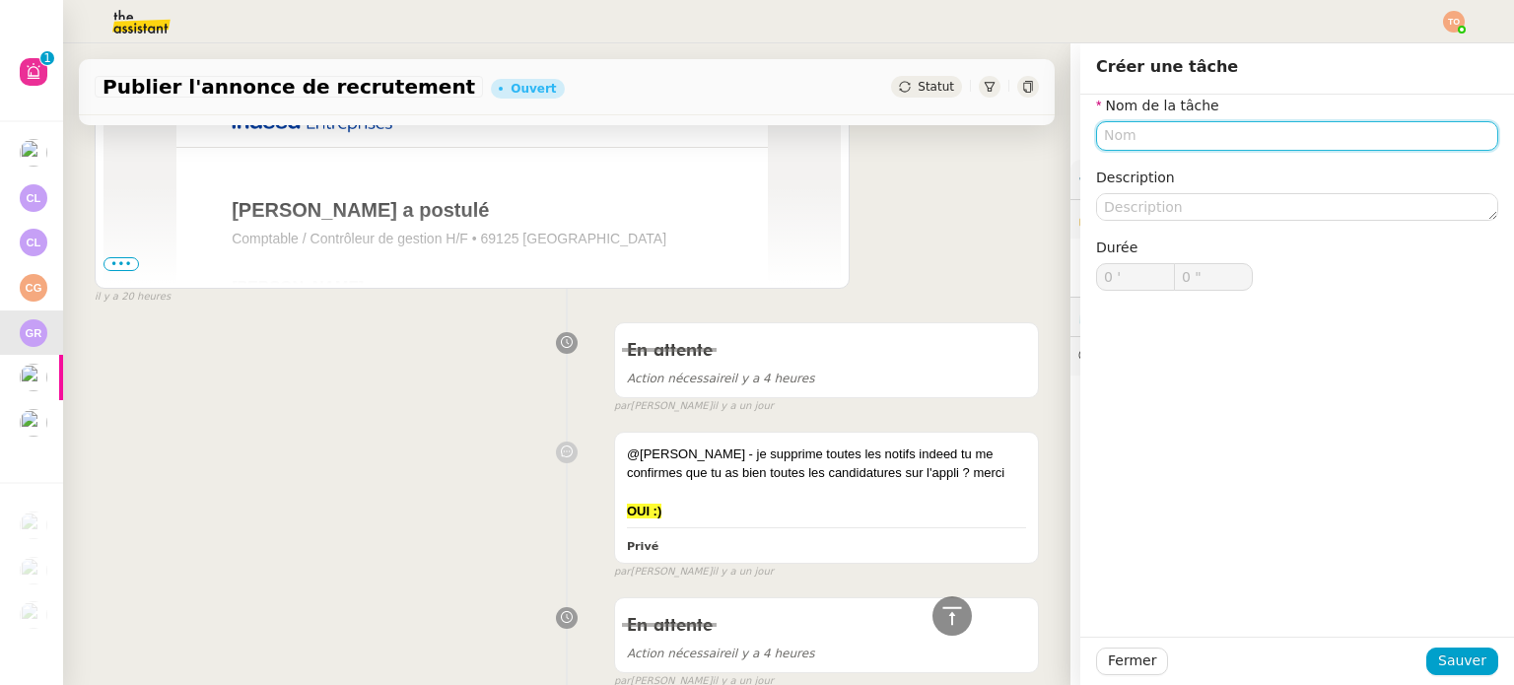
scroll to position [690, 0]
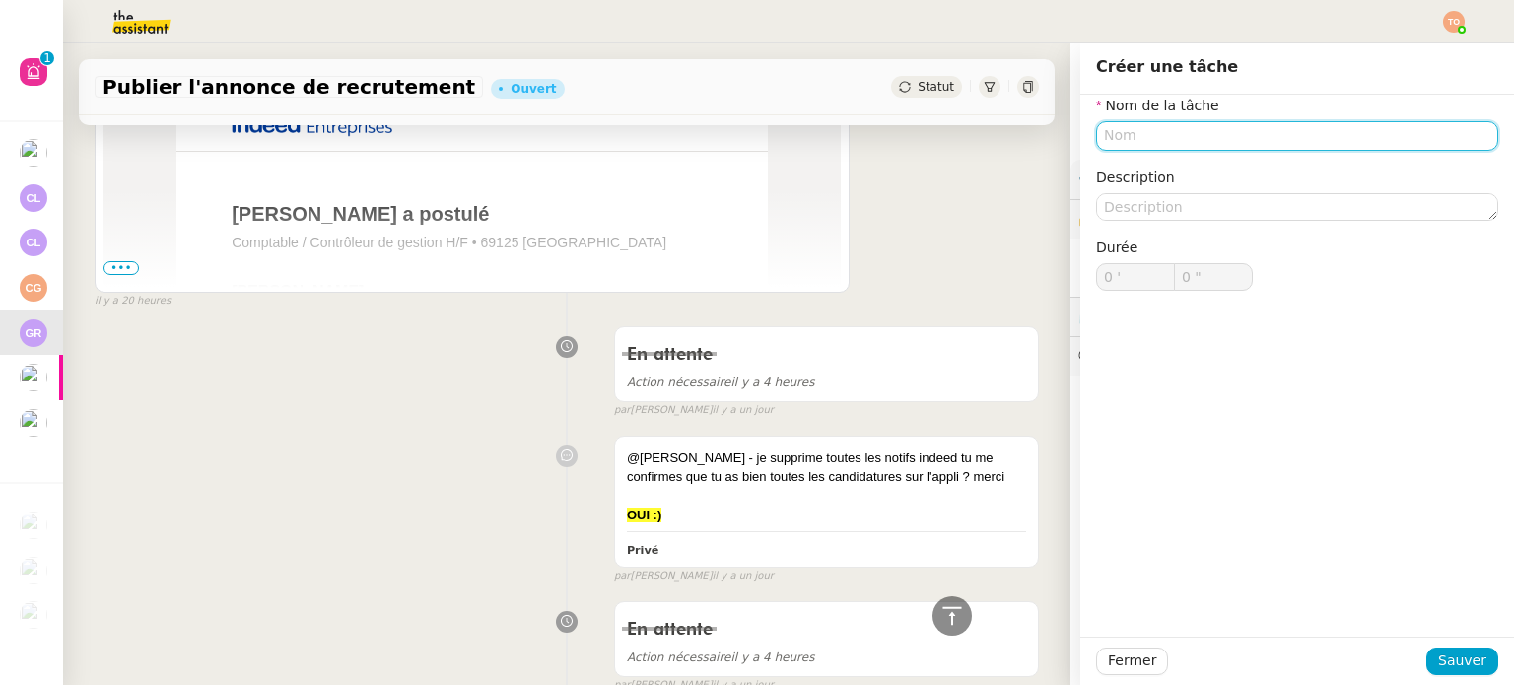
click at [1167, 122] on input "text" at bounding box center [1297, 135] width 402 height 29
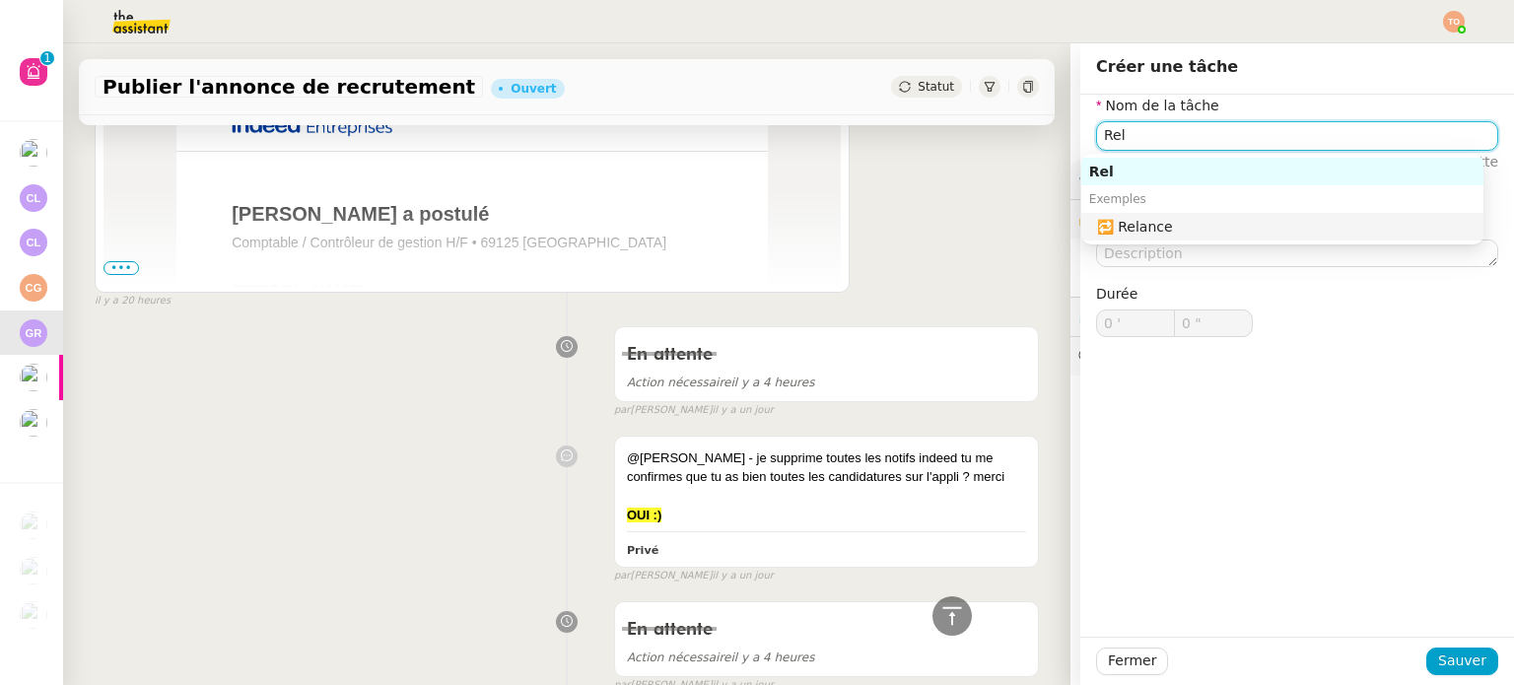
click at [1167, 221] on div "🔁 Relance" at bounding box center [1286, 227] width 378 height 18
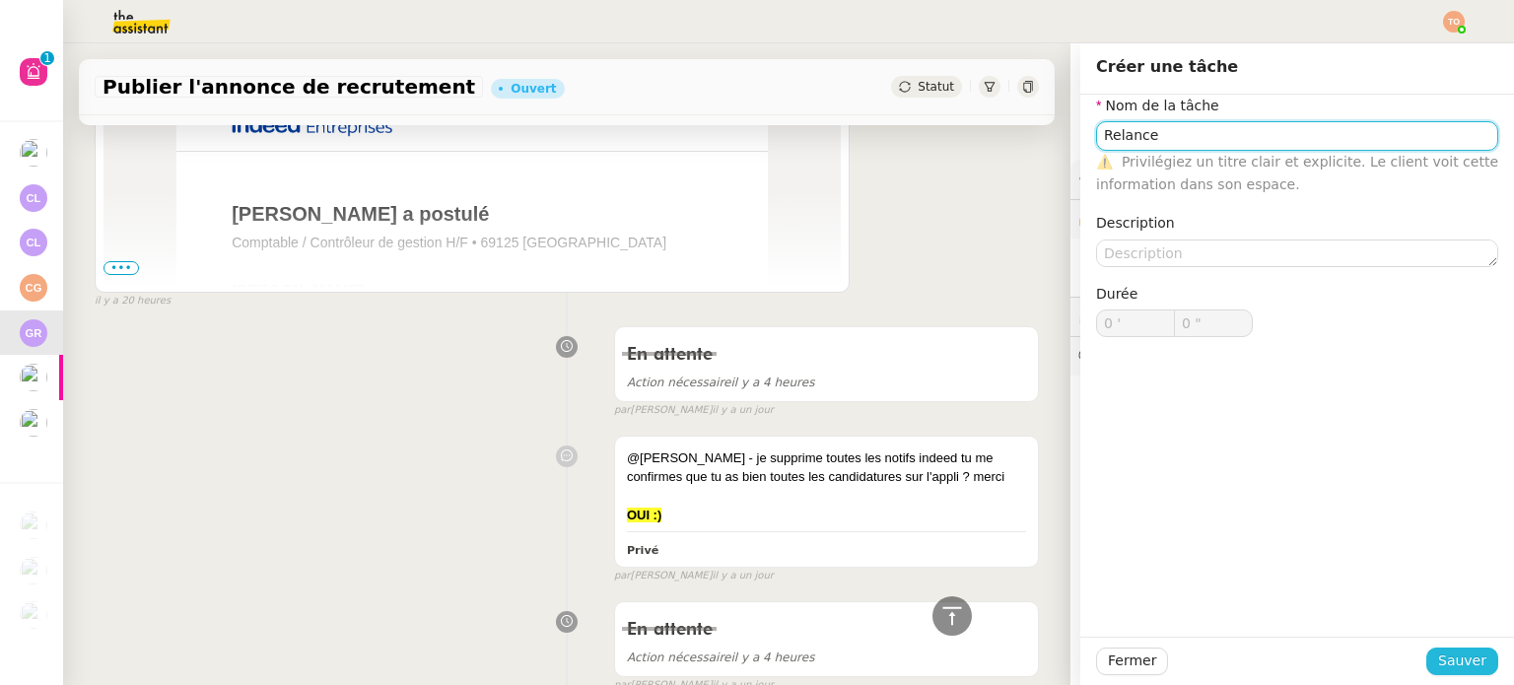
type input "Relance"
click at [1467, 657] on span "Sauver" at bounding box center [1462, 661] width 48 height 23
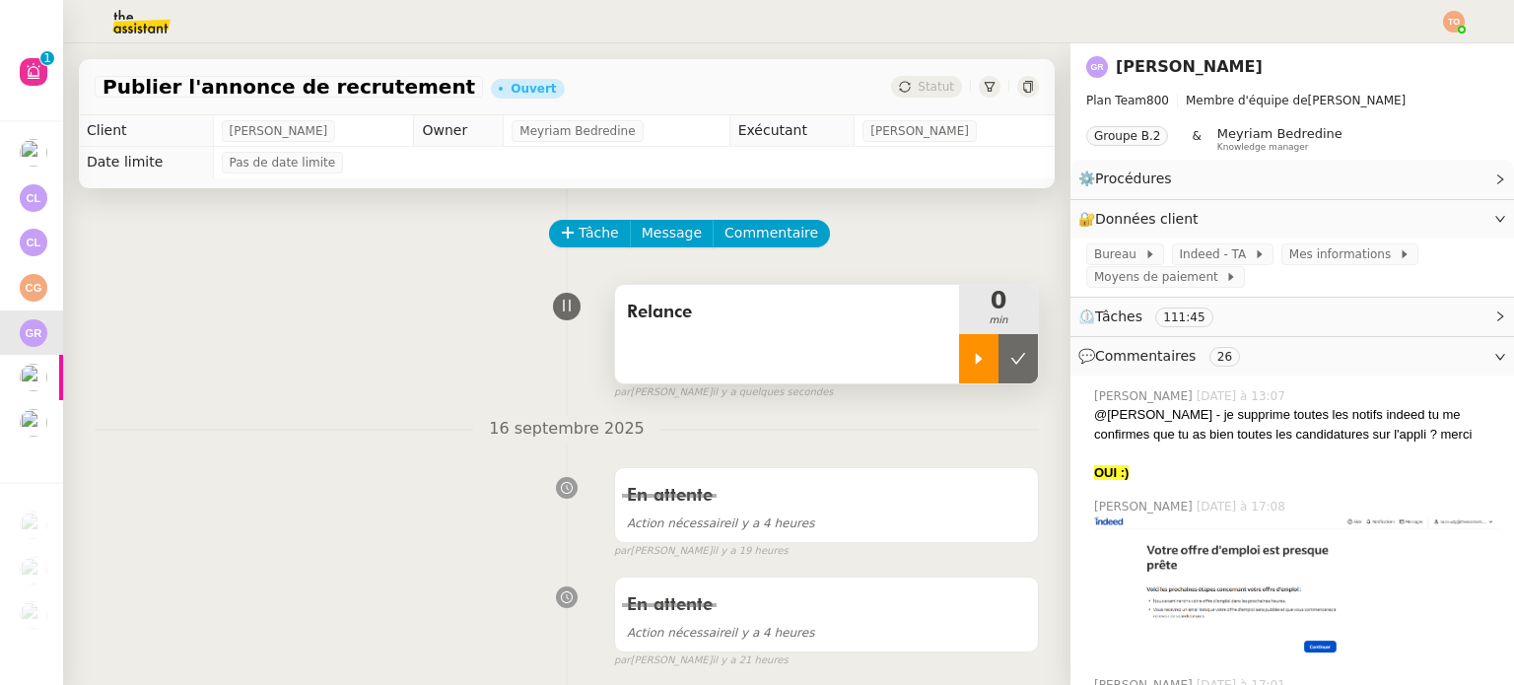
click at [971, 362] on icon at bounding box center [979, 359] width 16 height 16
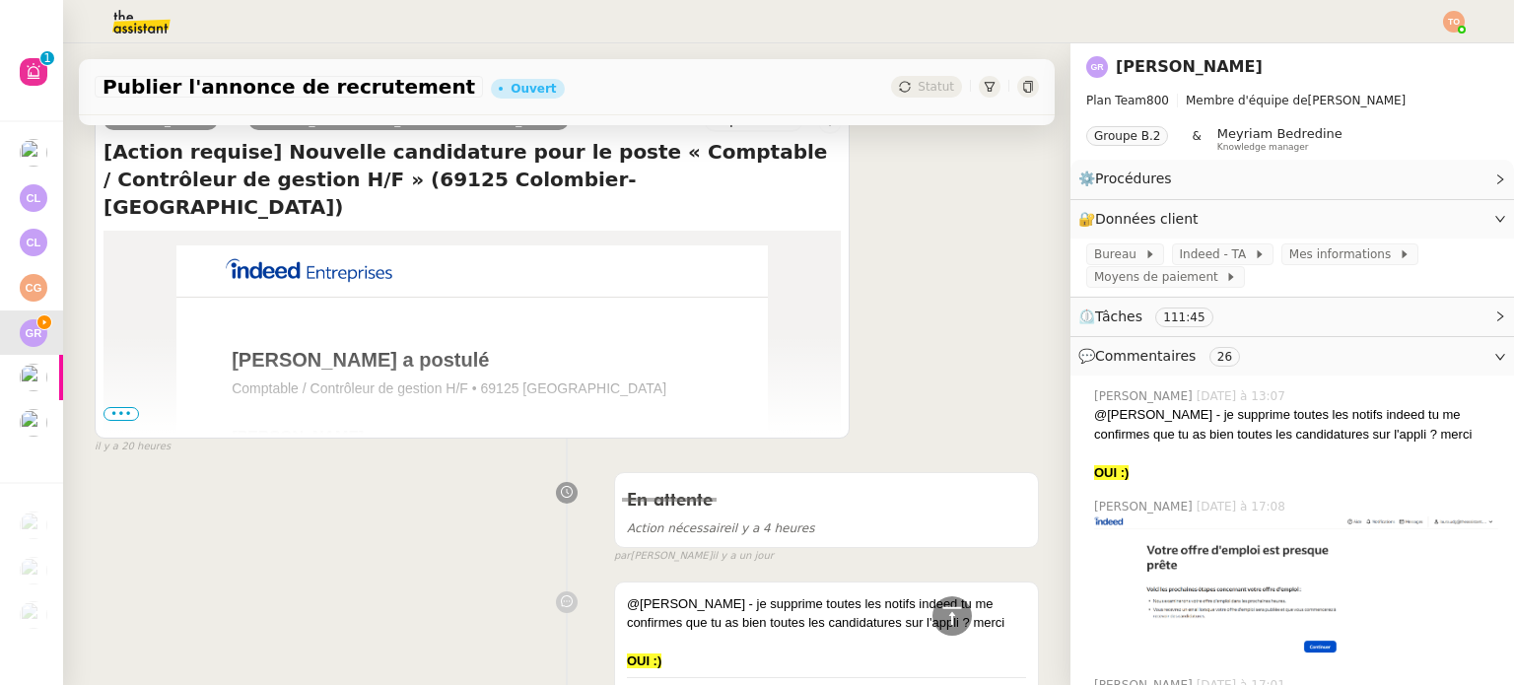
drag, startPoint x: 106, startPoint y: 415, endPoint x: 116, endPoint y: 417, distance: 10.1
click at [106, 415] on span "•••" at bounding box center [120, 414] width 35 height 14
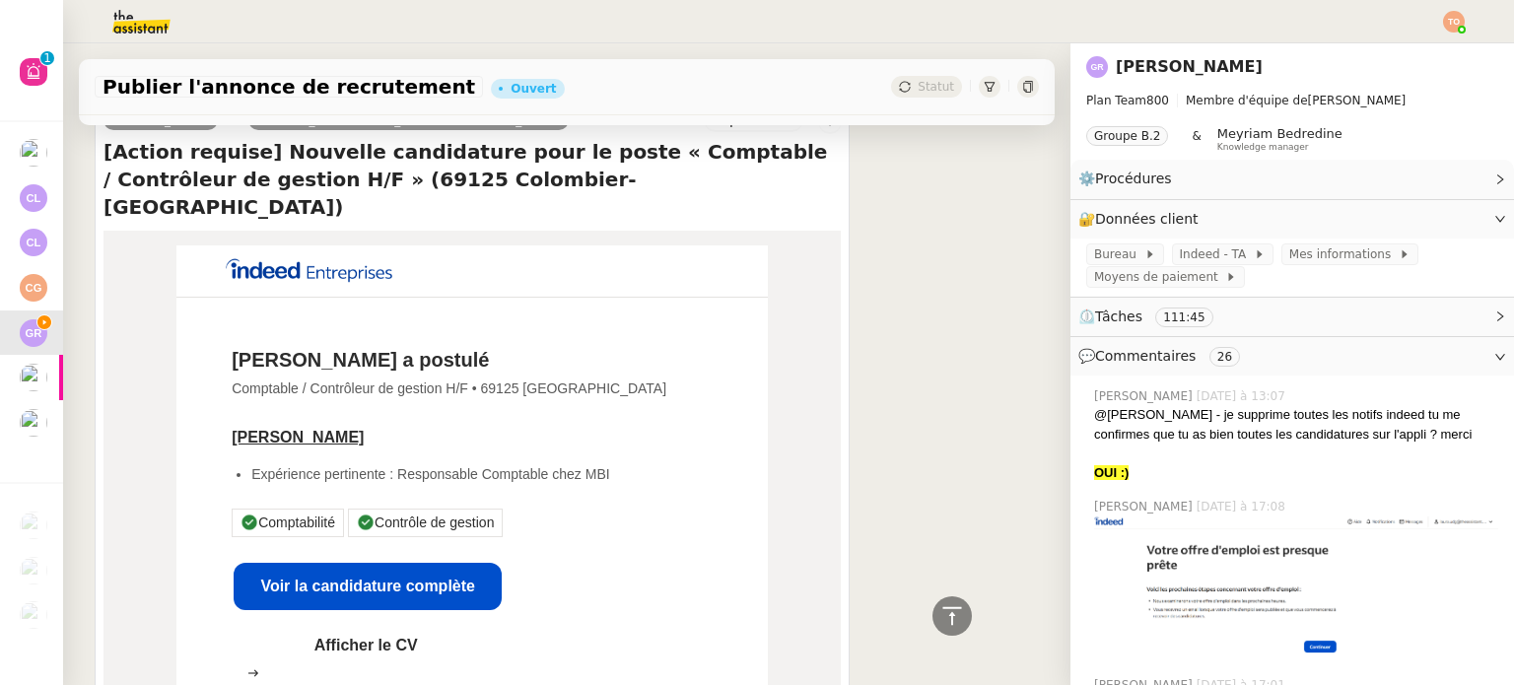
click at [339, 255] on img at bounding box center [308, 270] width 181 height 51
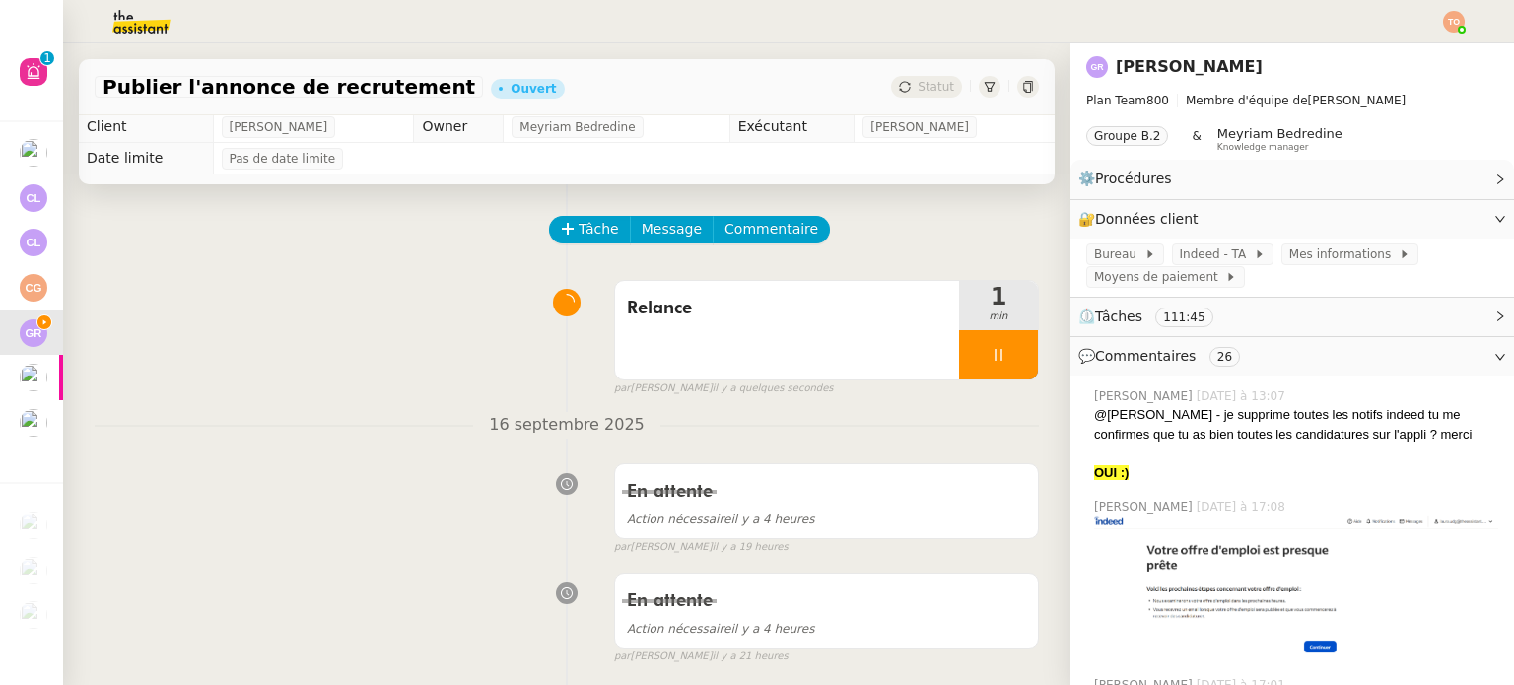
scroll to position [0, 0]
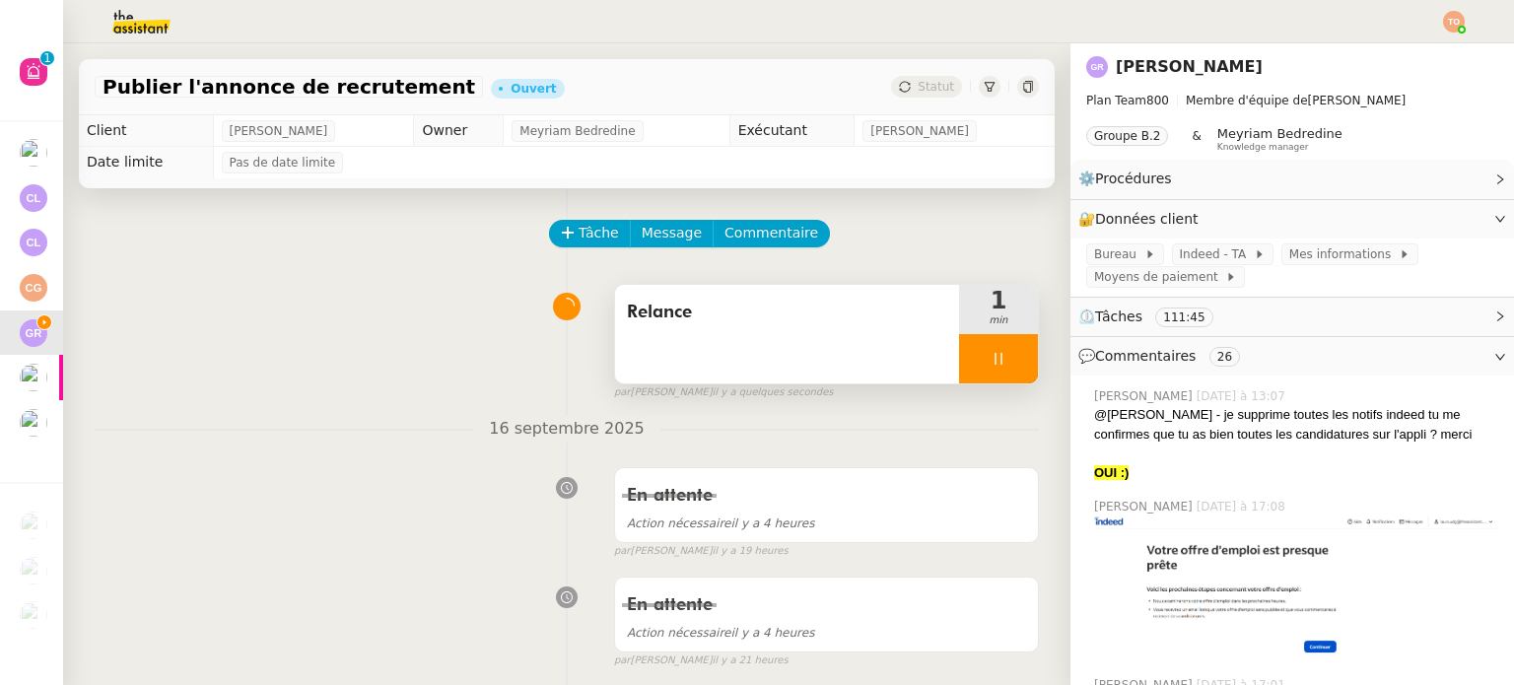
drag, startPoint x: 756, startPoint y: 319, endPoint x: 765, endPoint y: 312, distance: 11.2
click at [756, 318] on span "Relance" at bounding box center [787, 313] width 320 height 30
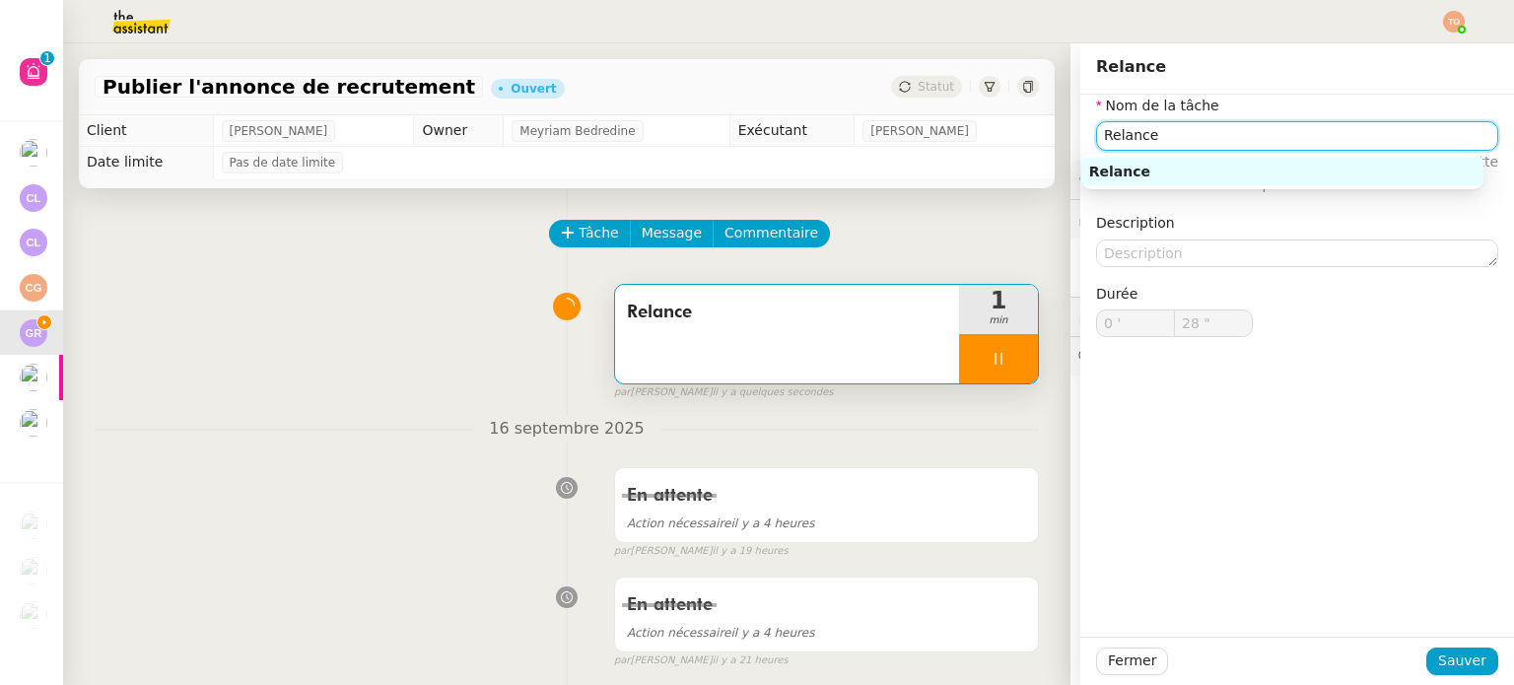
click at [1185, 121] on input "Relance" at bounding box center [1297, 135] width 402 height 29
type input "29 ""
click at [1185, 121] on input "Relance" at bounding box center [1297, 135] width 402 height 29
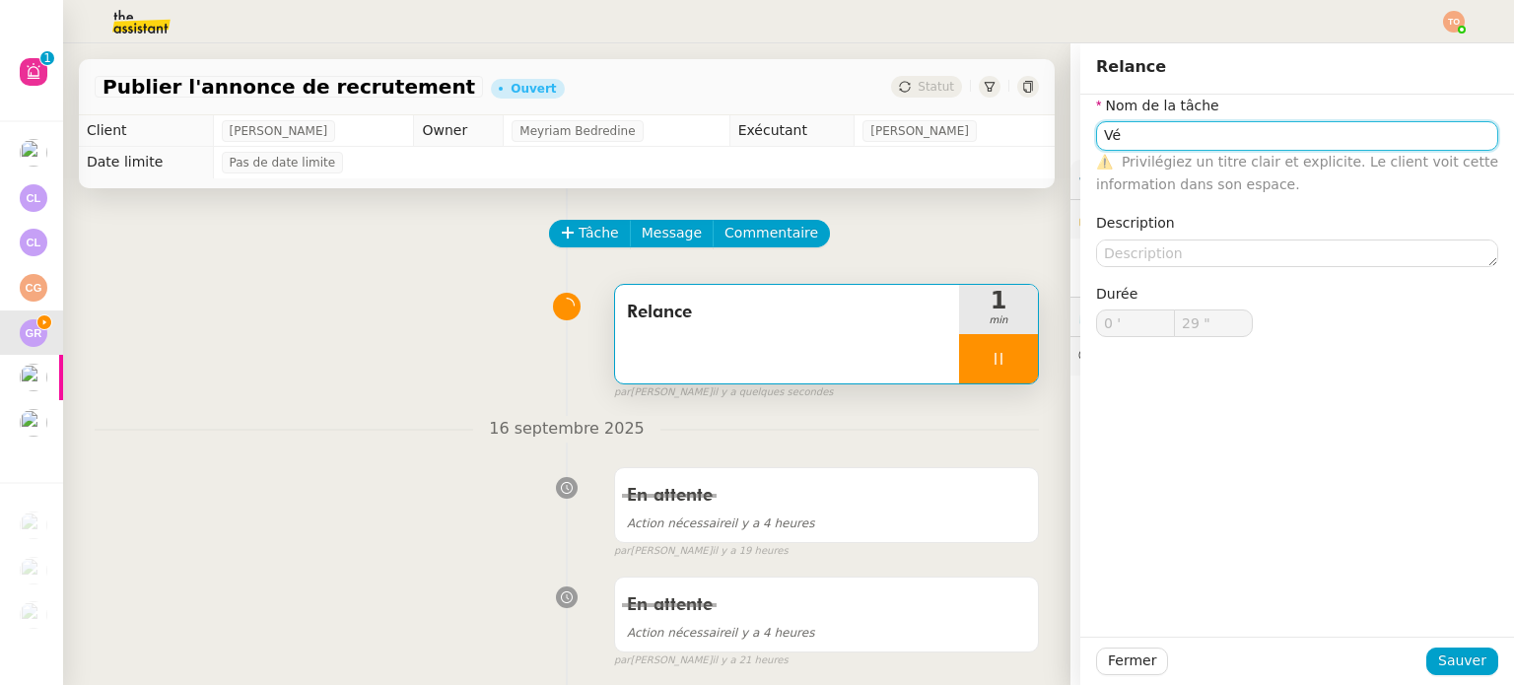
type input "Vér"
type input "30 ""
type input "Vérifica"
type input "31 ""
type input "Vérification"
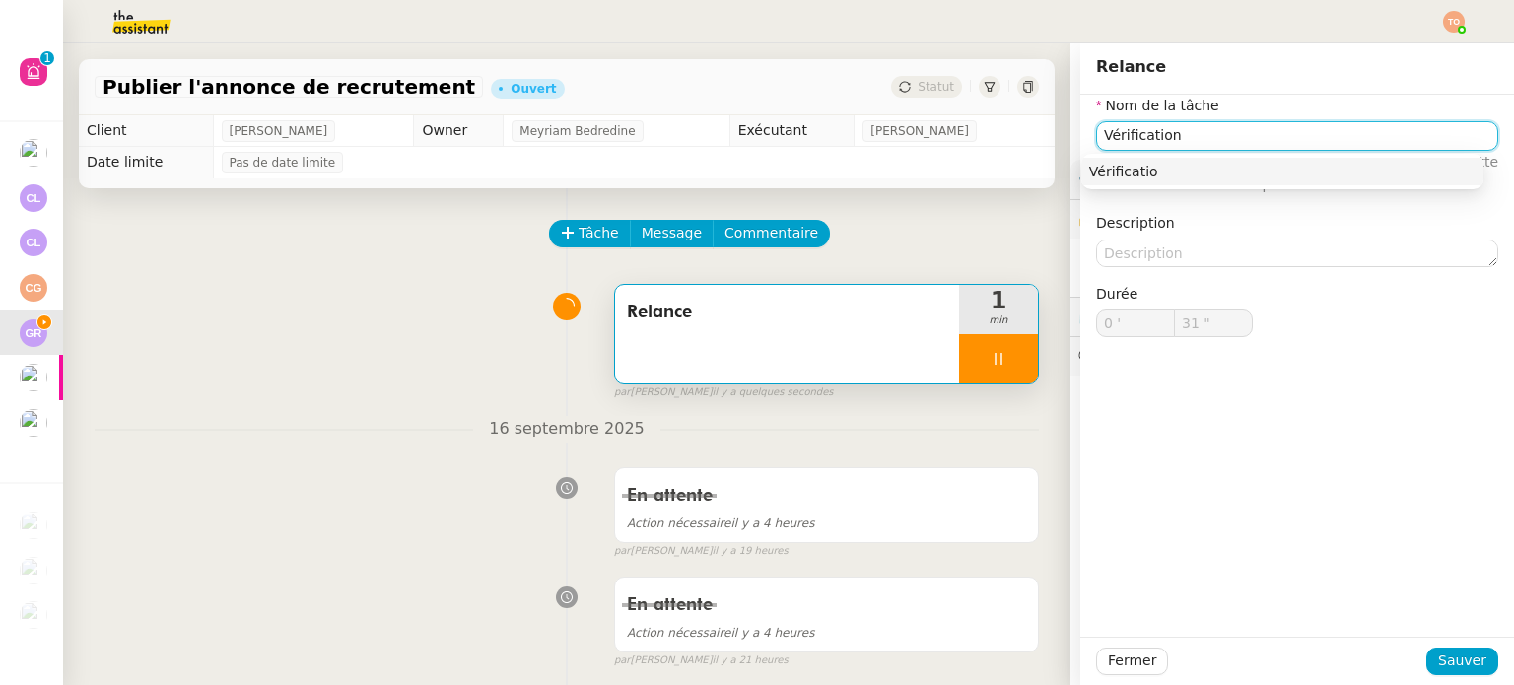
type input "32 ""
type input "Vérification nom"
type input "33 ""
type input "Vérification nombe de"
type input "34 ""
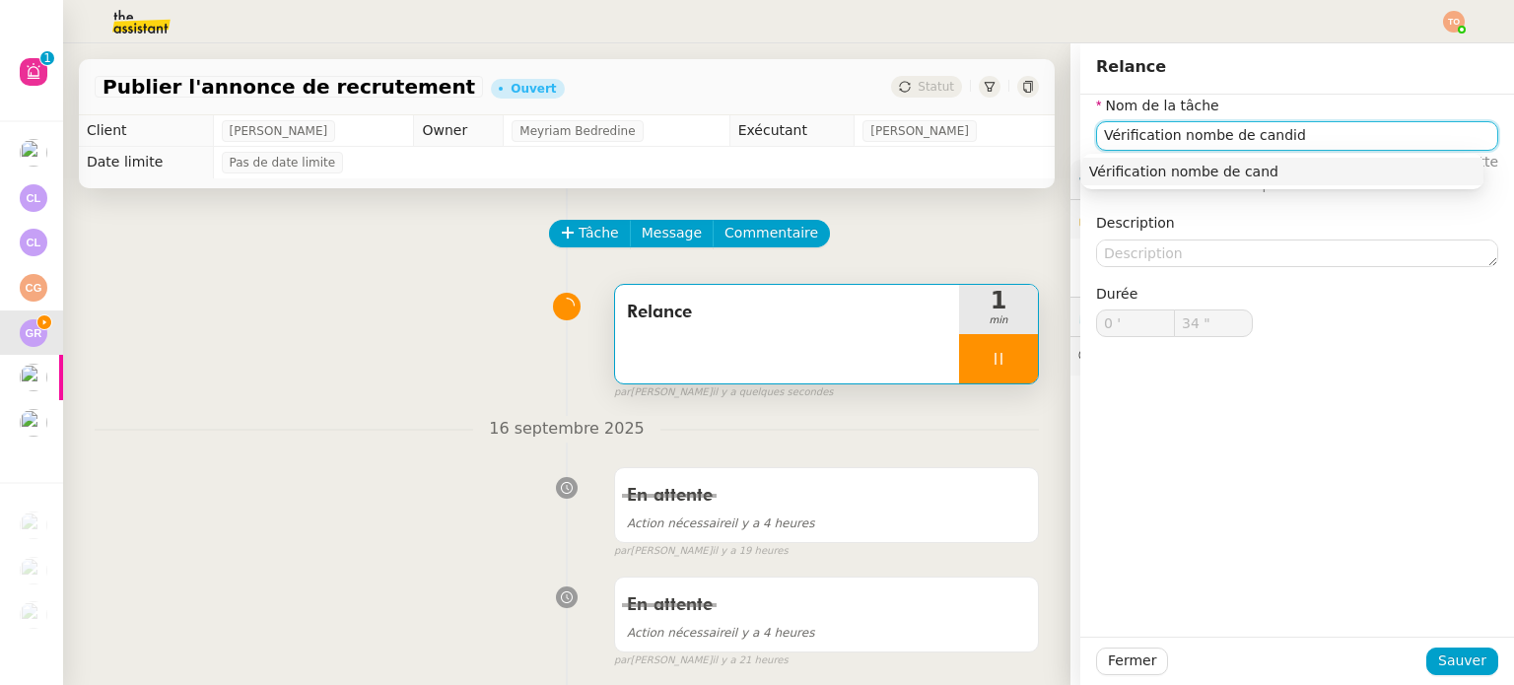
type input "Vérification nombe de candida"
type input "35 ""
type input "Vérification nombe de candidatures su"
type input "36 ""
type input "Vérification nombe de candidatures sur Inde"
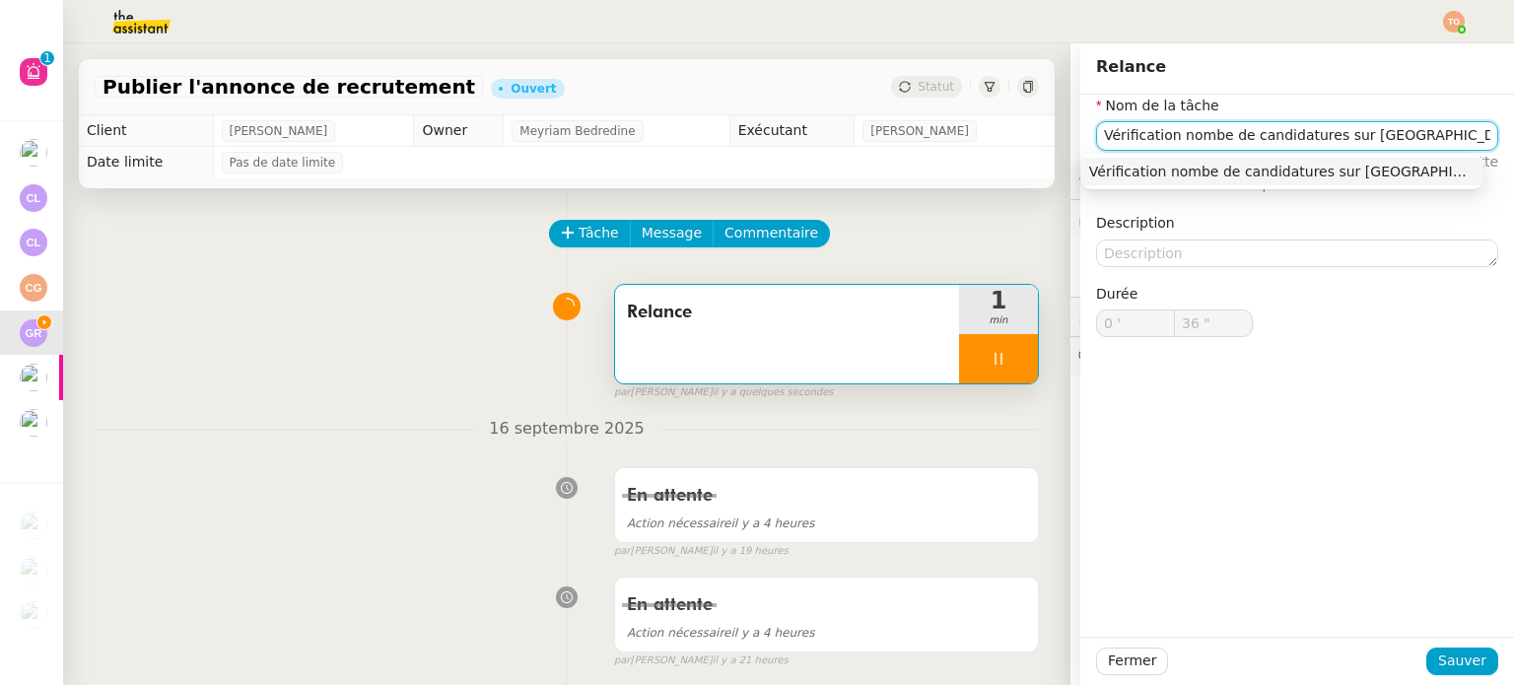
type input "37 ""
type input "Vérification nombe de candidatures sur Indeed"
click at [1184, 134] on input "Vérification nombe de candidatures sur Indeed" at bounding box center [1297, 135] width 402 height 29
click at [1198, 140] on input "Vérification nombe de candidatures sur Indeed" at bounding box center [1297, 135] width 402 height 29
type input "39 ""
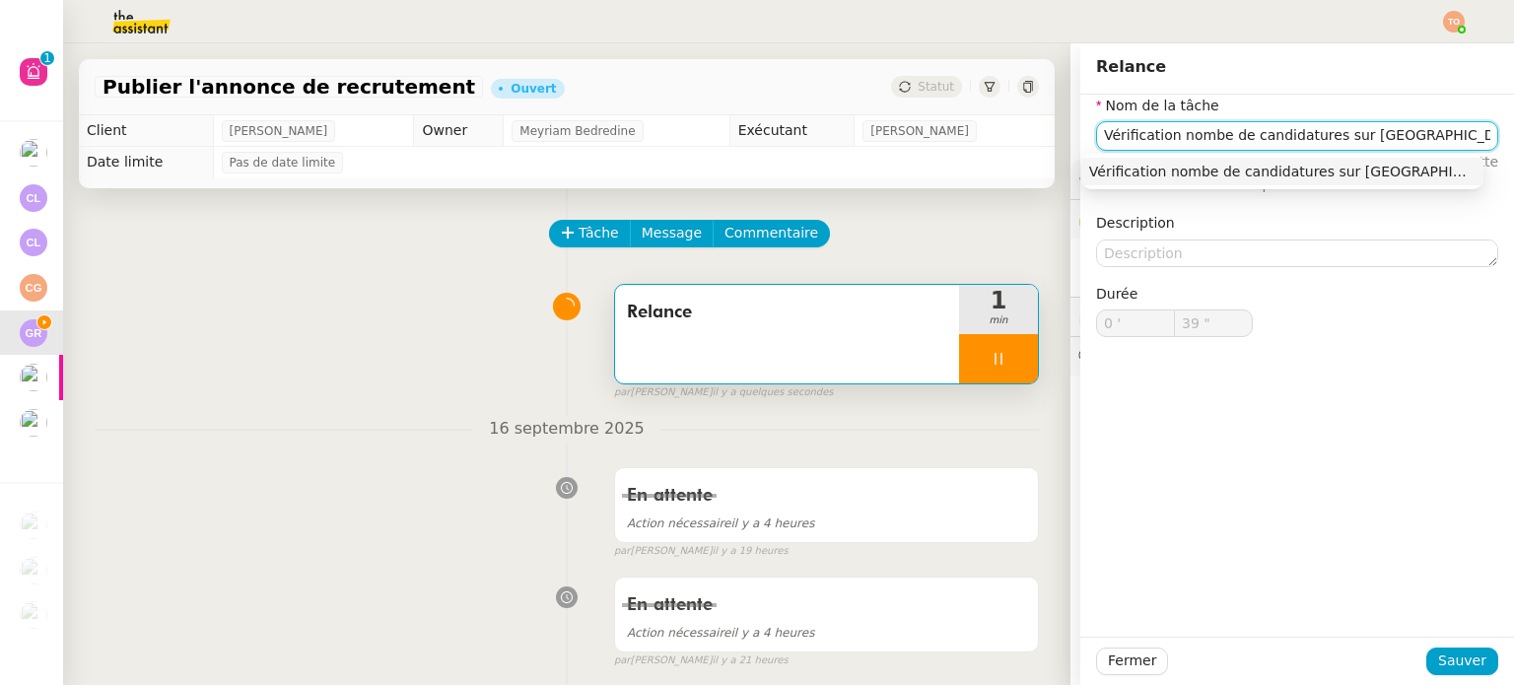
type input "Vérification nombre de candidatures sur [GEOGRAPHIC_DATA]"
type input "40 ""
type input "Vérification nombre de candidatures sur [GEOGRAPHIC_DATA]"
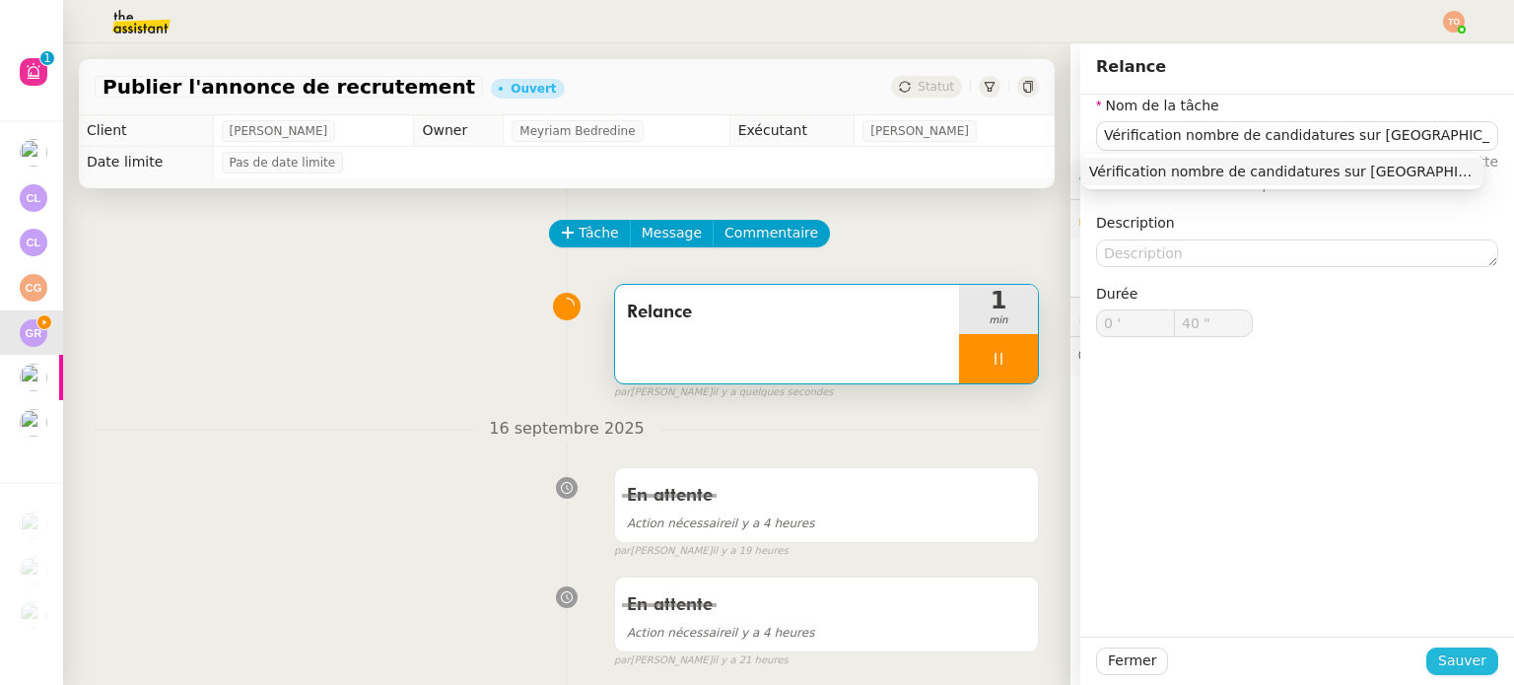
click at [1471, 665] on span "Sauver" at bounding box center [1462, 661] width 48 height 23
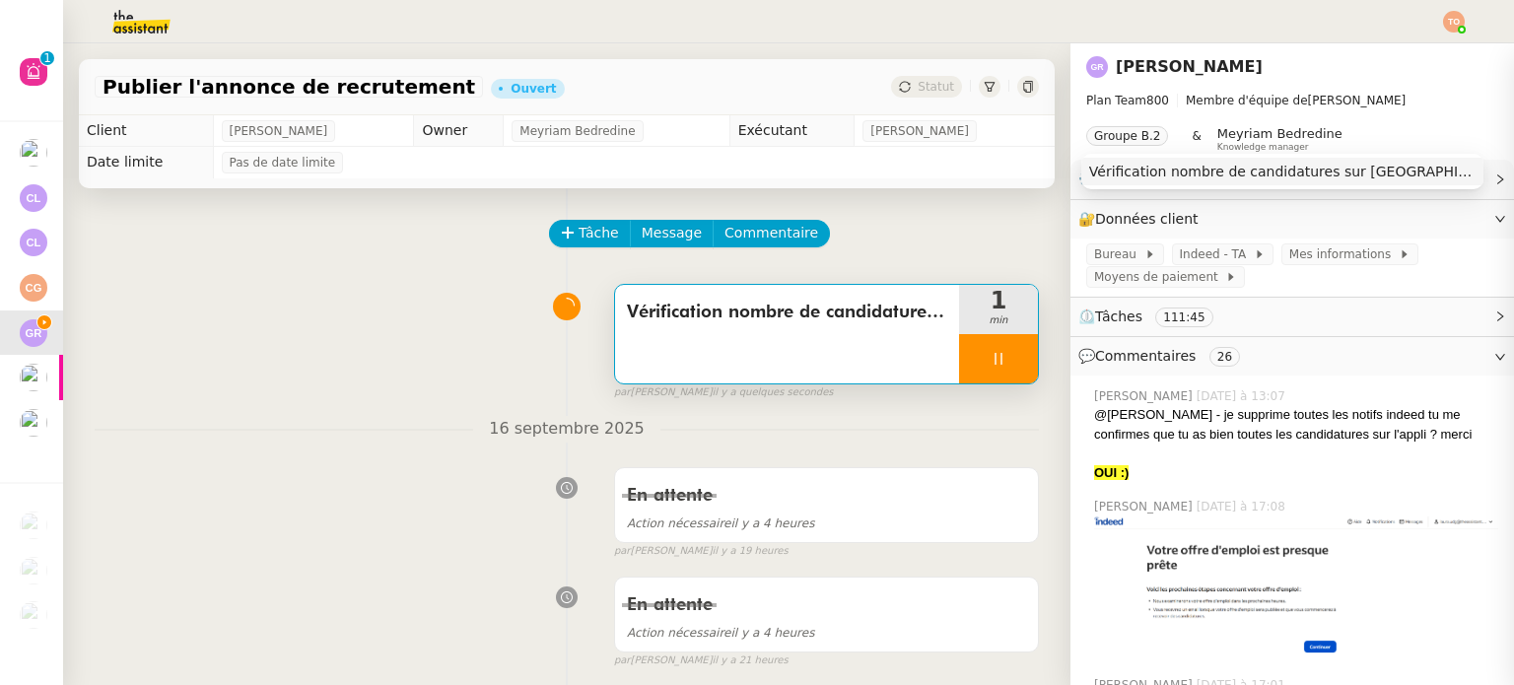
type input "41 ""
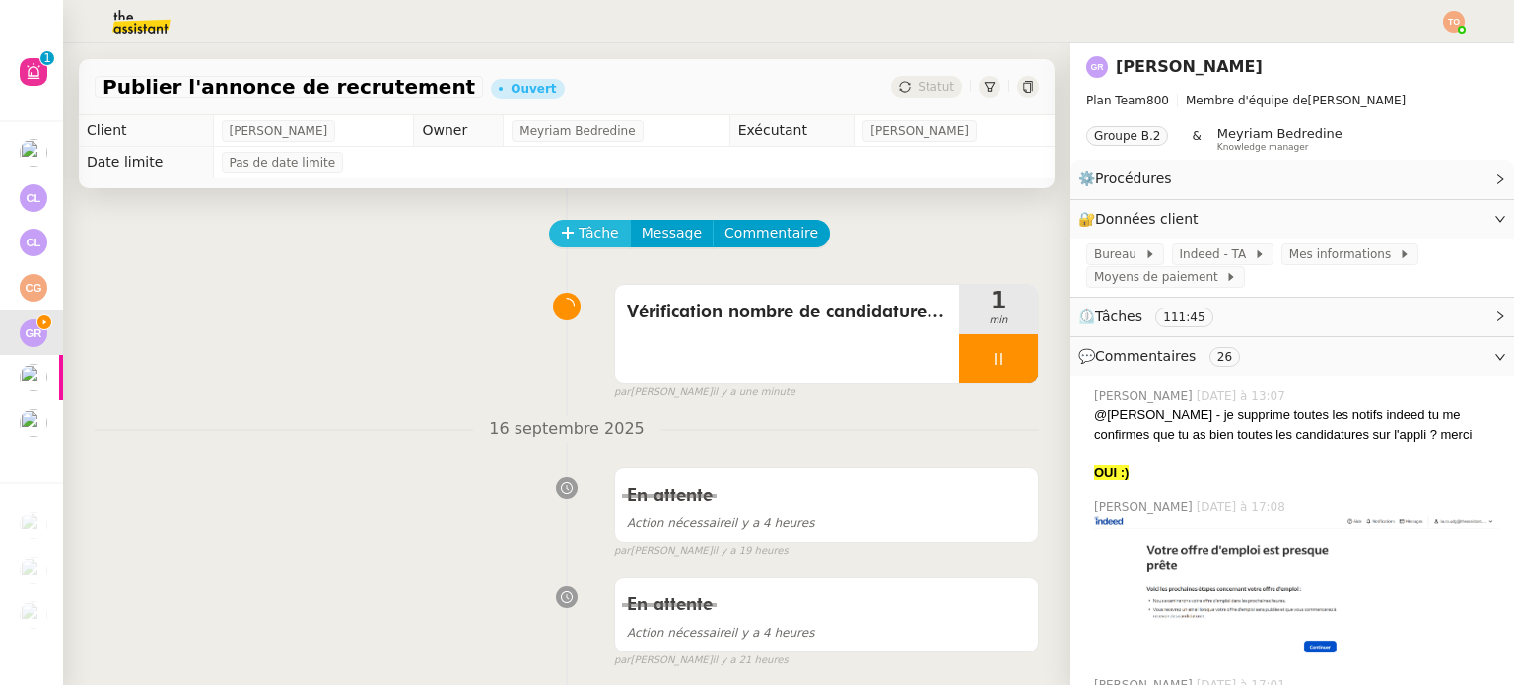
click at [583, 237] on span "Tâche" at bounding box center [599, 233] width 40 height 23
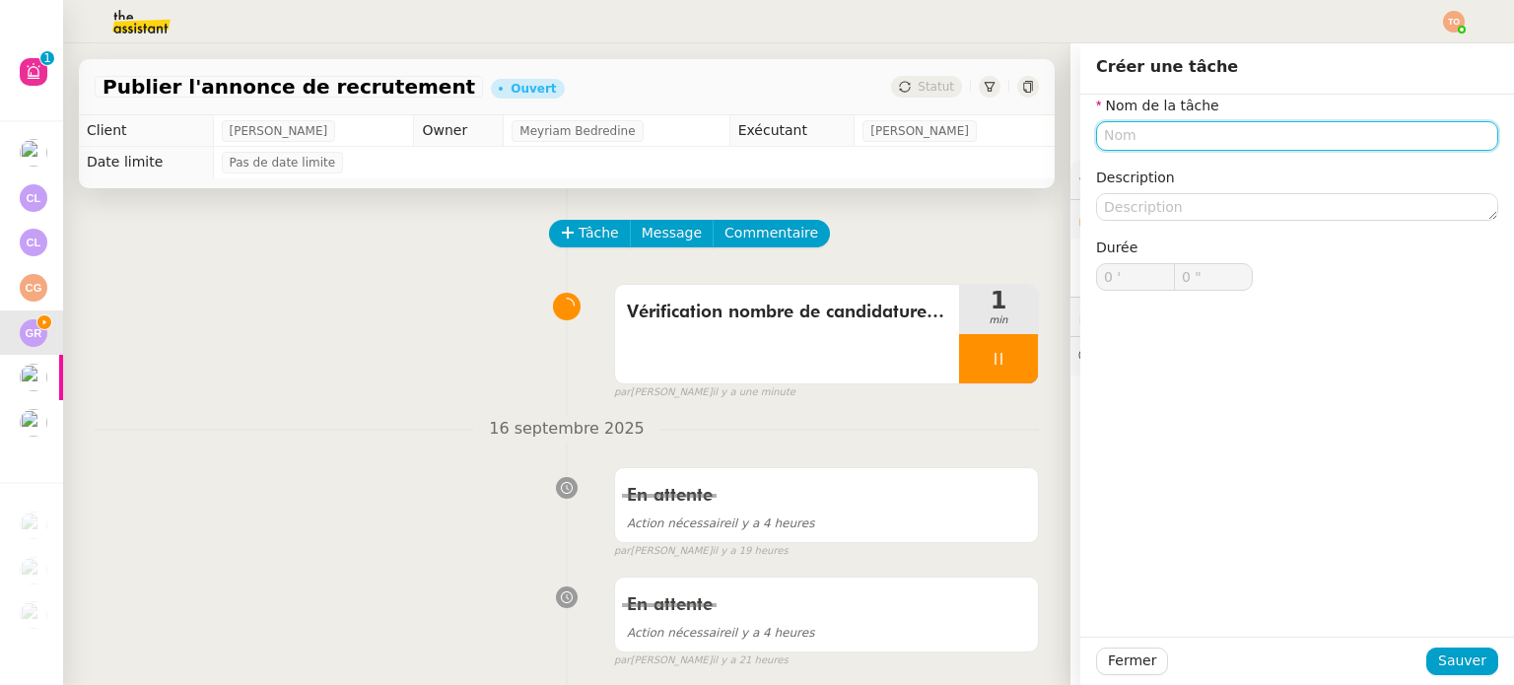
click at [1250, 136] on input "text" at bounding box center [1297, 135] width 402 height 29
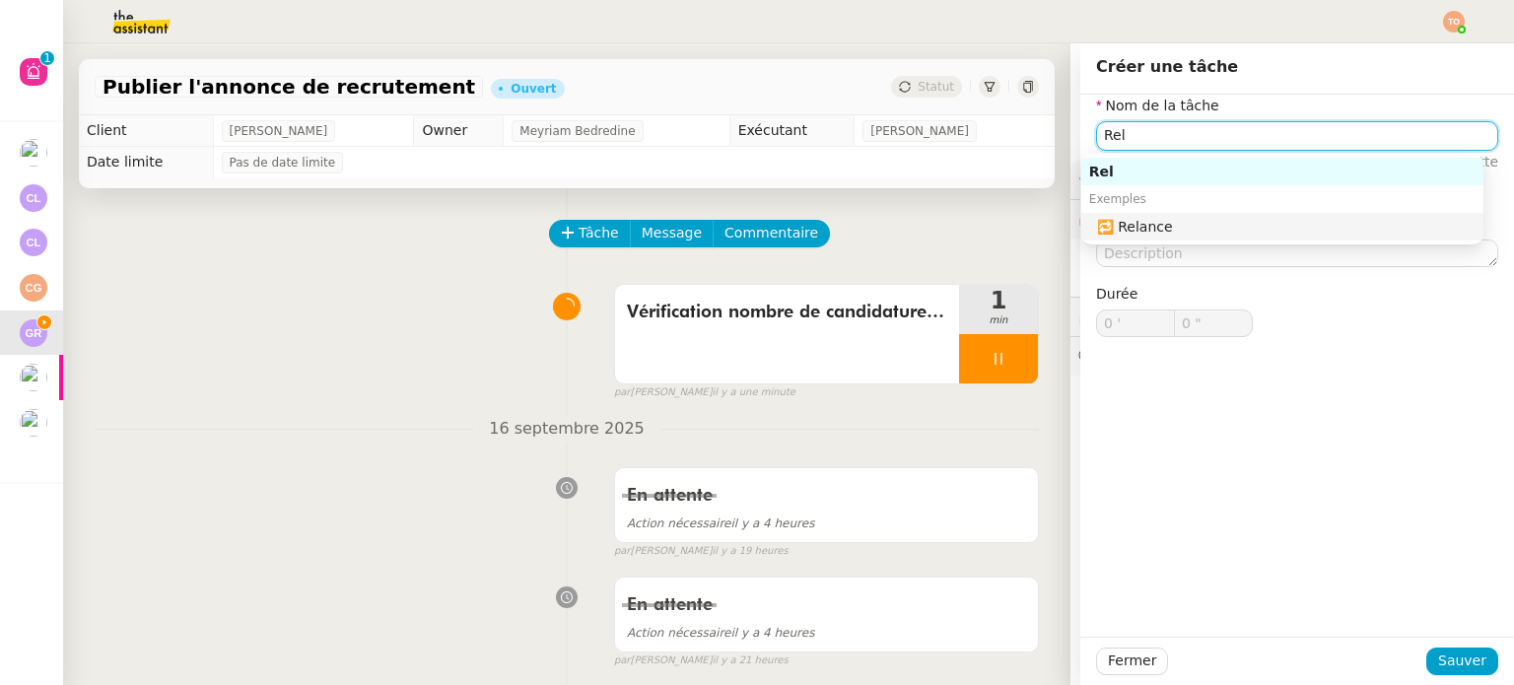
click at [1234, 229] on div "🔁 Relance" at bounding box center [1286, 227] width 378 height 18
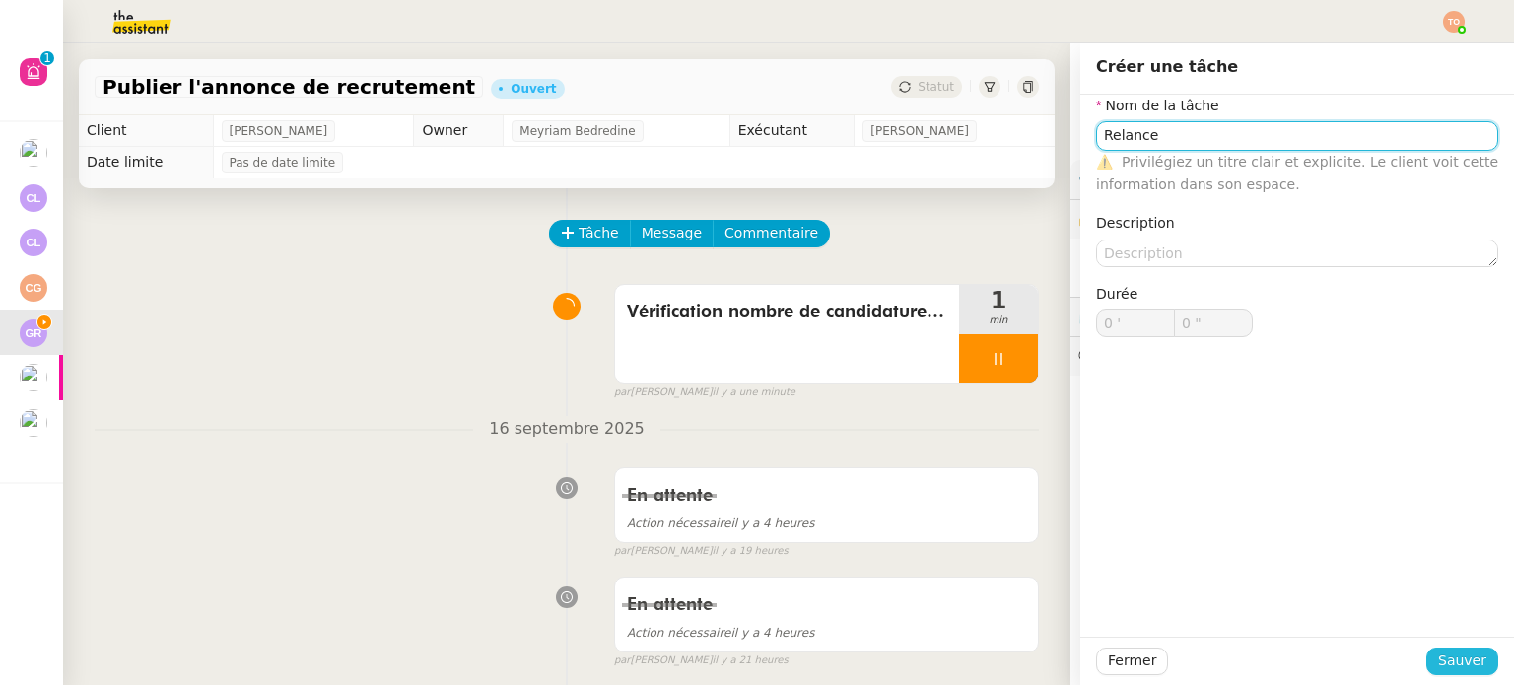
type input "Relance"
click at [1441, 649] on button "Sauver" at bounding box center [1462, 662] width 72 height 28
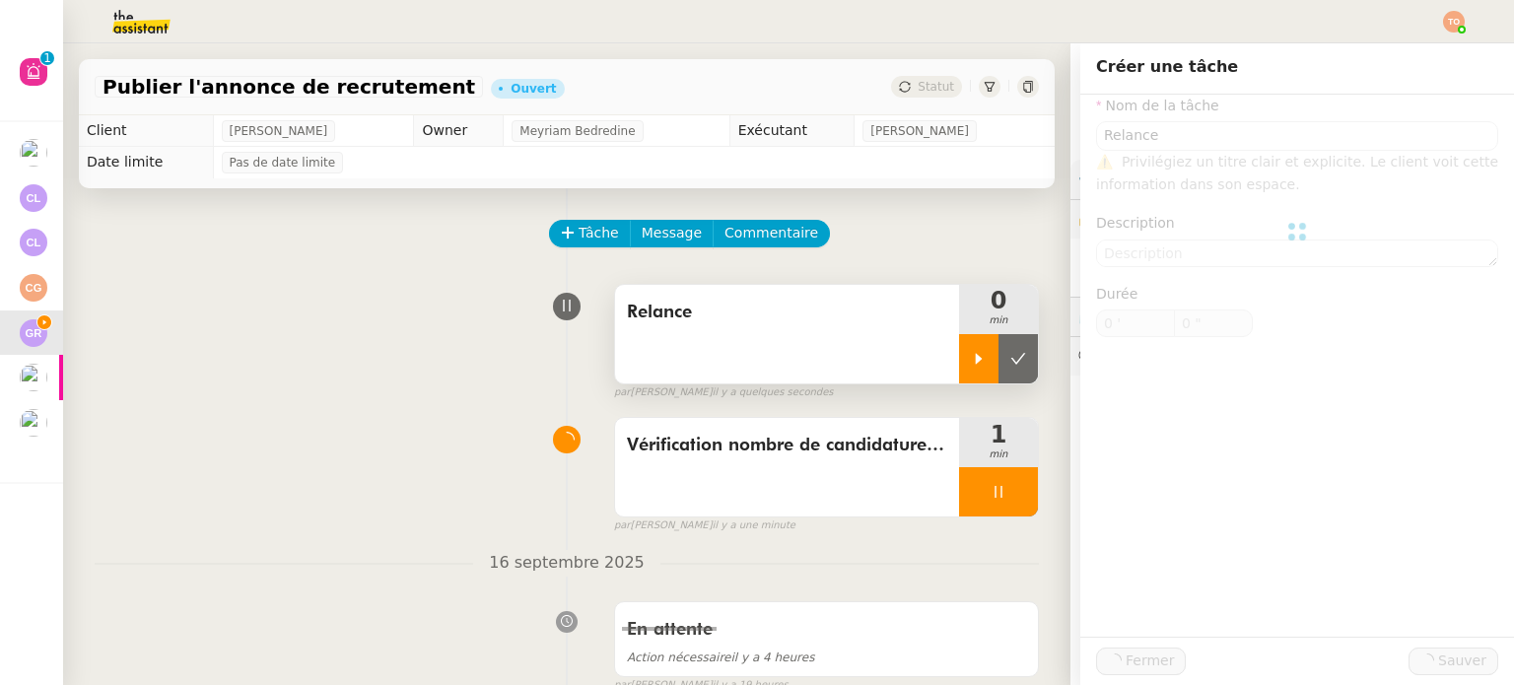
click at [959, 356] on div at bounding box center [978, 358] width 39 height 49
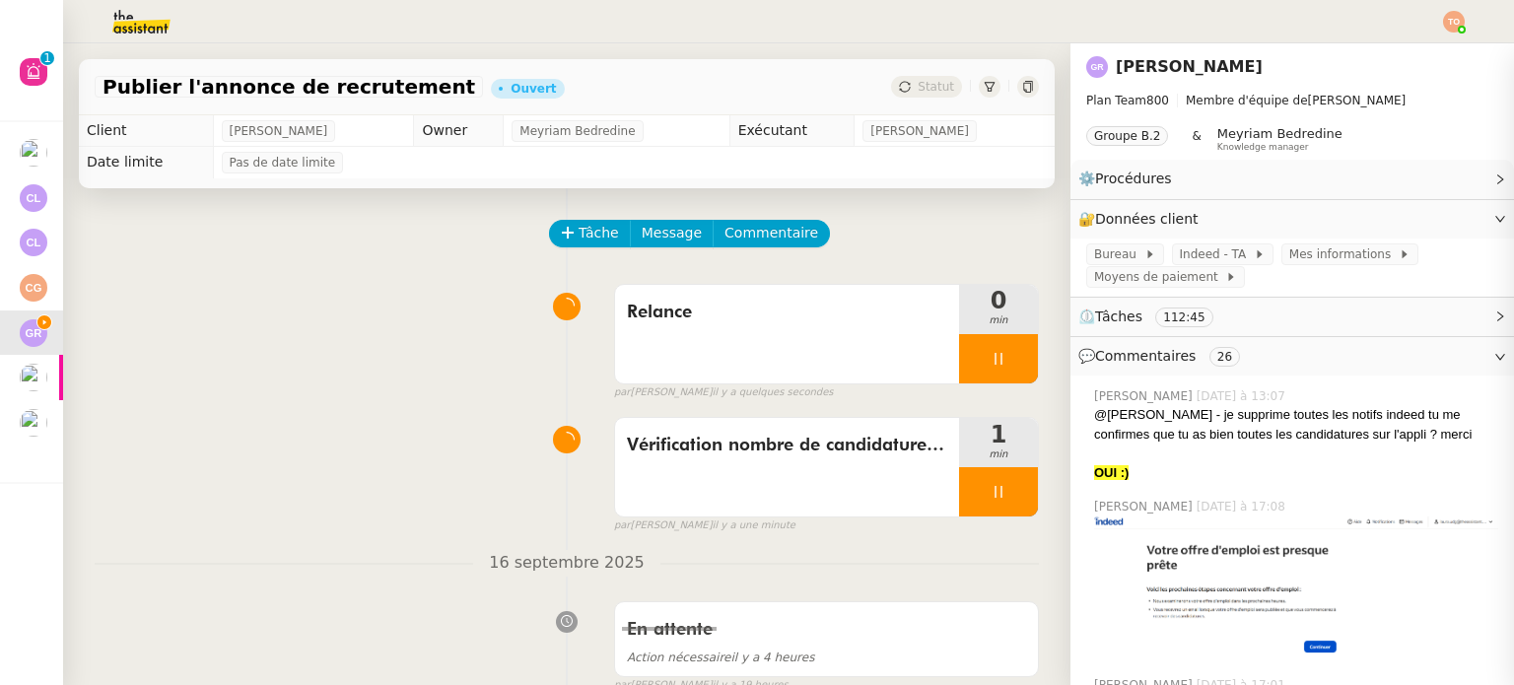
click at [973, 481] on div at bounding box center [998, 491] width 79 height 49
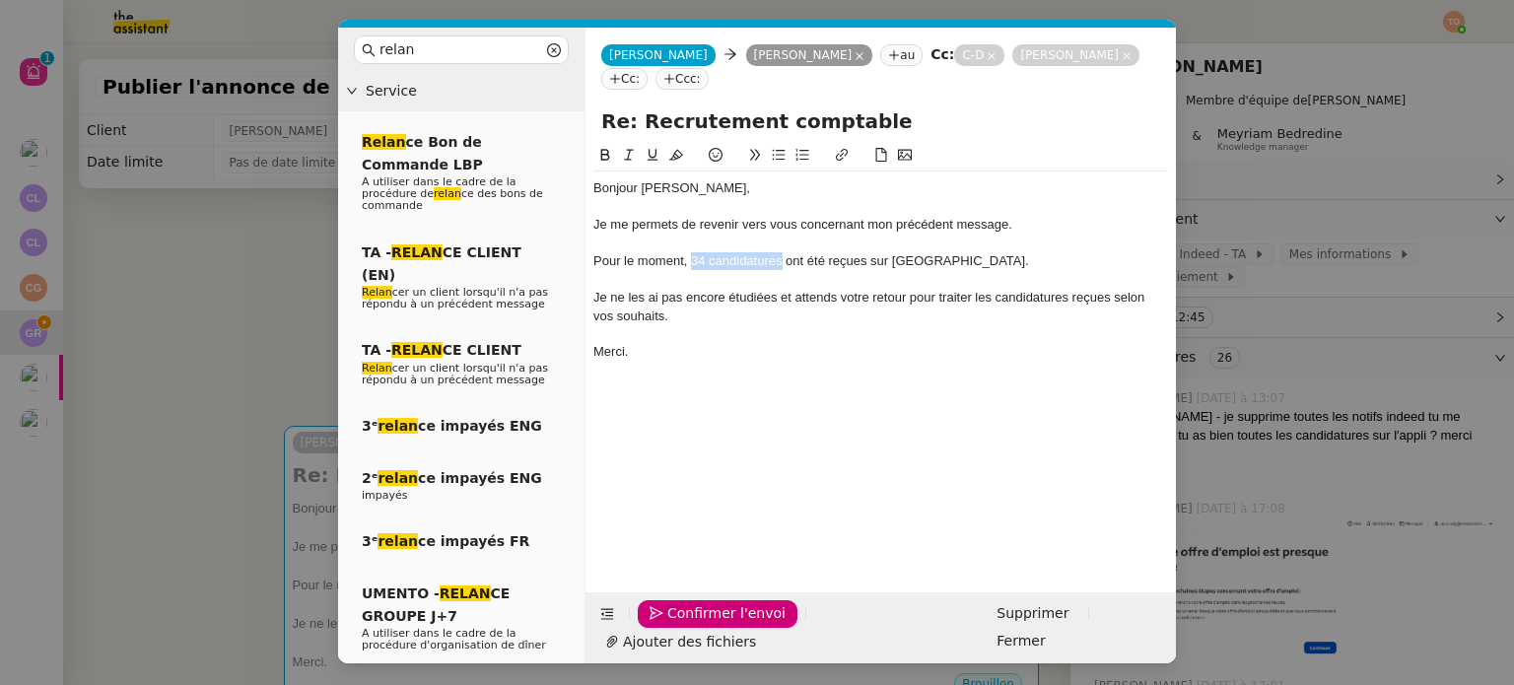
scroll to position [4667, 0]
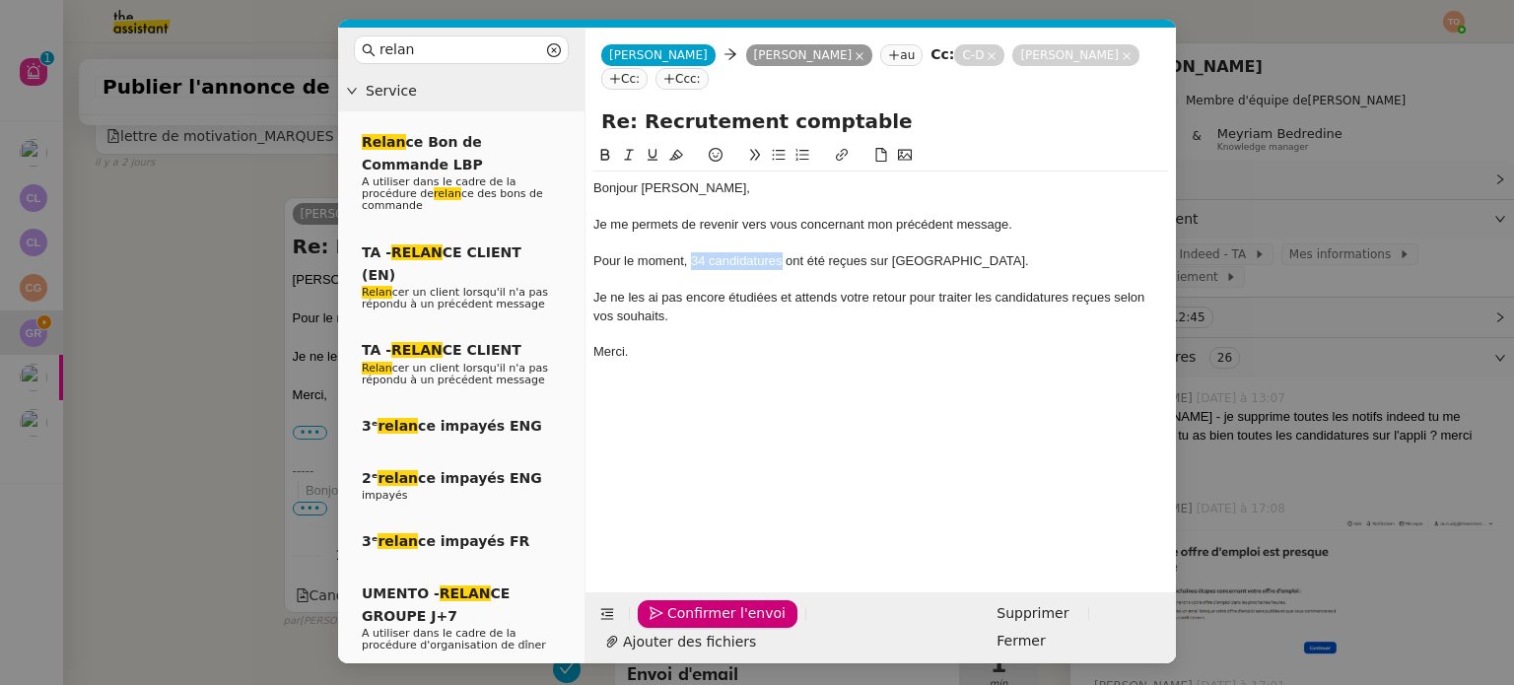
click at [606, 150] on icon at bounding box center [605, 155] width 14 height 14
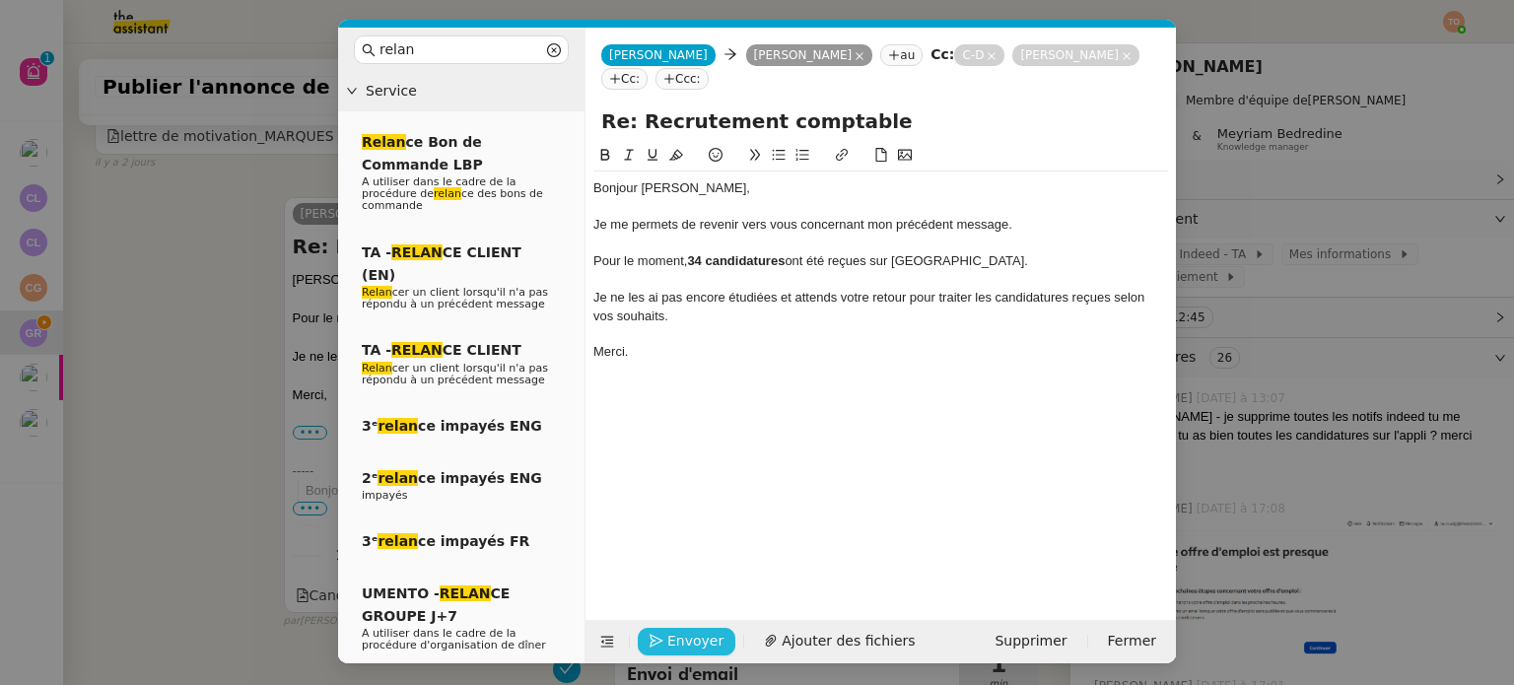
click at [720, 636] on button "Envoyer" at bounding box center [687, 642] width 98 height 28
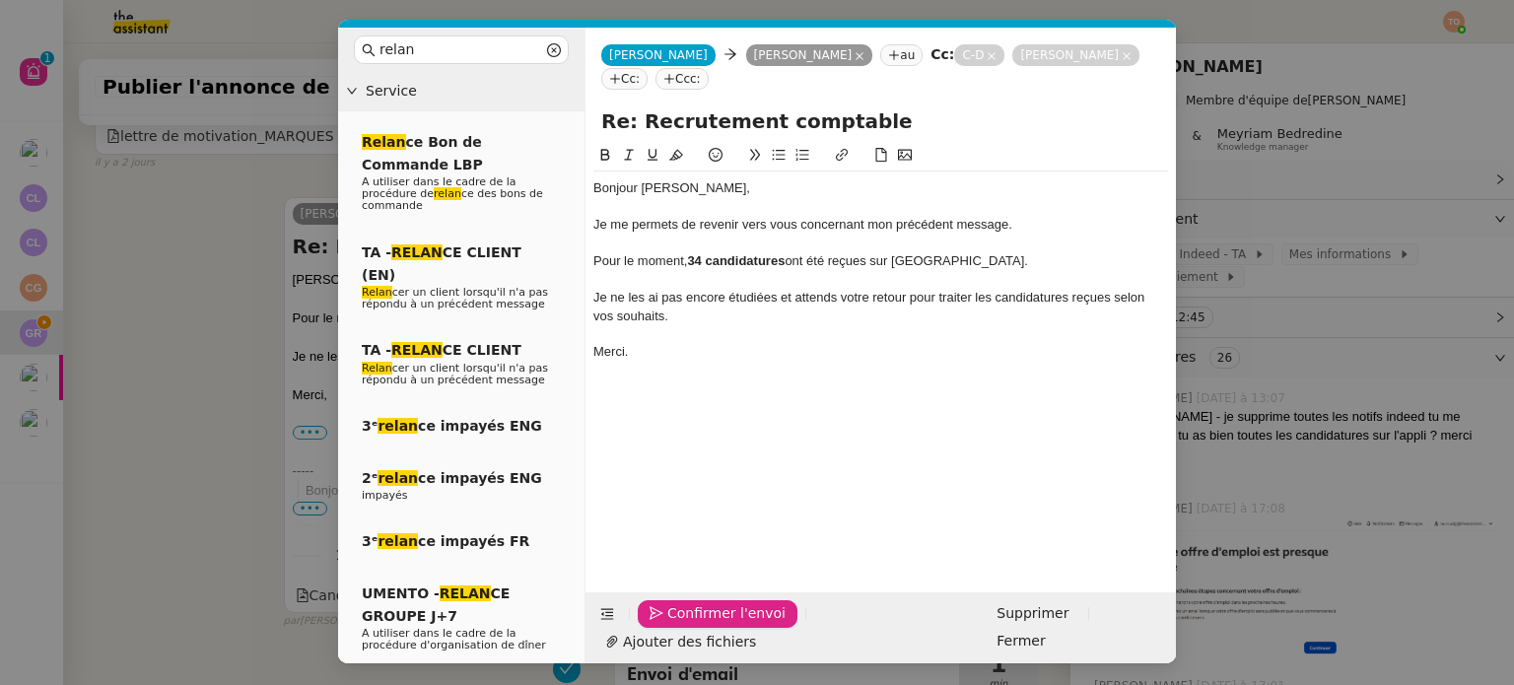
click at [720, 625] on span "Confirmer l'envoi" at bounding box center [726, 613] width 118 height 23
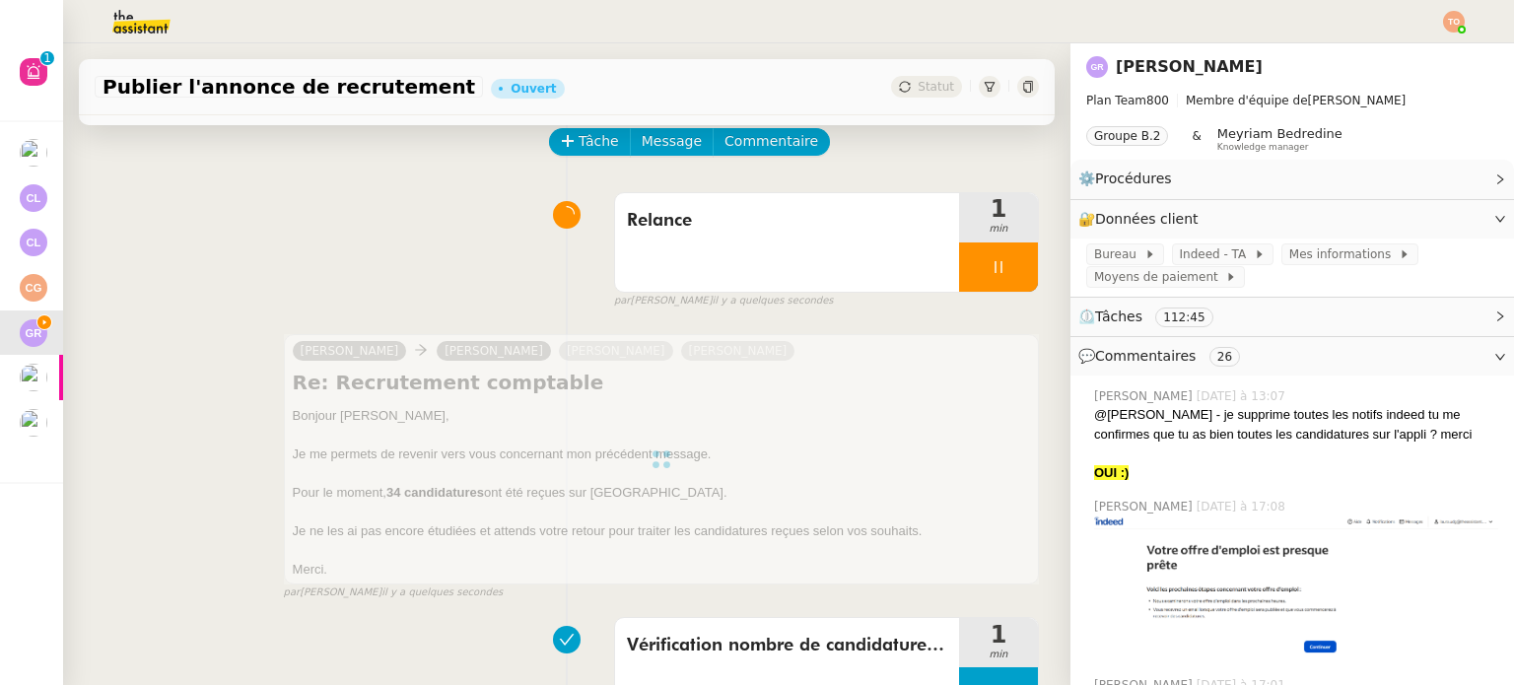
scroll to position [197, 0]
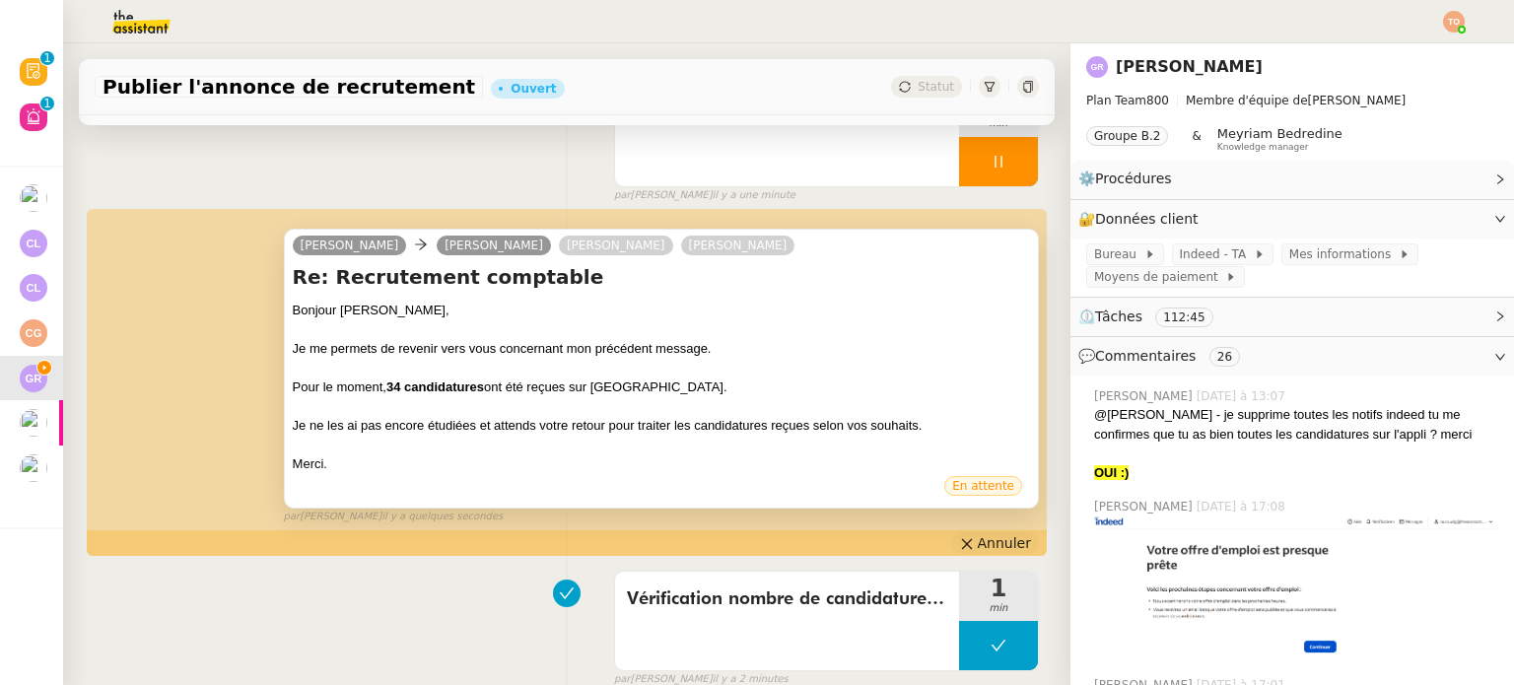
click at [978, 536] on span "Annuler" at bounding box center [1004, 543] width 53 height 20
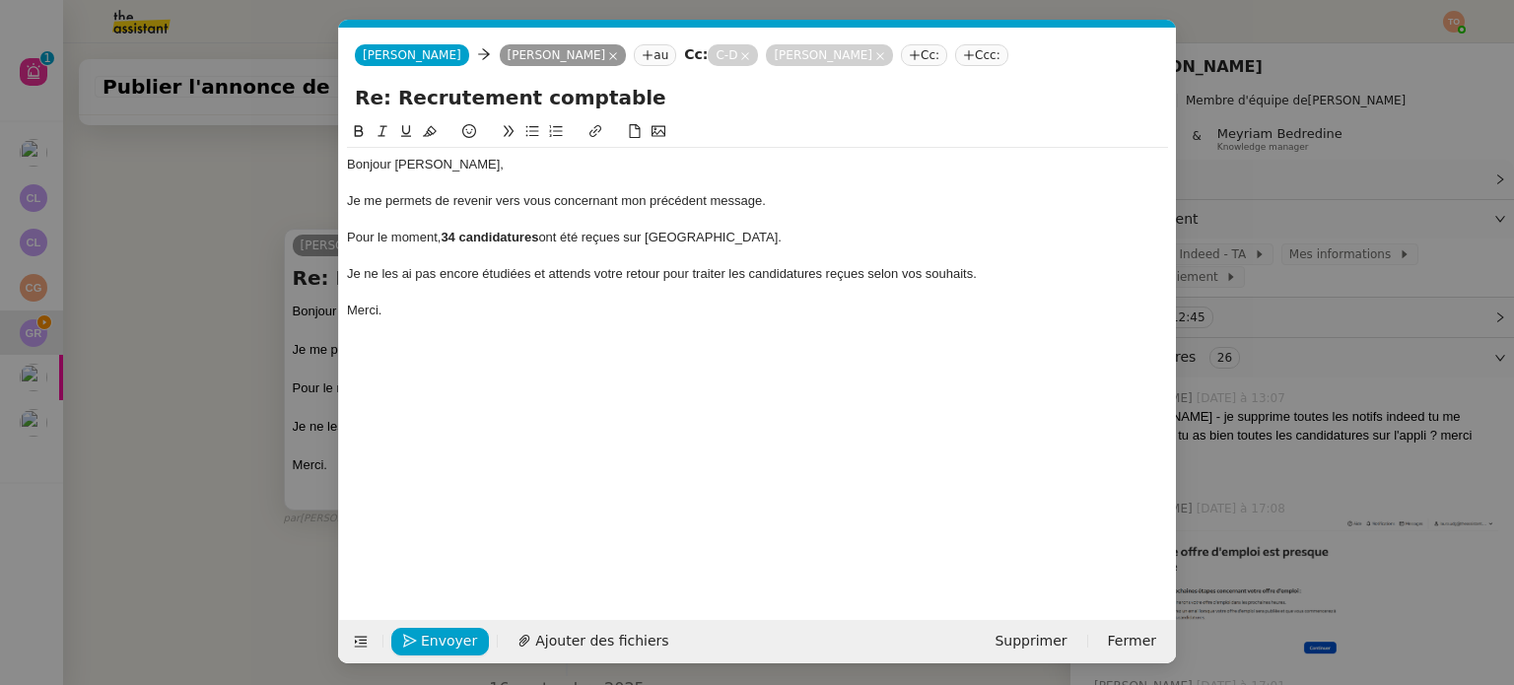
scroll to position [0, 41]
click at [1015, 279] on div "Je ne les ai pas encore étudiées et attends votre retour pour traiter les candi…" at bounding box center [757, 274] width 821 height 18
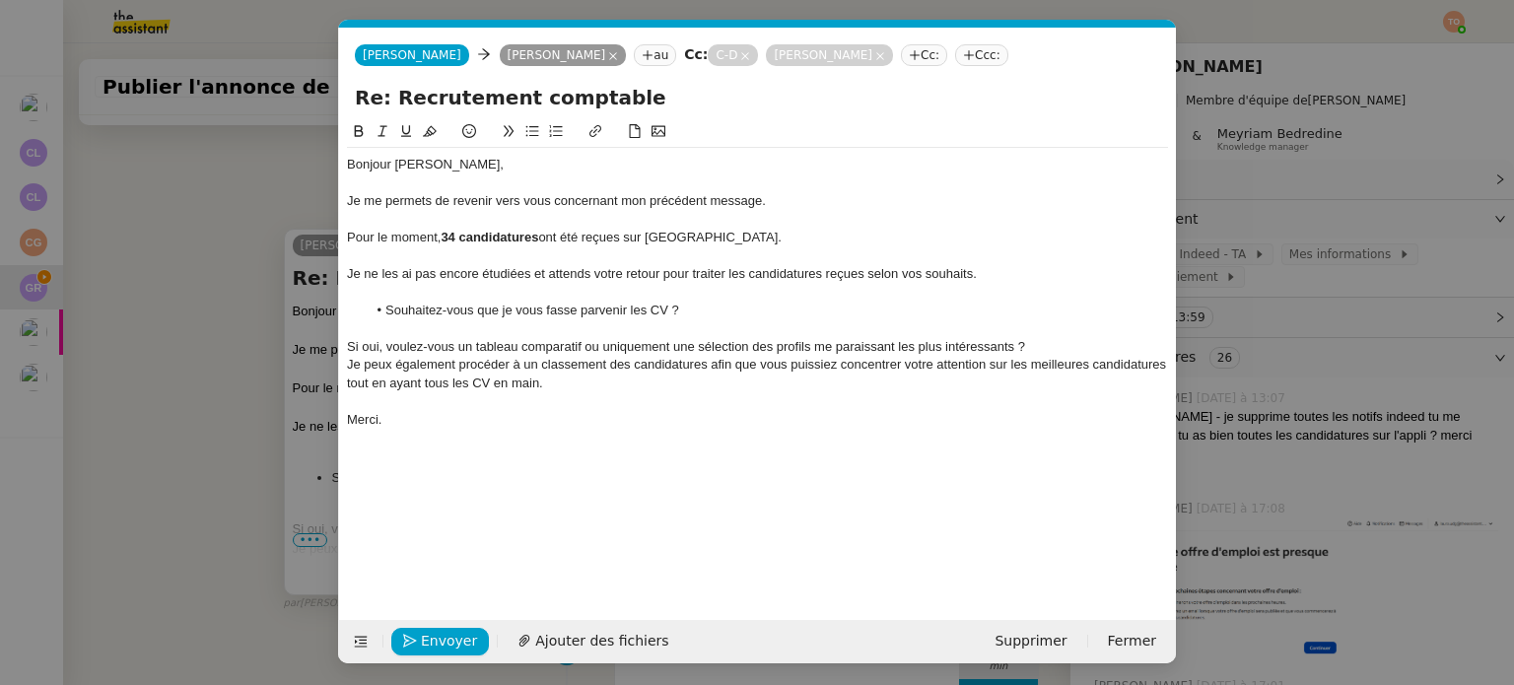
click at [381, 327] on div at bounding box center [757, 328] width 821 height 18
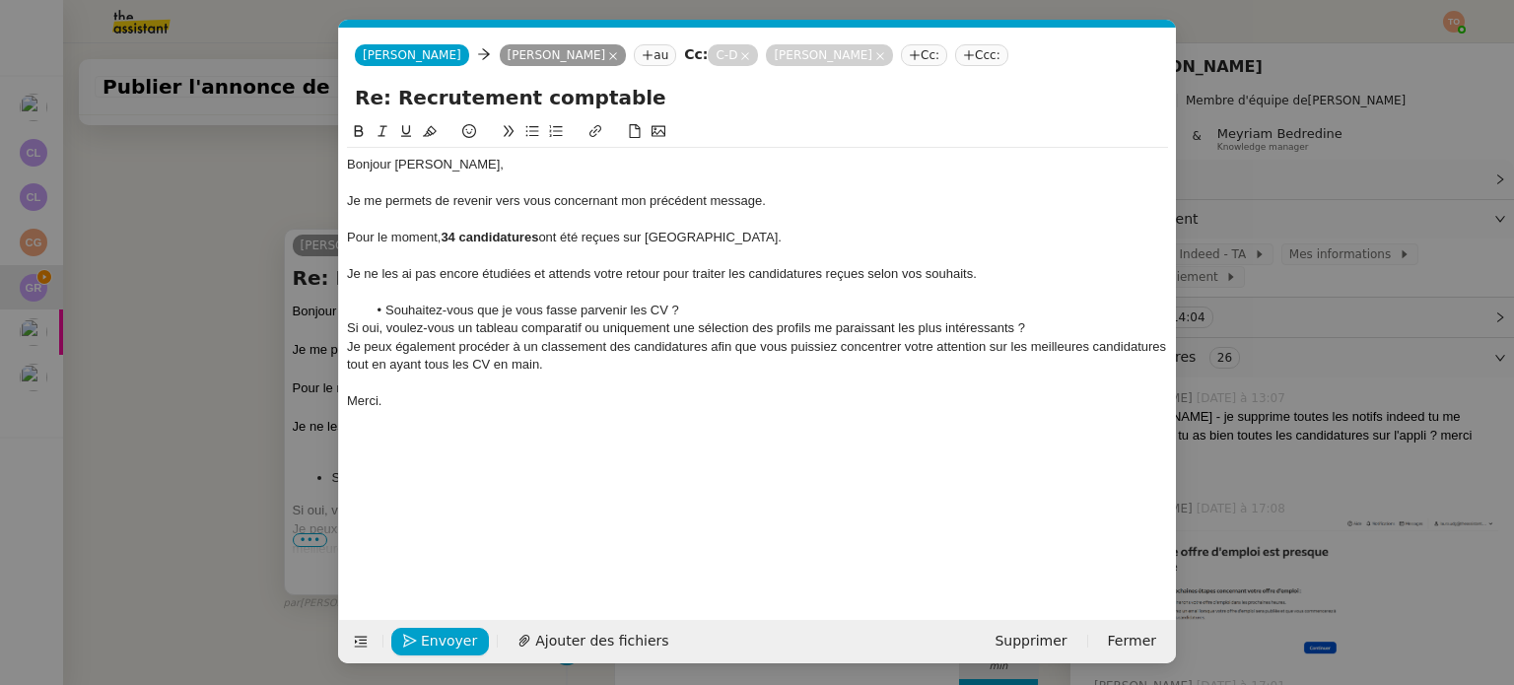
click at [383, 330] on div "Si oui, voulez-vous un tableau comparatif ou uniquement une sélection des profi…" at bounding box center [757, 328] width 821 height 18
click at [355, 332] on div "Si oui, voulez-vous un tableau comparatif ou uniquement une sélection des profi…" at bounding box center [757, 328] width 821 height 18
click at [1100, 324] on li "Si oui, voulez-vous un tableau comparatif ou uniquement une sélection des profi…" at bounding box center [768, 328] width 802 height 18
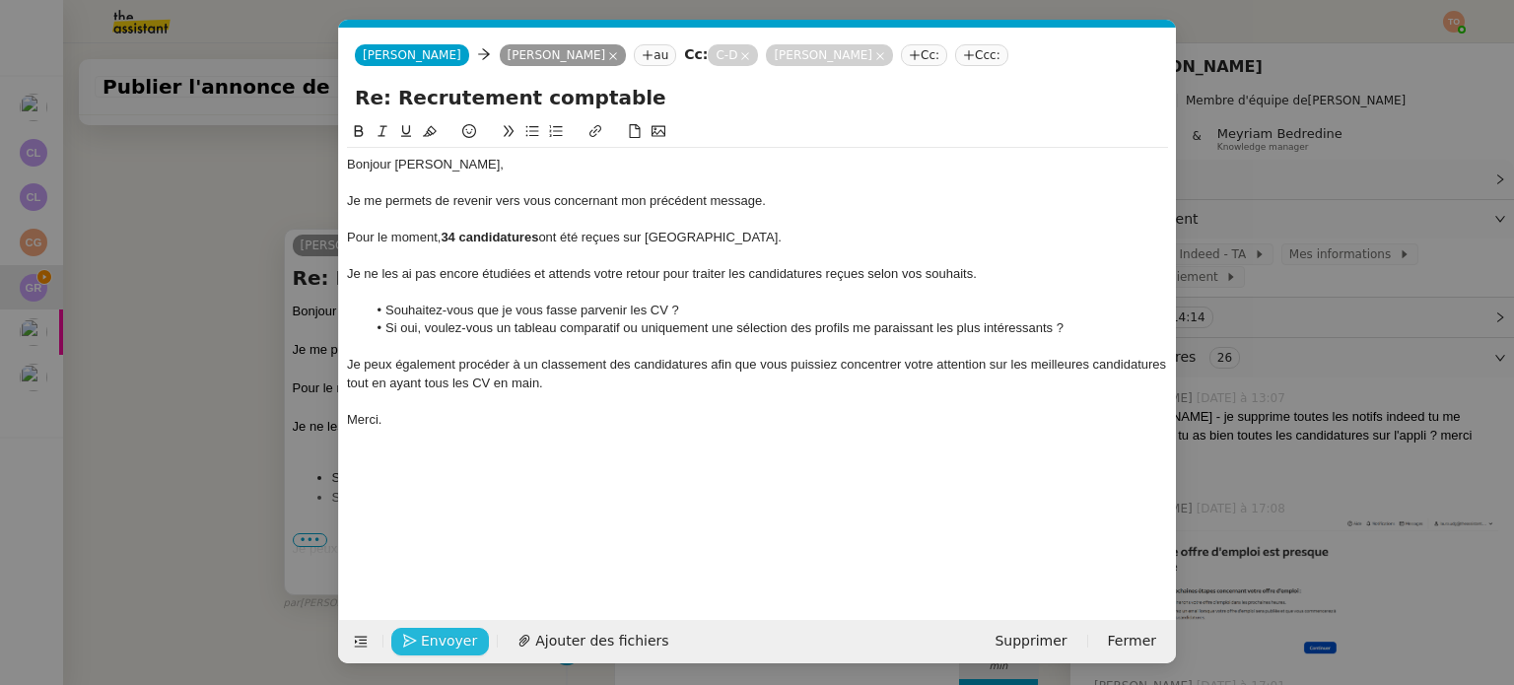
click at [449, 645] on span "Envoyer" at bounding box center [449, 641] width 56 height 23
click at [449, 645] on span "Confirmer l'envoi" at bounding box center [480, 641] width 118 height 23
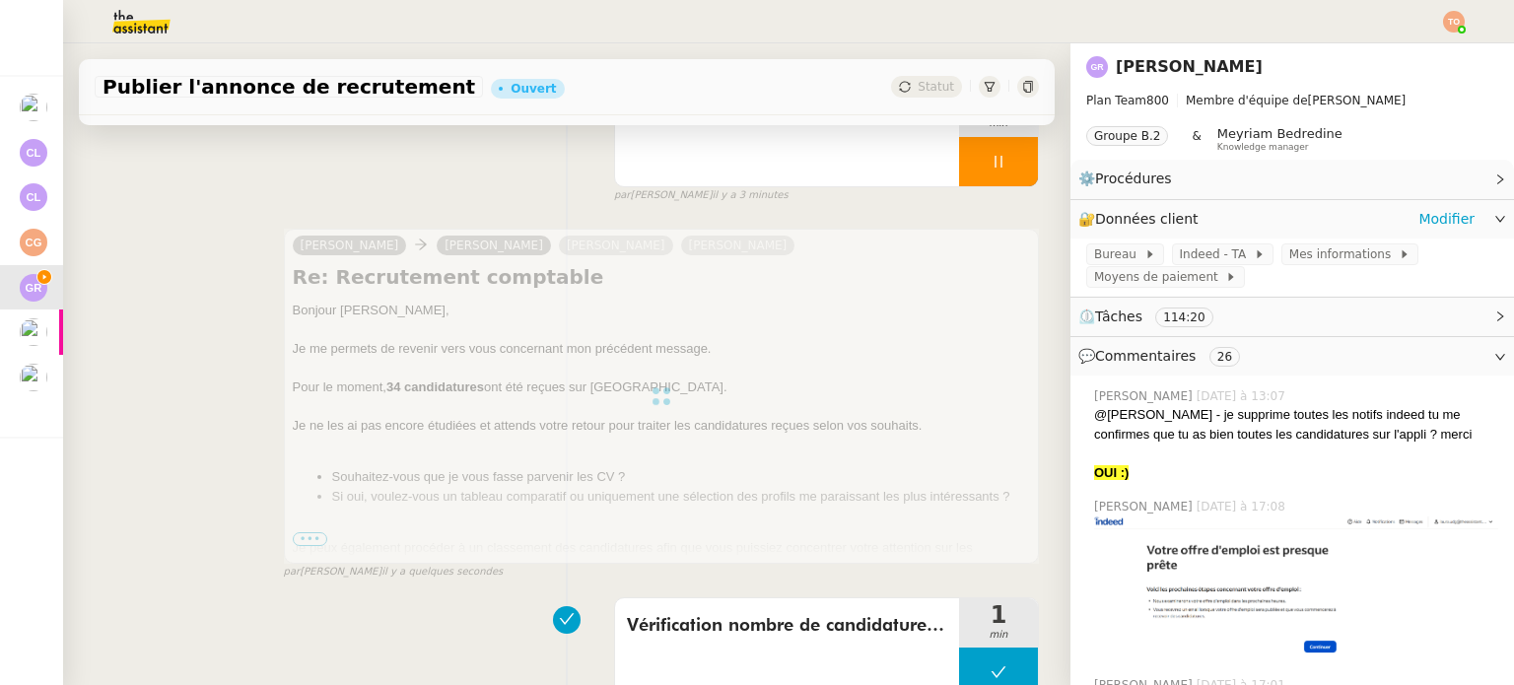
scroll to position [0, 0]
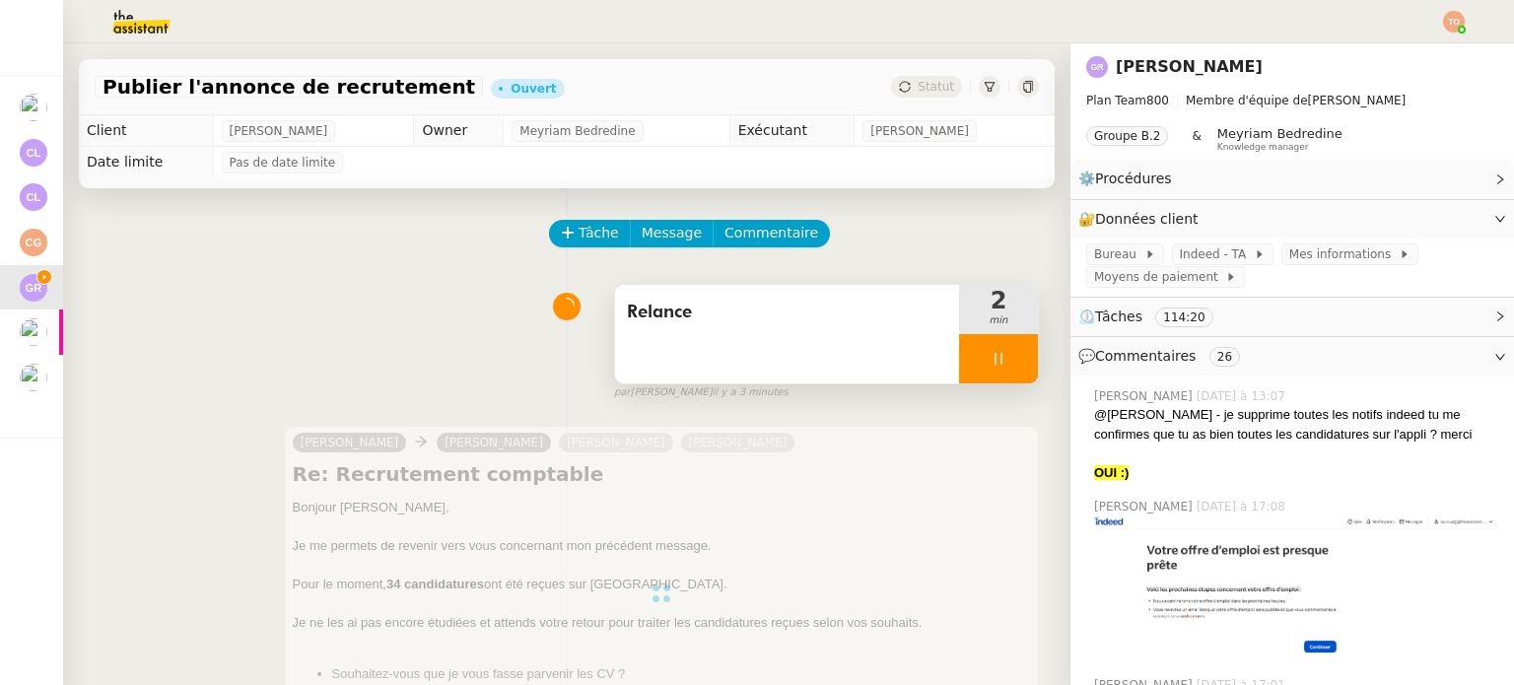
click at [991, 365] on div at bounding box center [998, 358] width 79 height 49
click at [1011, 364] on icon at bounding box center [1018, 358] width 15 height 11
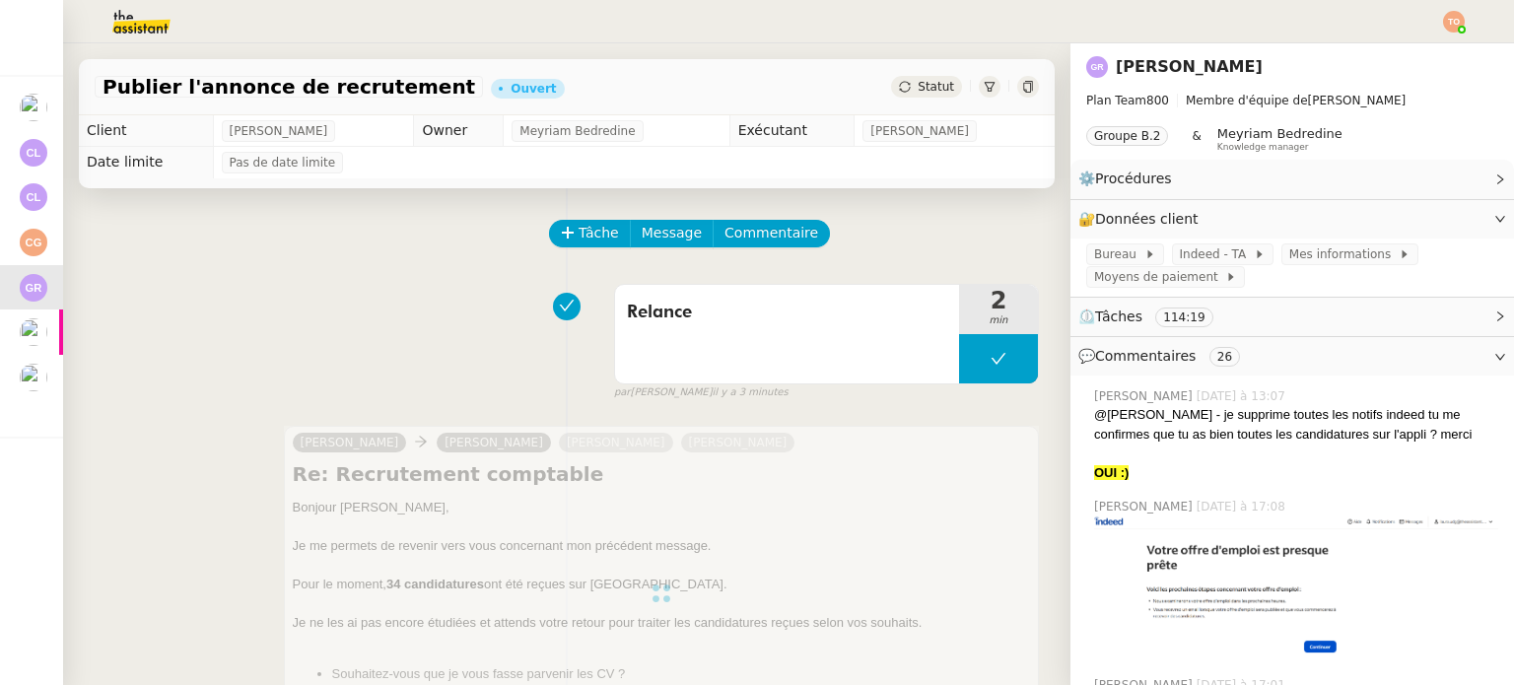
click at [918, 86] on span "Statut" at bounding box center [936, 87] width 36 height 14
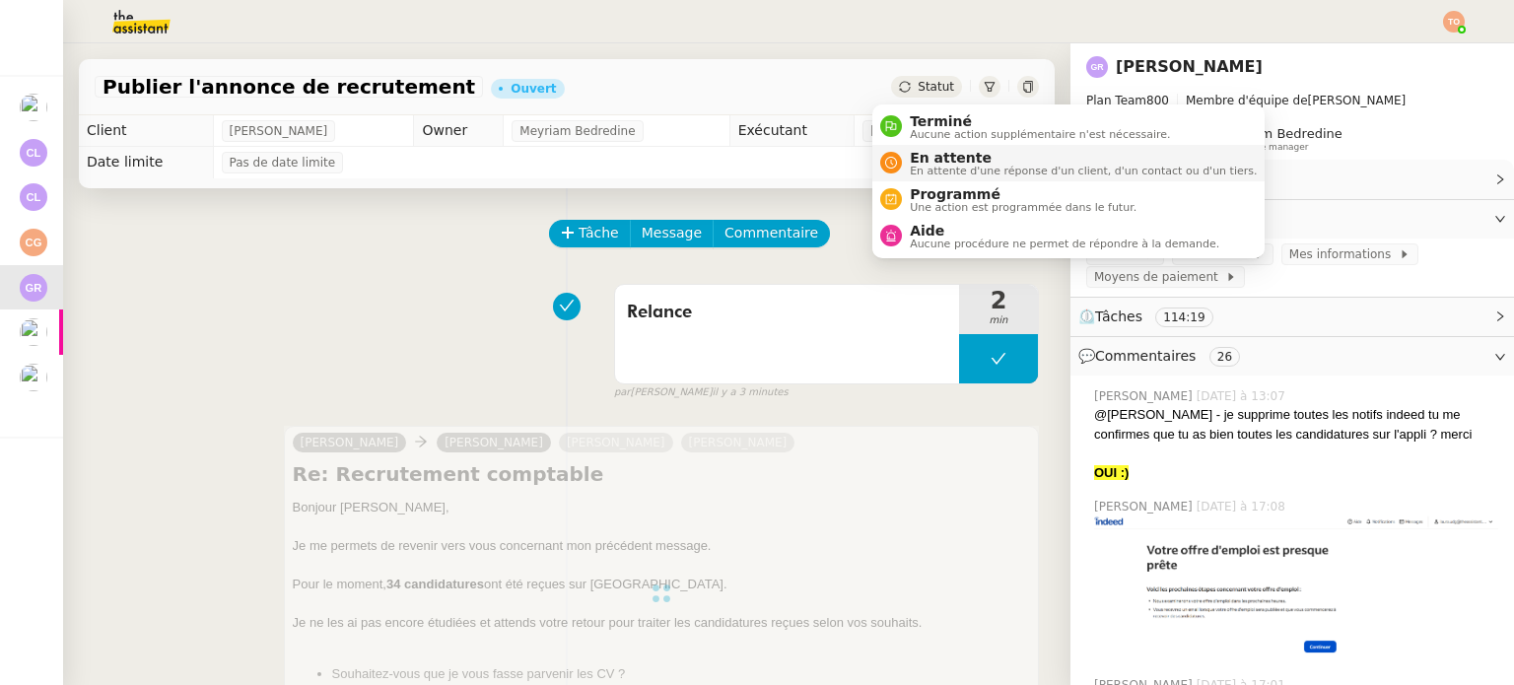
click at [942, 153] on span "En attente" at bounding box center [1083, 158] width 347 height 16
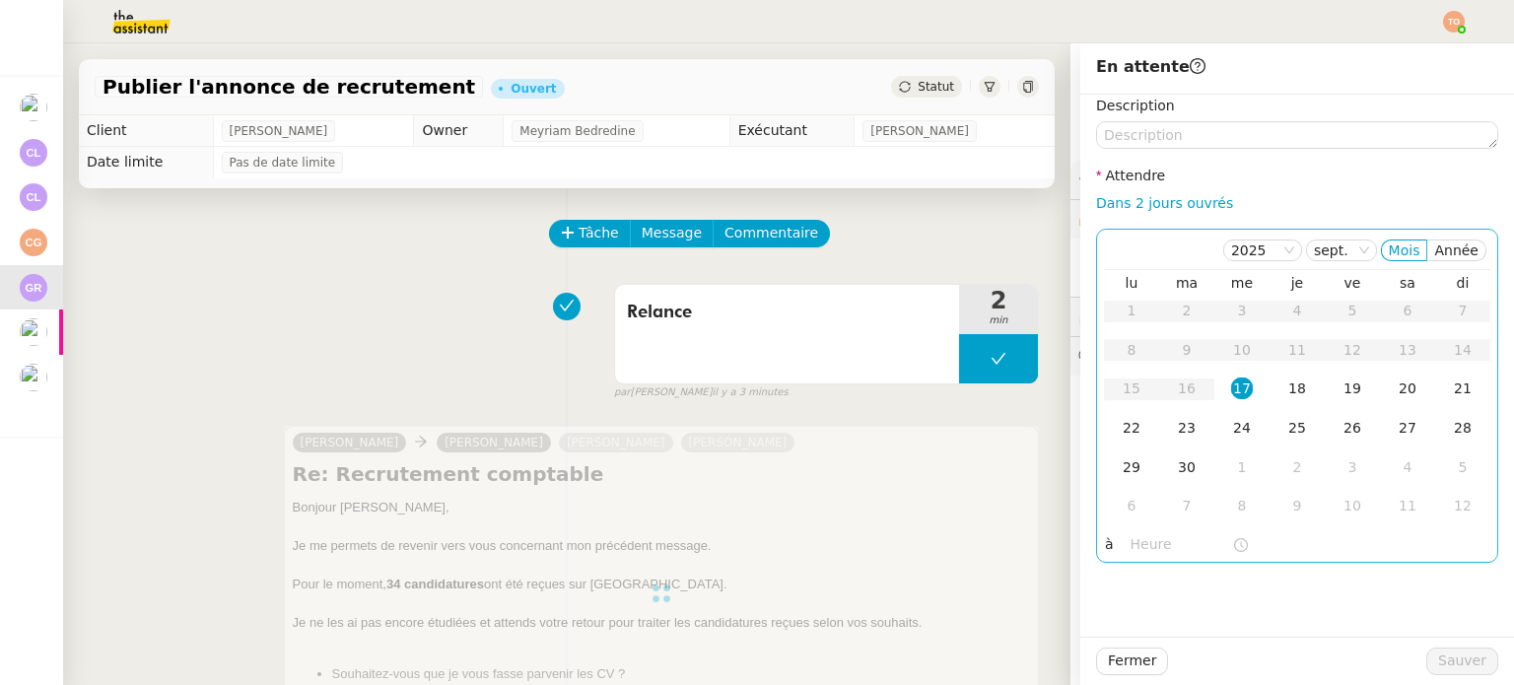
drag, startPoint x: 1136, startPoint y: 209, endPoint x: 1172, endPoint y: 237, distance: 45.0
click at [1136, 209] on link "Dans 2 jours ouvrés" at bounding box center [1164, 203] width 137 height 16
type input "07:00"
click at [1231, 423] on div "24" at bounding box center [1242, 428] width 22 height 22
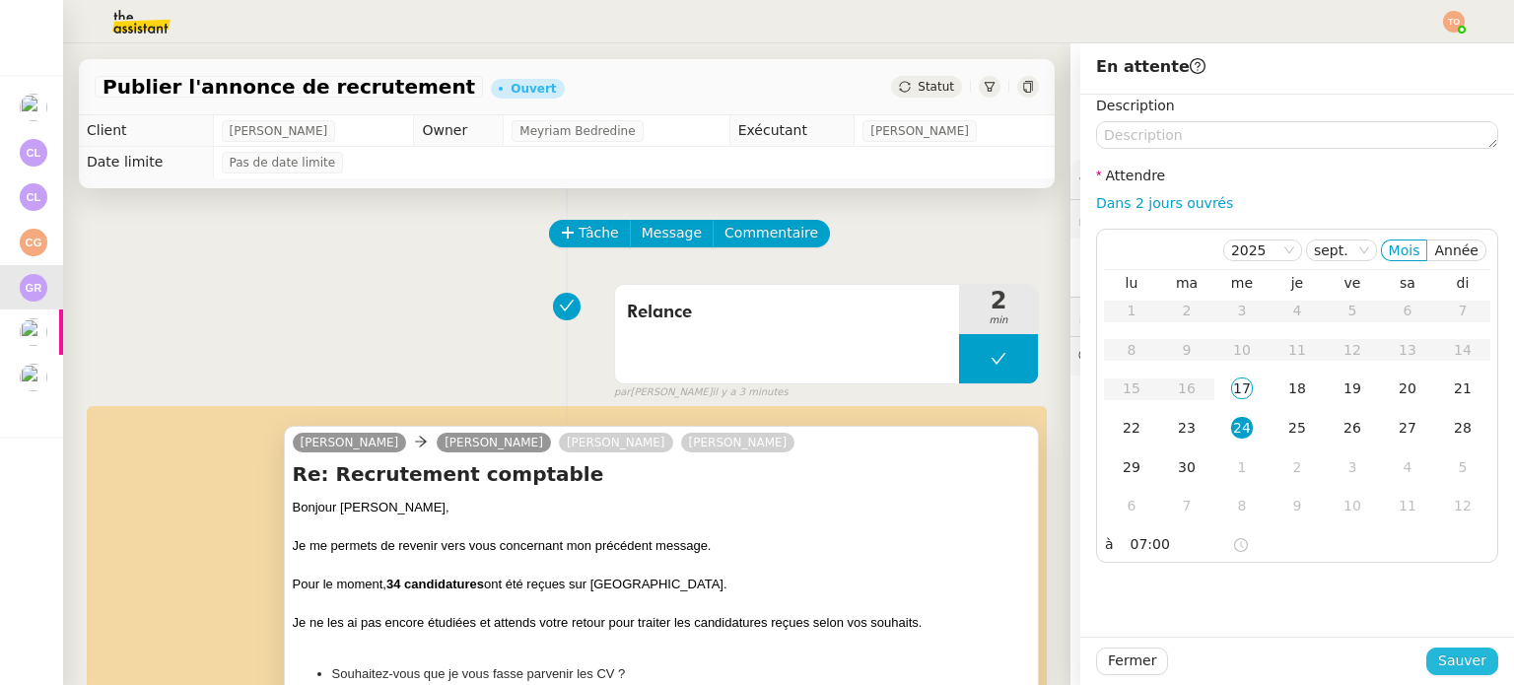
click at [1452, 667] on span "Sauver" at bounding box center [1462, 661] width 48 height 23
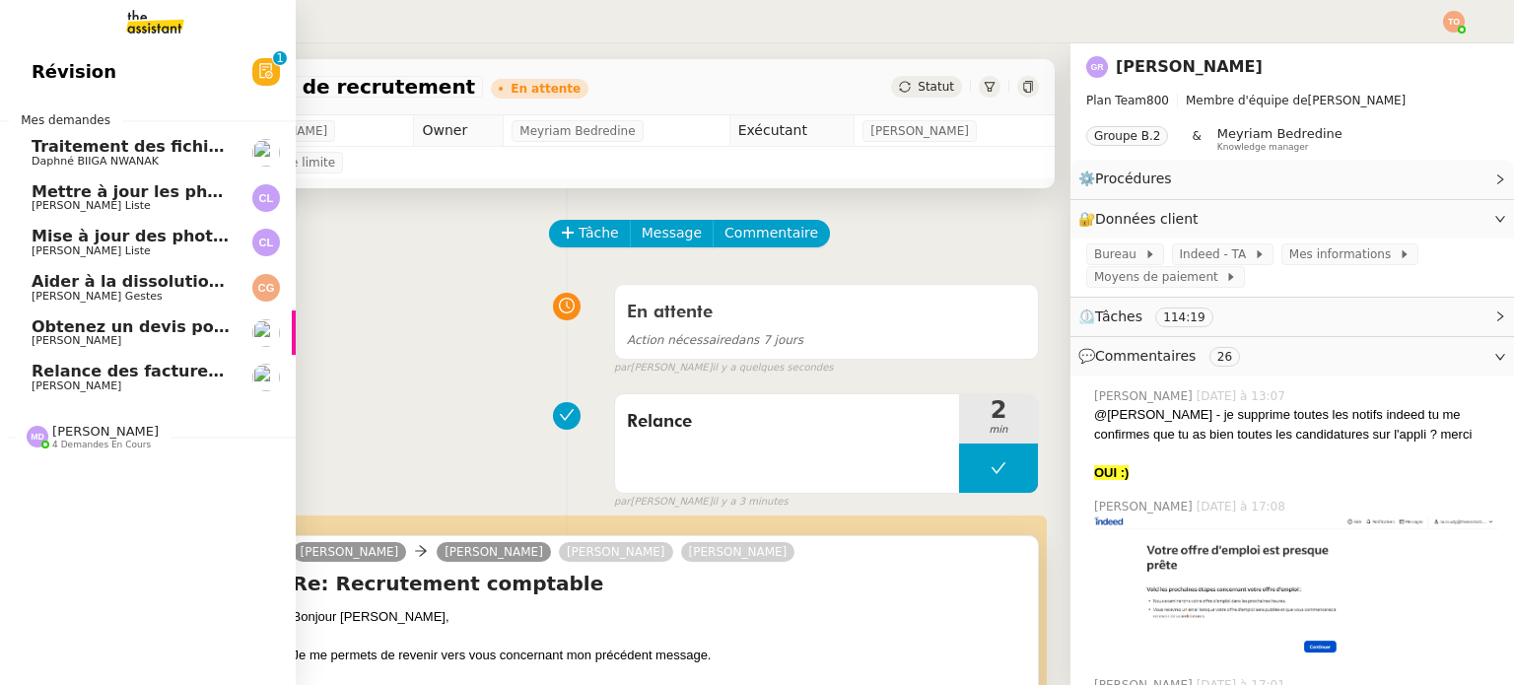
click at [143, 422] on span "[PERSON_NAME] 4 demandes en cours" at bounding box center [156, 428] width 296 height 41
click at [187, 342] on span "[PERSON_NAME]" at bounding box center [131, 341] width 199 height 12
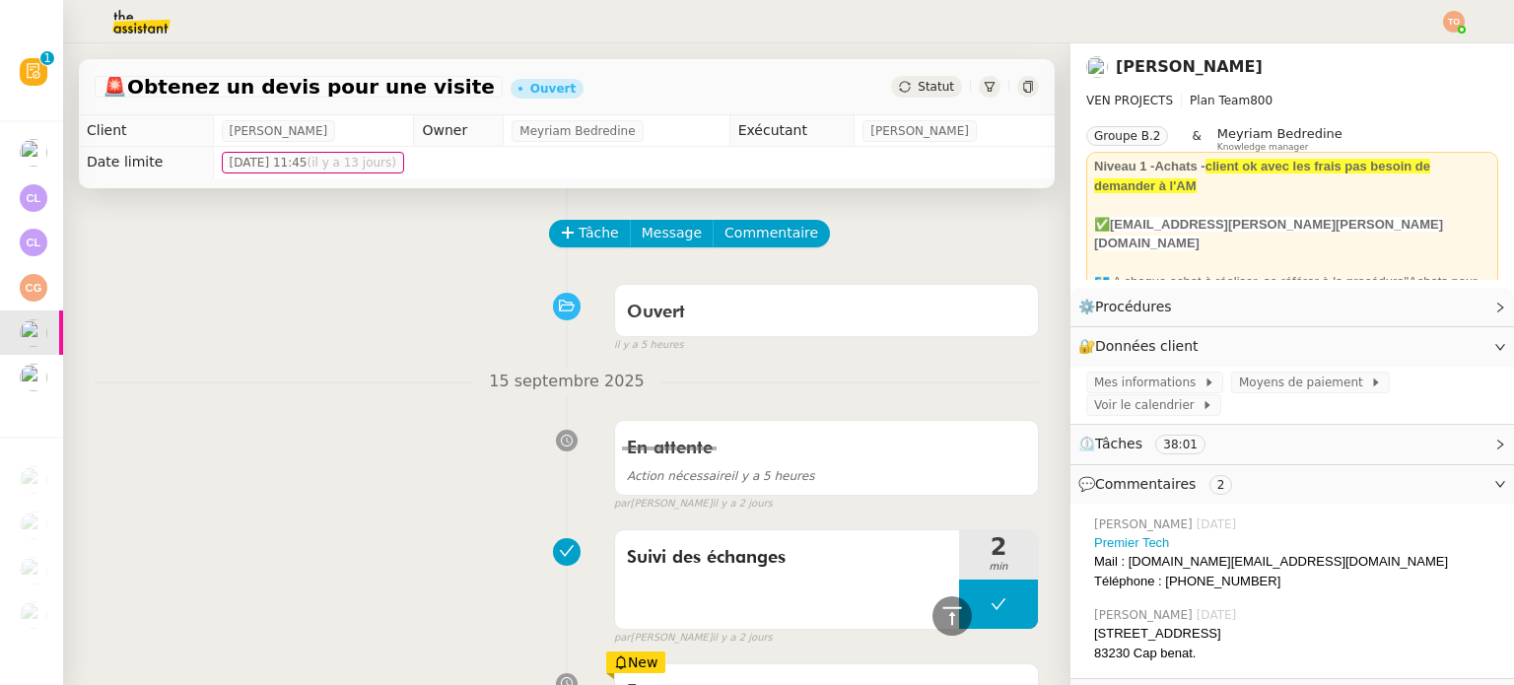
scroll to position [493, 0]
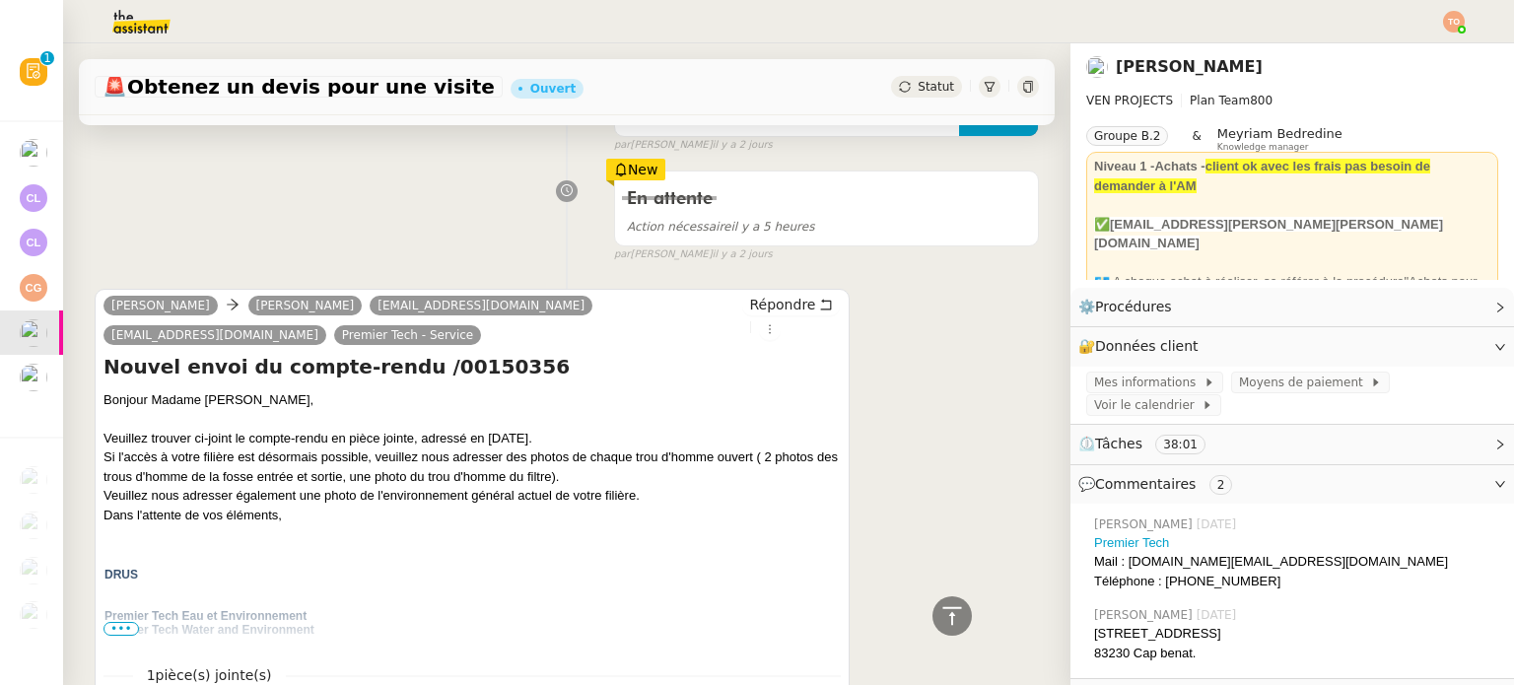
click at [426, 435] on div "Bonjour Madame [PERSON_NAME], Veuillez trouver ci-joint le compte-rendu en pièc…" at bounding box center [471, 579] width 737 height 379
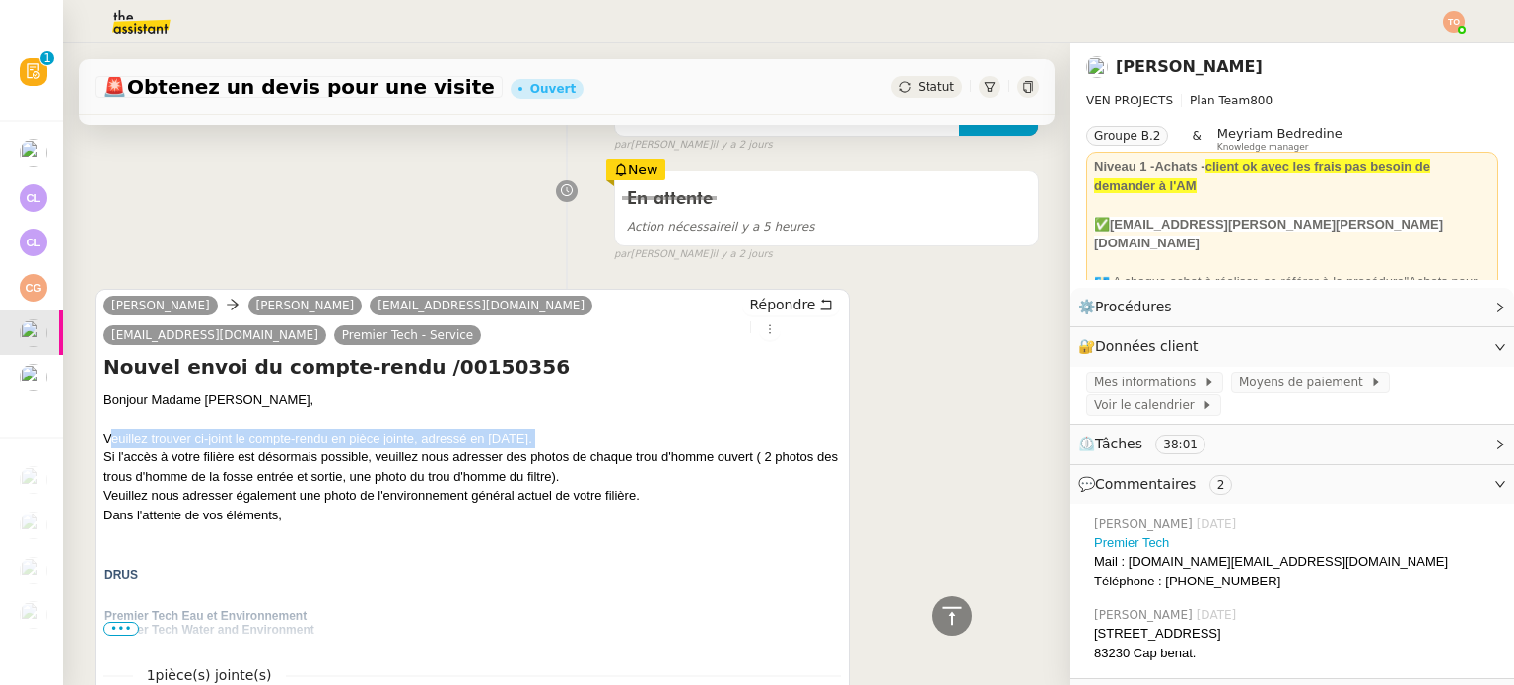
click at [426, 435] on div "Bonjour Madame [PERSON_NAME], Veuillez trouver ci-joint le compte-rendu en pièc…" at bounding box center [471, 579] width 737 height 379
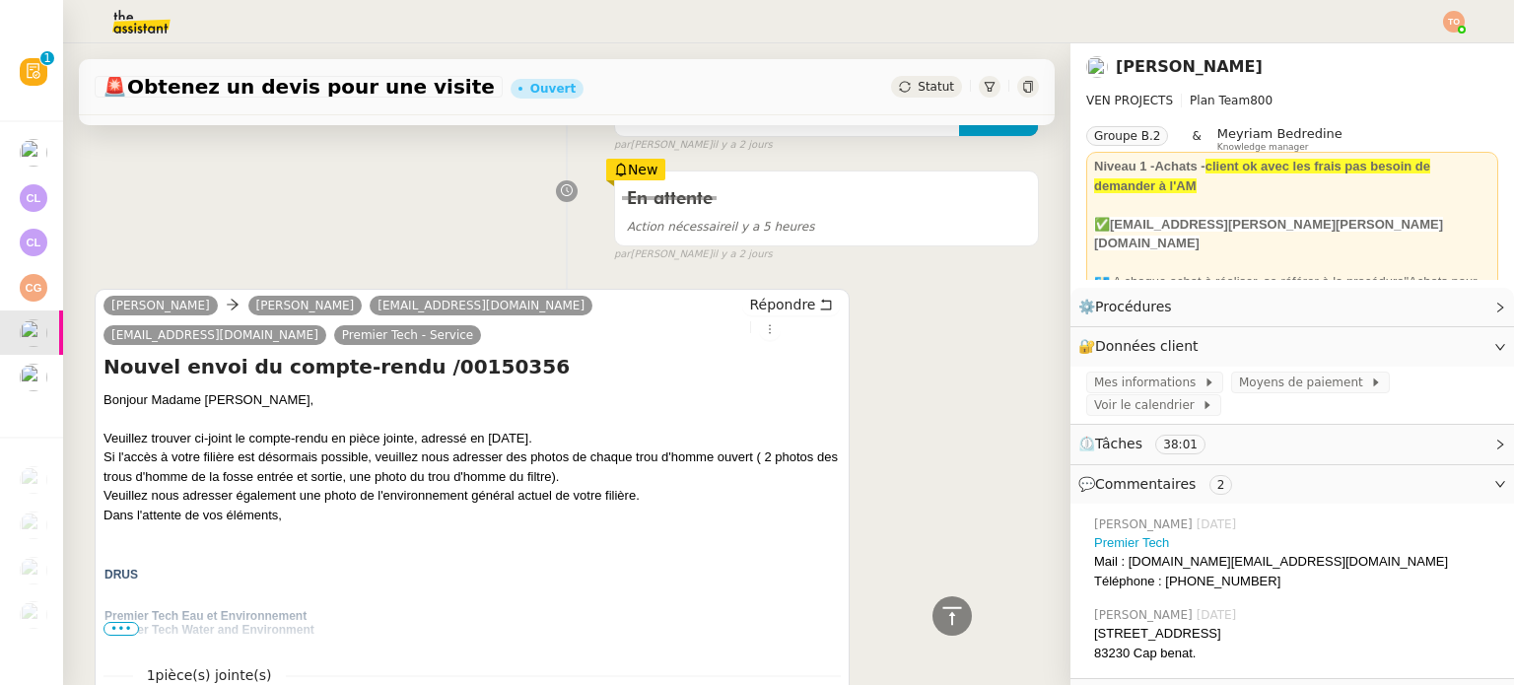
click at [427, 472] on div "Bonjour Madame [PERSON_NAME], Veuillez trouver ci-joint le compte-rendu en pièc…" at bounding box center [471, 579] width 737 height 379
click at [382, 496] on div "Bonjour Madame [PERSON_NAME], Veuillez trouver ci-joint le compte-rendu en pièc…" at bounding box center [471, 579] width 737 height 379
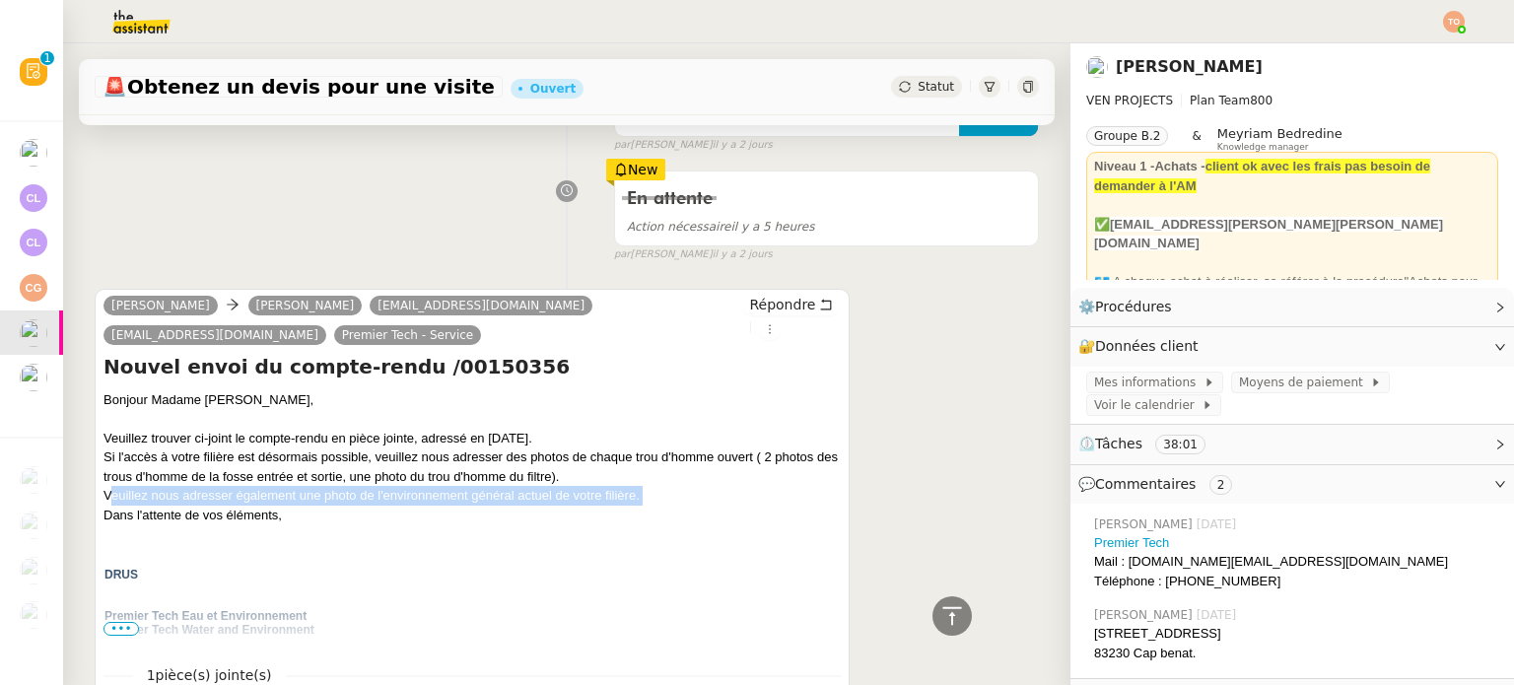
click at [382, 497] on div "Bonjour Madame [PERSON_NAME], Veuillez trouver ci-joint le compte-rendu en pièc…" at bounding box center [471, 579] width 737 height 379
click at [474, 501] on div "Bonjour Madame [PERSON_NAME], Veuillez trouver ci-joint le compte-rendu en pièc…" at bounding box center [471, 579] width 737 height 379
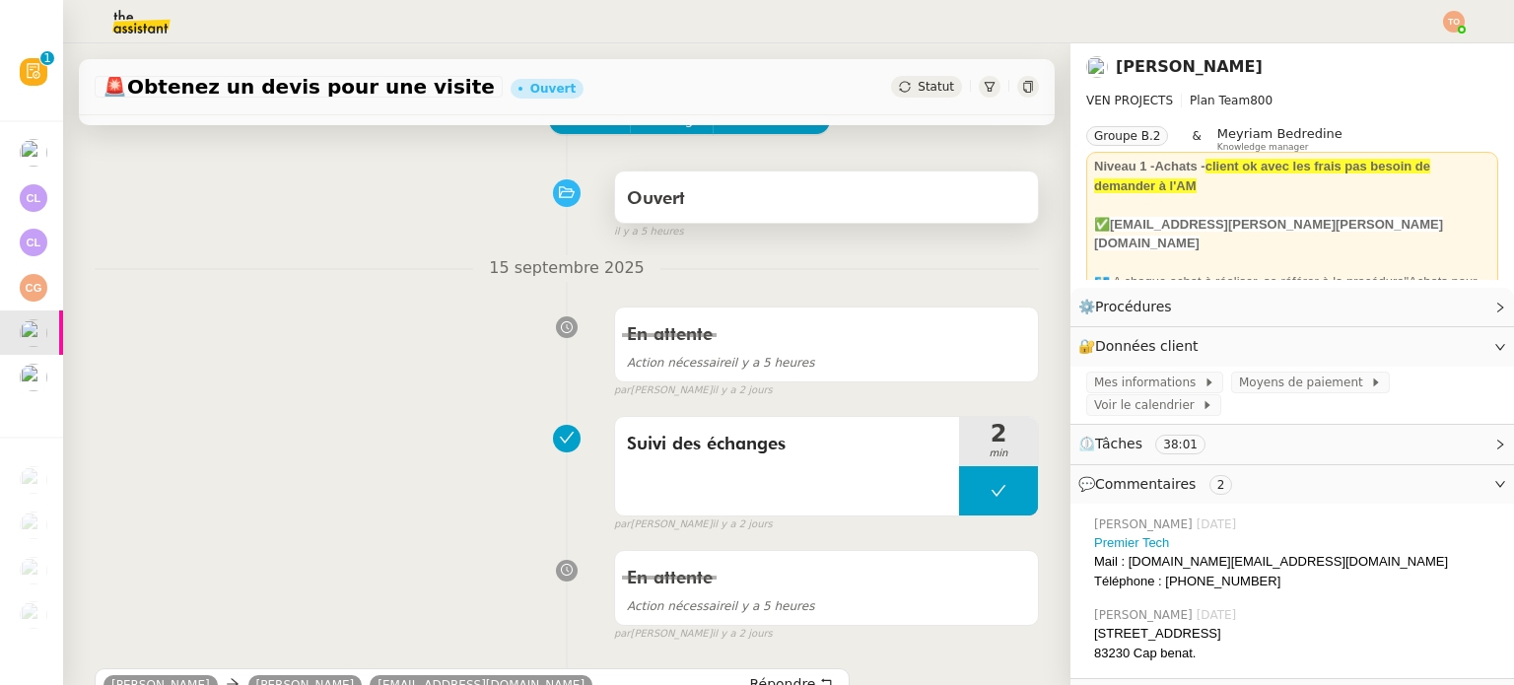
scroll to position [99, 0]
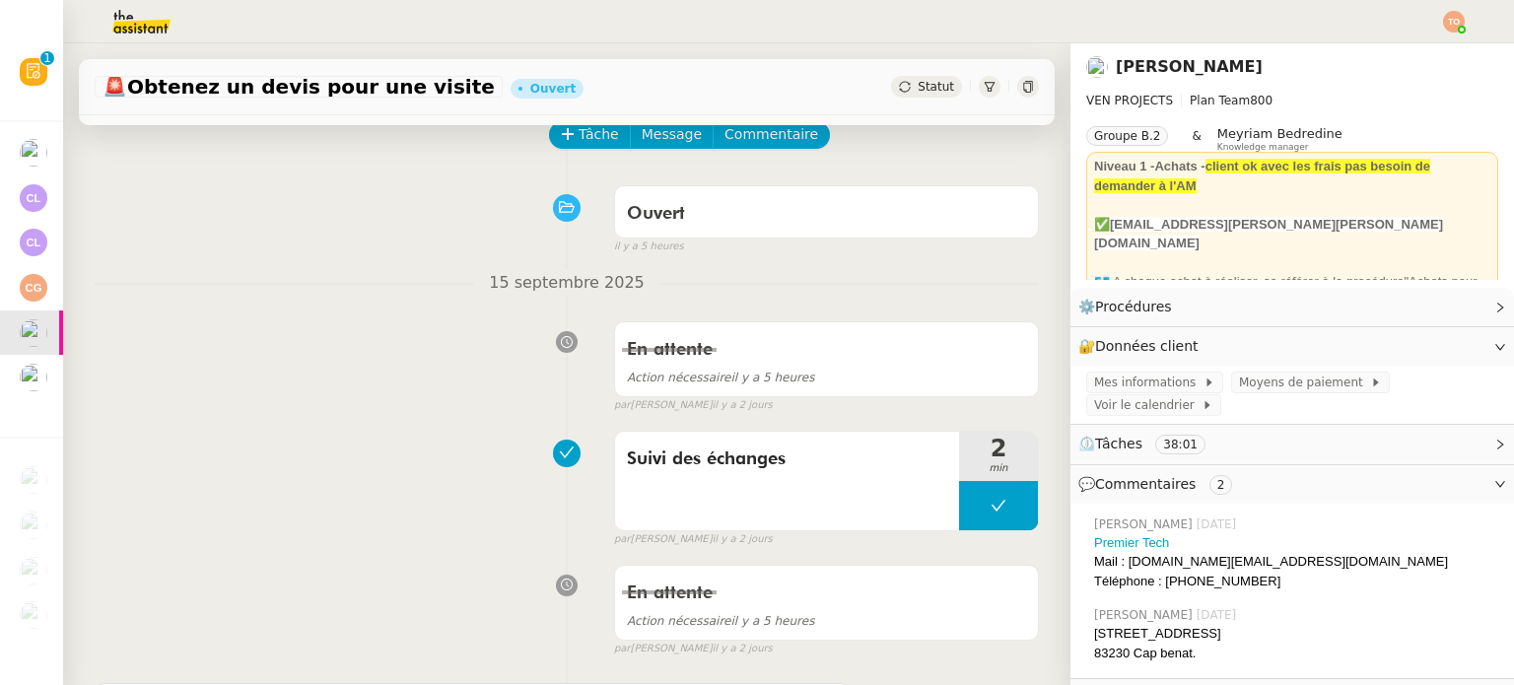
click at [918, 92] on span "Statut" at bounding box center [936, 87] width 36 height 14
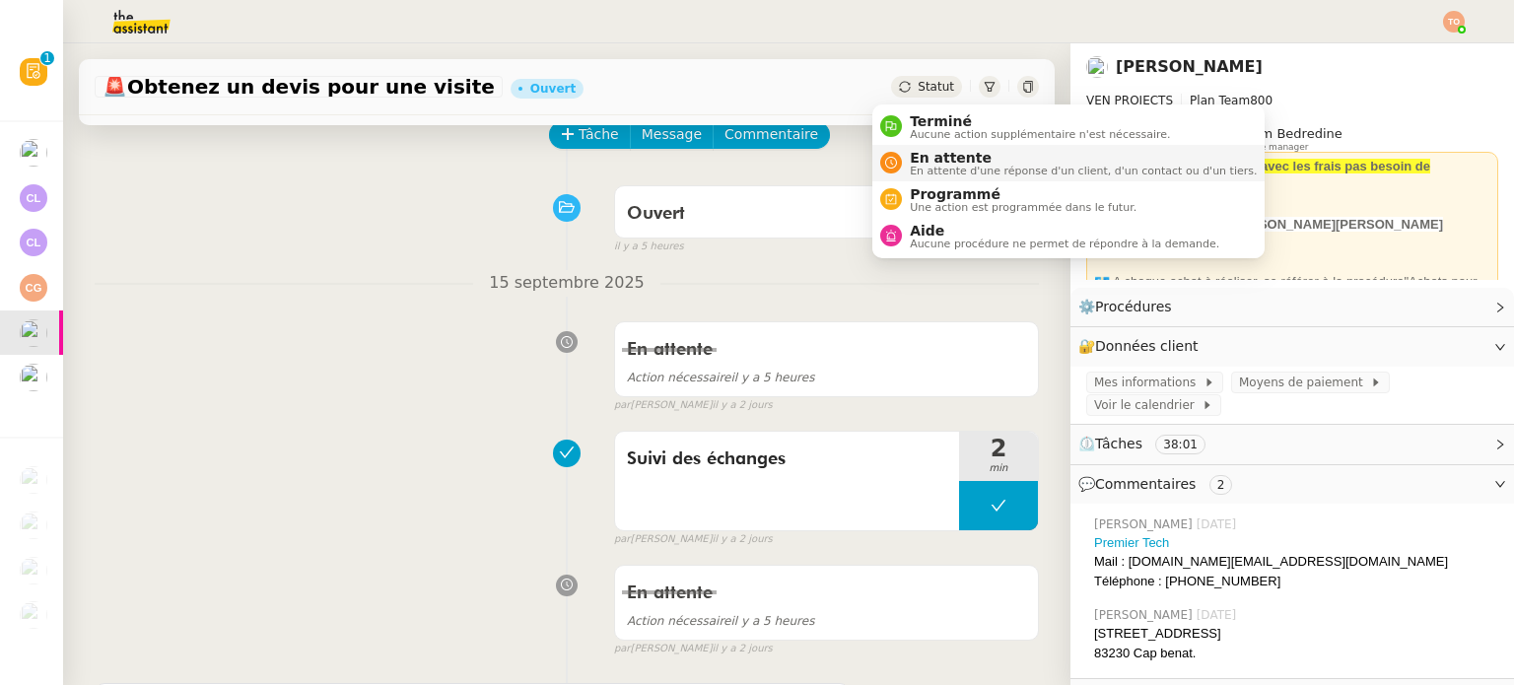
click at [946, 166] on span "En attente d'une réponse d'un client, d'un contact ou d'un tiers." at bounding box center [1083, 171] width 347 height 11
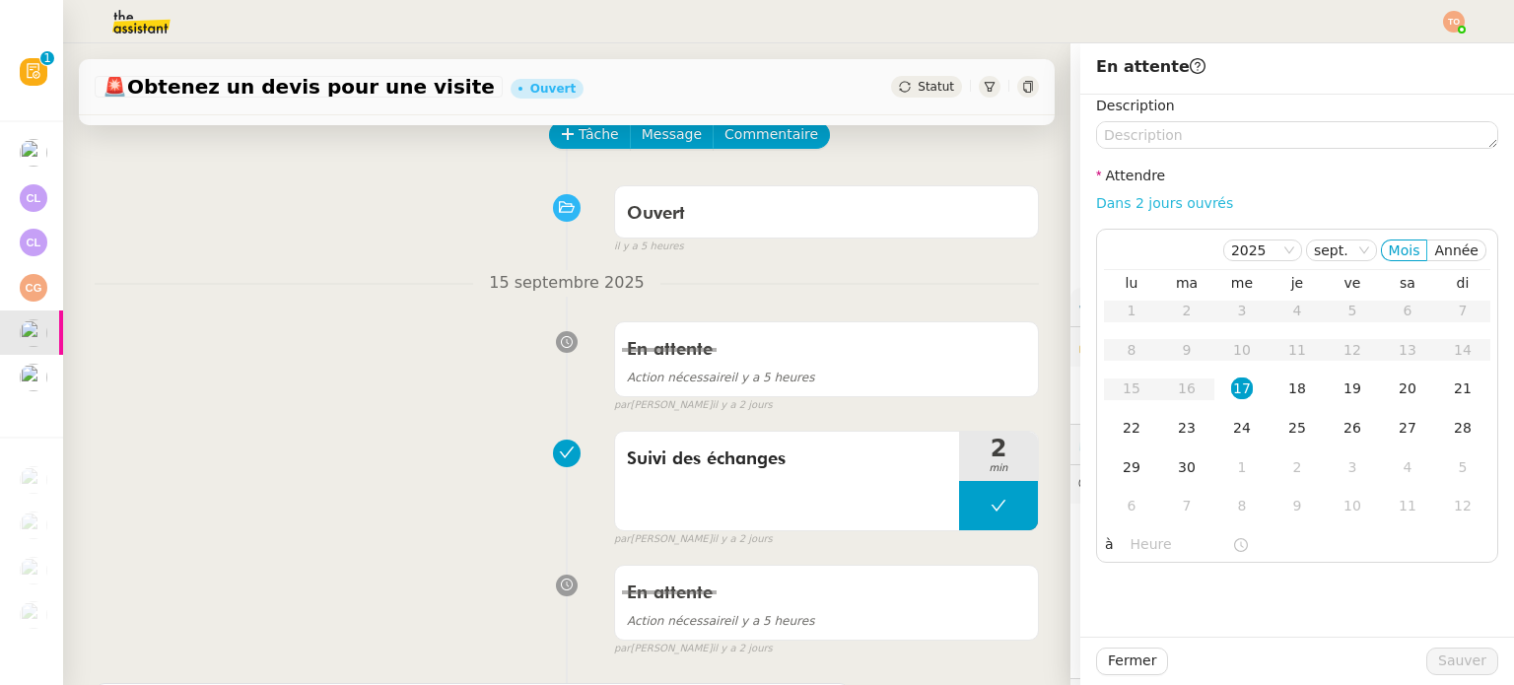
click at [1106, 202] on link "Dans 2 jours ouvrés" at bounding box center [1164, 203] width 137 height 16
type input "07:00"
click at [1428, 653] on button "Sauver" at bounding box center [1462, 662] width 72 height 28
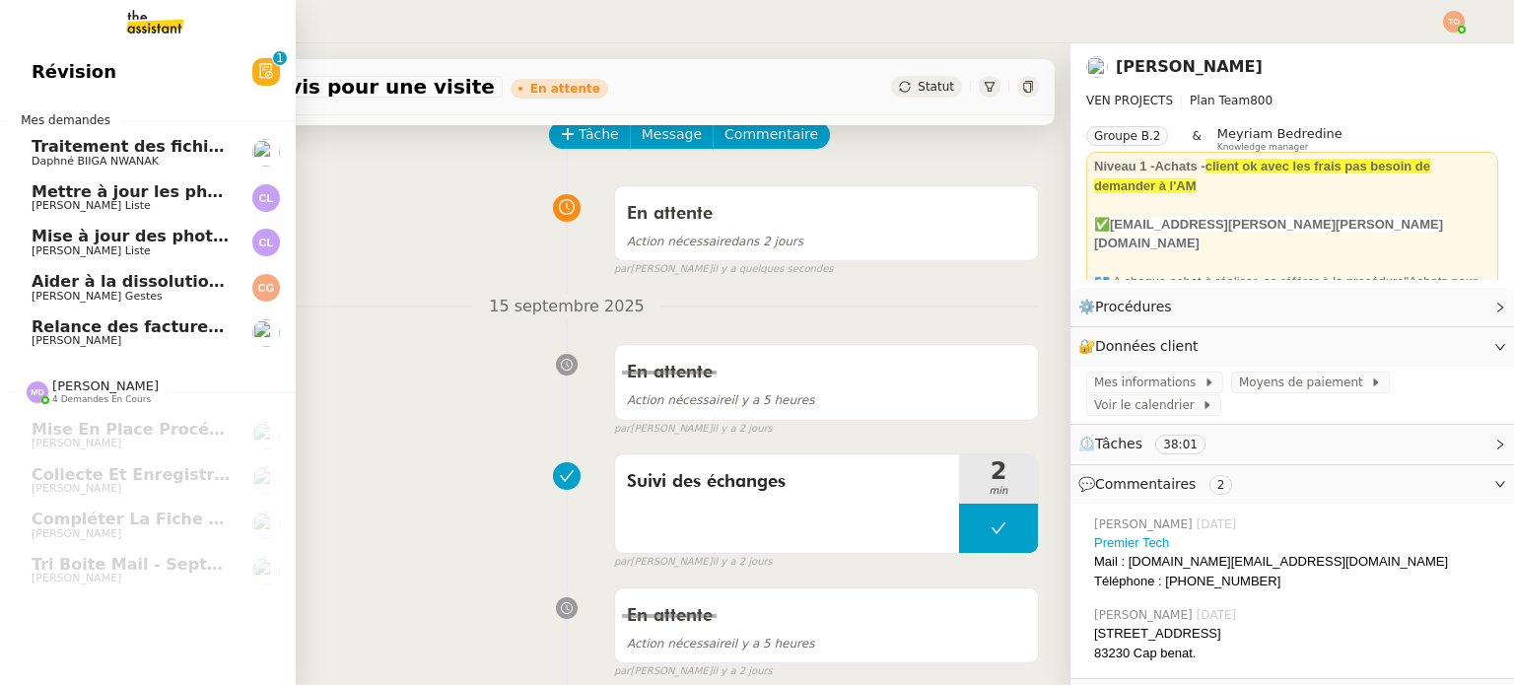
click at [63, 331] on span "Relance des factures- septembre 2025" at bounding box center [203, 326] width 343 height 19
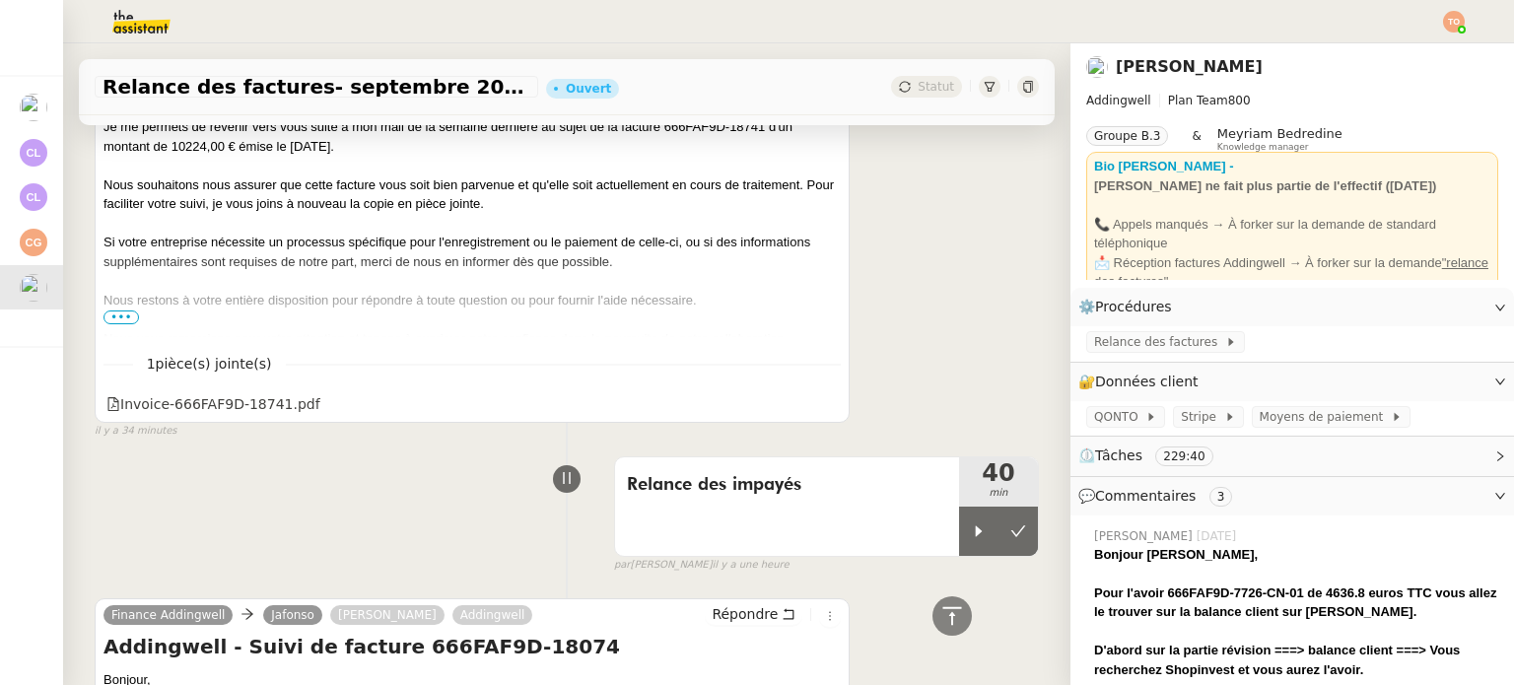
scroll to position [2070, 0]
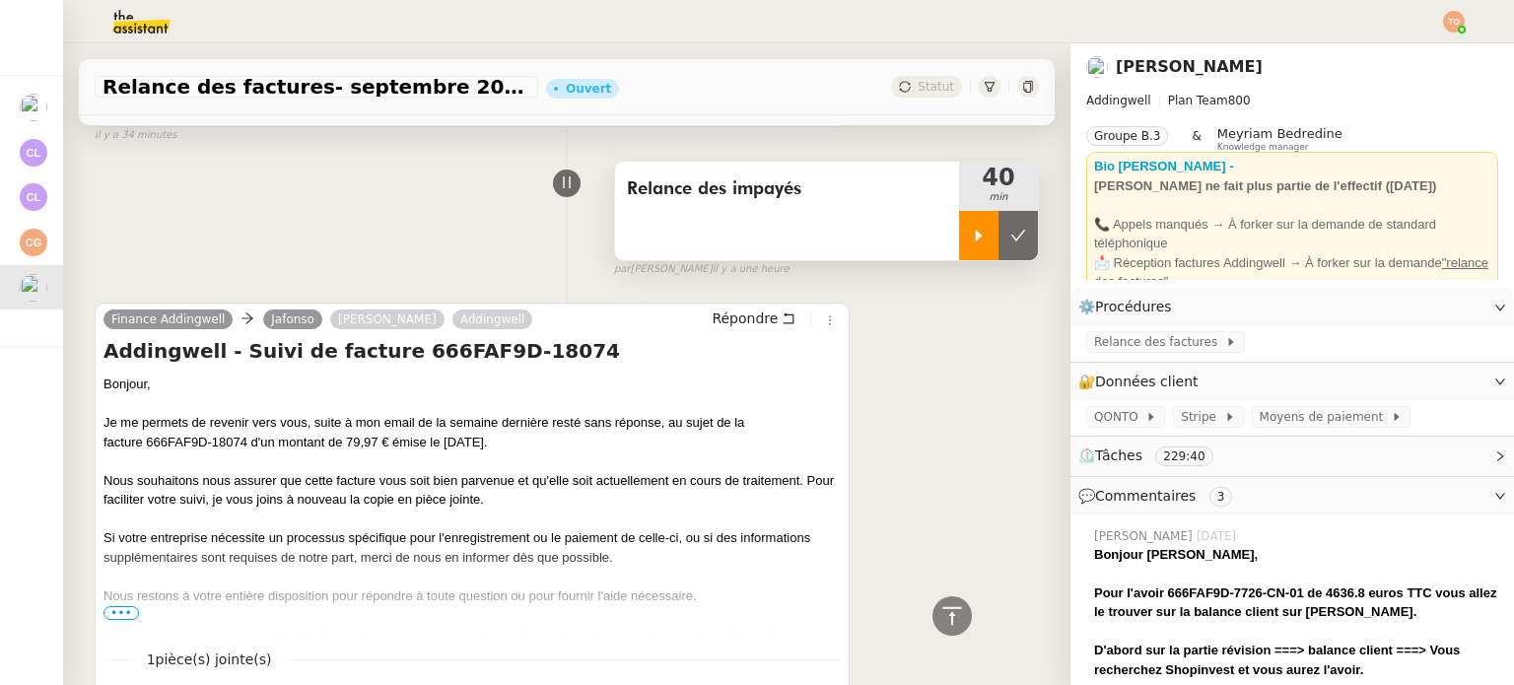
click at [976, 230] on icon at bounding box center [979, 235] width 7 height 11
click at [959, 216] on div at bounding box center [998, 235] width 79 height 49
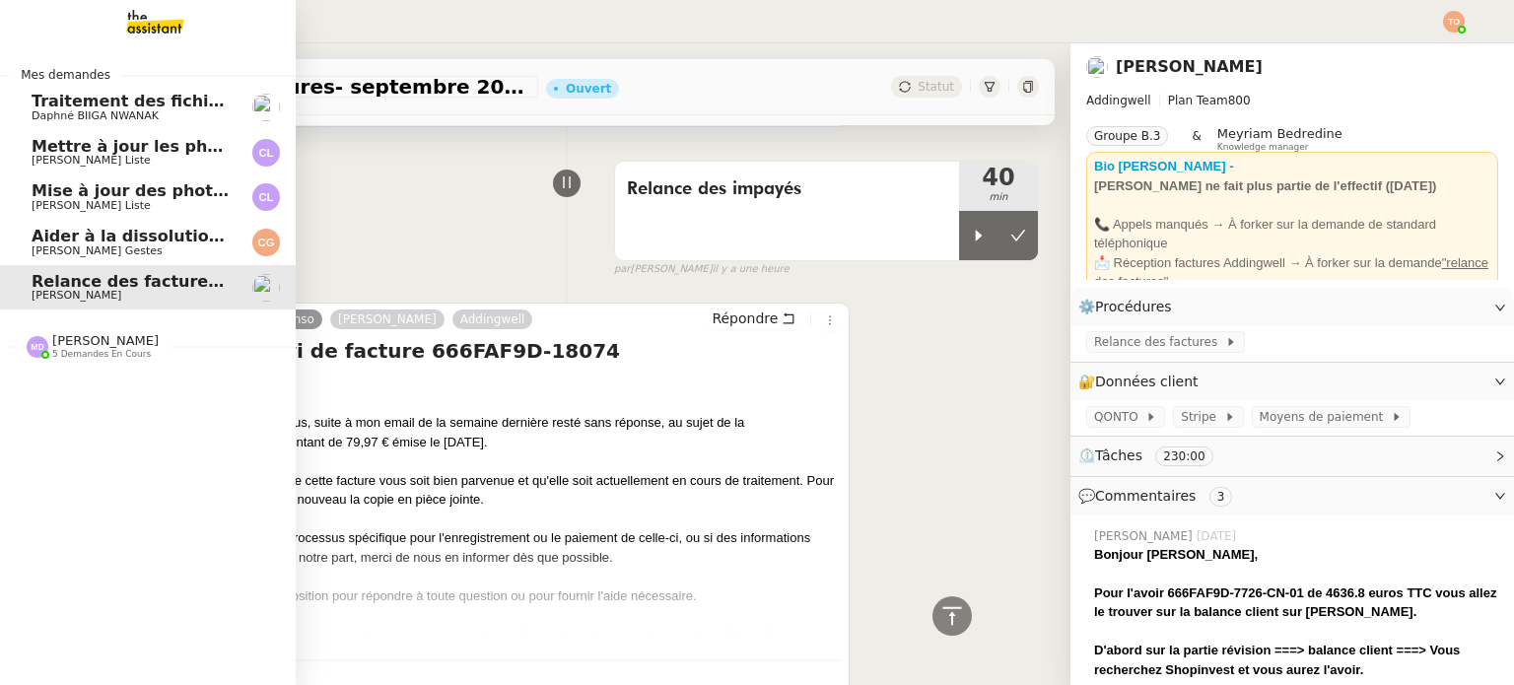
click at [107, 346] on span "[PERSON_NAME]" at bounding box center [105, 340] width 106 height 15
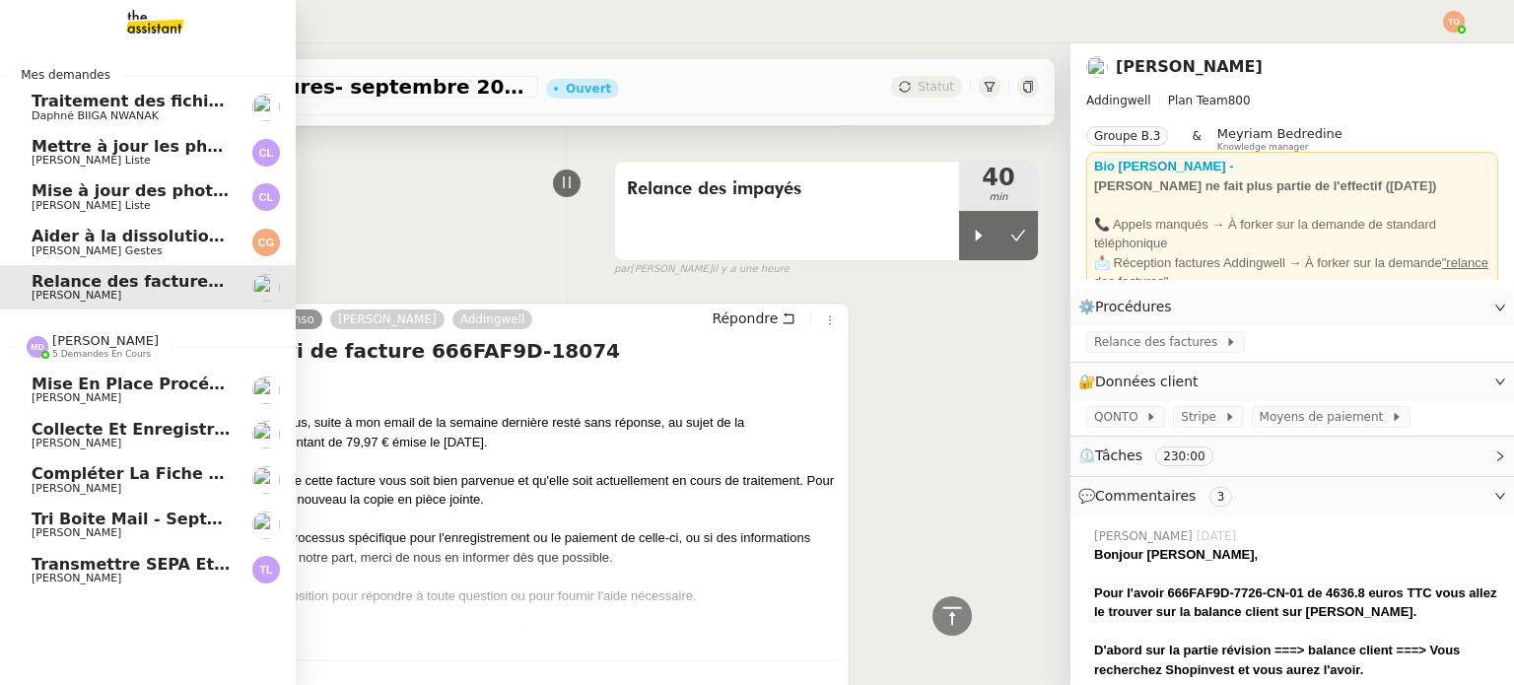
click at [150, 527] on span "[PERSON_NAME]" at bounding box center [131, 533] width 199 height 12
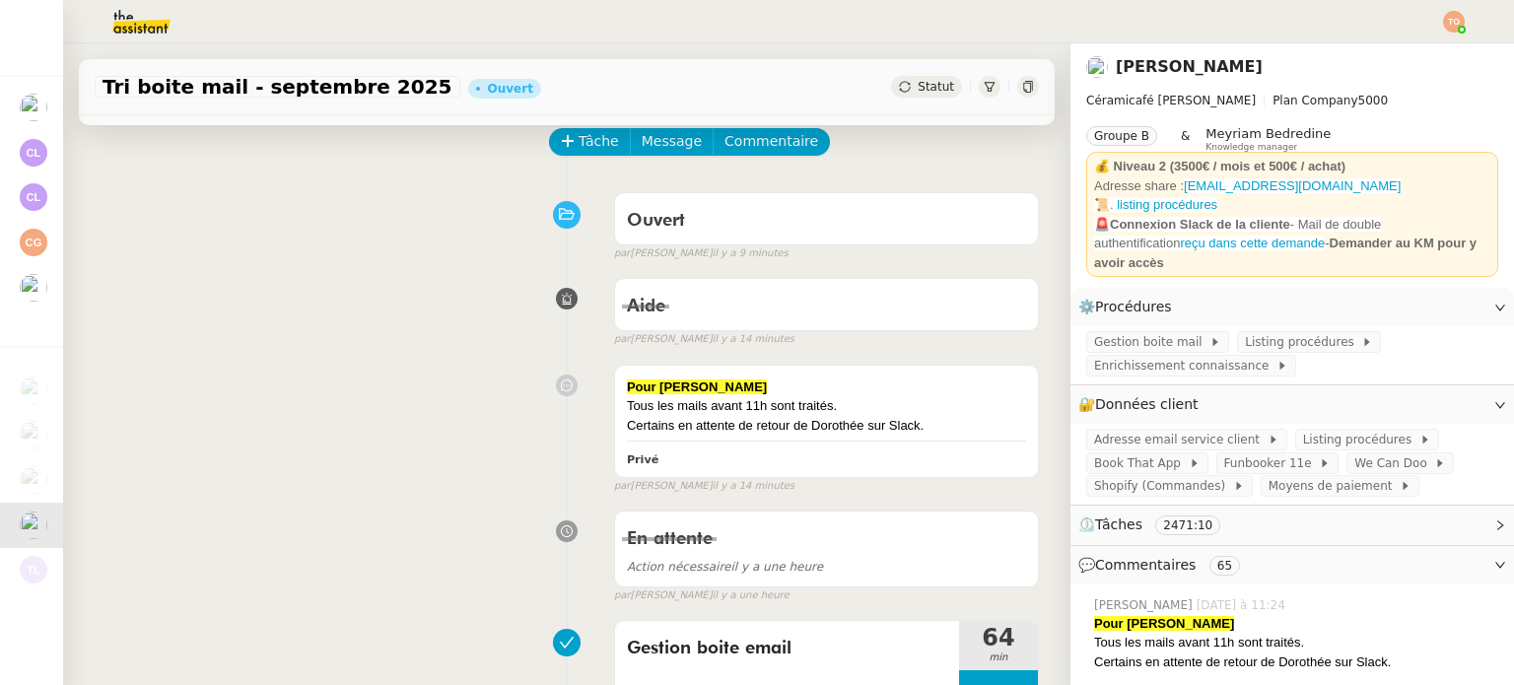
scroll to position [103, 0]
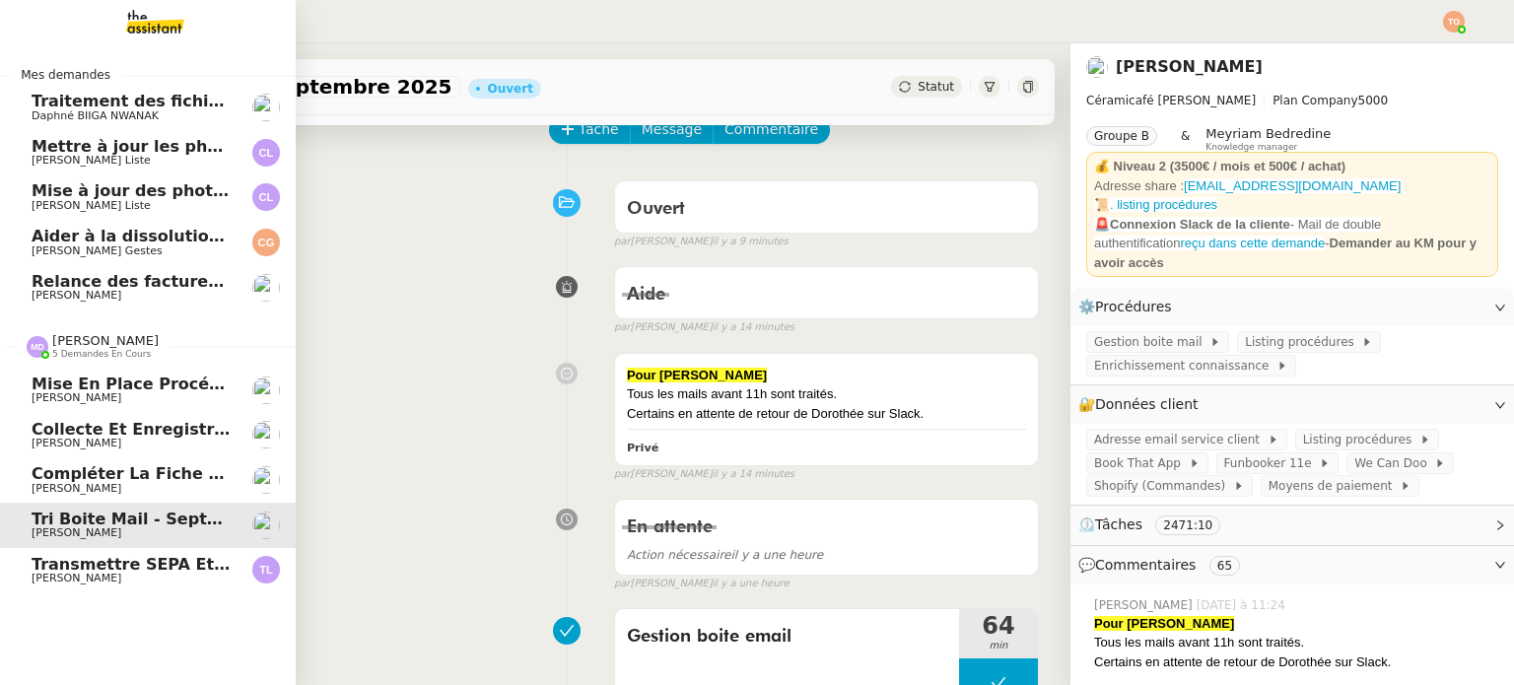
click at [47, 567] on span "Transmettre SEPA et documents à [PERSON_NAME]" at bounding box center [260, 564] width 457 height 19
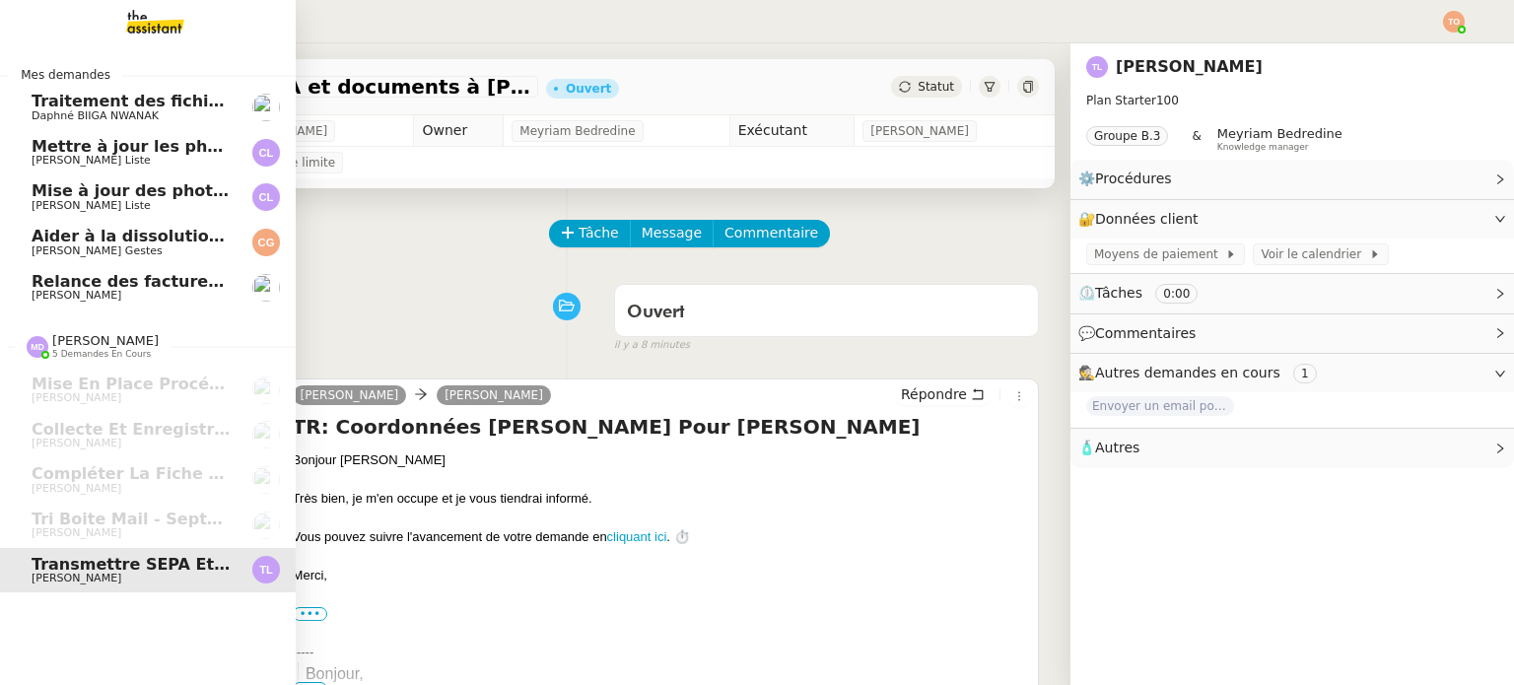
click at [126, 283] on span "Relance des factures- septembre 2025" at bounding box center [203, 281] width 343 height 19
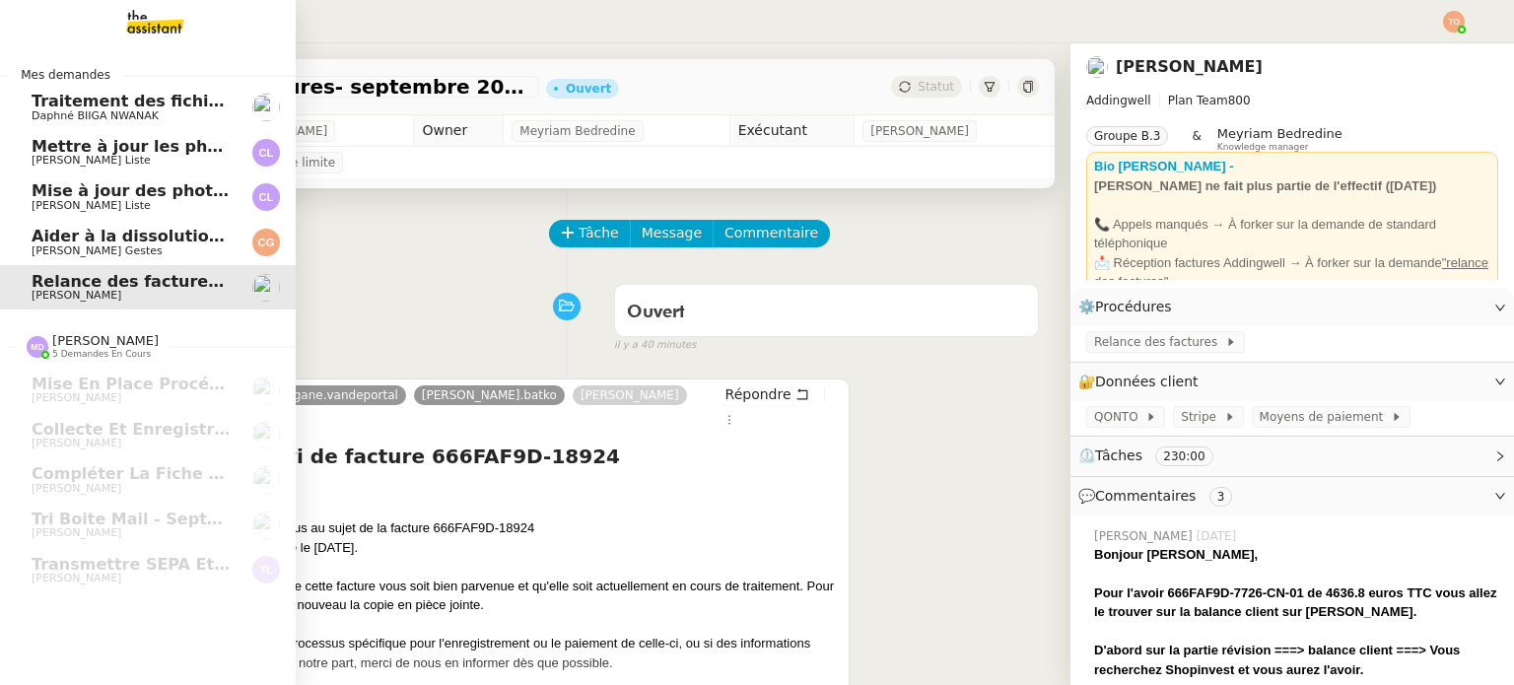
click at [164, 188] on span "Mise à jour des photos d'hôtel - dashboard Laliste - [DATE]" at bounding box center [293, 190] width 523 height 19
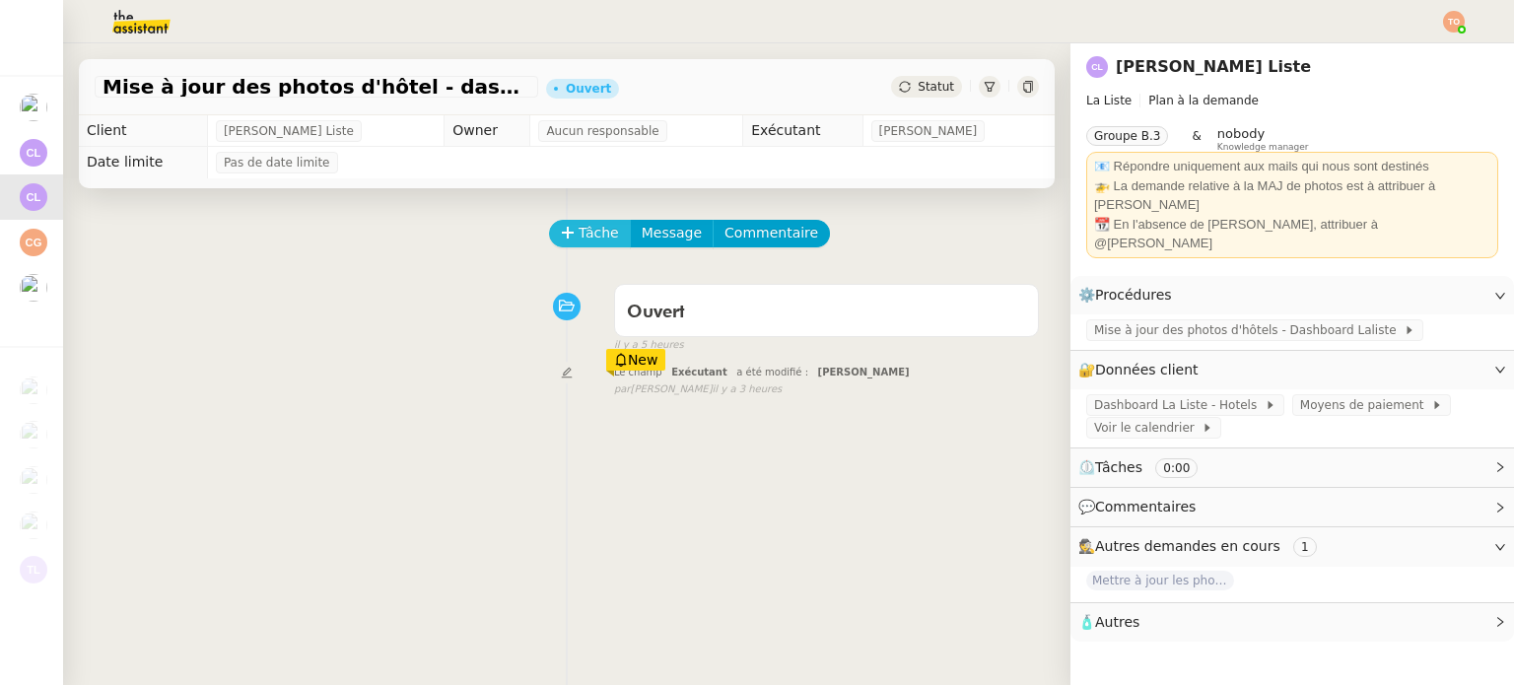
click at [579, 234] on span "Tâche" at bounding box center [599, 233] width 40 height 23
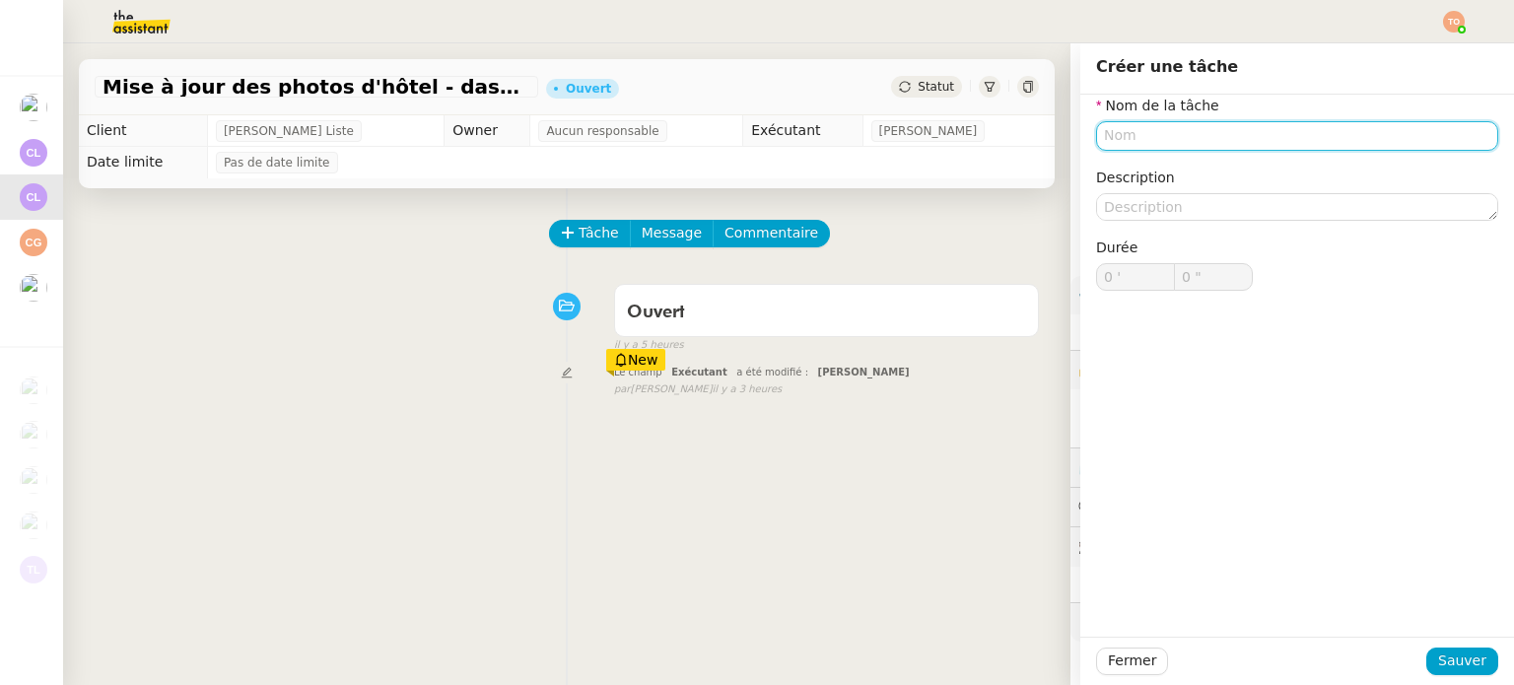
click at [1250, 142] on input "text" at bounding box center [1297, 135] width 402 height 29
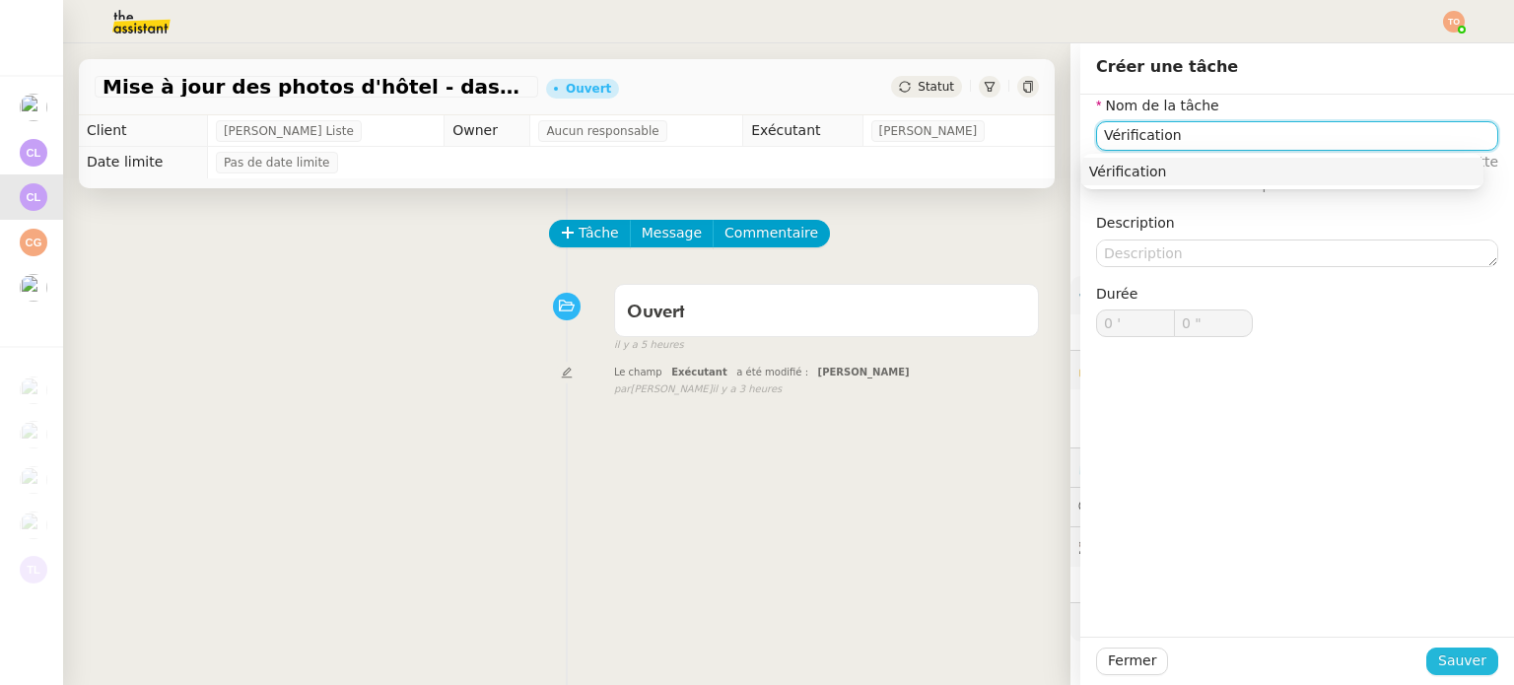
type input "Vérification"
click at [1463, 666] on span "Sauver" at bounding box center [1462, 661] width 48 height 23
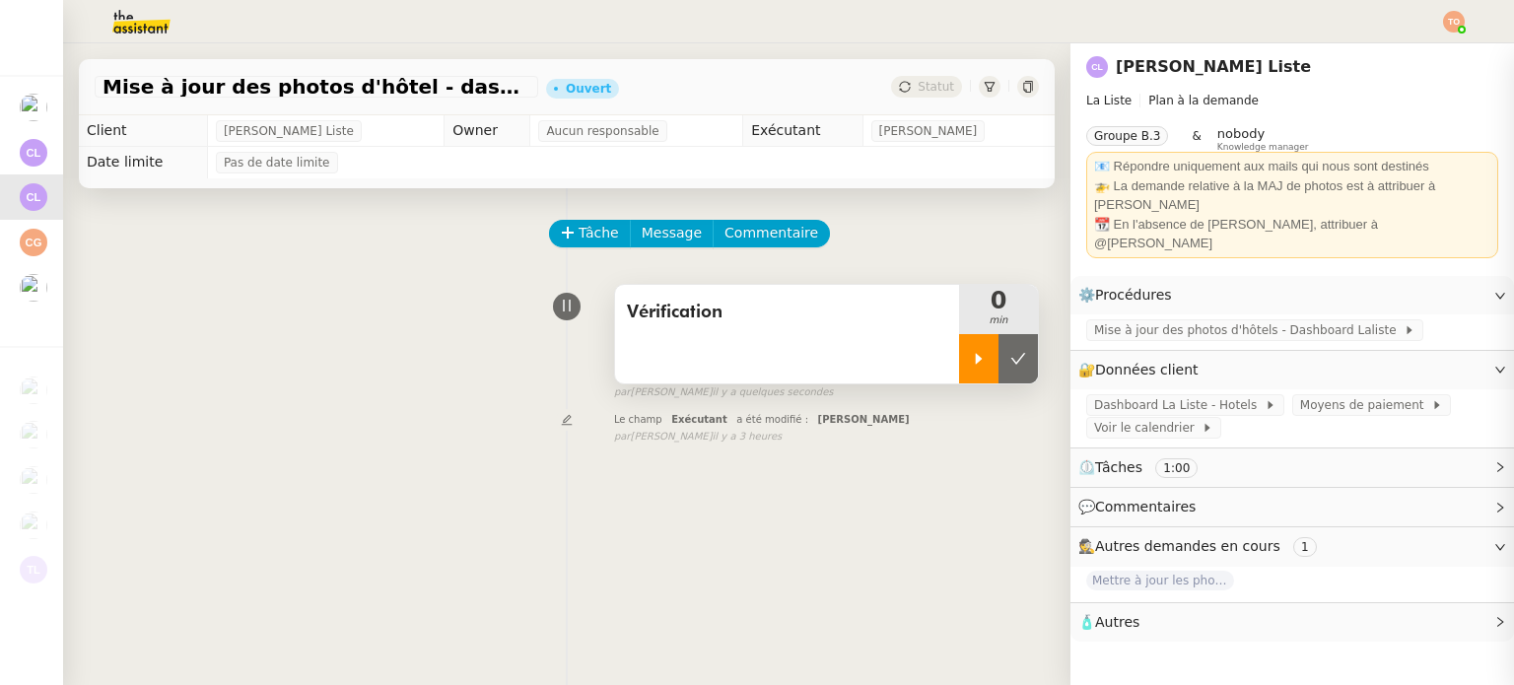
click at [959, 372] on div at bounding box center [978, 358] width 39 height 49
click at [1212, 320] on span "Mise à jour des photos d'hôtels - Dashboard Laliste" at bounding box center [1248, 330] width 309 height 20
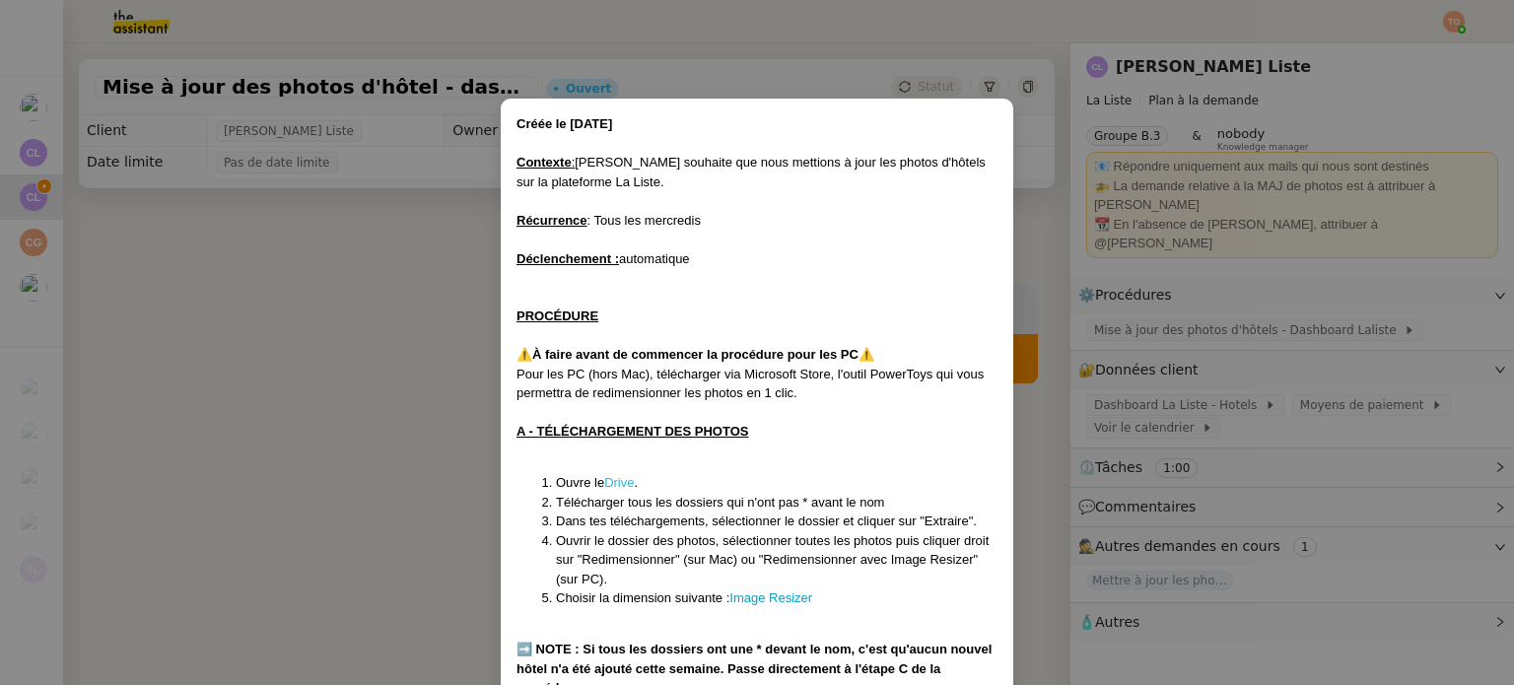
click at [622, 483] on link "Drive" at bounding box center [619, 482] width 30 height 15
click at [351, 307] on nz-modal-container "Créée le [DATE] Contexte : [PERSON_NAME] souhaite que nous mettions à jour les …" at bounding box center [757, 342] width 1514 height 685
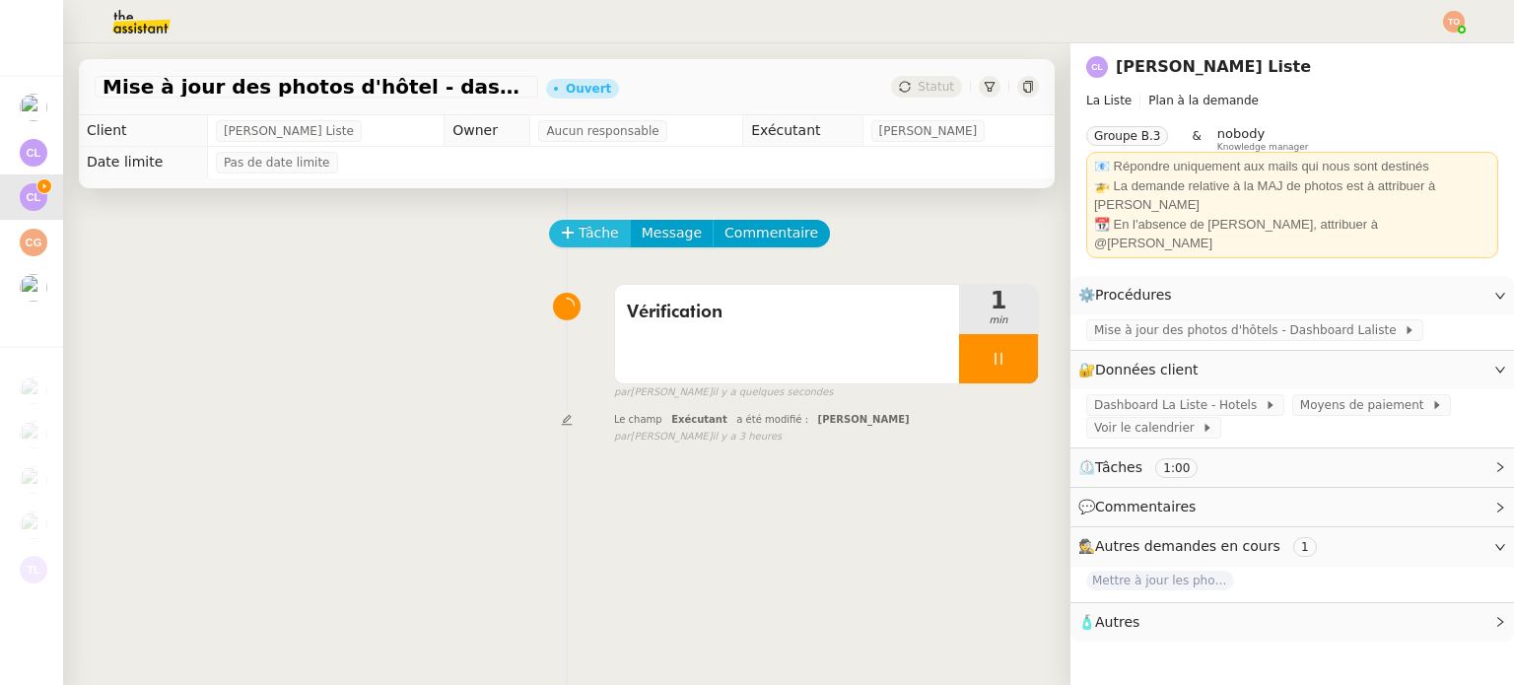
click at [579, 236] on span "Tâche" at bounding box center [599, 233] width 40 height 23
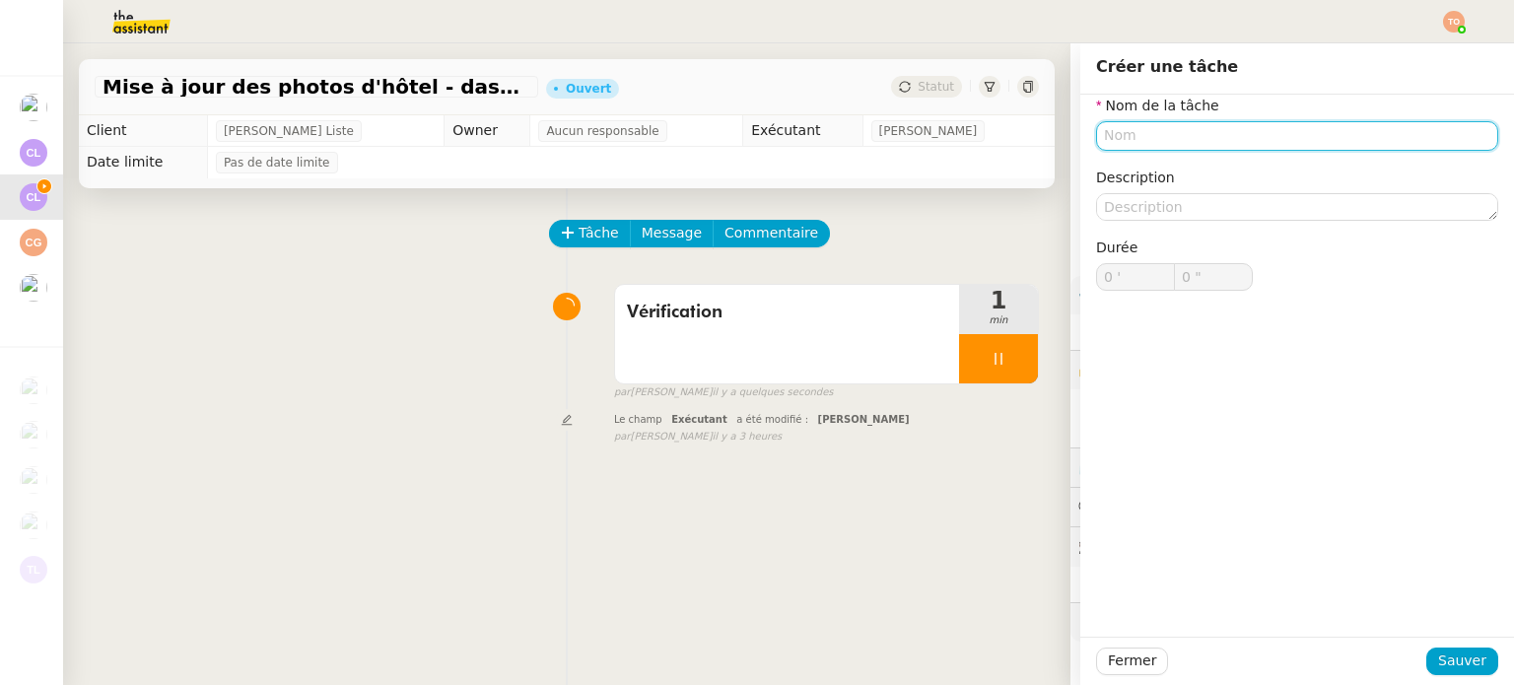
click at [1194, 133] on input "text" at bounding box center [1297, 135] width 402 height 29
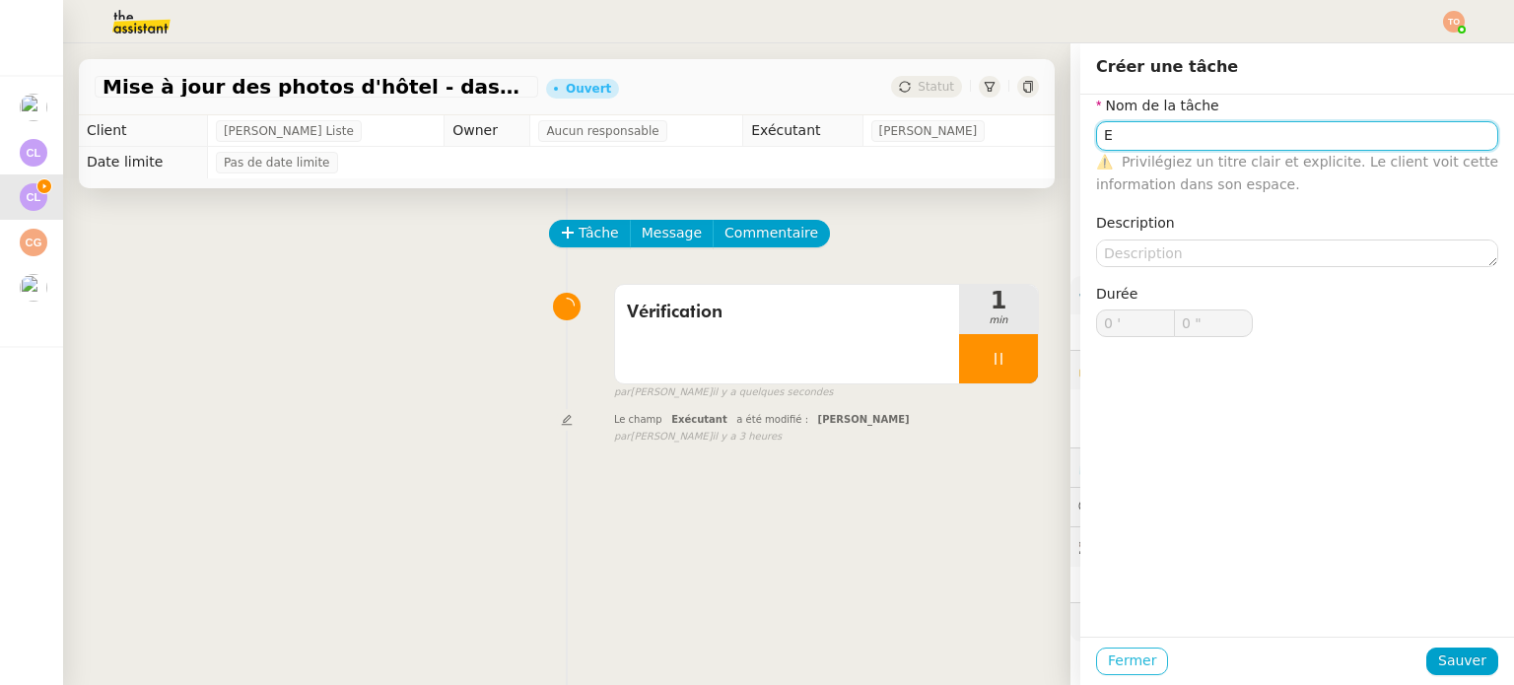
type input "E"
click at [1108, 657] on span "Fermer" at bounding box center [1132, 661] width 48 height 23
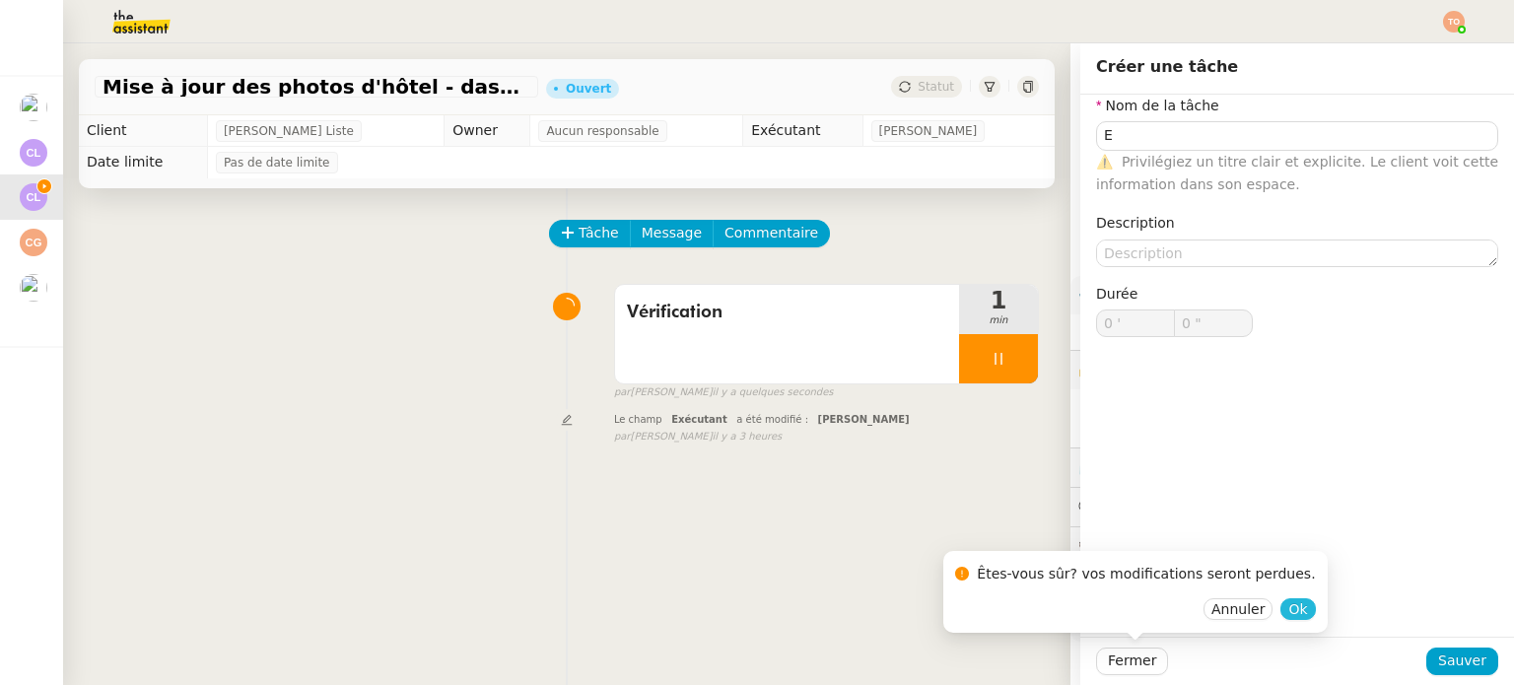
click at [1280, 609] on button "Ok" at bounding box center [1297, 609] width 34 height 22
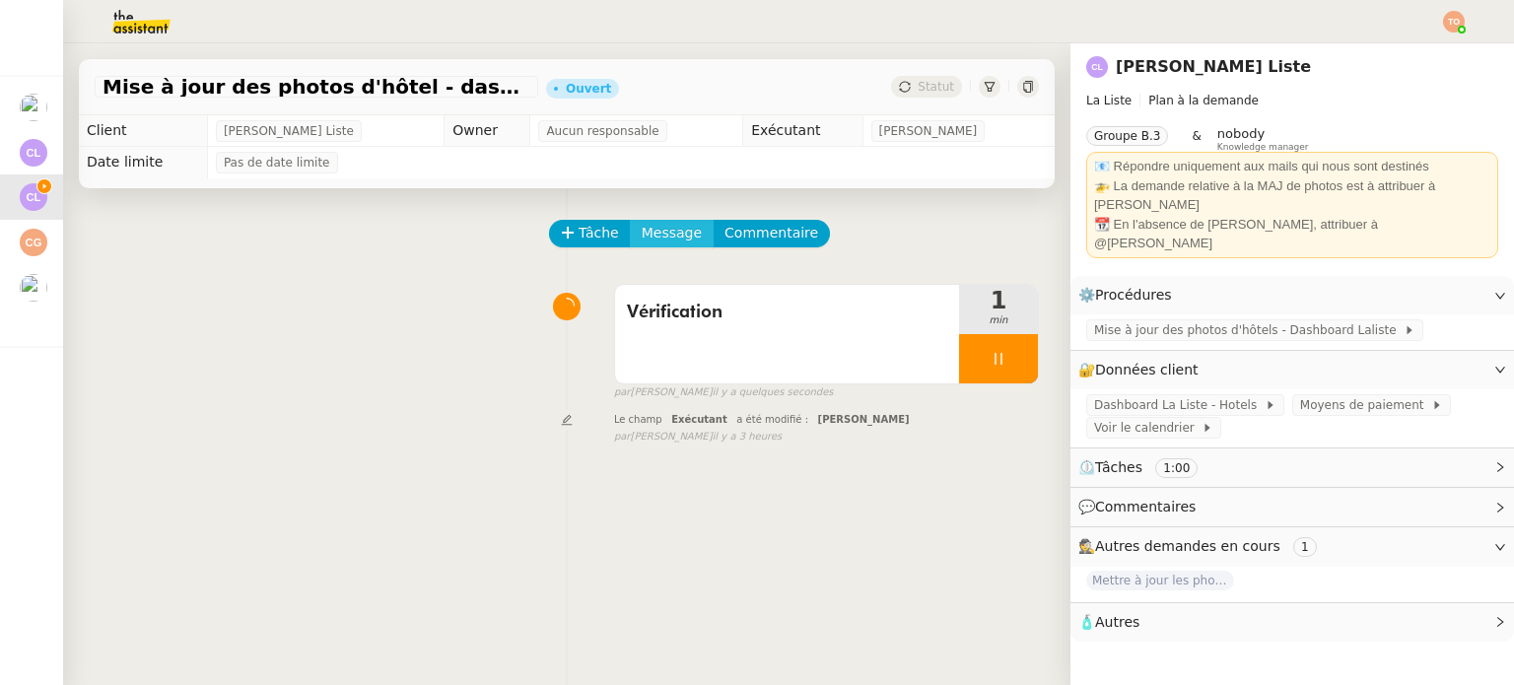
click at [642, 231] on span "Message" at bounding box center [672, 233] width 60 height 23
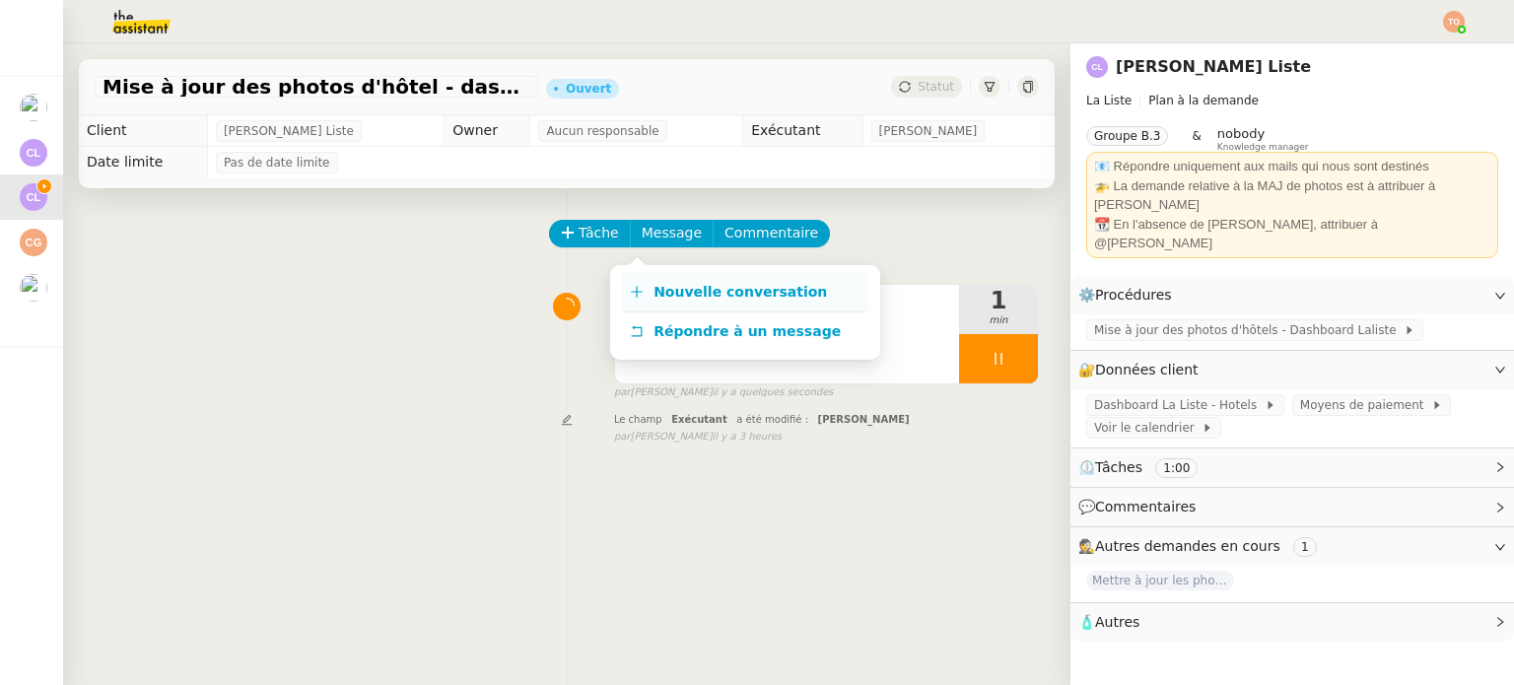
click at [705, 286] on span "Nouvelle conversation" at bounding box center [739, 292] width 173 height 16
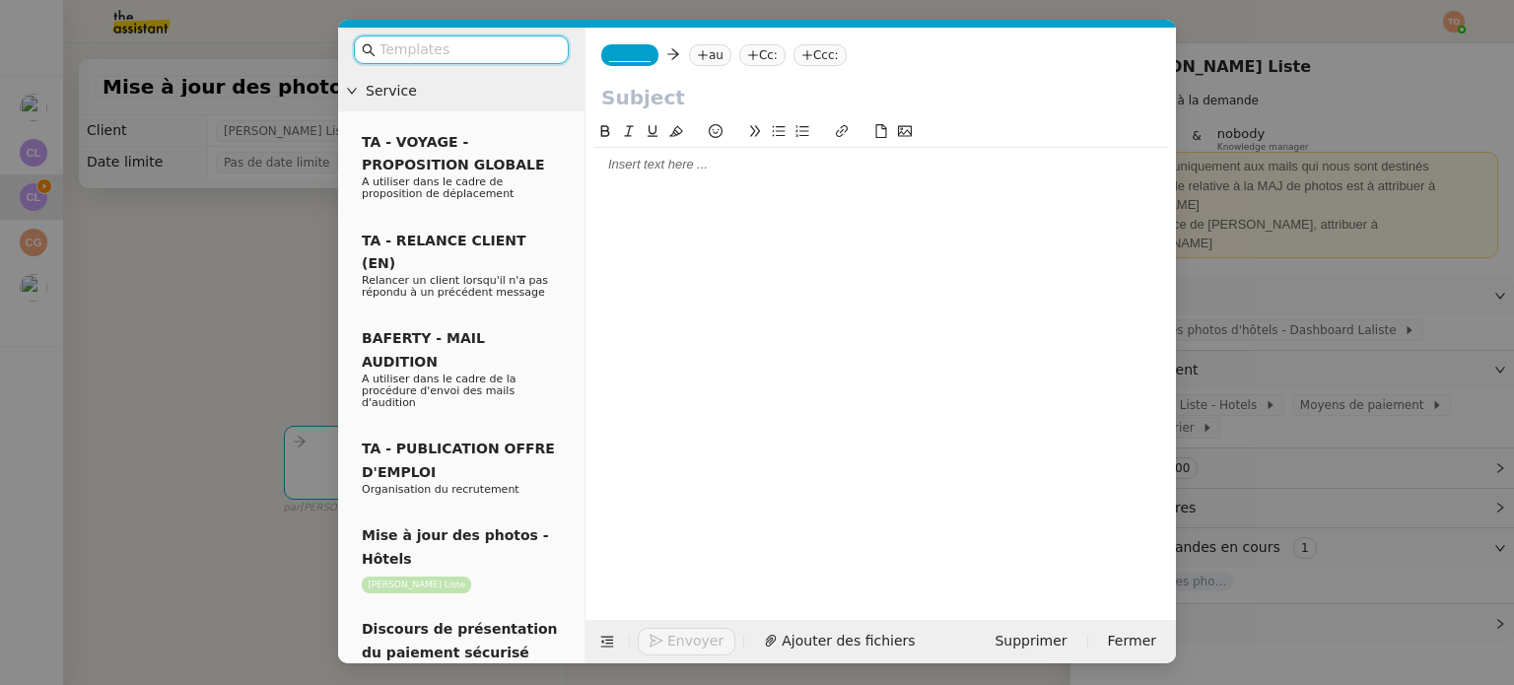
click at [106, 79] on nz-modal-container "Service TA - VOYAGE - PROPOSITION GLOBALE A utiliser dans le cadre de propositi…" at bounding box center [757, 342] width 1514 height 685
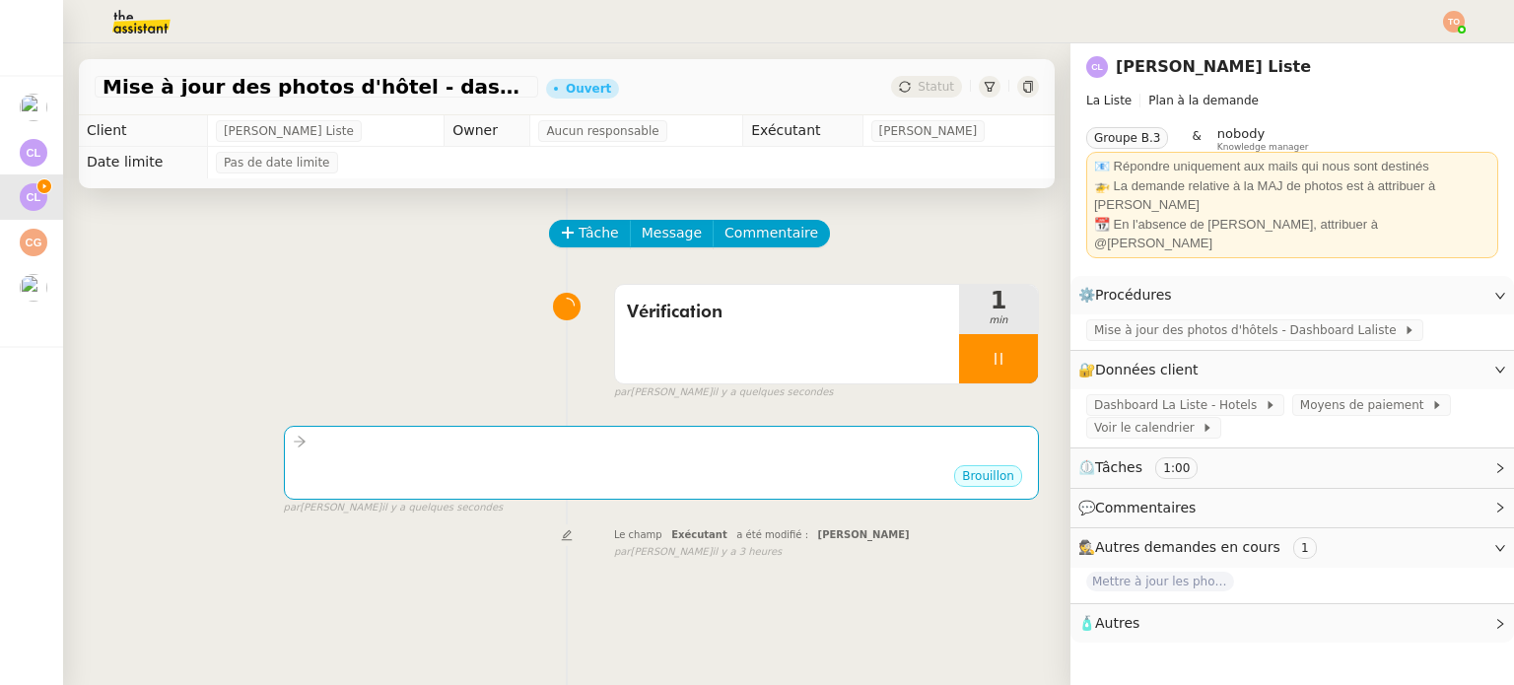
click at [106, 79] on nz-modal-container "Service TA - VOYAGE - PROPOSITION GLOBALE A utiliser dans le cadre de propositi…" at bounding box center [757, 342] width 1514 height 685
click at [109, 82] on span "Mise à jour des photos d'hôtel - dashboard Laliste - [DATE]" at bounding box center [317, 87] width 428 height 20
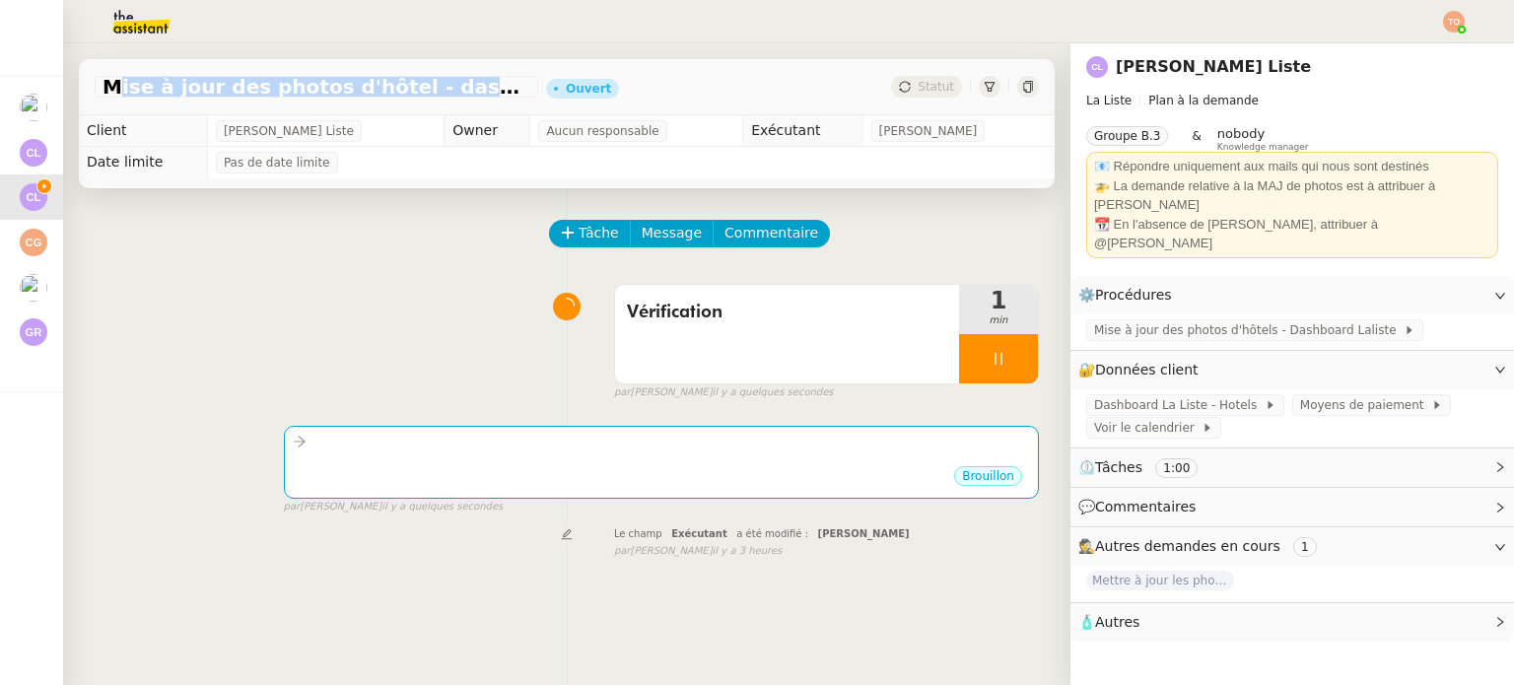
click at [109, 82] on span "Mise à jour des photos d'hôtel - dashboard Laliste - [DATE]" at bounding box center [317, 87] width 428 height 20
copy span "Mise à jour des photos d'hôtel - dashboard Laliste - [DATE]"
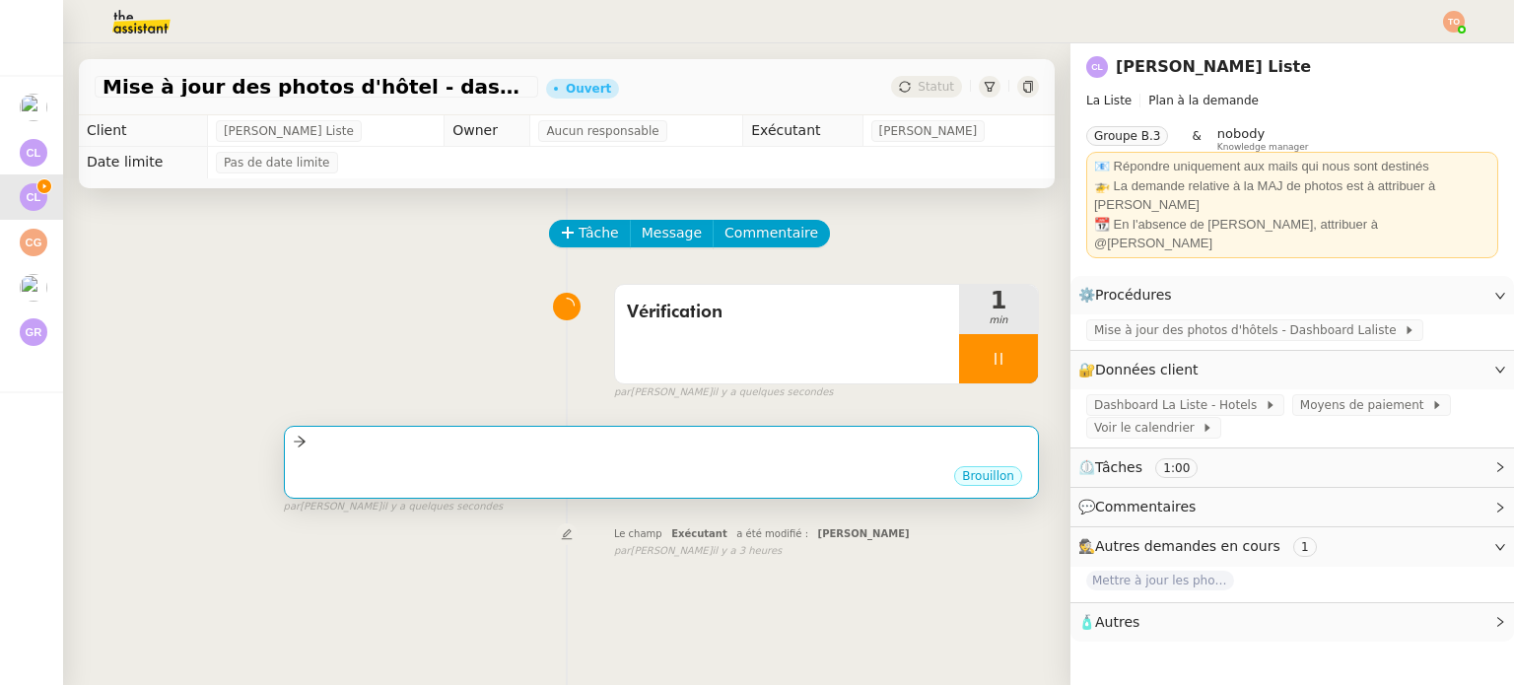
click at [441, 476] on div "Brouillon" at bounding box center [661, 479] width 737 height 30
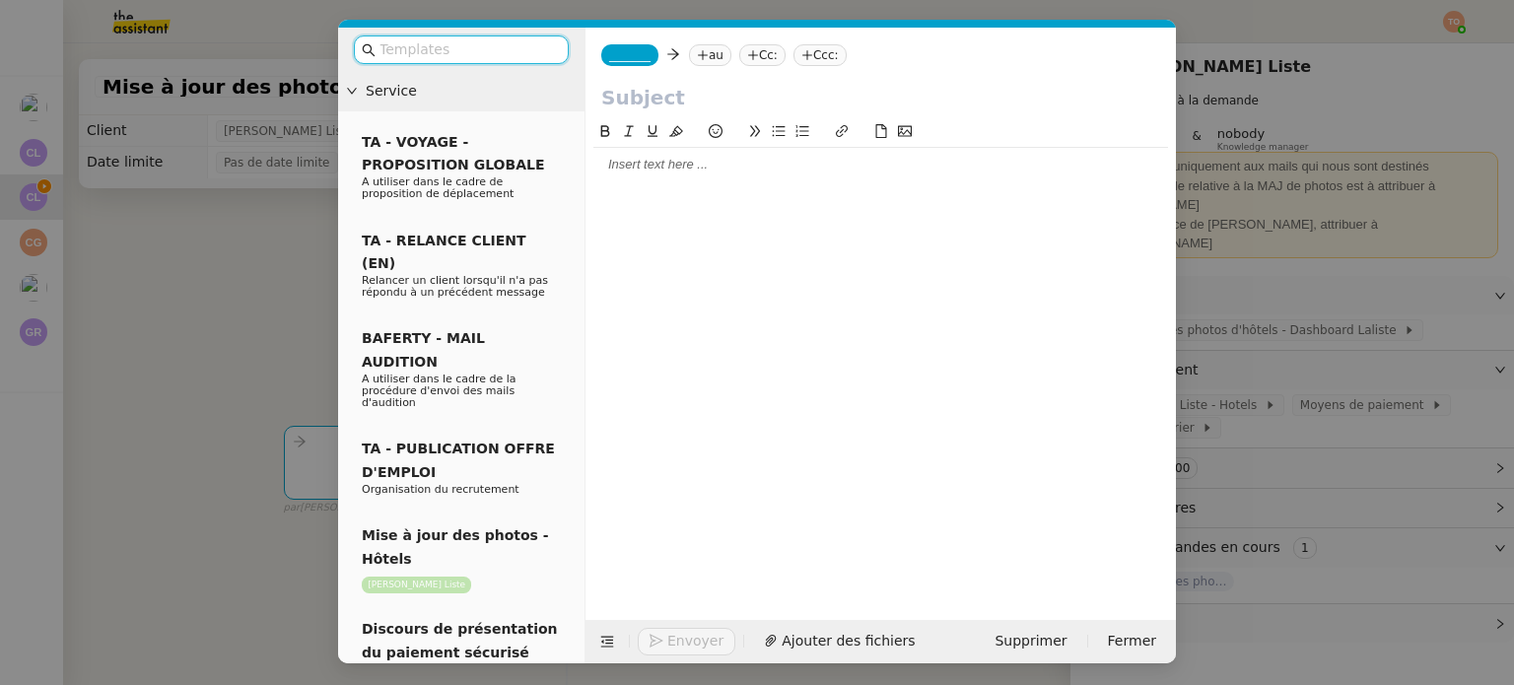
click at [619, 90] on input "text" at bounding box center [880, 98] width 559 height 30
paste input "Mise à jour des photos d'hôtel - dashboard Laliste - [DATE]"
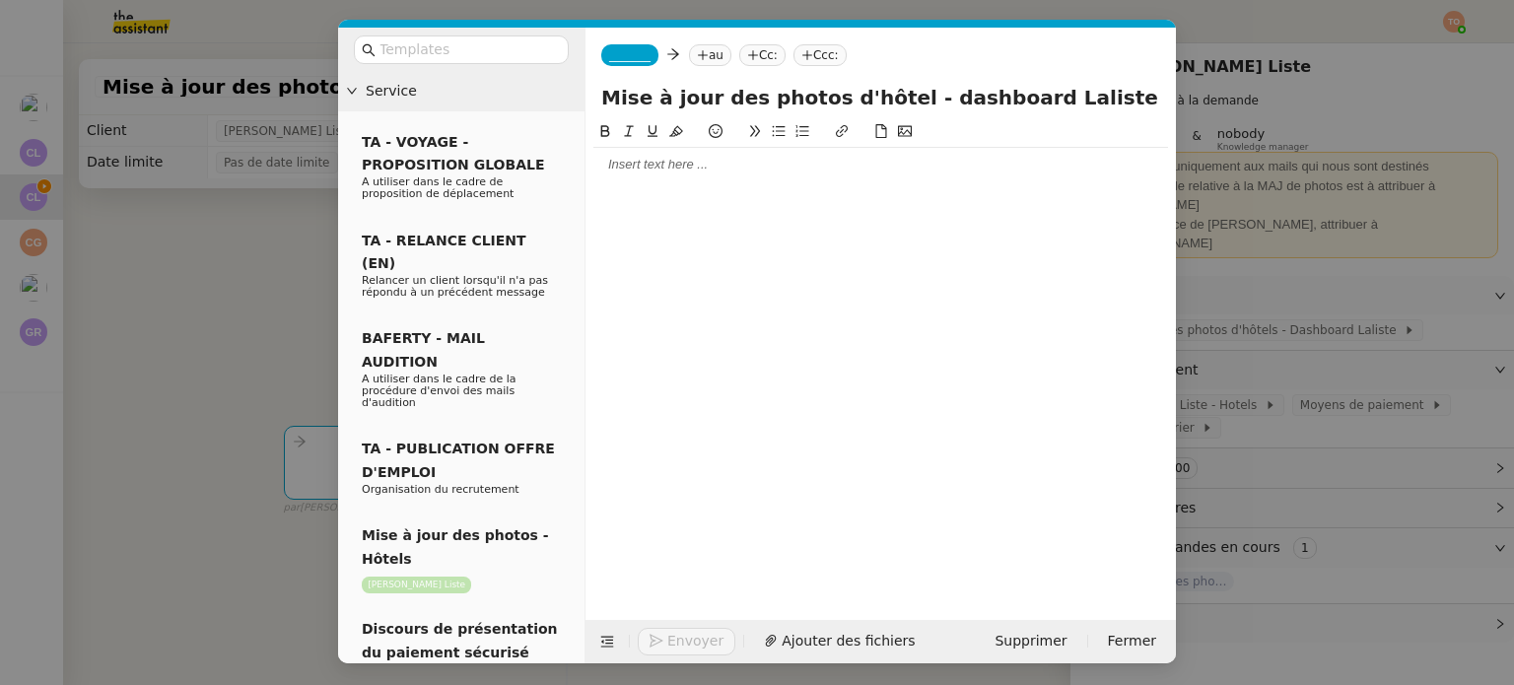
scroll to position [0, 99]
click at [770, 99] on input "Mise à jour des photos d'hôtel - dashboard Laliste - [DATE]" at bounding box center [880, 98] width 559 height 30
drag, startPoint x: 770, startPoint y: 99, endPoint x: 1164, endPoint y: 108, distance: 394.4
click at [1164, 108] on div "Mise à jour des photos d'hôtel - dashboard Laliste - [DATE]" at bounding box center [880, 101] width 590 height 37
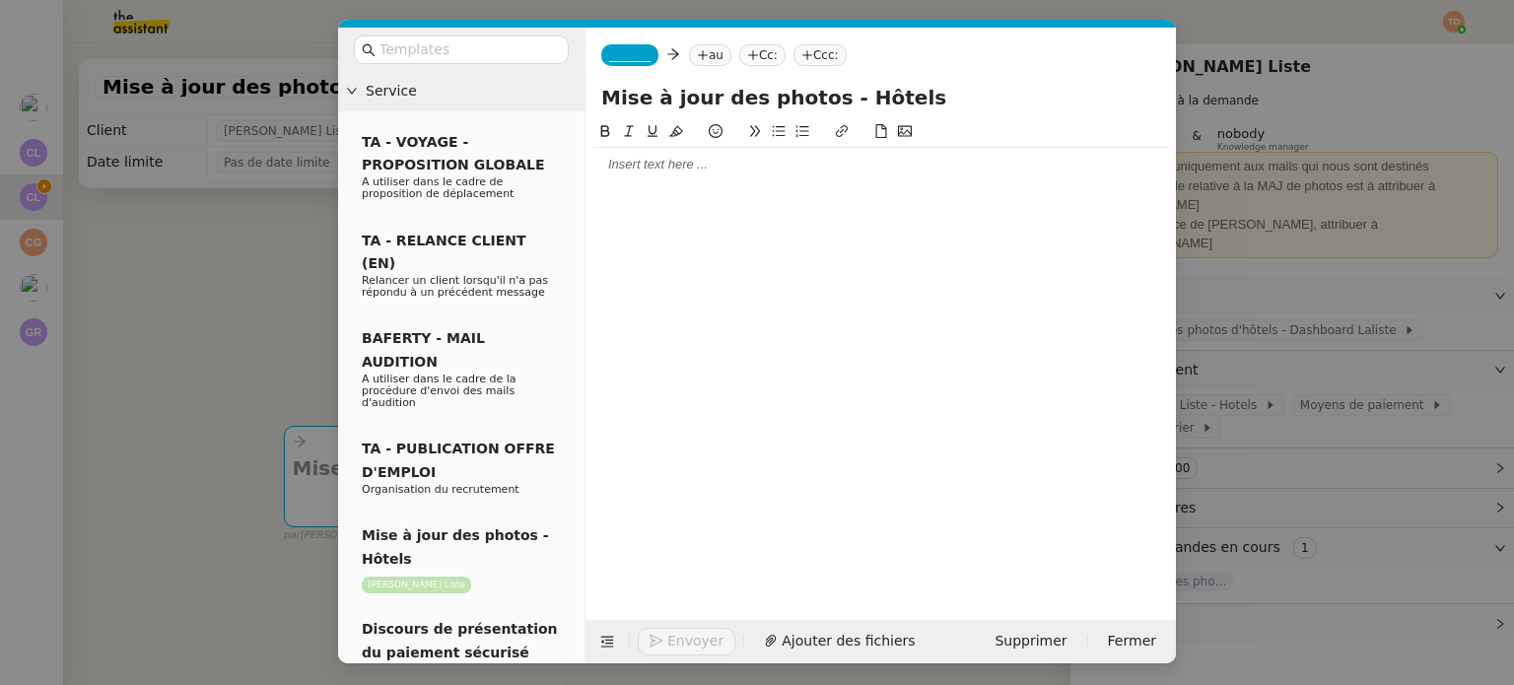
type input "Mise à jour des photos - Hôtels"
click at [634, 45] on div "_______ au Cc: Ccc:" at bounding box center [880, 55] width 590 height 55
click at [634, 52] on span "_______" at bounding box center [629, 55] width 41 height 14
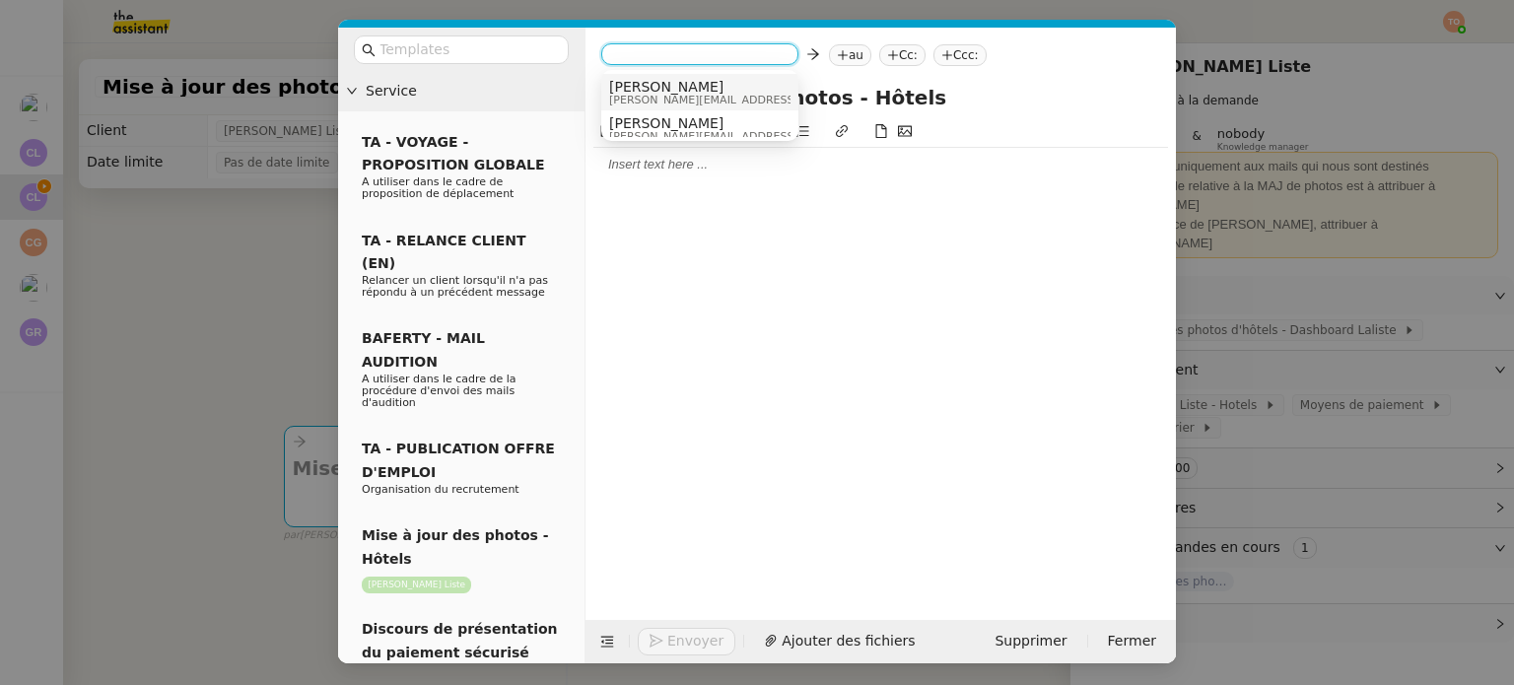
click at [718, 96] on div "Alfred [EMAIL_ADDRESS][DOMAIN_NAME]" at bounding box center [699, 92] width 181 height 27
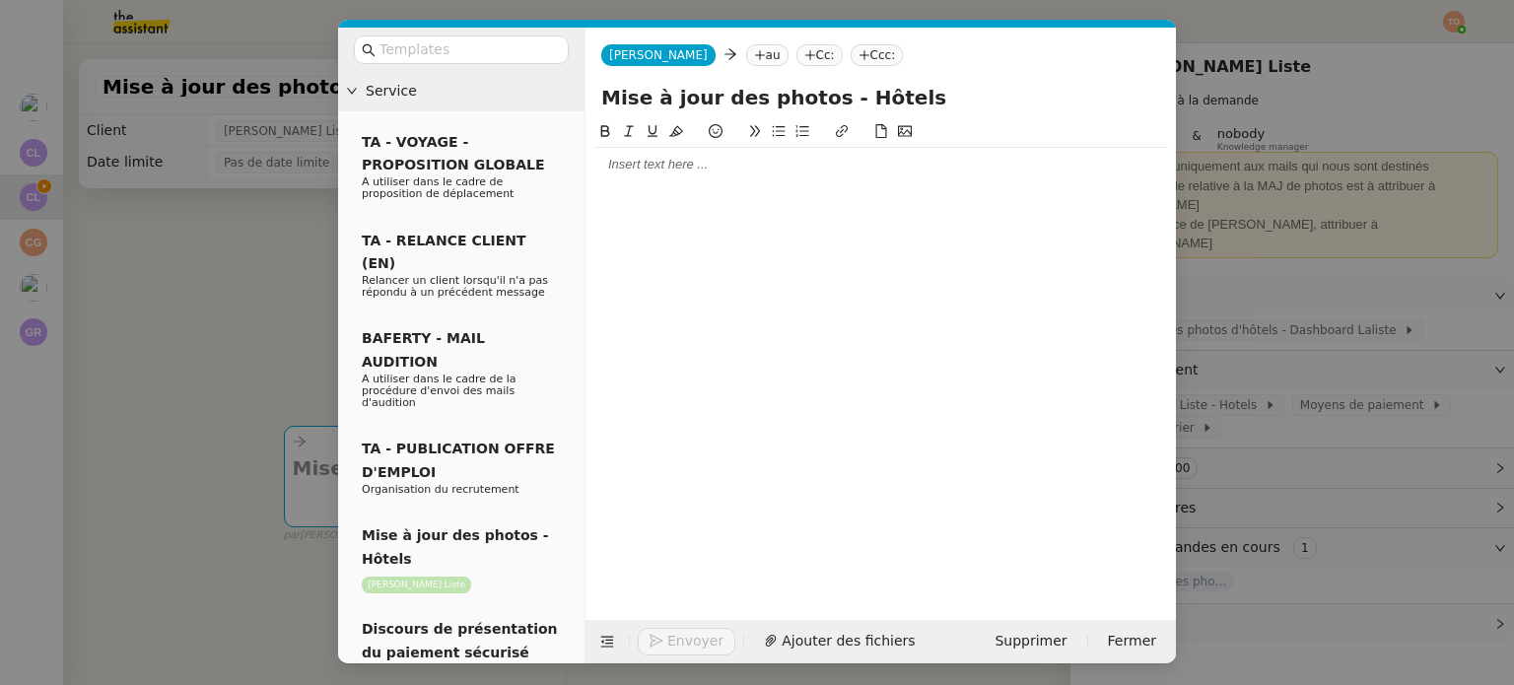
click at [746, 50] on nz-tag "au" at bounding box center [767, 55] width 42 height 22
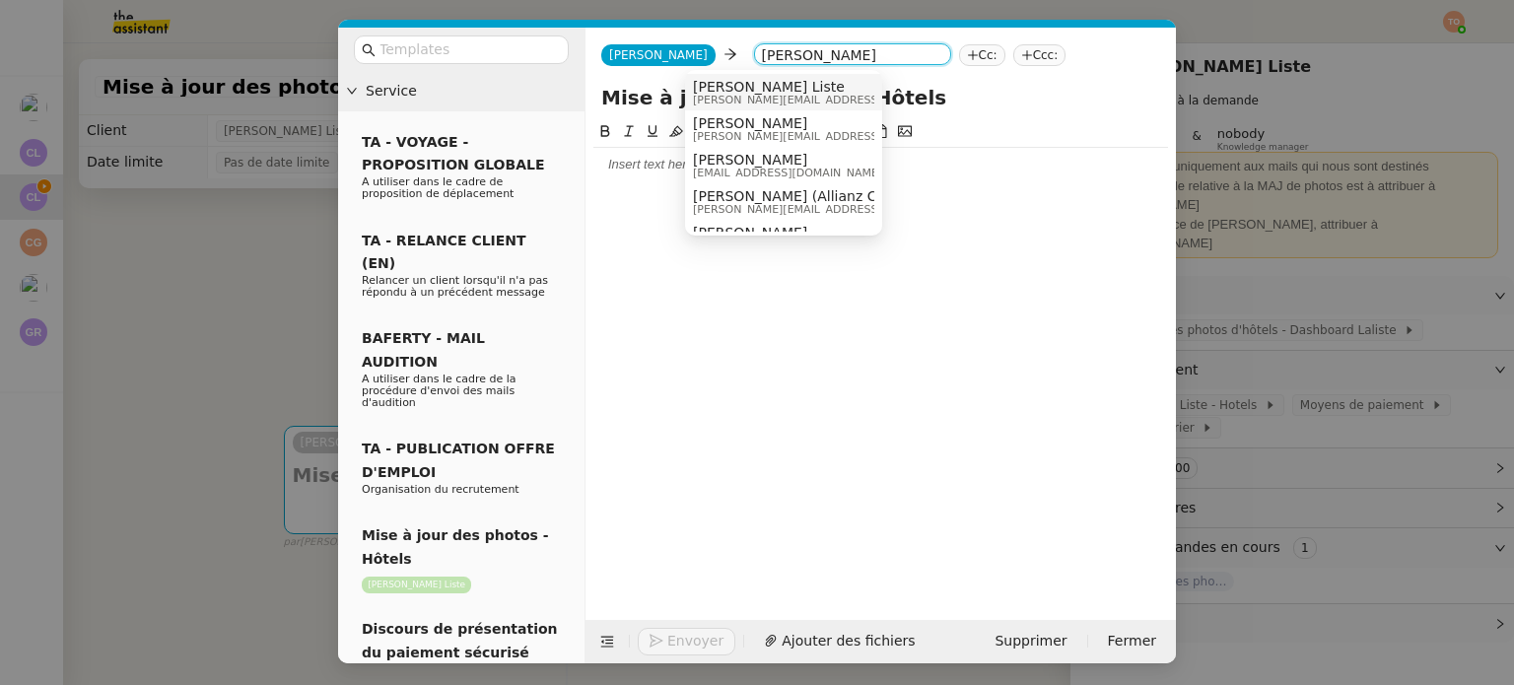
type input "[PERSON_NAME]"
click at [741, 95] on span "[PERSON_NAME][EMAIL_ADDRESS][DOMAIN_NAME]" at bounding box center [833, 100] width 280 height 11
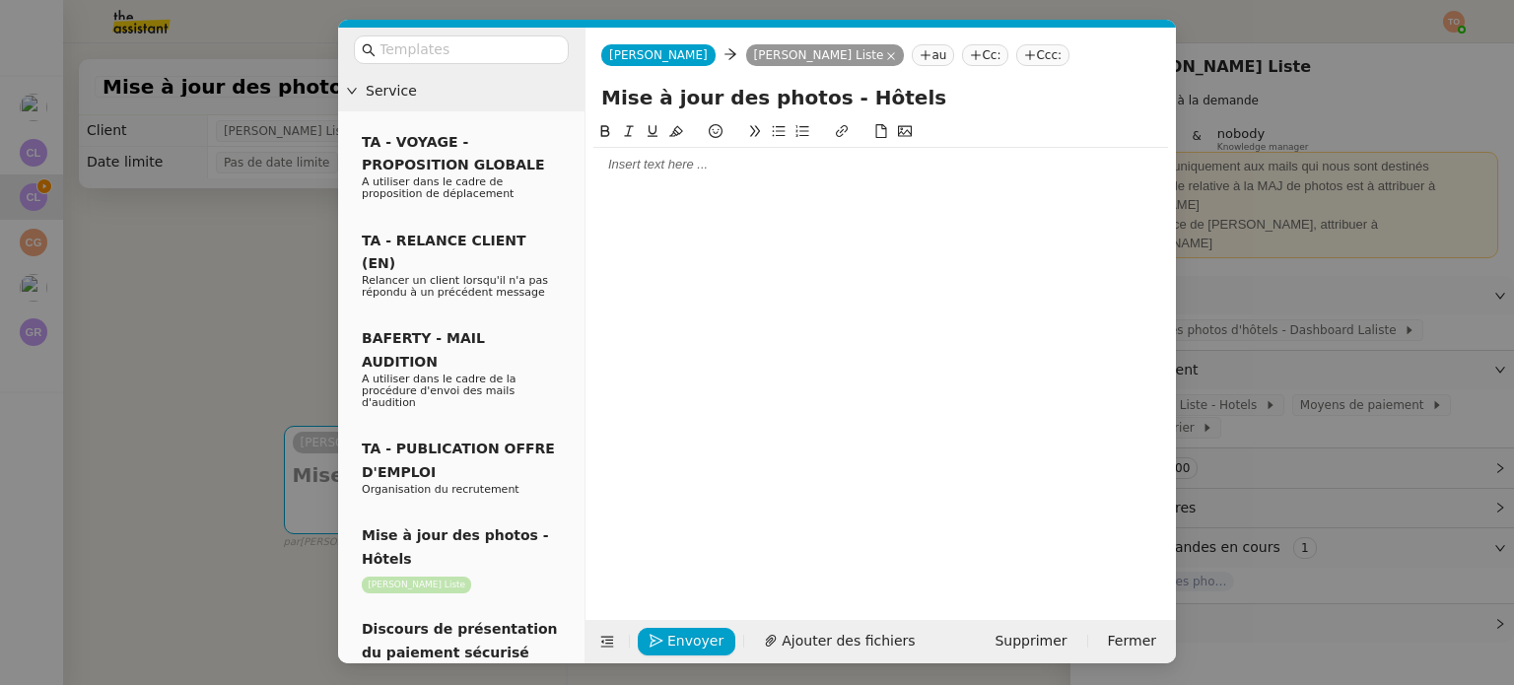
click at [920, 58] on icon at bounding box center [926, 55] width 12 height 12
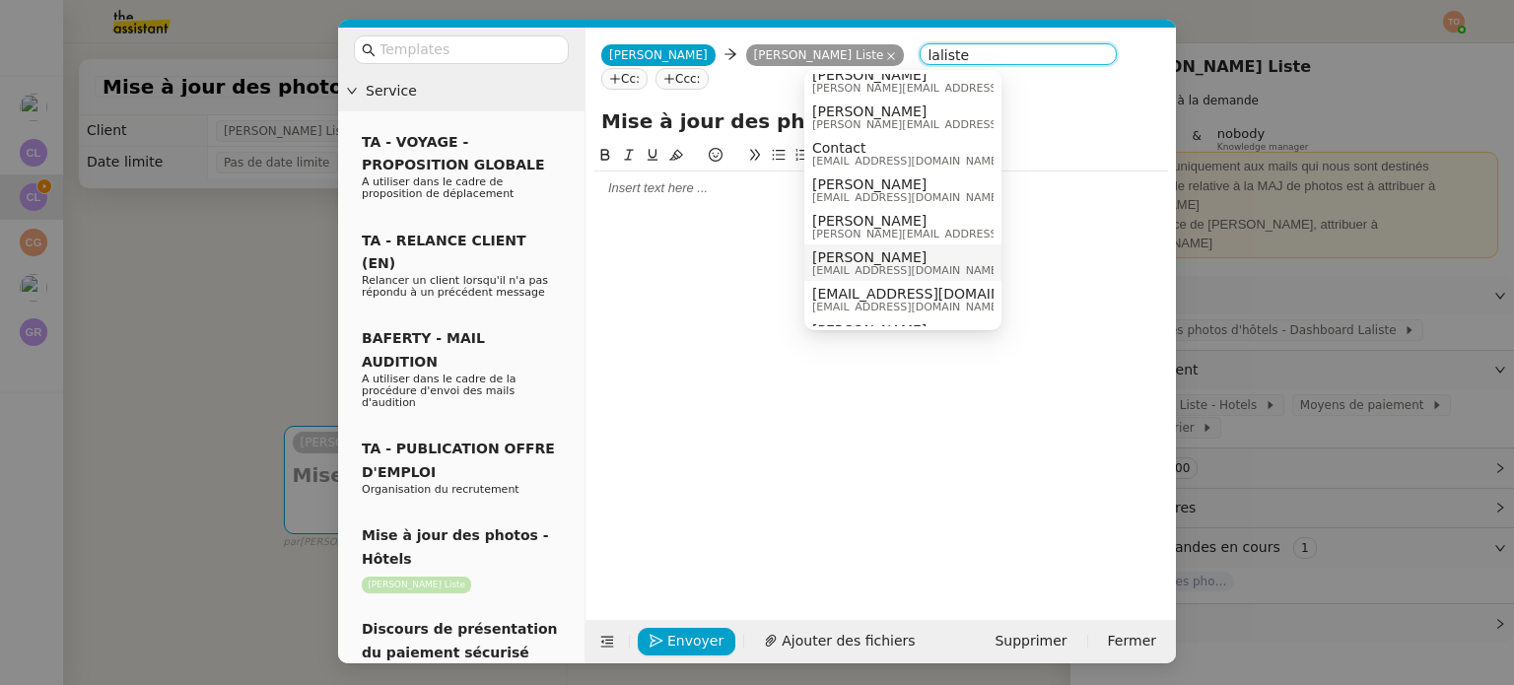
scroll to position [185, 0]
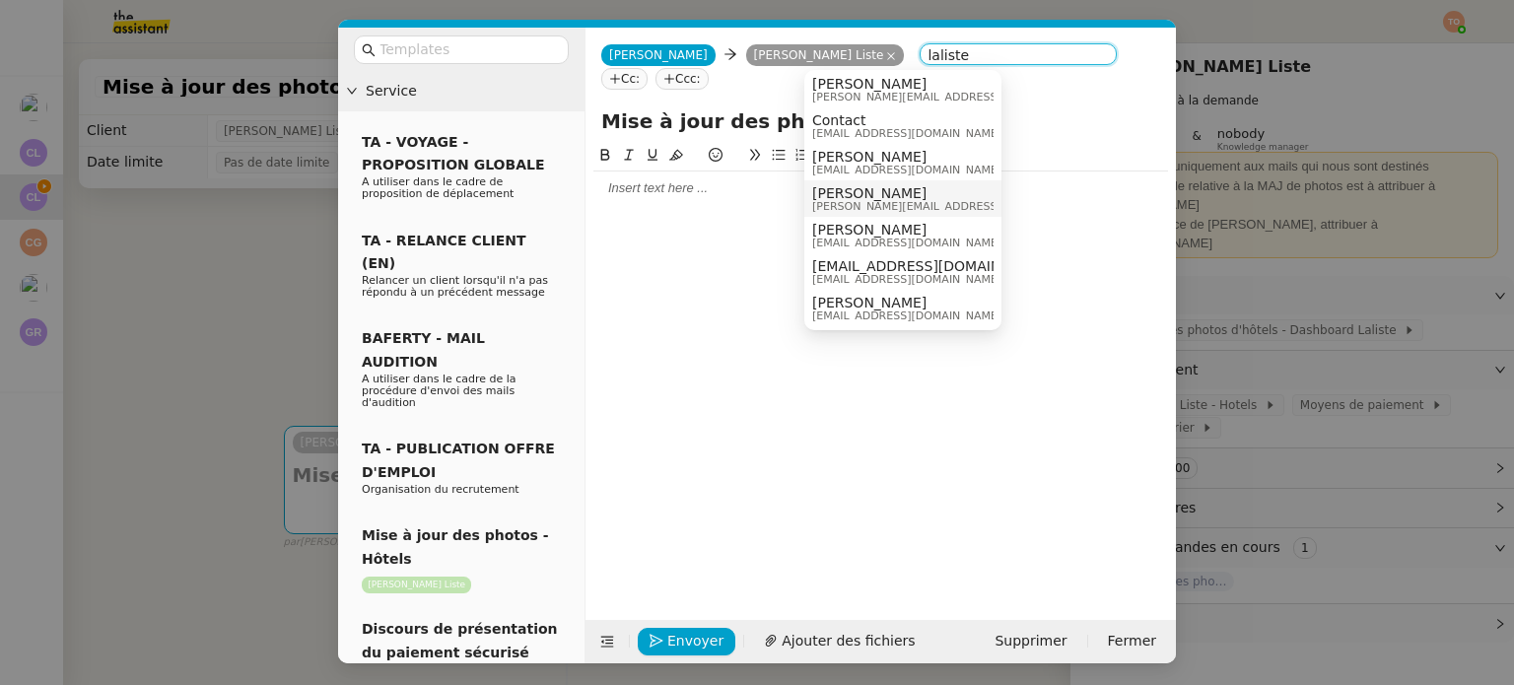
type input "laliste"
click at [954, 202] on div "[PERSON_NAME] [PERSON_NAME][EMAIL_ADDRESS][DOMAIN_NAME]" at bounding box center [959, 198] width 295 height 27
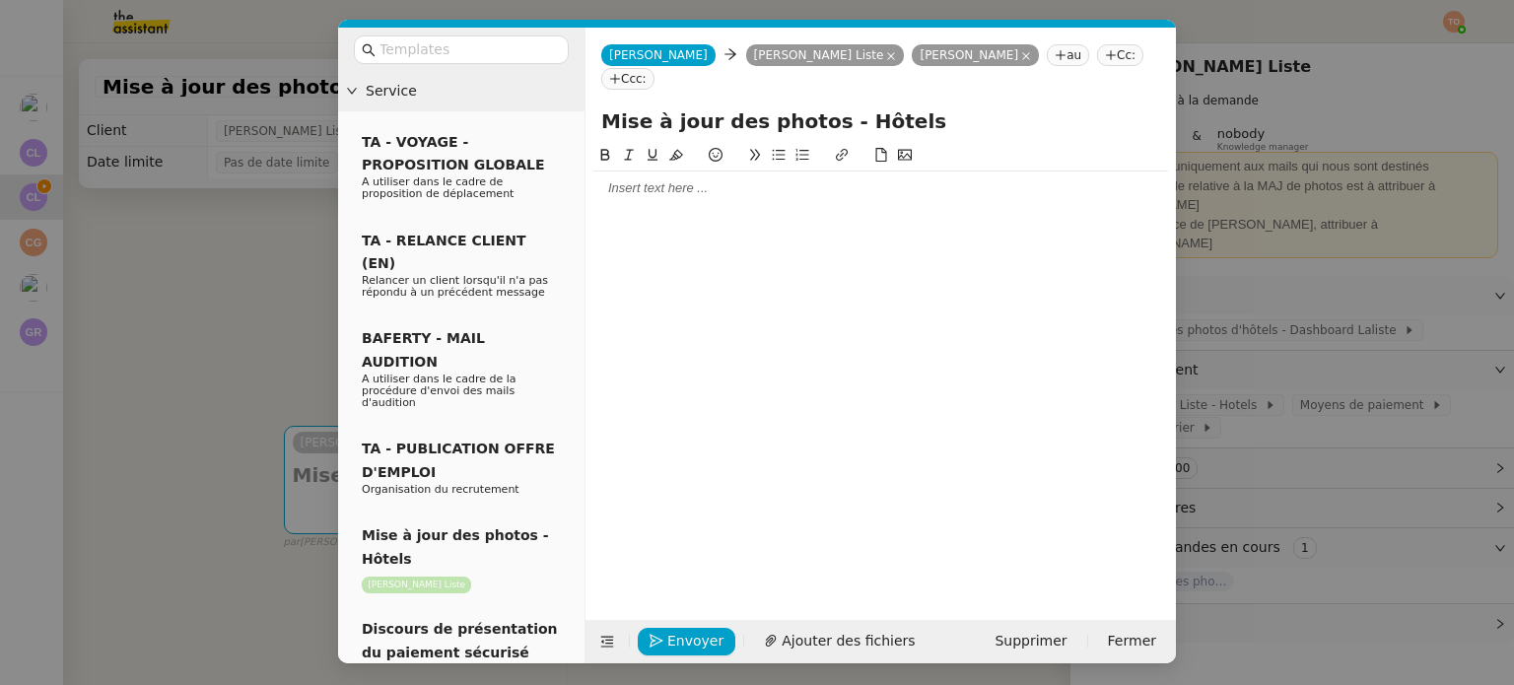
scroll to position [0, 0]
click at [1268, 307] on nz-modal-container "Service TA - VOYAGE - PROPOSITION GLOBALE A utiliser dans le cadre de propositi…" at bounding box center [757, 342] width 1514 height 685
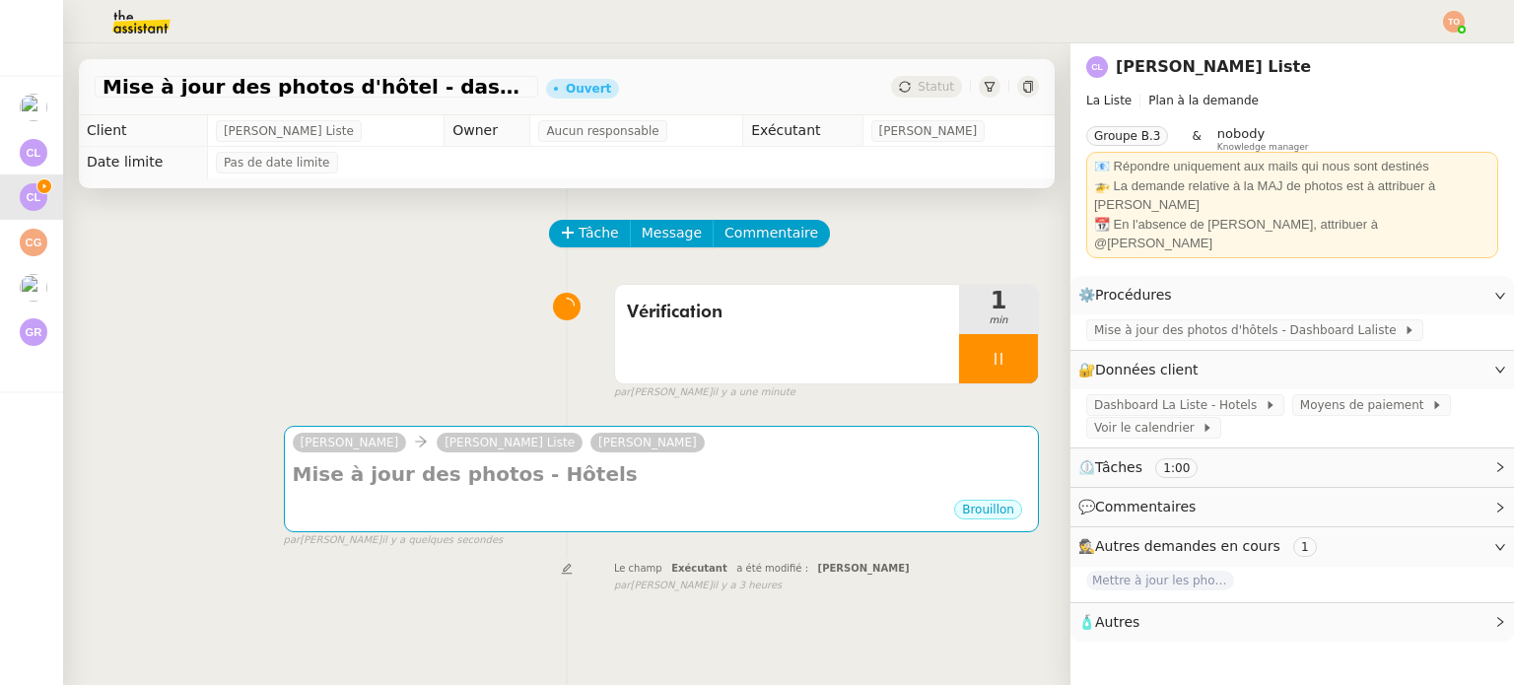
click at [1293, 320] on span "Mise à jour des photos d'hôtels - Dashboard Laliste" at bounding box center [1248, 330] width 309 height 20
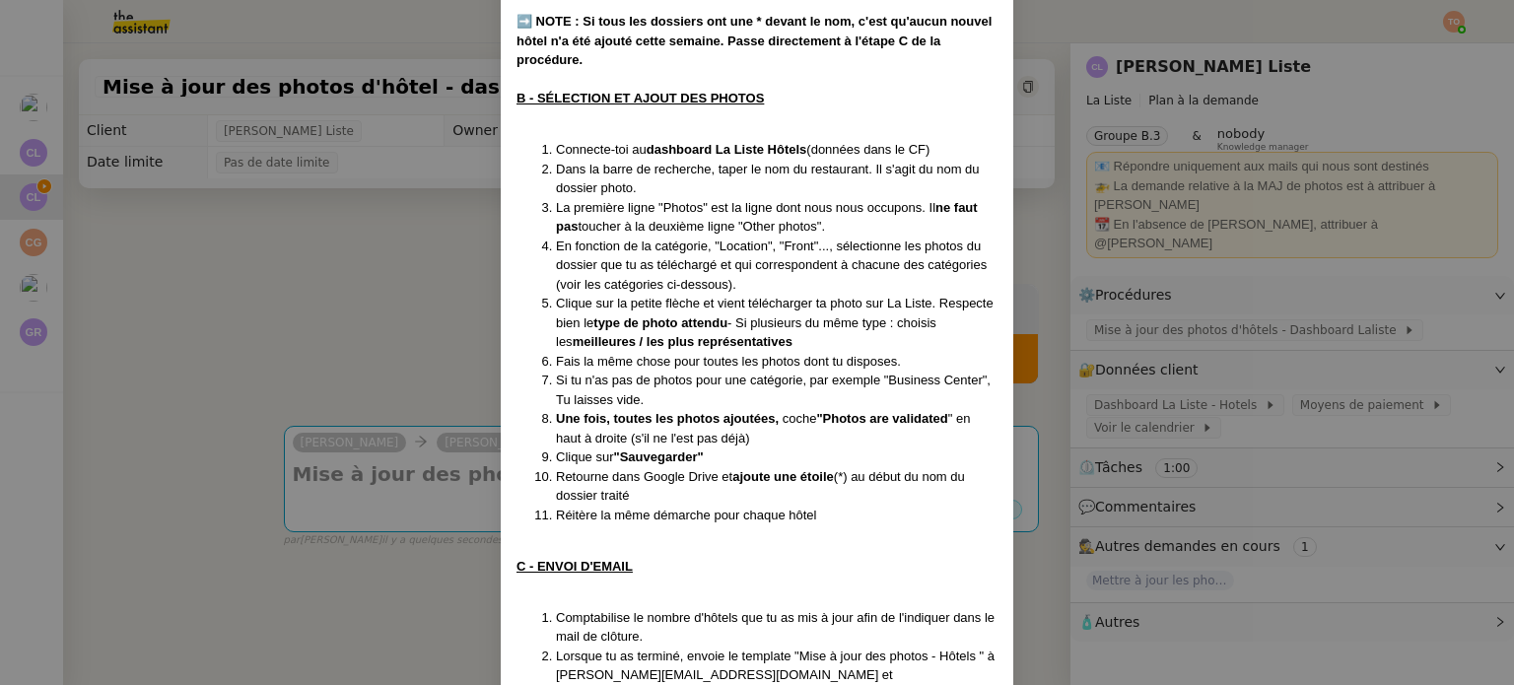
scroll to position [726, 0]
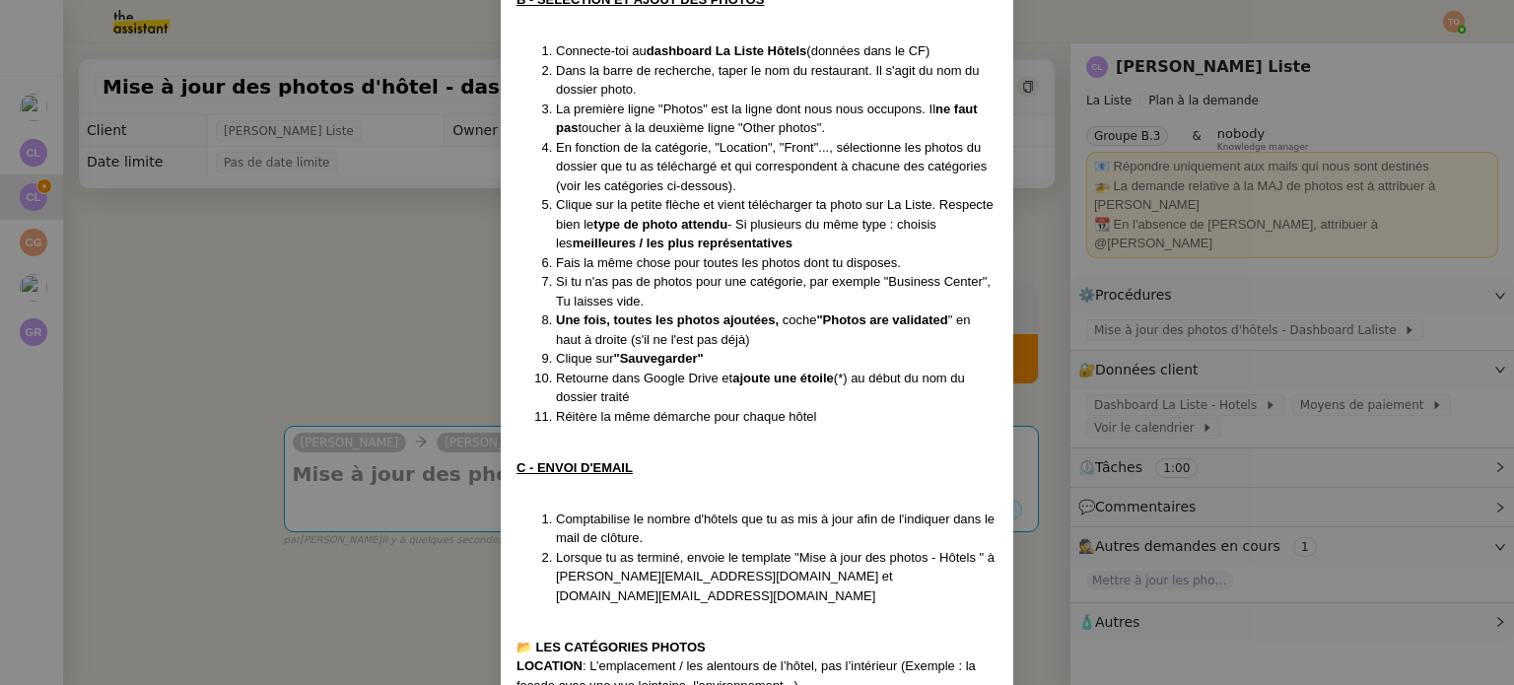
click at [448, 360] on nz-modal-container "Créée le [DATE] Contexte : [PERSON_NAME] souhaite que nous mettions à jour les …" at bounding box center [757, 342] width 1514 height 685
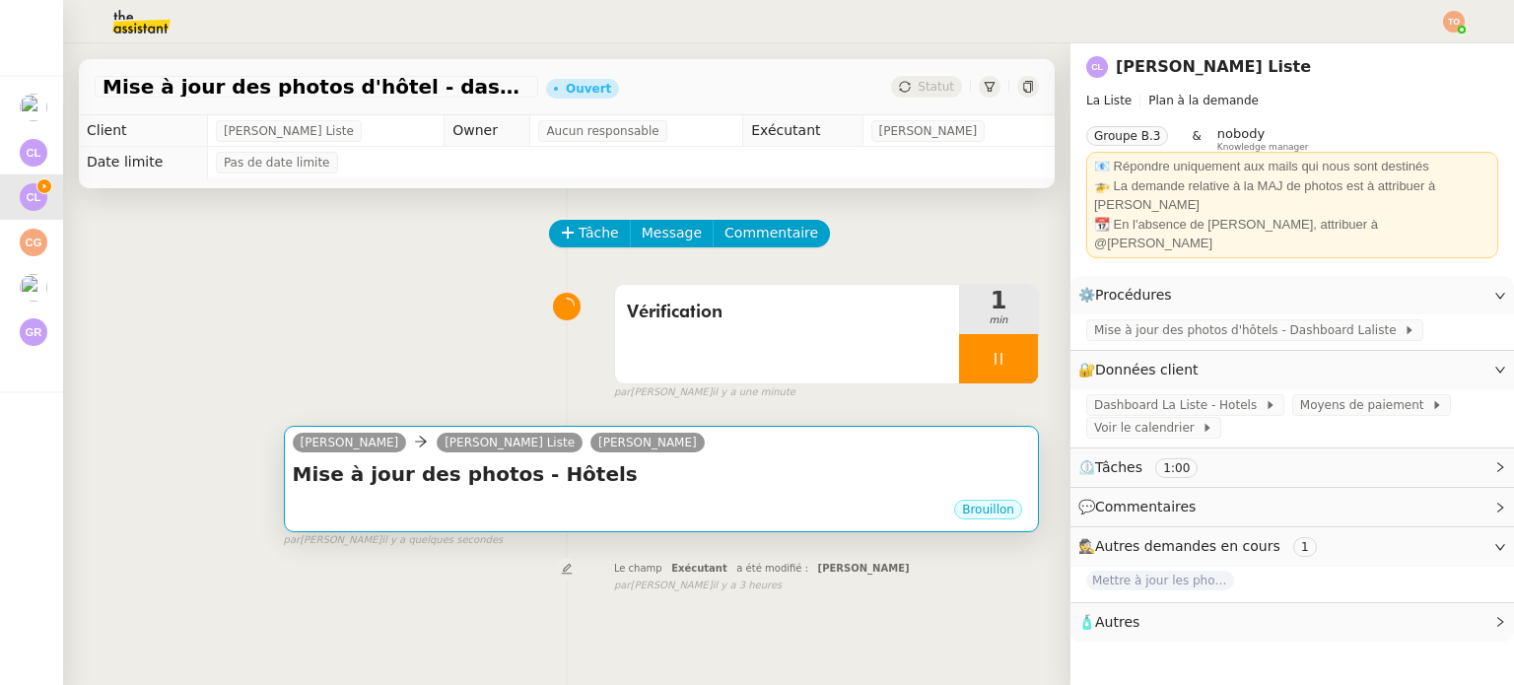
click at [542, 515] on div "Brouillon" at bounding box center [661, 513] width 737 height 30
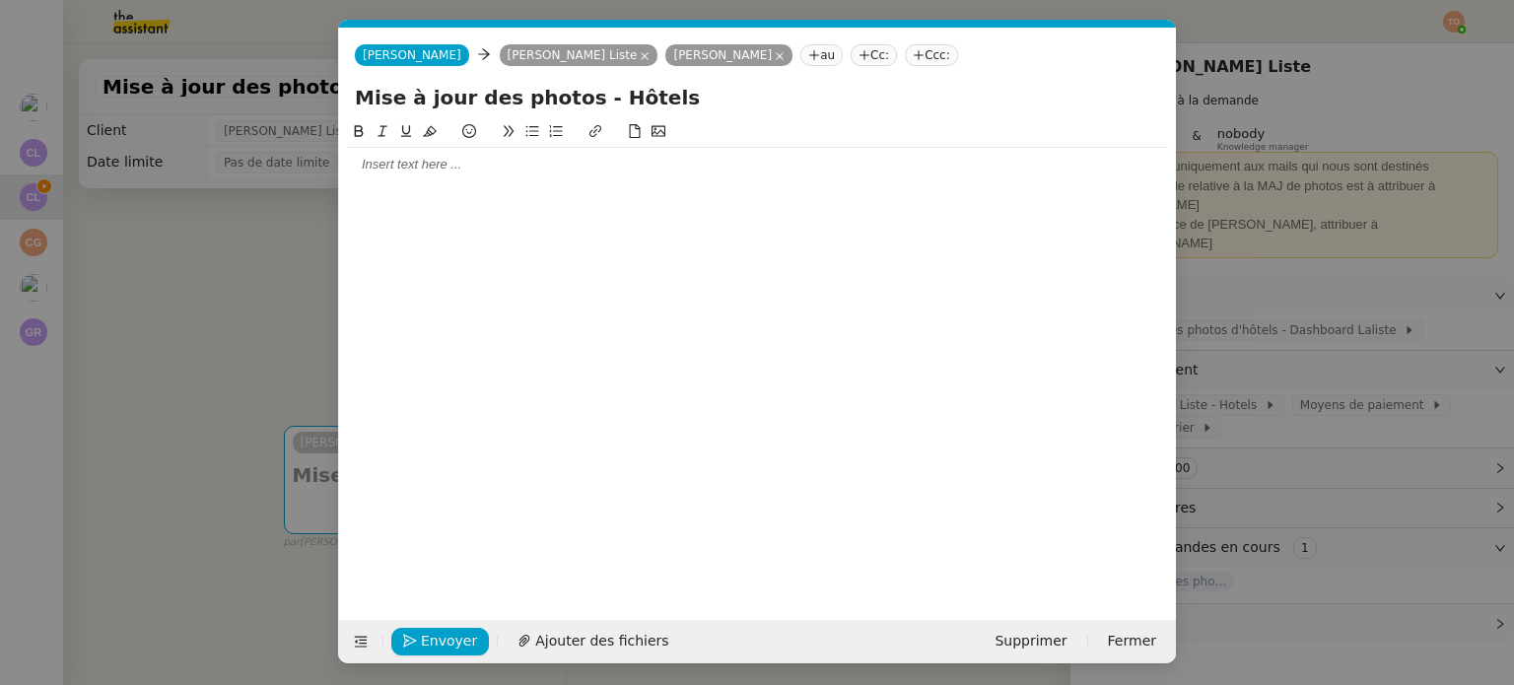
scroll to position [0, 41]
click at [625, 175] on div at bounding box center [757, 165] width 821 height 34
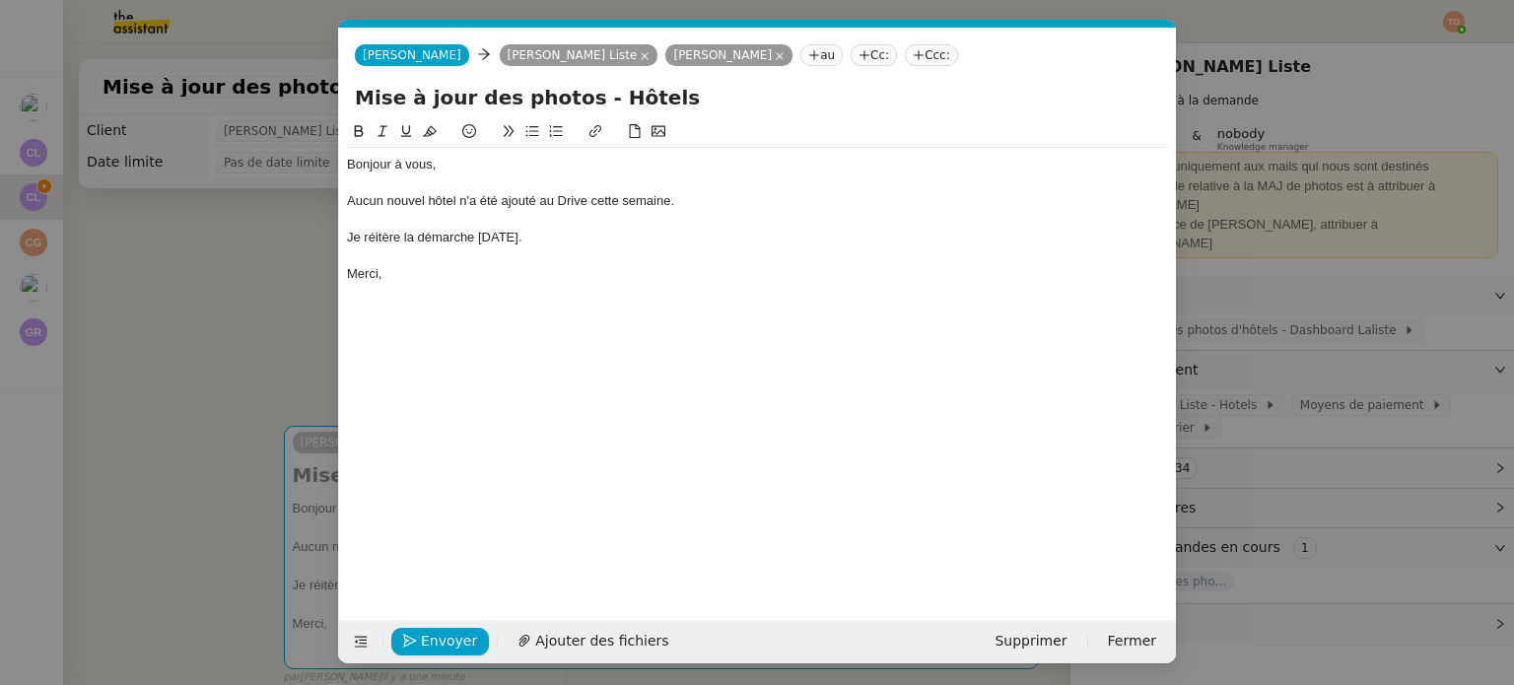
click at [569, 196] on div "Aucun nouvel hôtel n'a été ajouté au Drive cette semaine." at bounding box center [757, 201] width 821 height 18
click at [581, 200] on div "Aucun nouvel hôtel n'a été ajouté au Drive cette semaine." at bounding box center [757, 201] width 821 height 18
drag, startPoint x: 584, startPoint y: 201, endPoint x: 558, endPoint y: 197, distance: 26.9
click at [558, 197] on div "Aucun nouvel hôtel n'a été ajouté au Drive cette semaine." at bounding box center [757, 201] width 821 height 18
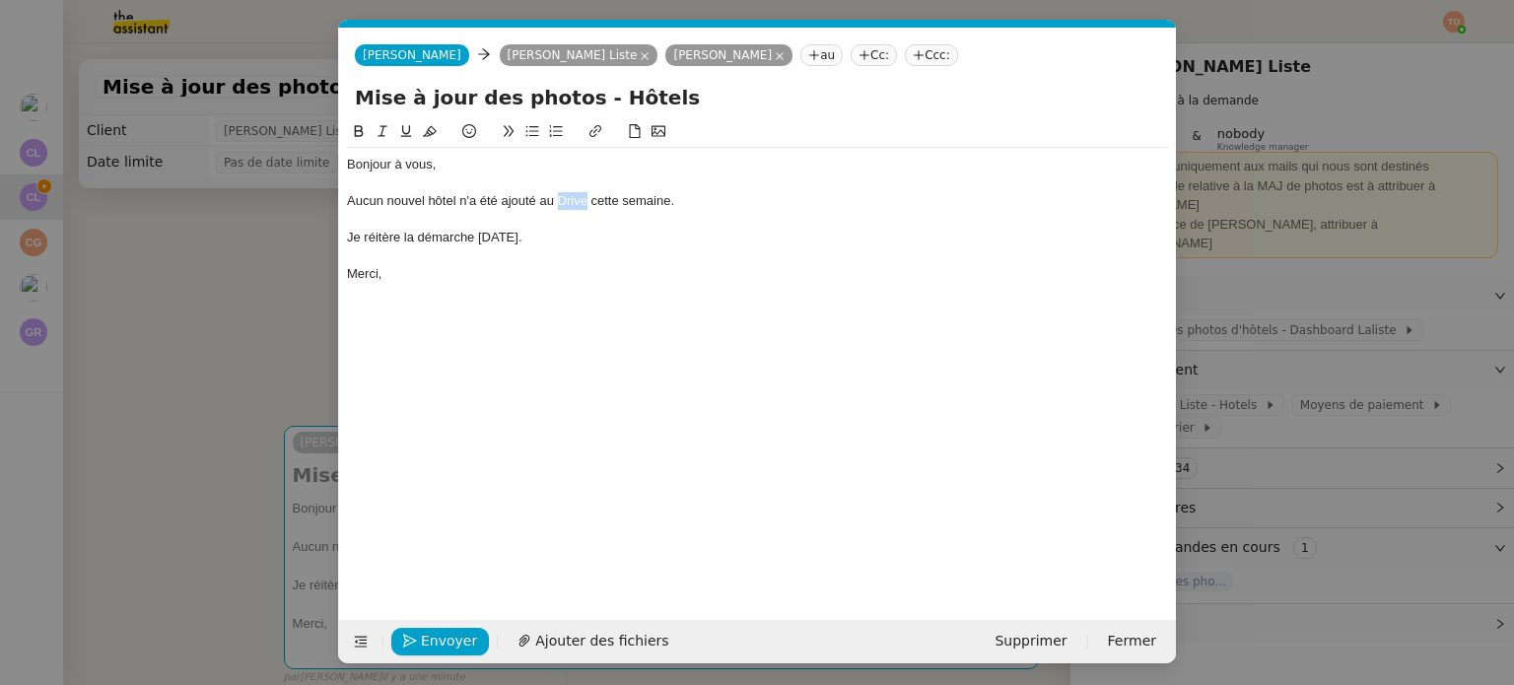
click at [585, 135] on button at bounding box center [595, 131] width 24 height 23
paste input "[URL][DOMAIN_NAME]"
type input "[URL][DOMAIN_NAME]"
click at [682, 228] on div "[URL][DOMAIN_NAME]" at bounding box center [572, 237] width 303 height 38
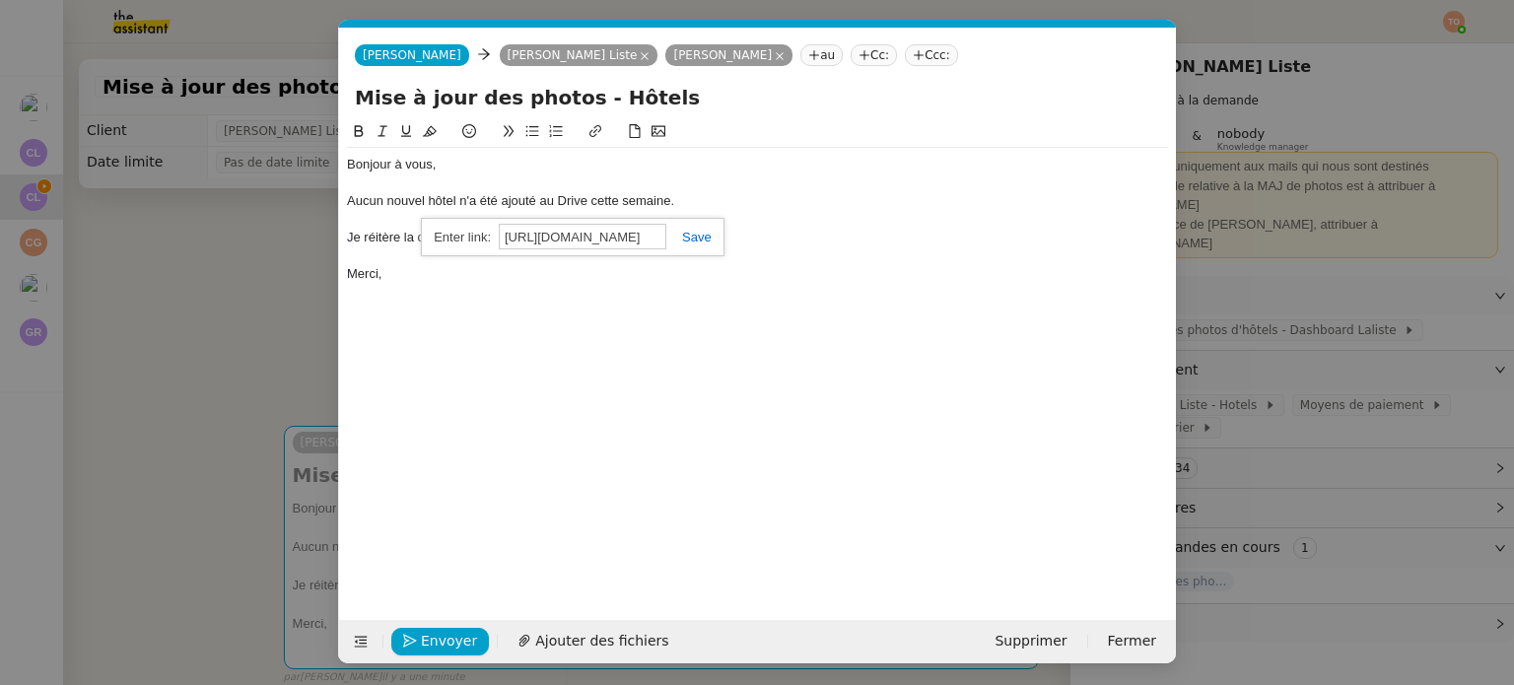
scroll to position [0, 0]
click at [689, 236] on link at bounding box center [688, 237] width 45 height 15
click at [359, 129] on icon at bounding box center [359, 131] width 9 height 12
click at [450, 633] on span "Envoyer" at bounding box center [449, 641] width 56 height 23
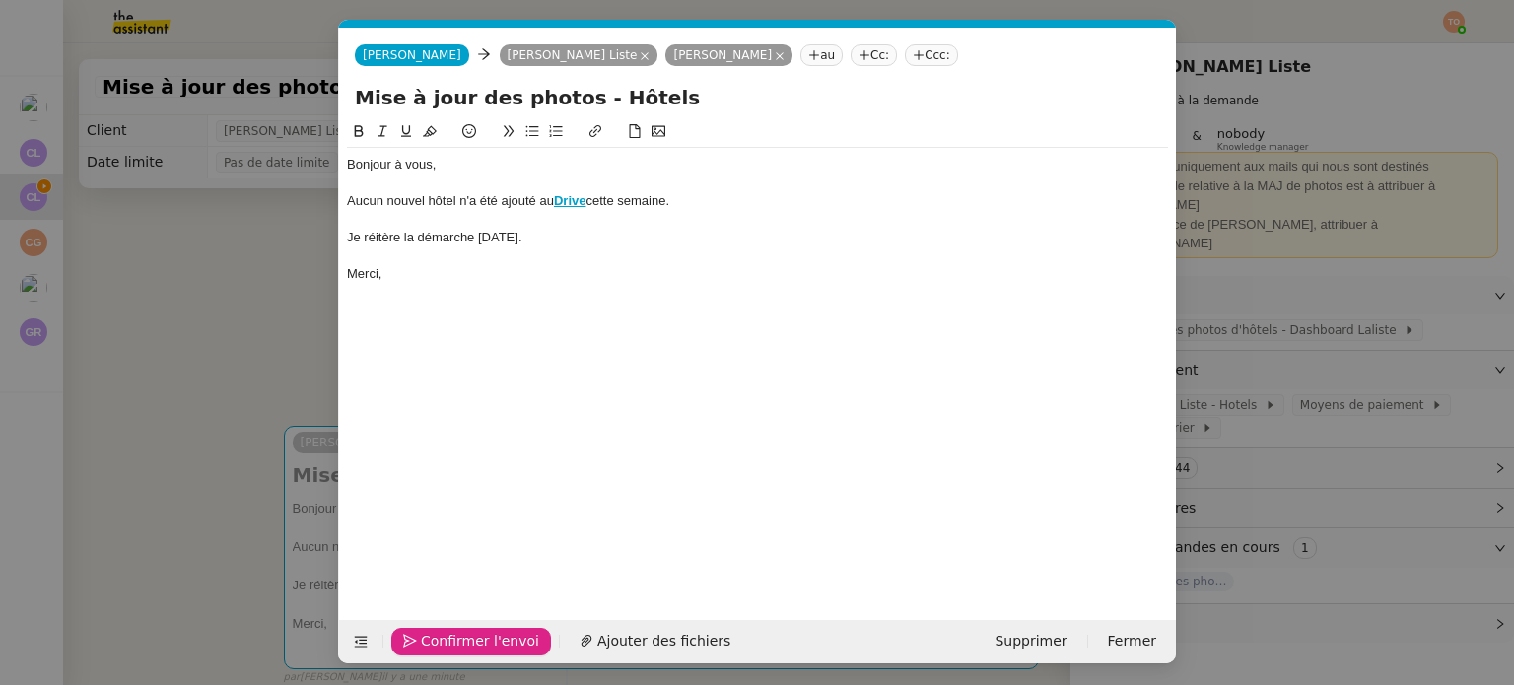
click at [450, 633] on span "Confirmer l'envoi" at bounding box center [480, 641] width 118 height 23
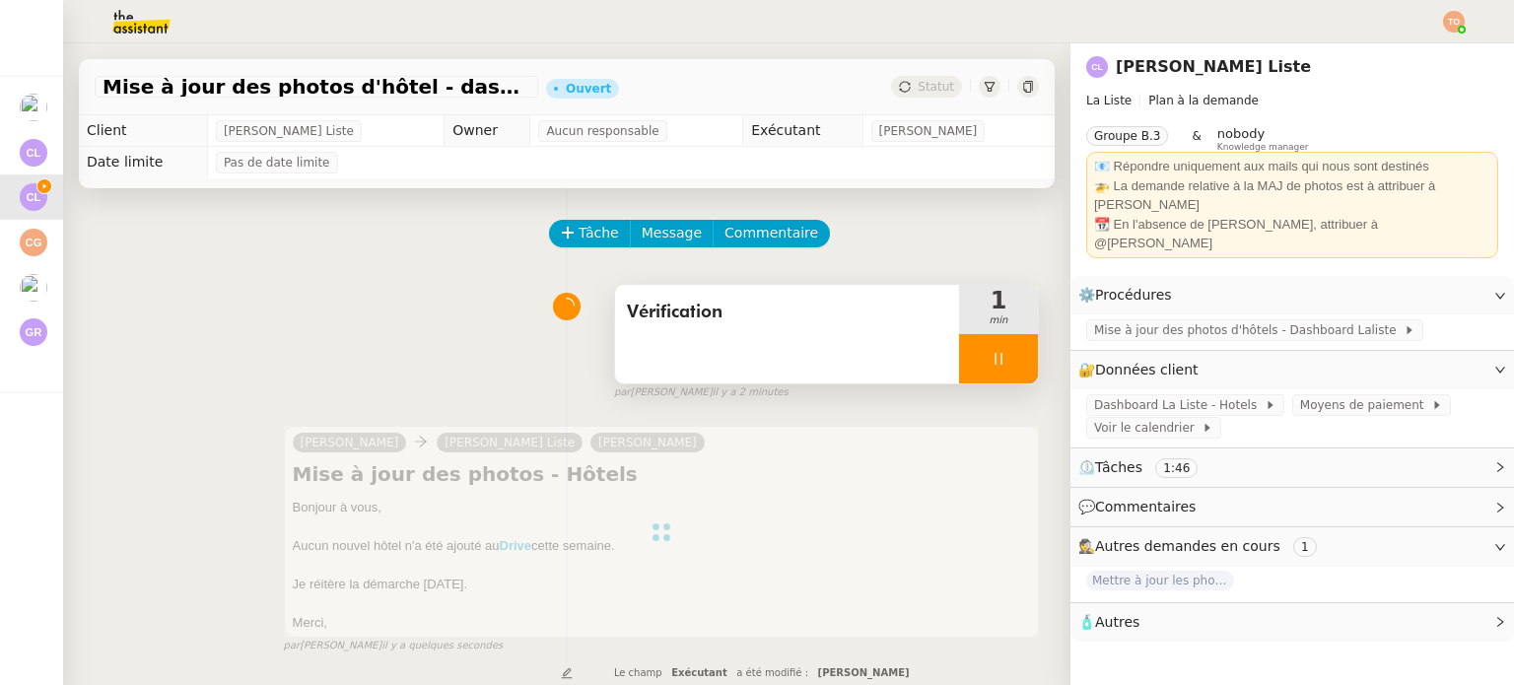
click at [746, 362] on div "Vérification" at bounding box center [787, 334] width 344 height 99
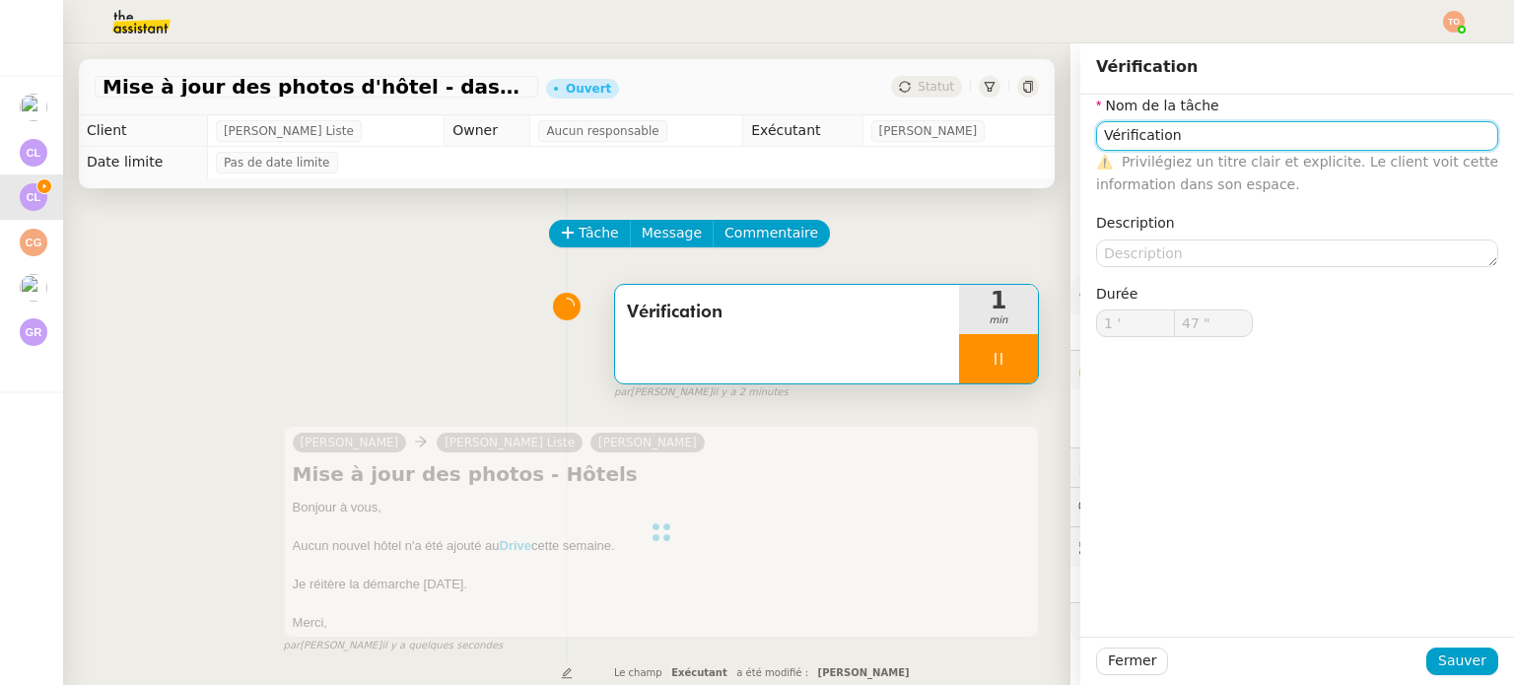
click at [1259, 131] on input "Vérification" at bounding box center [1297, 135] width 402 height 29
type input "Vérification"
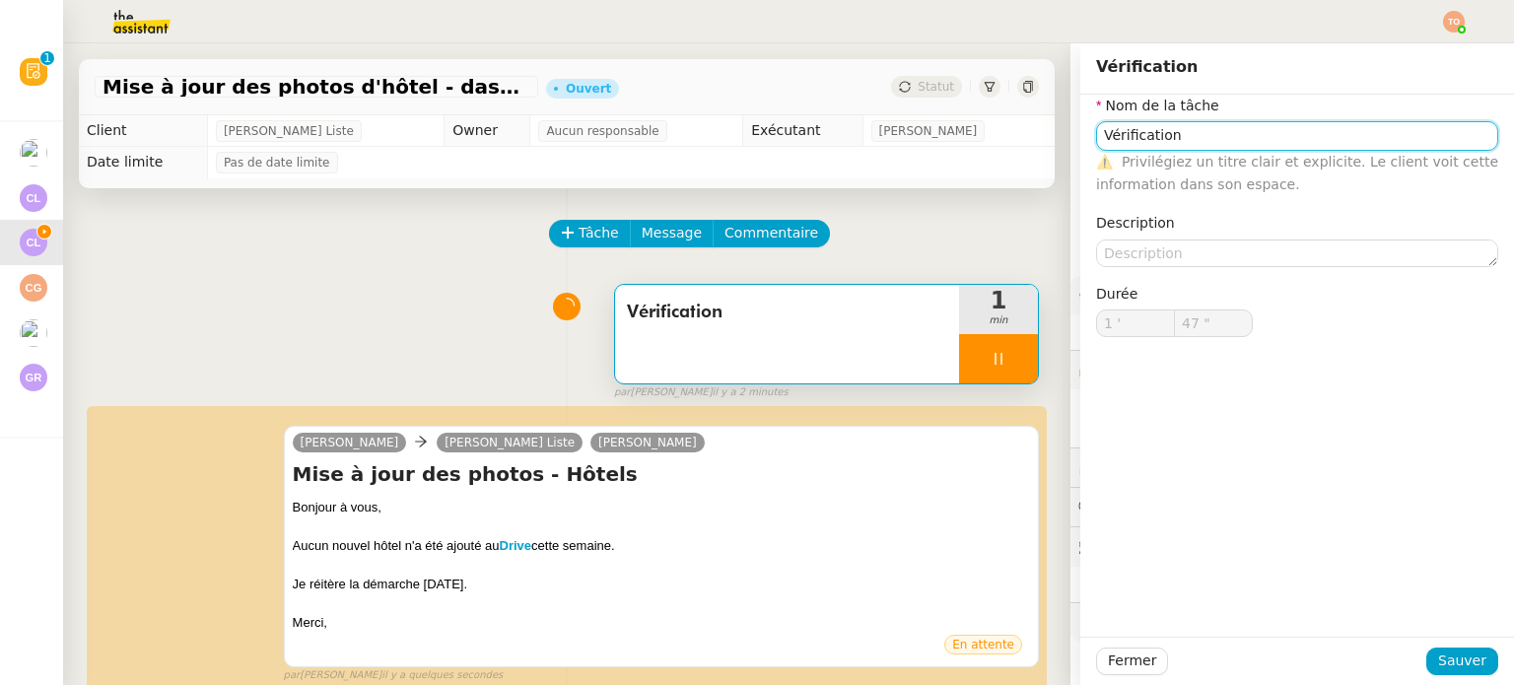
type input "48 ""
type input "Vérification"
type input "1 '"
type input "48 ""
type input "Vérification"
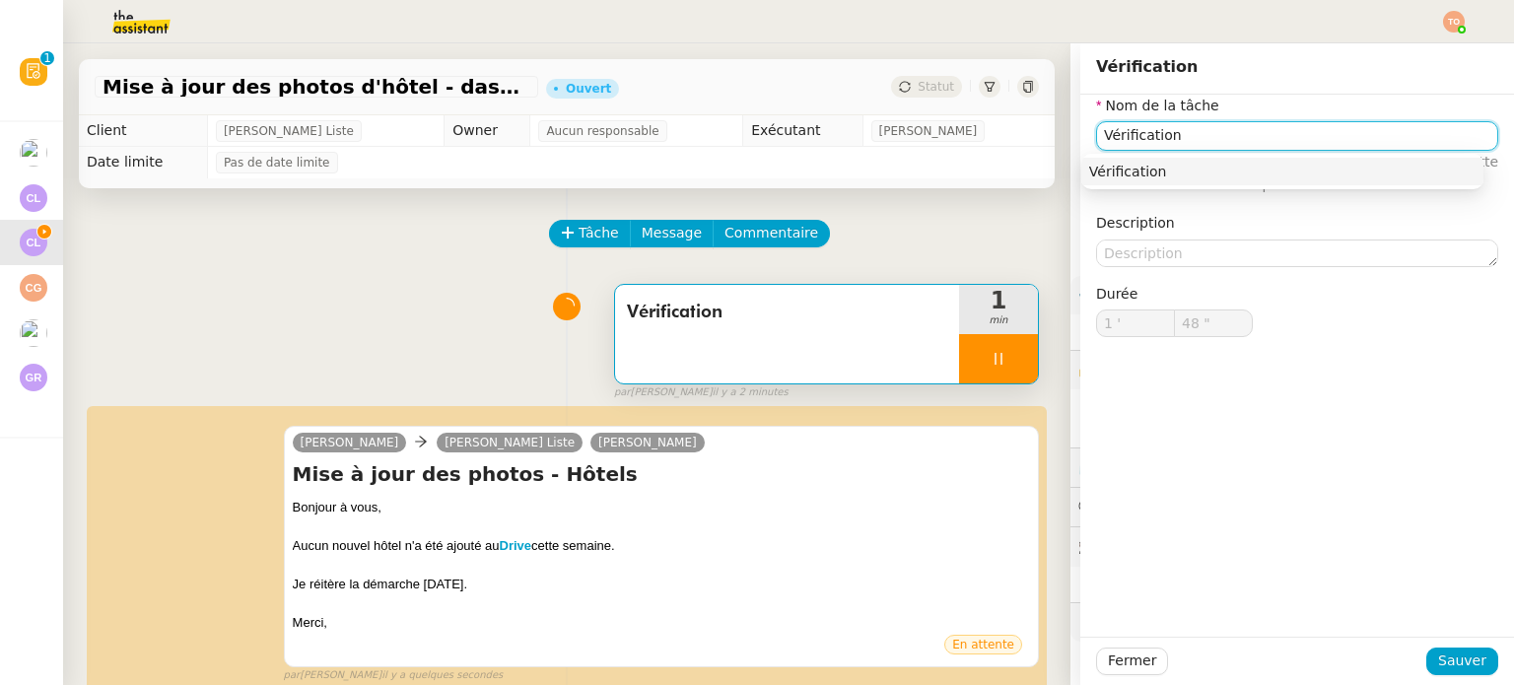
type input "1 '"
type input "48 ""
type input "Vérification"
type input "1 '"
type input "48 ""
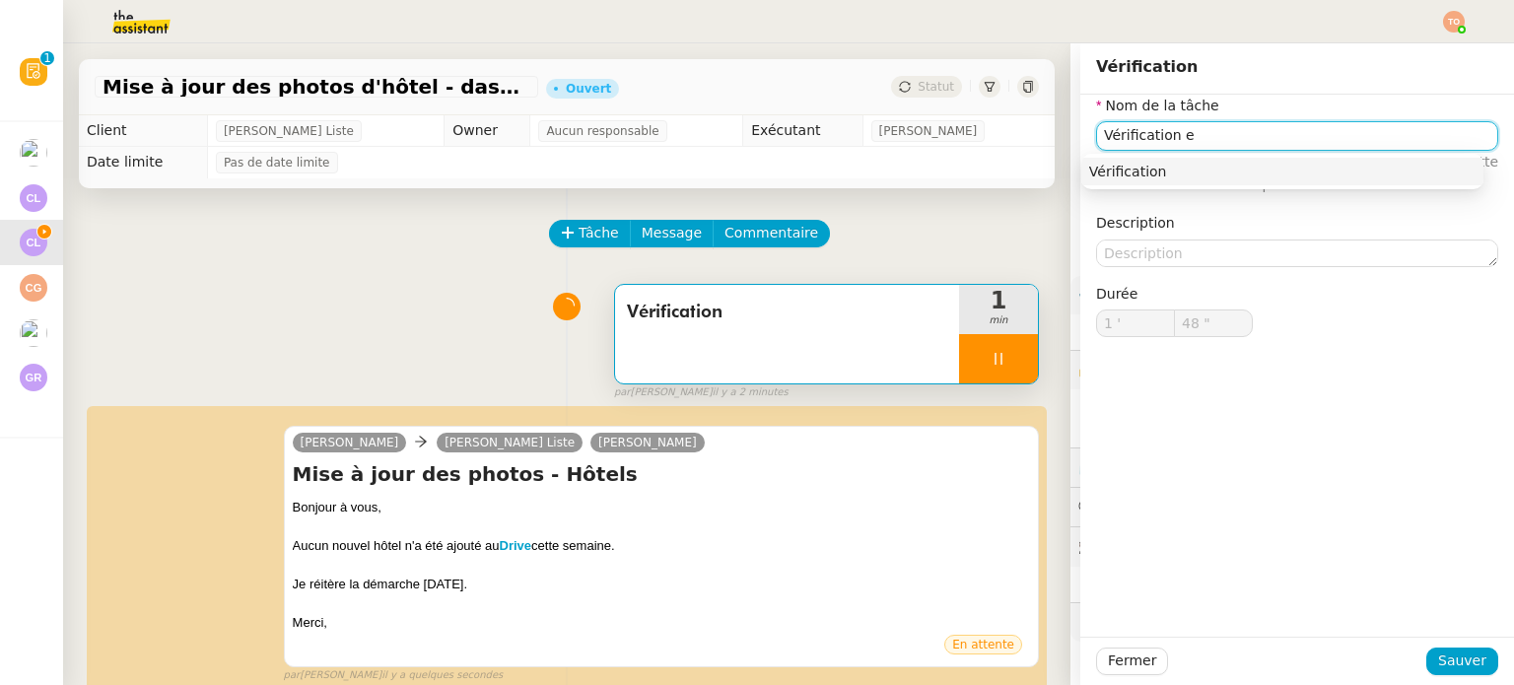
type input "Vérification en"
type input "49 ""
type input "Vérification et e"
type input "50 ""
type input "Vérification et envoi d'"
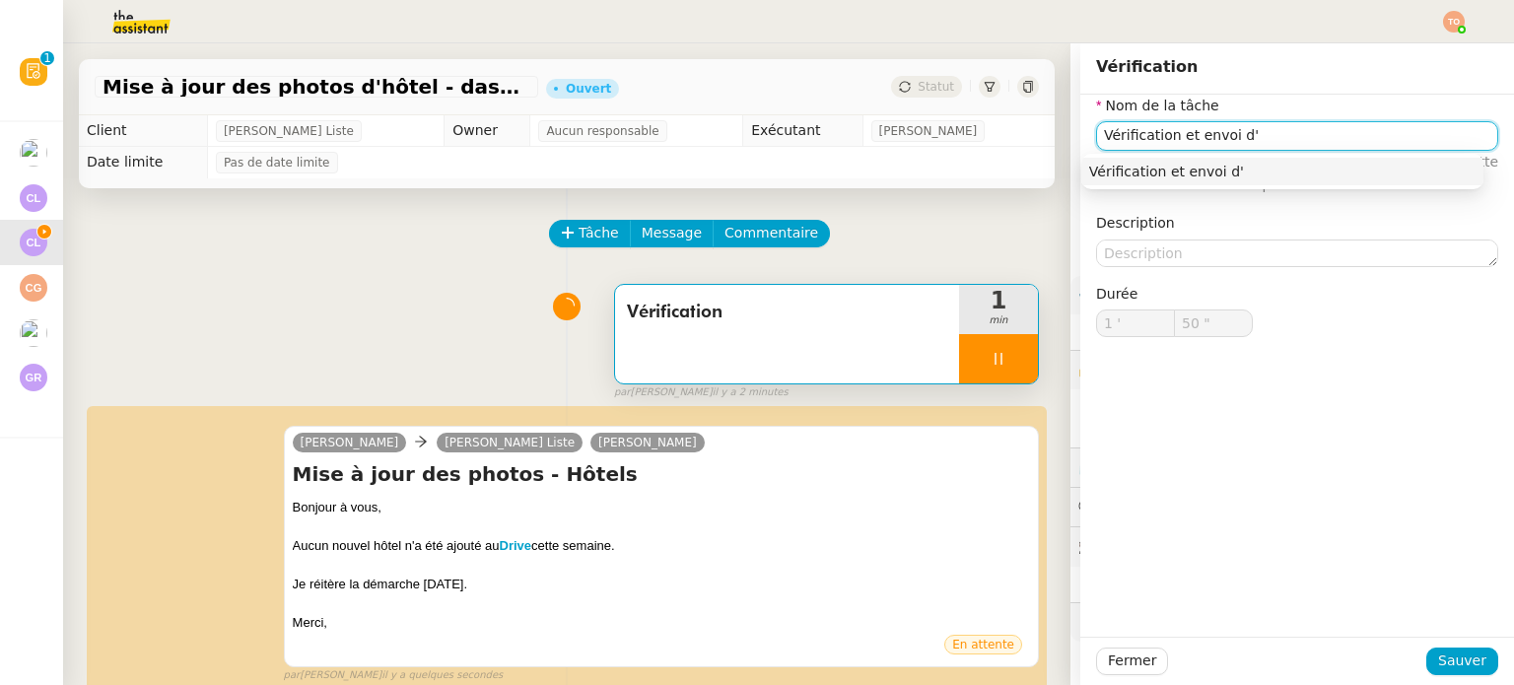
type input "51 ""
type input "Vérification et envoi d'email"
type input "53 ""
type input "Vérification et envoi d'email"
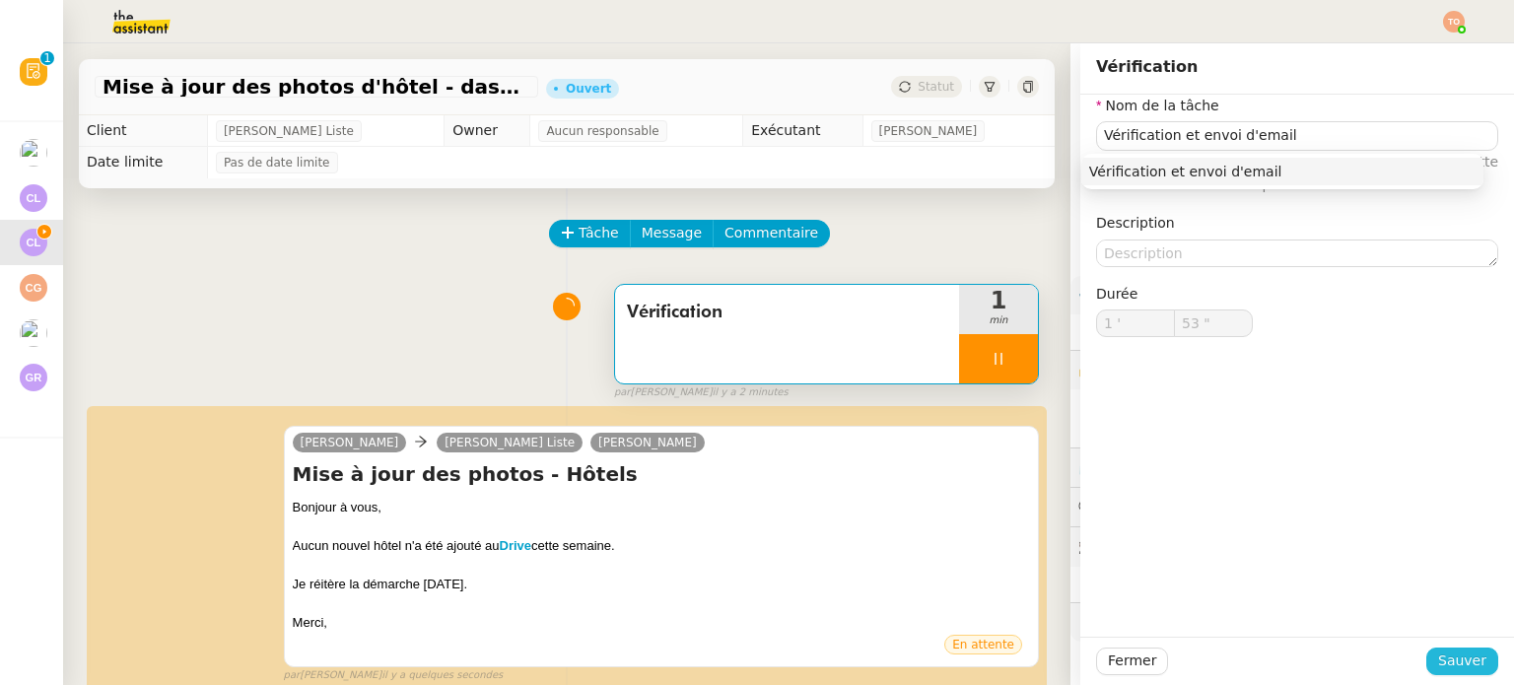
click at [1471, 651] on span "Sauver" at bounding box center [1462, 661] width 48 height 23
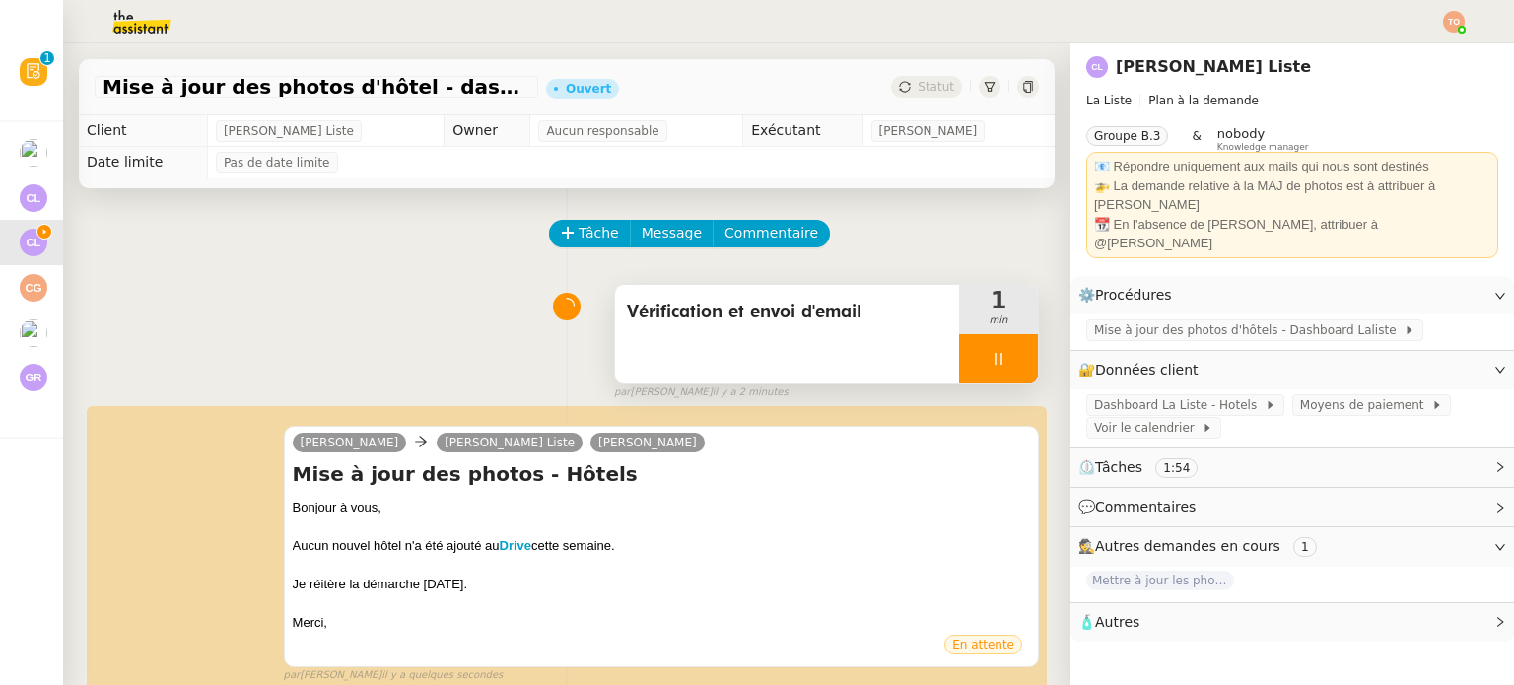
click at [991, 353] on div at bounding box center [998, 358] width 79 height 49
click at [966, 354] on div at bounding box center [978, 358] width 39 height 49
click at [1000, 359] on div at bounding box center [998, 358] width 79 height 49
click at [1002, 359] on button at bounding box center [1017, 358] width 39 height 49
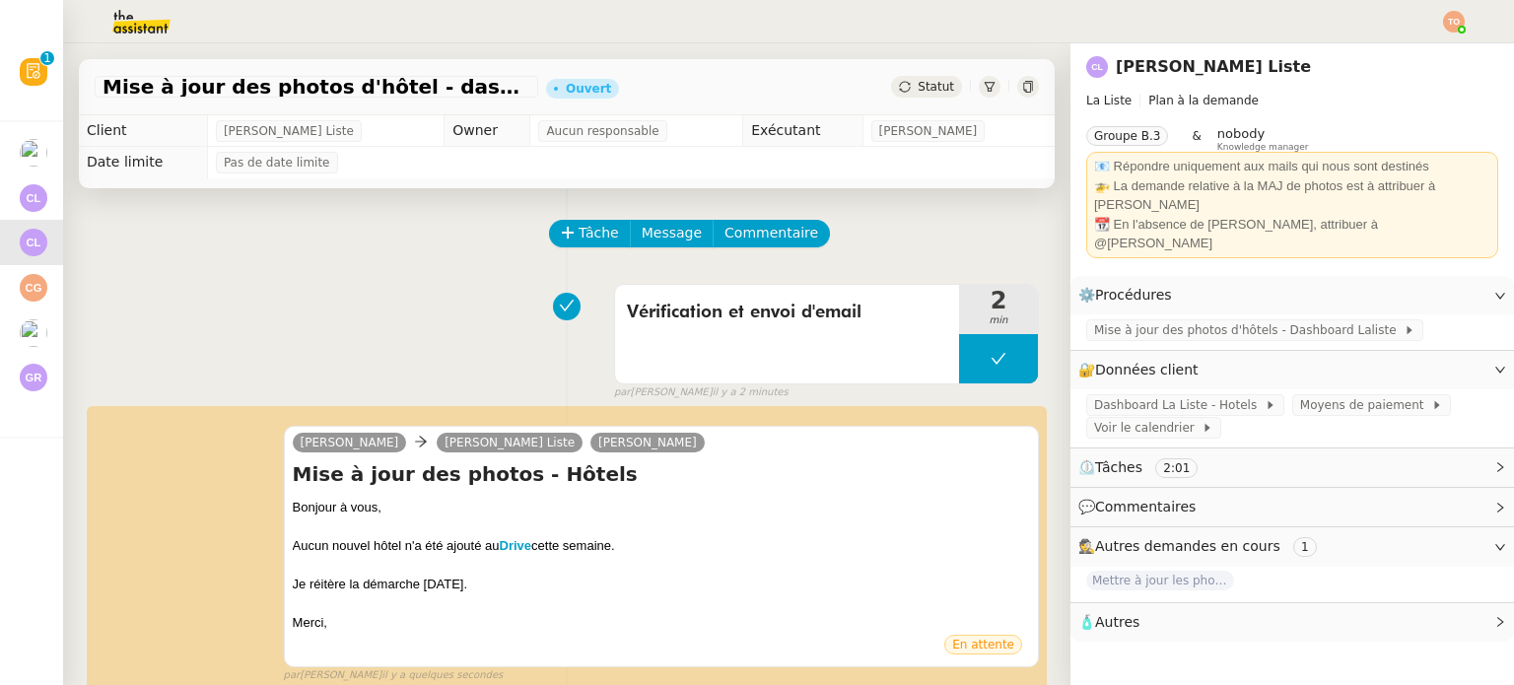
click at [923, 83] on span "Statut" at bounding box center [936, 87] width 36 height 14
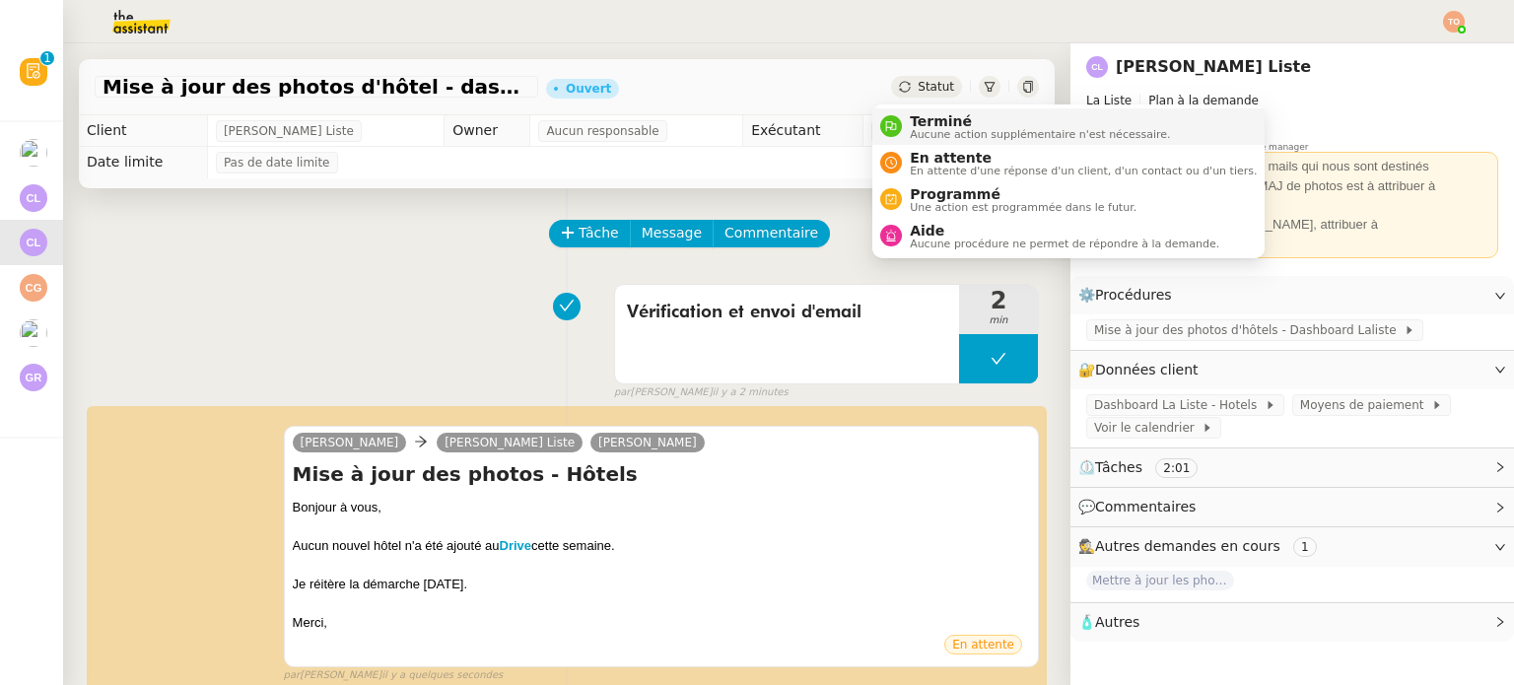
click at [941, 141] on li "Terminé Aucune action supplémentaire n'est nécessaire." at bounding box center [1068, 126] width 392 height 36
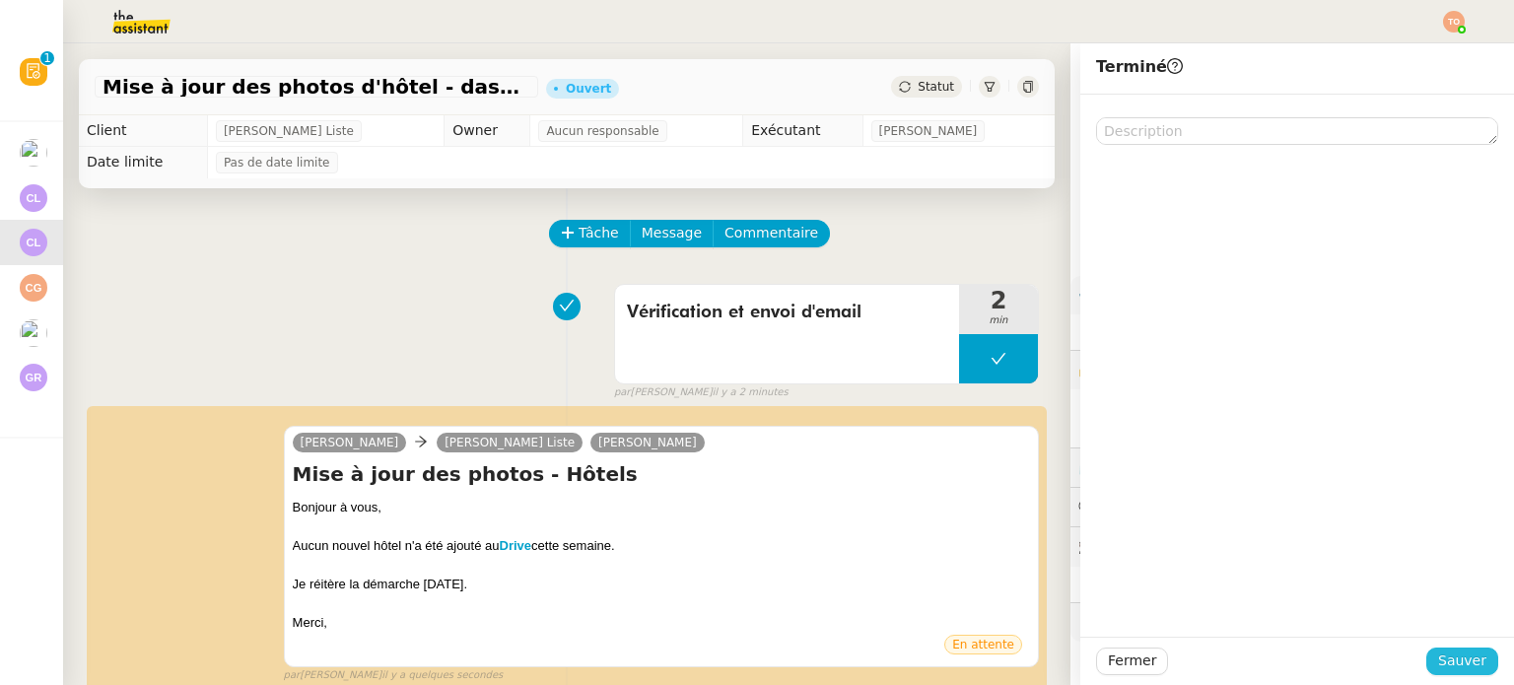
click at [1463, 654] on span "Sauver" at bounding box center [1462, 661] width 48 height 23
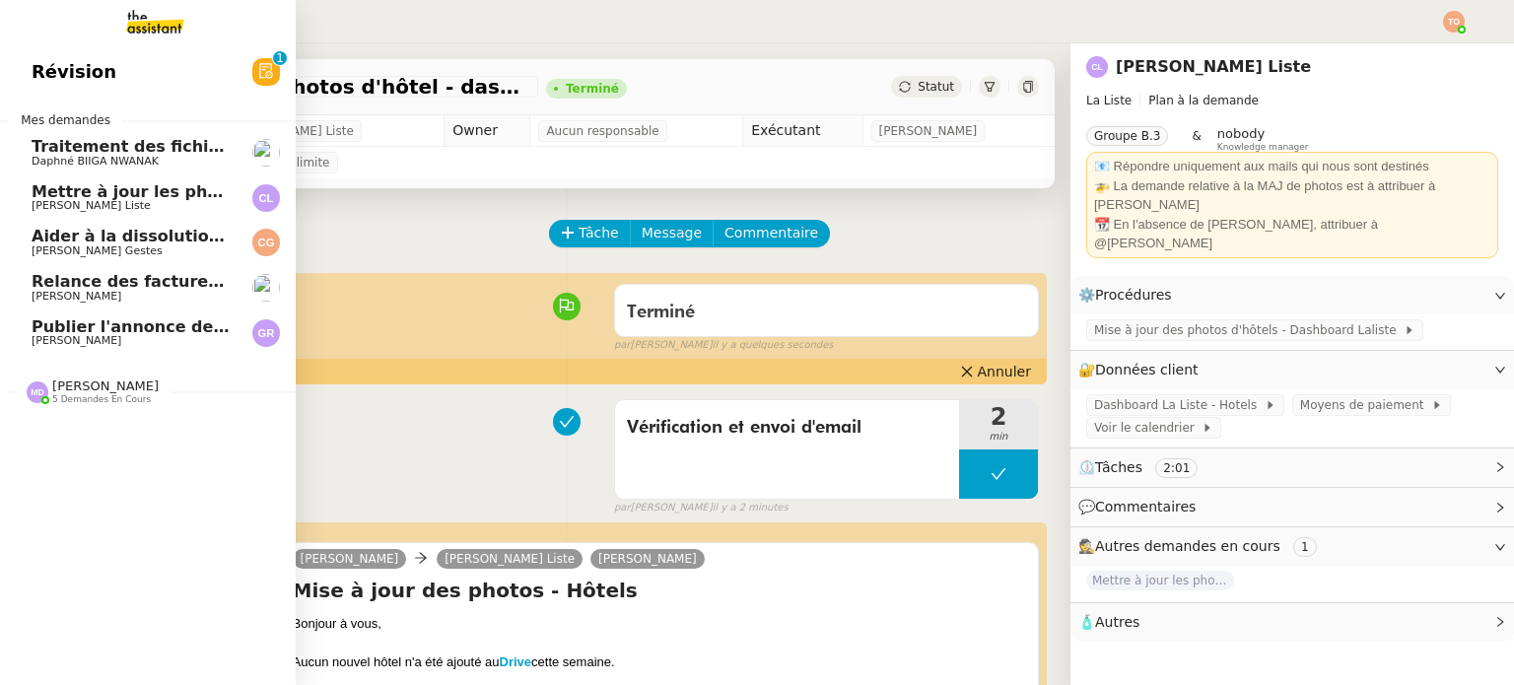
click at [81, 205] on span "[PERSON_NAME] Liste" at bounding box center [91, 205] width 119 height 13
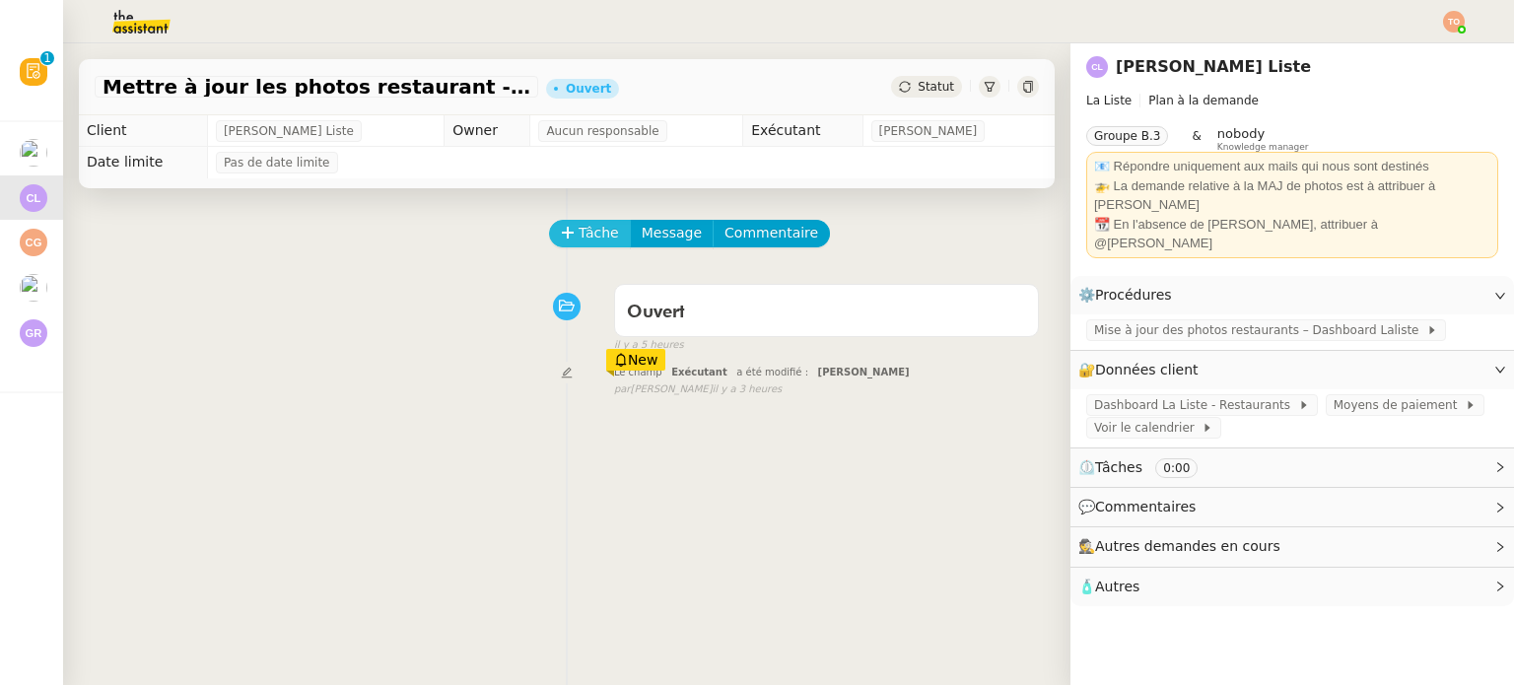
click at [589, 232] on span "Tâche" at bounding box center [599, 233] width 40 height 23
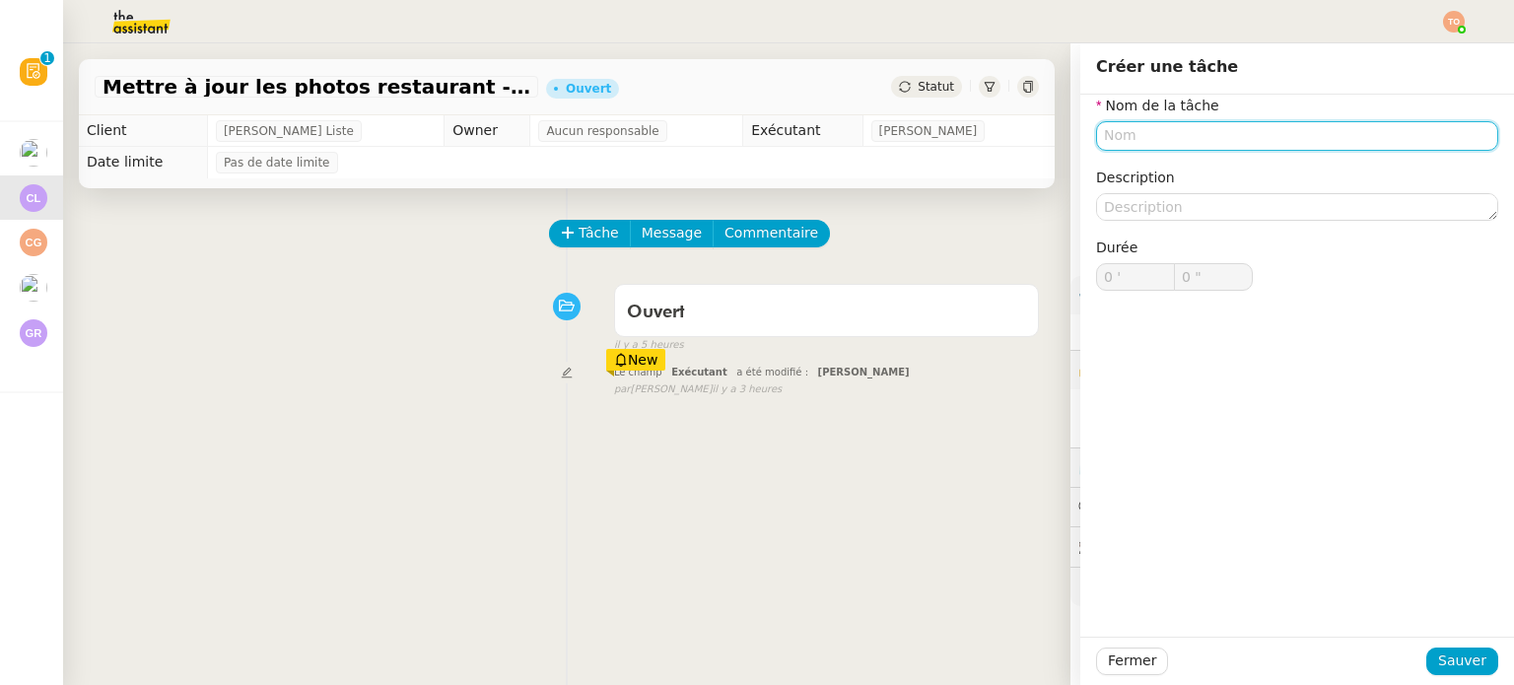
click at [1195, 138] on input "text" at bounding box center [1297, 135] width 402 height 29
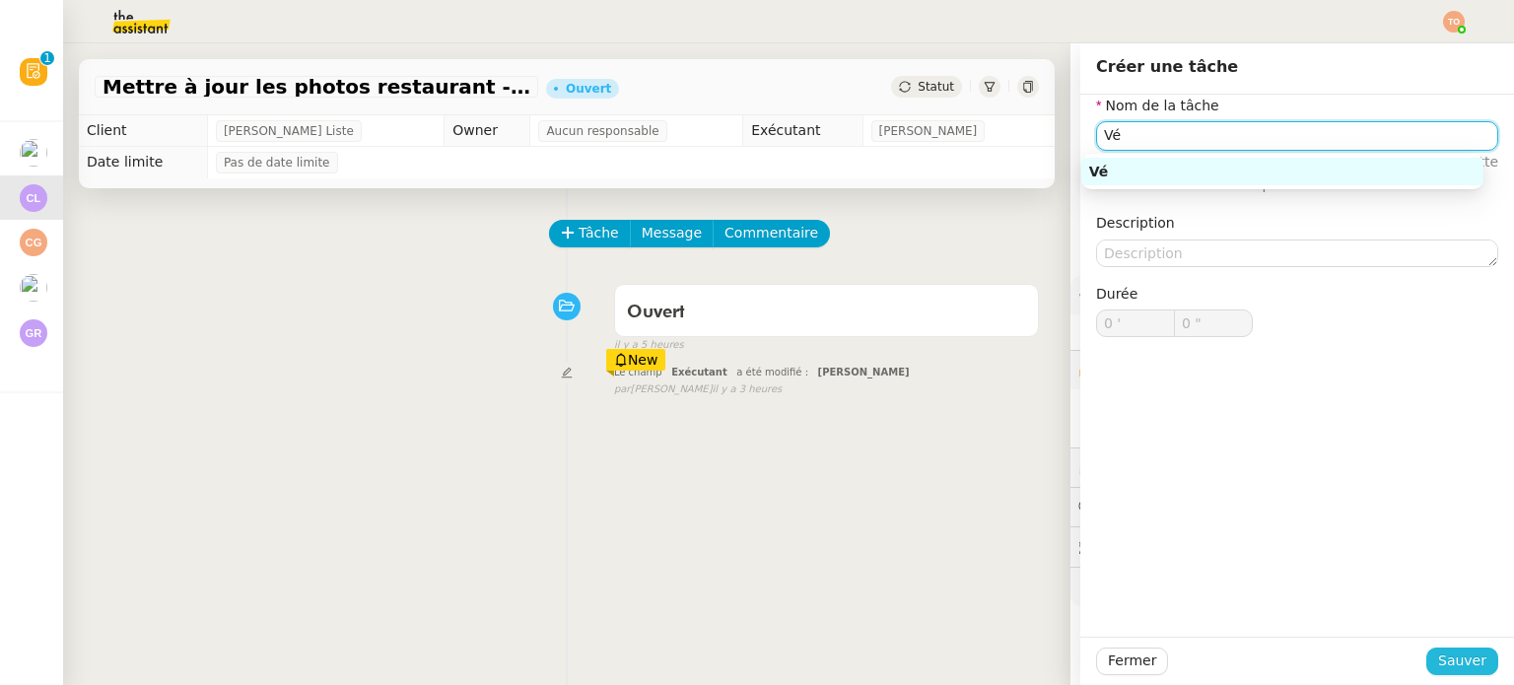
type input "Vé"
click at [1455, 650] on span "Sauver" at bounding box center [1462, 661] width 48 height 23
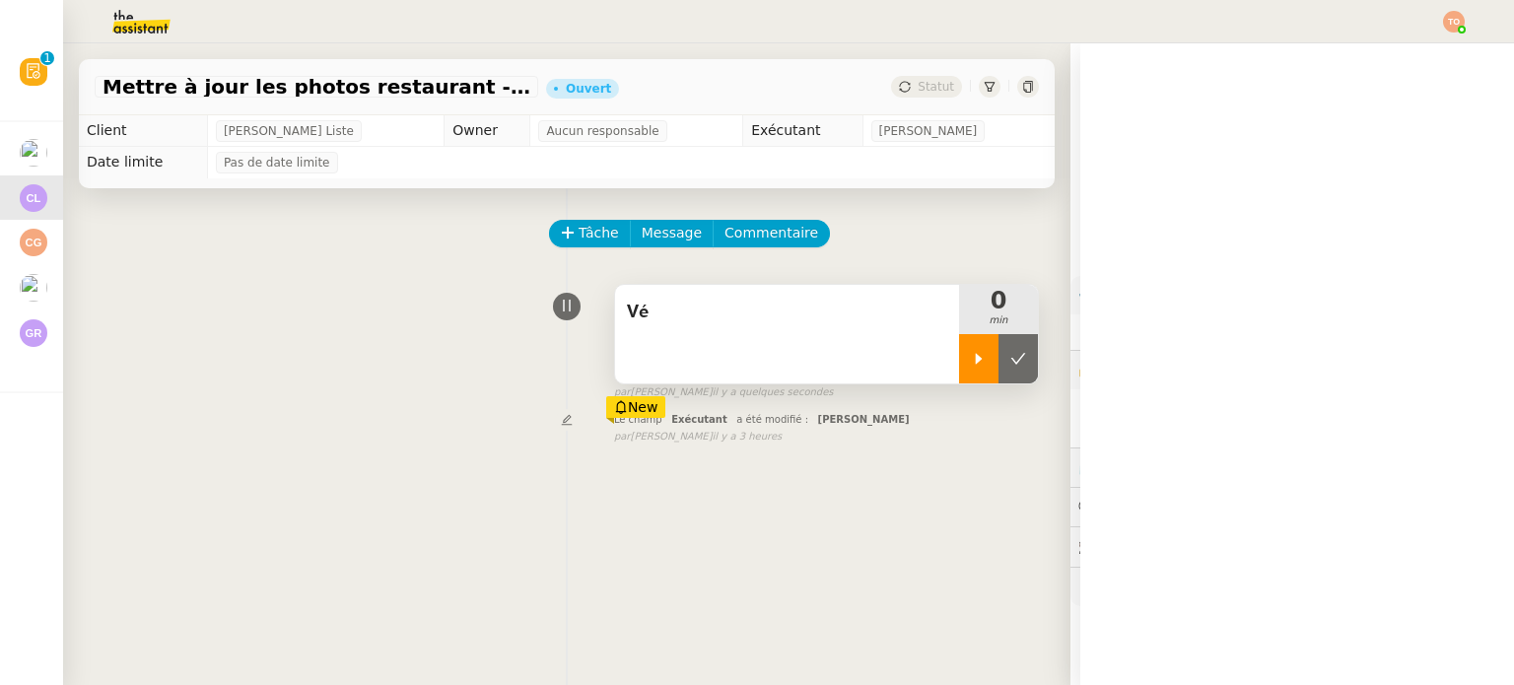
click at [971, 354] on icon at bounding box center [979, 359] width 16 height 16
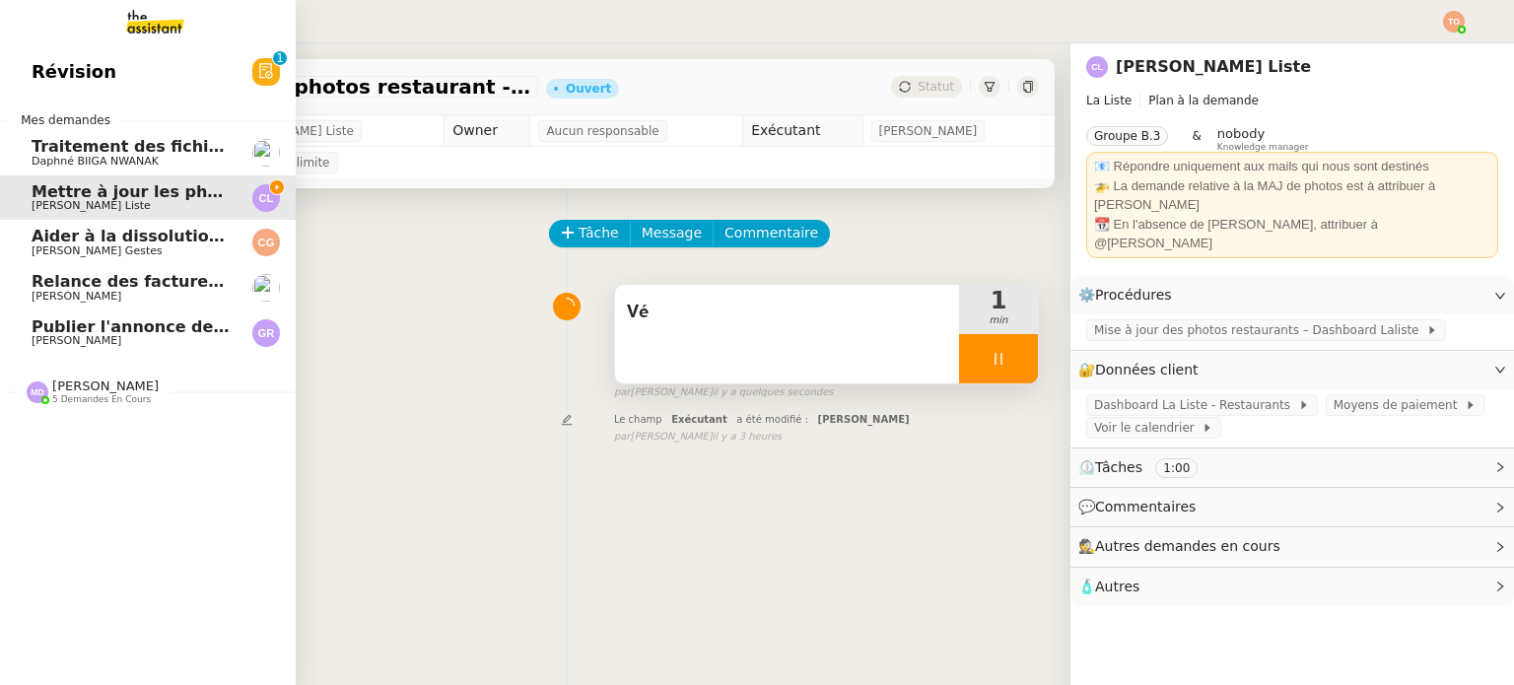
click at [91, 66] on link "Révision 0 1 2 3 4 5 6 7 8 9" at bounding box center [148, 71] width 296 height 45
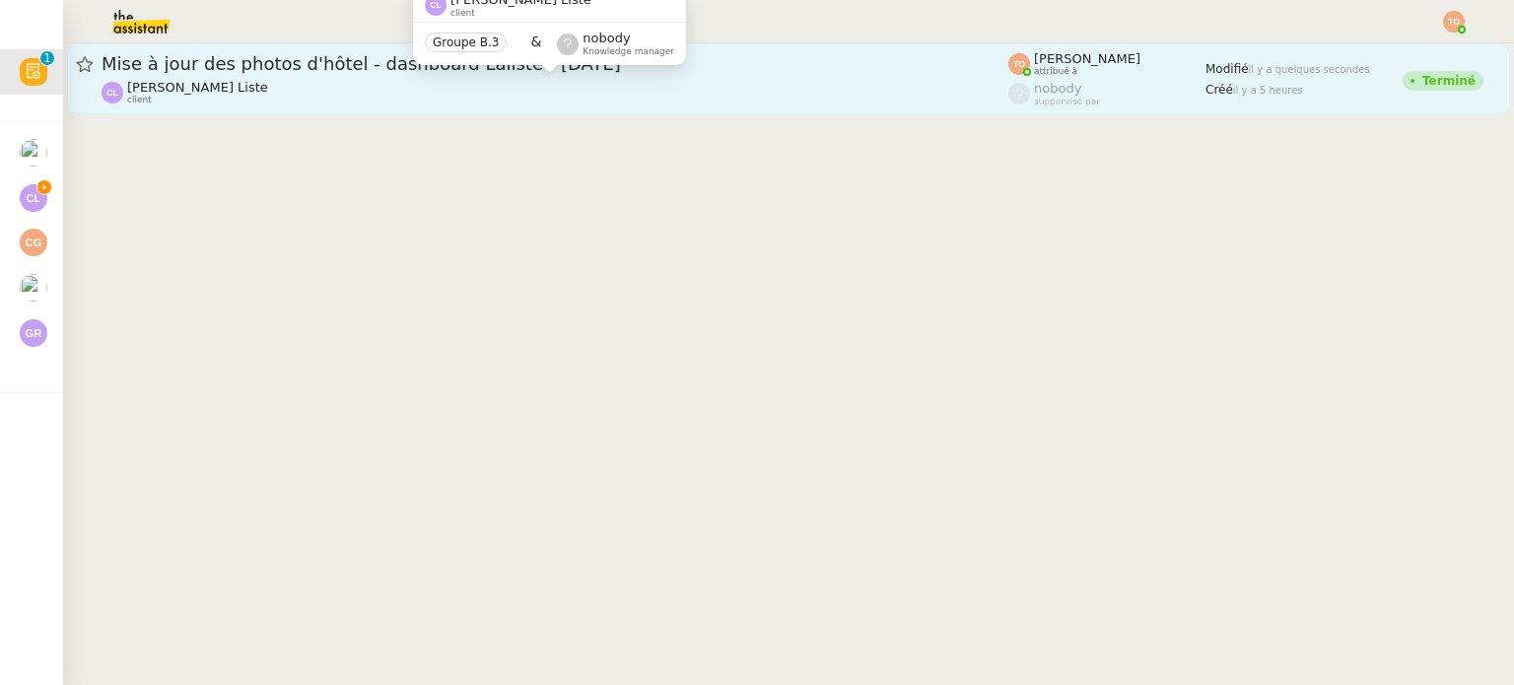
click at [460, 102] on div "[PERSON_NAME] Liste client" at bounding box center [555, 93] width 907 height 26
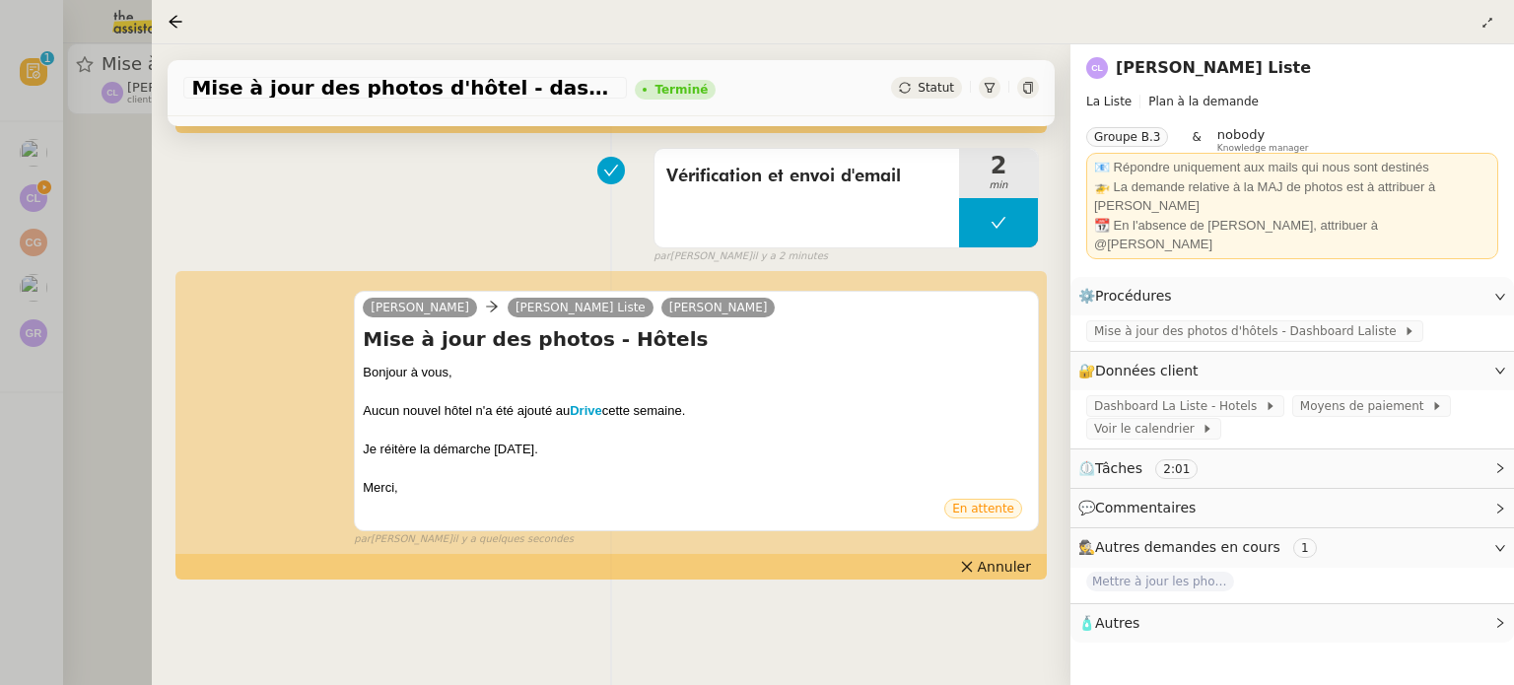
scroll to position [266, 0]
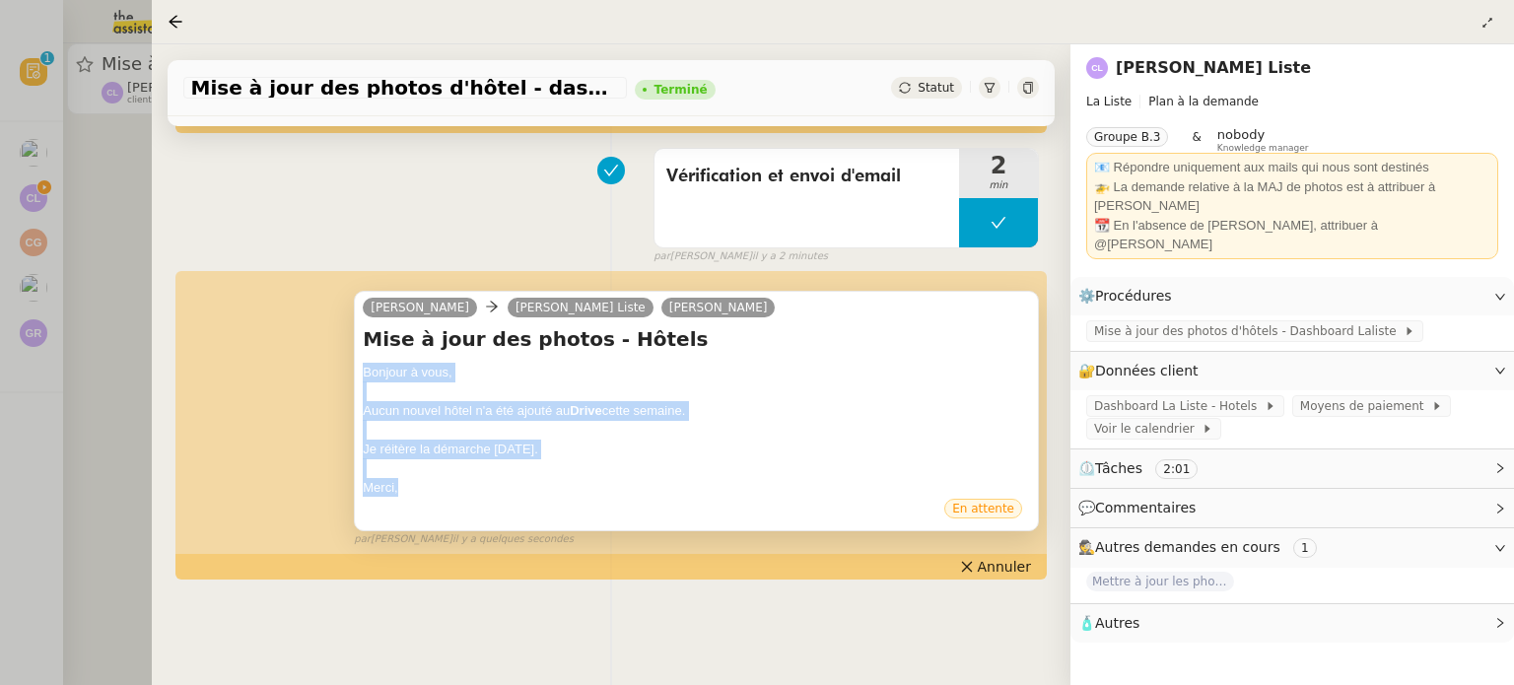
copy div "Bonjour à vous, Aucun nouvel hôtel n'a été ajouté au Drive cette semaine. Je ré…"
drag, startPoint x: 465, startPoint y: 470, endPoint x: 358, endPoint y: 354, distance: 158.3
click at [358, 354] on div "[PERSON_NAME] La Liste [PERSON_NAME] Mise à jour des photos - Hôtels Bonjour à …" at bounding box center [696, 411] width 685 height 241
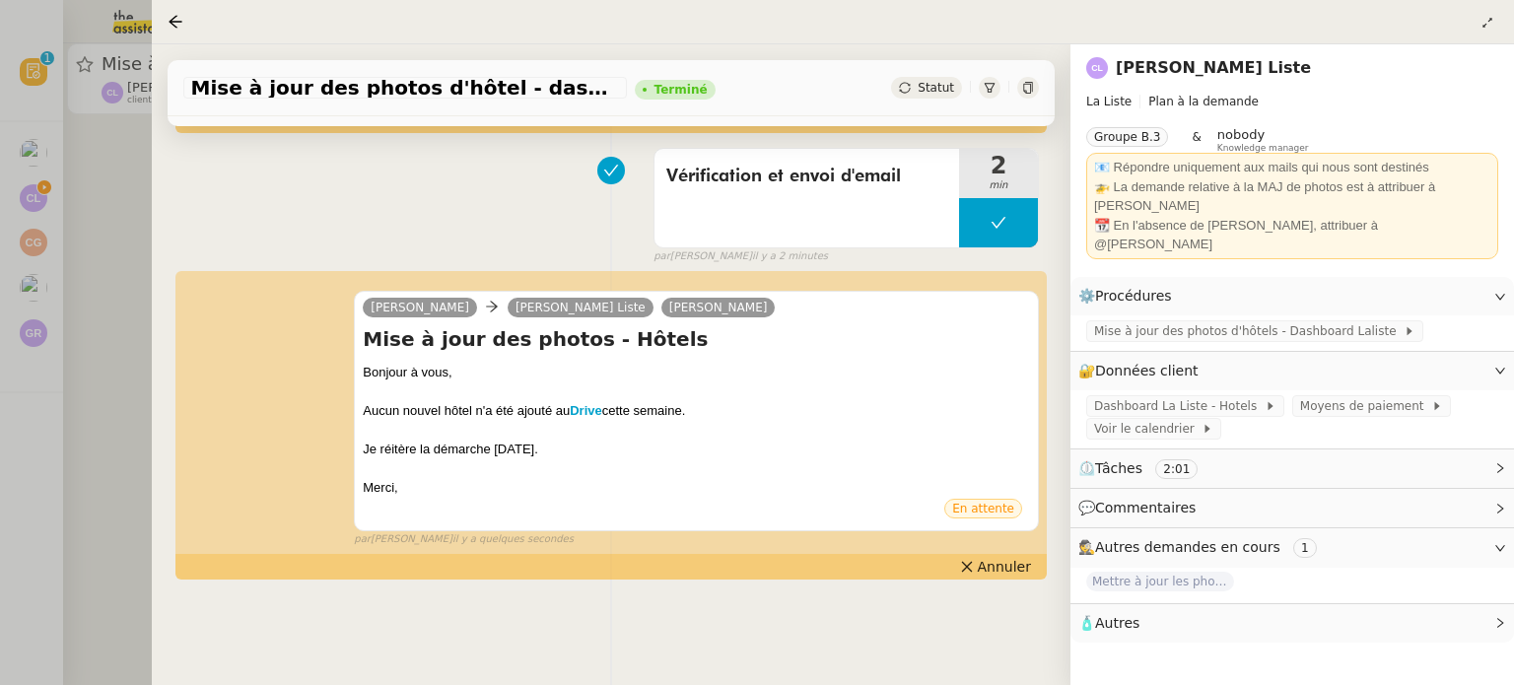
click at [57, 196] on div at bounding box center [757, 342] width 1514 height 685
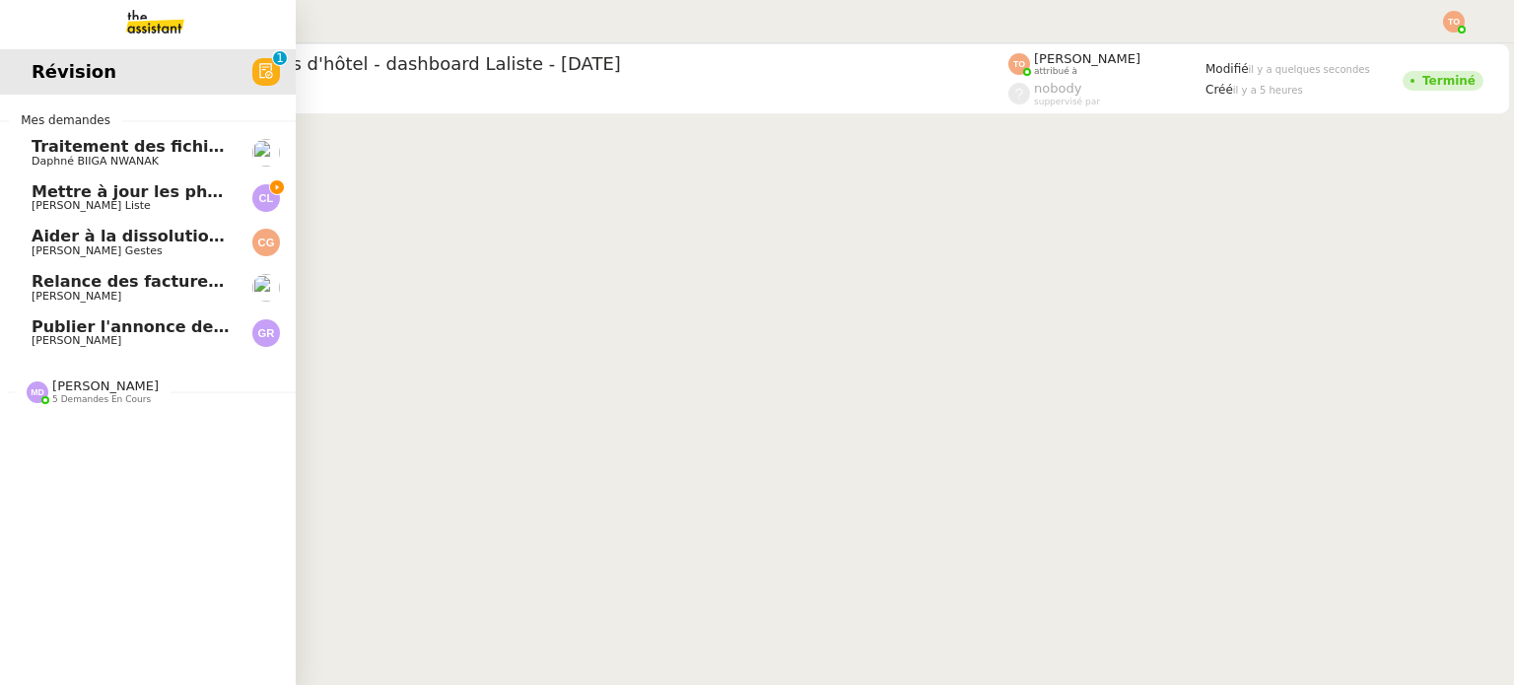
click at [41, 195] on span "Mettre à jour les photos restaurant - [DATE]" at bounding box center [228, 191] width 392 height 19
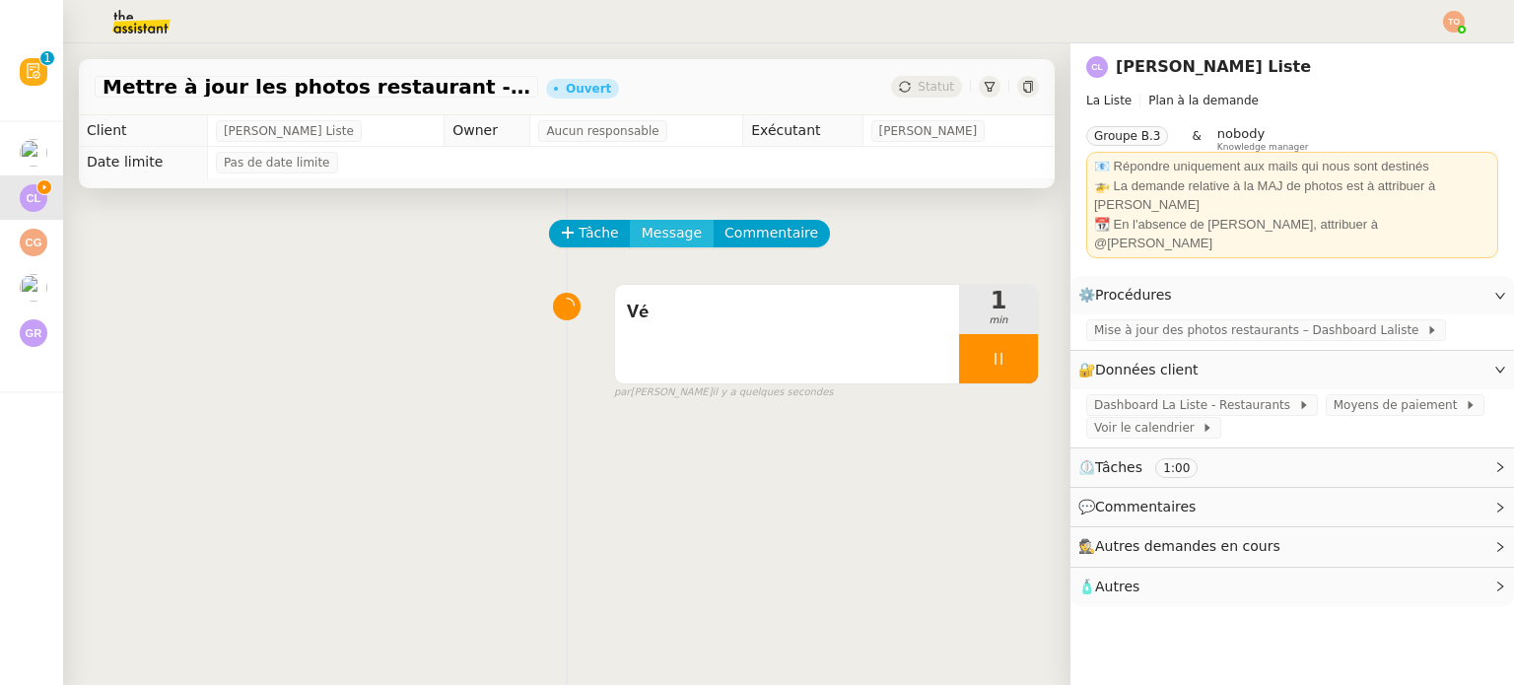
click at [668, 224] on button "Message" at bounding box center [672, 234] width 84 height 28
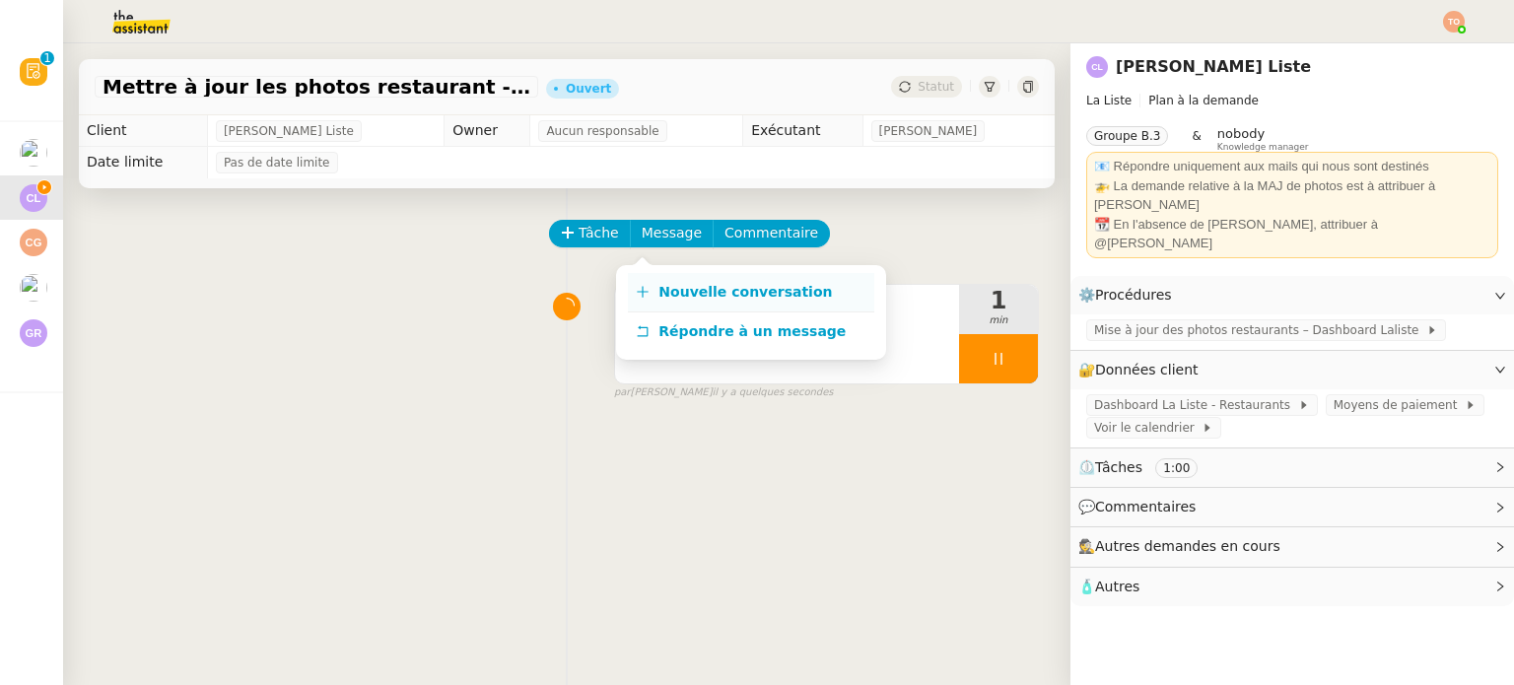
click at [696, 305] on link "Nouvelle conversation" at bounding box center [751, 292] width 246 height 39
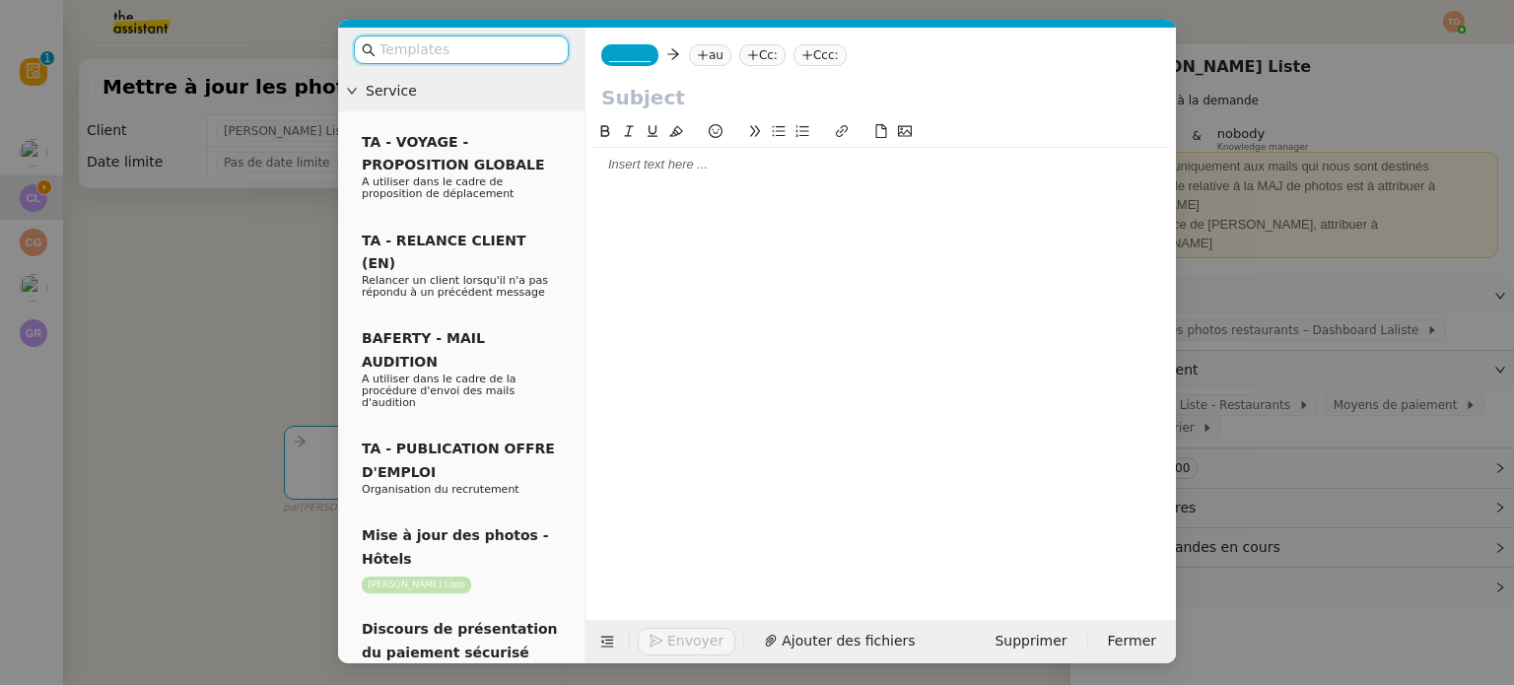
click at [781, 176] on div at bounding box center [880, 165] width 575 height 34
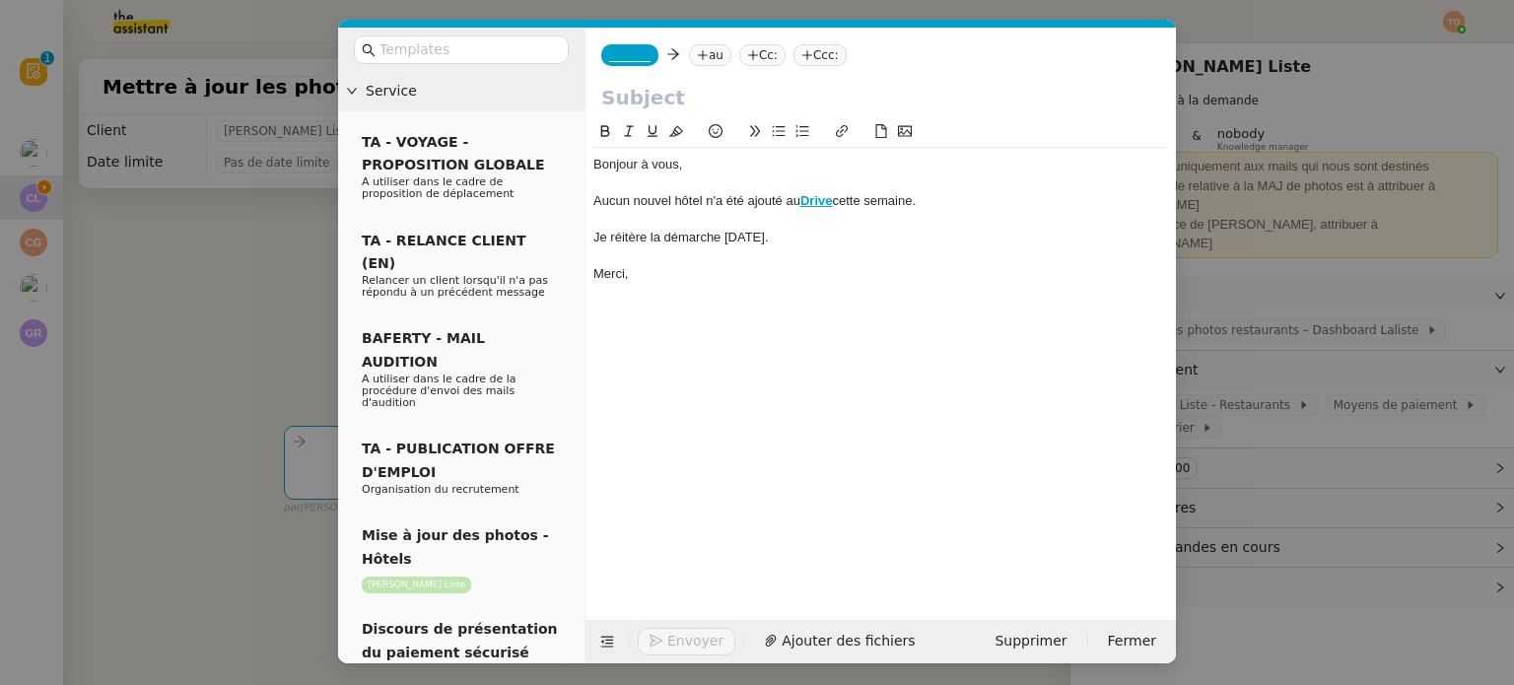
click at [188, 324] on nz-modal-container "Service TA - VOYAGE - PROPOSITION GLOBALE A utiliser dans le cadre de propositi…" at bounding box center [757, 342] width 1514 height 685
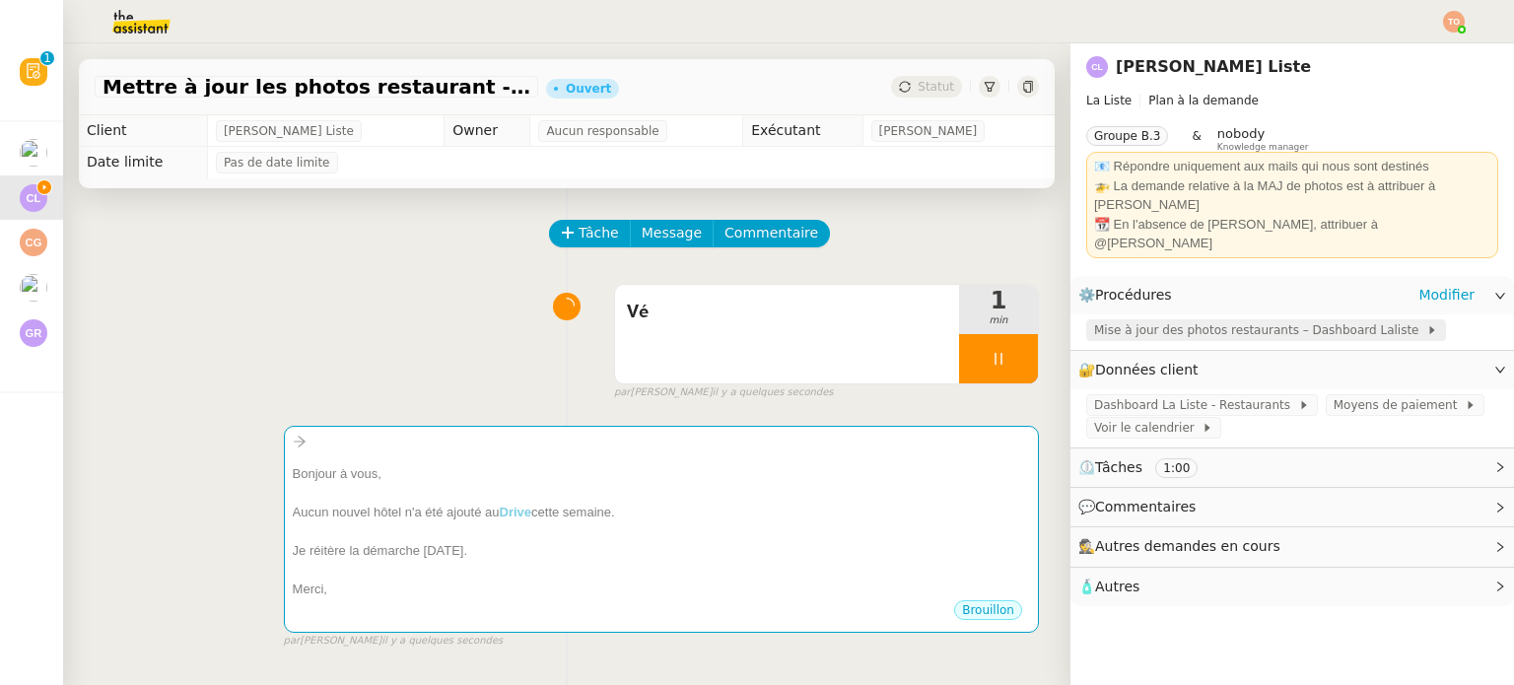
click at [1175, 320] on span "Mise à jour des photos restaurants – Dashboard Laliste" at bounding box center [1260, 330] width 332 height 20
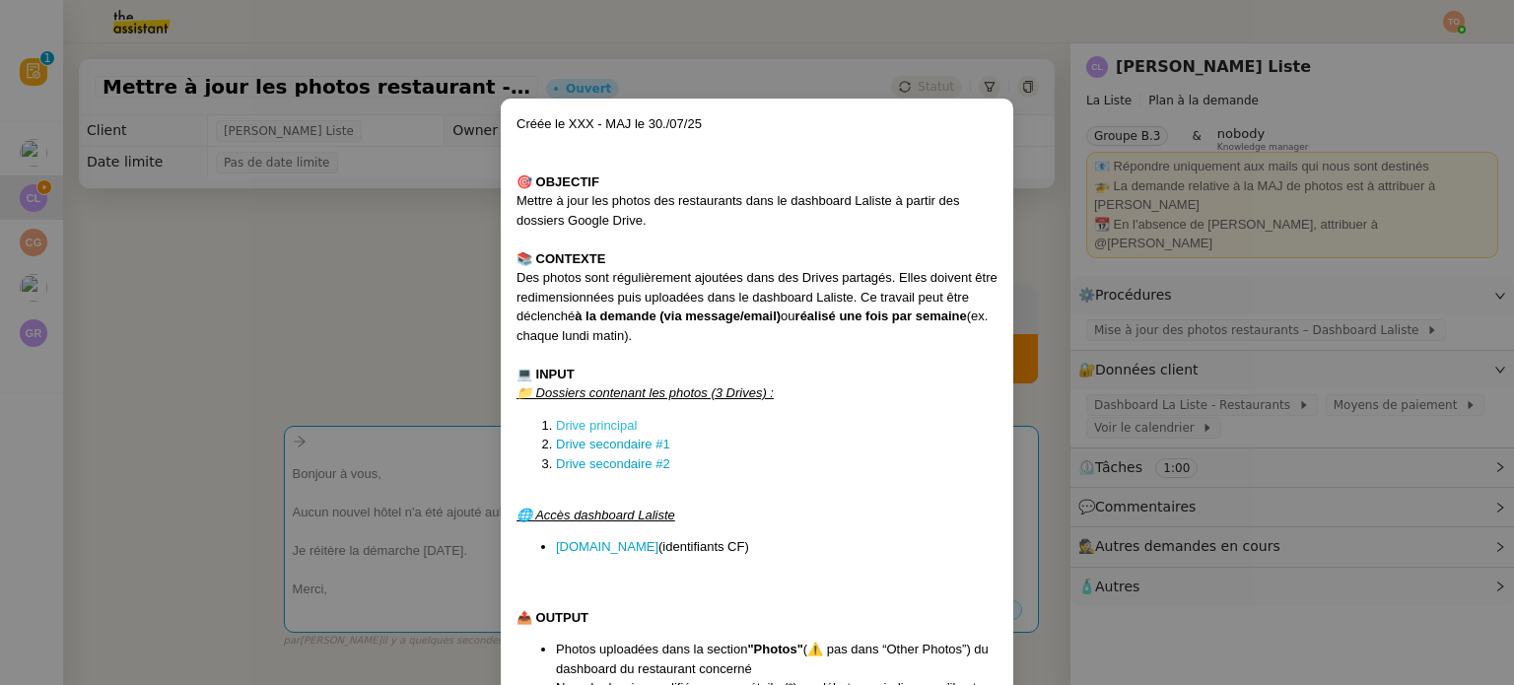
click at [586, 426] on link "Drive principal" at bounding box center [596, 425] width 81 height 15
click at [654, 439] on link "Drive secondaire #1" at bounding box center [613, 444] width 114 height 15
click at [643, 469] on link "Drive secondaire #2" at bounding box center [613, 463] width 114 height 15
click at [453, 326] on nz-modal-container "Créée le XXX - MAJ le 30./07/25 🎯 OBJECTIF Mettre à jour les photos des restaur…" at bounding box center [757, 342] width 1514 height 685
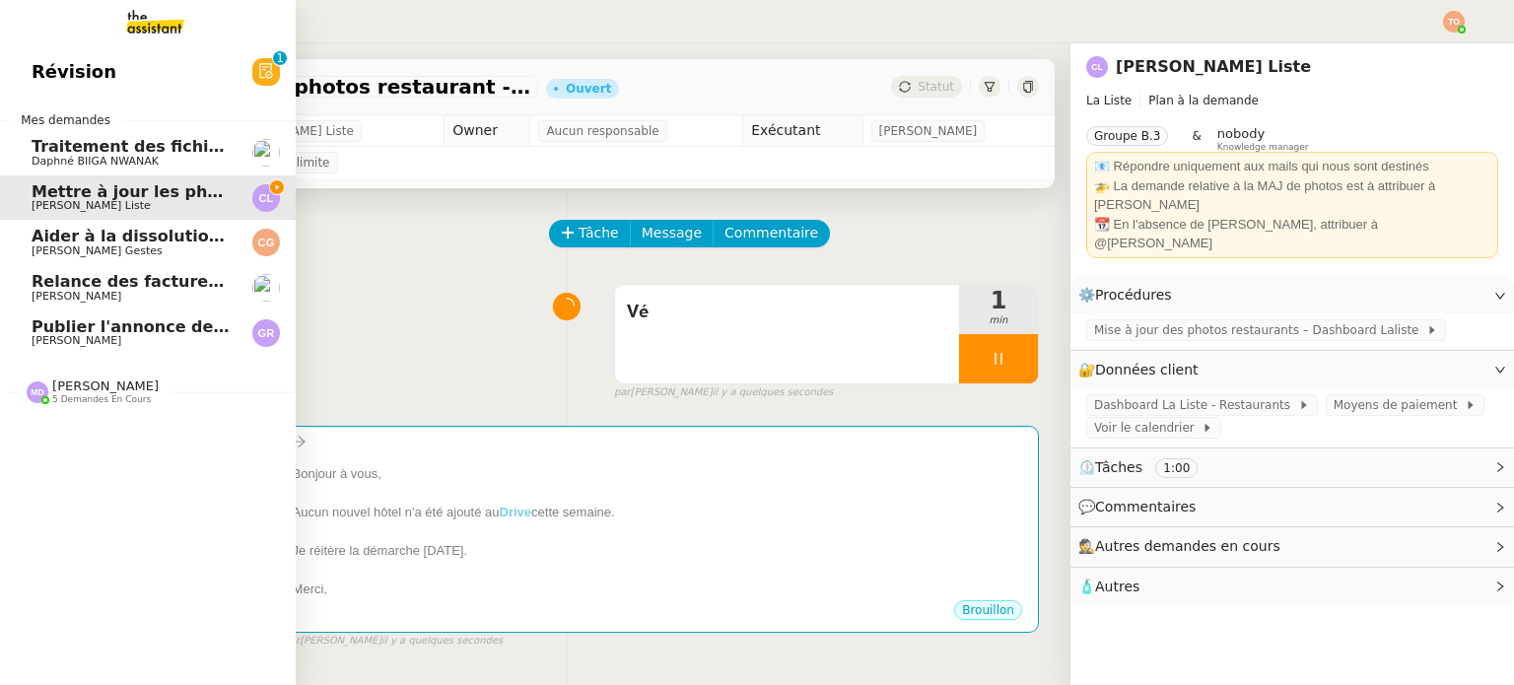
drag, startPoint x: 29, startPoint y: 64, endPoint x: 41, endPoint y: 67, distance: 13.1
click at [32, 63] on span "Révision" at bounding box center [74, 72] width 85 height 30
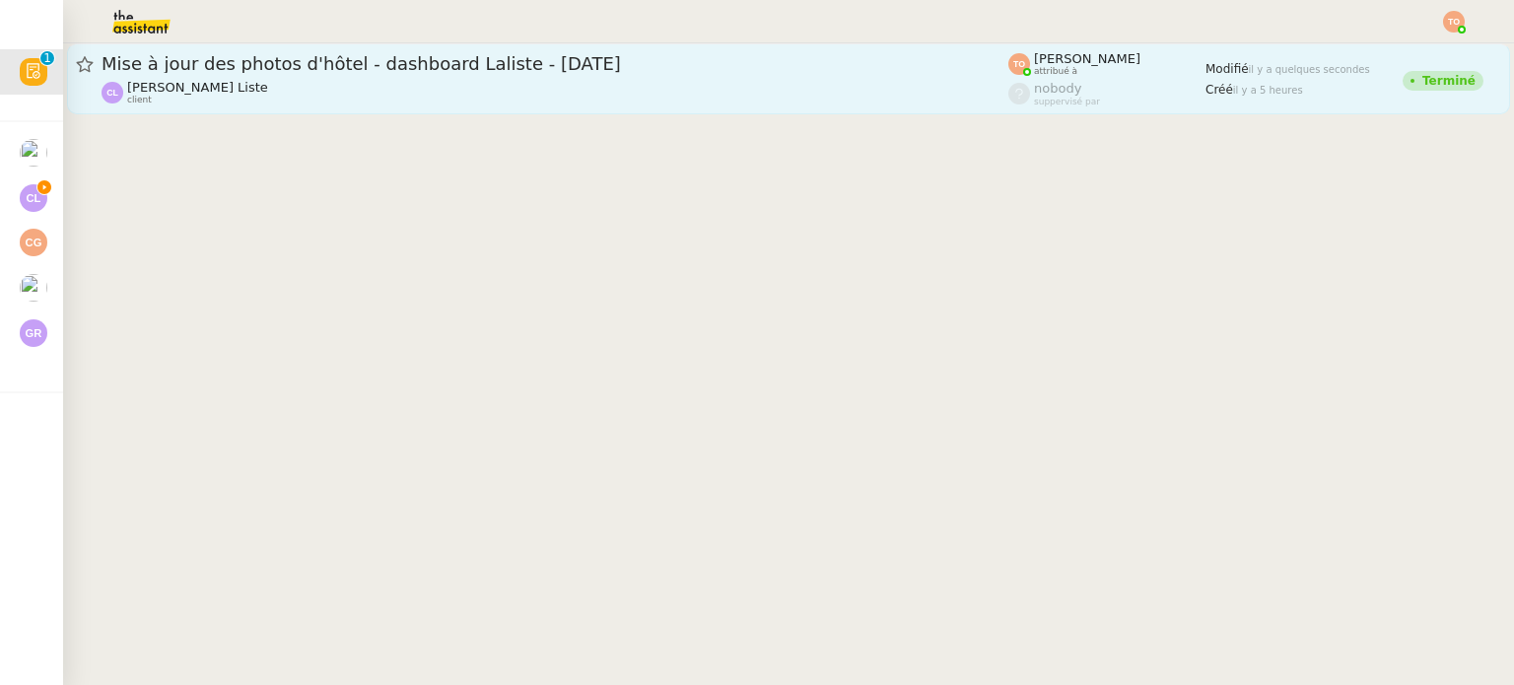
click at [382, 58] on span "Mise à jour des photos d'hôtel - dashboard Laliste - [DATE]" at bounding box center [555, 64] width 907 height 18
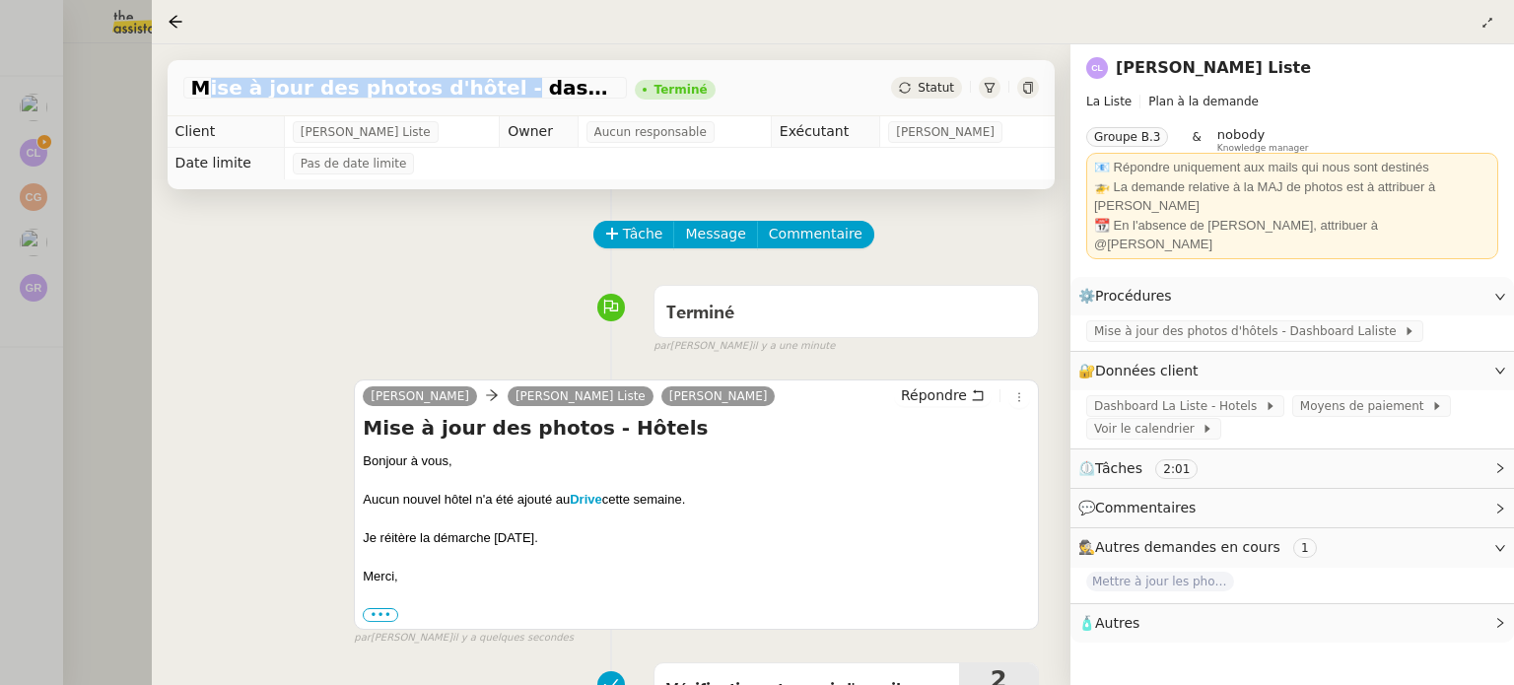
drag, startPoint x: 194, startPoint y: 90, endPoint x: 467, endPoint y: 95, distance: 273.1
click at [467, 95] on span "Mise à jour des photos d'hôtel - dashboard Laliste - [DATE]" at bounding box center [405, 88] width 428 height 20
copy span "Mise à jour des photos d'hôtel"
click at [30, 134] on div at bounding box center [757, 342] width 1514 height 685
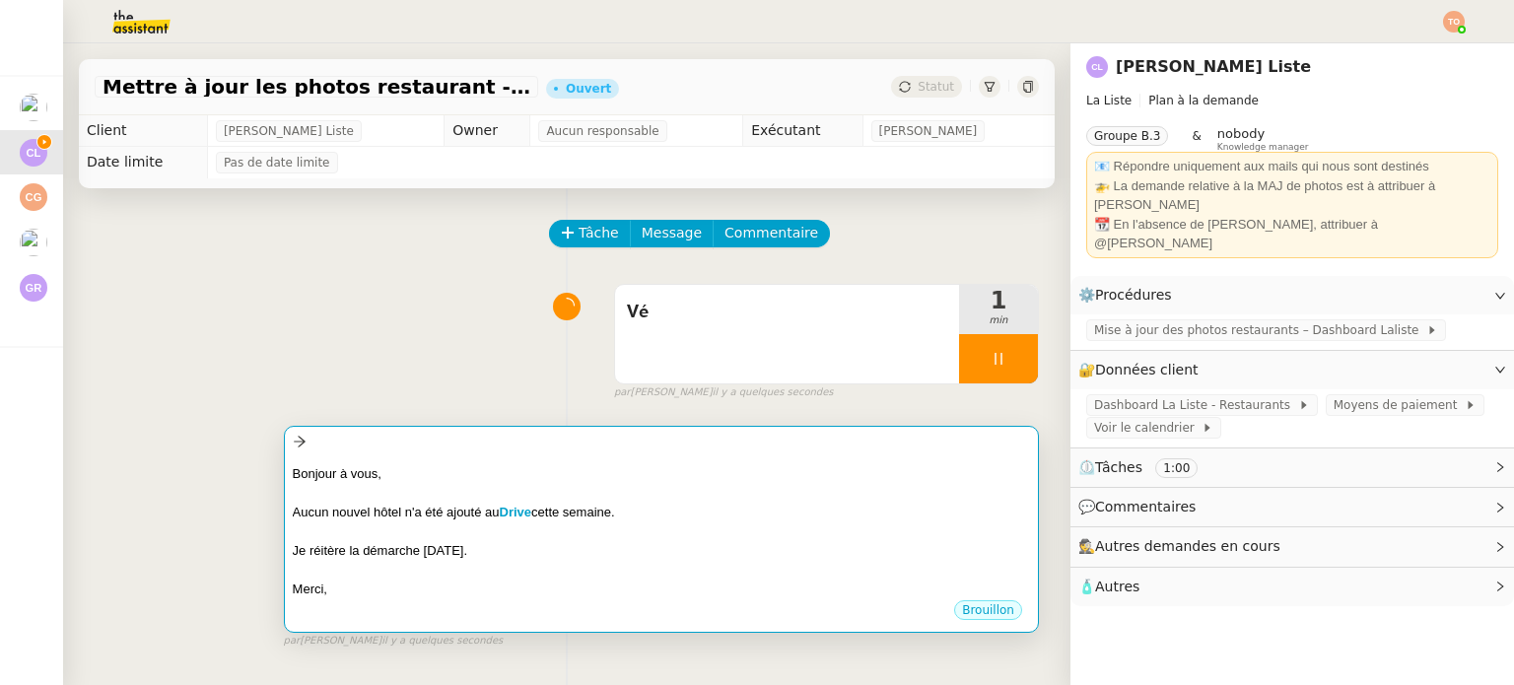
click at [688, 460] on div "Bonjour à vous, Aucun nouvel hôtel n'a été ajouté au Drive cette semaine. Je ré…" at bounding box center [661, 526] width 737 height 145
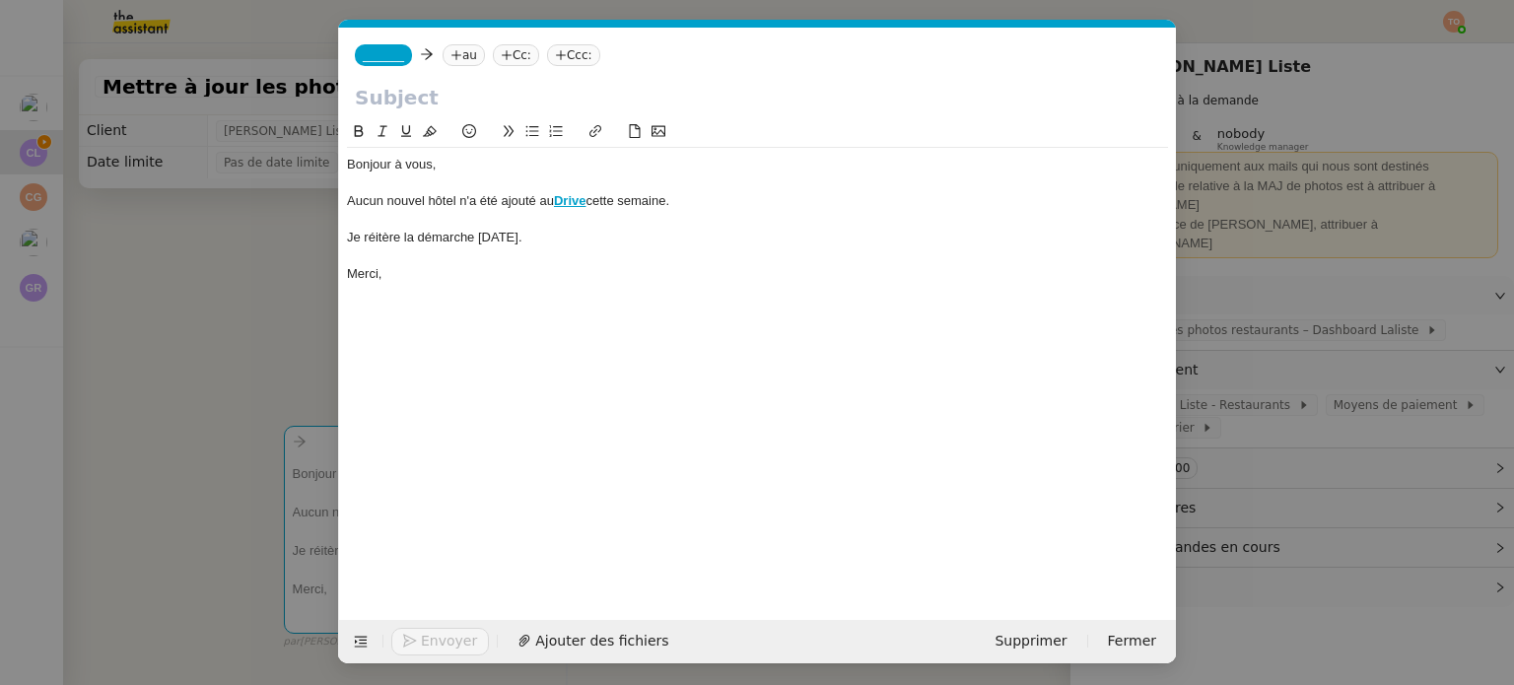
scroll to position [0, 41]
click at [375, 46] on nz-tag "_______" at bounding box center [383, 55] width 57 height 22
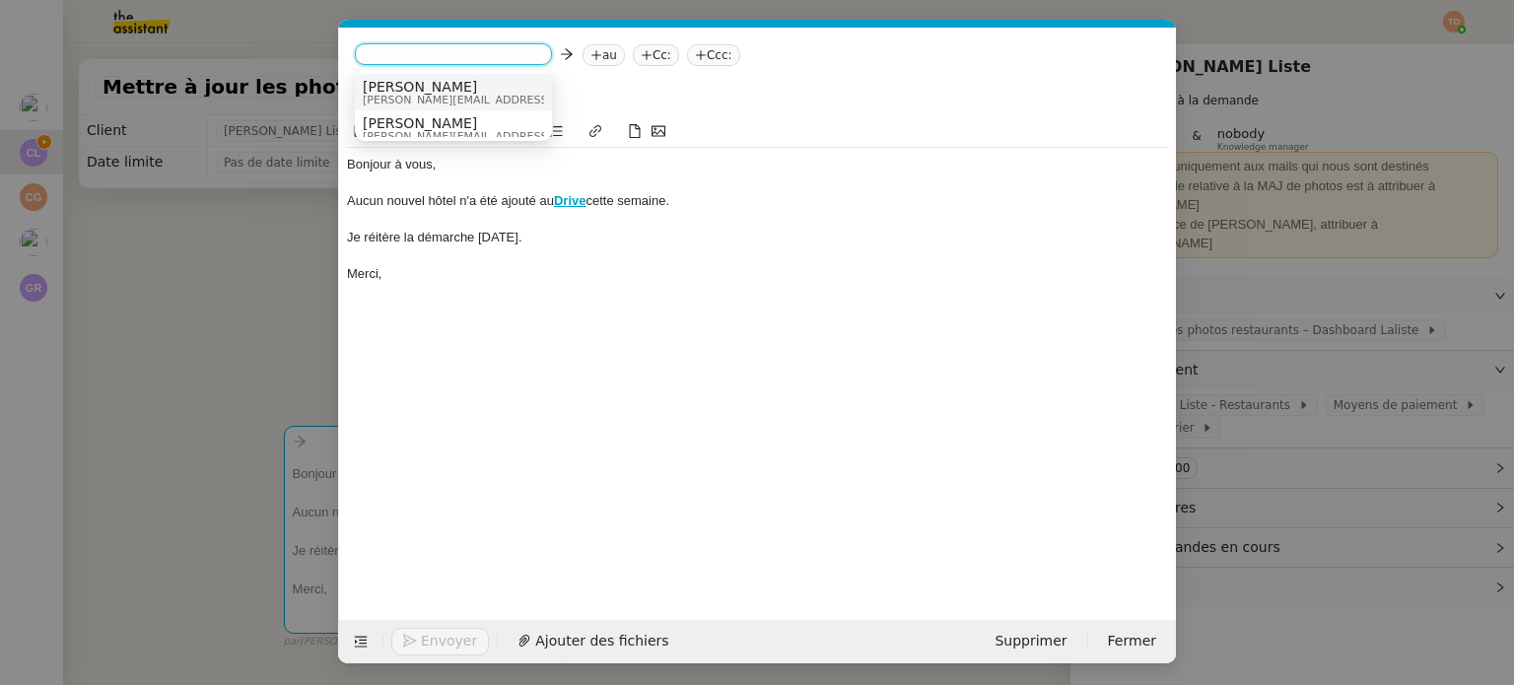
click at [471, 83] on div "Alfred [EMAIL_ADDRESS][DOMAIN_NAME]" at bounding box center [453, 92] width 181 height 27
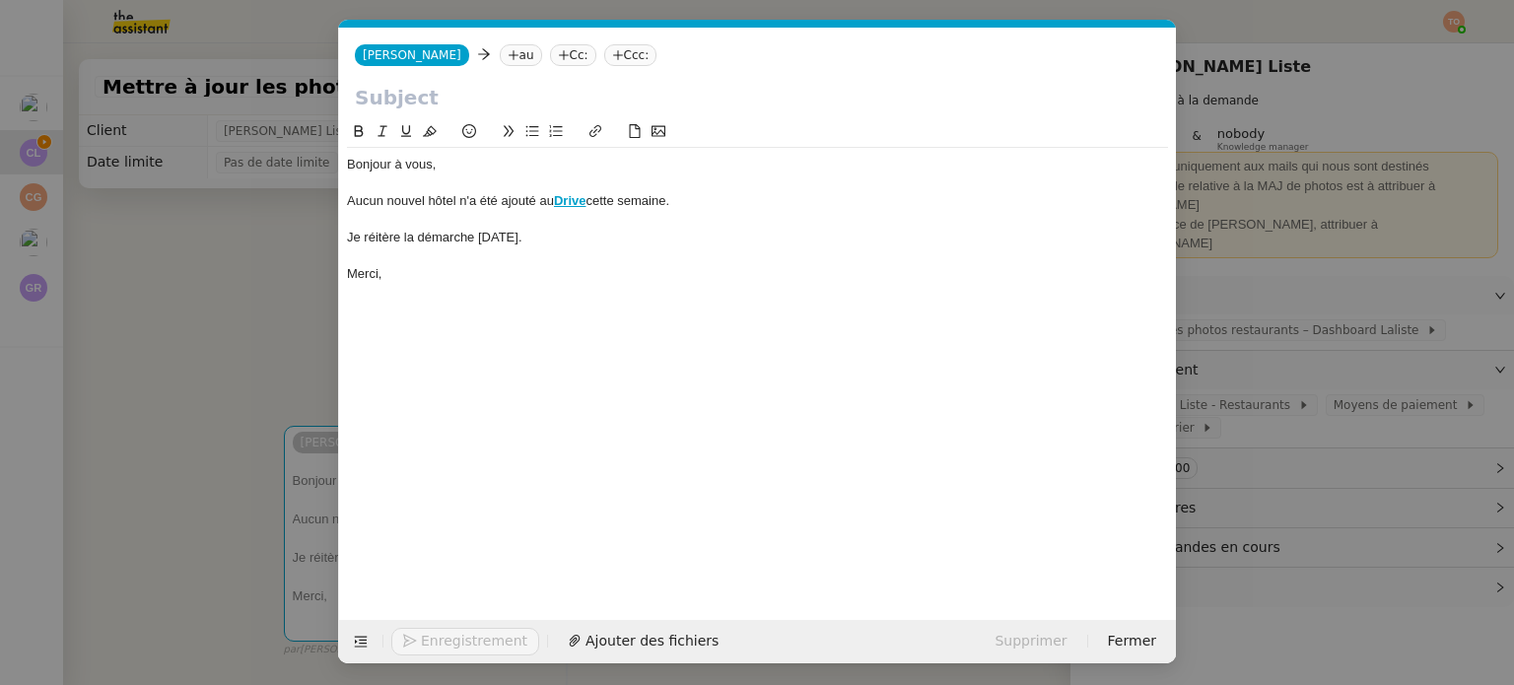
click at [500, 51] on nz-tag "au" at bounding box center [521, 55] width 42 height 22
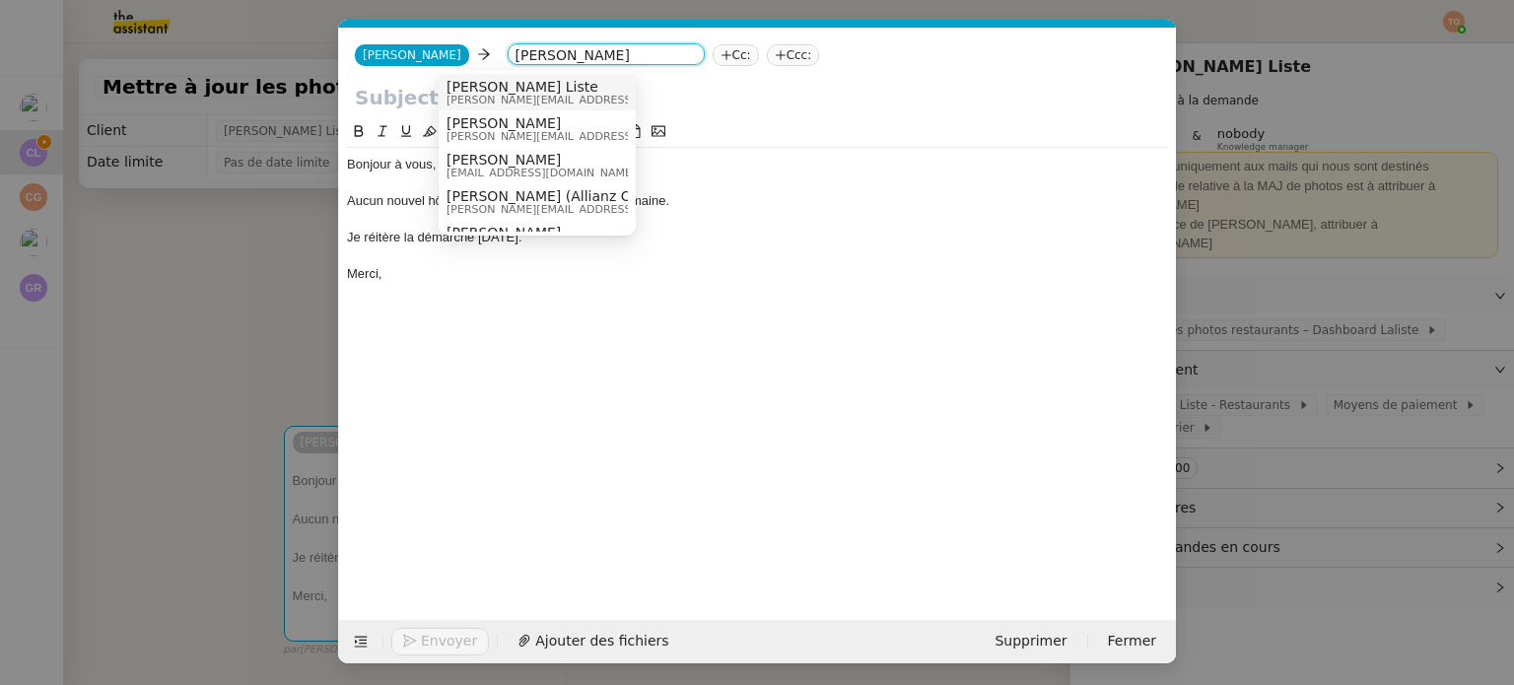
type input "[PERSON_NAME]"
click at [513, 80] on span "[PERSON_NAME] Liste" at bounding box center [586, 87] width 280 height 16
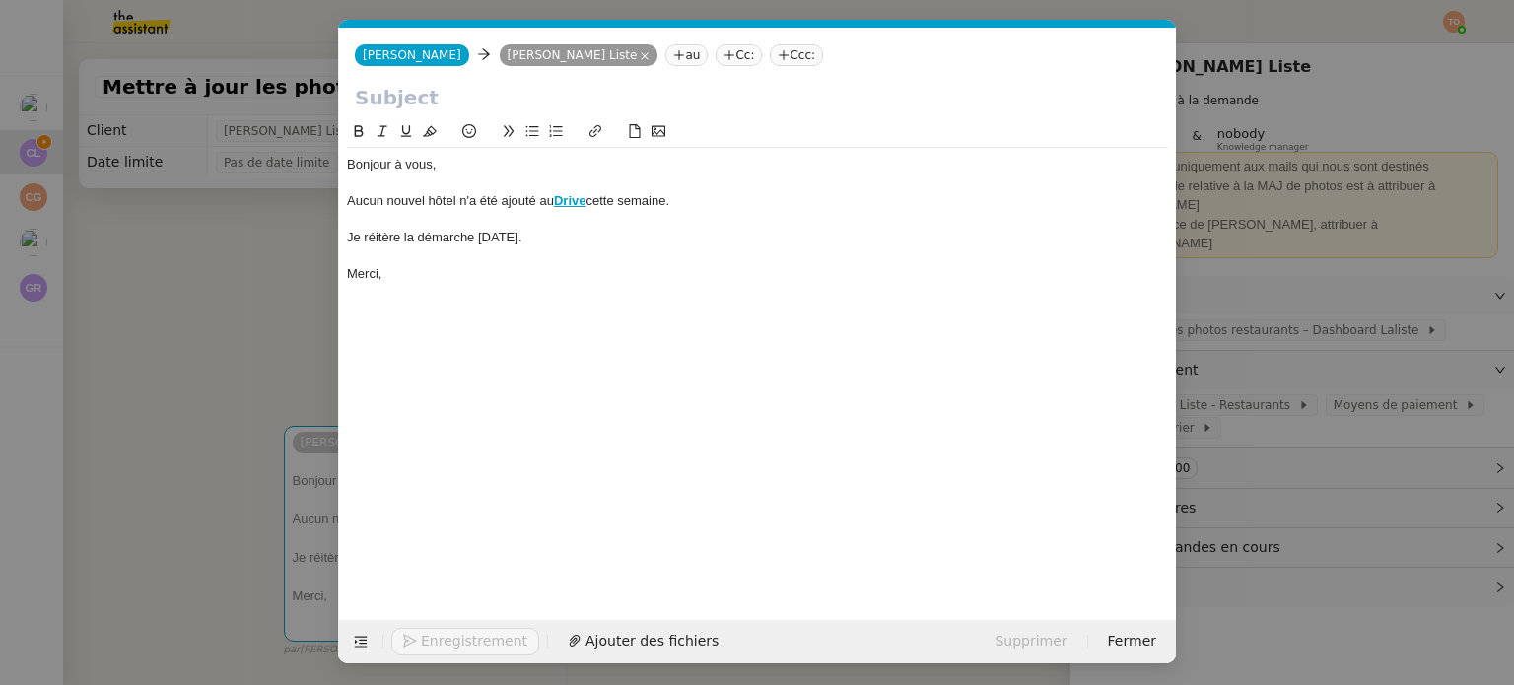
click at [673, 51] on icon at bounding box center [679, 55] width 12 height 12
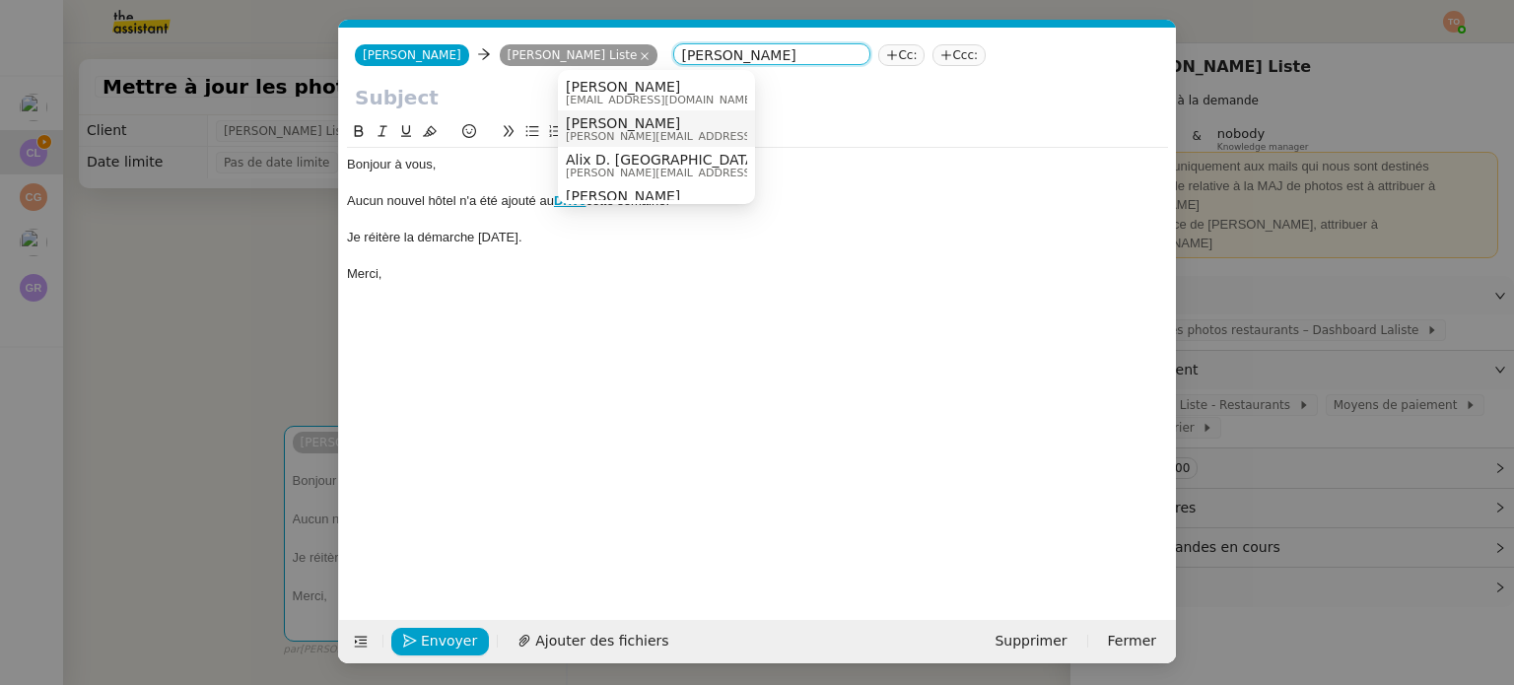
type input "[PERSON_NAME]"
click at [709, 124] on div "[PERSON_NAME] [PERSON_NAME][EMAIL_ADDRESS][DOMAIN_NAME]" at bounding box center [656, 128] width 181 height 27
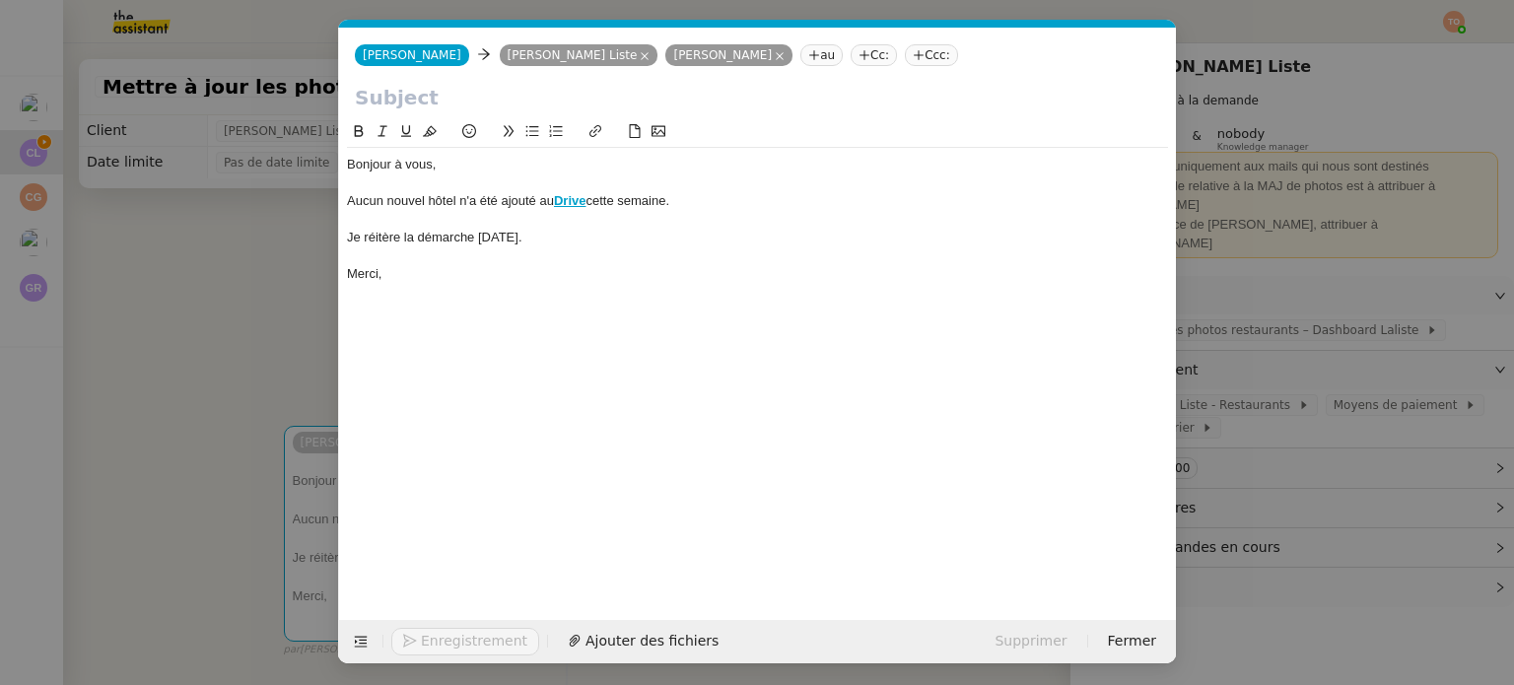
click at [505, 89] on input "text" at bounding box center [757, 98] width 805 height 30
paste input "Mise à jour des photos d'hôtel"
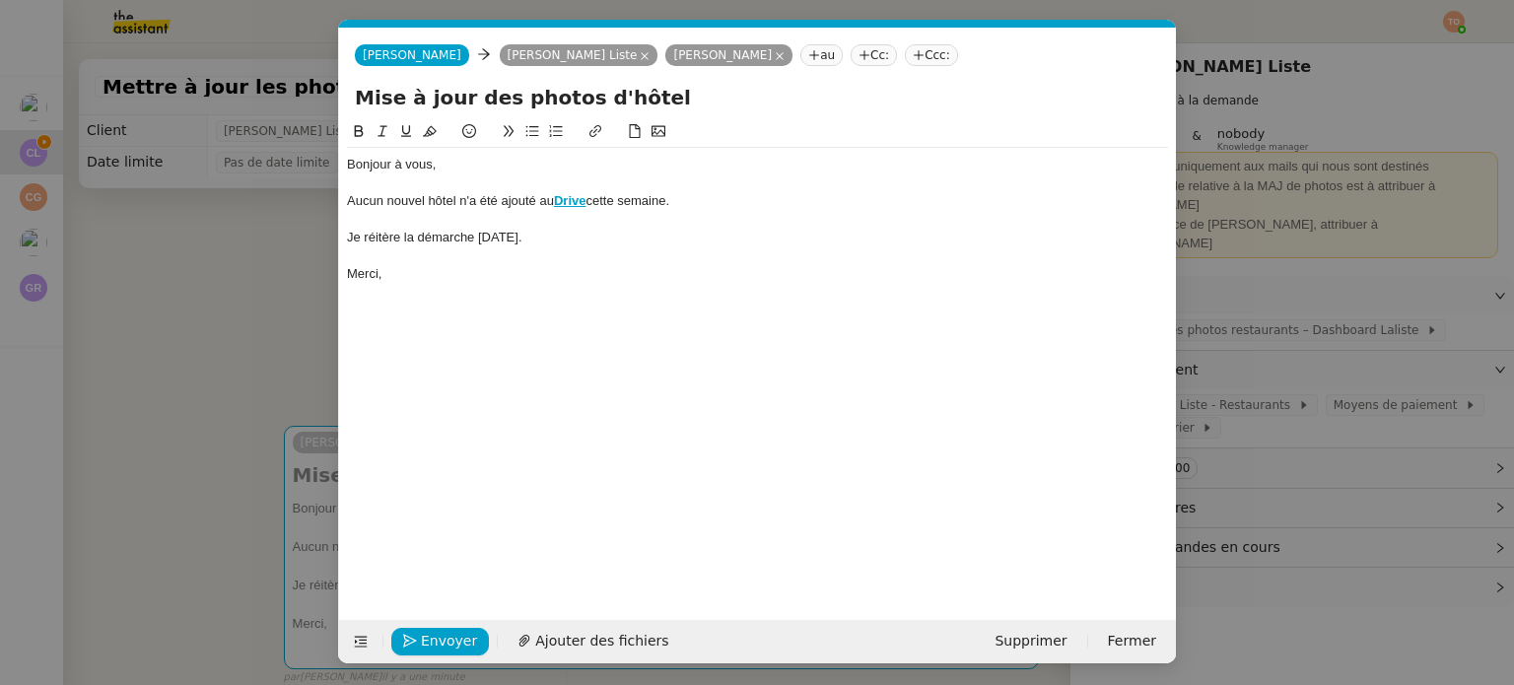
drag, startPoint x: 574, startPoint y: 102, endPoint x: 644, endPoint y: 114, distance: 71.1
click at [629, 109] on input "Mise à jour des photos d'hôtel" at bounding box center [757, 98] width 805 height 30
type input "Mise à jour des photos - Restaurants"
click at [443, 204] on div "Aucun nouvel hôtel n'a été ajouté au Drive cette semaine." at bounding box center [757, 201] width 821 height 18
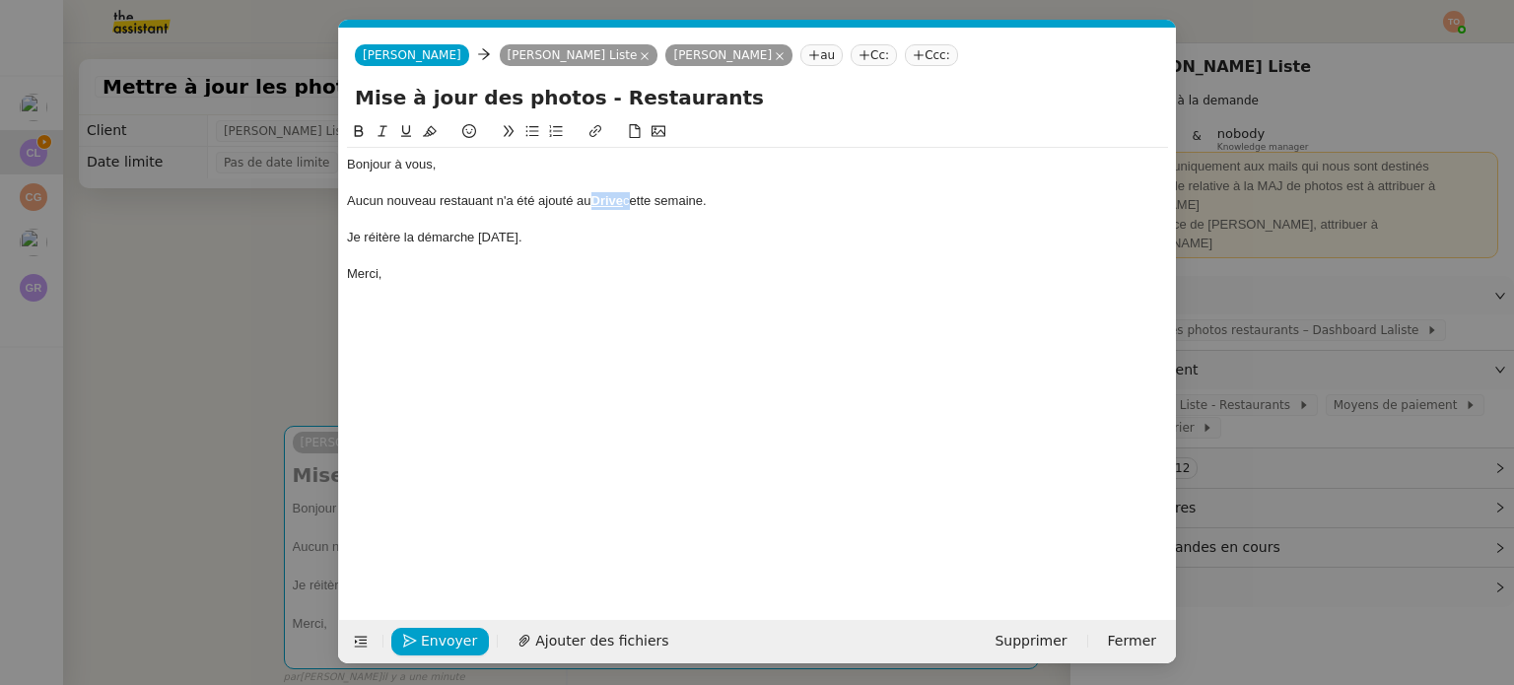
drag, startPoint x: 628, startPoint y: 203, endPoint x: 591, endPoint y: 203, distance: 36.5
click at [591, 203] on div "Aucun nouveau restauant n'a été ajouté au Drive cette semaine." at bounding box center [757, 201] width 821 height 18
click at [482, 208] on div "Aucun nouveau restauant n'a été ajouté aux différents Drive cette semaine." at bounding box center [757, 201] width 821 height 18
click at [0, 0] on lt-span "restau r ant" at bounding box center [0, 0] width 0 height 0
click at [690, 204] on div "Aucun nouveau restaurant n'a été ajouté aux différents Drive cette semaine." at bounding box center [757, 201] width 821 height 18
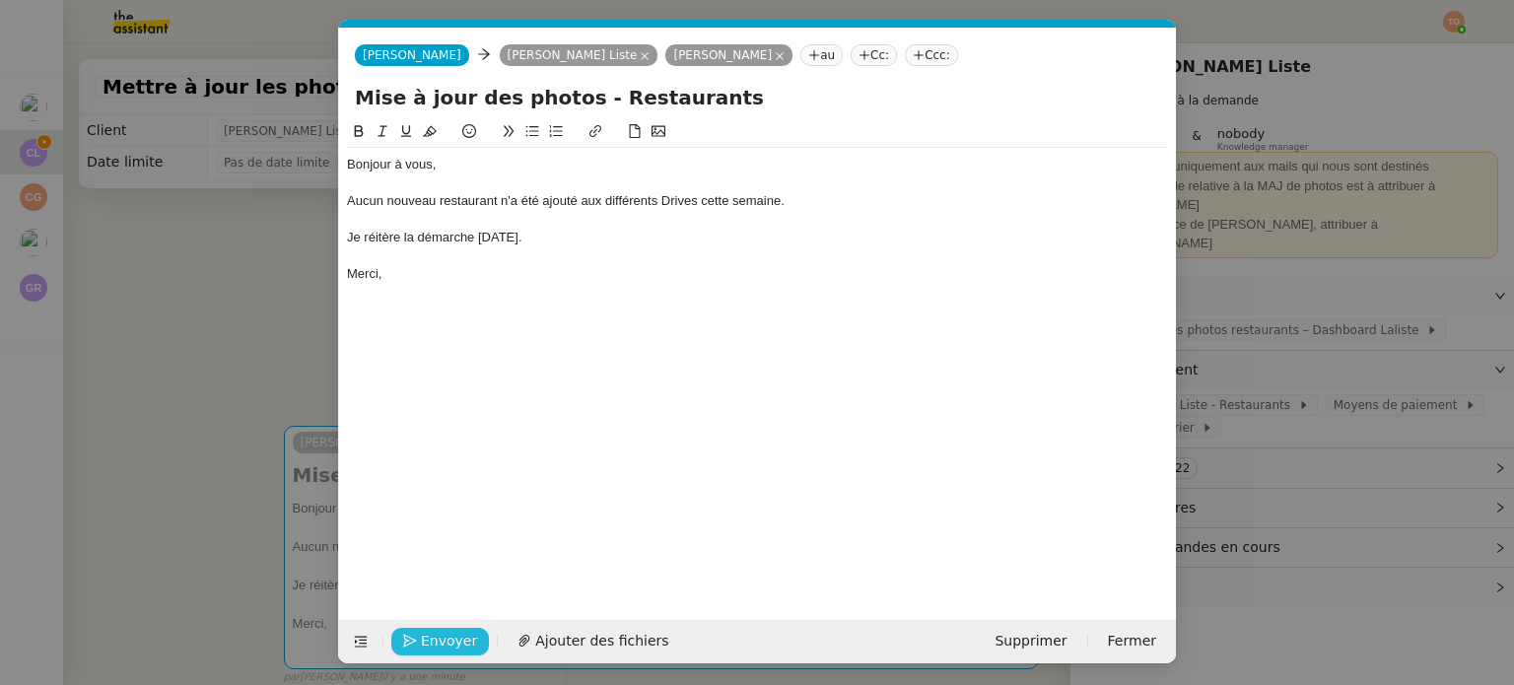
click at [457, 632] on span "Envoyer" at bounding box center [449, 641] width 56 height 23
click at [457, 632] on span "Confirmer l'envoi" at bounding box center [480, 641] width 118 height 23
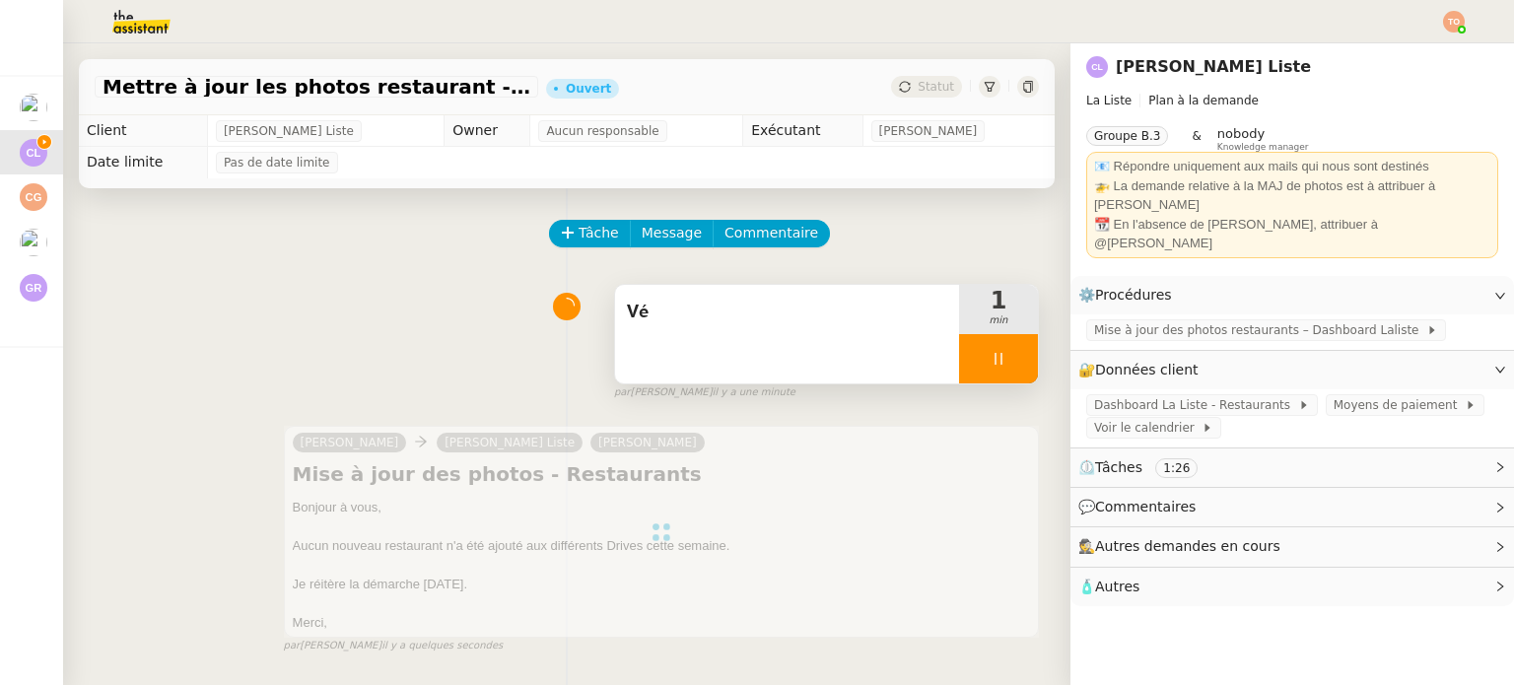
click at [855, 326] on span "Vé" at bounding box center [787, 313] width 320 height 30
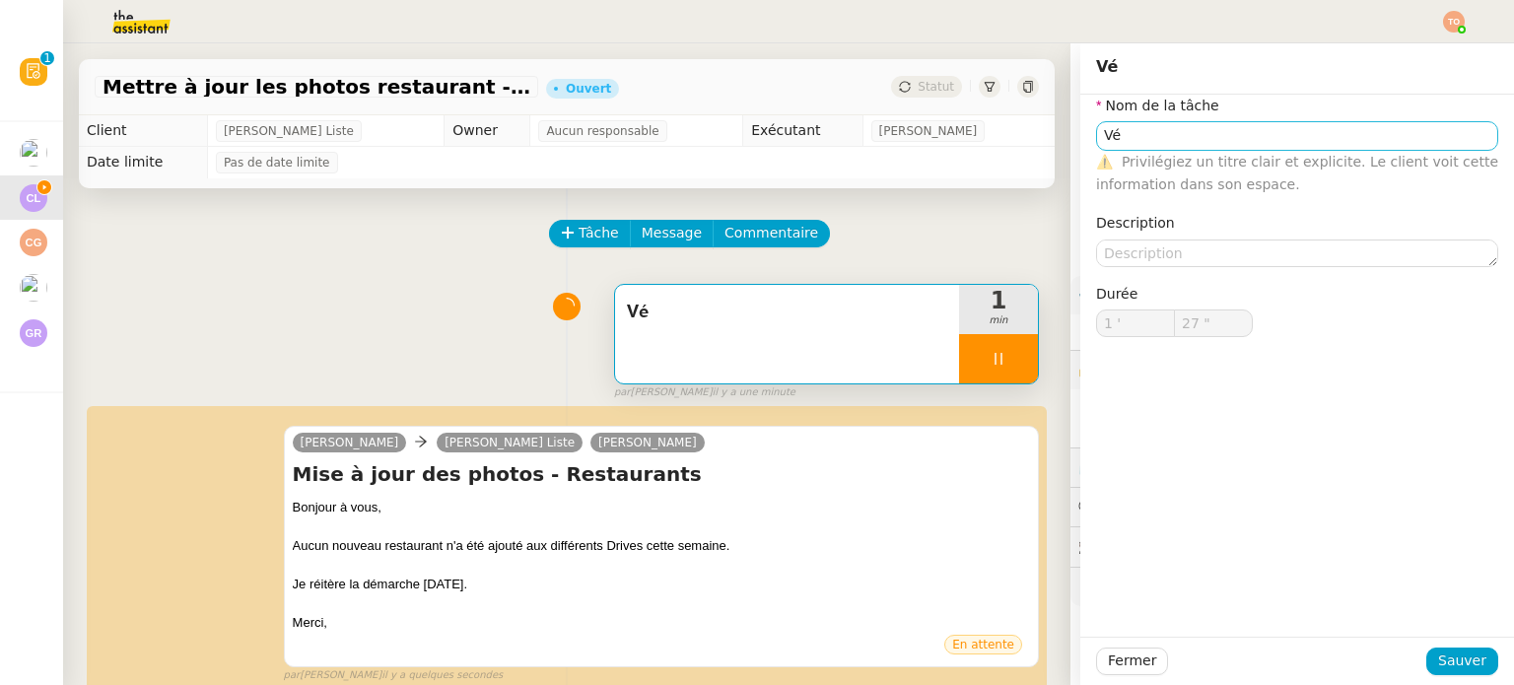
type input "Vé"
type input "1 '"
type input "28 ""
type input "Vé"
type input "1 '"
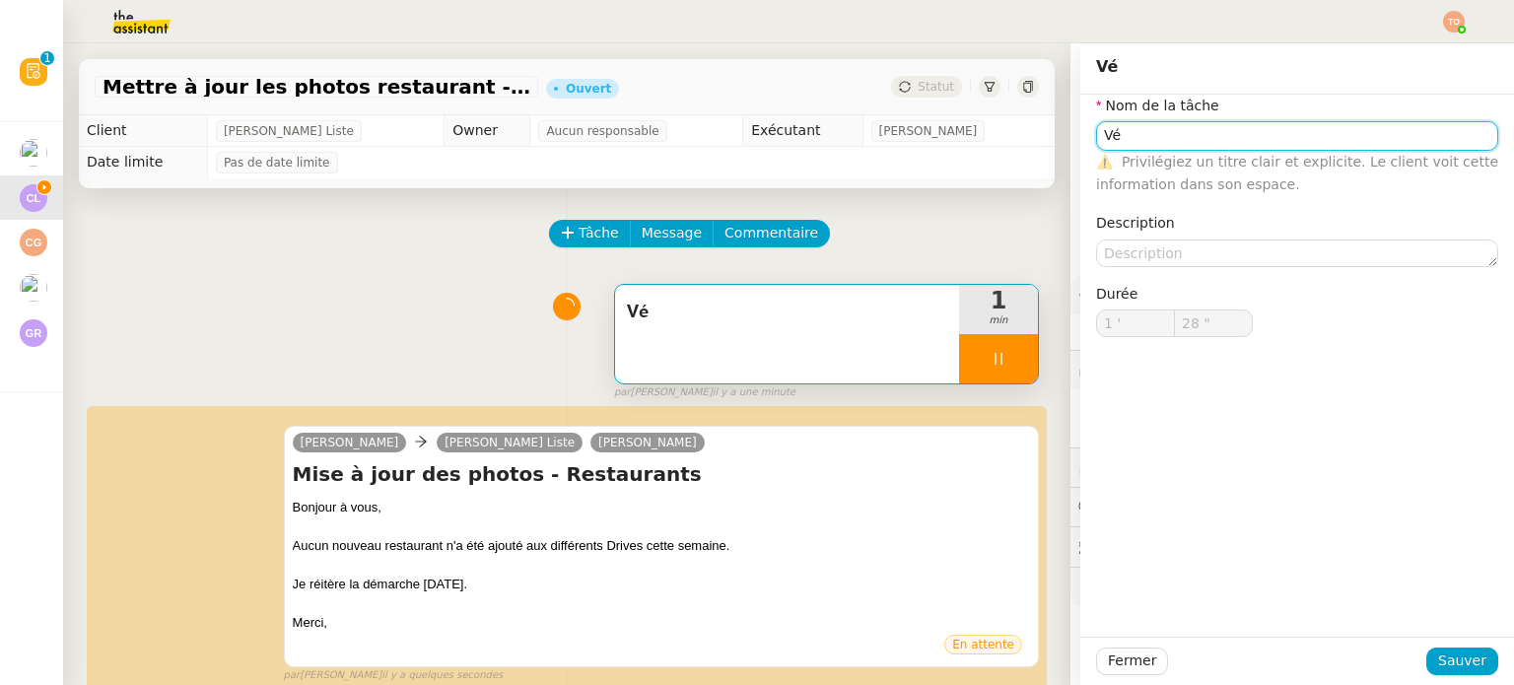
type input "28 ""
click at [1175, 139] on input "Vé" at bounding box center [1297, 135] width 402 height 29
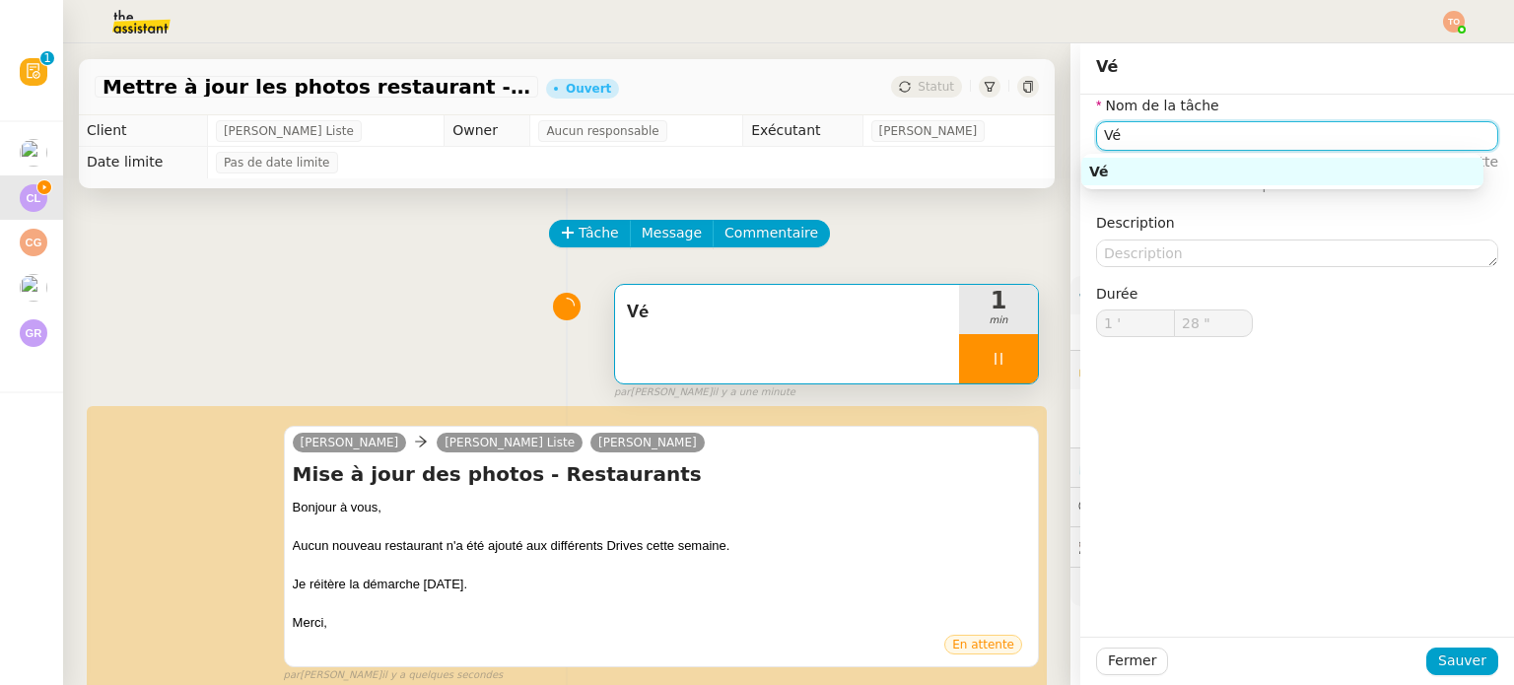
type input "Vé"
type input "1 '"
type input "28 ""
type input "Vérifica"
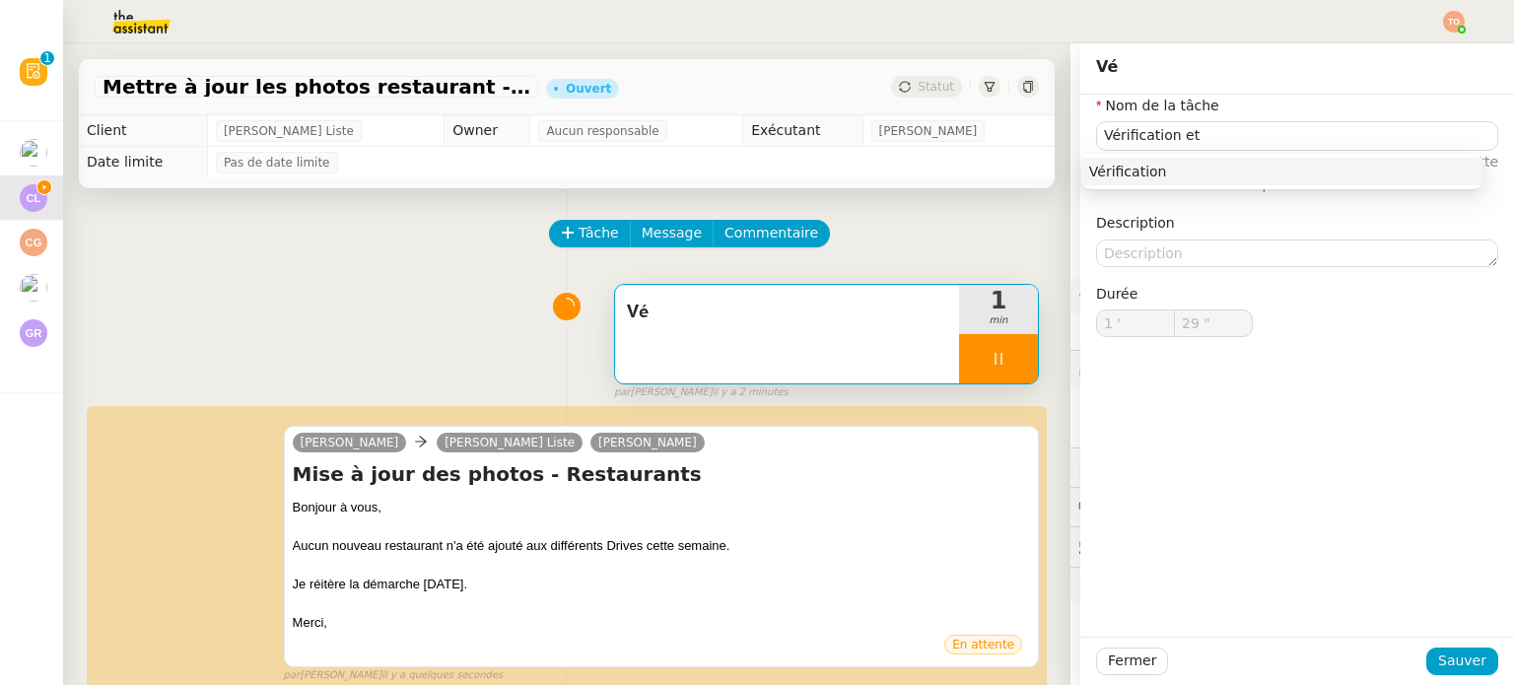
type input "Vérification etn"
type input "30 ""
type input "Vérification et envo"
type input "31 ""
type input "Vérification et envoi d'emai"
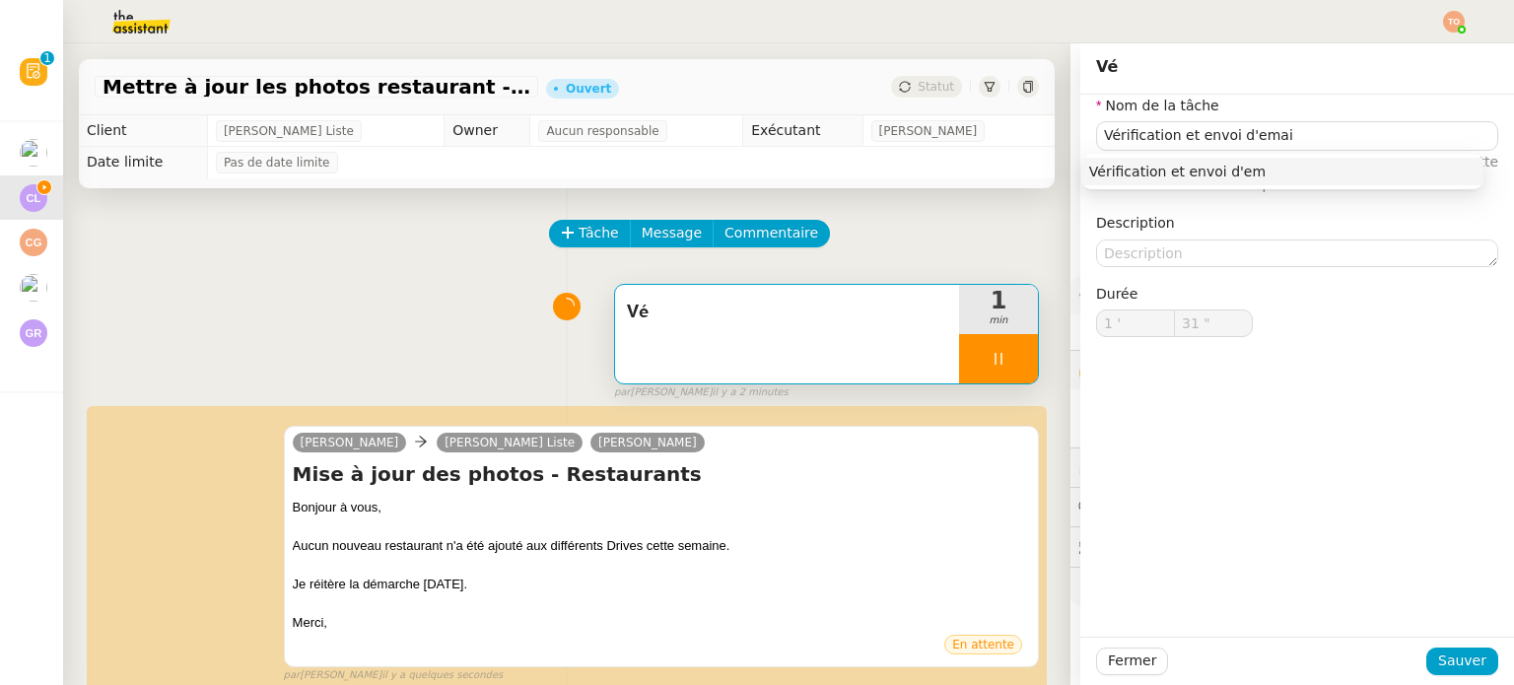
type input "32 ""
type input "Vérification et envoi d'email"
type input "33 ""
type input "Vérification et envoi d'email"
click at [1456, 645] on div "Fermer Sauver" at bounding box center [1297, 661] width 434 height 48
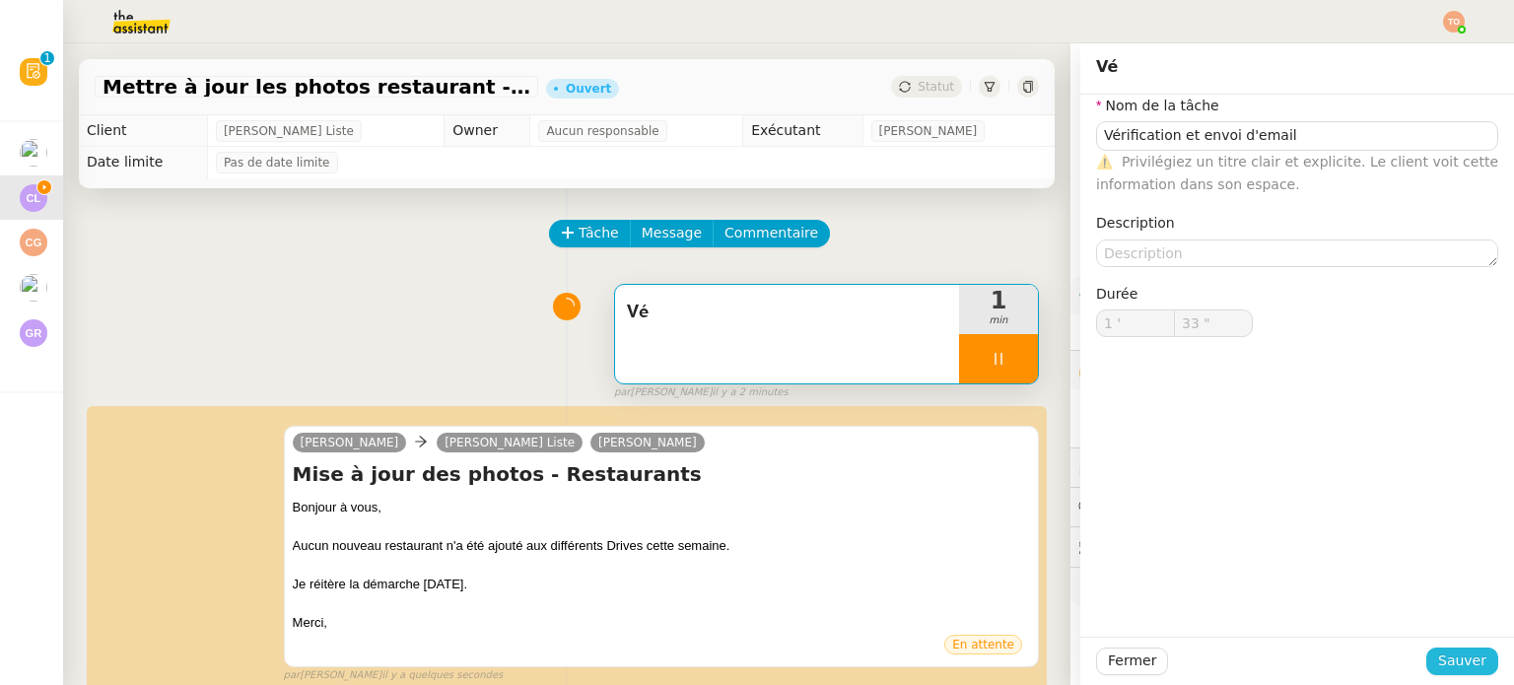
click at [1454, 650] on span "Sauver" at bounding box center [1462, 661] width 48 height 23
type input "34 ""
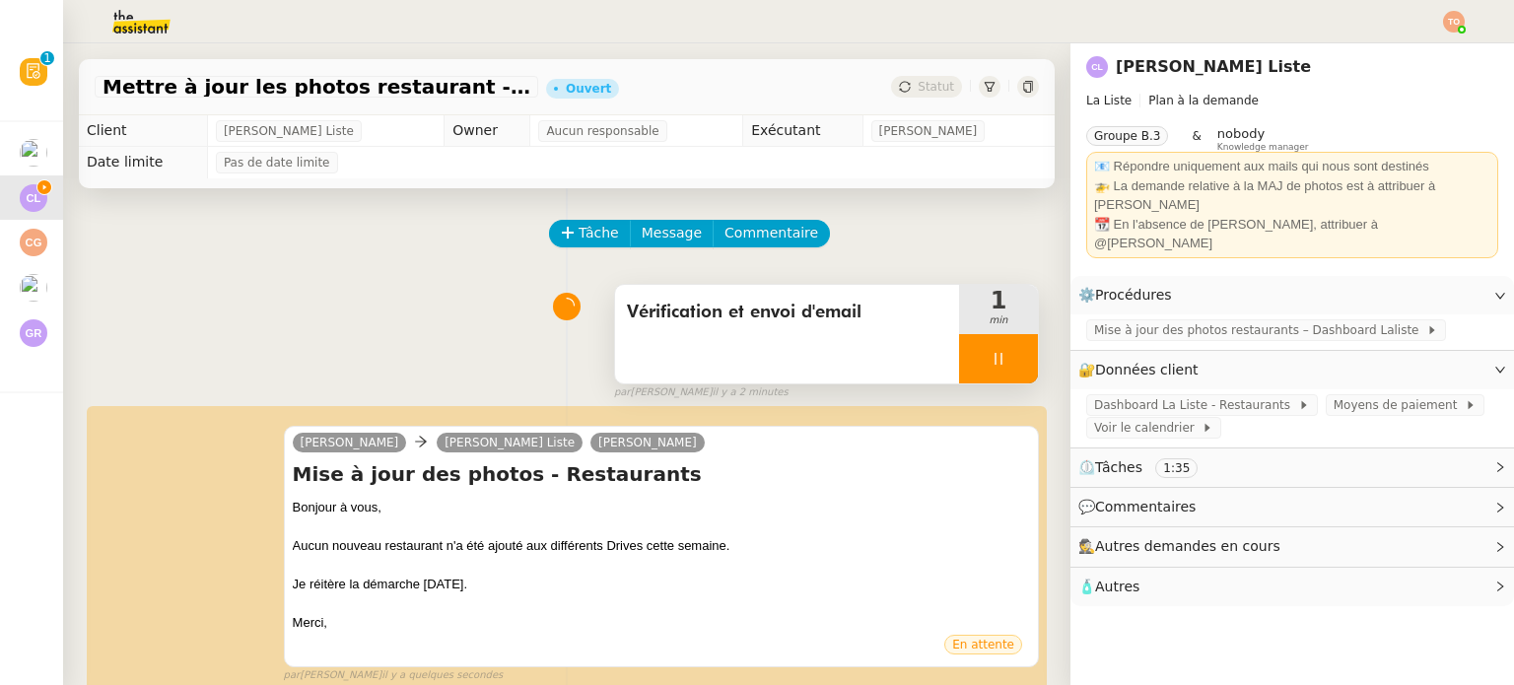
click at [1011, 362] on div at bounding box center [998, 358] width 79 height 49
click at [1011, 362] on button at bounding box center [1017, 358] width 39 height 49
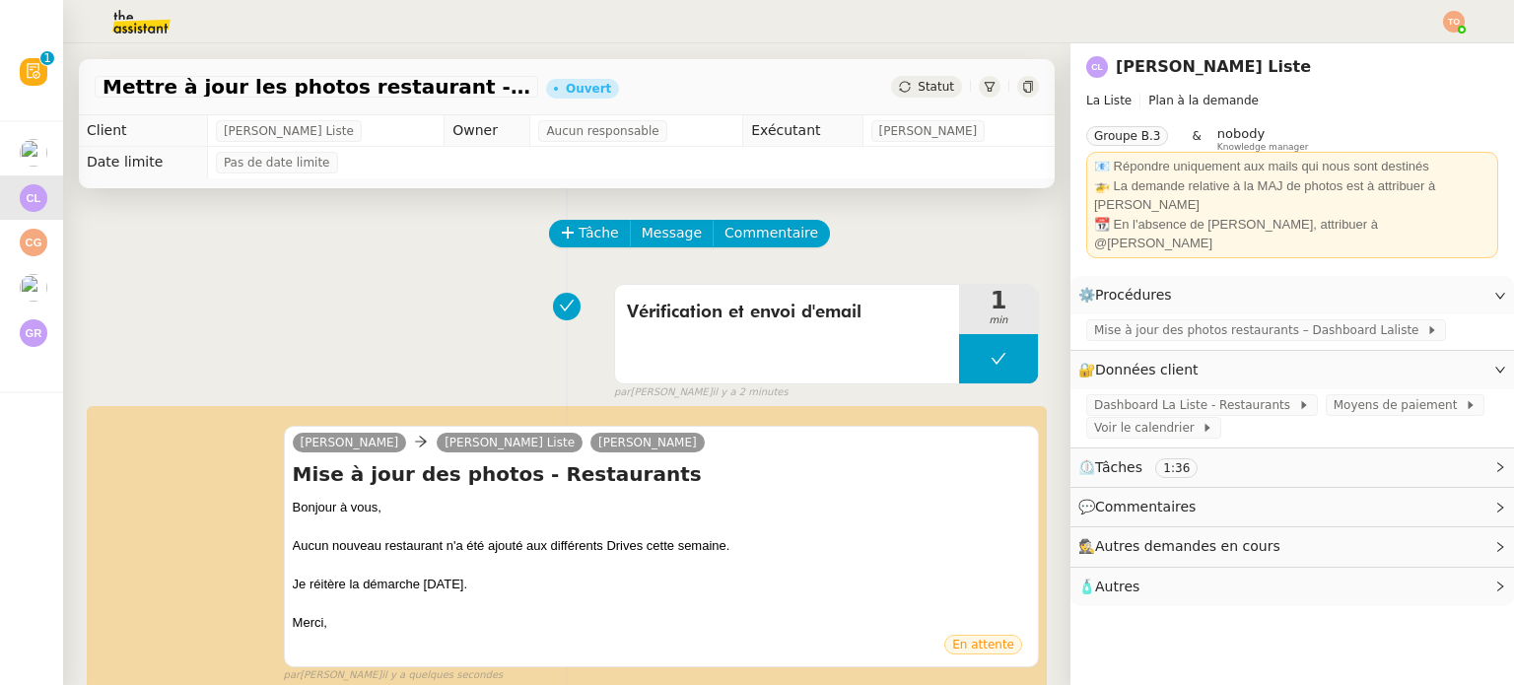
click at [924, 86] on span "Statut" at bounding box center [936, 87] width 36 height 14
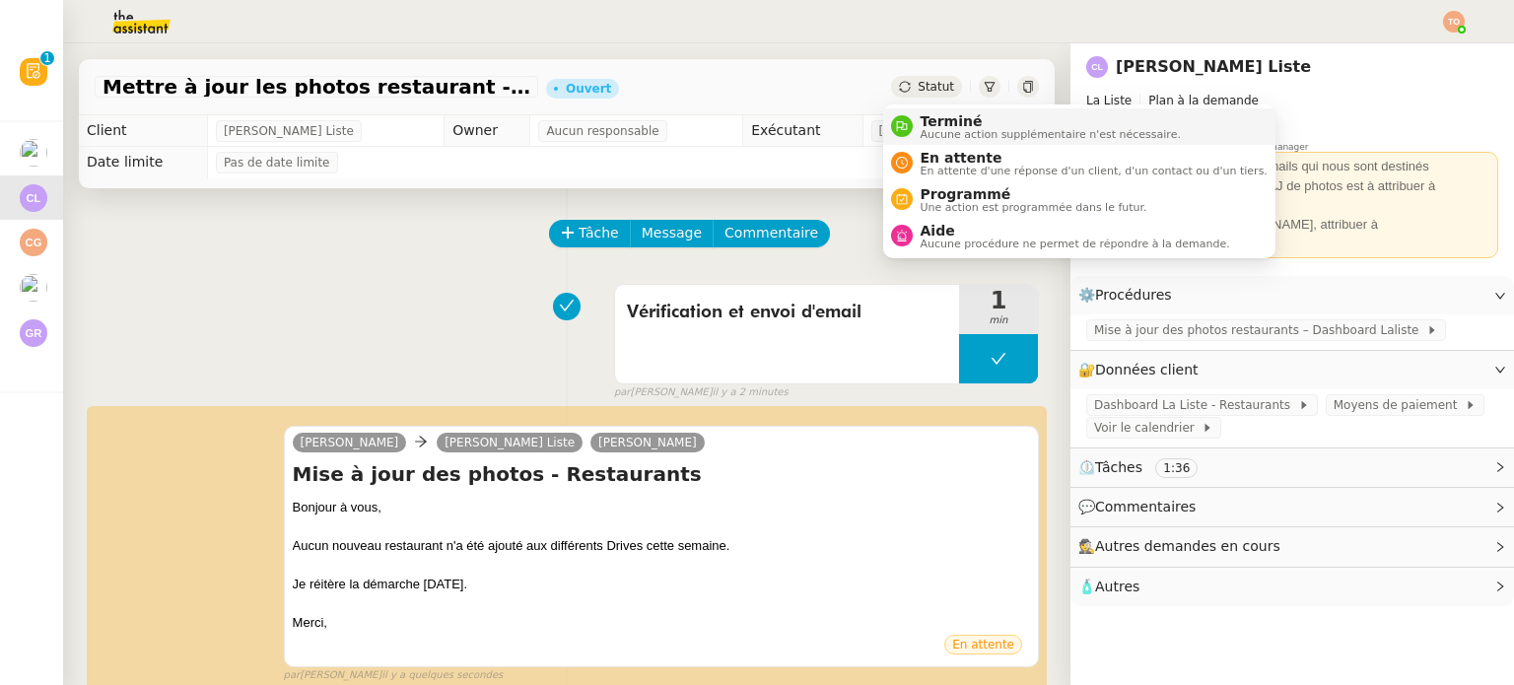
click at [935, 114] on span "Terminé" at bounding box center [1051, 121] width 260 height 16
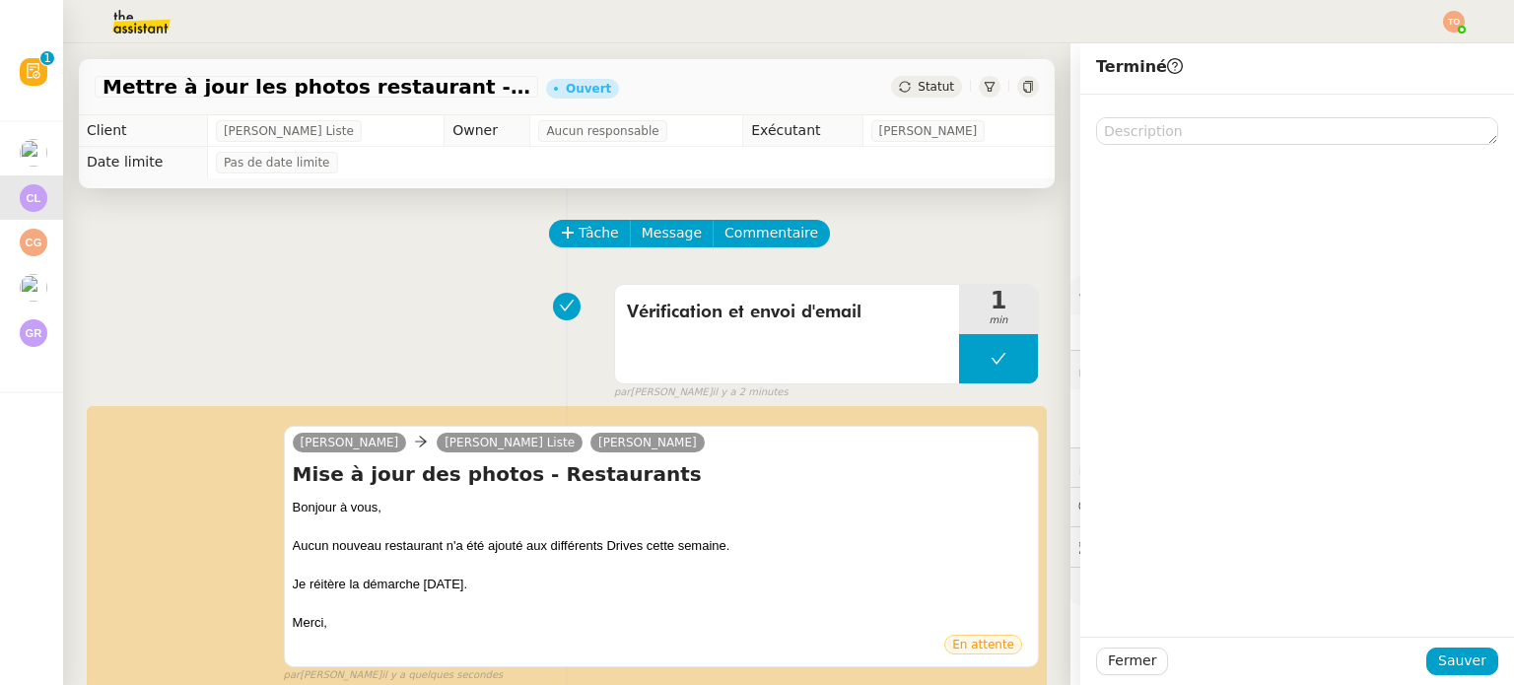
click at [1447, 675] on div "Fermer Sauver" at bounding box center [1297, 661] width 434 height 48
click at [1447, 666] on span "Sauver" at bounding box center [1462, 661] width 48 height 23
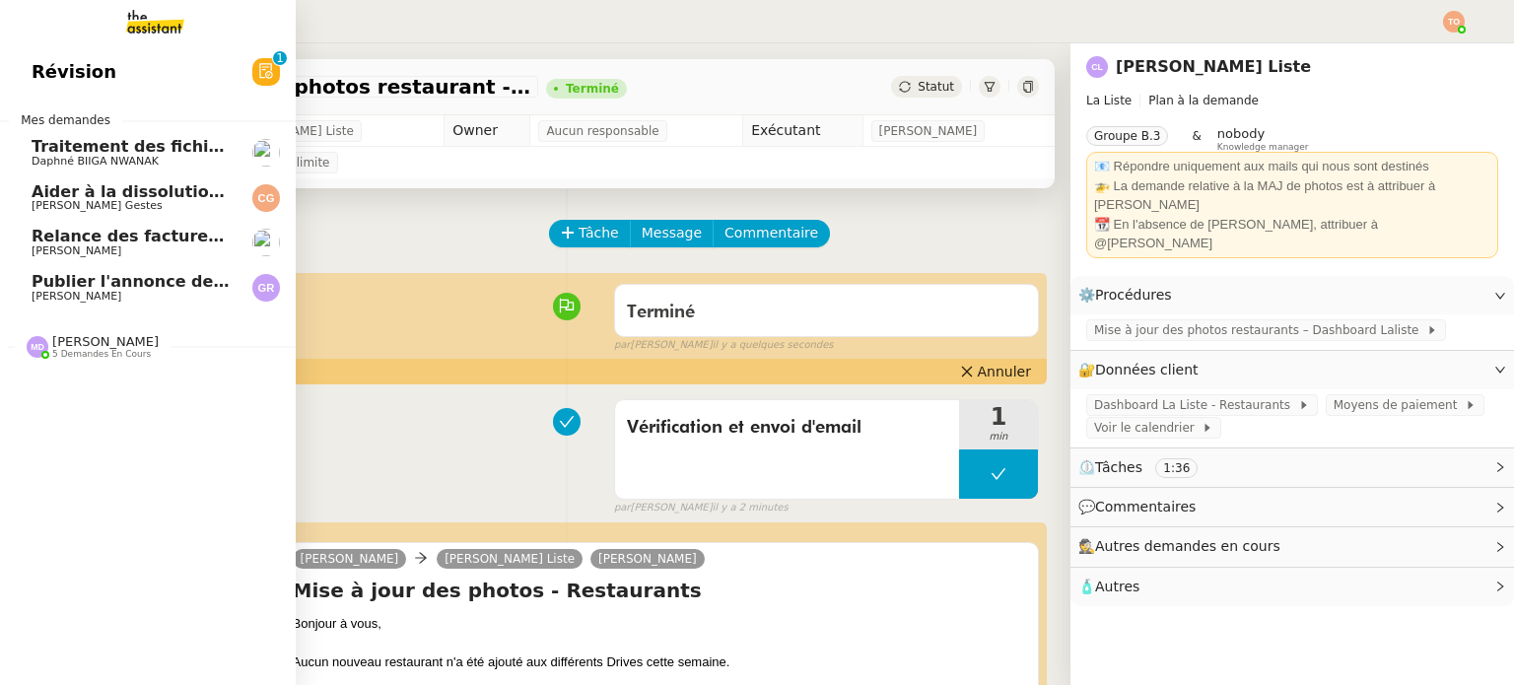
click at [87, 280] on span "Publier l'annonce de recrutement" at bounding box center [181, 281] width 299 height 19
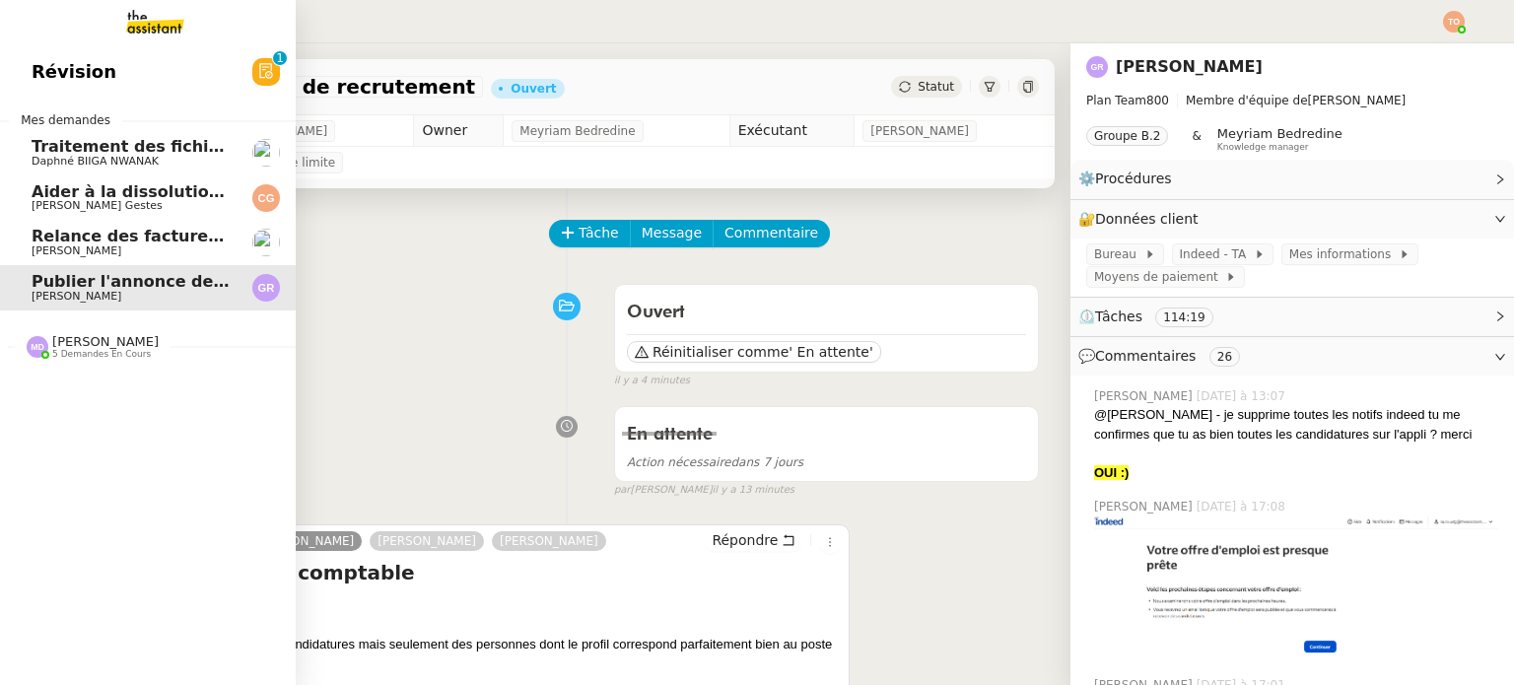
click at [56, 251] on span "[PERSON_NAME]" at bounding box center [77, 250] width 90 height 13
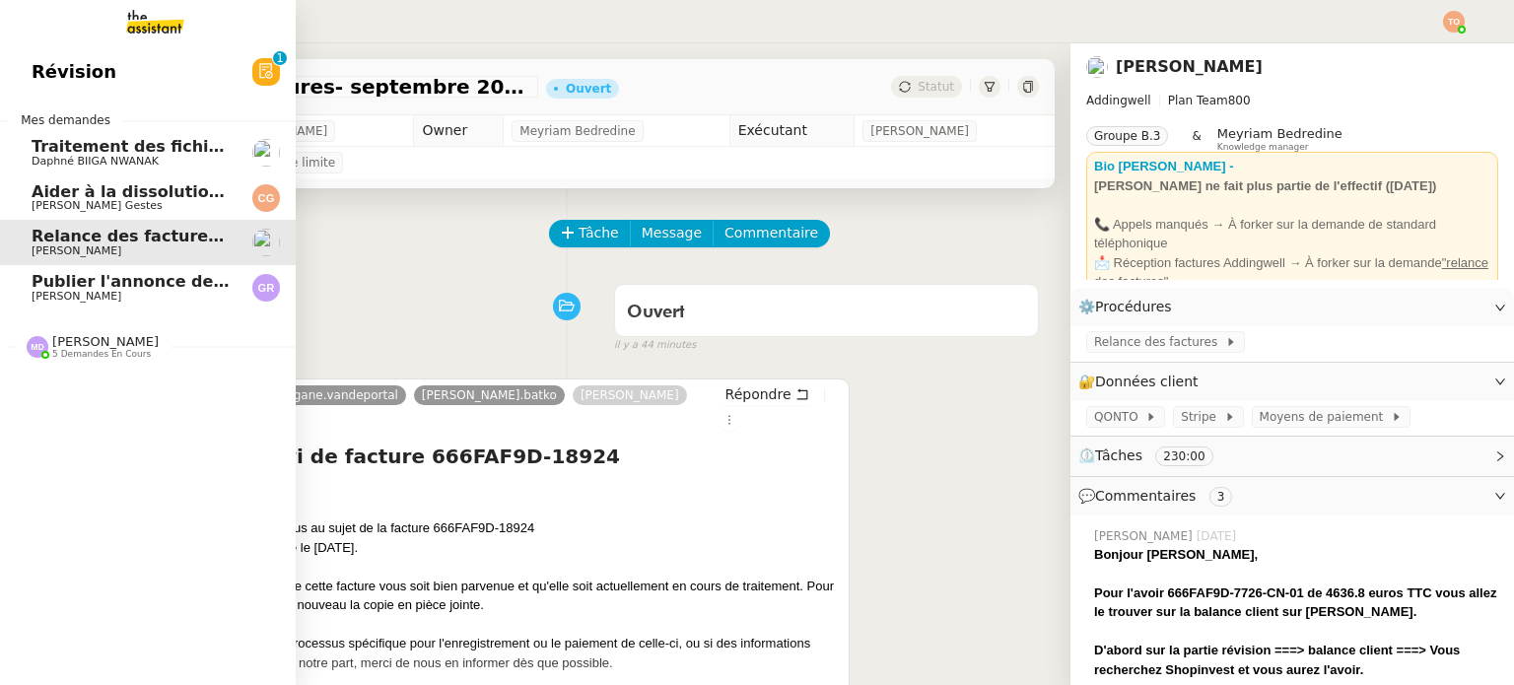
click at [136, 332] on span "Marylou Deybach 5 demandes en cours" at bounding box center [156, 338] width 296 height 41
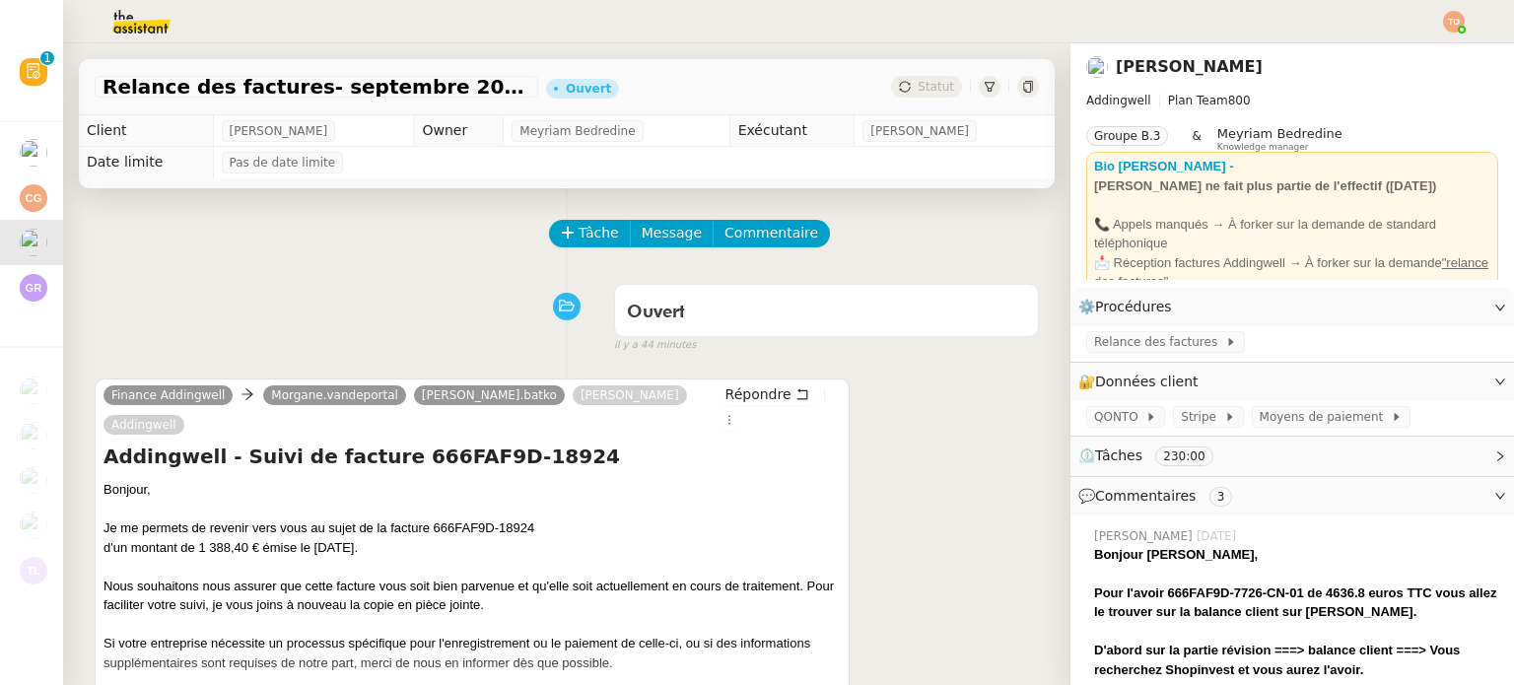
click at [347, 278] on div "Ouvert false il y a 44 minutes" at bounding box center [567, 314] width 944 height 79
click at [1453, 22] on img at bounding box center [1454, 22] width 22 height 22
click at [1435, 54] on li "Suivi" at bounding box center [1400, 56] width 128 height 28
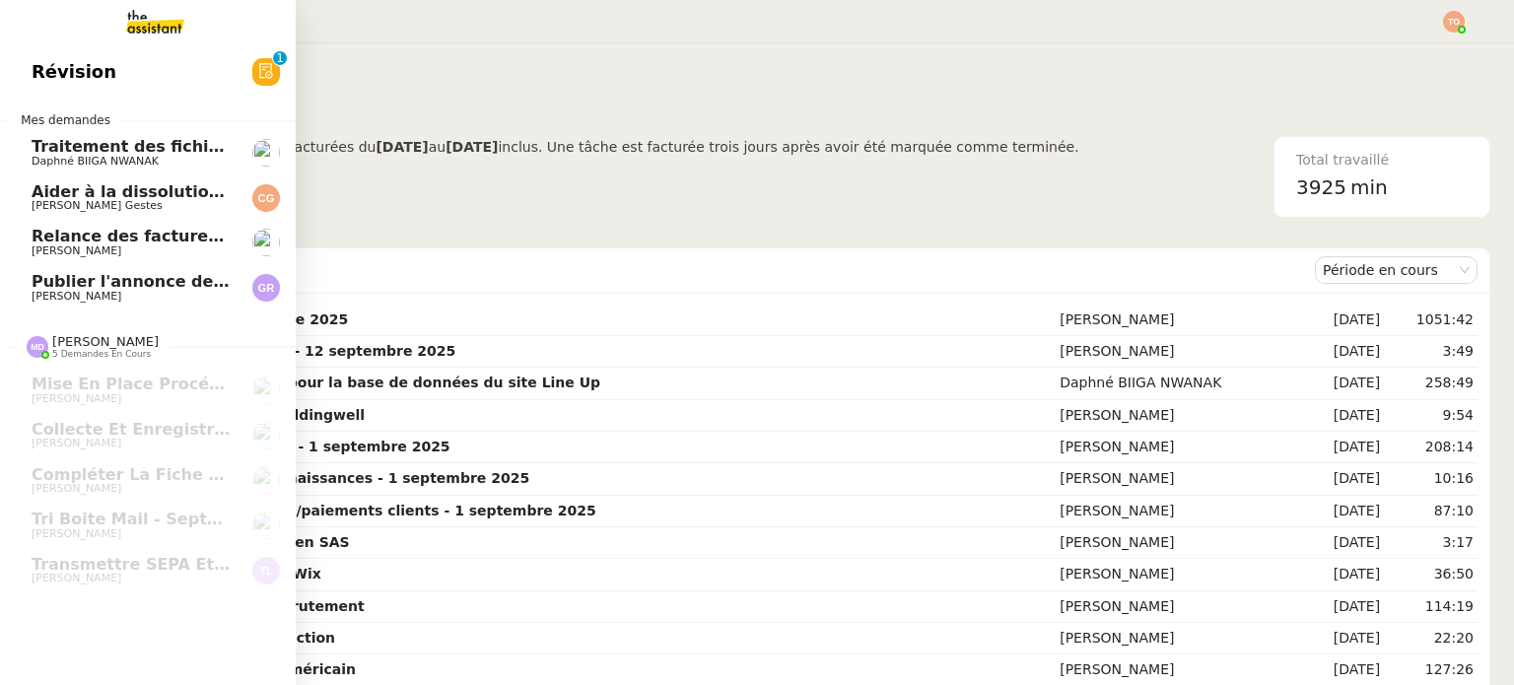
click at [101, 236] on span "Relance des factures- septembre 2025" at bounding box center [203, 236] width 343 height 19
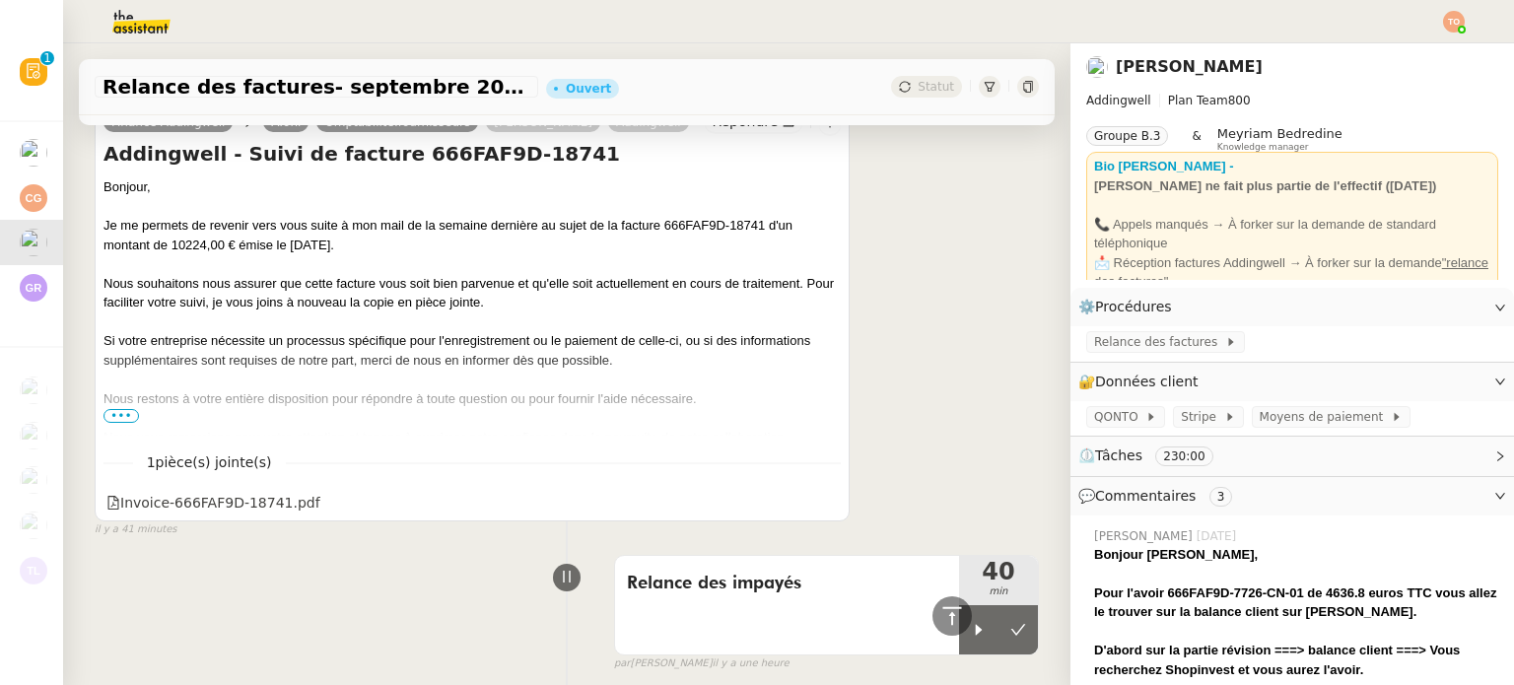
scroll to position [1873, 0]
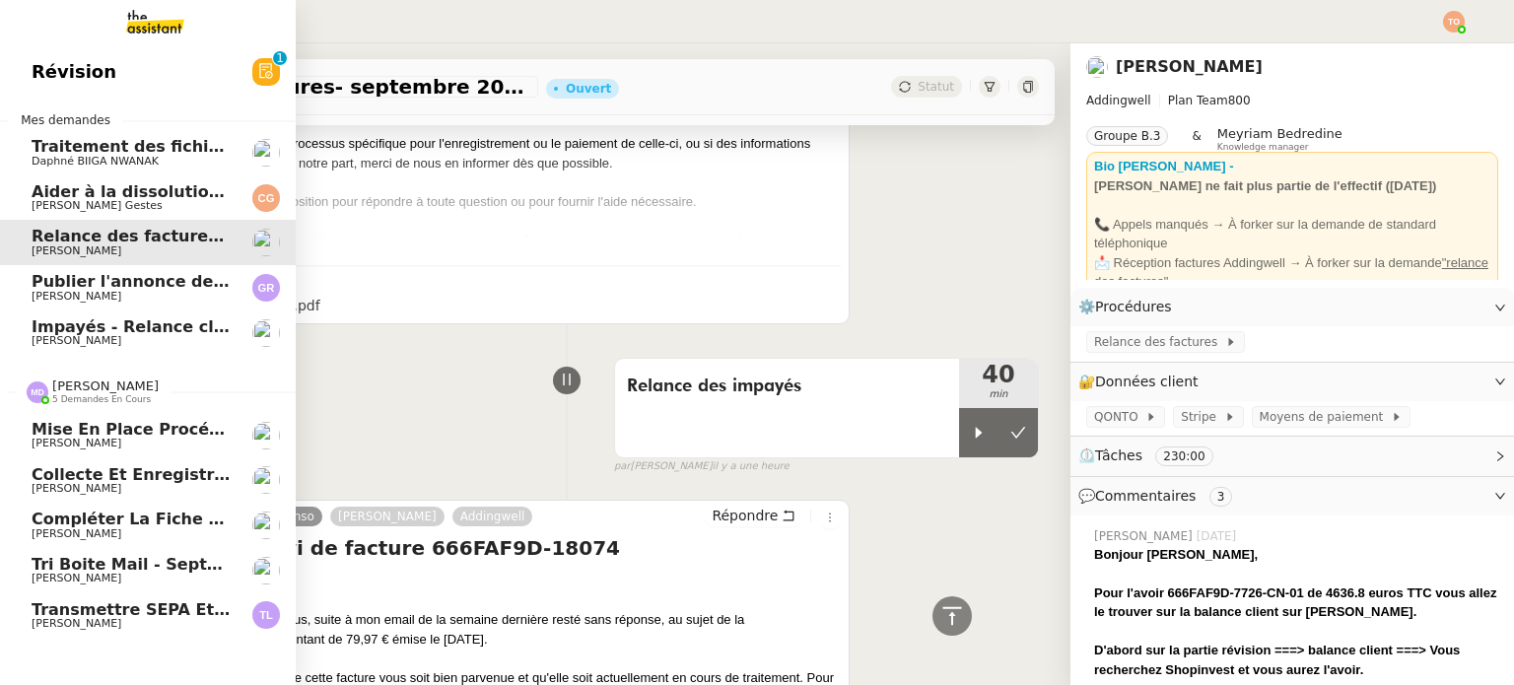
click at [197, 575] on span "[PERSON_NAME]" at bounding box center [131, 579] width 199 height 12
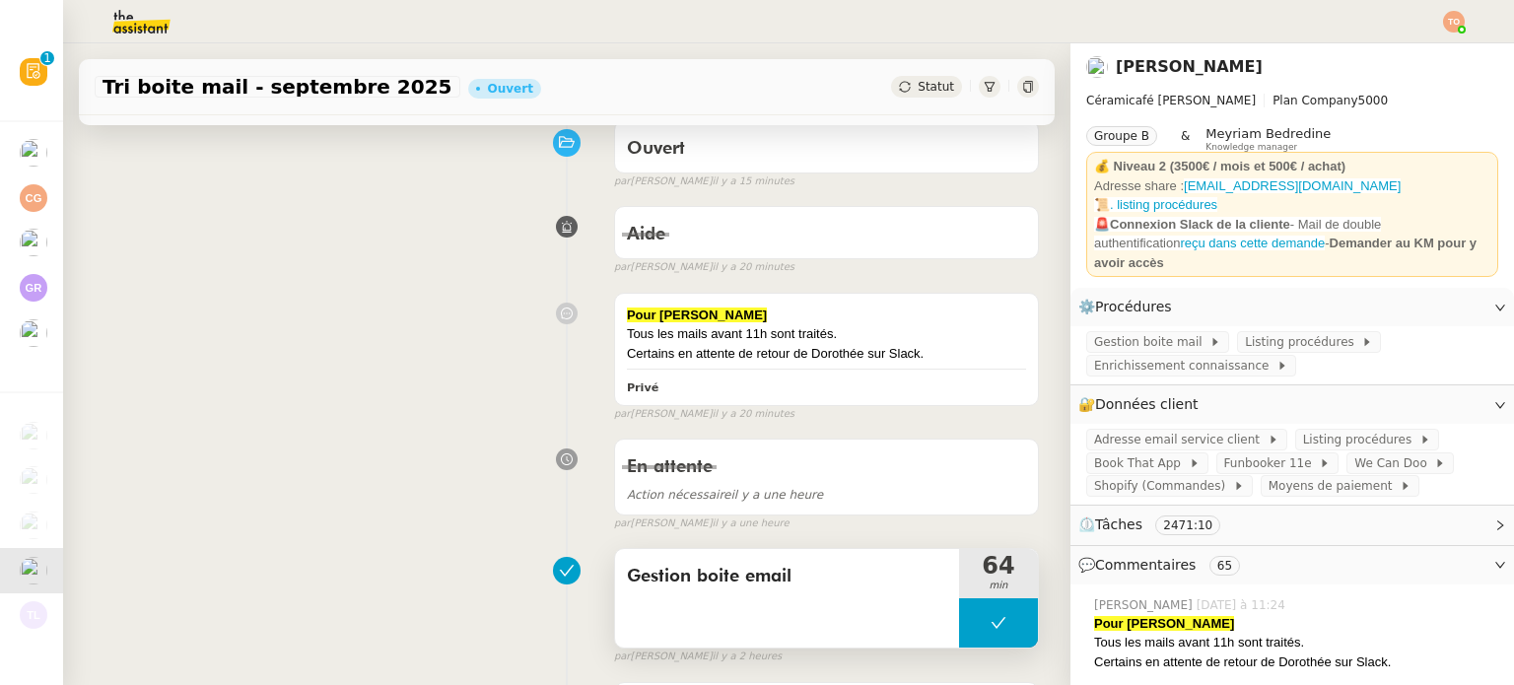
scroll to position [5, 0]
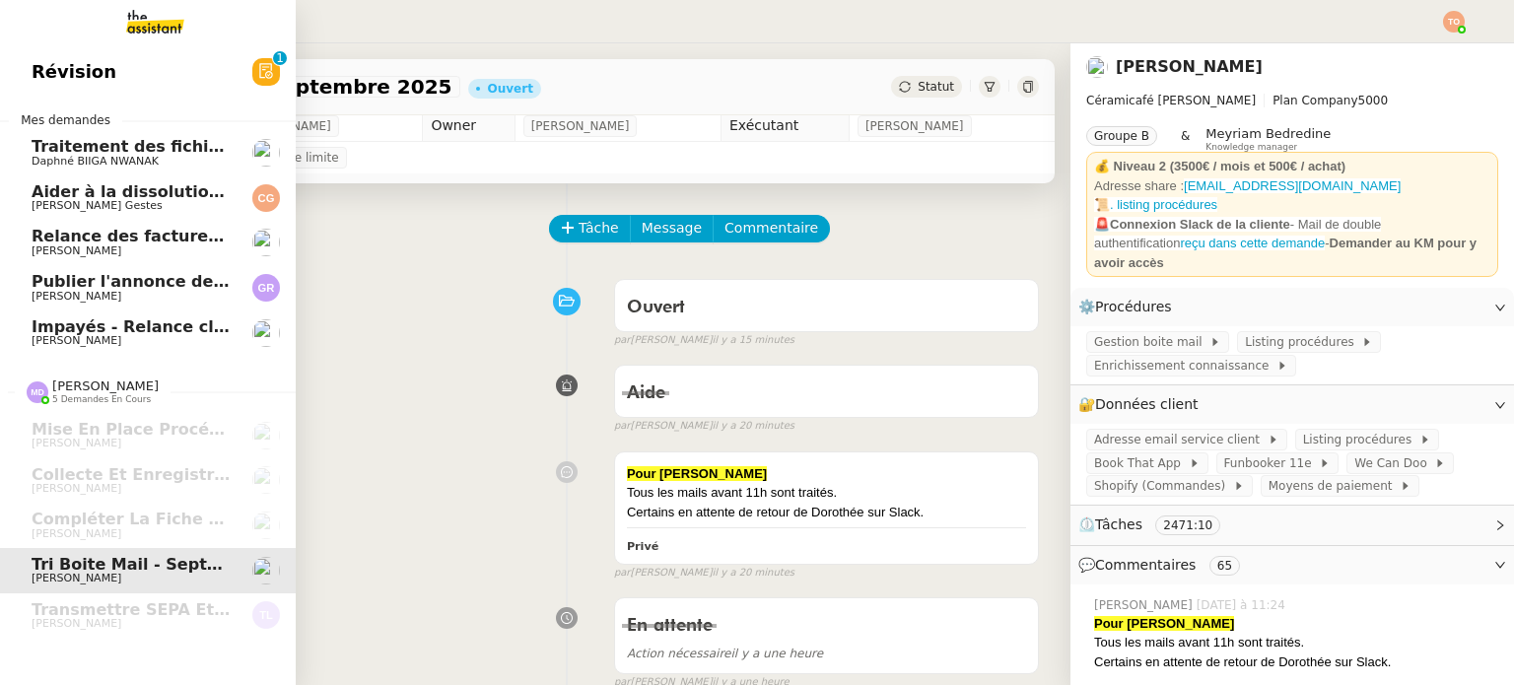
click at [16, 337] on link "Impayés - Relance client - 1 septembre 2025 Mathilde Borel" at bounding box center [148, 332] width 296 height 45
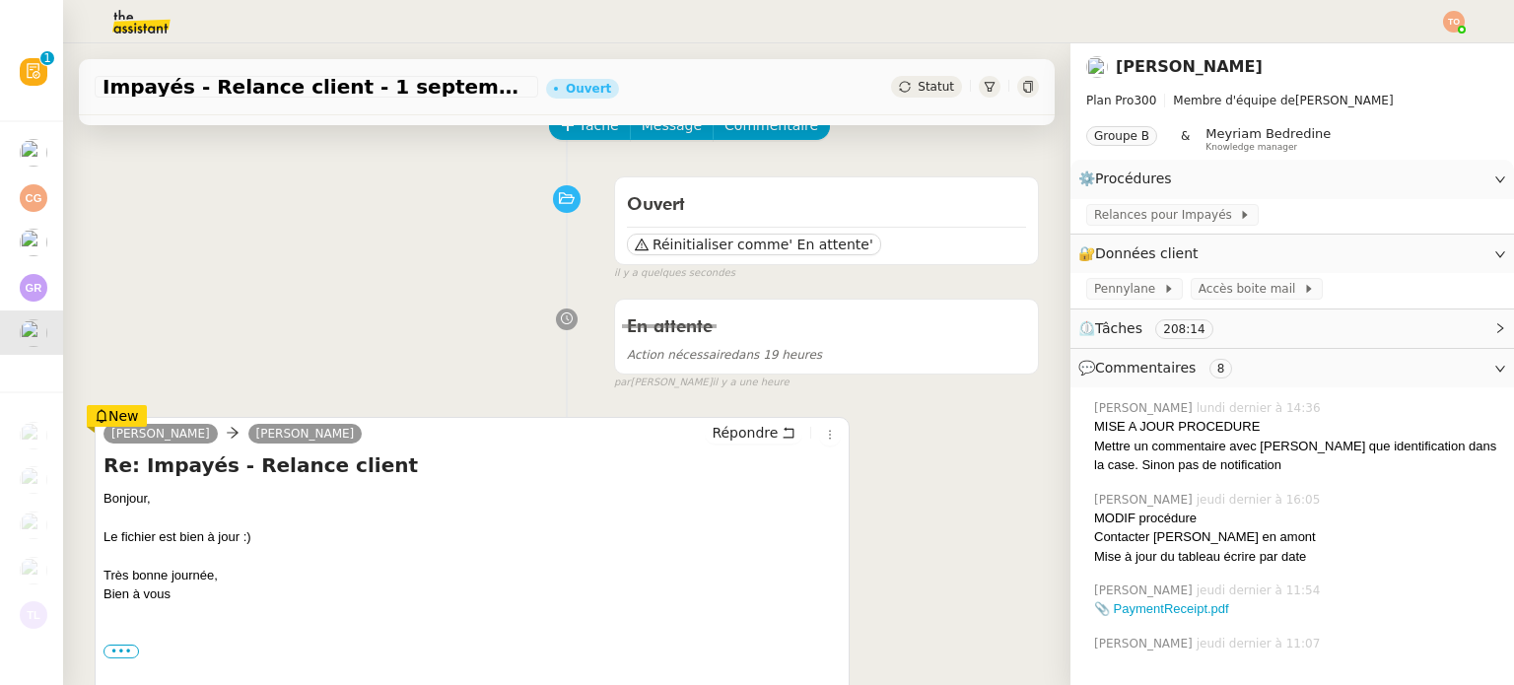
scroll to position [103, 0]
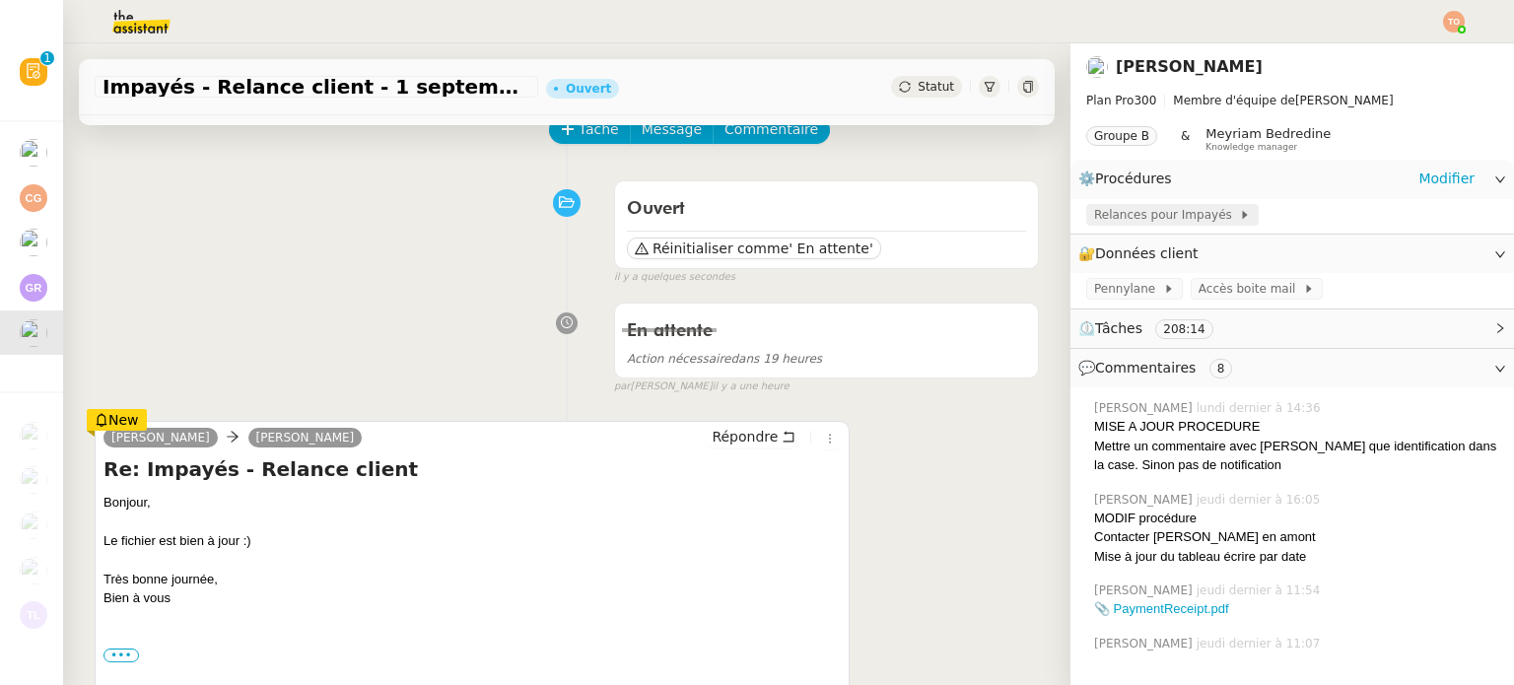
click at [1155, 223] on span "Relances pour Impayés" at bounding box center [1166, 215] width 145 height 20
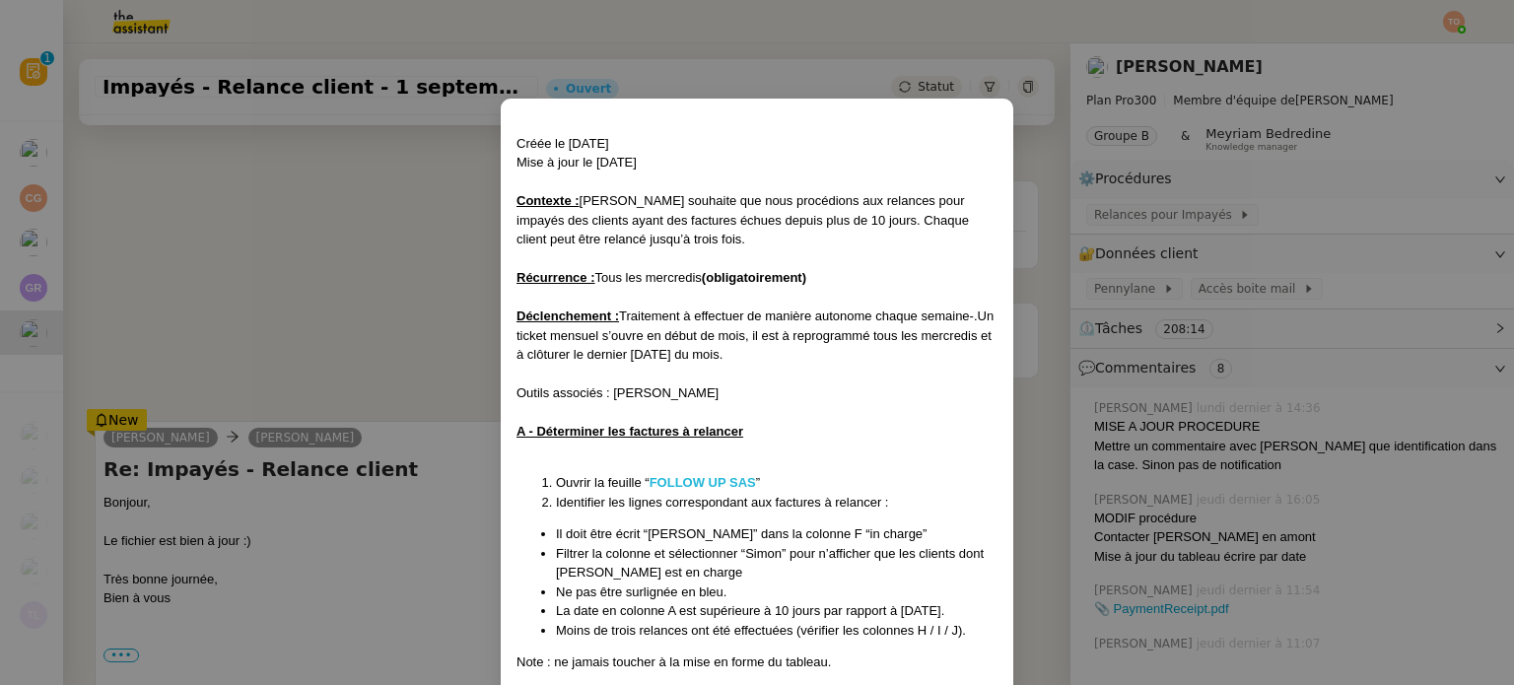
click at [725, 477] on strong "FOLLOW UP SAS" at bounding box center [703, 482] width 106 height 15
click at [50, 238] on nz-modal-container "Créée le 30/07/2025 Mise à jour le 13/08/2025 Contexte : Mathilde souhaite que …" at bounding box center [757, 342] width 1514 height 685
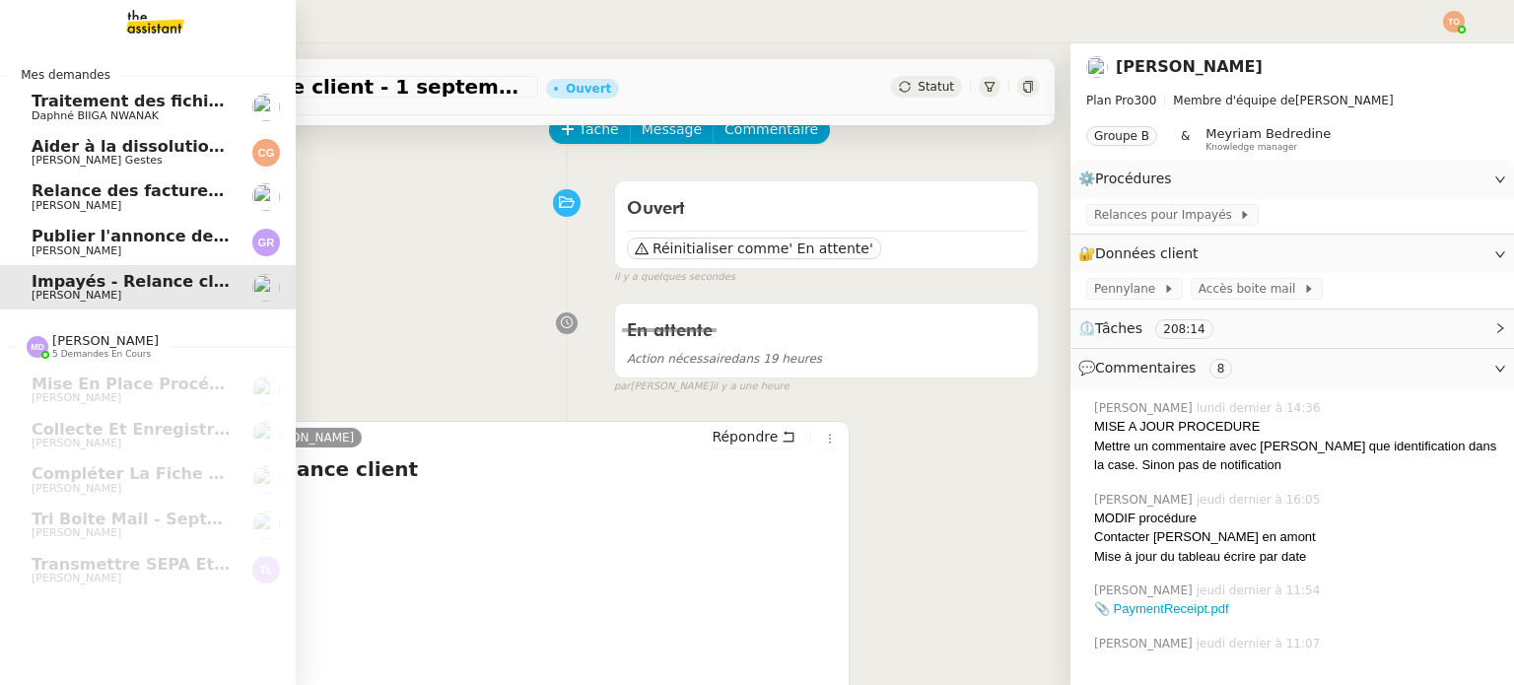
click at [48, 239] on span "Publier l'annonce de recrutement" at bounding box center [181, 236] width 299 height 19
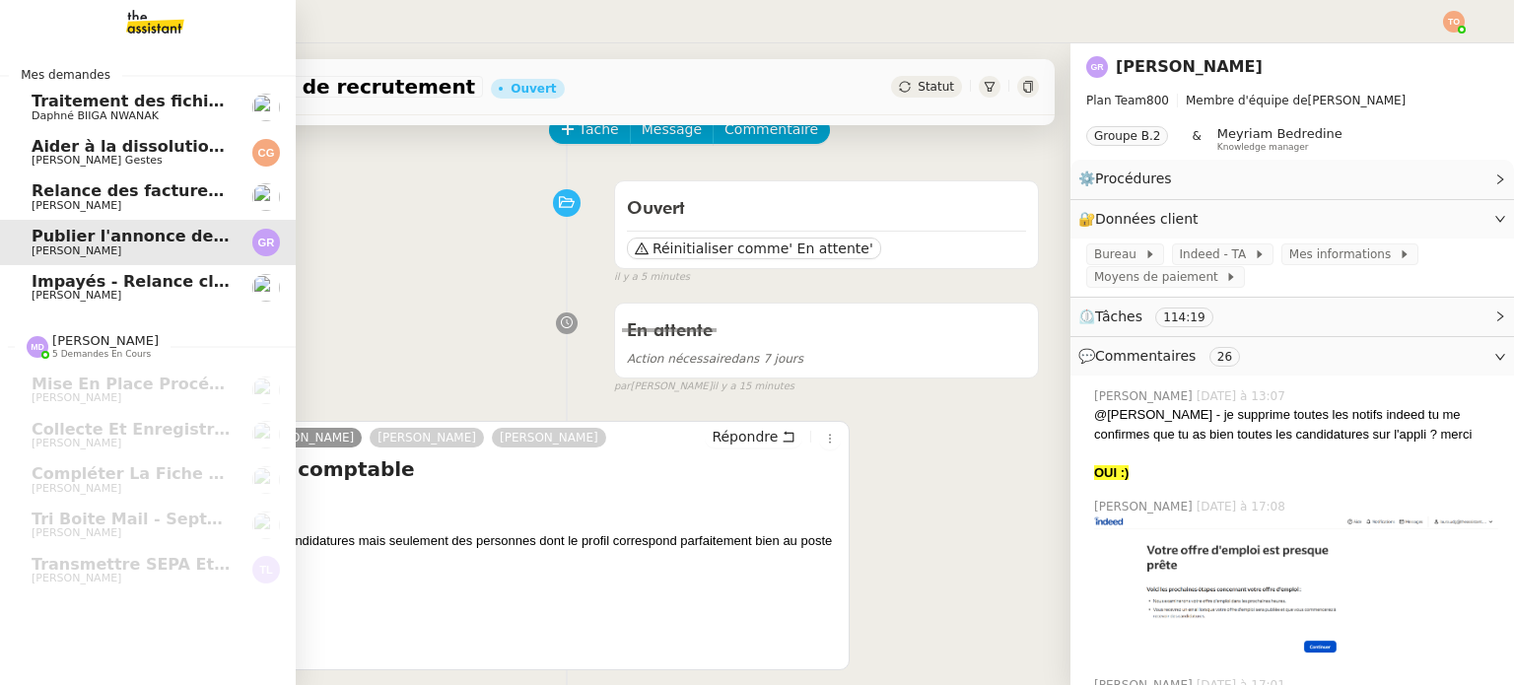
click at [169, 191] on span "Relance des factures- septembre 2025" at bounding box center [203, 190] width 343 height 19
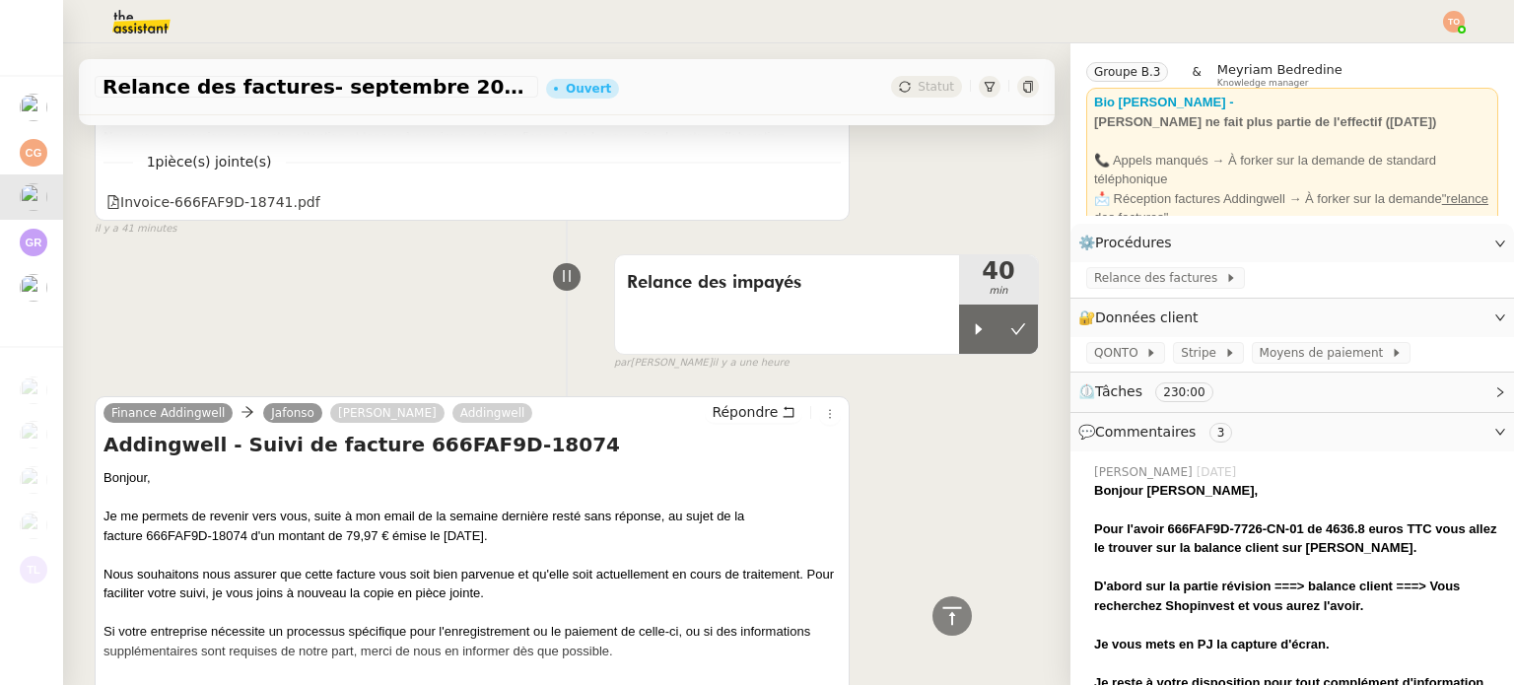
scroll to position [99, 0]
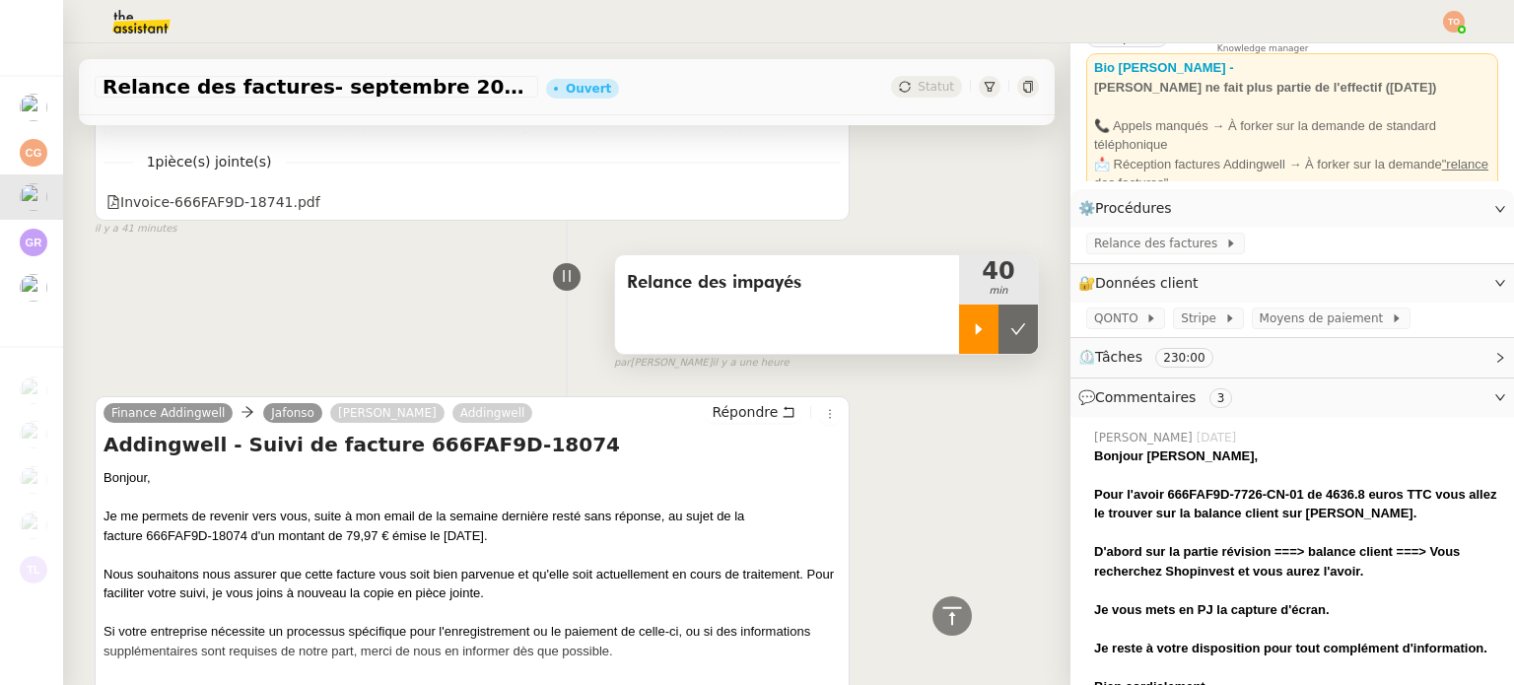
click at [971, 321] on icon at bounding box center [979, 329] width 16 height 16
click at [1138, 318] on span at bounding box center [1142, 318] width 8 height 14
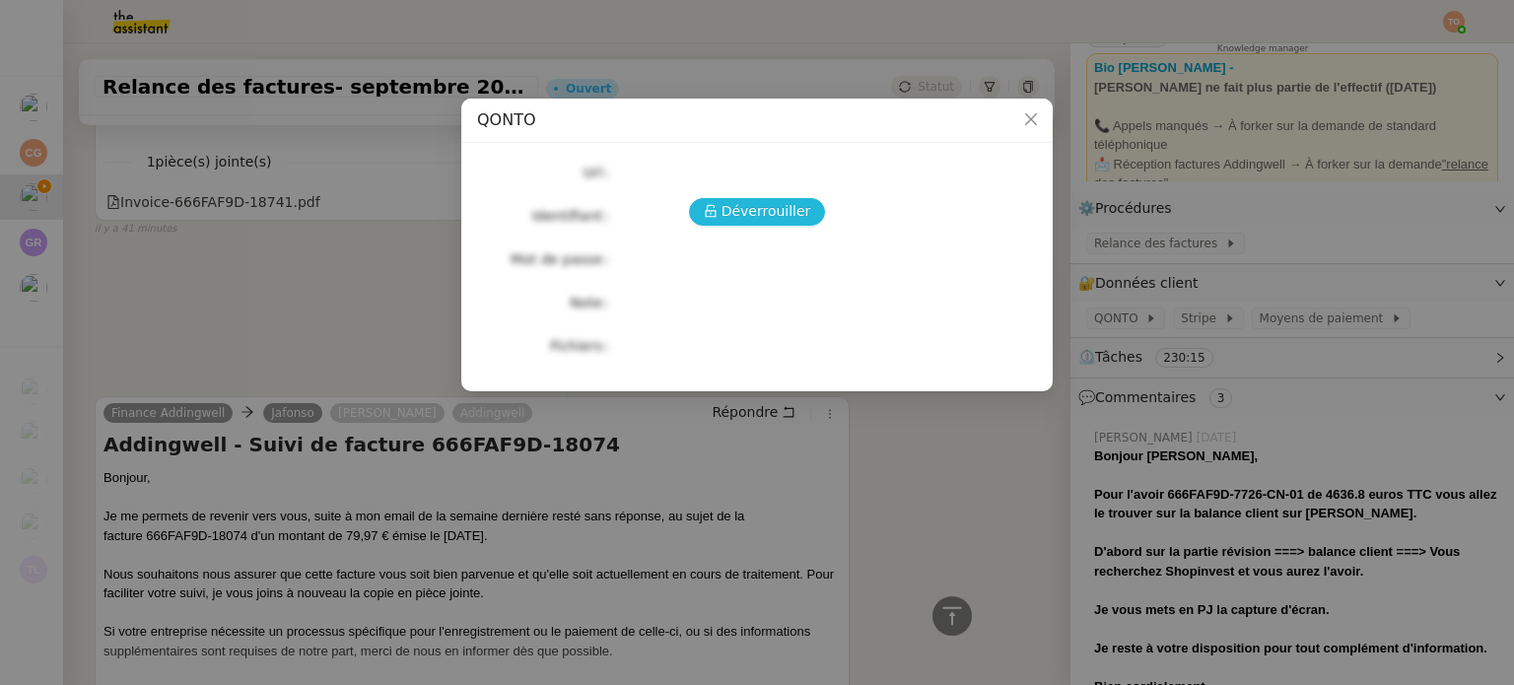
click at [770, 210] on span "Déverrouiller" at bounding box center [766, 211] width 90 height 23
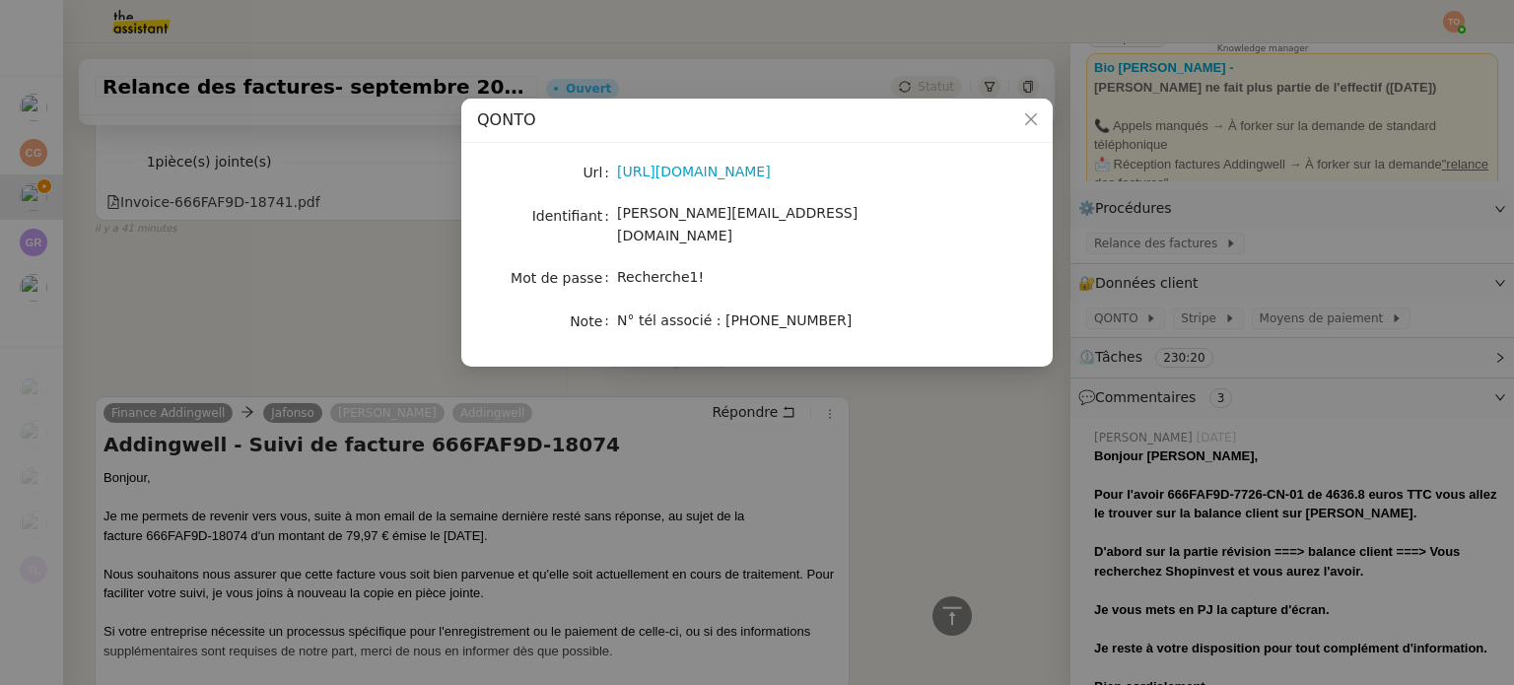
click at [718, 204] on div "[PERSON_NAME][EMAIL_ADDRESS][DOMAIN_NAME]" at bounding box center [780, 225] width 326 height 46
click at [660, 269] on span "Recherche1!" at bounding box center [660, 277] width 87 height 16
click at [658, 269] on span "Recherche1!" at bounding box center [660, 277] width 87 height 16
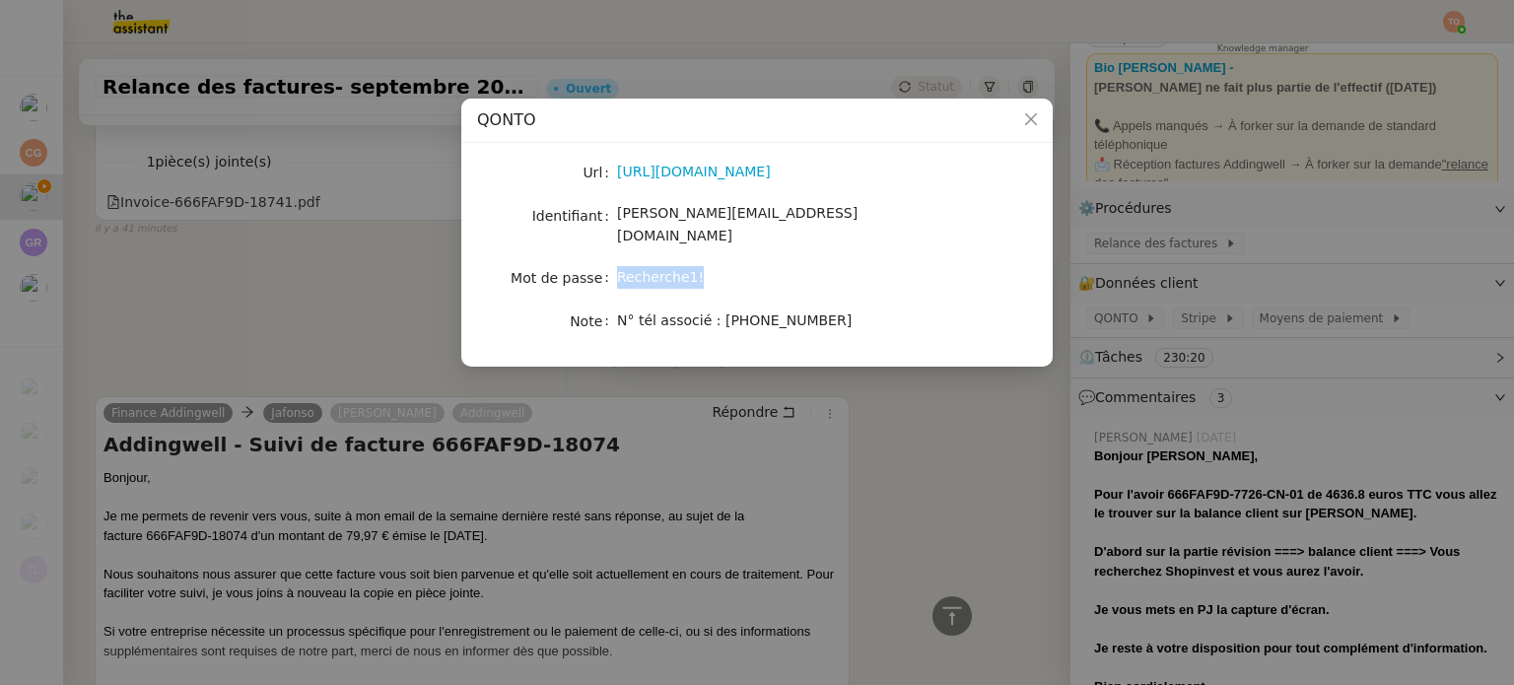
copy span "Recherche1!"
click at [726, 208] on span "[PERSON_NAME][EMAIL_ADDRESS][DOMAIN_NAME]" at bounding box center [737, 224] width 240 height 38
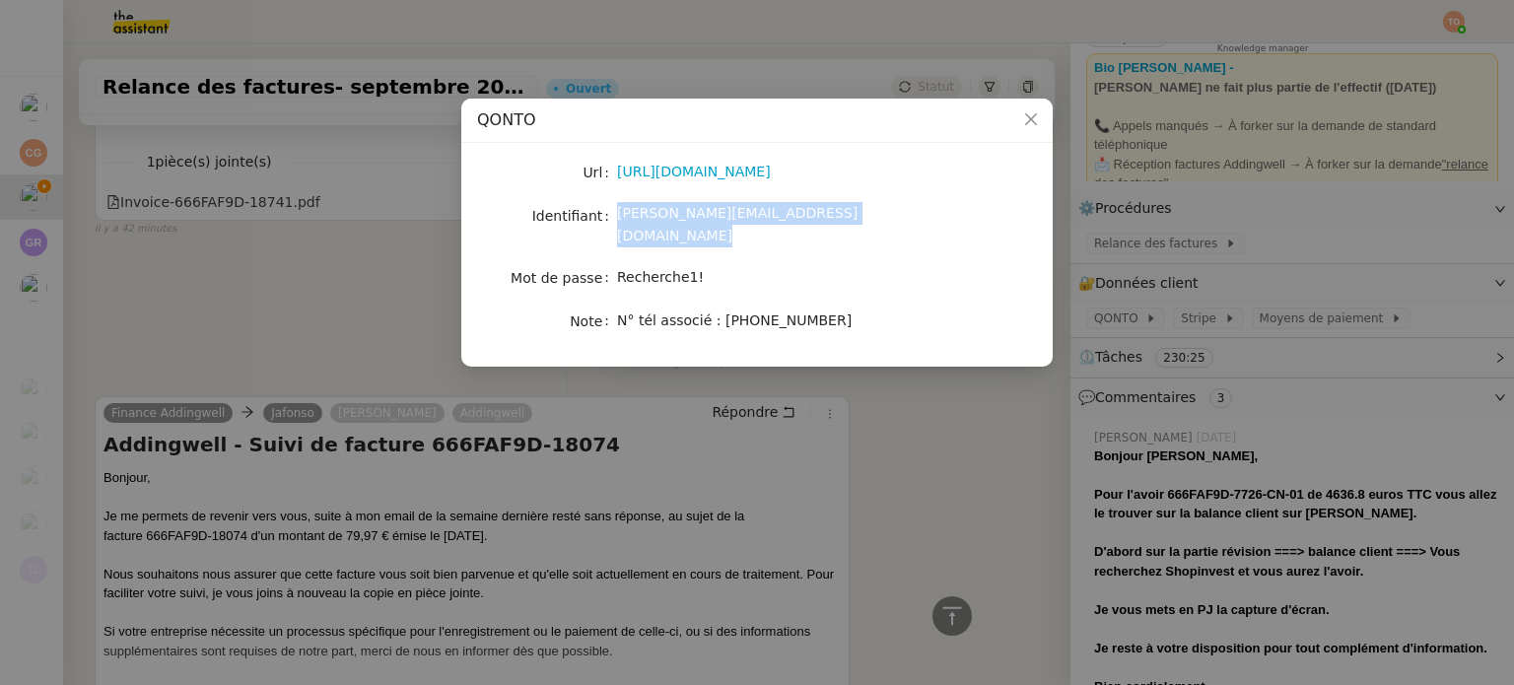
click at [726, 208] on span "[PERSON_NAME][EMAIL_ADDRESS][DOMAIN_NAME]" at bounding box center [737, 224] width 240 height 38
copy span "[PERSON_NAME][EMAIL_ADDRESS][DOMAIN_NAME]"
click at [833, 567] on nz-modal-container "QONTO Url https://app.qonto.com/signin Identifiant camille@addingwell.com Mot d…" at bounding box center [757, 342] width 1514 height 685
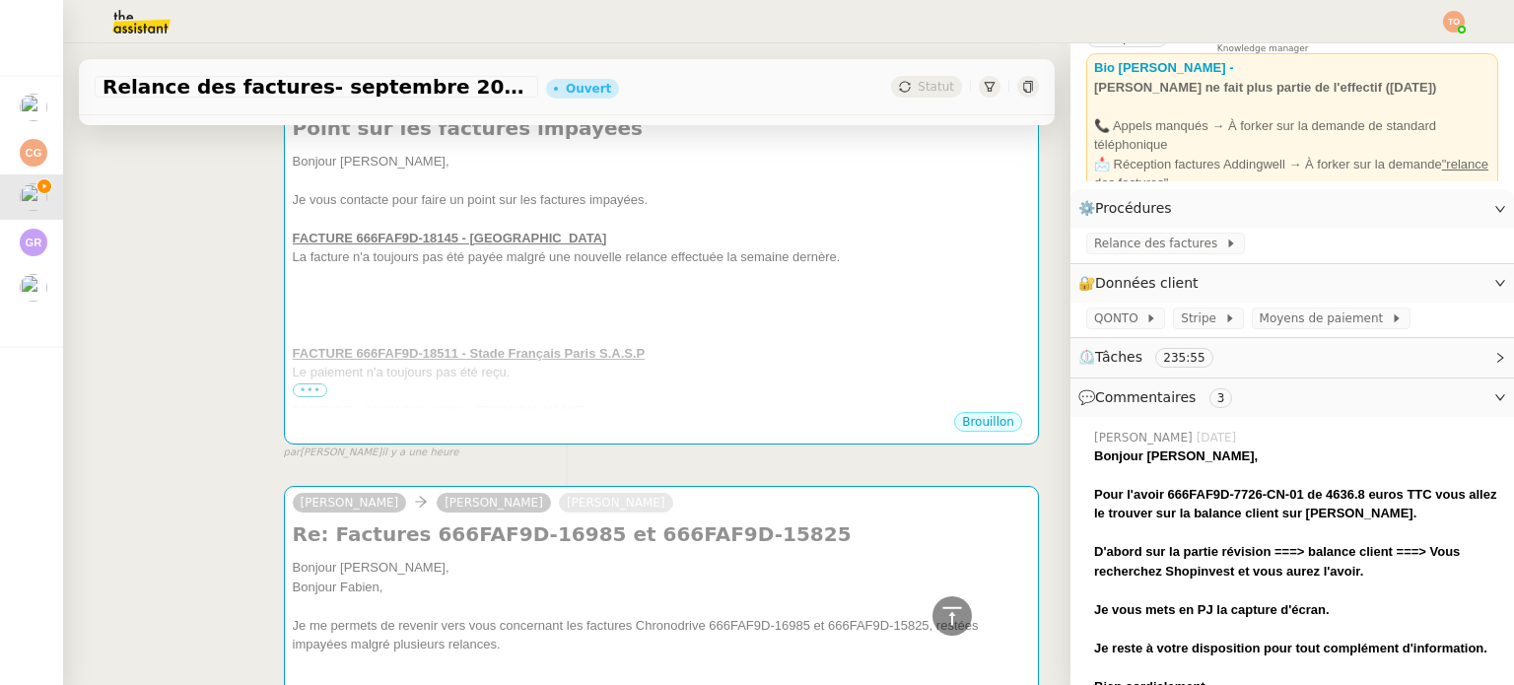
scroll to position [2661, 0]
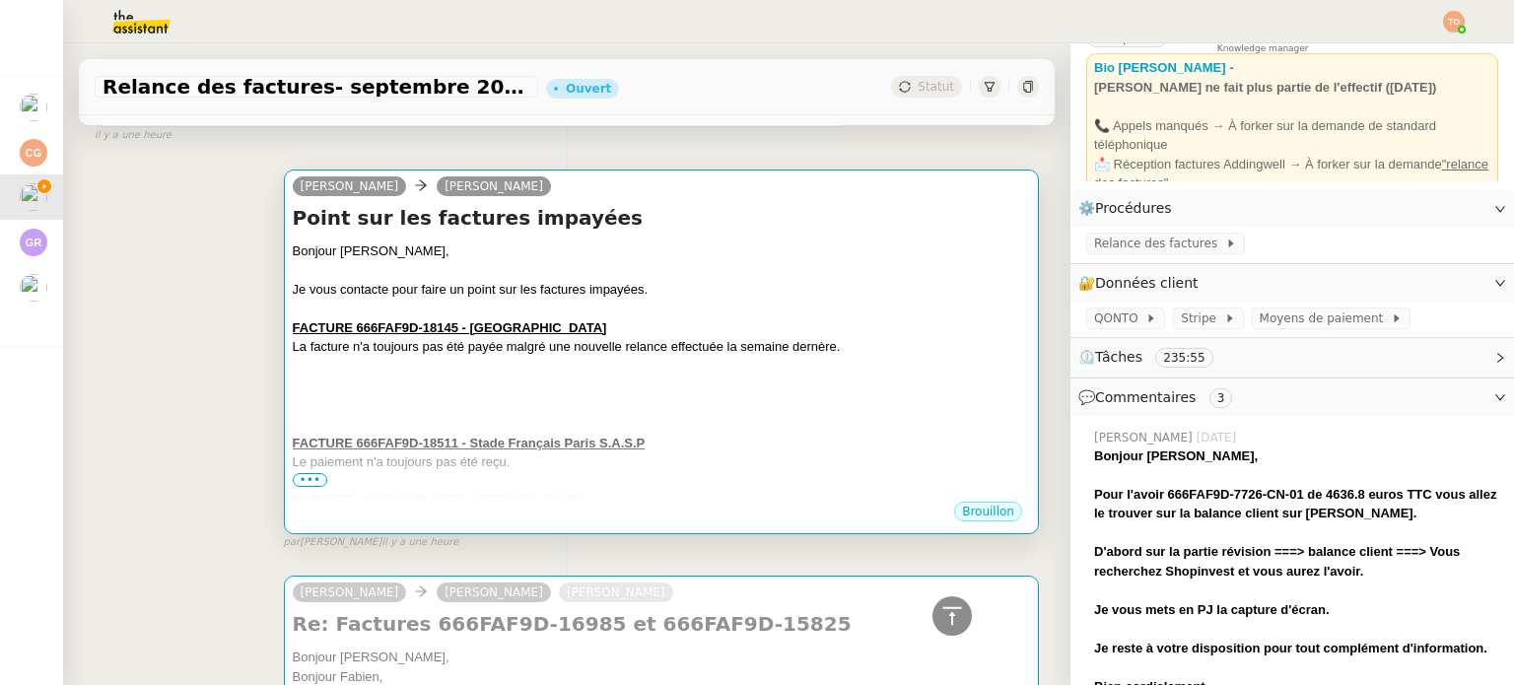
click at [640, 299] on div at bounding box center [661, 309] width 737 height 20
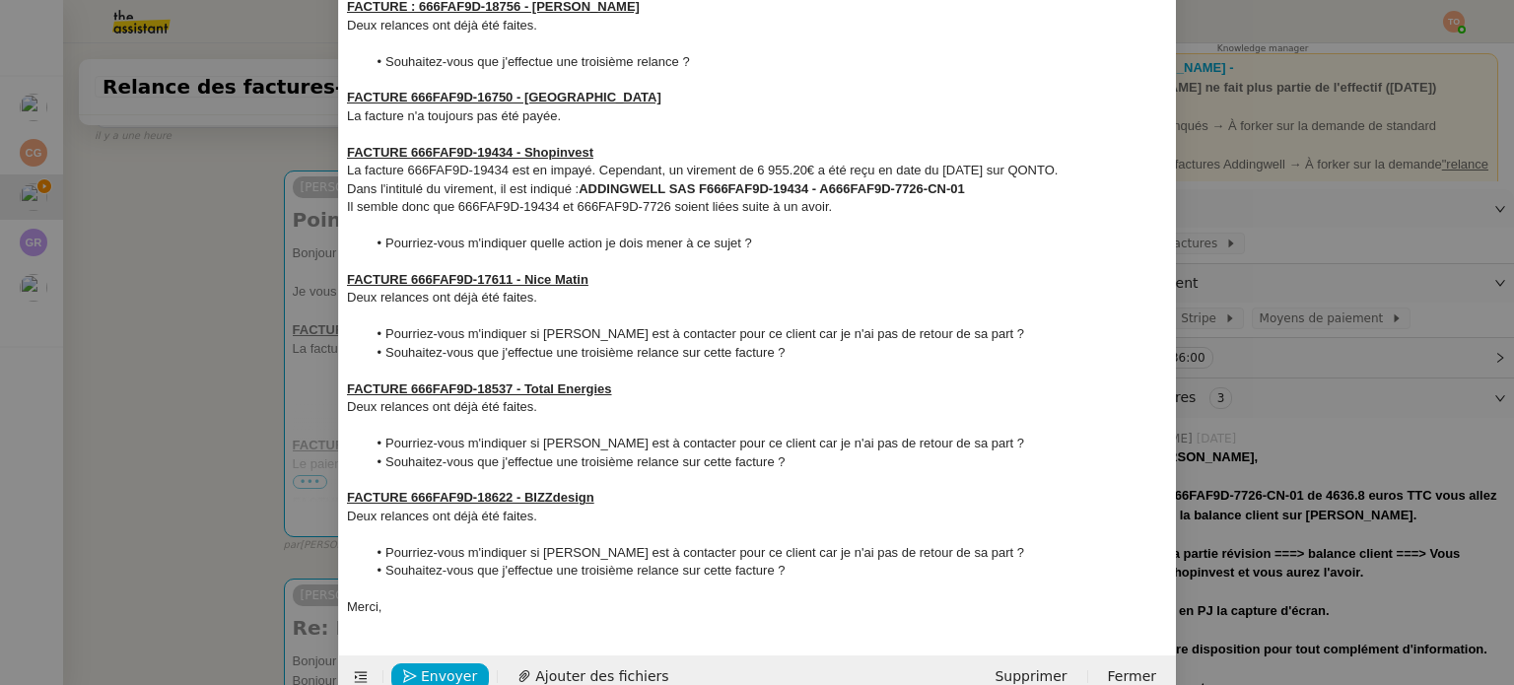
scroll to position [0, 0]
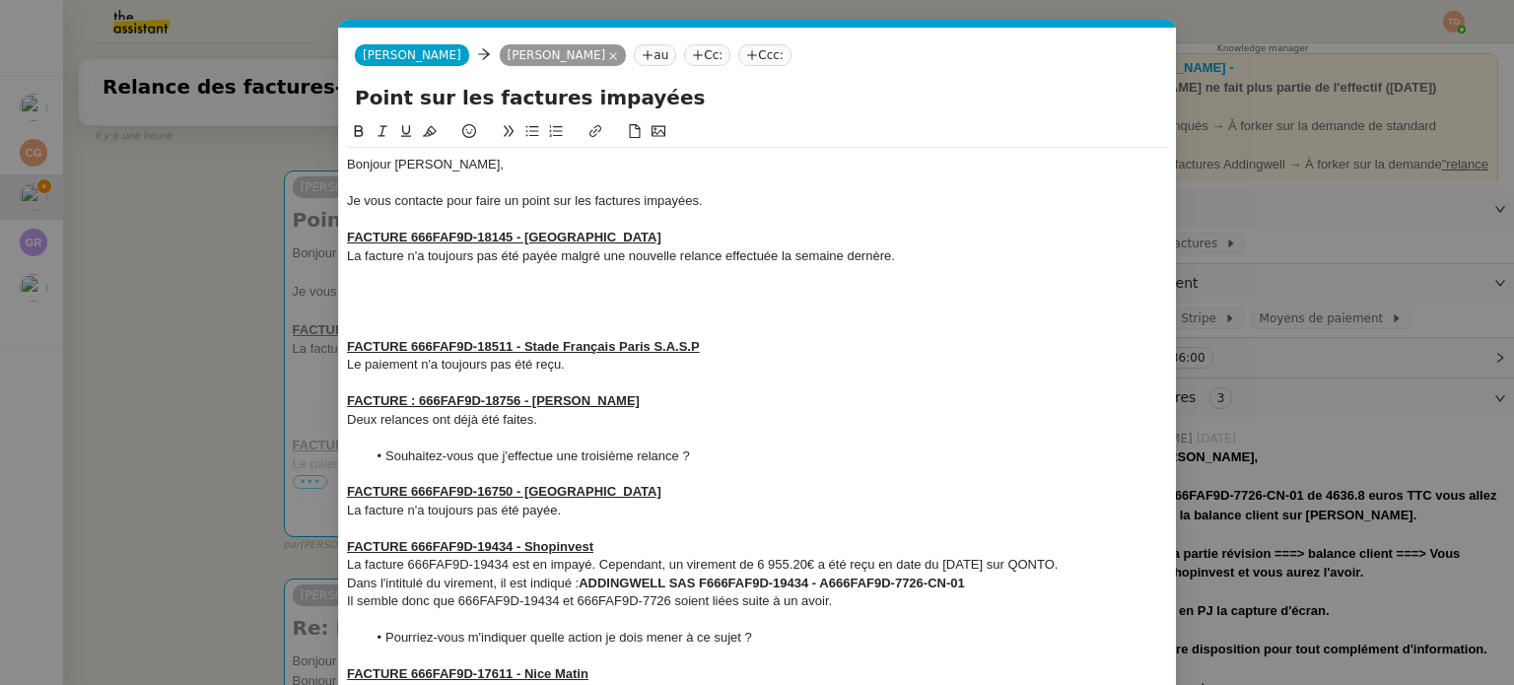
click at [471, 293] on div at bounding box center [757, 293] width 821 height 18
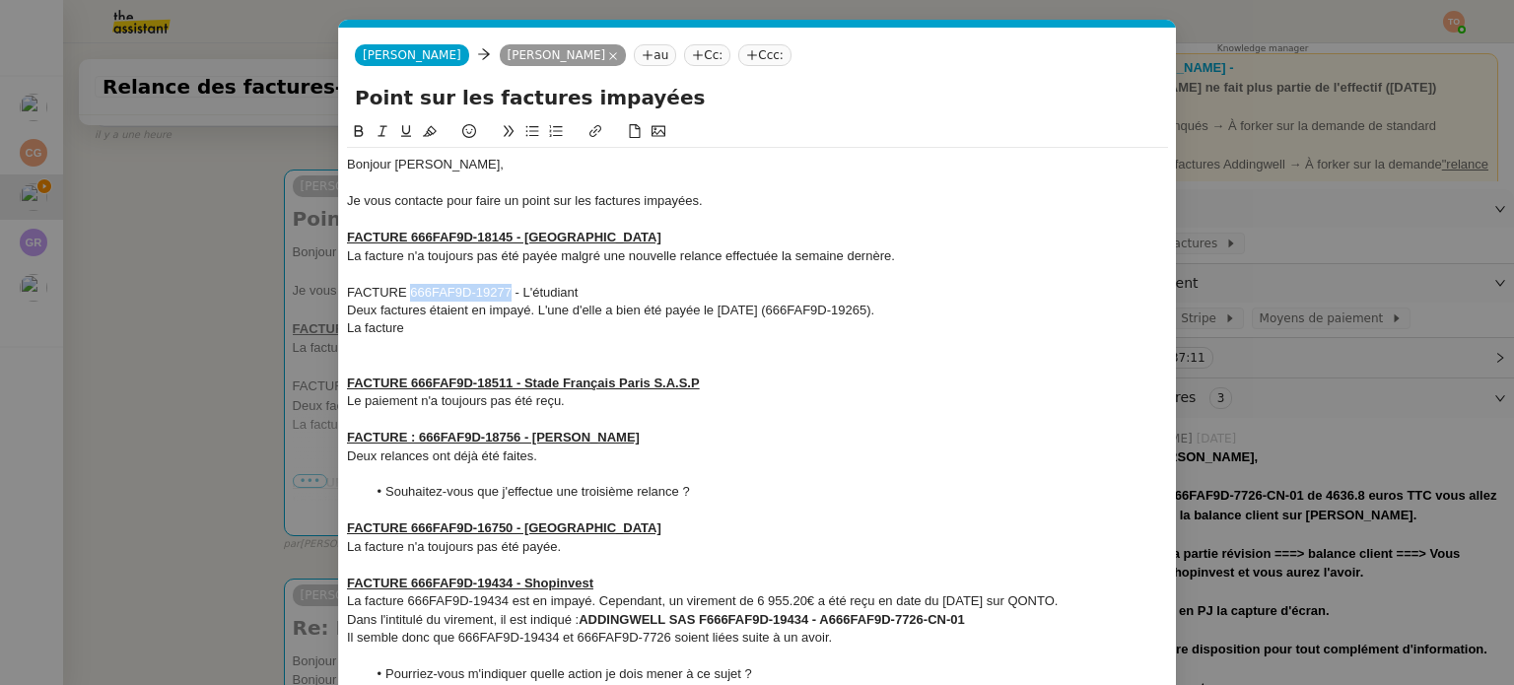
drag, startPoint x: 504, startPoint y: 296, endPoint x: 405, endPoint y: 293, distance: 98.6
click at [405, 293] on div "FACTURE 666FAF9D-19277 - L'étudiant" at bounding box center [757, 293] width 821 height 18
copy div "666FAF9D-19277"
click at [445, 325] on div "La facture" at bounding box center [757, 328] width 821 height 18
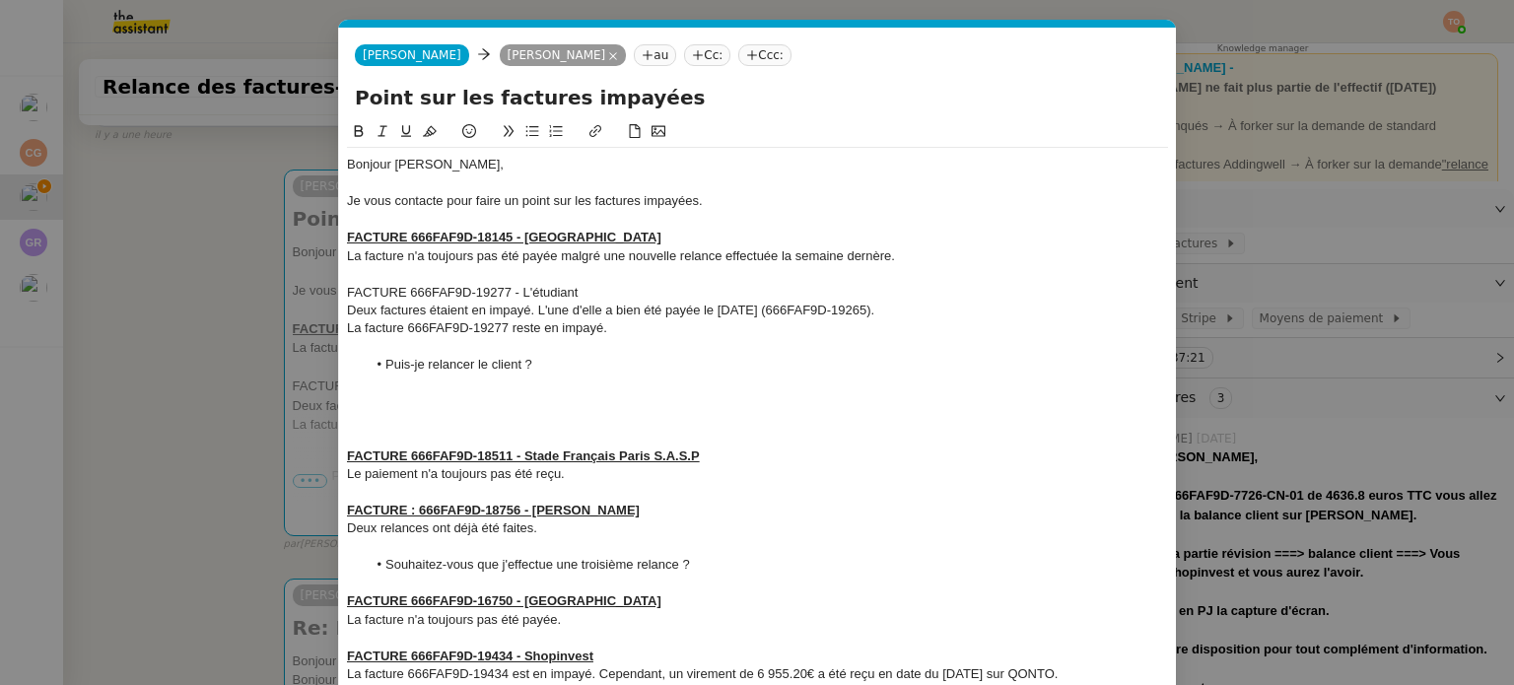
click at [449, 286] on div "FACTURE 666FAF9D-19277 - L'étudiant" at bounding box center [757, 293] width 821 height 18
click at [362, 138] on button at bounding box center [359, 131] width 24 height 23
click at [402, 132] on icon at bounding box center [406, 131] width 14 height 14
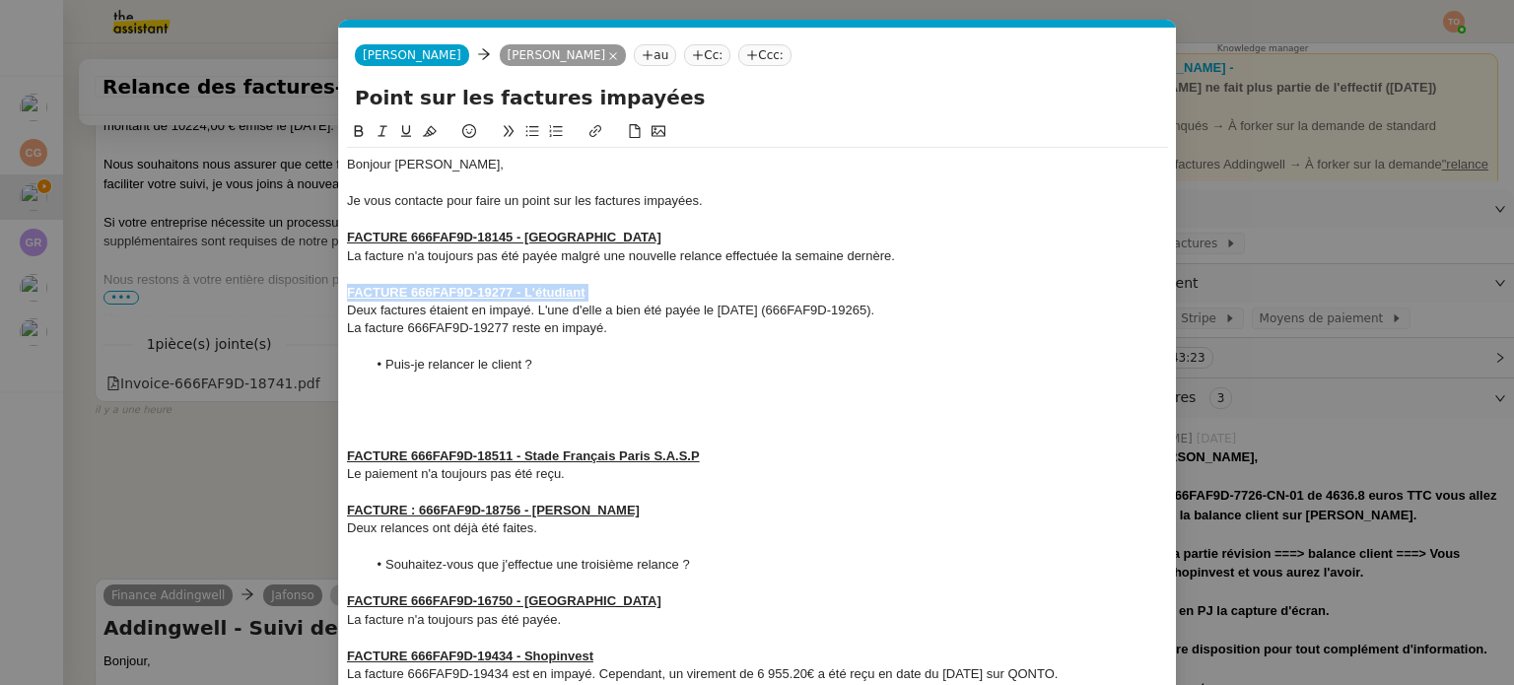
scroll to position [4025, 0]
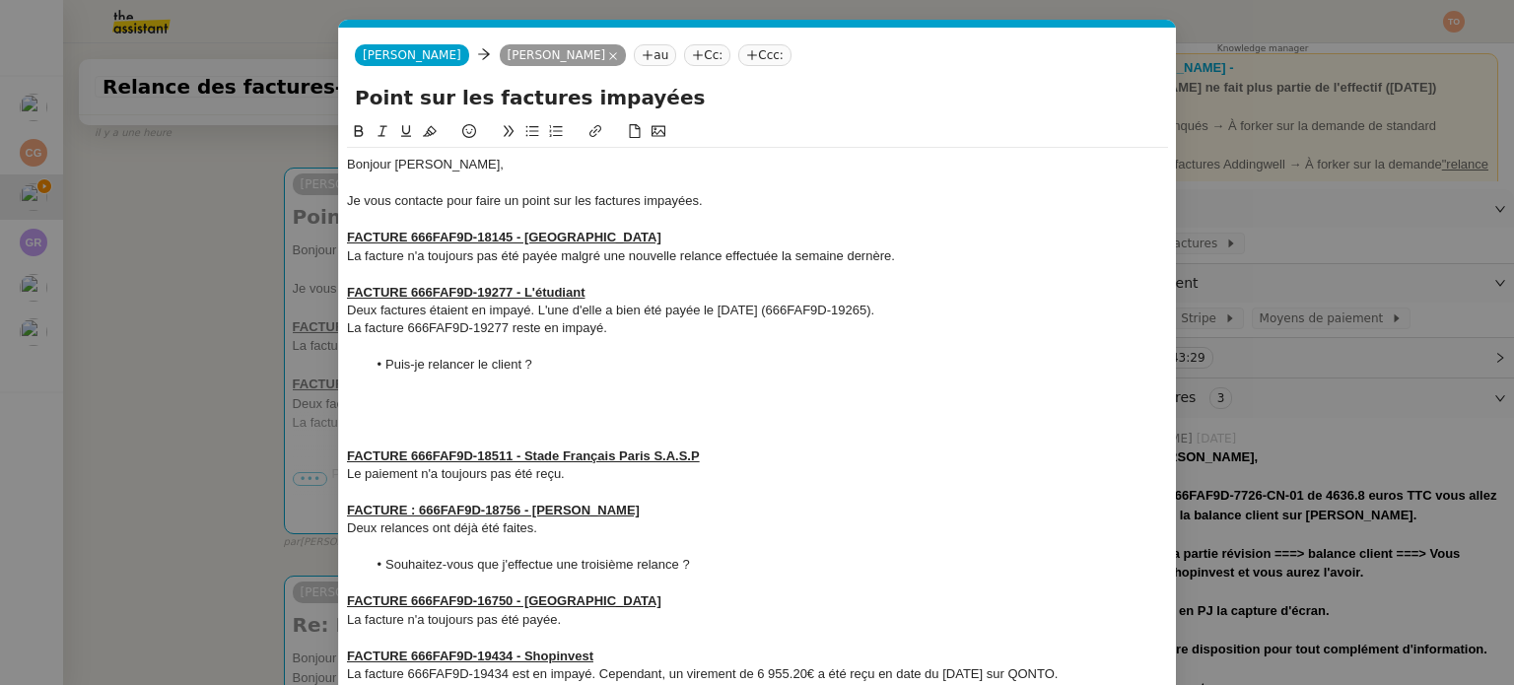
click at [229, 215] on nz-modal-container "Service TA - VOYAGE - PROPOSITION GLOBALE A utiliser dans le cadre de propositi…" at bounding box center [757, 342] width 1514 height 685
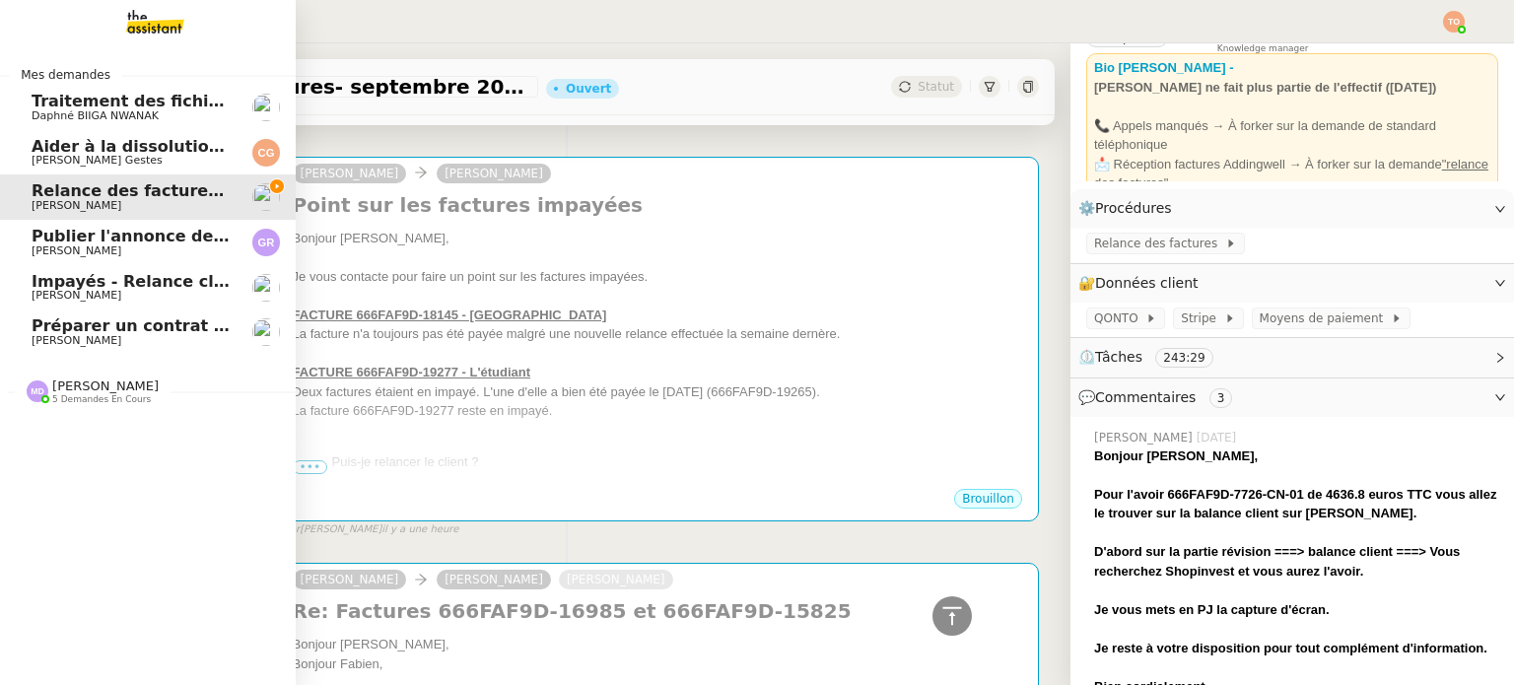
scroll to position [4015, 0]
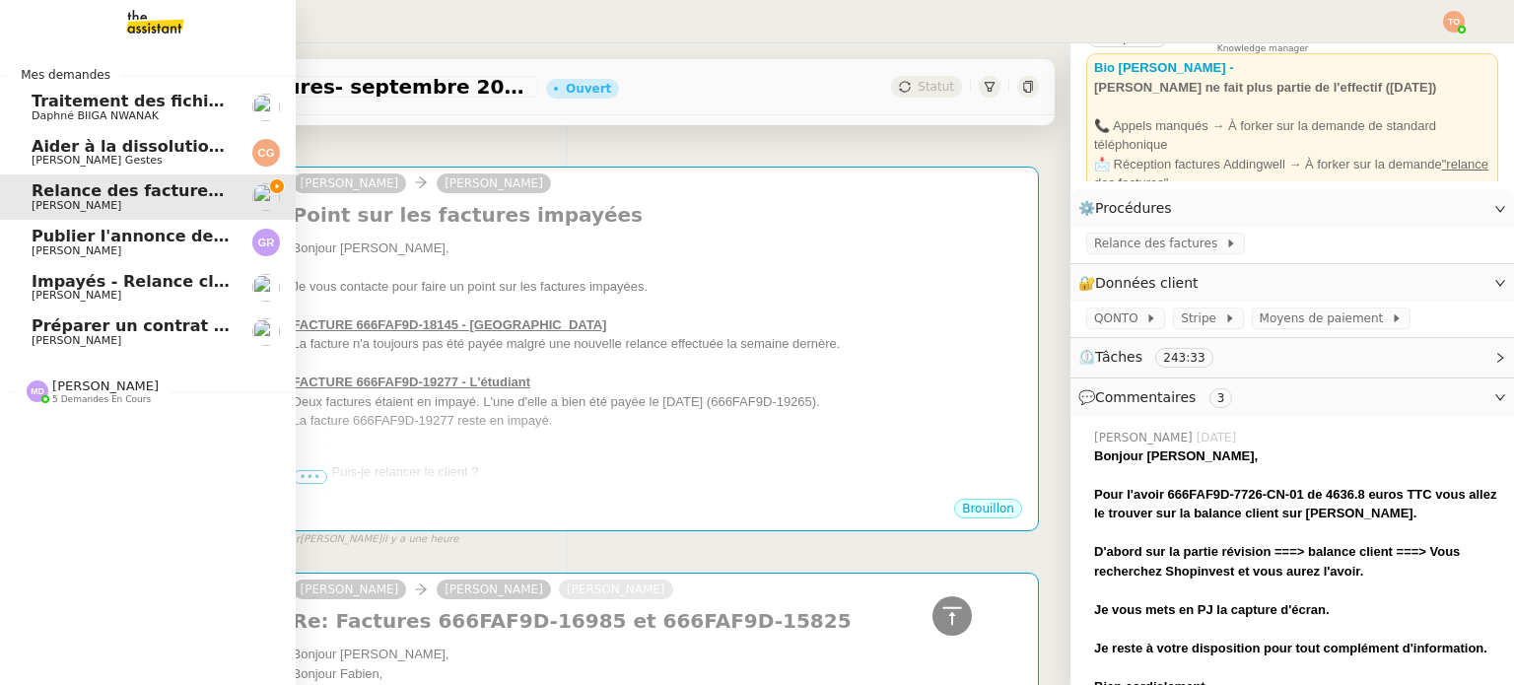
click at [144, 402] on span "Marylou Deybach 5 demandes en cours" at bounding box center [93, 391] width 156 height 26
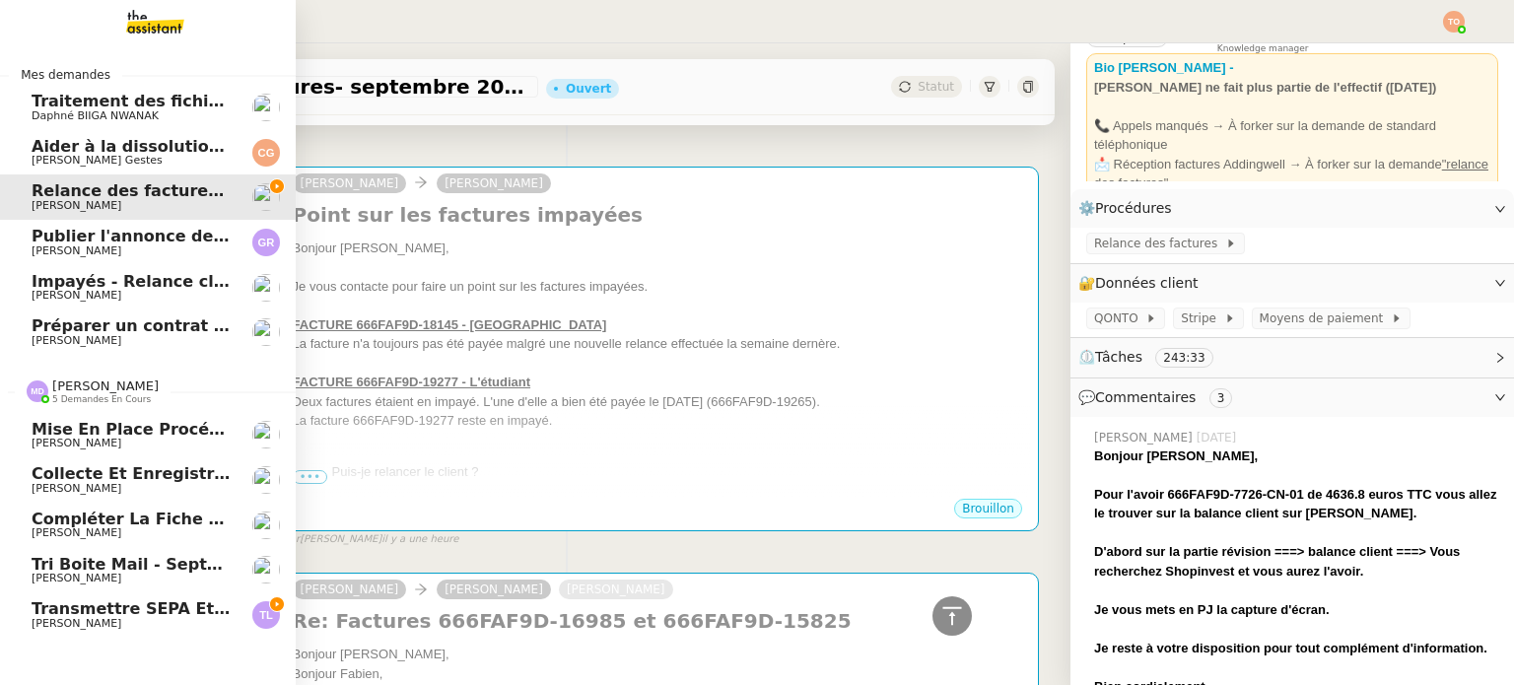
click at [144, 400] on span "Marylou Deybach 5 demandes en cours" at bounding box center [93, 391] width 156 height 26
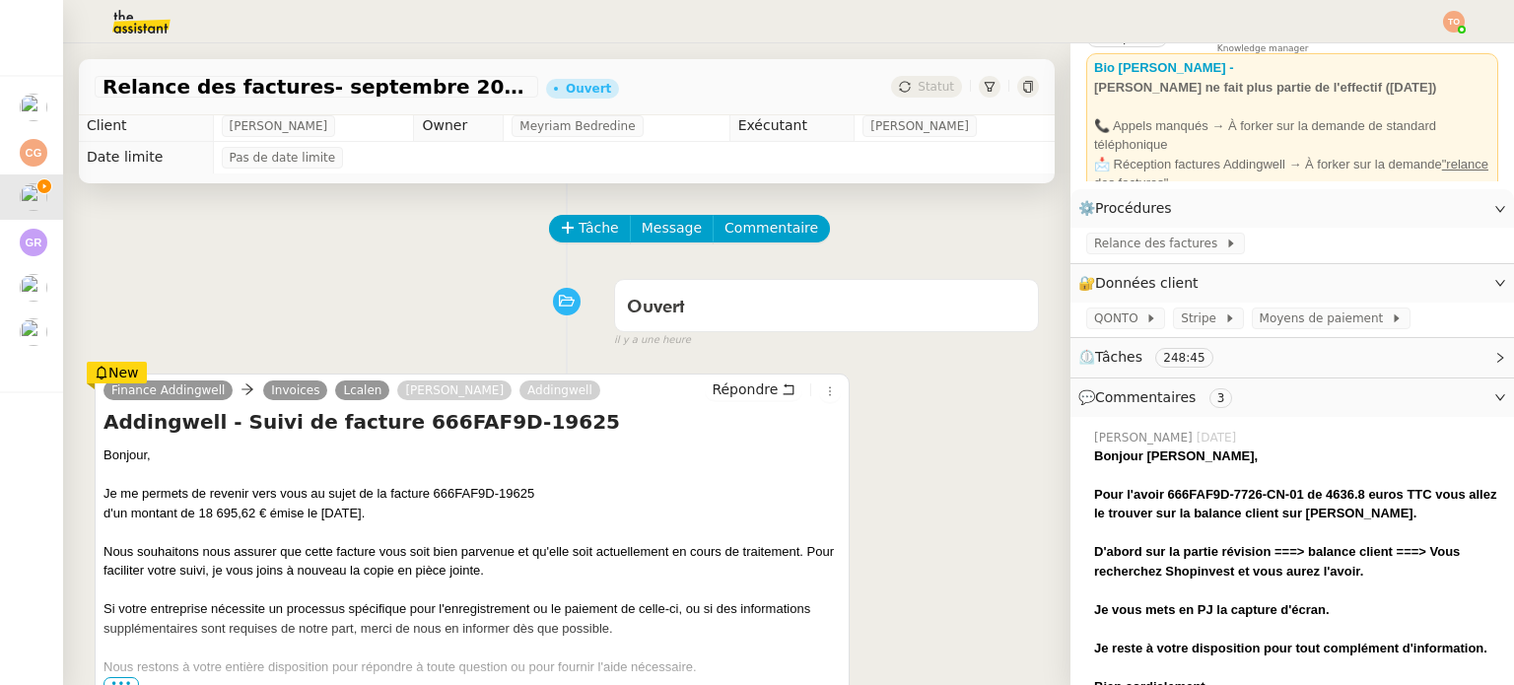
scroll to position [0, 0]
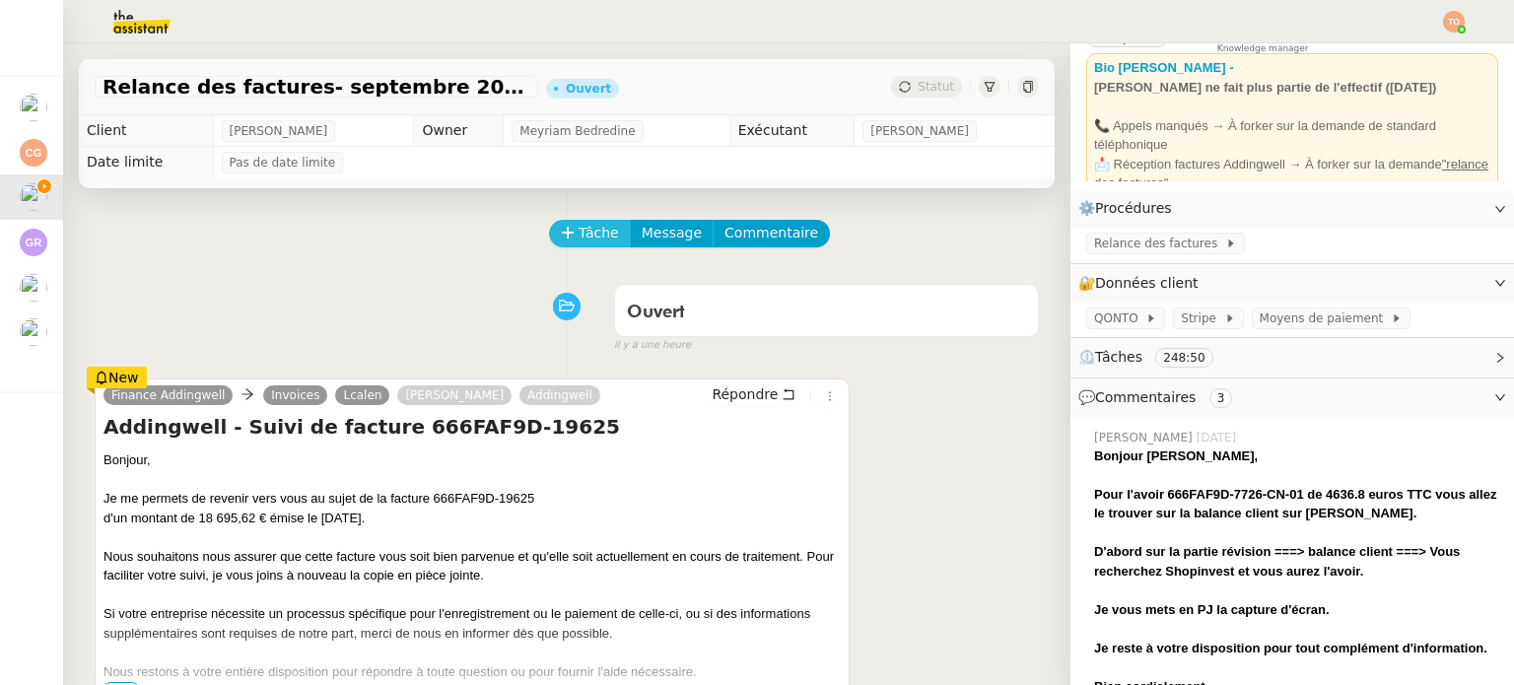
click at [564, 228] on button "Tâche" at bounding box center [590, 234] width 82 height 28
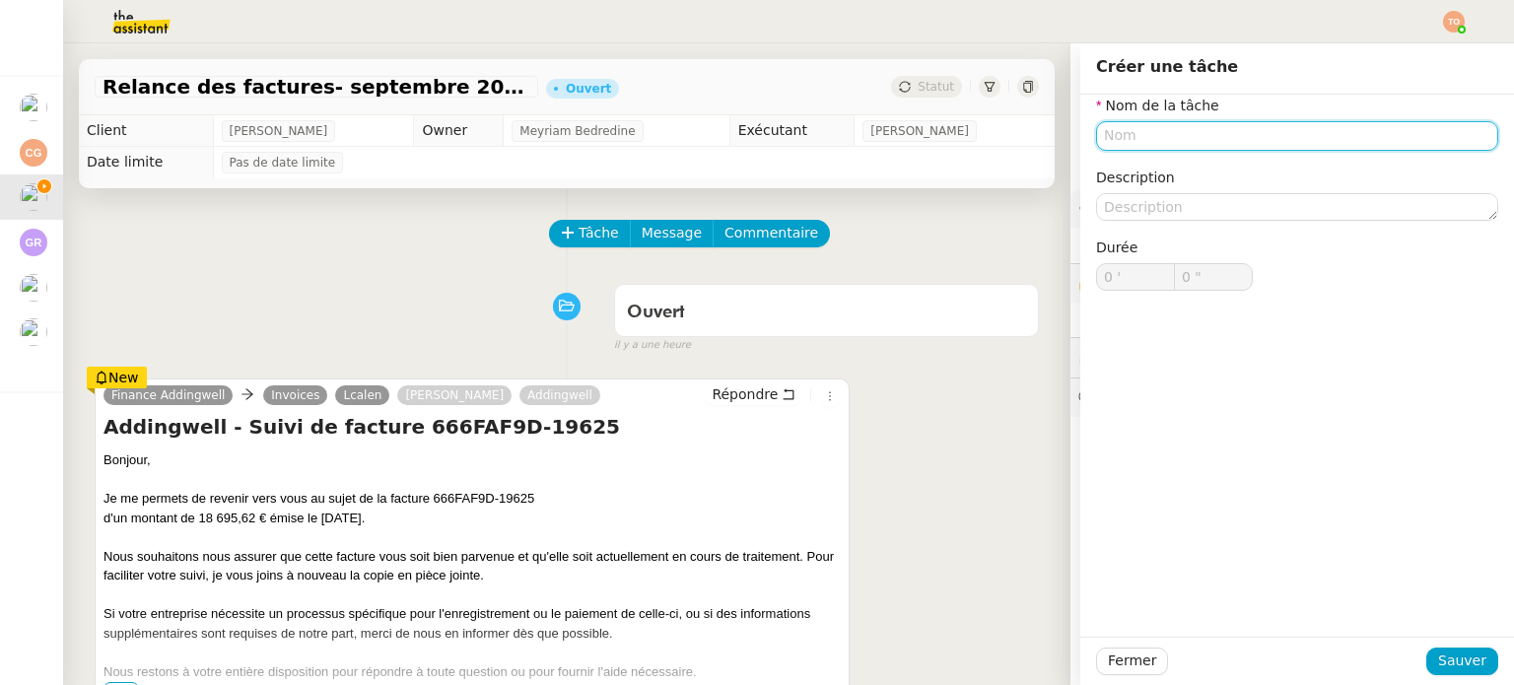
click at [1188, 133] on input "text" at bounding box center [1297, 135] width 402 height 29
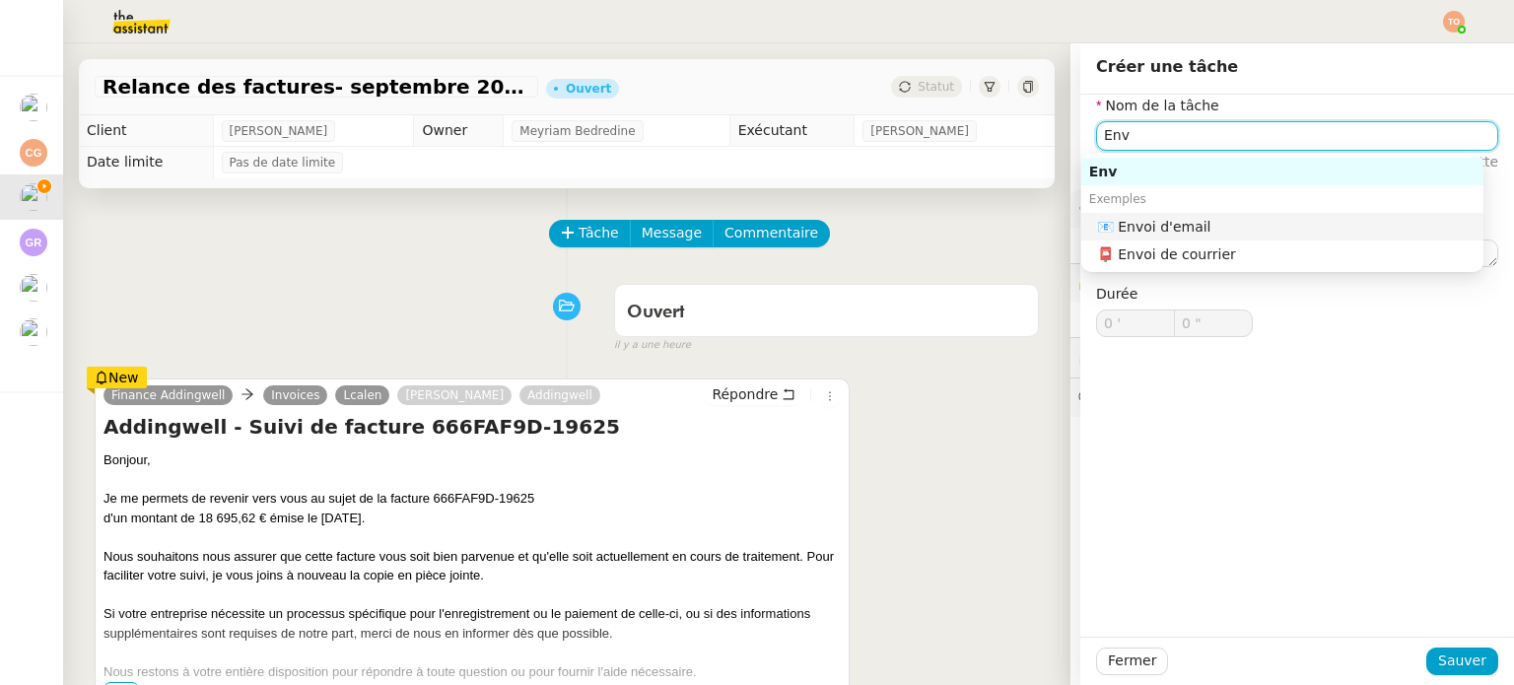
click at [1187, 220] on div "📧 Envoi d'email" at bounding box center [1286, 227] width 378 height 18
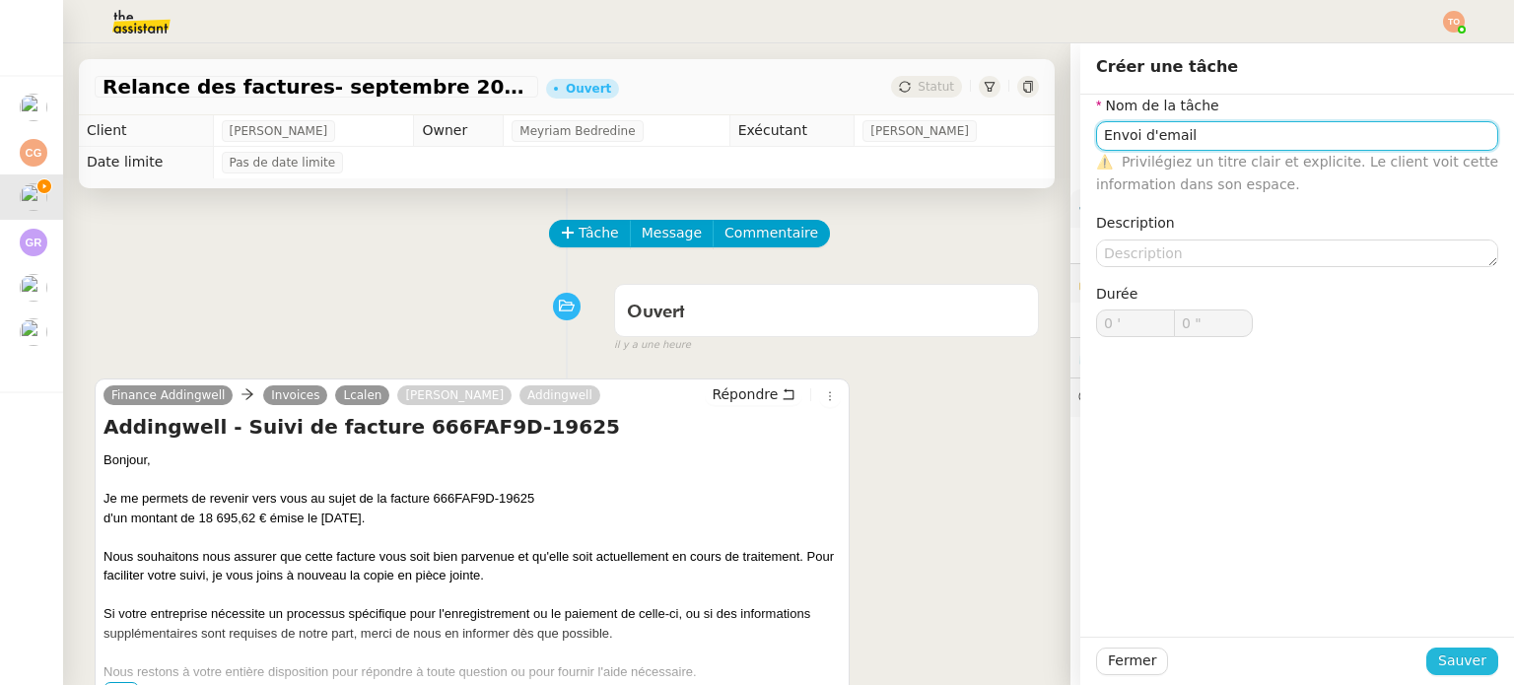
type input "Envoi d'email"
click at [1450, 669] on span "Sauver" at bounding box center [1462, 661] width 48 height 23
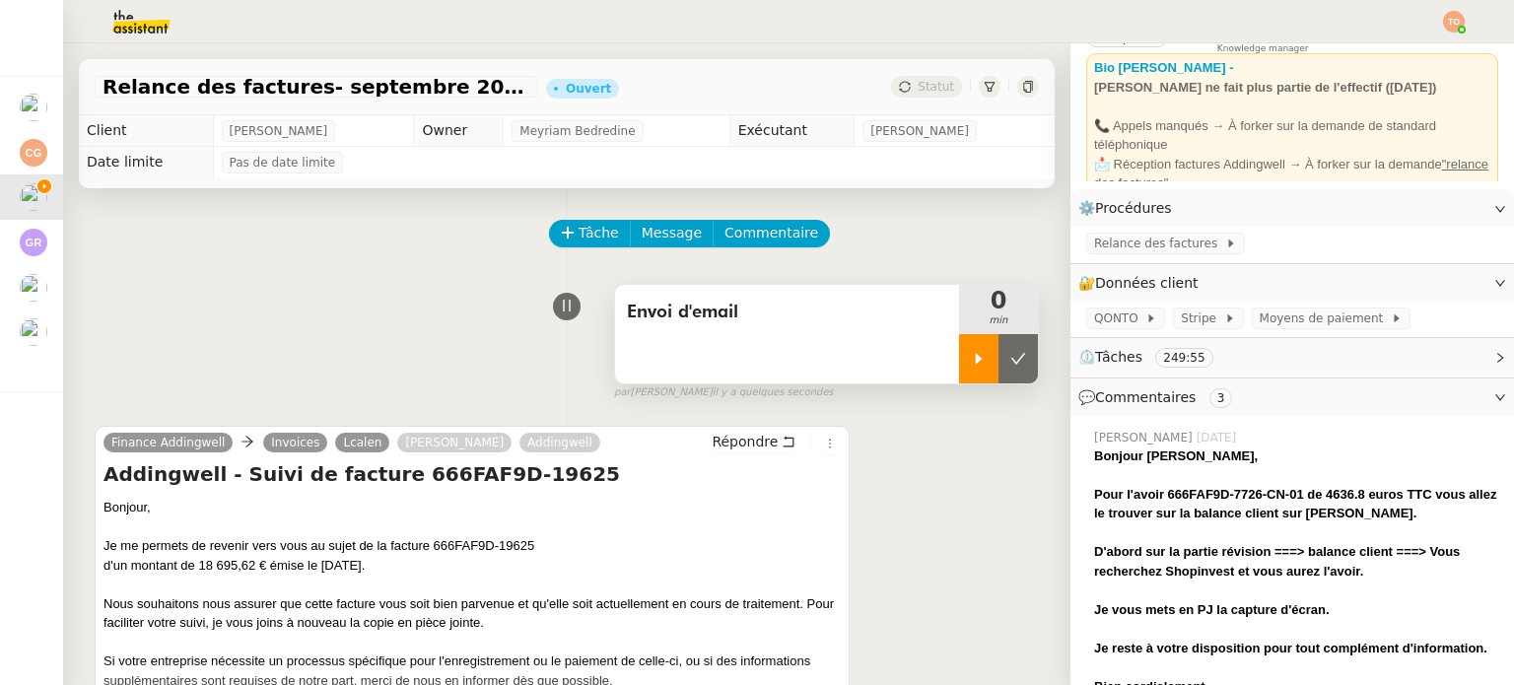
click at [976, 362] on icon at bounding box center [979, 358] width 7 height 11
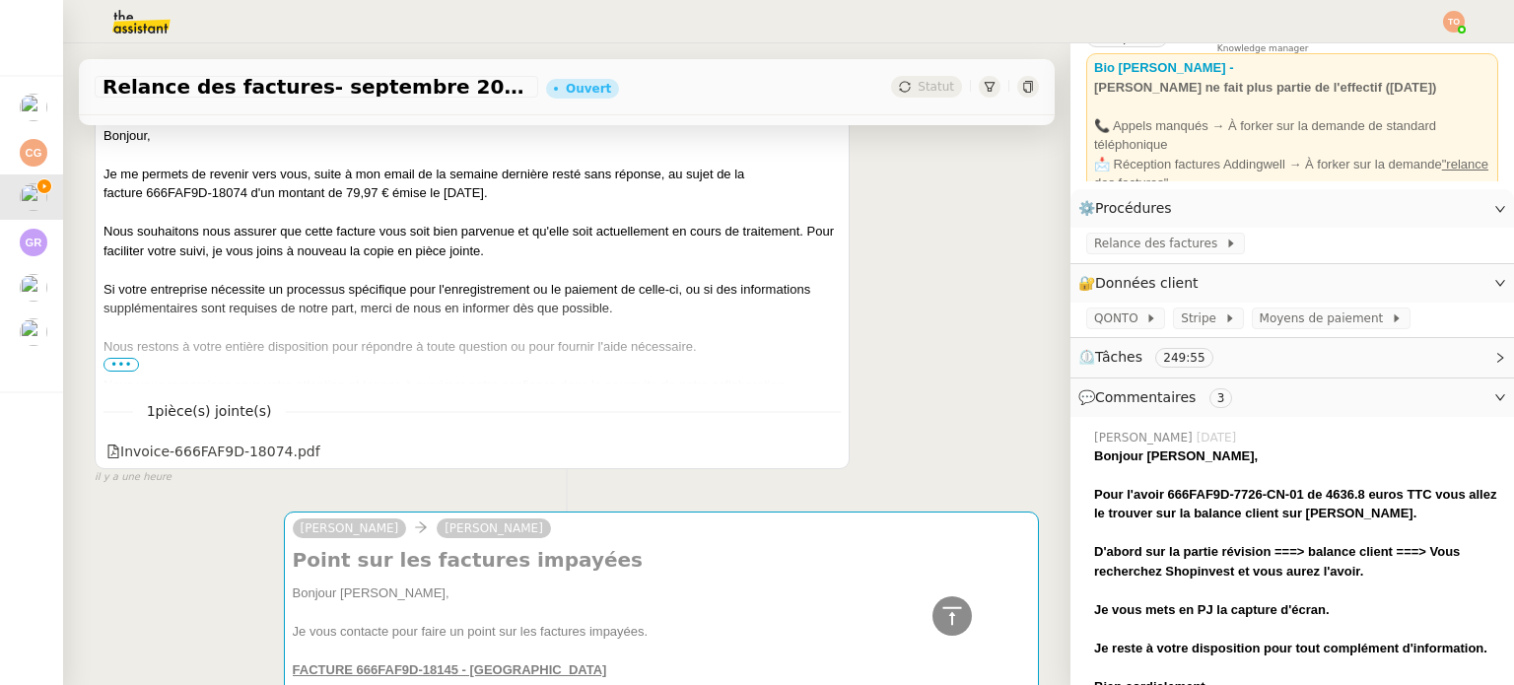
scroll to position [3745, 0]
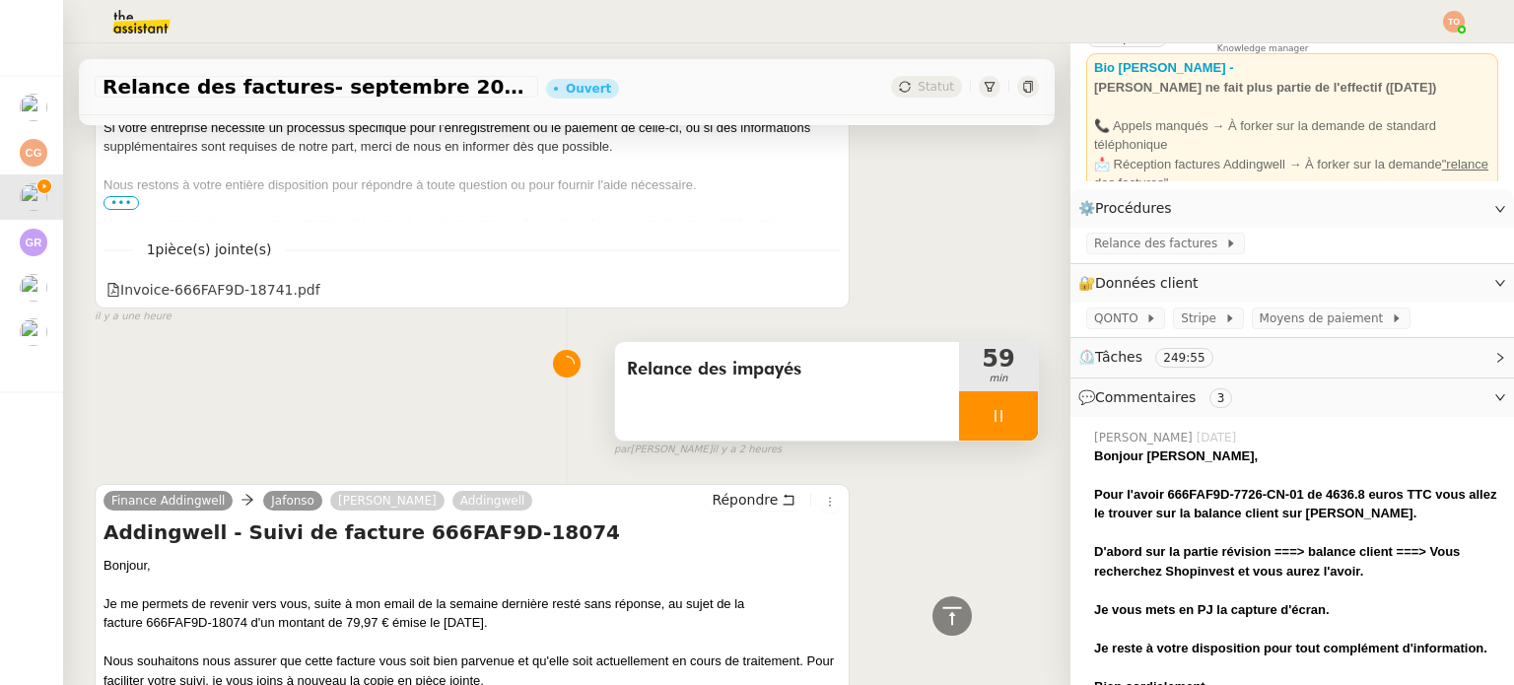
click at [987, 391] on div at bounding box center [998, 415] width 79 height 49
click at [1010, 408] on icon at bounding box center [1018, 416] width 16 height 16
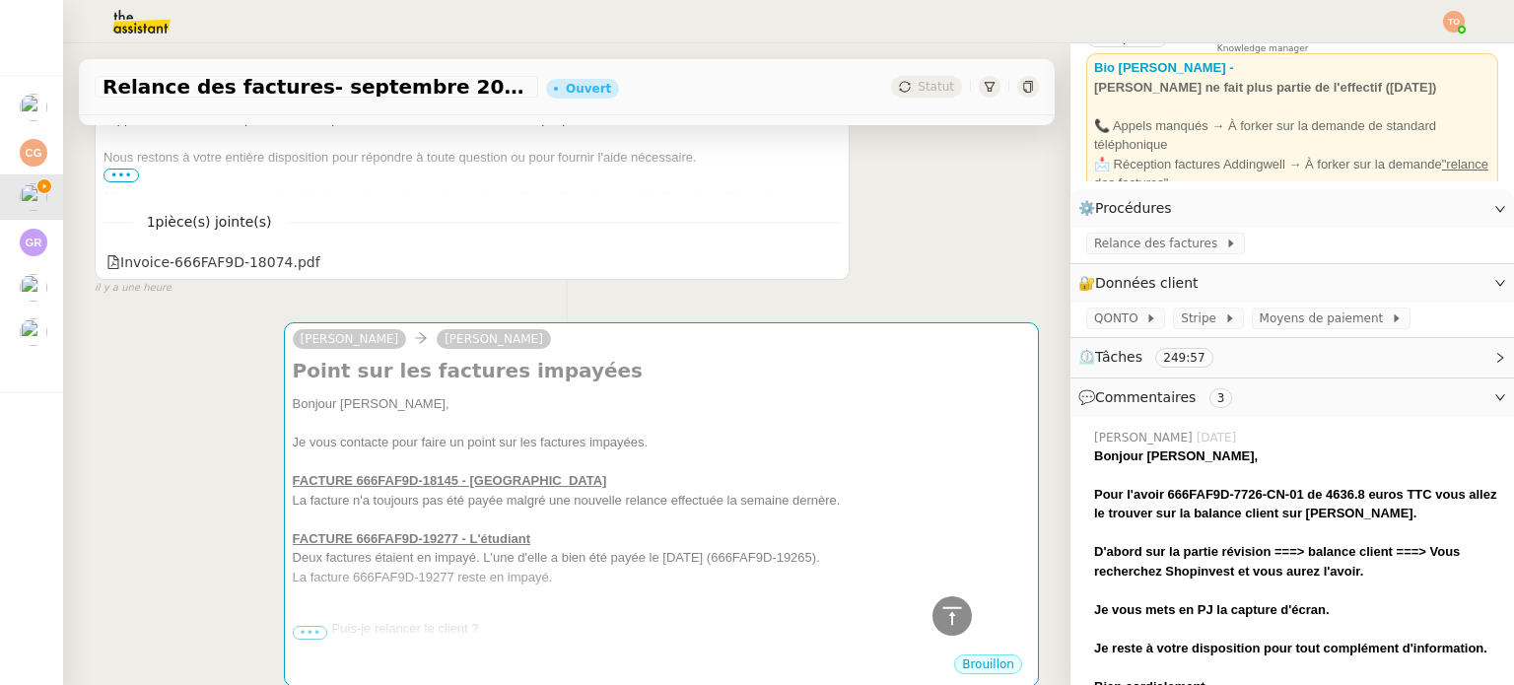
scroll to position [4534, 0]
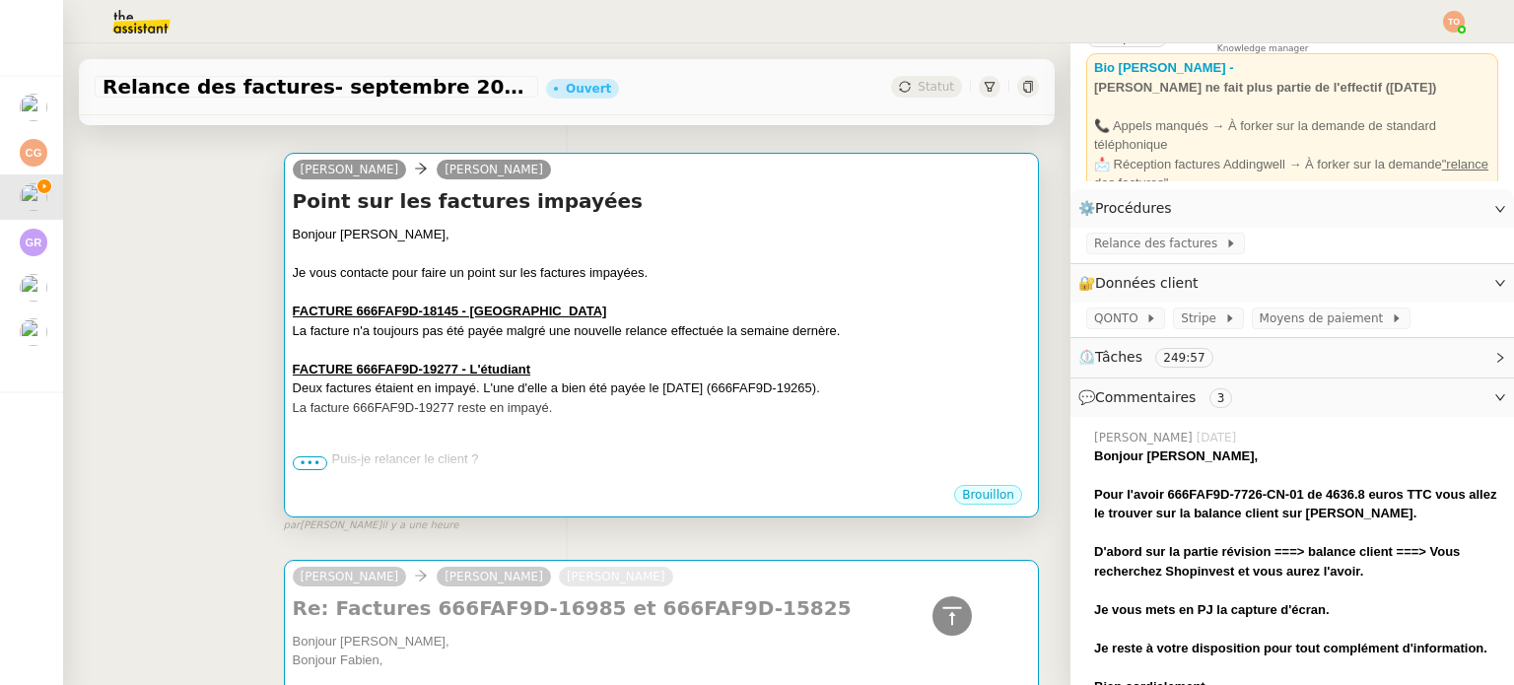
click at [592, 263] on div "Je vous contacte pour faire un point sur les factures impayées." at bounding box center [661, 273] width 737 height 20
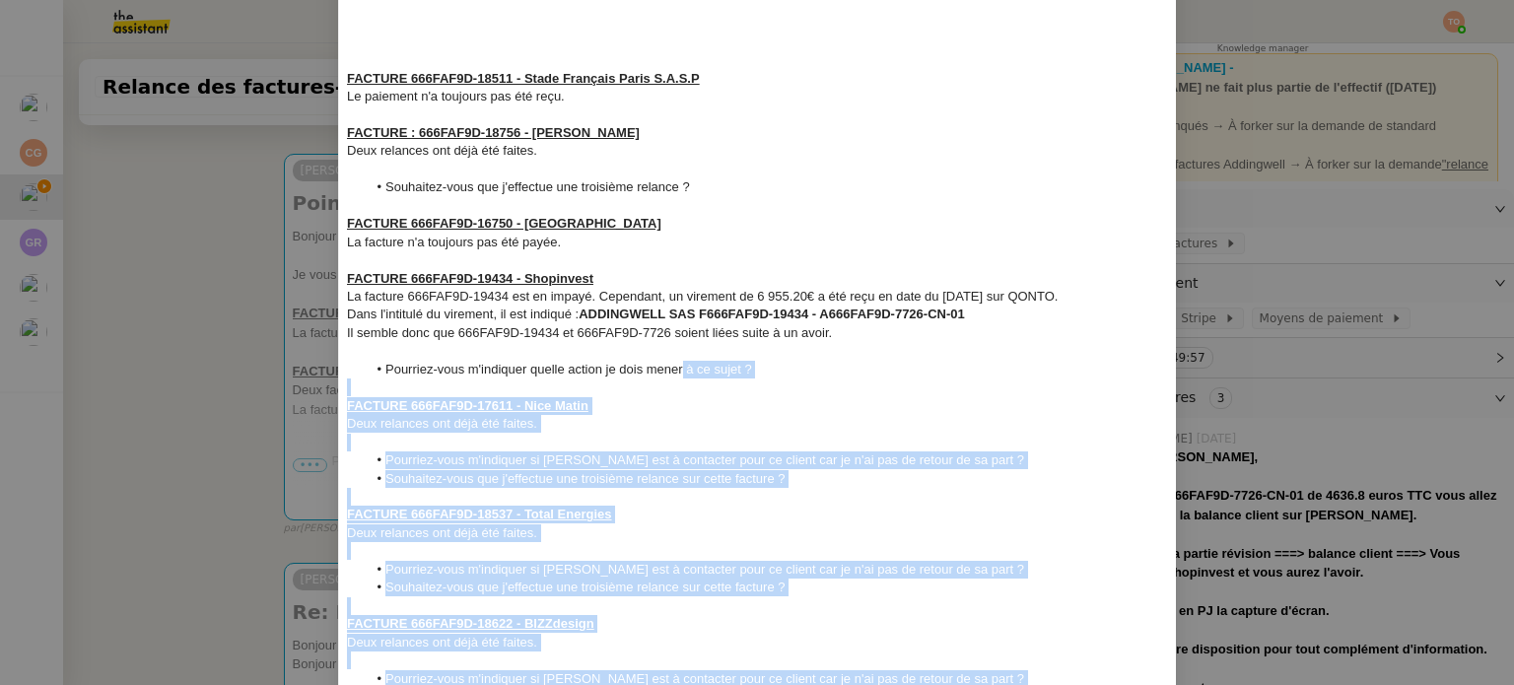
scroll to position [296, 0]
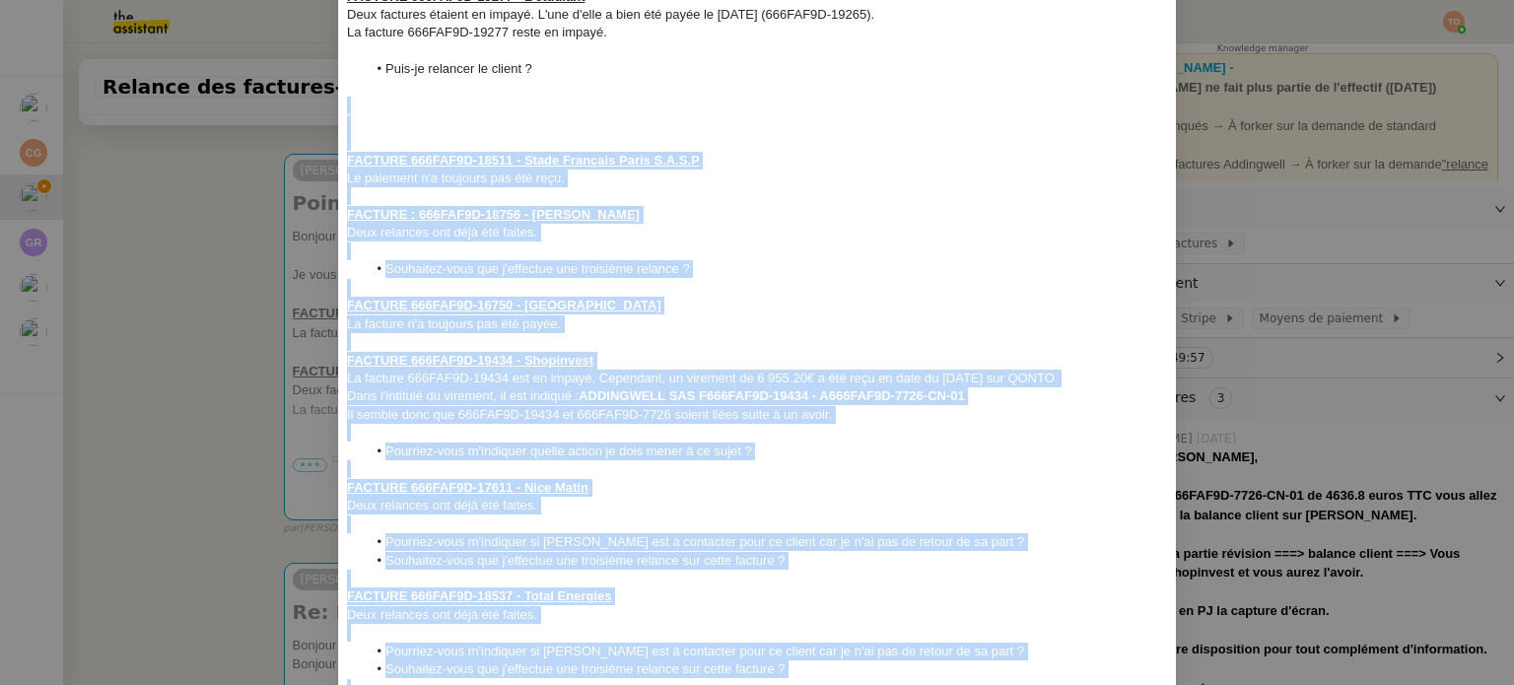
drag, startPoint x: 794, startPoint y: 575, endPoint x: 362, endPoint y: 110, distance: 634.6
click at [362, 110] on div "Bonjour Sabrina, Je vous contacte pour faire un point sur les factures impayées…" at bounding box center [757, 342] width 821 height 980
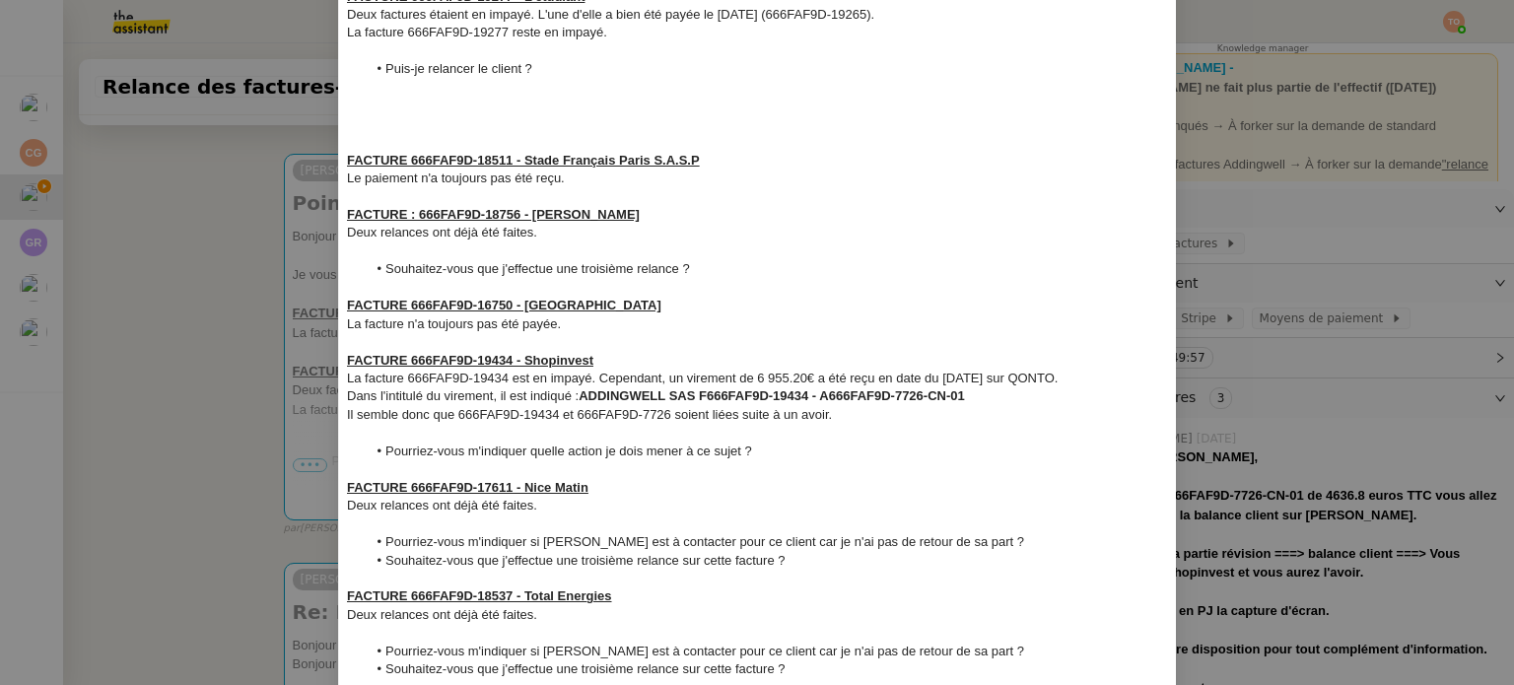
scroll to position [1, 0]
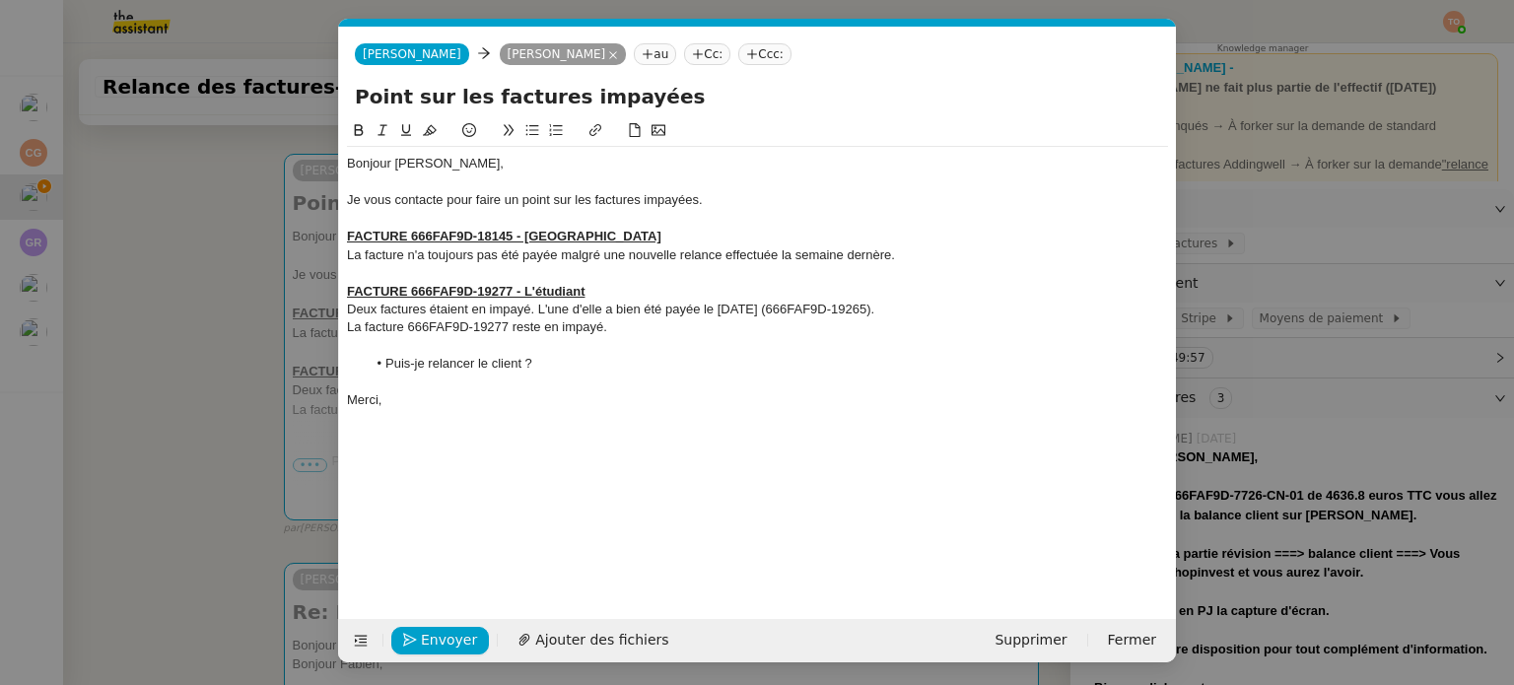
click at [855, 250] on div "La facture n'a toujours pas été payée malgré une nouvelle relance effectuée la …" at bounding box center [757, 255] width 821 height 18
click at [0, 0] on lt-span "dern i ère" at bounding box center [0, 0] width 0 height 0
click at [422, 629] on span "Envoyer" at bounding box center [449, 640] width 56 height 23
click at [422, 629] on span "Confirmer l'envoi" at bounding box center [480, 640] width 118 height 23
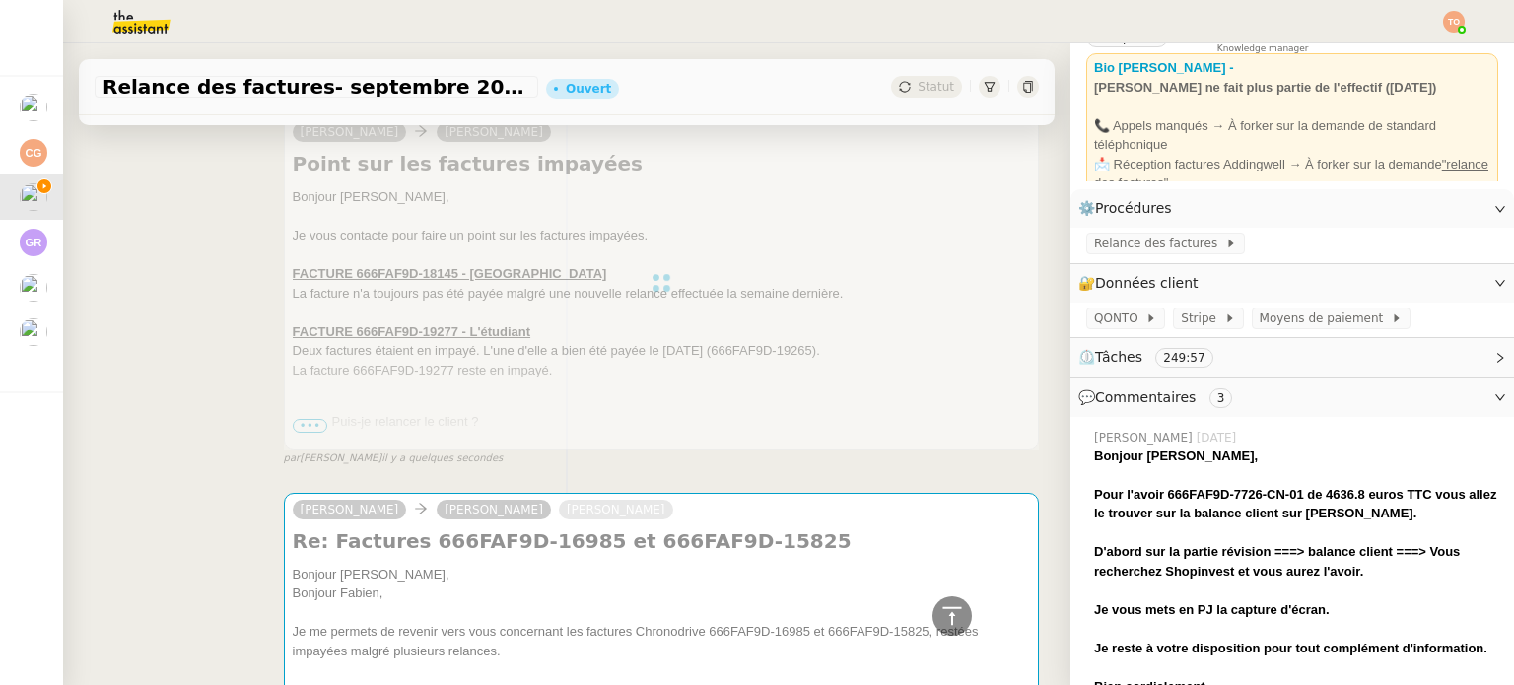
scroll to position [4632, 0]
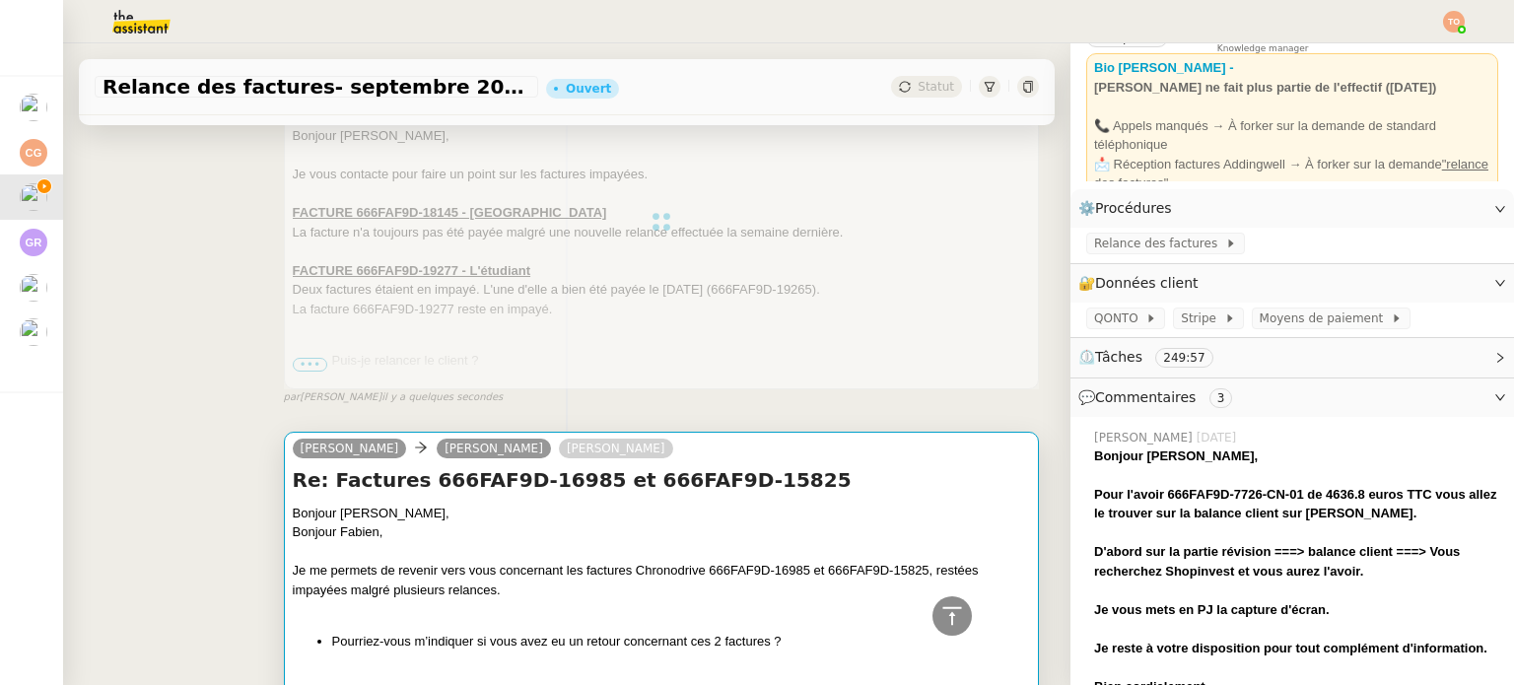
click at [627, 522] on div "Bonjour Fabien," at bounding box center [661, 532] width 737 height 20
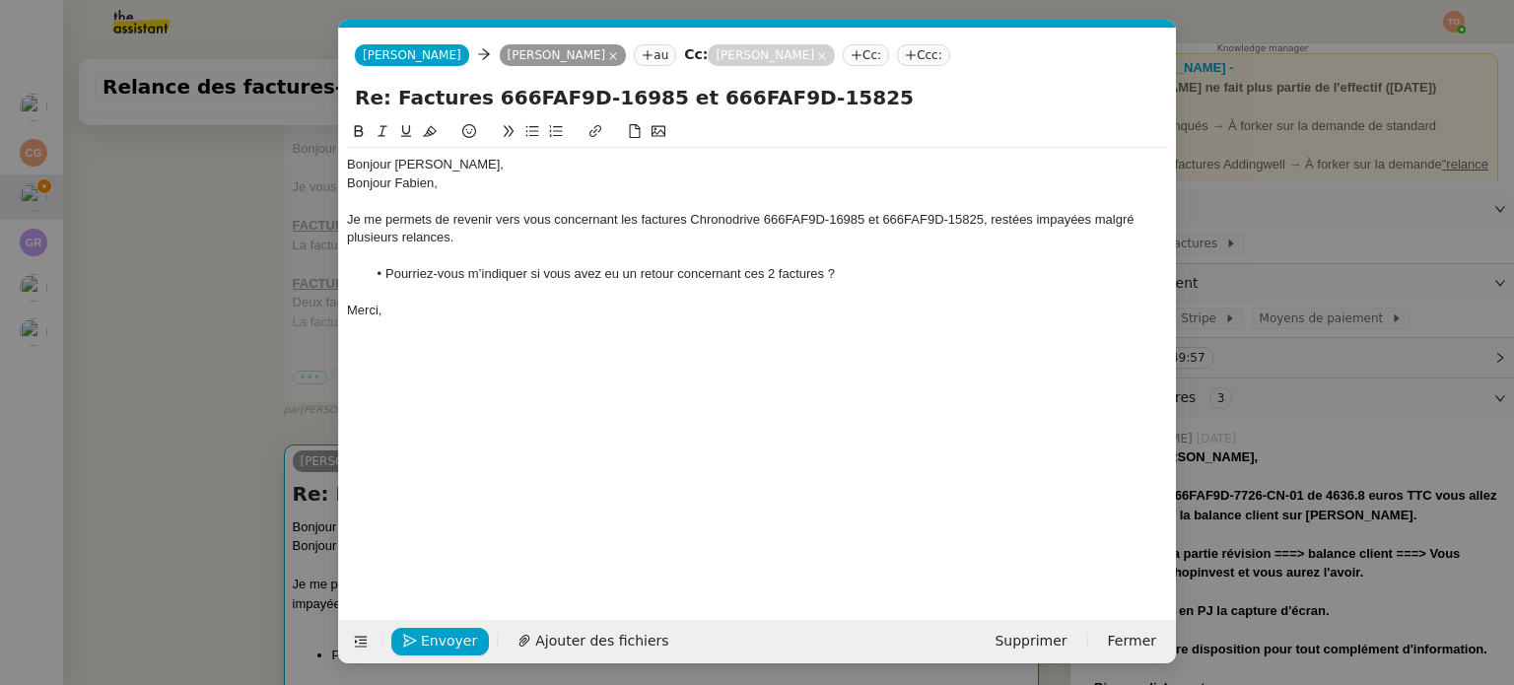
scroll to position [0, 41]
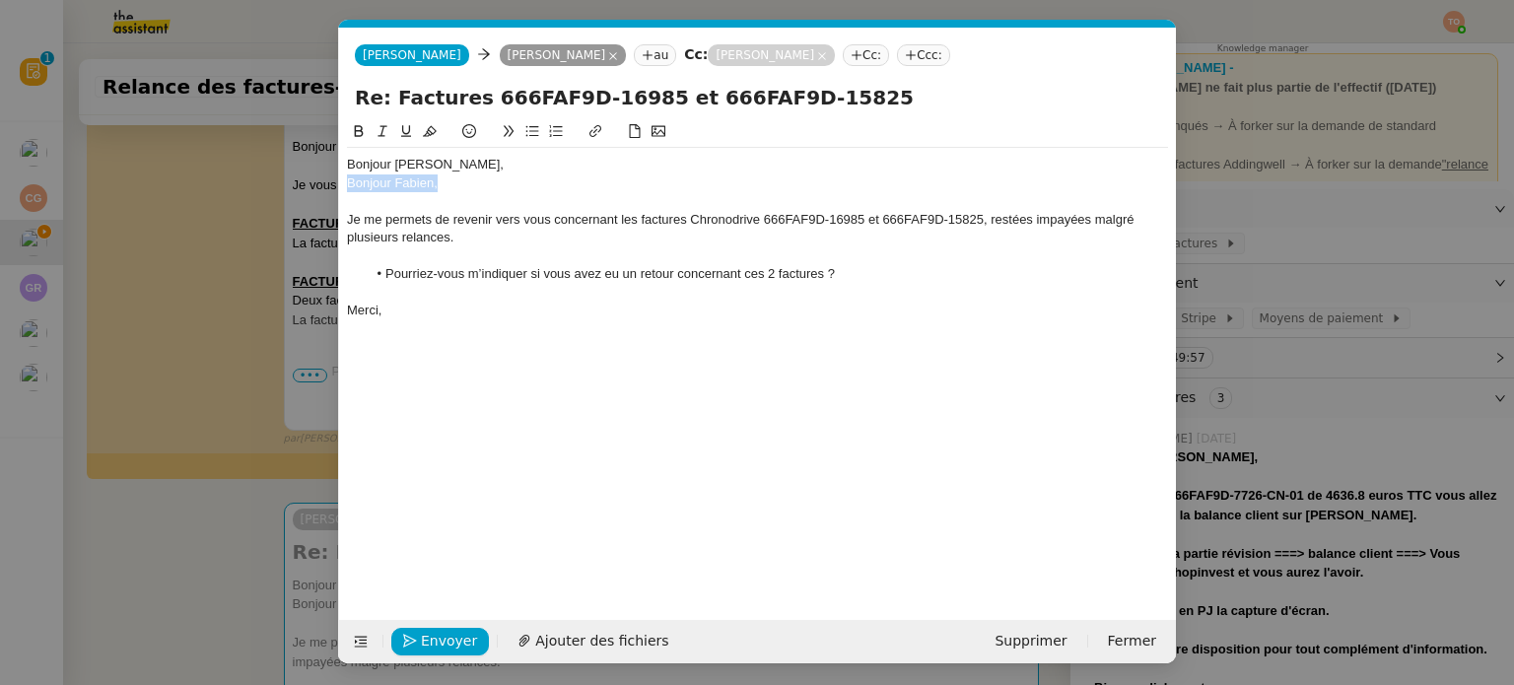
drag, startPoint x: 449, startPoint y: 184, endPoint x: 347, endPoint y: 180, distance: 102.6
click at [347, 180] on div "Bonjour Fabien," at bounding box center [757, 183] width 821 height 18
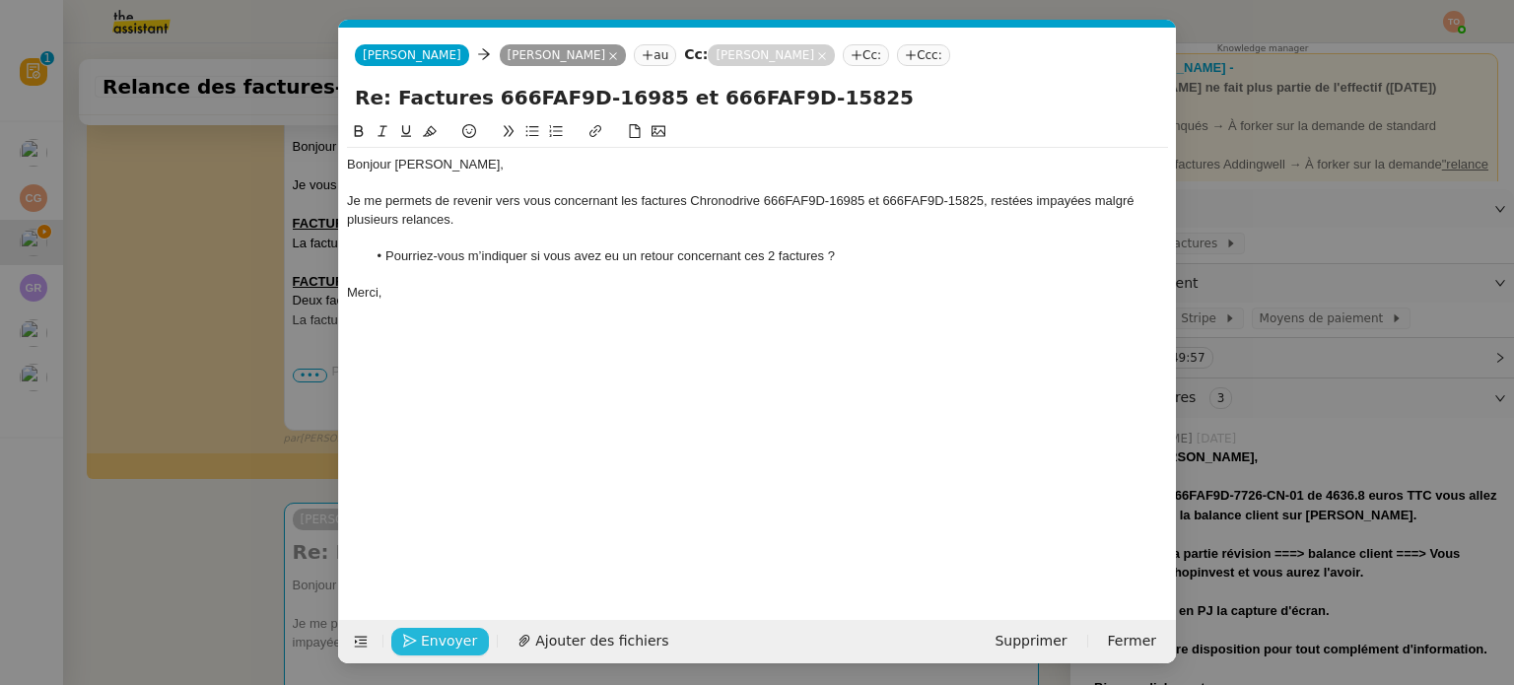
click at [467, 640] on span "Envoyer" at bounding box center [449, 641] width 56 height 23
click at [467, 640] on span "Confirmer l'envoi" at bounding box center [480, 641] width 118 height 23
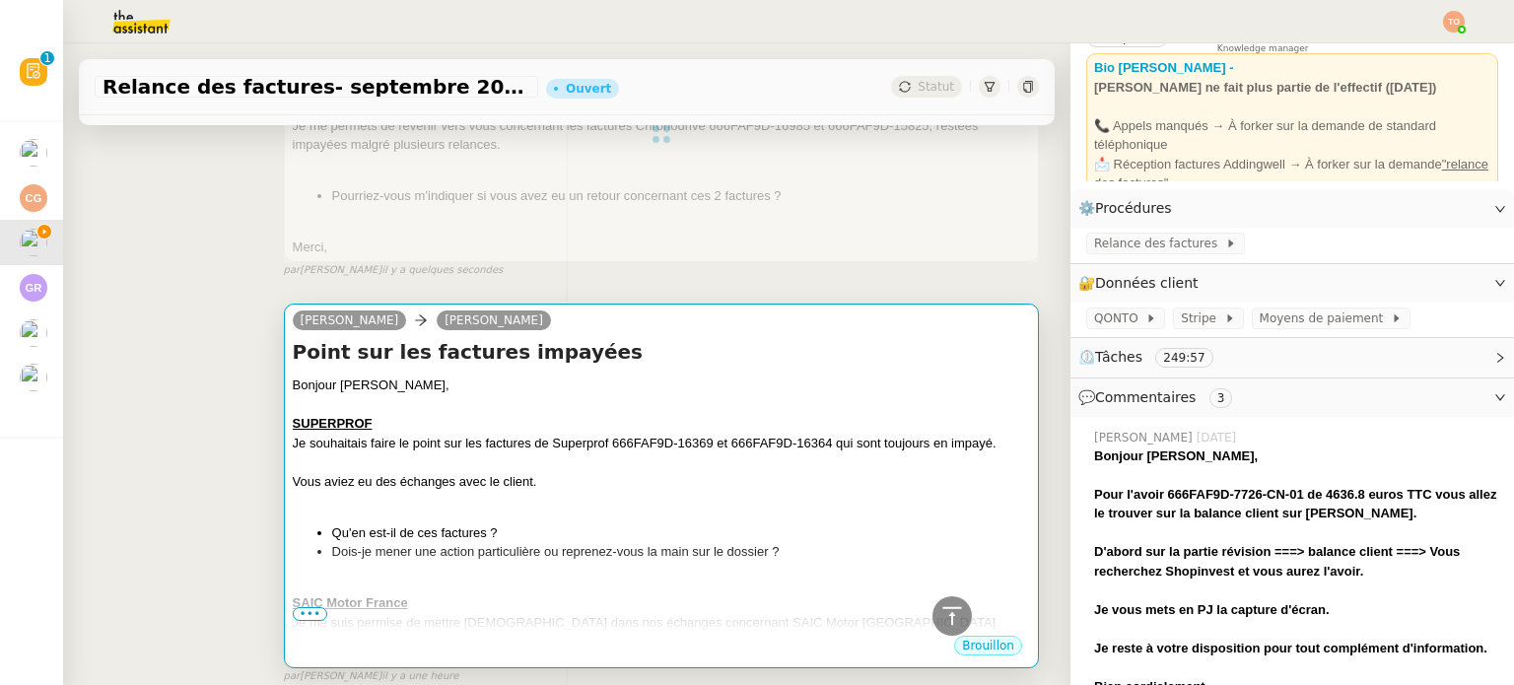
click at [619, 395] on div at bounding box center [661, 405] width 737 height 20
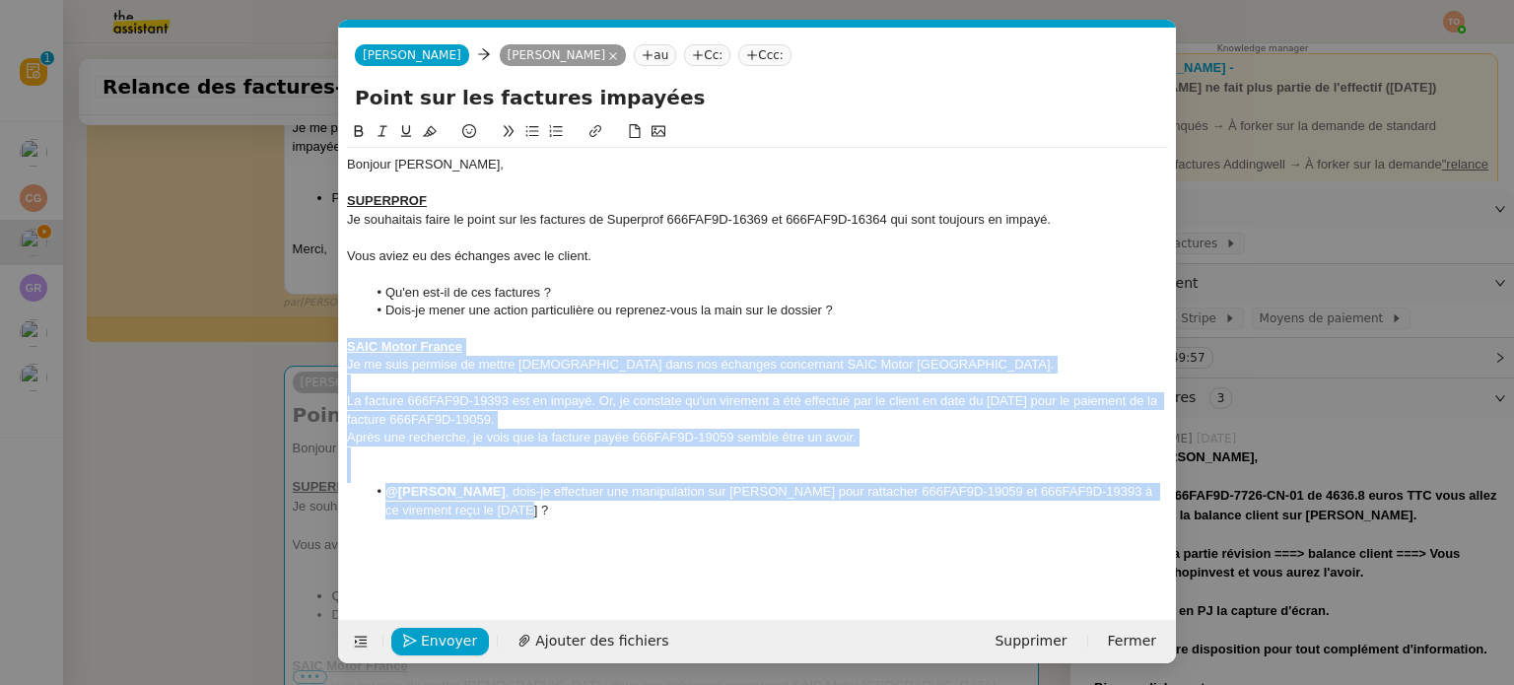
drag, startPoint x: 560, startPoint y: 502, endPoint x: 347, endPoint y: 345, distance: 264.3
click at [347, 345] on div "Bonjour Joséphine, SUPERPROF Je souhaitais faire le point sur les factures de S…" at bounding box center [757, 337] width 821 height 379
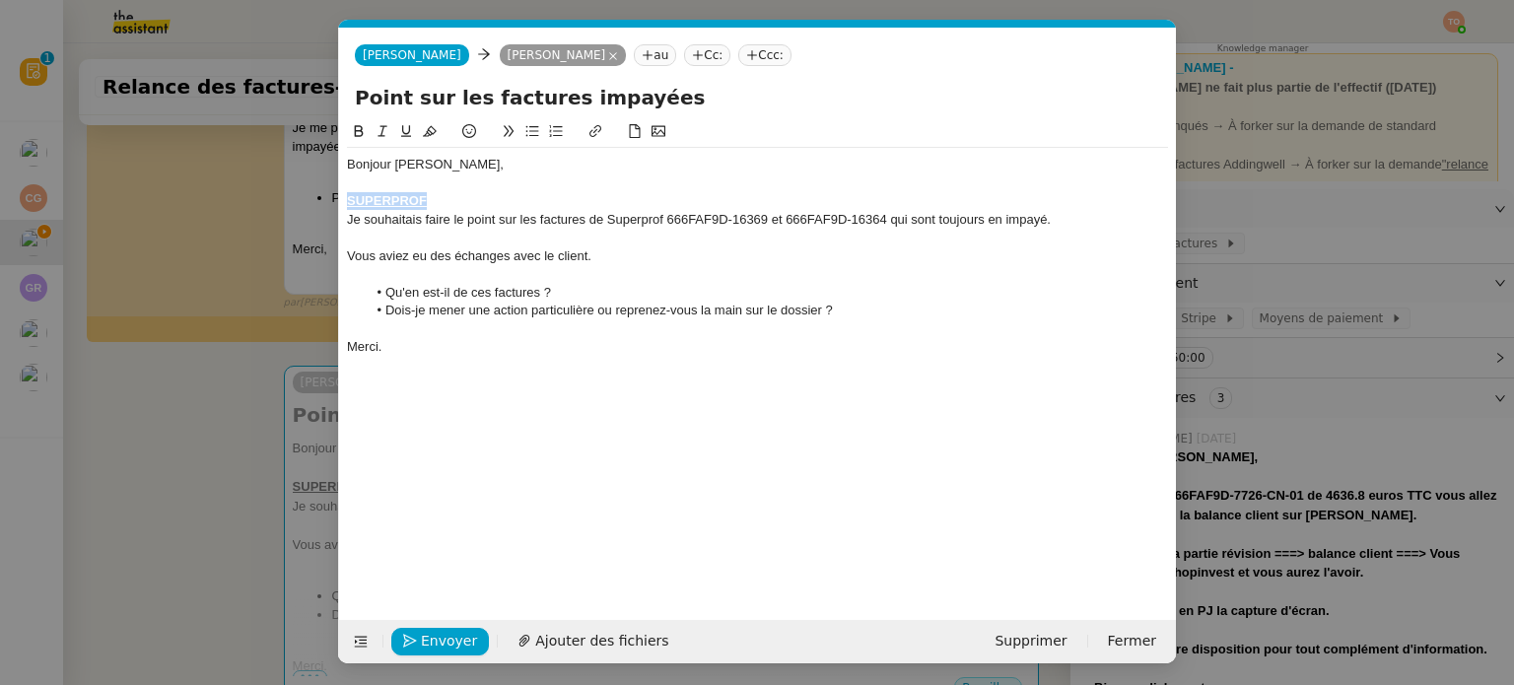
drag, startPoint x: 424, startPoint y: 204, endPoint x: 351, endPoint y: 201, distance: 73.0
click at [351, 201] on div "SUPERPROF" at bounding box center [757, 201] width 821 height 18
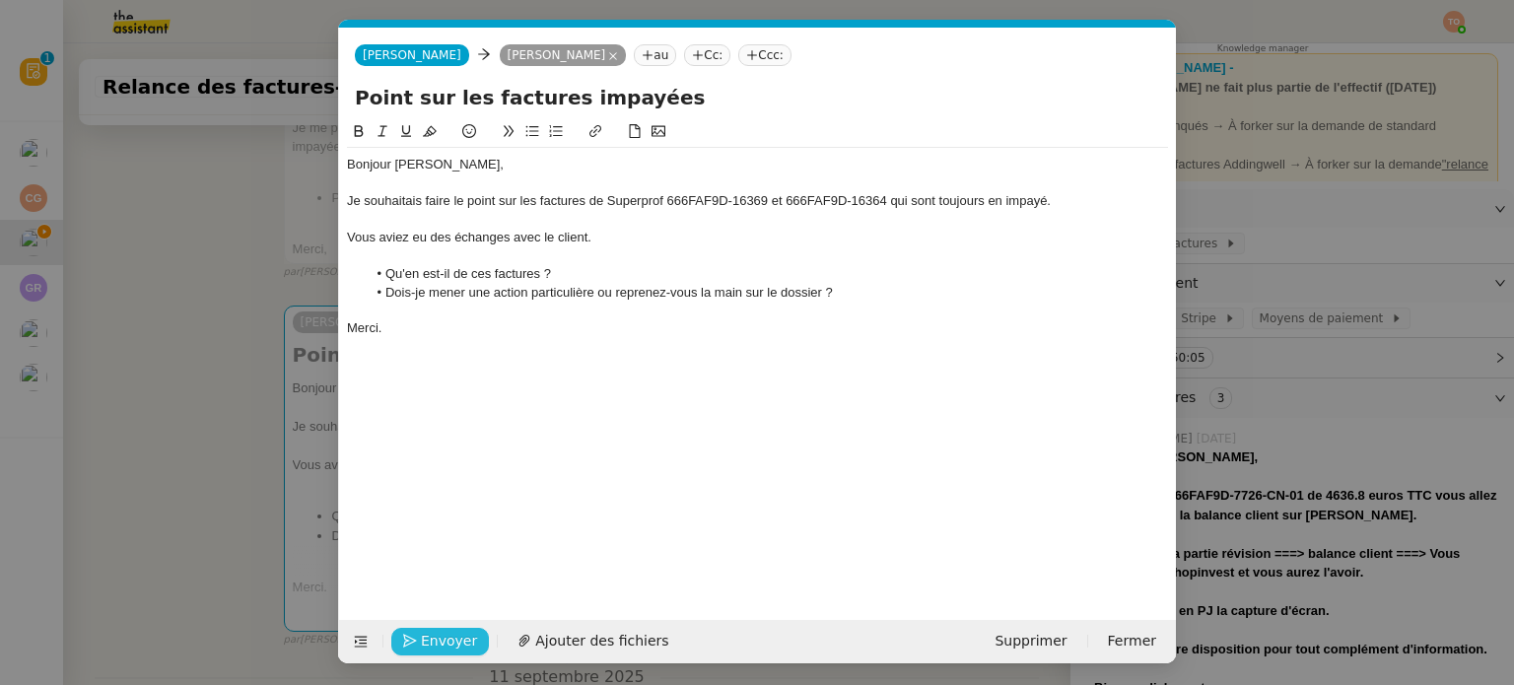
click at [447, 634] on span "Envoyer" at bounding box center [449, 641] width 56 height 23
click at [447, 634] on span "Confirmer l'envoi" at bounding box center [480, 641] width 118 height 23
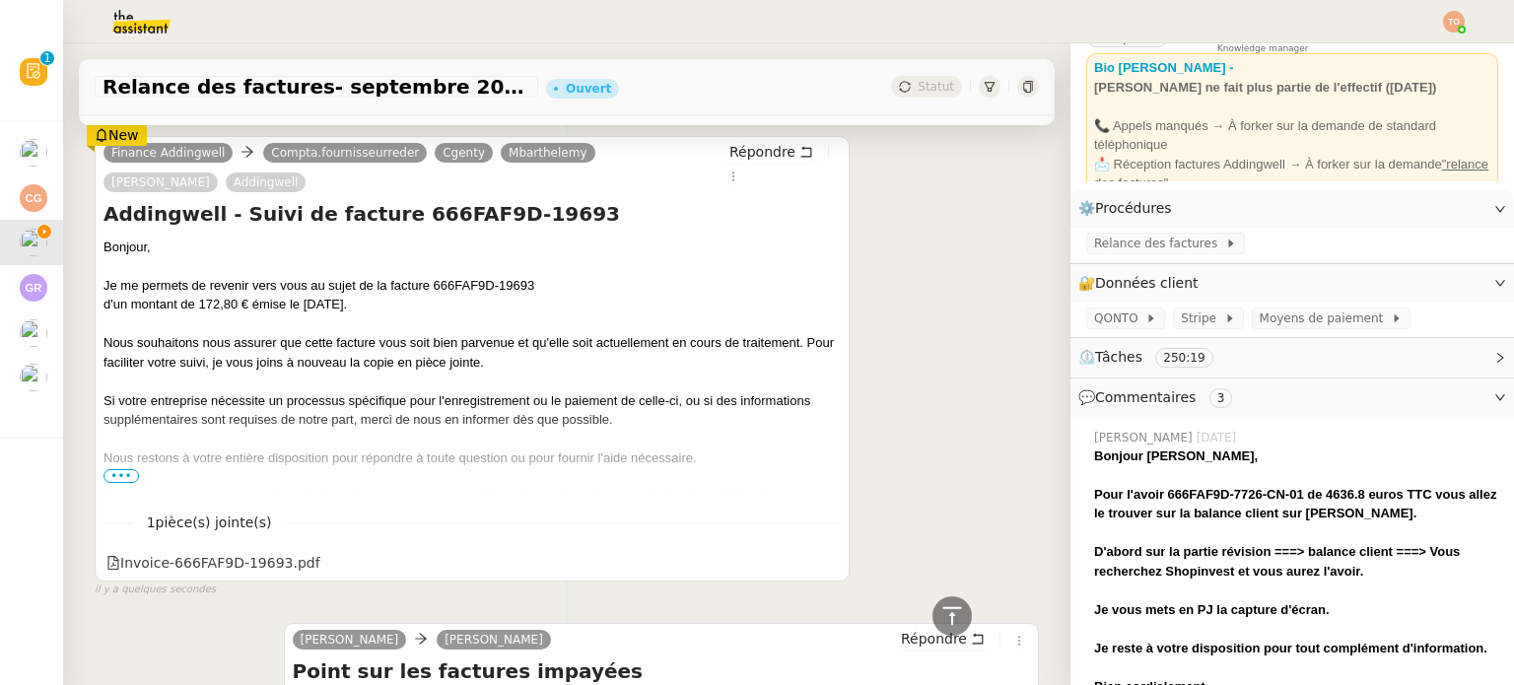
scroll to position [0, 0]
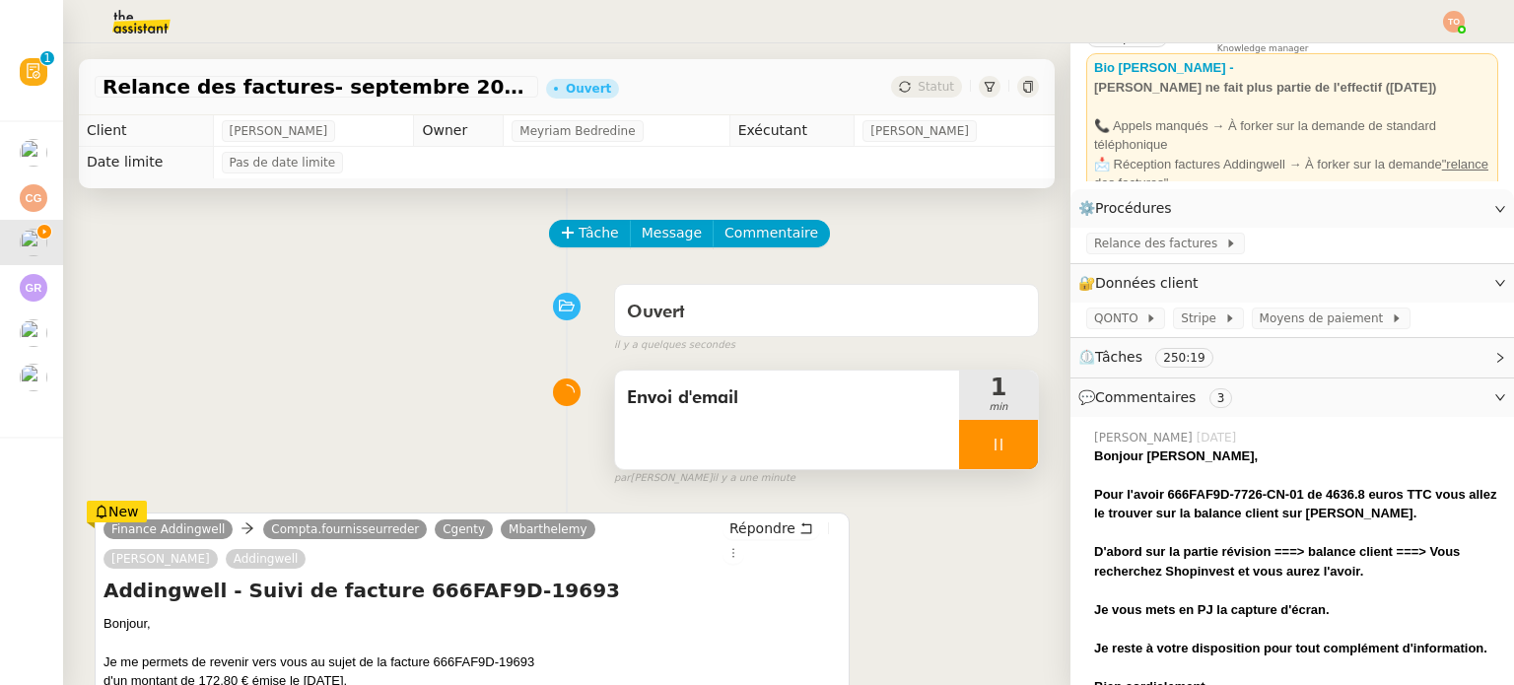
click at [986, 433] on div at bounding box center [998, 444] width 79 height 49
click at [1010, 439] on icon at bounding box center [1018, 445] width 16 height 16
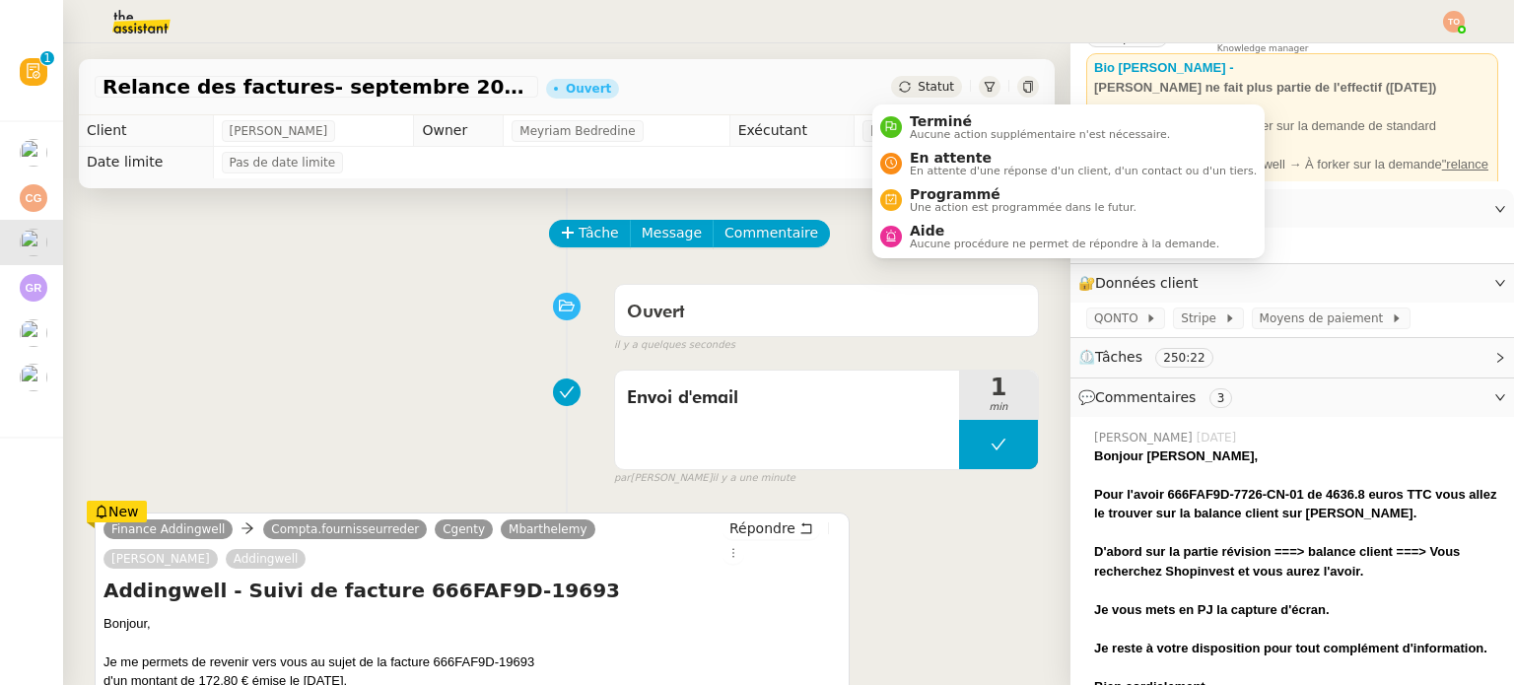
click at [918, 85] on span "Statut" at bounding box center [936, 87] width 36 height 14
click at [933, 153] on span "En attente" at bounding box center [1083, 158] width 347 height 16
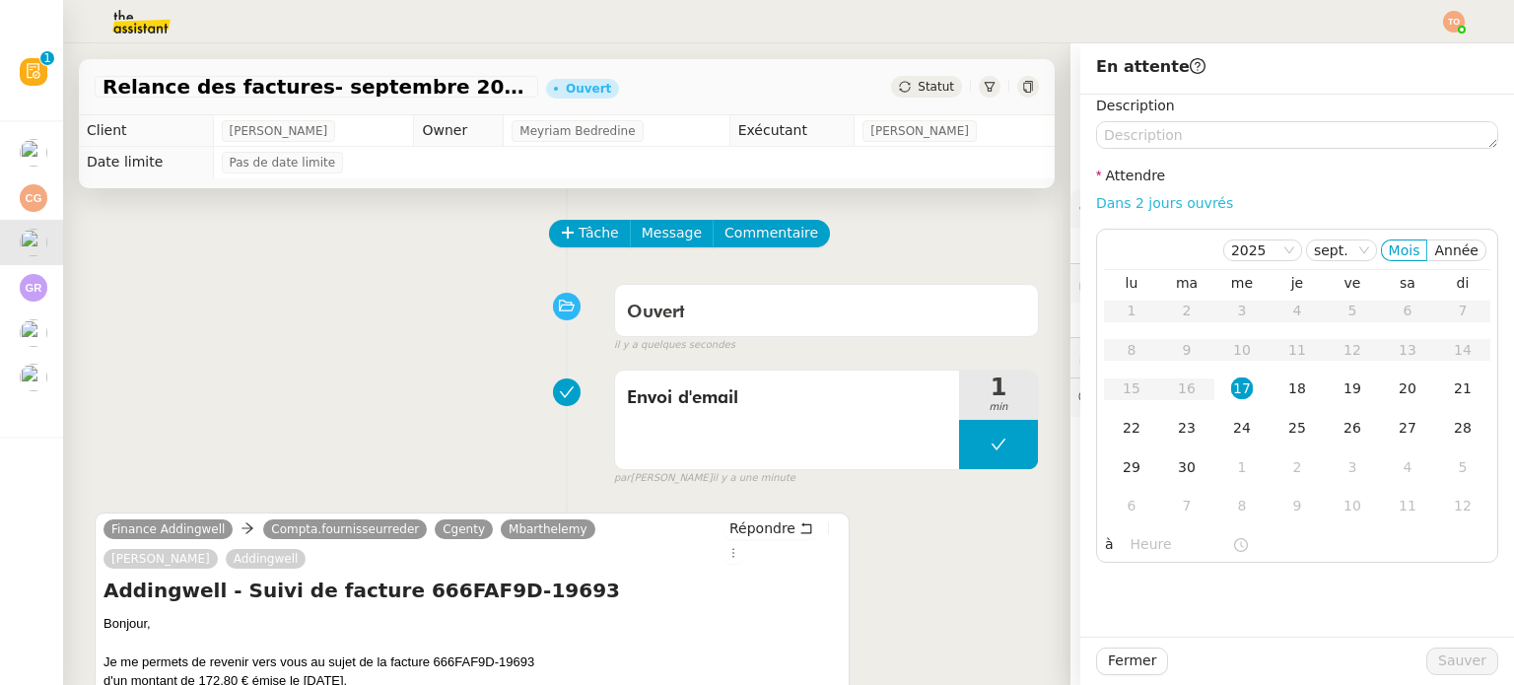
click at [1168, 204] on link "Dans 2 jours ouvrés" at bounding box center [1164, 203] width 137 height 16
type input "07:00"
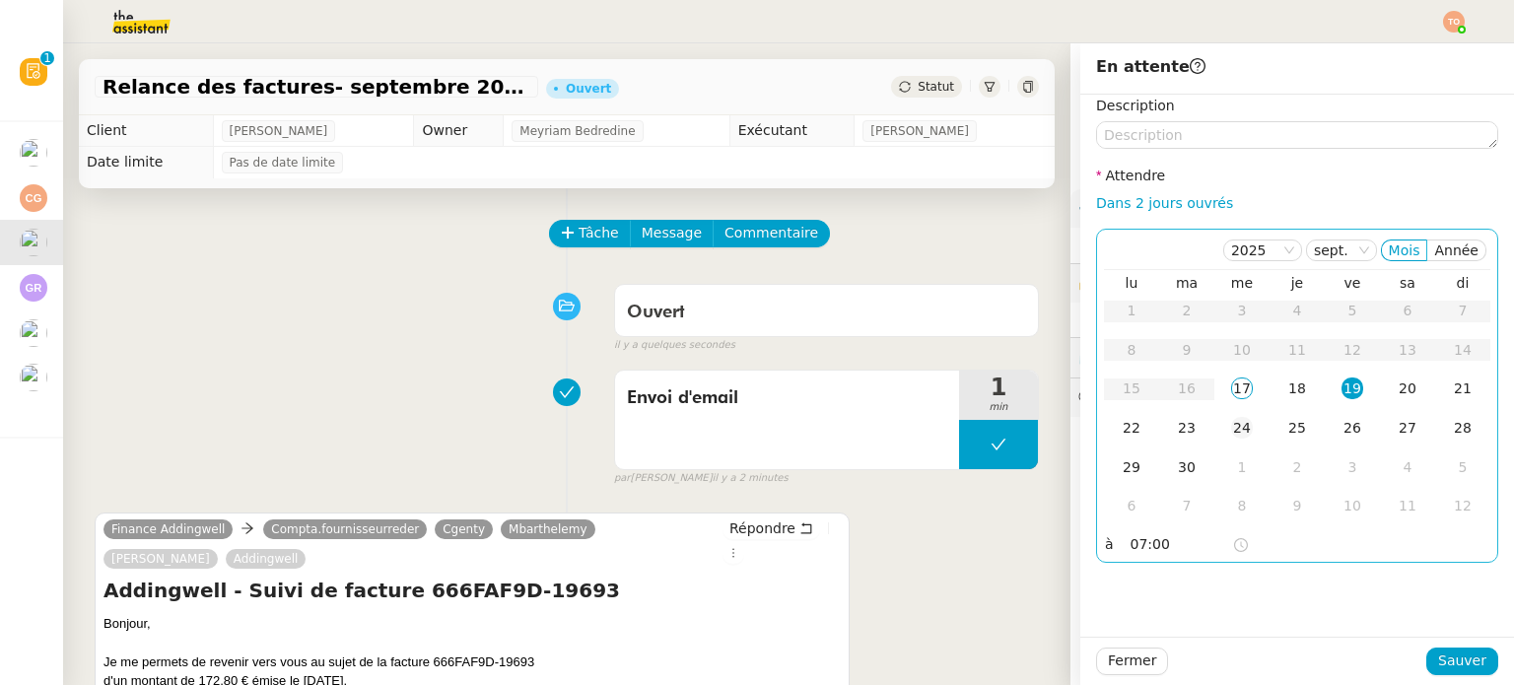
click at [1231, 437] on div "24" at bounding box center [1242, 428] width 22 height 22
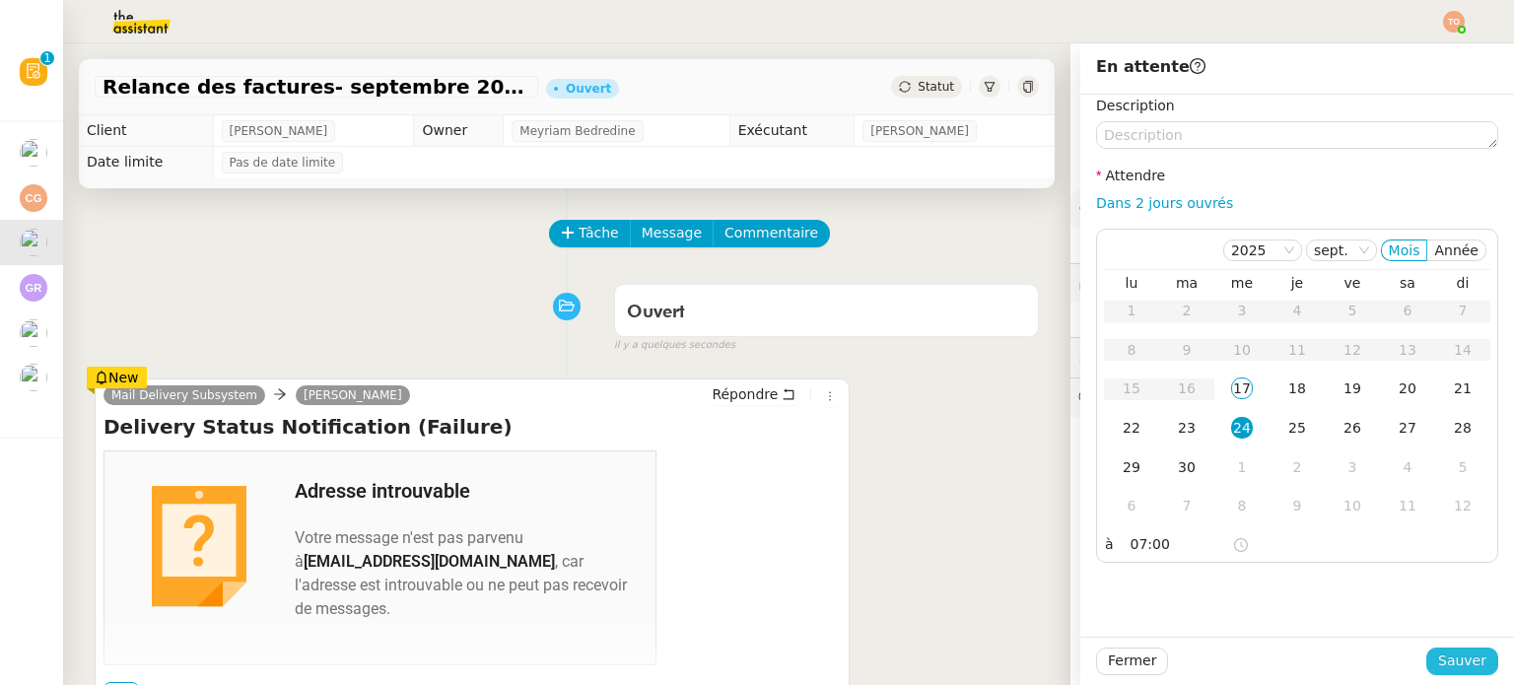
click at [1444, 663] on span "Sauver" at bounding box center [1462, 661] width 48 height 23
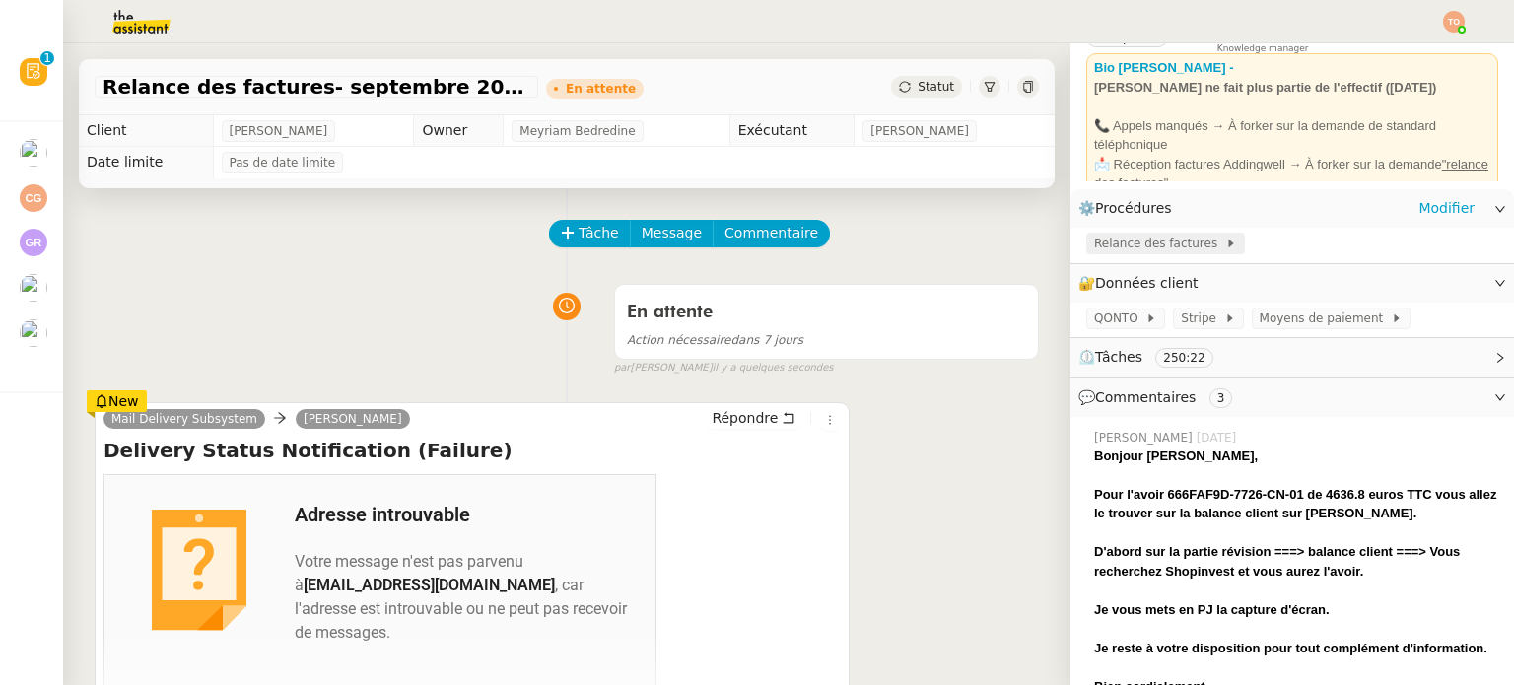
click at [1135, 245] on span "Relance des factures" at bounding box center [1159, 244] width 131 height 20
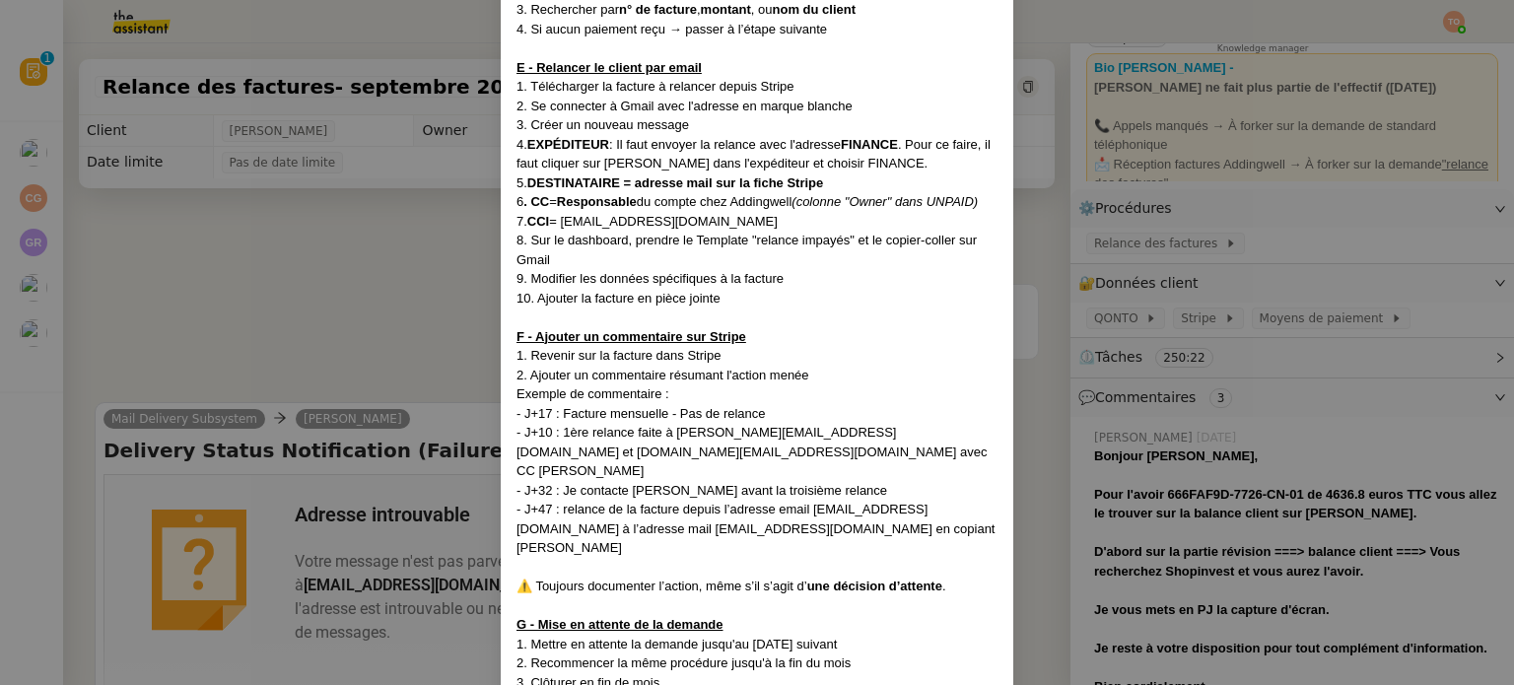
scroll to position [1051, 0]
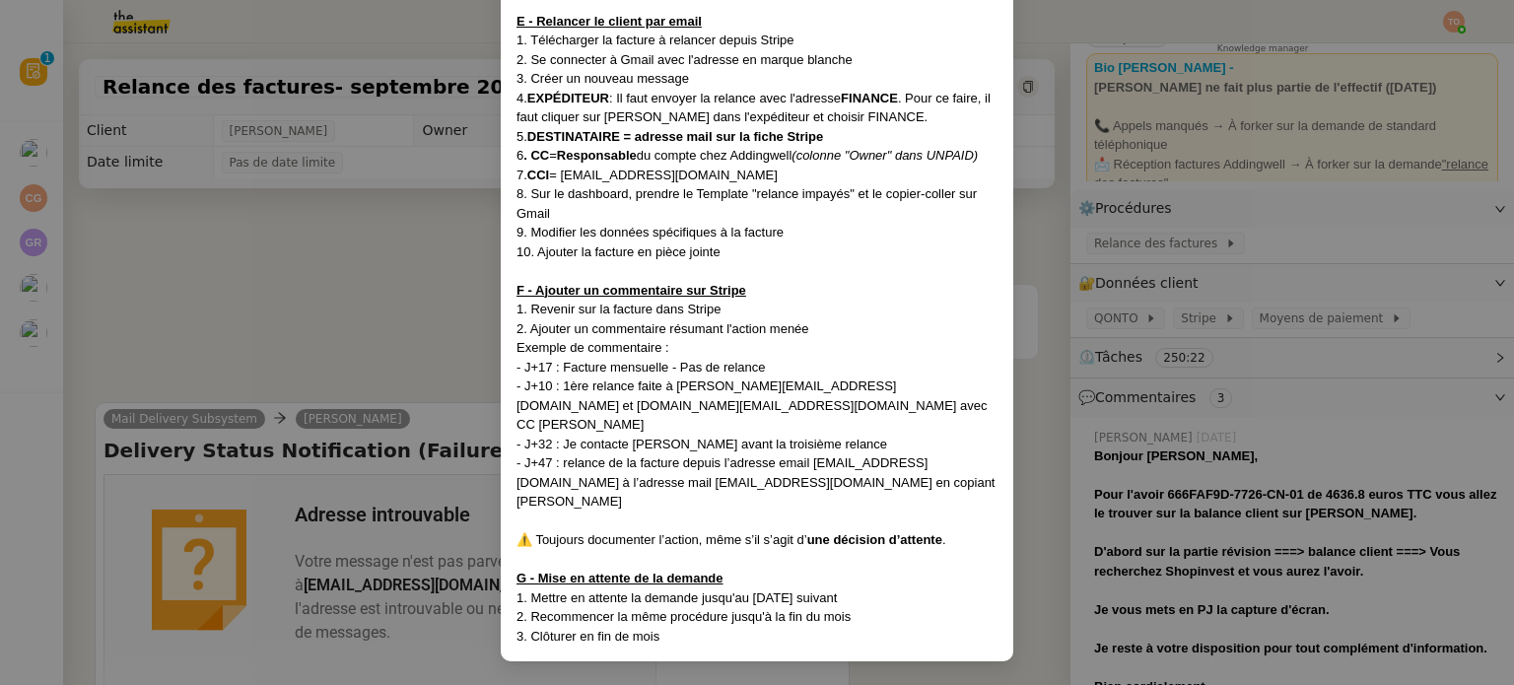
click at [311, 293] on nz-modal-container "MAJ le 11/07/25 Contexte : Le client souhaite relancer les factures impayées Ré…" at bounding box center [757, 342] width 1514 height 685
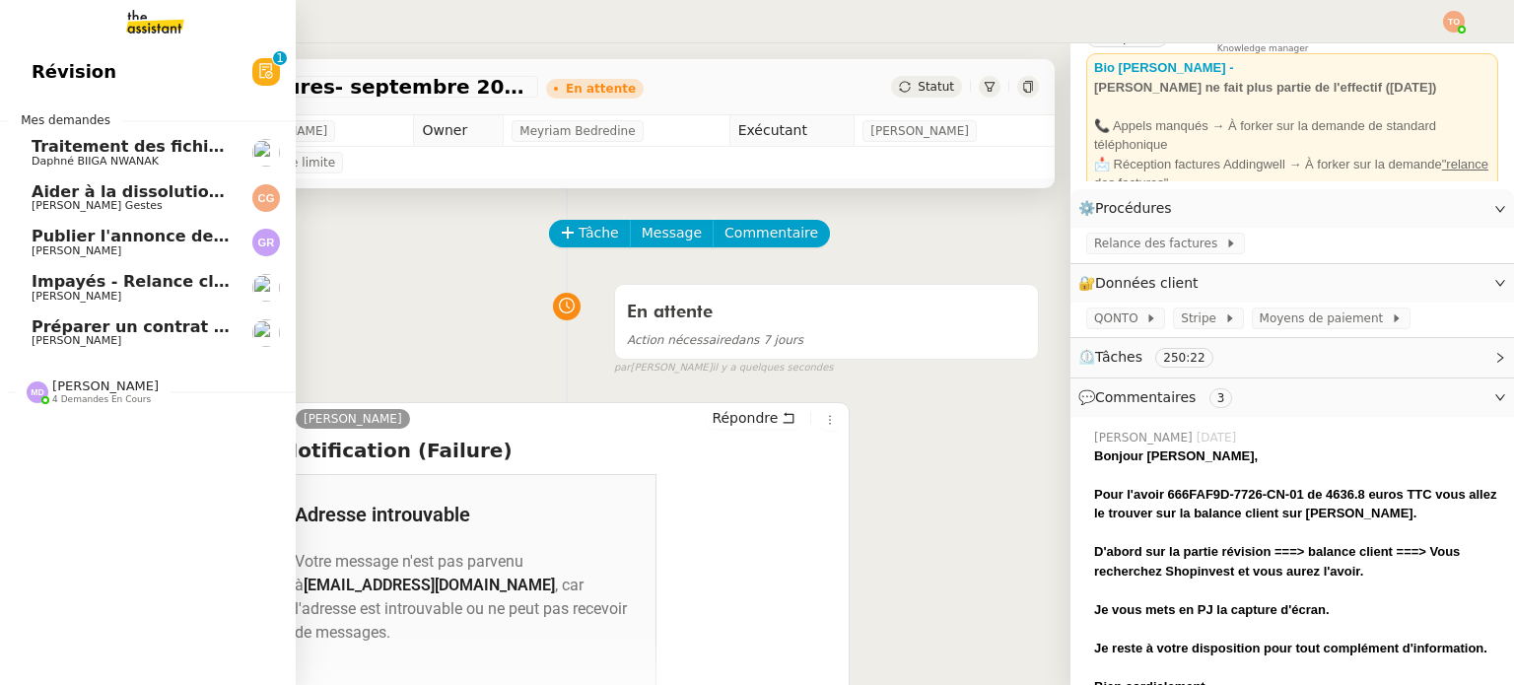
click at [170, 330] on span "Préparer un contrat simplifié" at bounding box center [161, 326] width 258 height 19
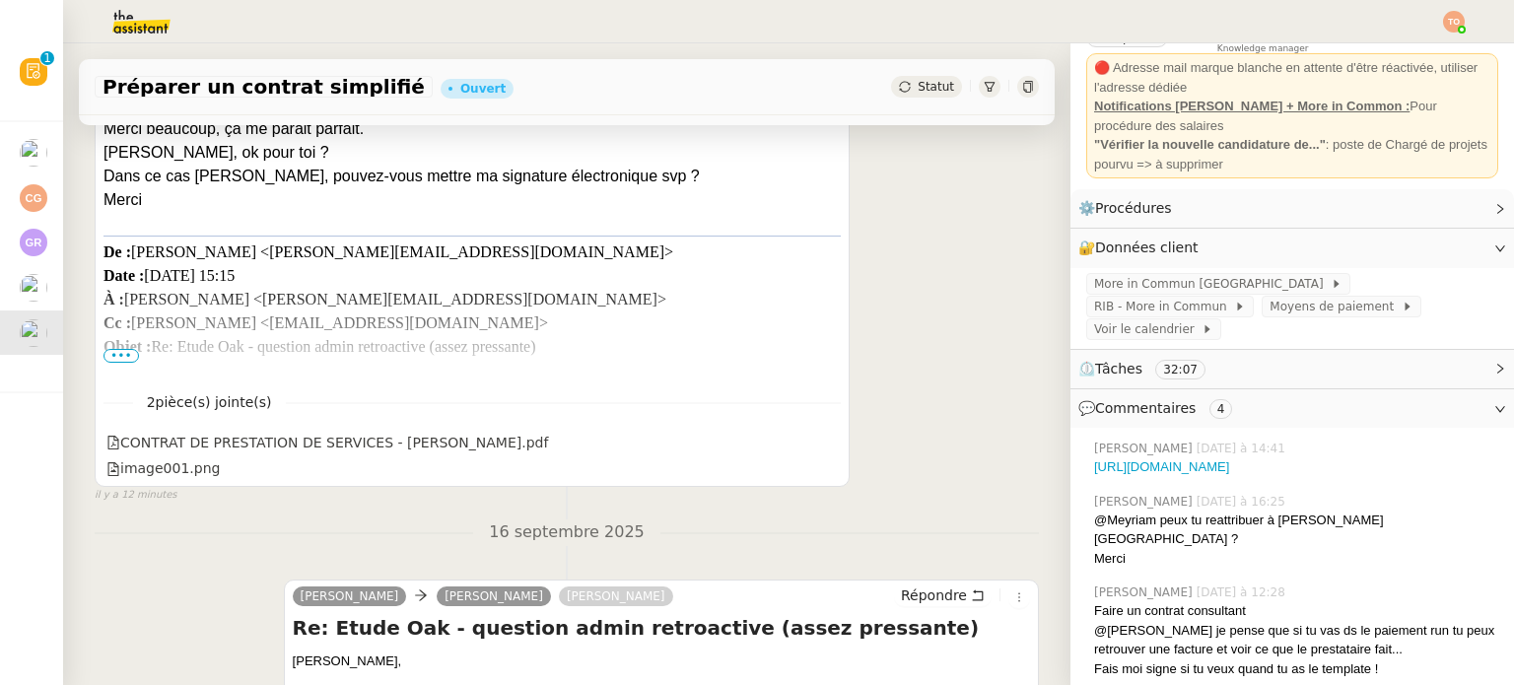
scroll to position [591, 0]
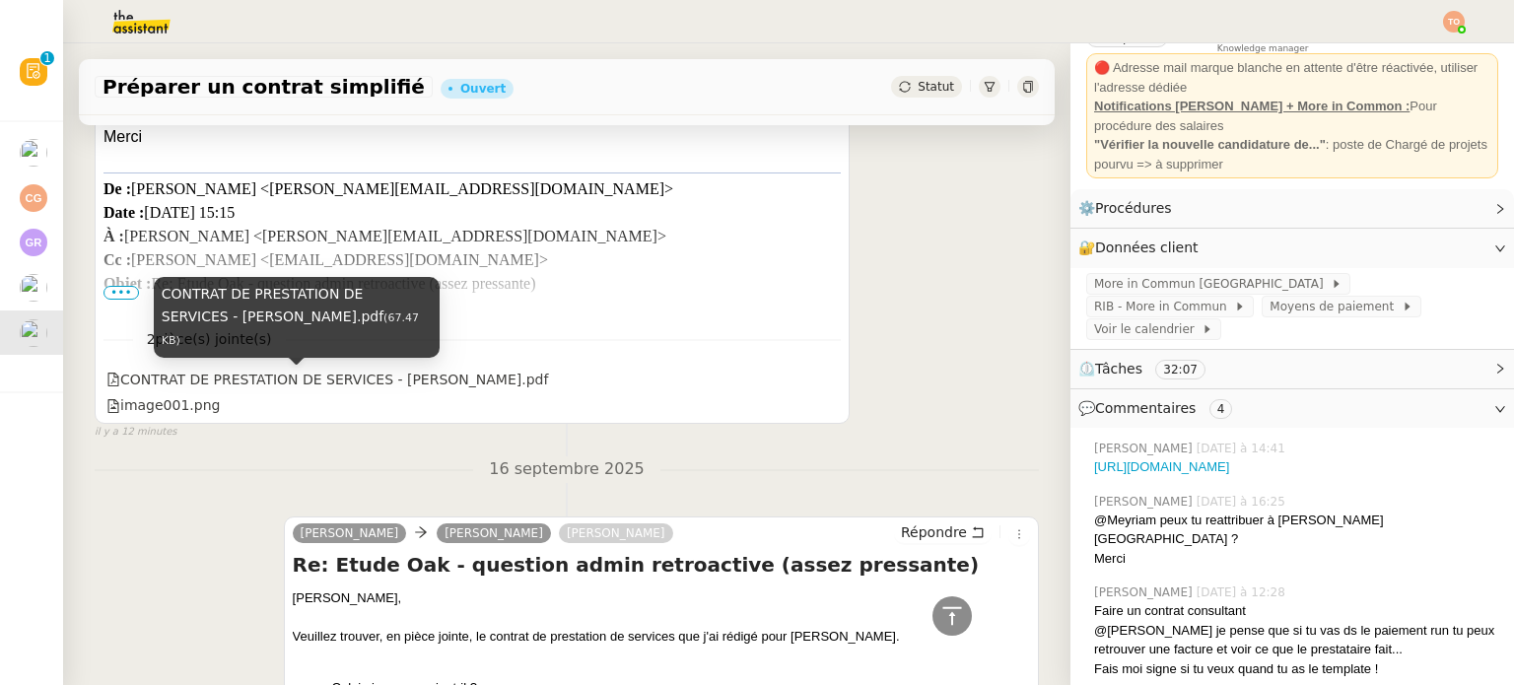
click at [483, 391] on div "CONTRAT DE PRESTATION DE SERVICES - Lucie Monges.pdf" at bounding box center [327, 380] width 442 height 23
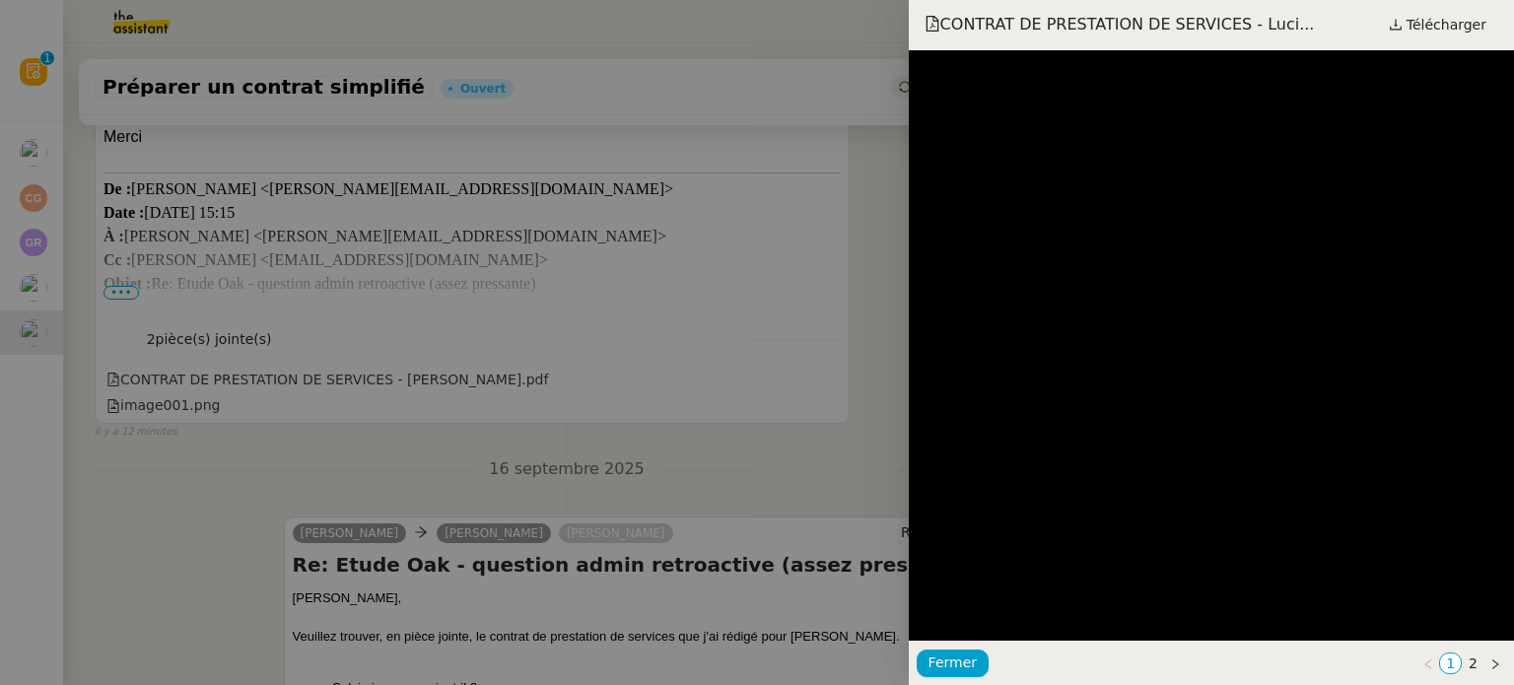
click at [627, 374] on div at bounding box center [757, 342] width 1514 height 685
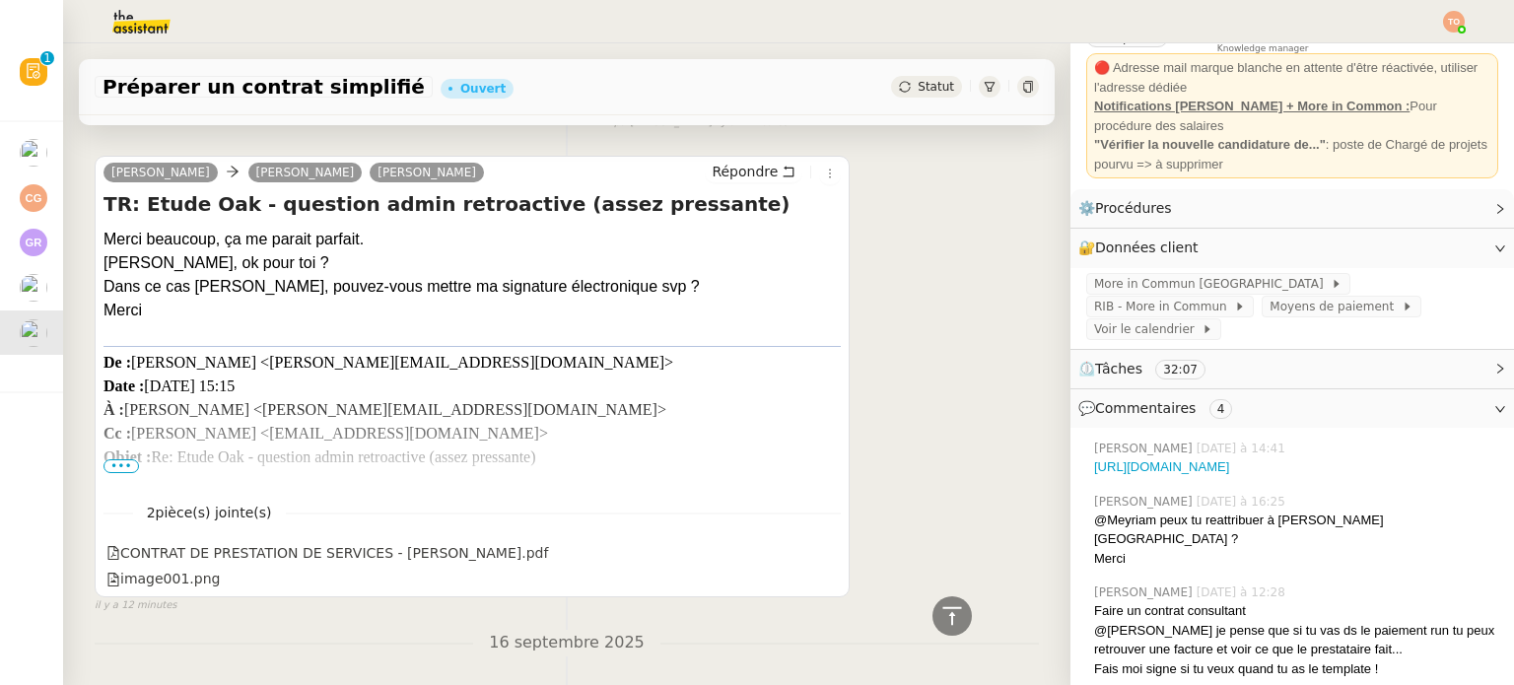
scroll to position [296, 0]
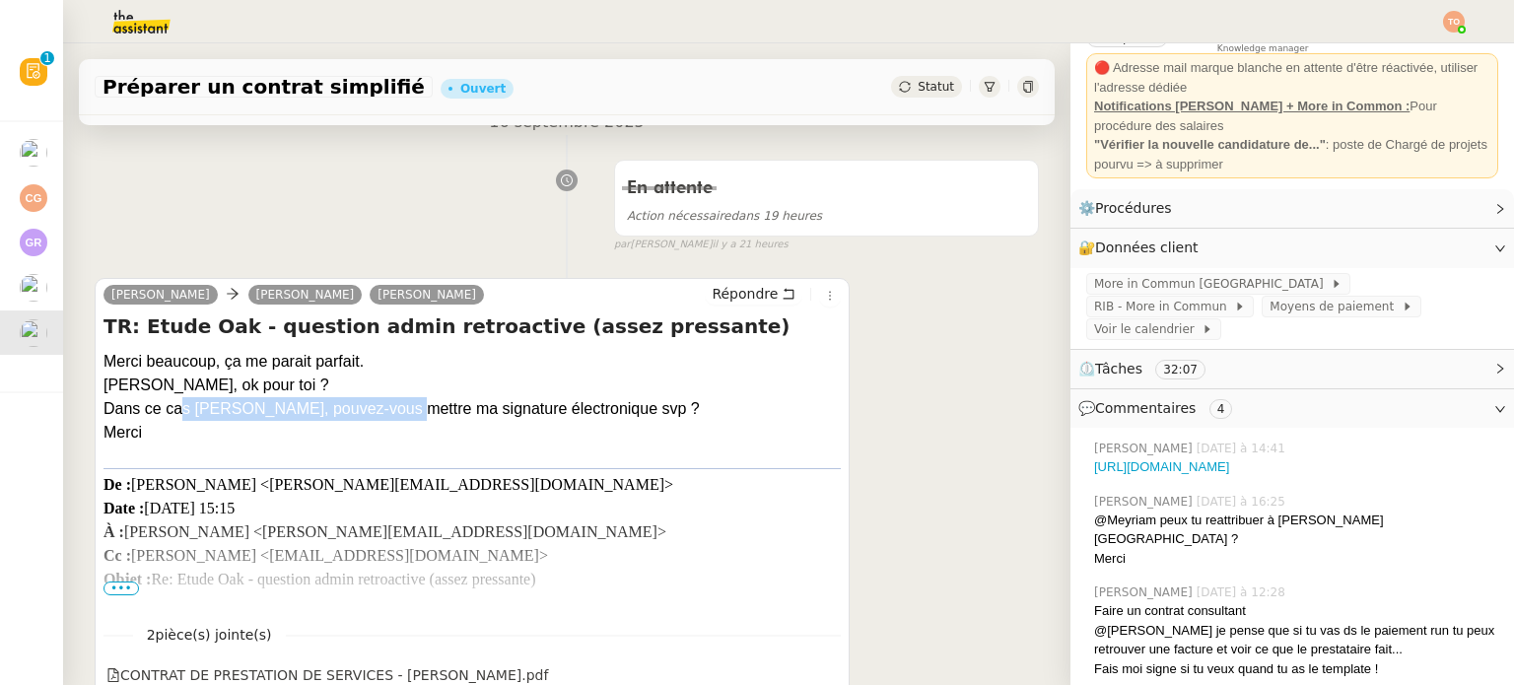
drag, startPoint x: 177, startPoint y: 413, endPoint x: 387, endPoint y: 416, distance: 210.0
click at [387, 416] on div "Dans ce cas Camille, pouvez-vous mettre ma signature électronique svp ?" at bounding box center [471, 409] width 737 height 24
click at [394, 414] on div "Dans ce cas Camille, pouvez-vous mettre ma signature électronique svp ?" at bounding box center [471, 409] width 737 height 24
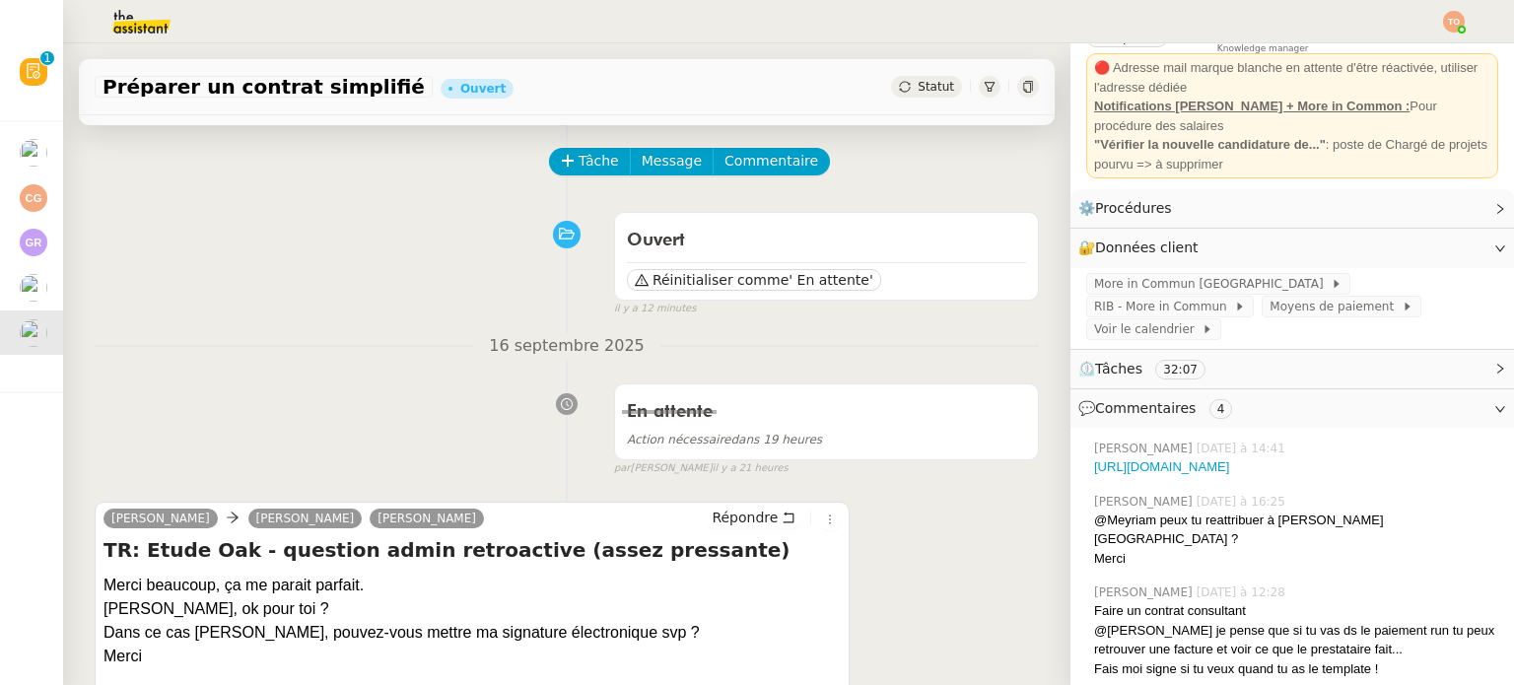
scroll to position [0, 0]
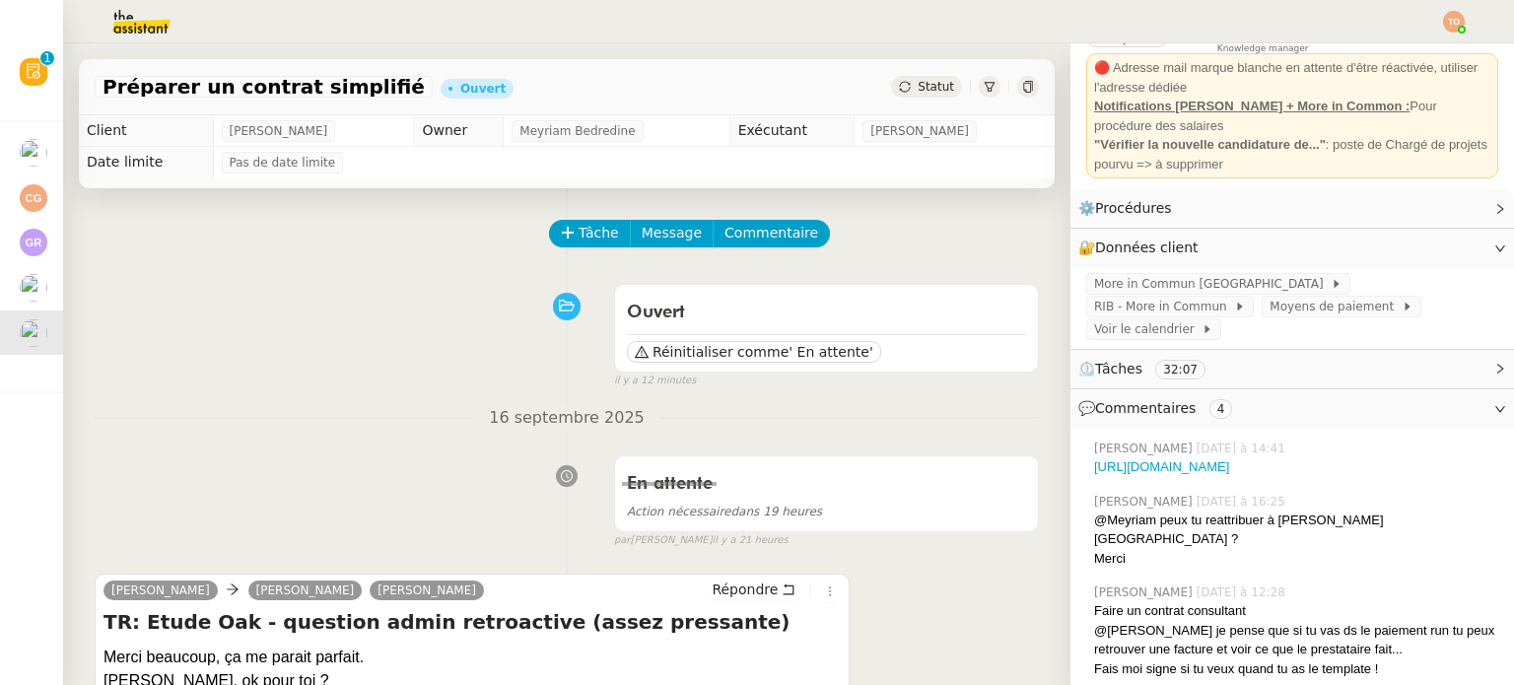
click at [918, 90] on span "Statut" at bounding box center [936, 87] width 36 height 14
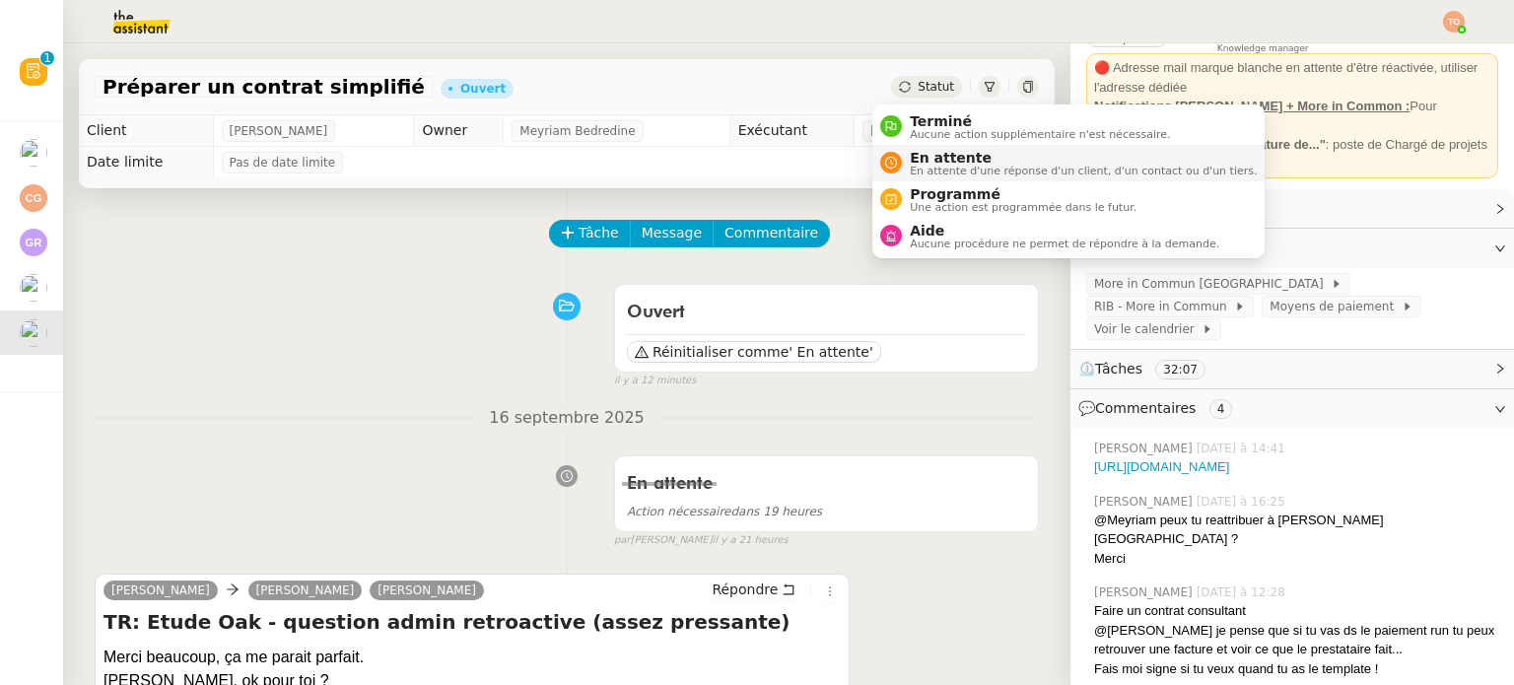
click at [930, 145] on li "En attente En attente d'une réponse d'un client, d'un contact ou d'un tiers." at bounding box center [1068, 163] width 392 height 36
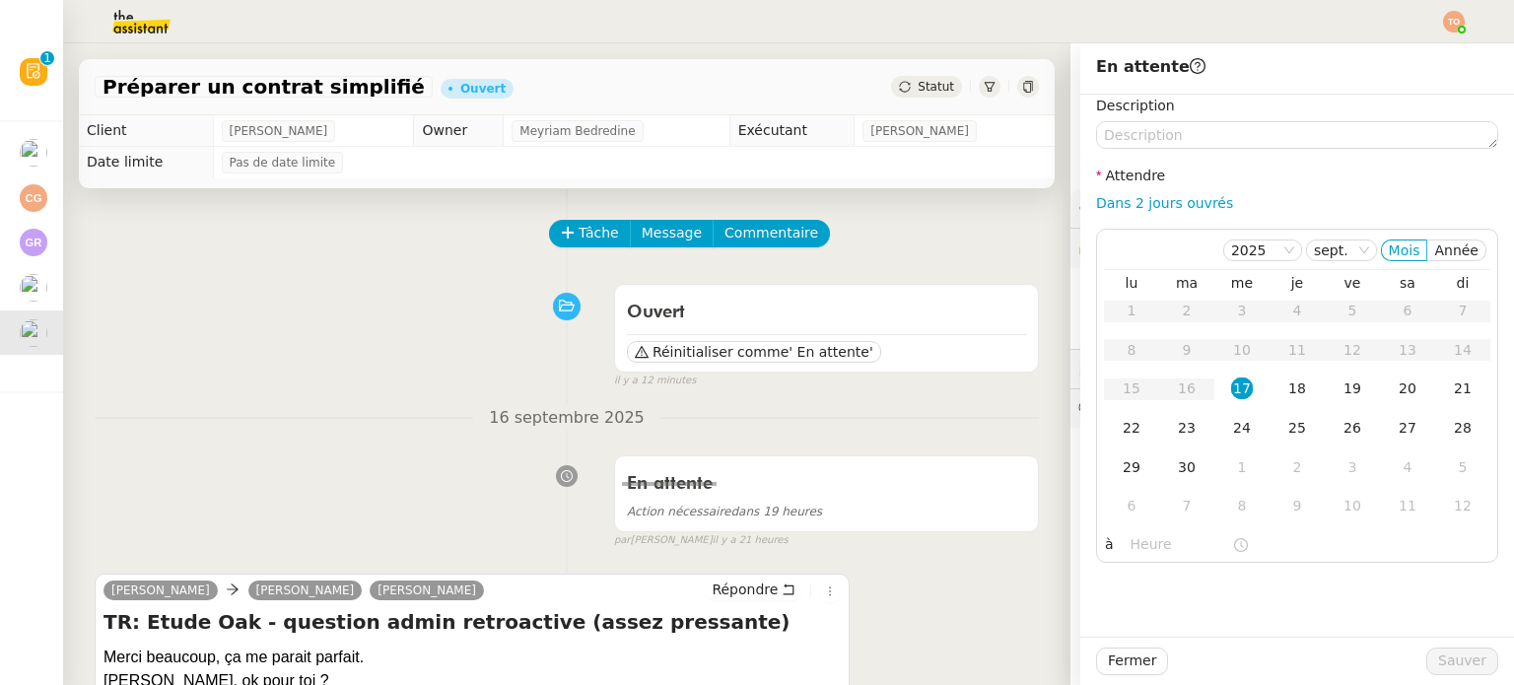
drag, startPoint x: 1195, startPoint y: 210, endPoint x: 1199, endPoint y: 224, distance: 14.7
click at [1195, 210] on link "Dans 2 jours ouvrés" at bounding box center [1164, 203] width 137 height 16
type input "07:00"
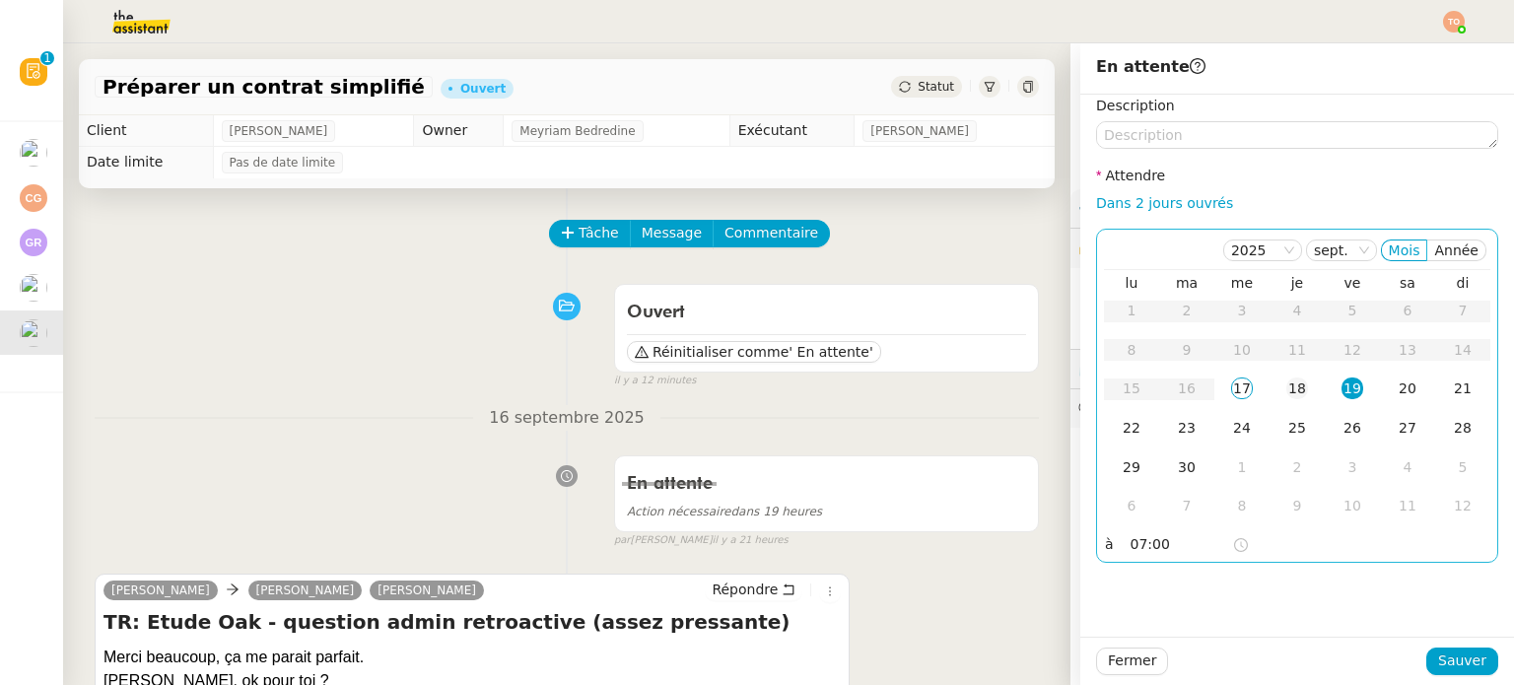
click at [1286, 379] on div "18" at bounding box center [1297, 388] width 22 height 22
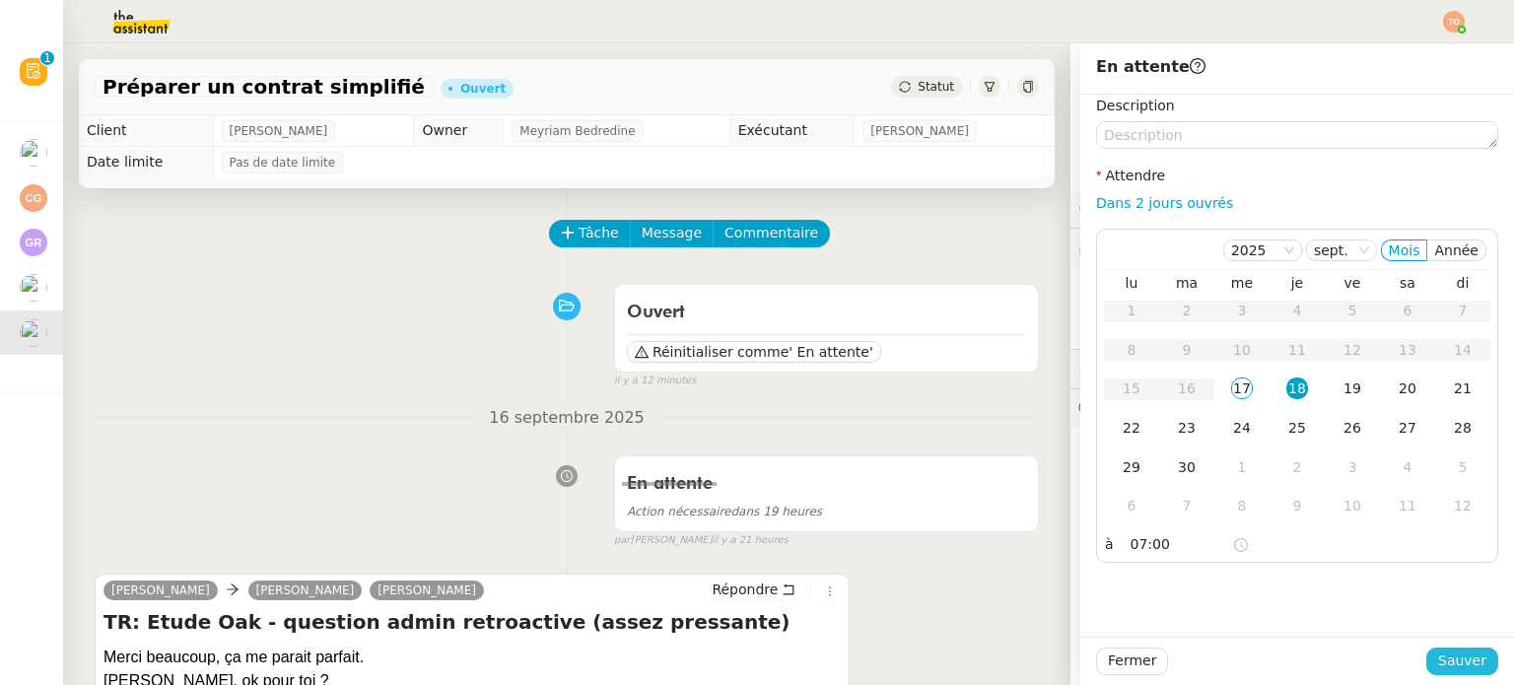
click at [1455, 656] on span "Sauver" at bounding box center [1462, 661] width 48 height 23
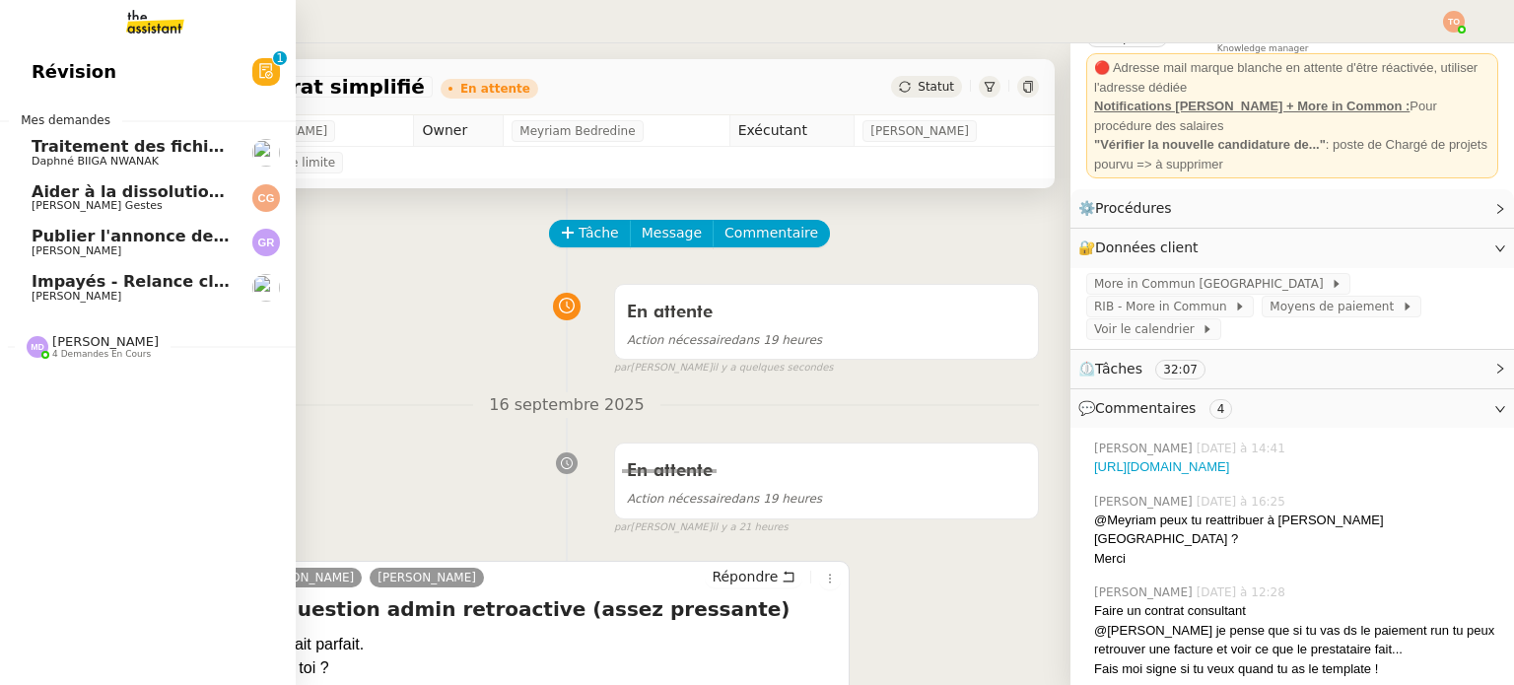
click at [101, 357] on span "4 demandes en cours" at bounding box center [101, 354] width 99 height 11
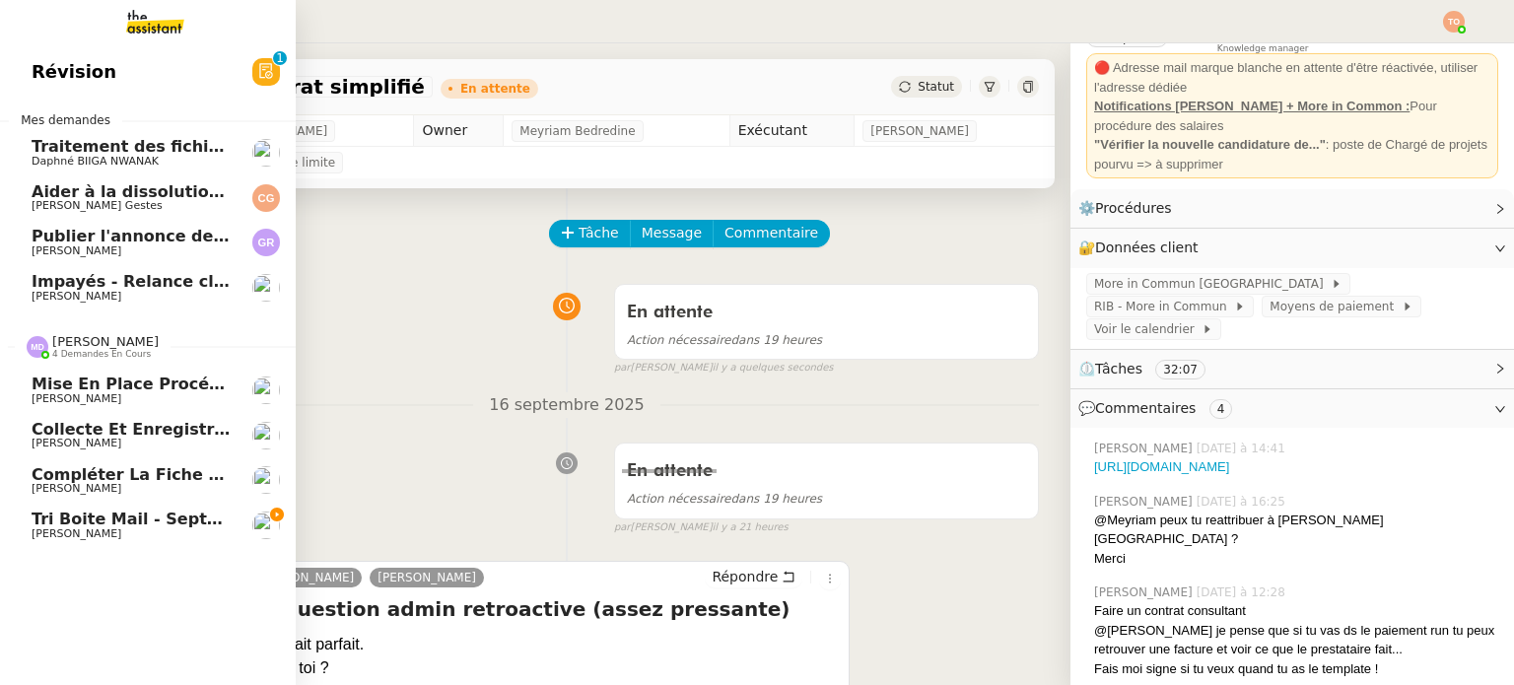
click at [165, 535] on span "[PERSON_NAME]" at bounding box center [131, 534] width 199 height 12
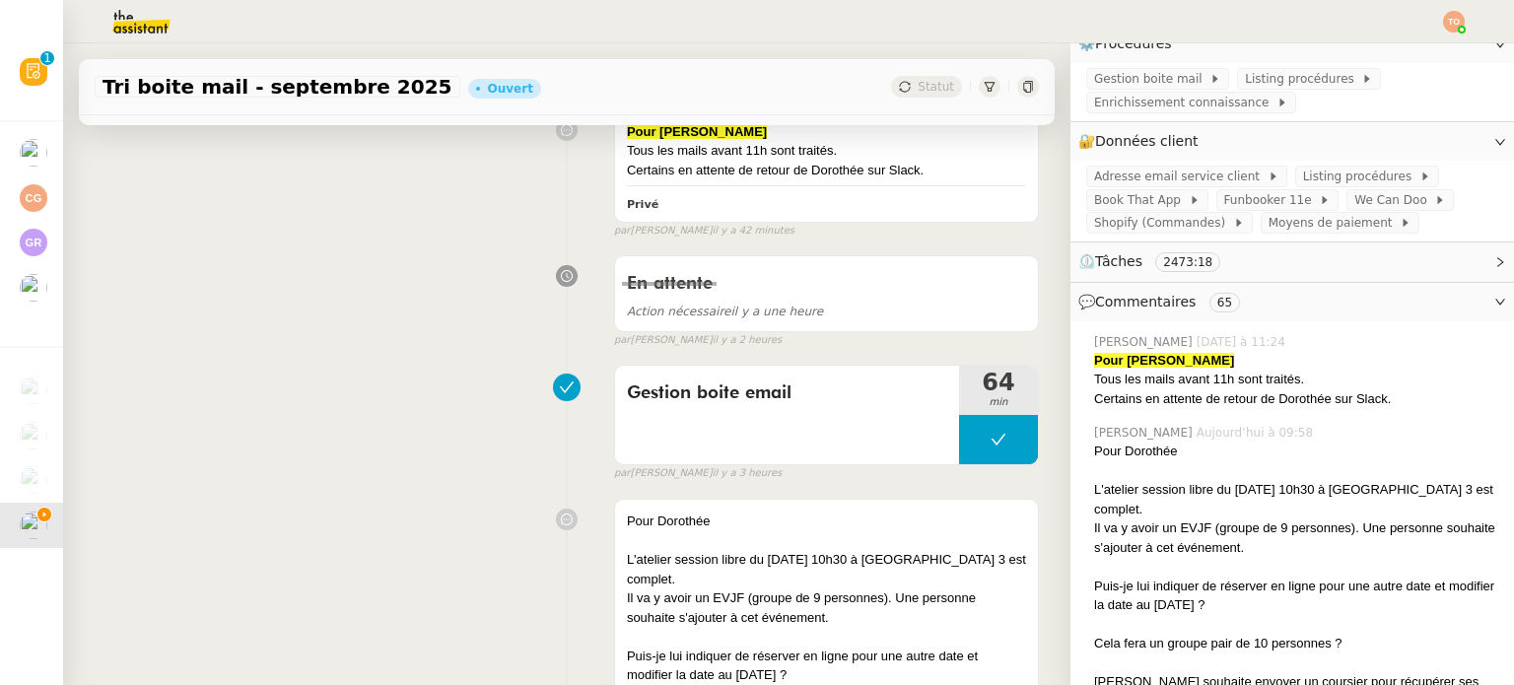
scroll to position [296, 0]
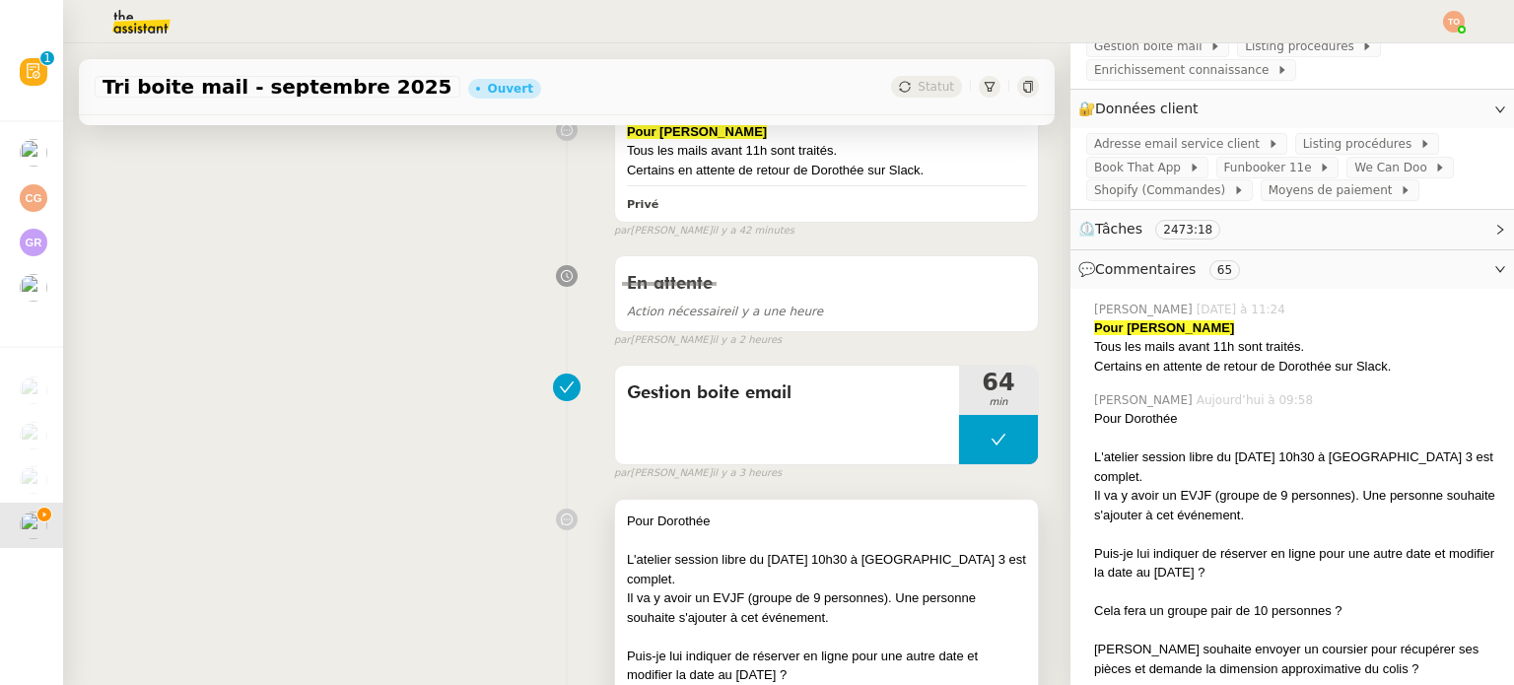
click at [897, 541] on div at bounding box center [826, 541] width 399 height 20
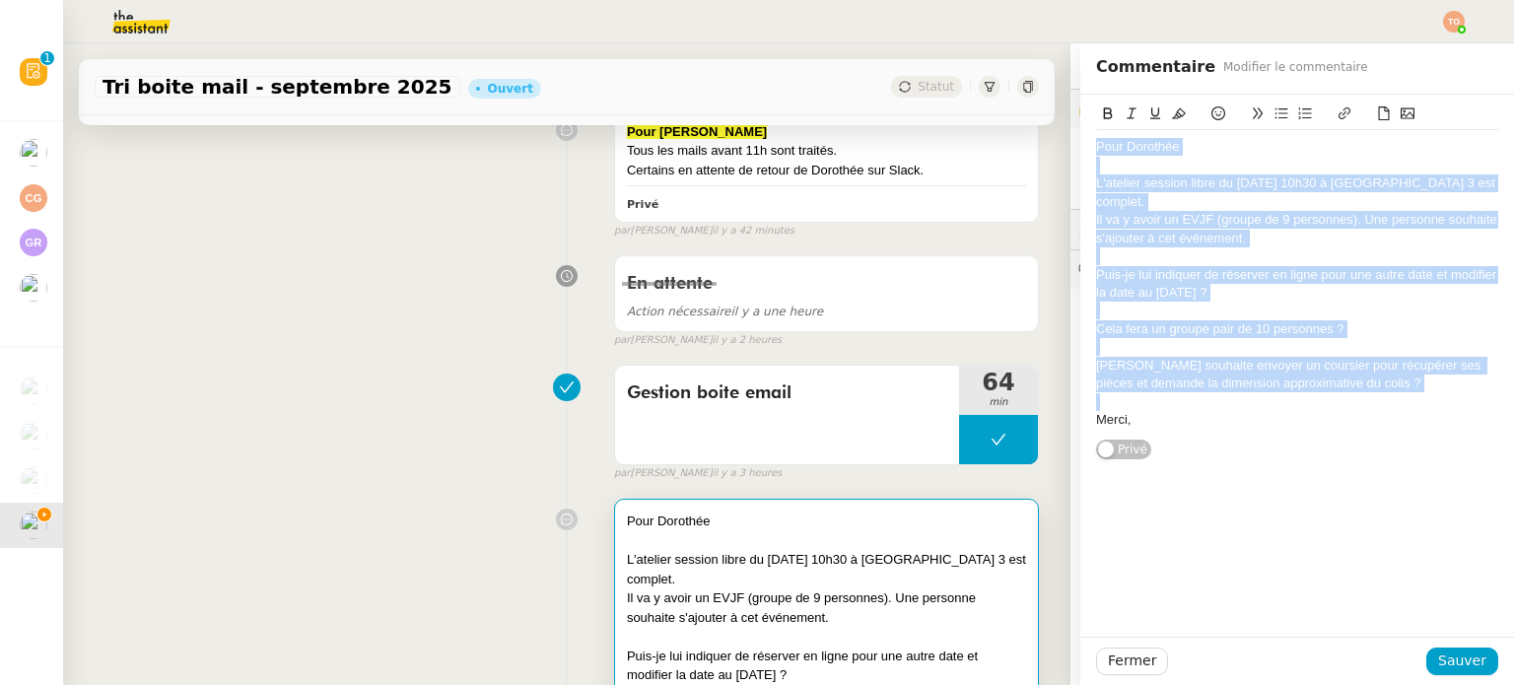
drag, startPoint x: 1154, startPoint y: 410, endPoint x: 1077, endPoint y: 137, distance: 283.6
click at [1080, 137] on div "Pour Dorothée L'atelier session libre du 20 septembre à 10h30 à Paris 3 est com…" at bounding box center [1297, 278] width 434 height 366
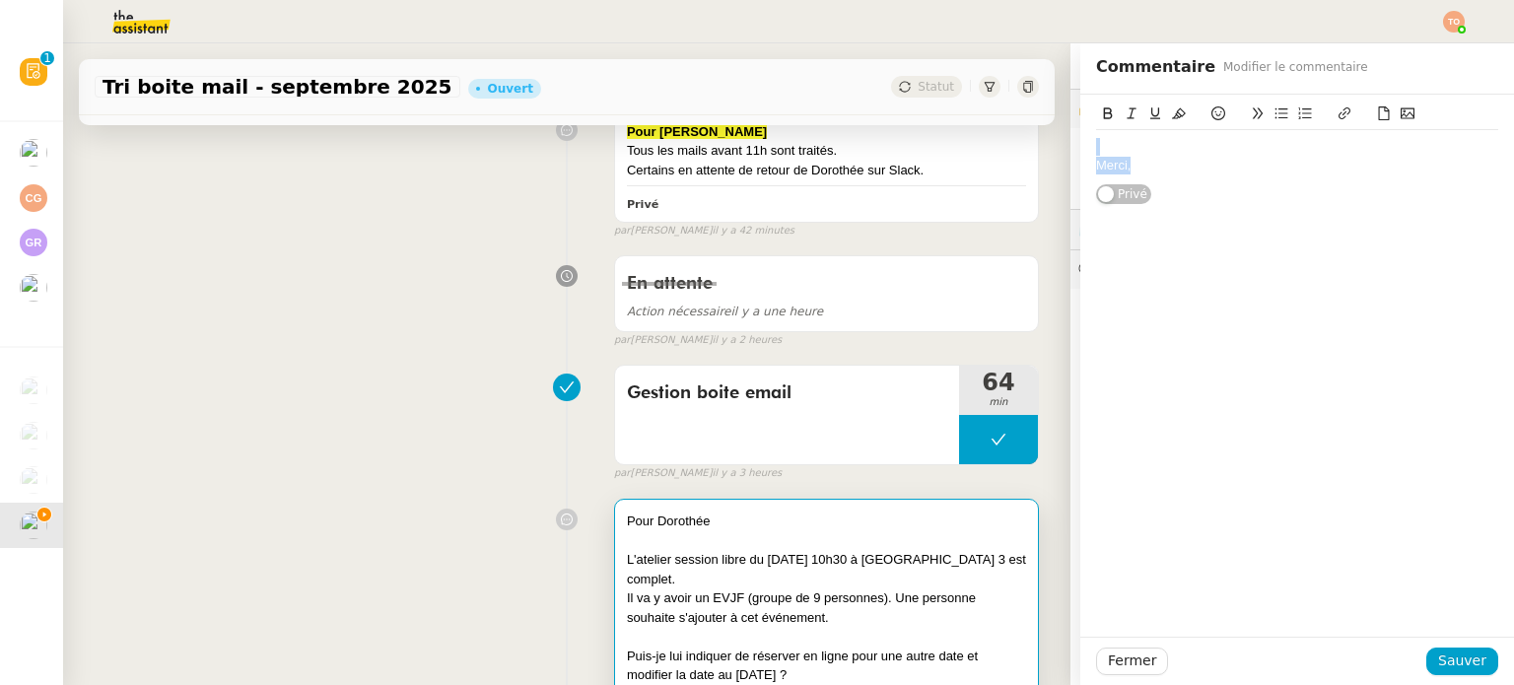
drag, startPoint x: 1133, startPoint y: 172, endPoint x: 1092, endPoint y: 138, distance: 53.9
click at [1096, 138] on div "Merci," at bounding box center [1297, 156] width 402 height 52
click at [1438, 657] on span "Sauver" at bounding box center [1462, 661] width 48 height 23
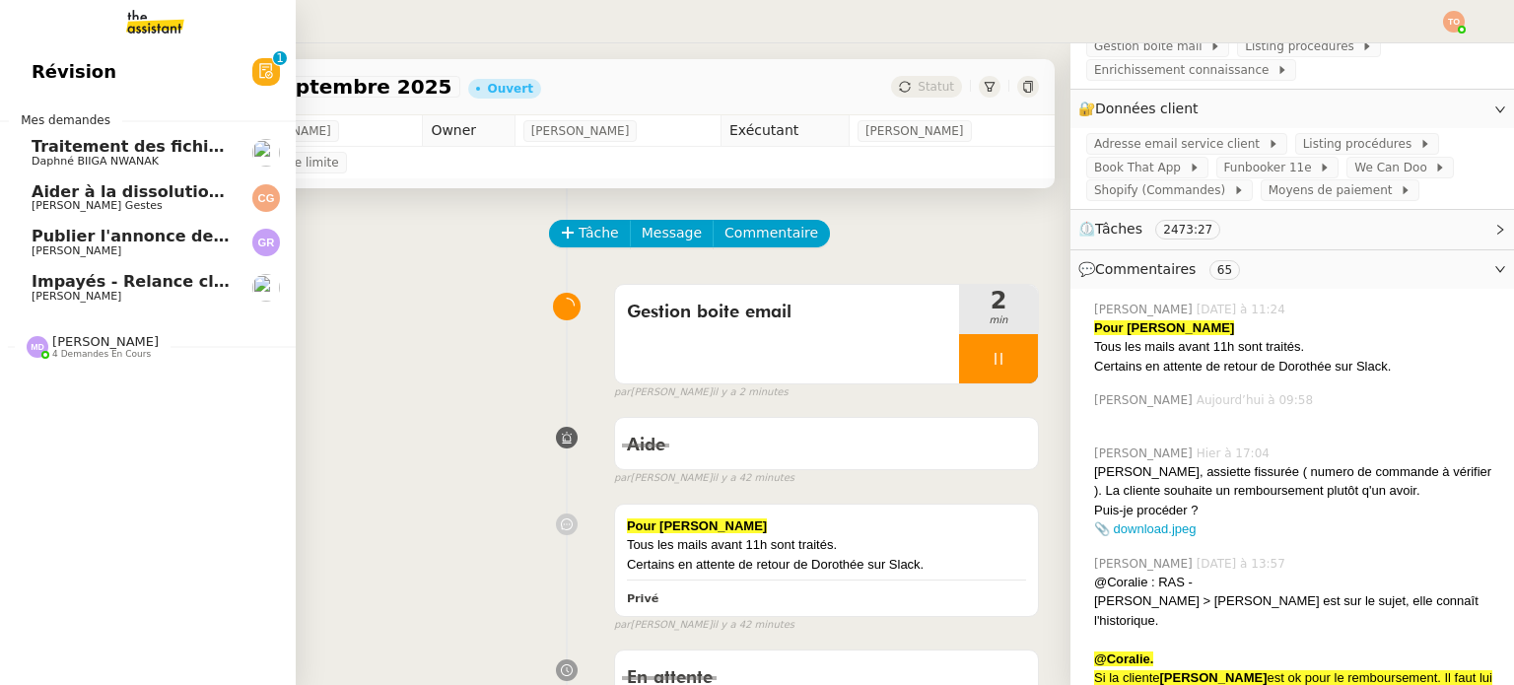
click at [63, 342] on span "[PERSON_NAME]" at bounding box center [105, 341] width 106 height 15
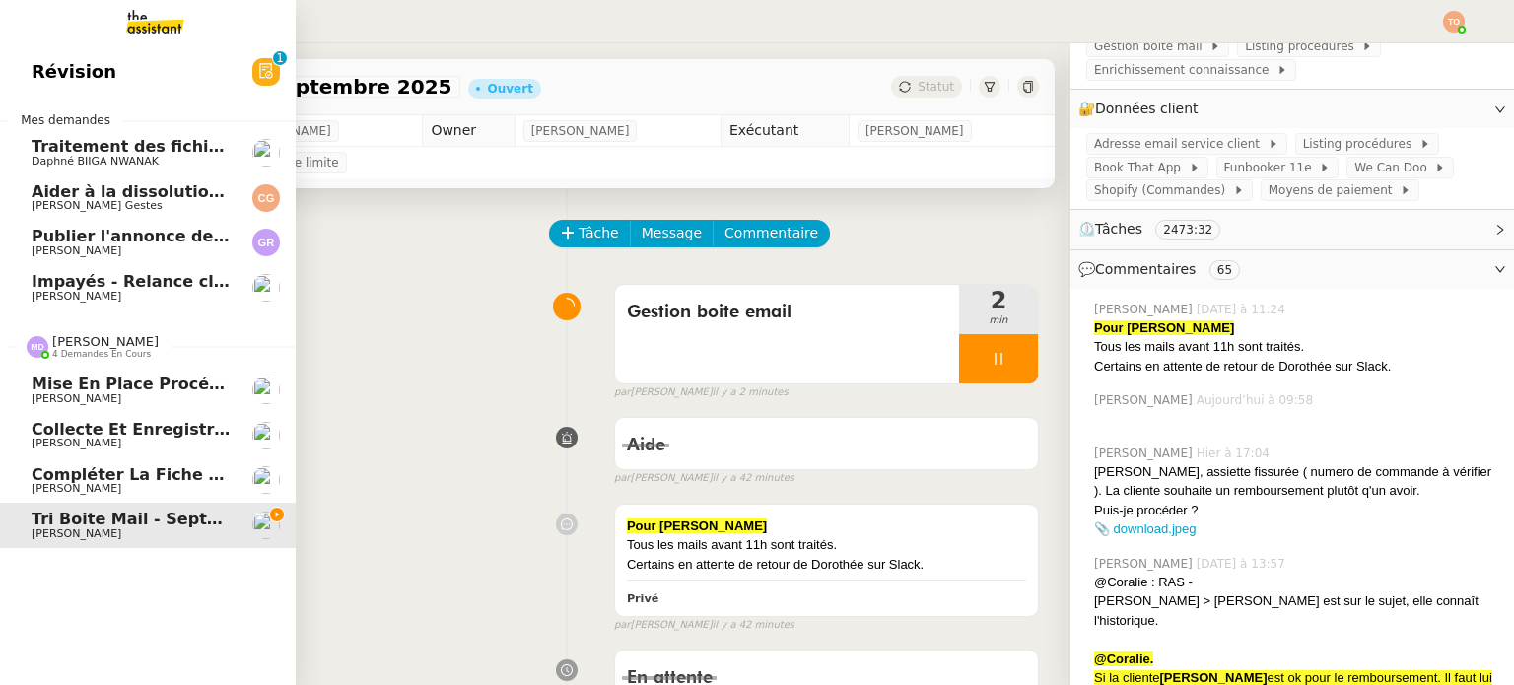
click at [134, 472] on span "Compléter la fiche fournisseur" at bounding box center [173, 474] width 282 height 19
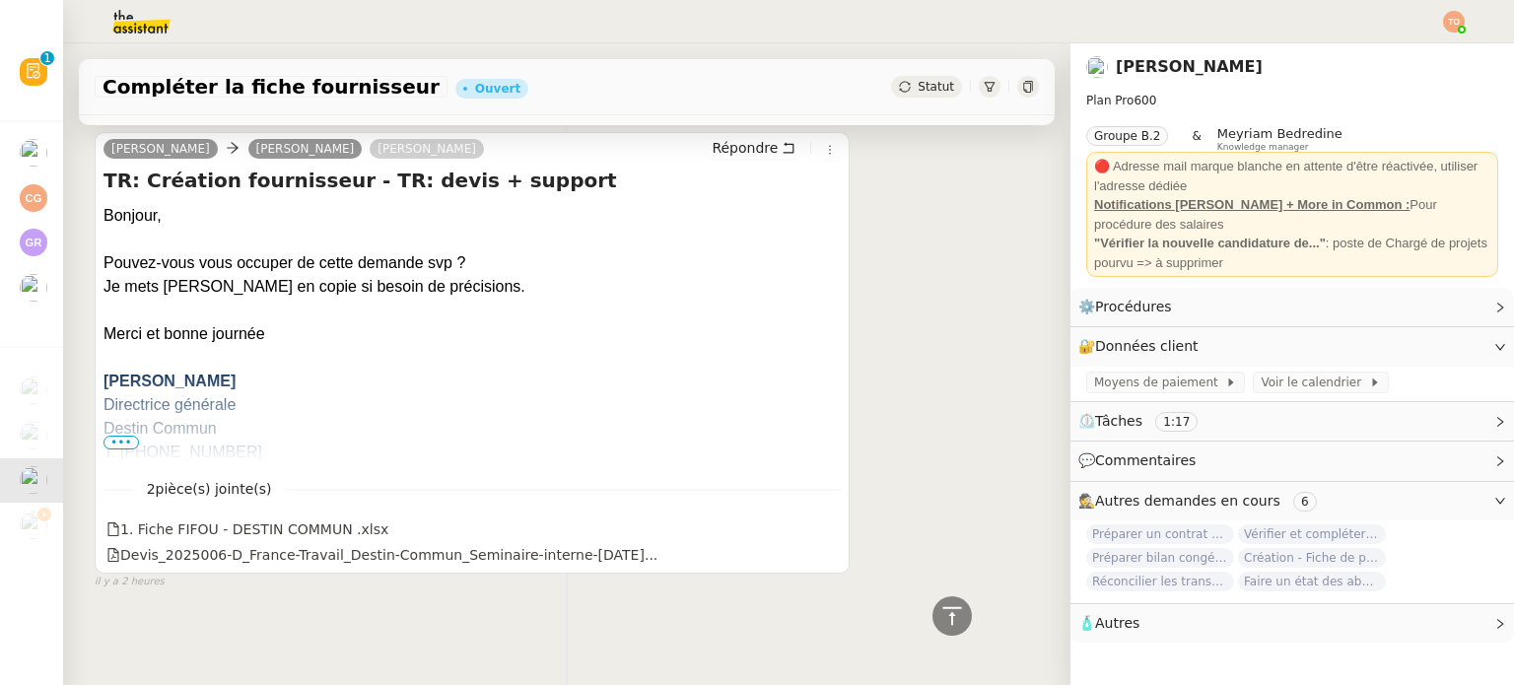
scroll to position [290, 0]
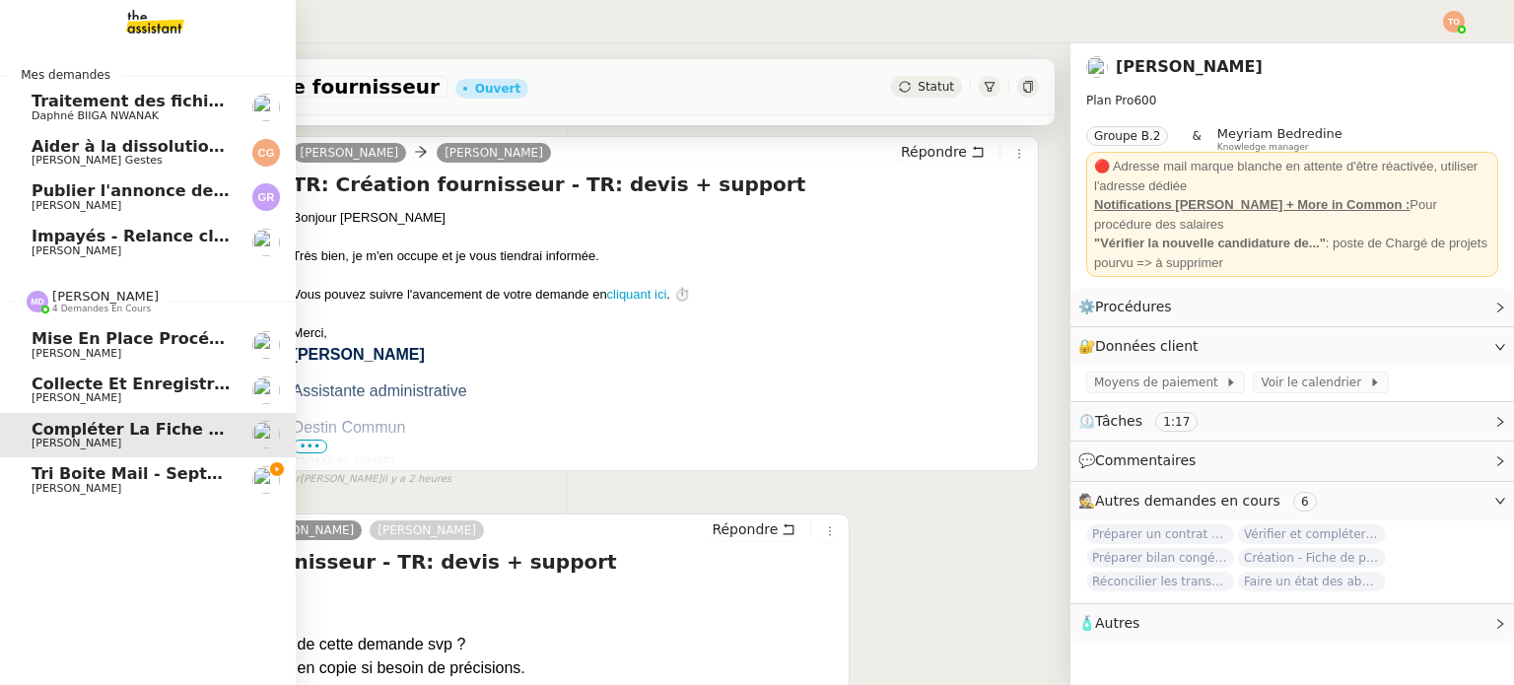
click at [180, 476] on span "Tri boite mail - septembre 2025" at bounding box center [173, 473] width 282 height 19
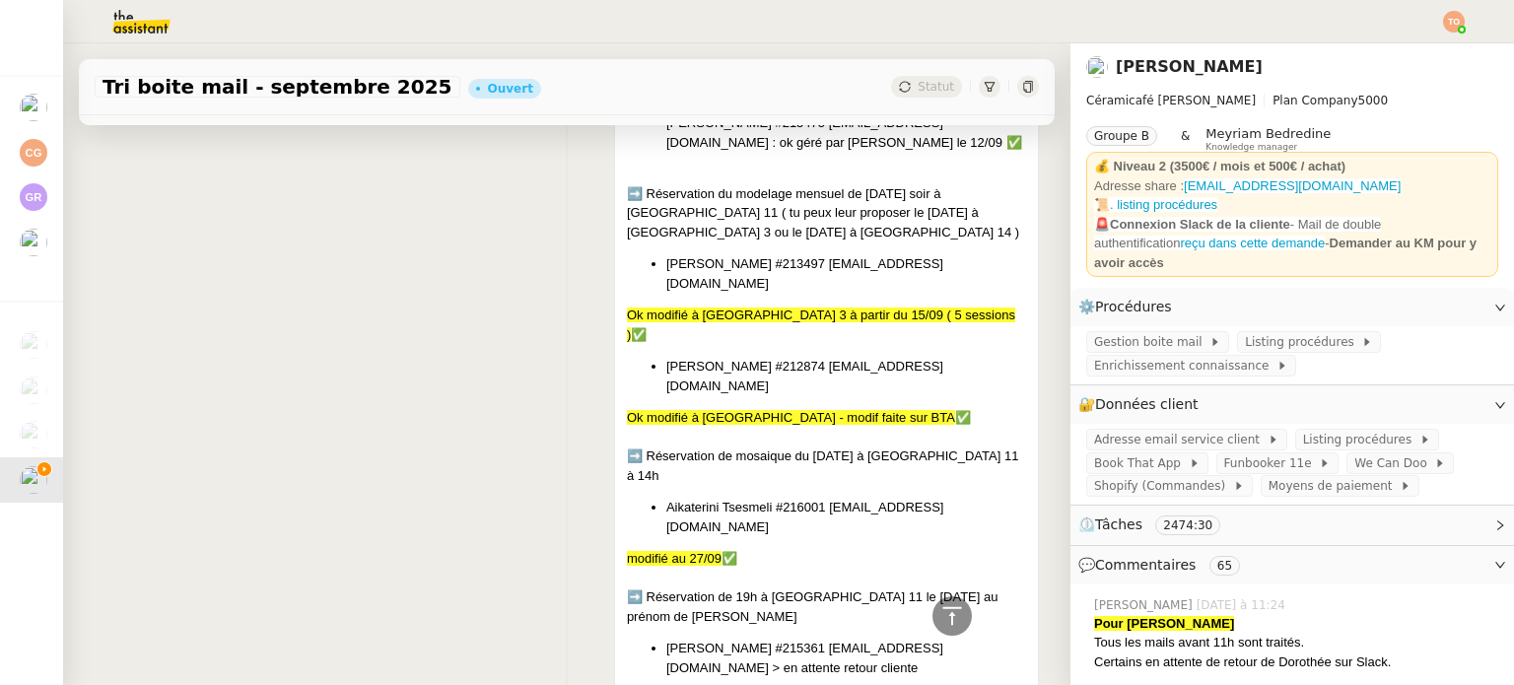
scroll to position [3233, 0]
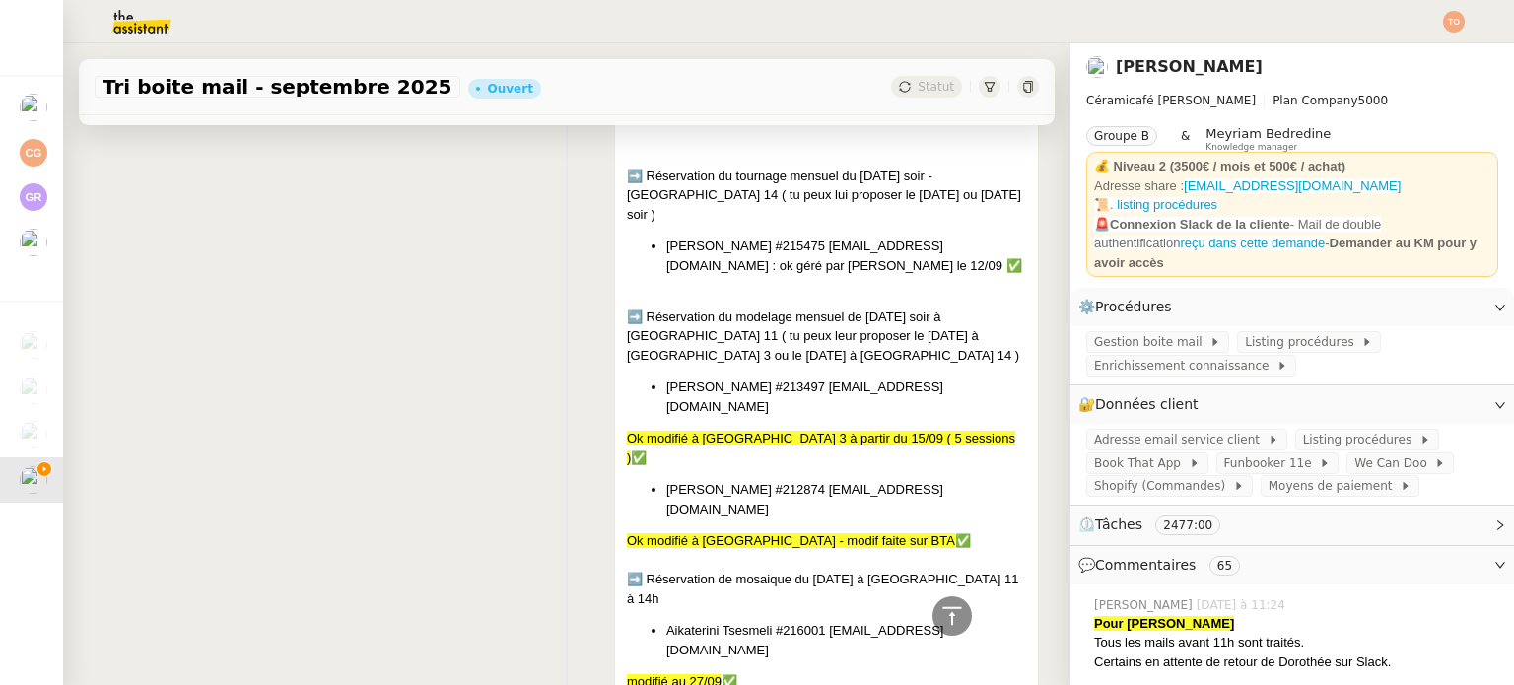
click at [1453, 13] on img at bounding box center [1454, 22] width 22 height 22
click at [1439, 44] on li "Suivi" at bounding box center [1400, 56] width 128 height 28
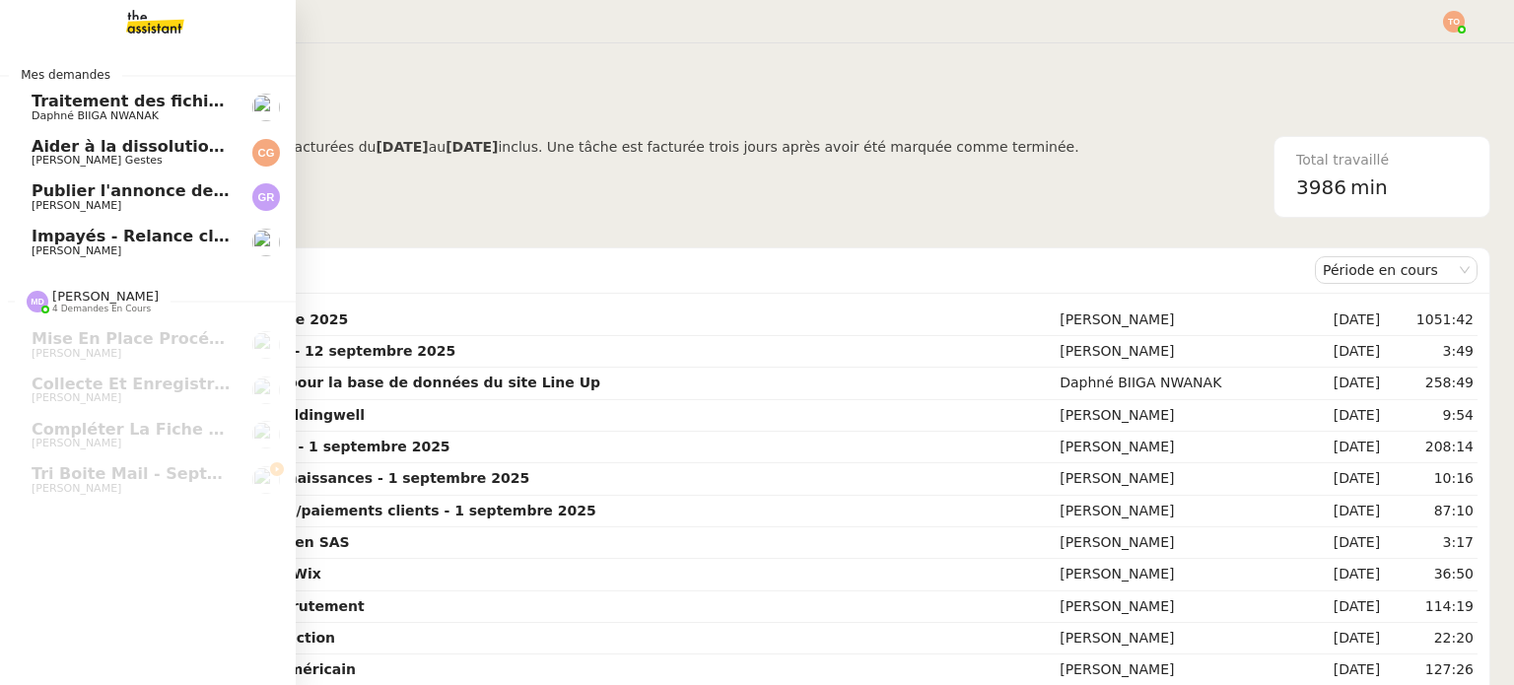
click at [40, 251] on span "[PERSON_NAME]" at bounding box center [77, 250] width 90 height 13
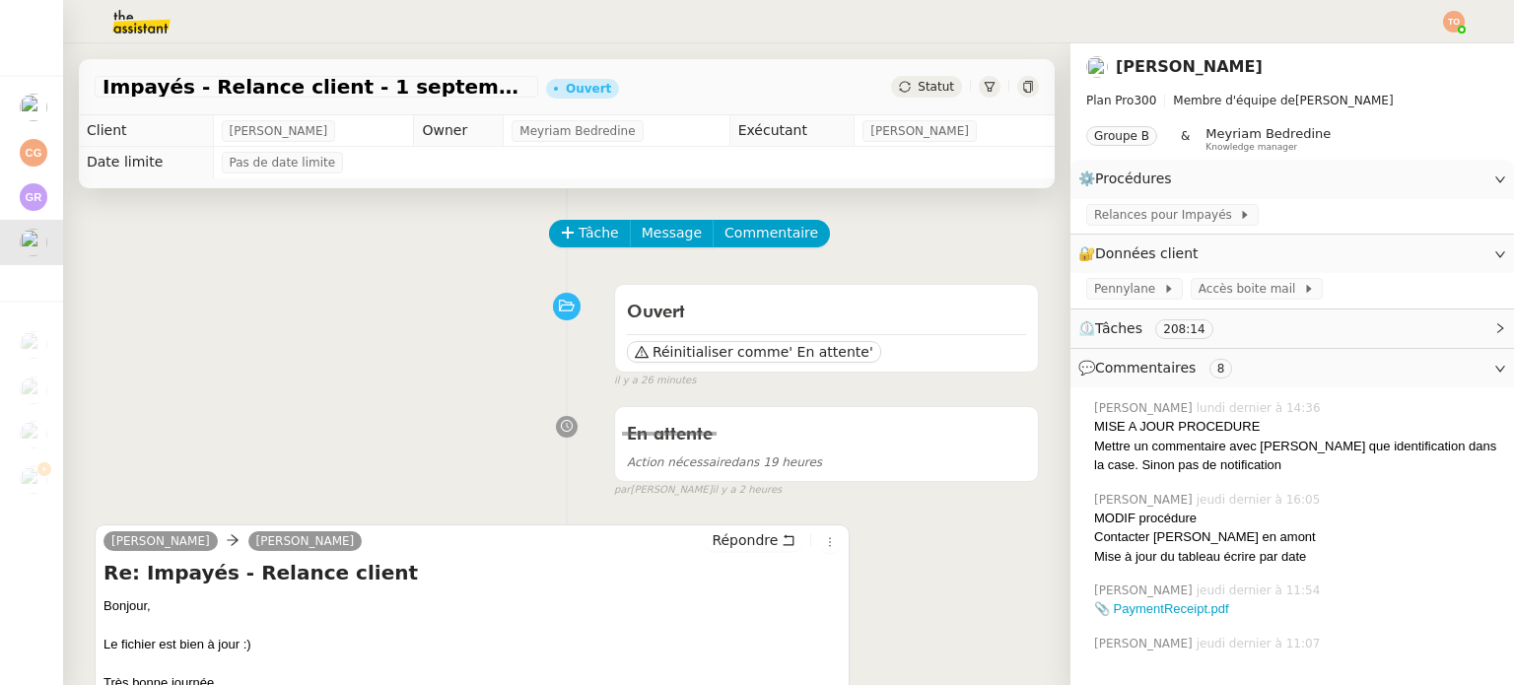
click at [1227, 338] on span "⏲️ Tâches 208:14" at bounding box center [1276, 328] width 396 height 23
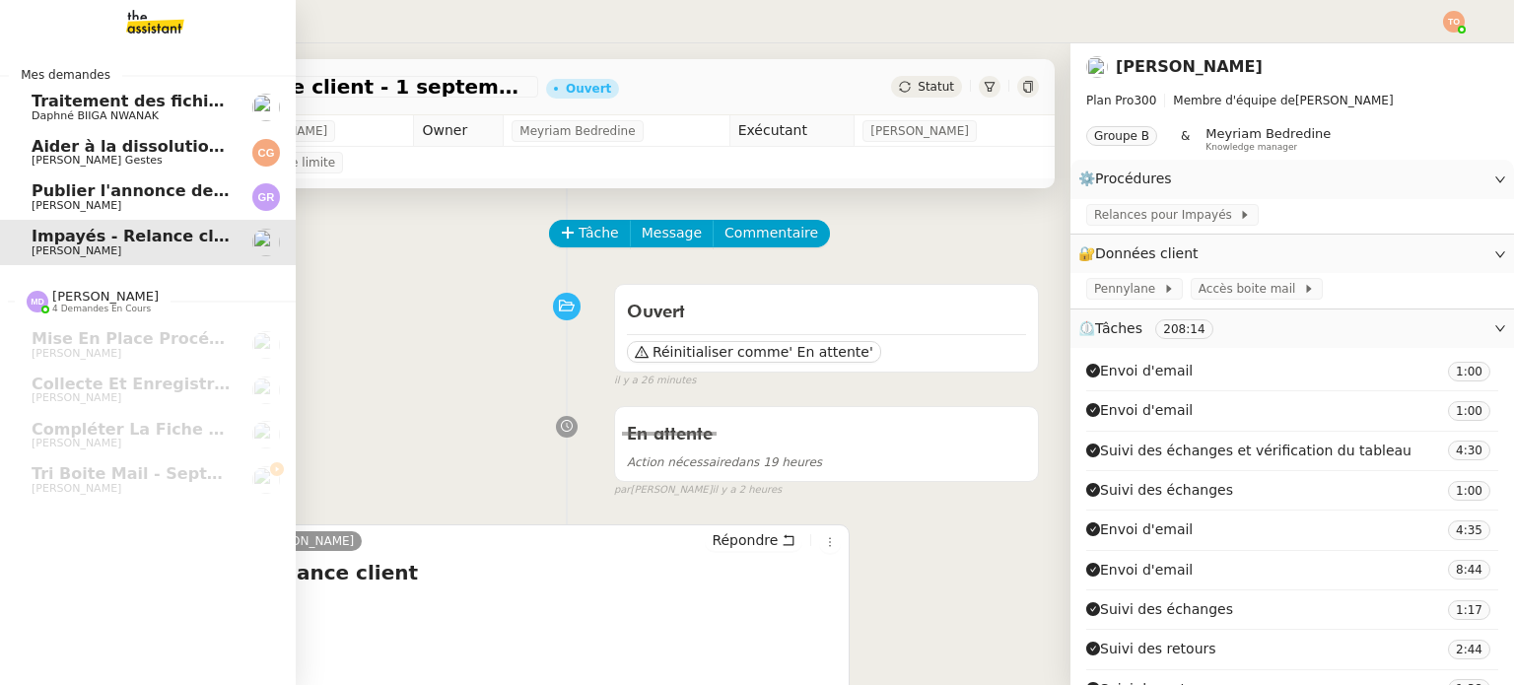
click at [42, 194] on span "Publier l'annonce de recrutement" at bounding box center [181, 190] width 299 height 19
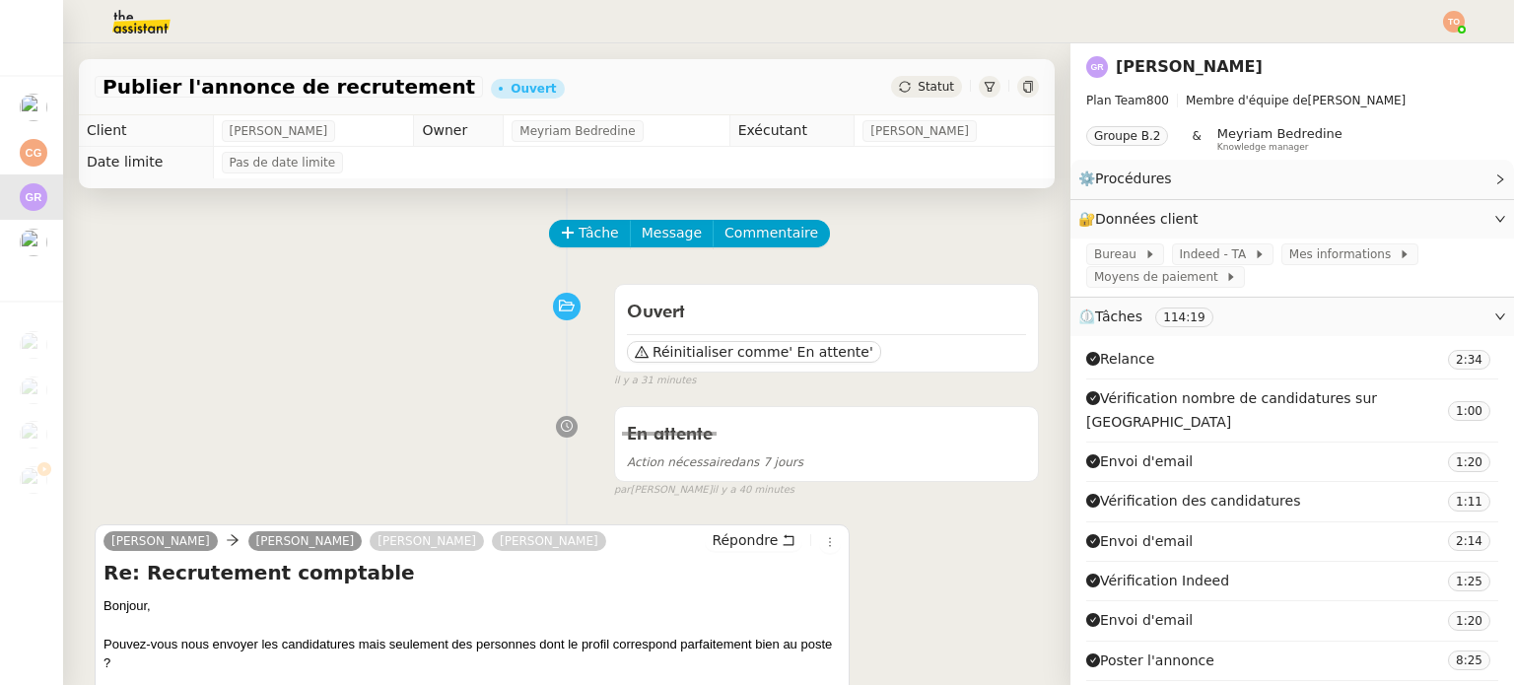
click at [1198, 319] on span "⏲️ Tâches 114:19" at bounding box center [1153, 316] width 151 height 16
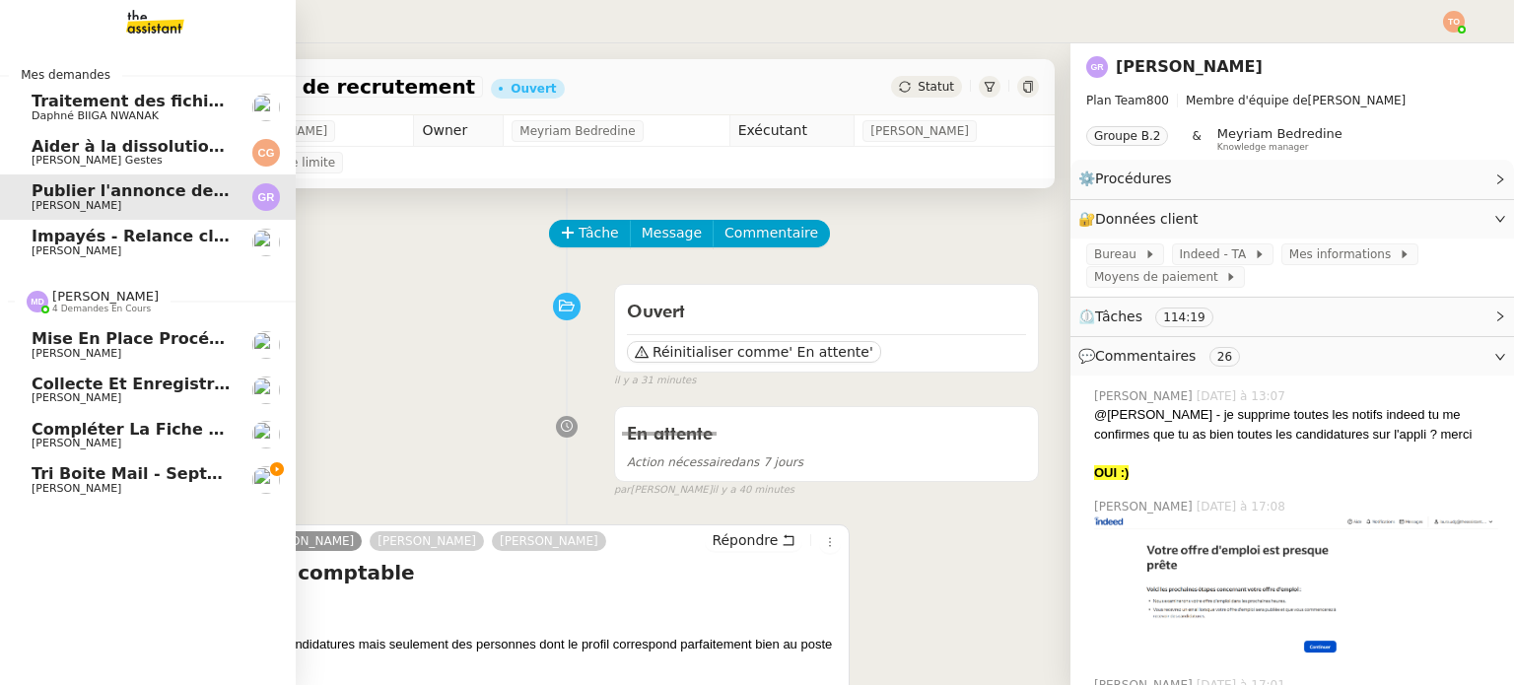
click at [217, 476] on span "Tri boite mail - septembre 2025" at bounding box center [173, 473] width 282 height 19
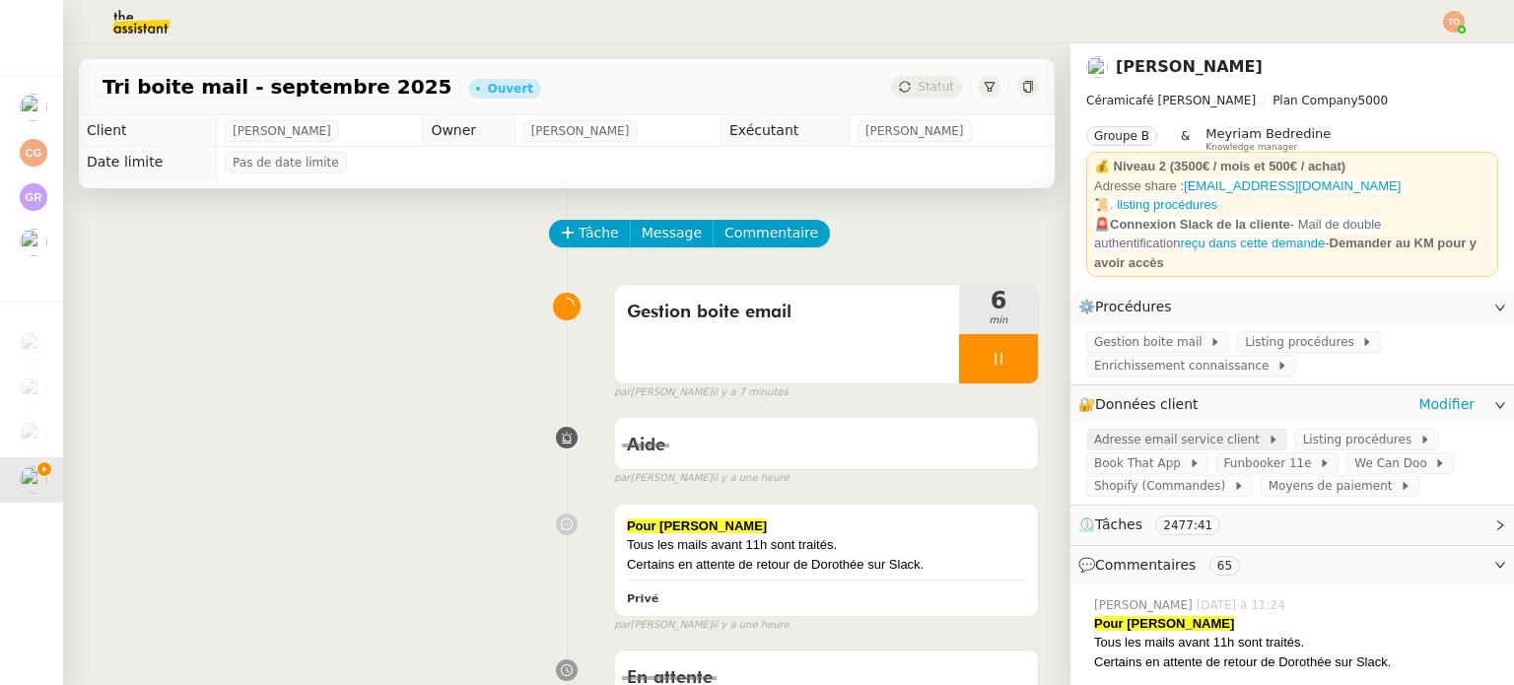
click at [1122, 439] on span "Adresse email service client" at bounding box center [1180, 440] width 173 height 20
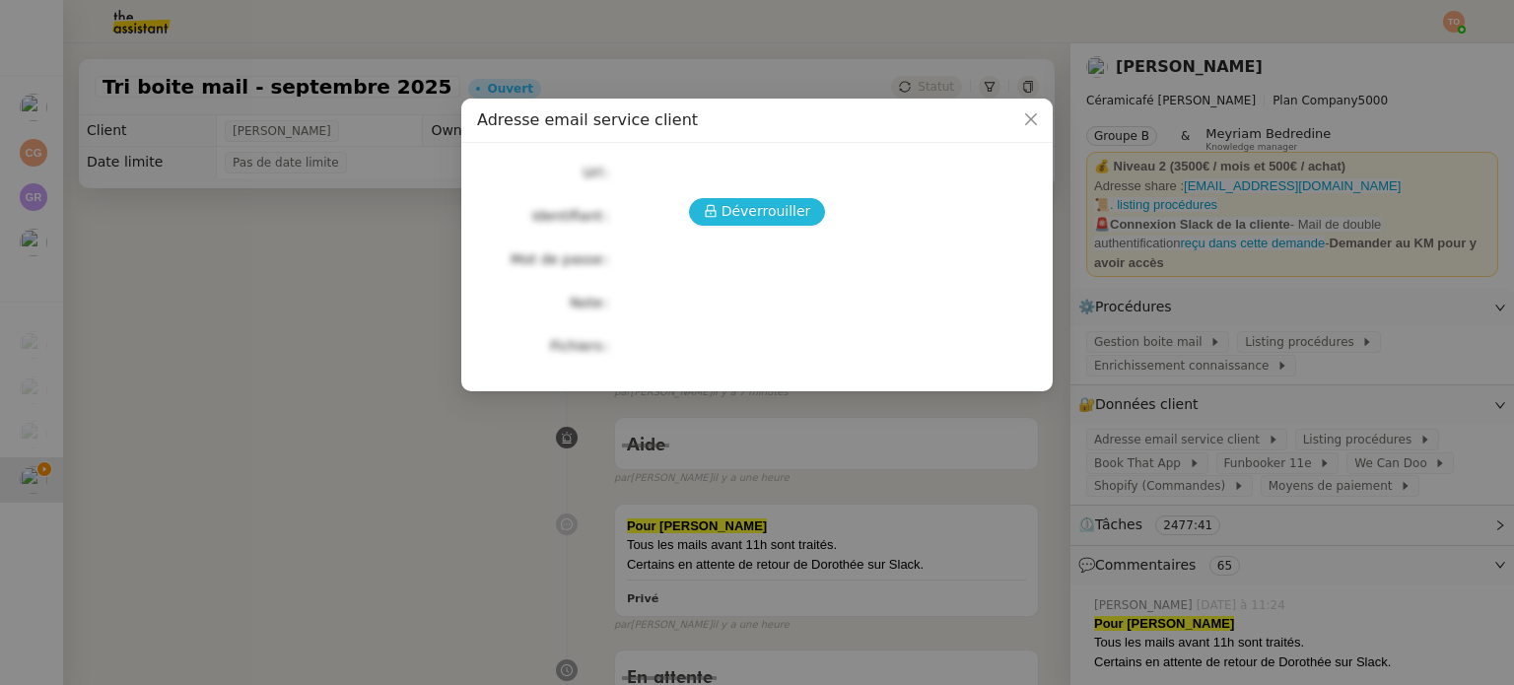
click at [806, 221] on button "Déverrouiller" at bounding box center [757, 212] width 137 height 28
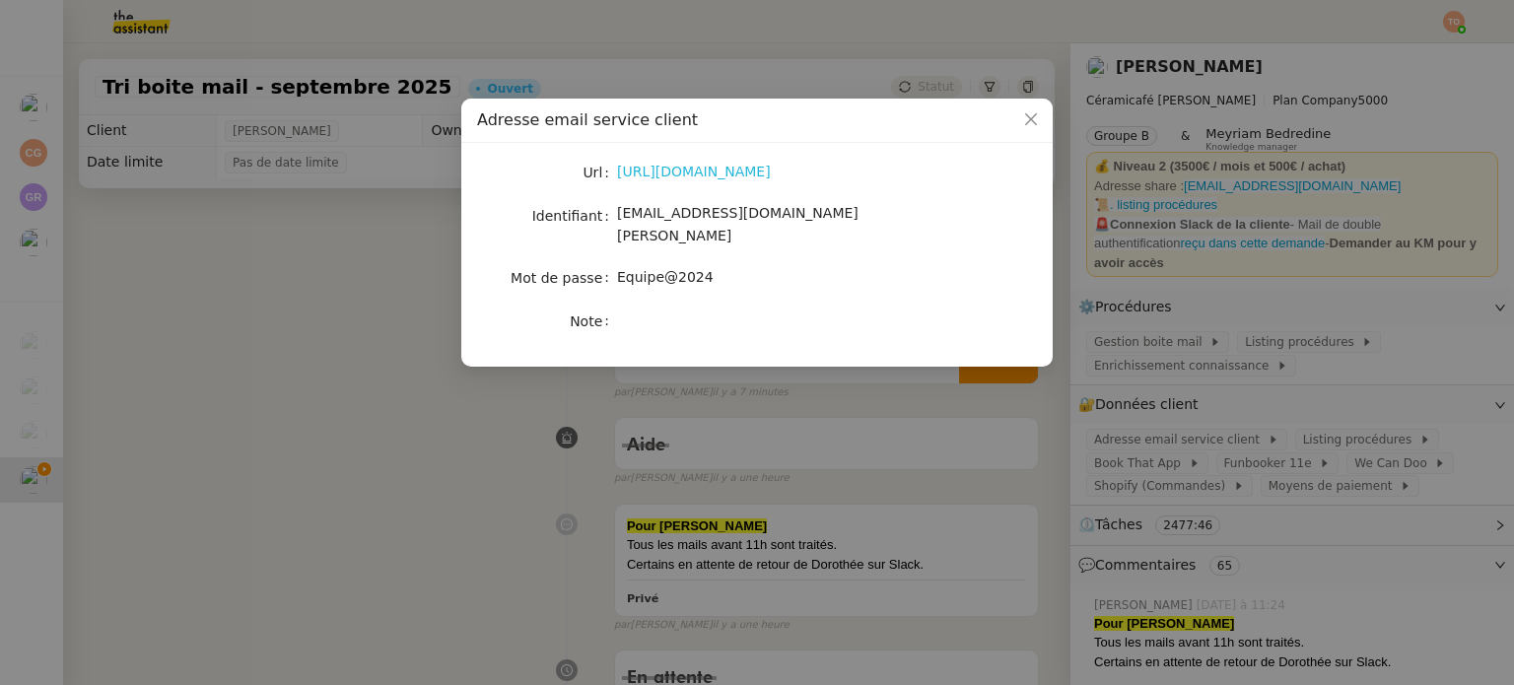
click at [746, 175] on link "https://ex4.mail.ovh.net/owa/#path=/mail" at bounding box center [694, 172] width 154 height 16
click at [332, 314] on nz-modal-container "Adresse email service client Url https://ex4.mail.ovh.net/owa/#path=/mail Ident…" at bounding box center [757, 342] width 1514 height 685
